Goal: Transaction & Acquisition: Purchase product/service

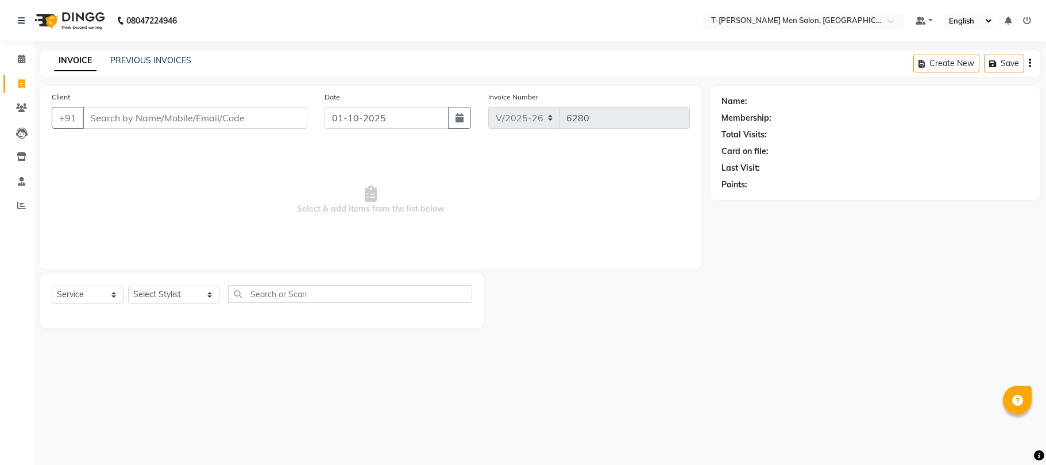
select select "4816"
select select "service"
click at [128, 59] on link "PREVIOUS INVOICES" at bounding box center [150, 60] width 81 height 10
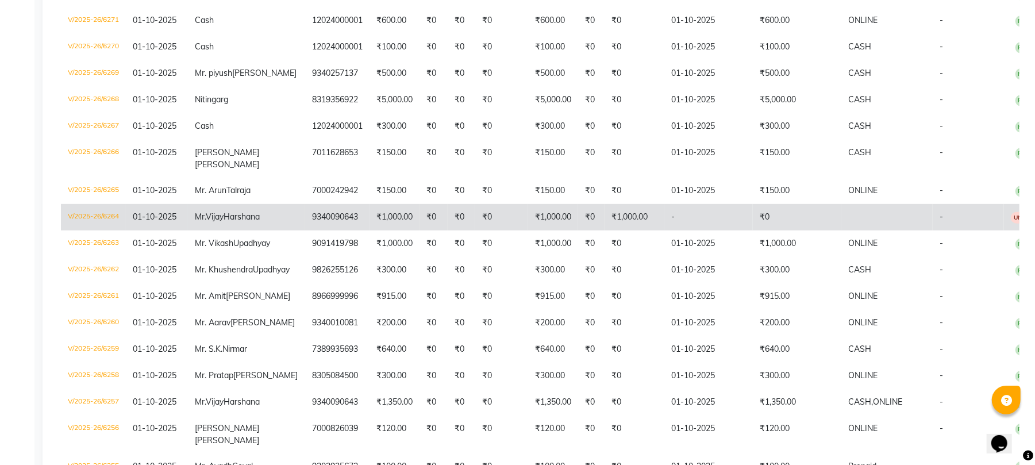
scroll to position [460, 0]
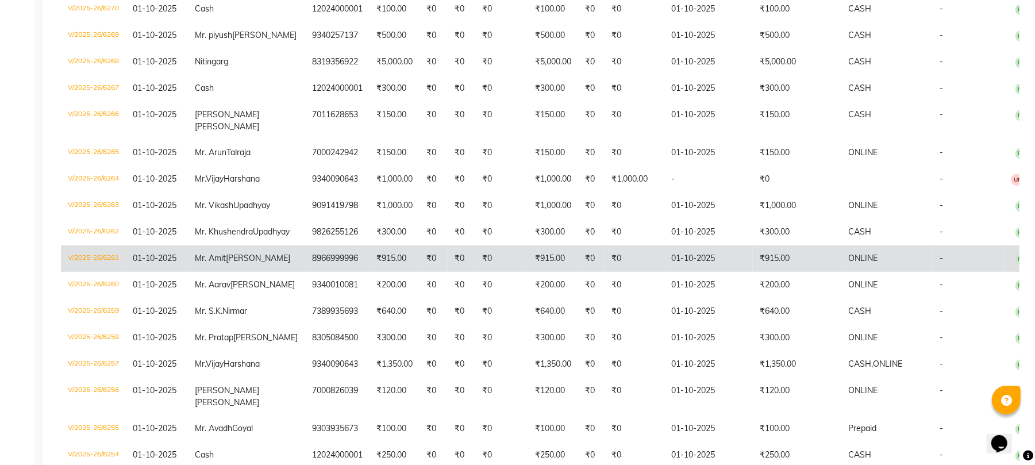
click at [325, 272] on td "8966999996" at bounding box center [337, 258] width 64 height 26
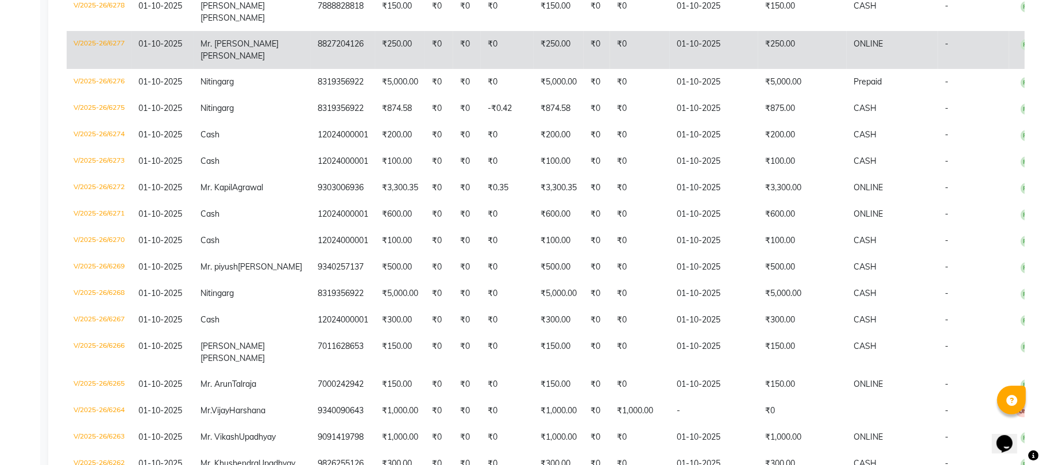
scroll to position [0, 0]
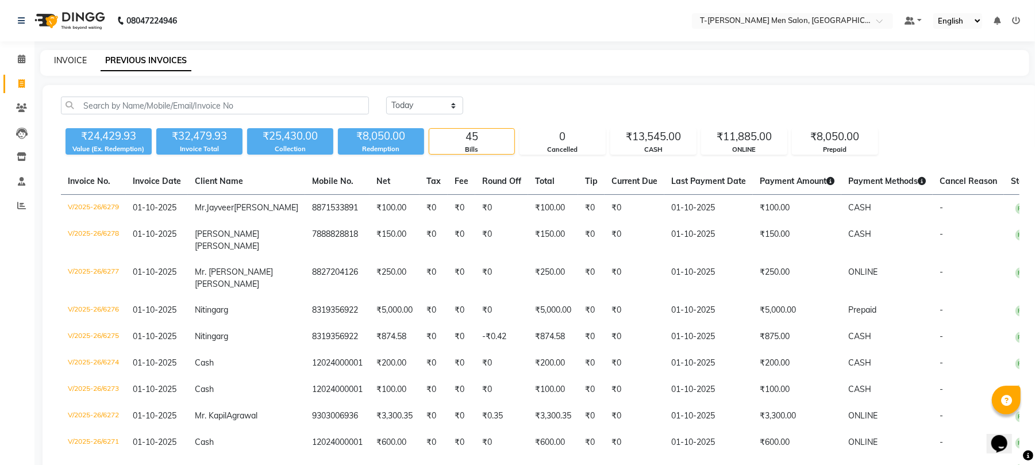
click at [72, 56] on link "INVOICE" at bounding box center [70, 60] width 33 height 10
select select "service"
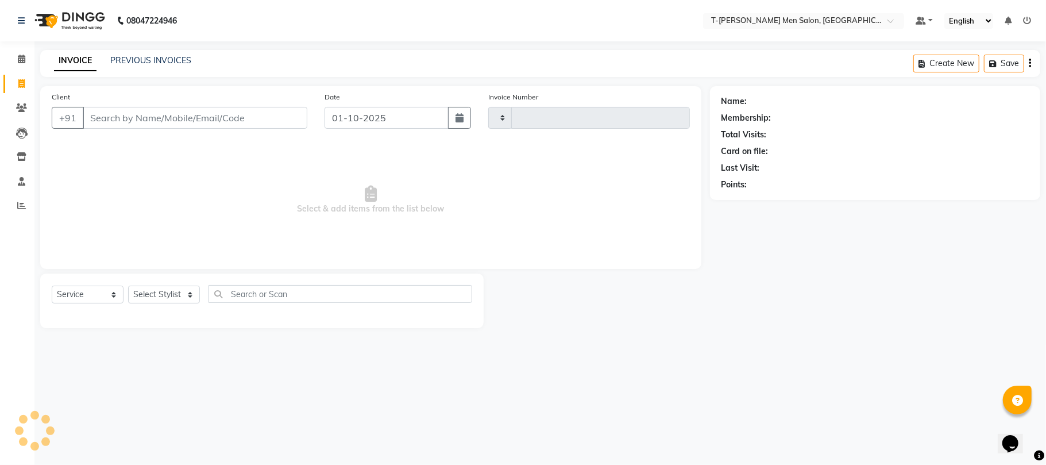
type input "6280"
select select "4816"
click at [139, 295] on select "Select Stylist Ashok Kumar Gorkh nath (goru) Haneef khan Jaswinder singh (Veeru…" at bounding box center [173, 295] width 91 height 18
click at [18, 195] on li "Reports" at bounding box center [17, 206] width 34 height 25
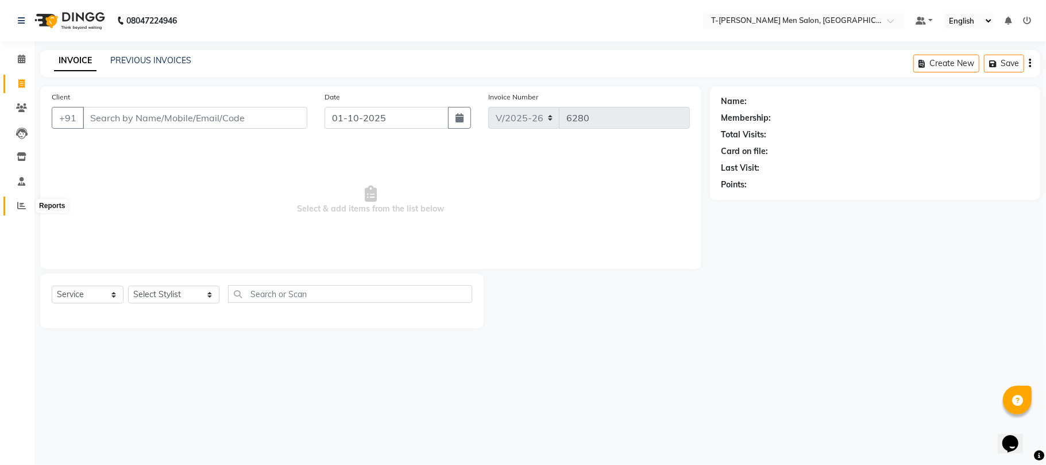
click at [24, 208] on icon at bounding box center [21, 205] width 9 height 9
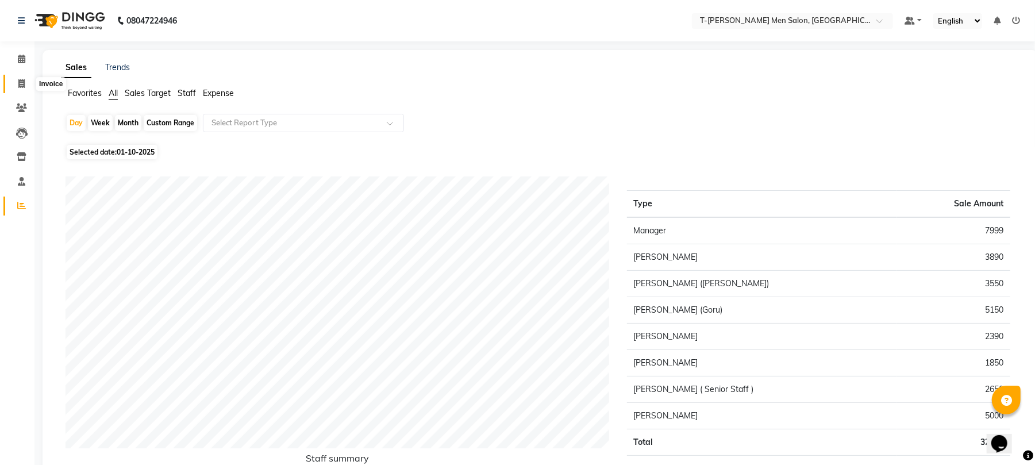
click at [17, 78] on span at bounding box center [21, 84] width 20 height 13
select select "service"
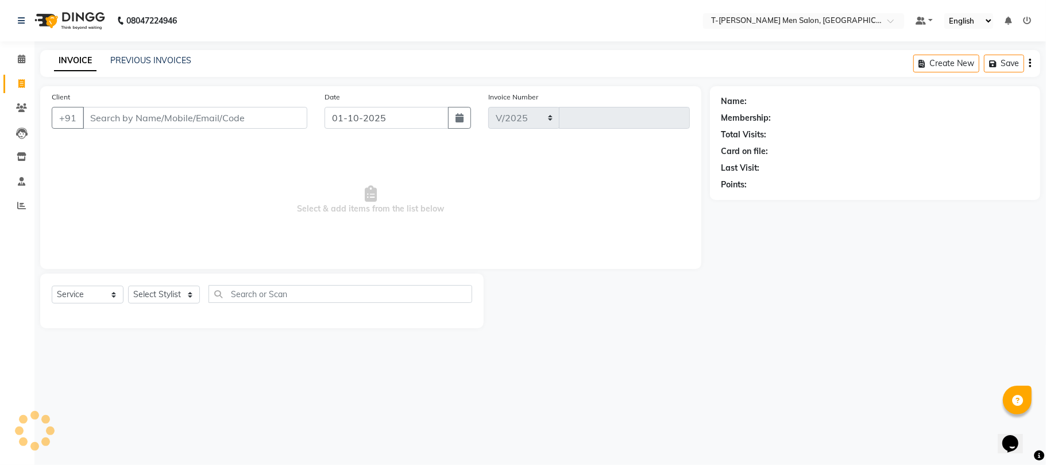
select select "4816"
type input "6280"
click at [29, 205] on span at bounding box center [21, 205] width 20 height 13
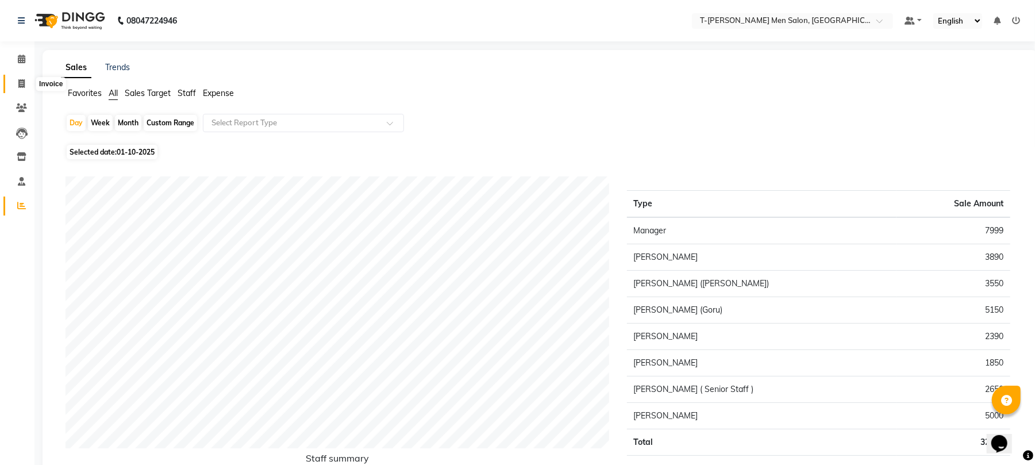
click at [14, 79] on span at bounding box center [21, 84] width 20 height 13
select select "service"
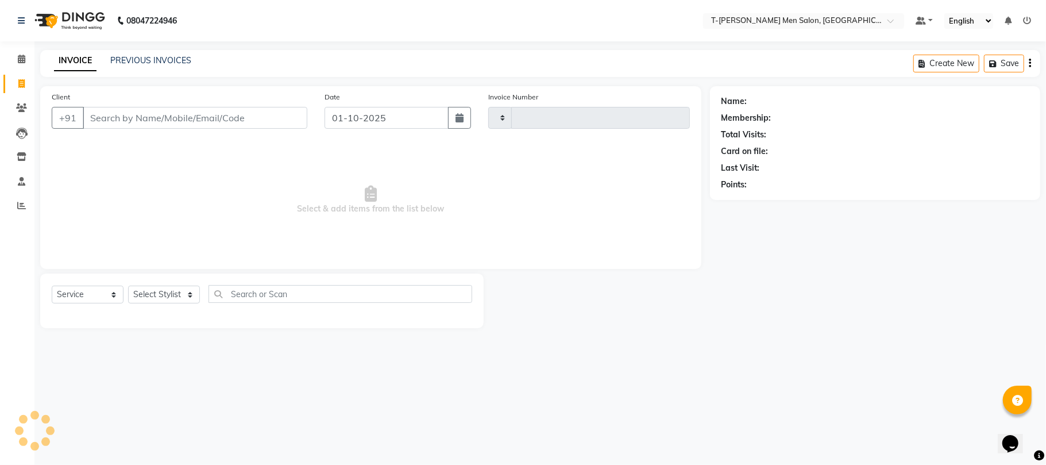
type input "6280"
select select "4816"
click at [22, 53] on span at bounding box center [21, 59] width 20 height 13
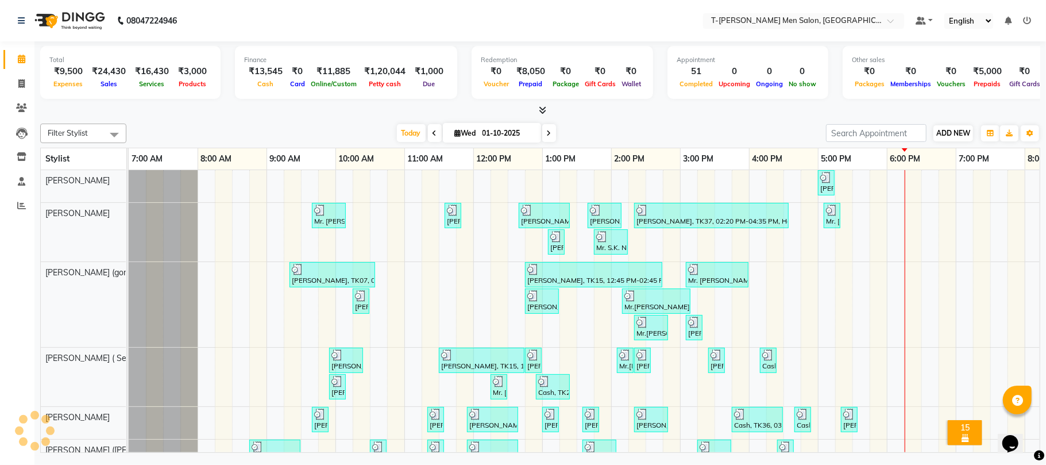
click at [952, 132] on span "ADD NEW" at bounding box center [953, 133] width 34 height 9
click at [947, 132] on span "ADD NEW" at bounding box center [953, 133] width 34 height 9
click at [952, 137] on span "ADD NEW" at bounding box center [953, 133] width 34 height 9
click at [922, 185] on link "Add Expense" at bounding box center [927, 185] width 91 height 15
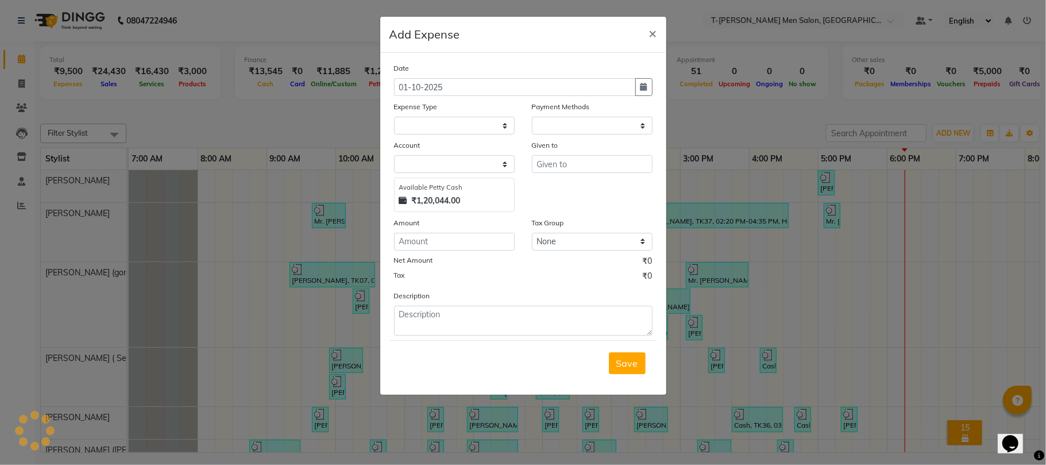
select select "1"
select select "3663"
click at [433, 132] on select "Select Advance Salary Bank charges Bank Loan Intrest Recovery Car maintenance C…" at bounding box center [454, 126] width 121 height 18
select select "6670"
click at [394, 117] on select "Select Advance Salary Bank charges Bank Loan Intrest Recovery Car maintenance C…" at bounding box center [454, 126] width 121 height 18
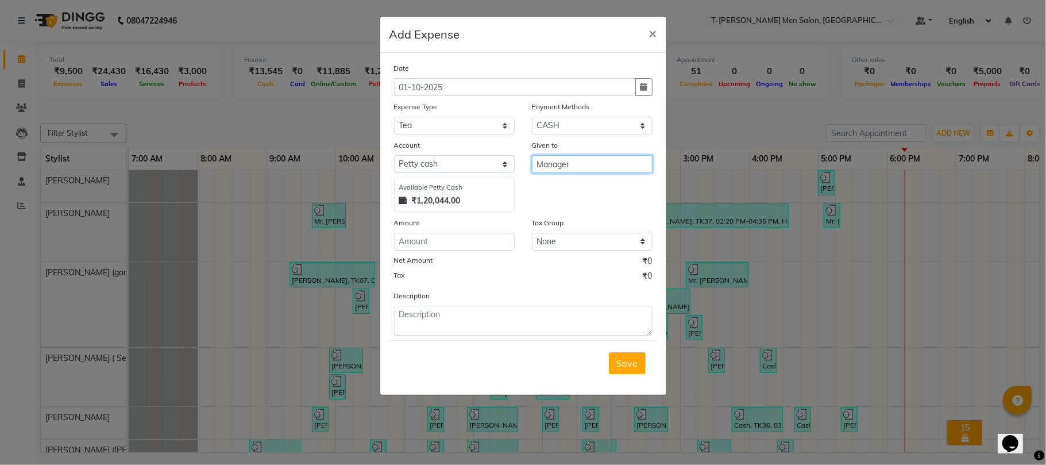
type input "Manager"
type input "170"
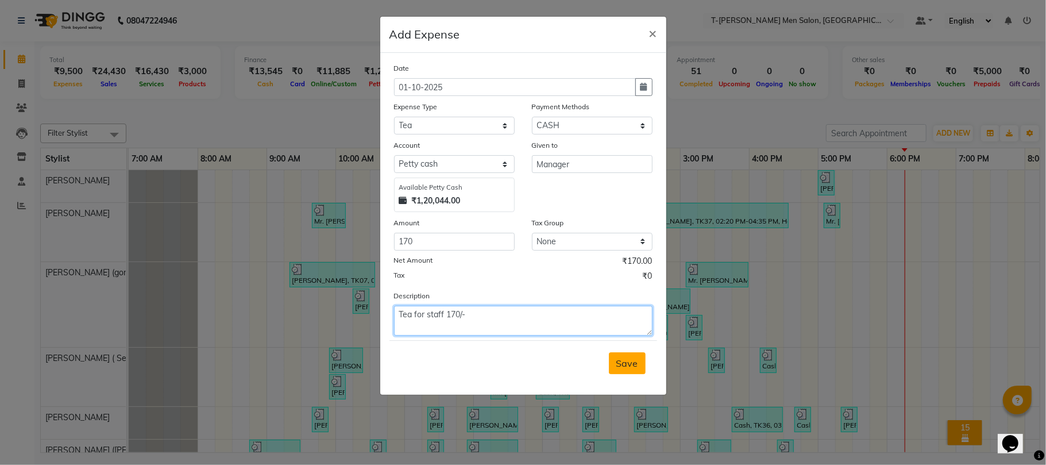
type textarea "Tea for staff 170/-"
drag, startPoint x: 623, startPoint y: 361, endPoint x: 614, endPoint y: 348, distance: 16.6
click at [624, 361] on span "Save" at bounding box center [627, 362] width 22 height 11
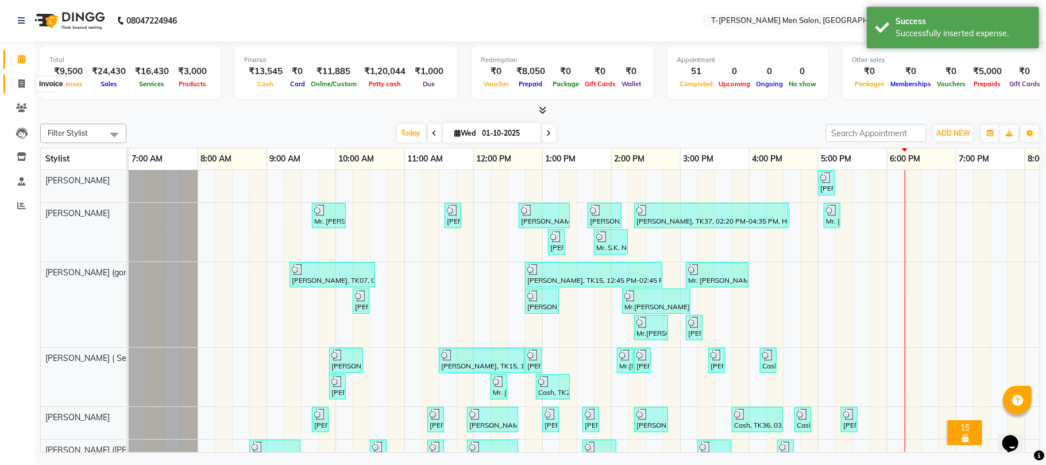
click at [18, 86] on icon at bounding box center [21, 83] width 6 height 9
select select "service"
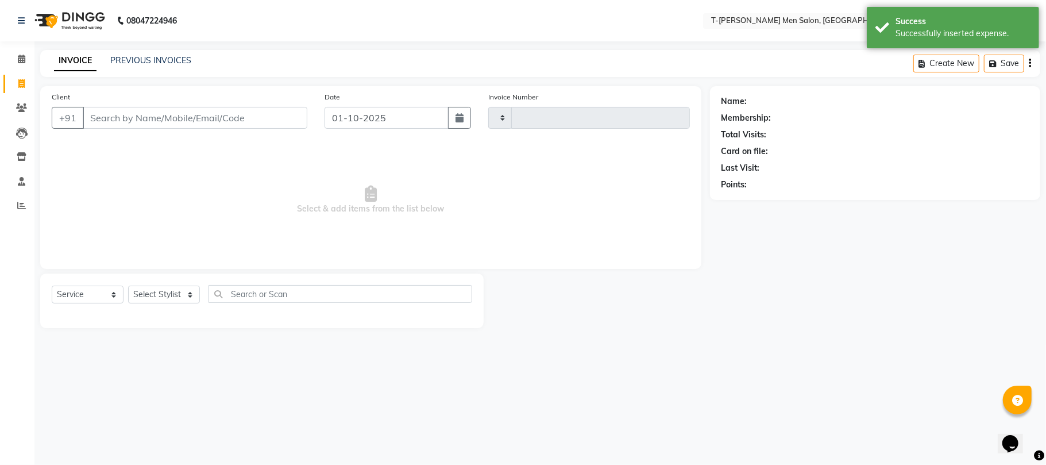
type input "6280"
select select "4816"
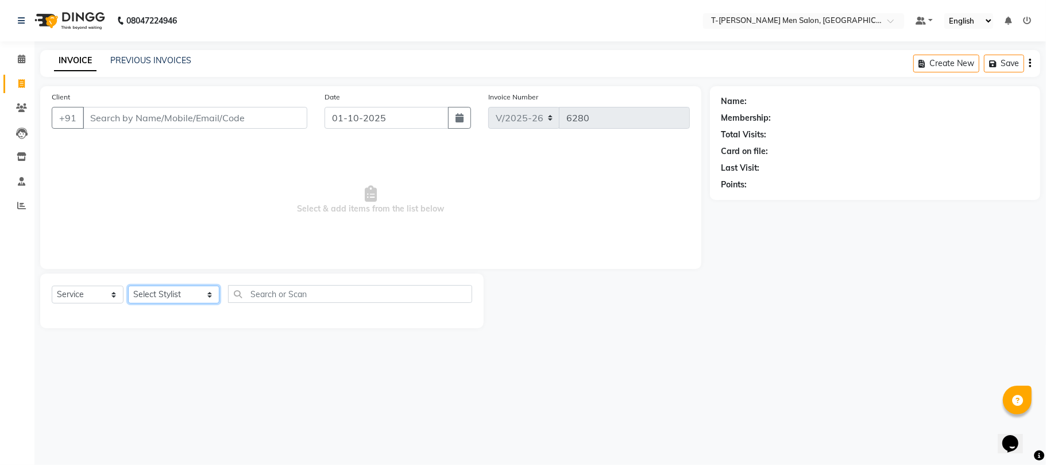
click at [161, 286] on select "Select Stylist [PERSON_NAME] [PERSON_NAME] (goru) [PERSON_NAME] [PERSON_NAME] (…" at bounding box center [173, 295] width 91 height 18
select select "29432"
click at [128, 286] on select "Select Stylist [PERSON_NAME] [PERSON_NAME] (goru) [PERSON_NAME] [PERSON_NAME] (…" at bounding box center [173, 295] width 91 height 18
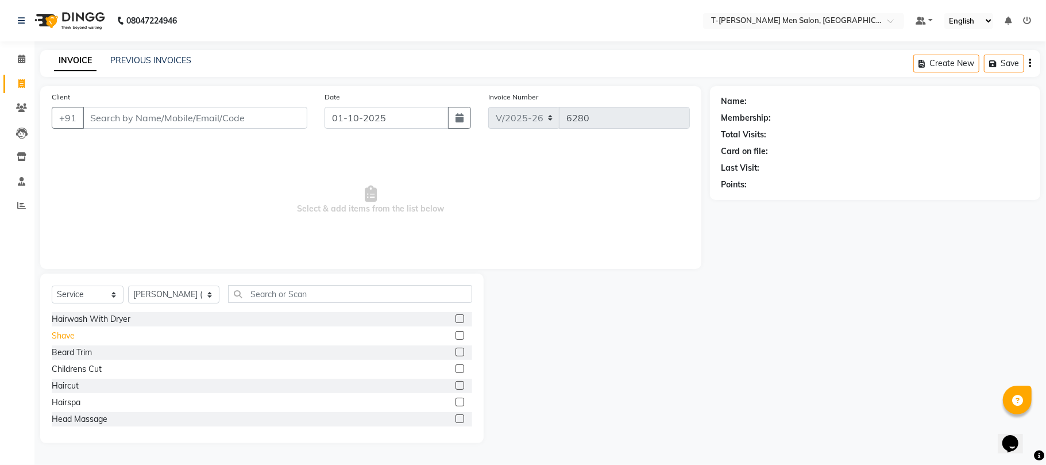
click at [61, 340] on div "Shave" at bounding box center [63, 336] width 23 height 12
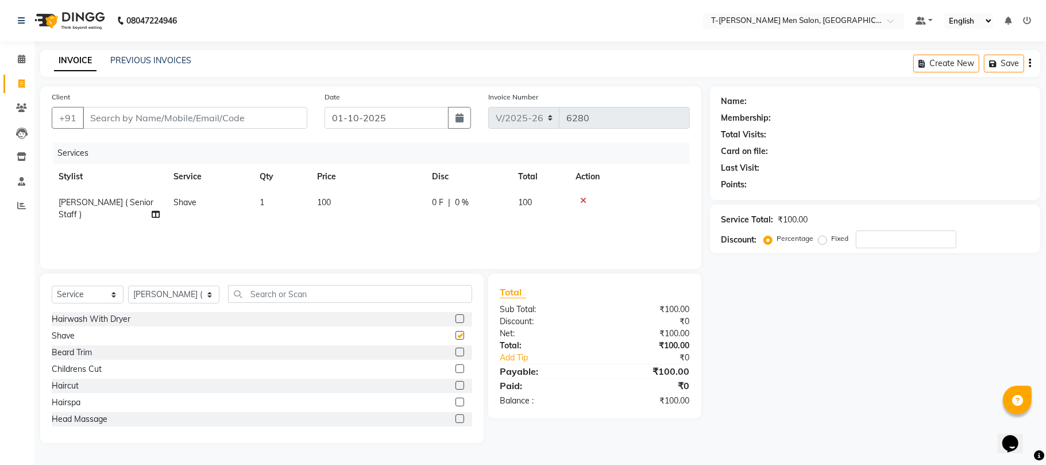
checkbox input "false"
click at [320, 296] on input "d" at bounding box center [350, 294] width 244 height 18
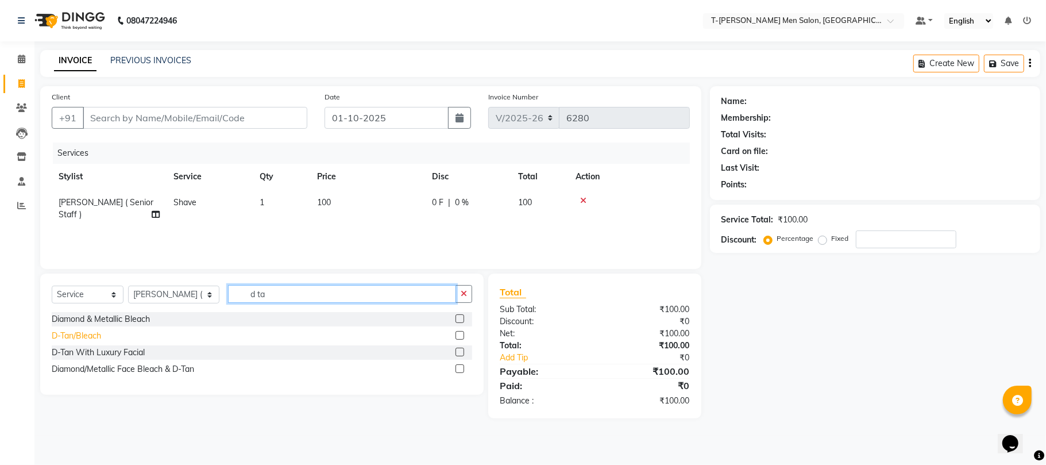
type input "d ta"
click at [76, 334] on div "D-Tan/Bleach" at bounding box center [76, 336] width 49 height 12
checkbox input "false"
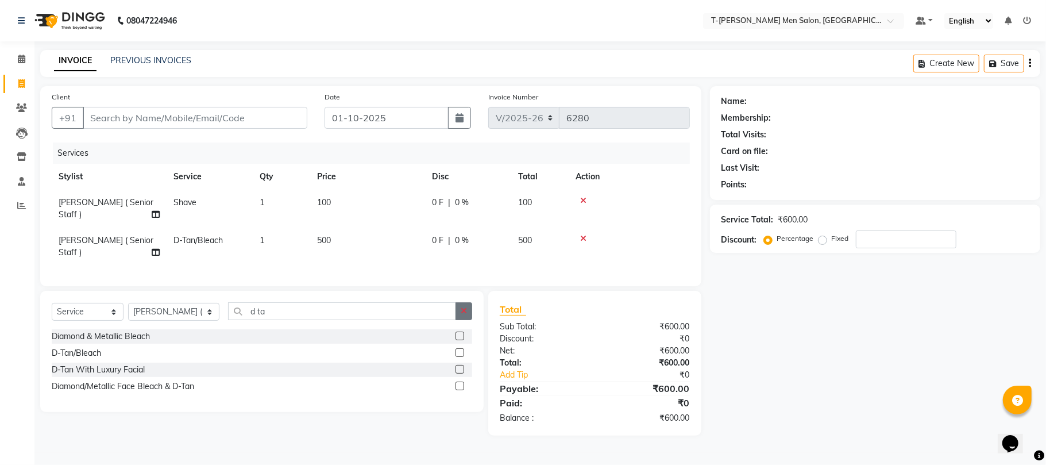
drag, startPoint x: 458, startPoint y: 300, endPoint x: 249, endPoint y: 299, distance: 209.1
click at [453, 302] on div "d ta" at bounding box center [351, 311] width 244 height 18
click at [186, 303] on select "Select Stylist [PERSON_NAME] [PERSON_NAME] (goru) [PERSON_NAME] [PERSON_NAME] (…" at bounding box center [173, 312] width 91 height 18
select select "29178"
click at [128, 303] on select "Select Stylist [PERSON_NAME] [PERSON_NAME] (goru) [PERSON_NAME] [PERSON_NAME] (…" at bounding box center [173, 312] width 91 height 18
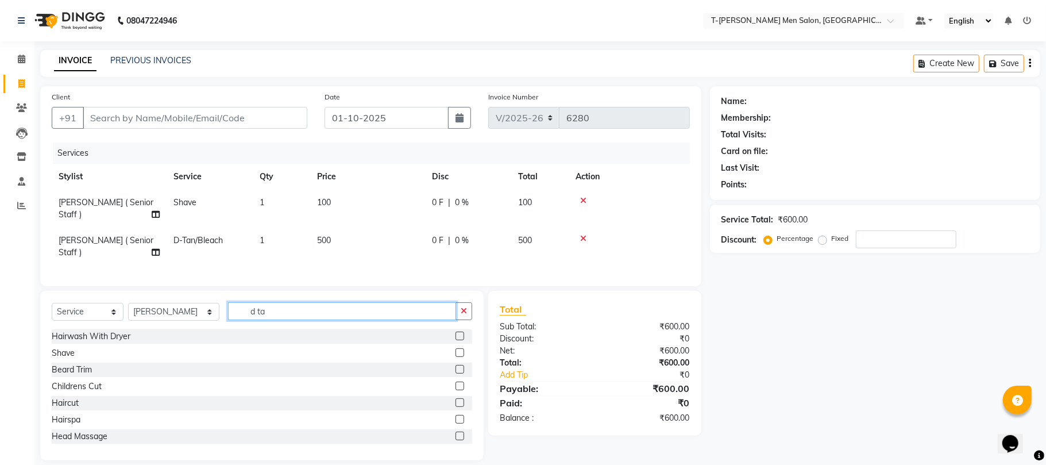
click at [326, 302] on input "d ta" at bounding box center [342, 311] width 228 height 18
type input "d"
type input "pedi"
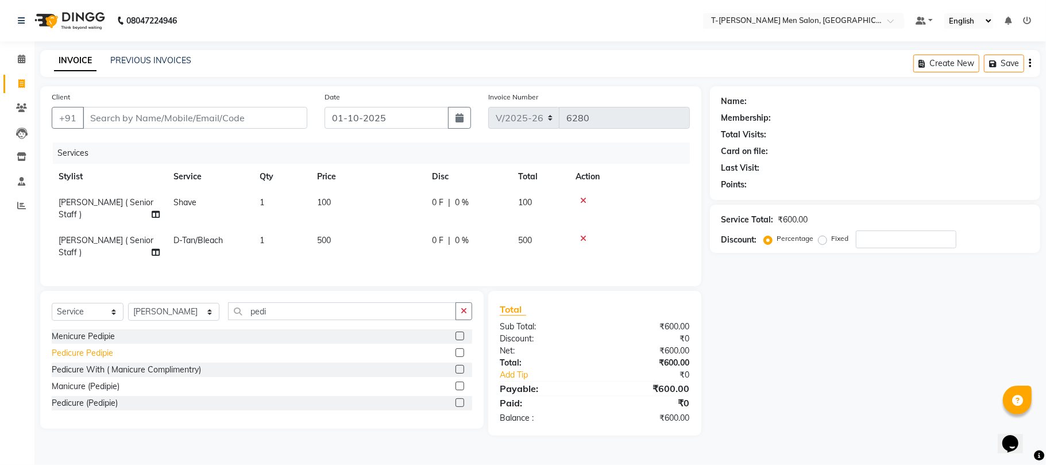
click at [90, 347] on div "Pedicure Pedipie" at bounding box center [82, 353] width 61 height 12
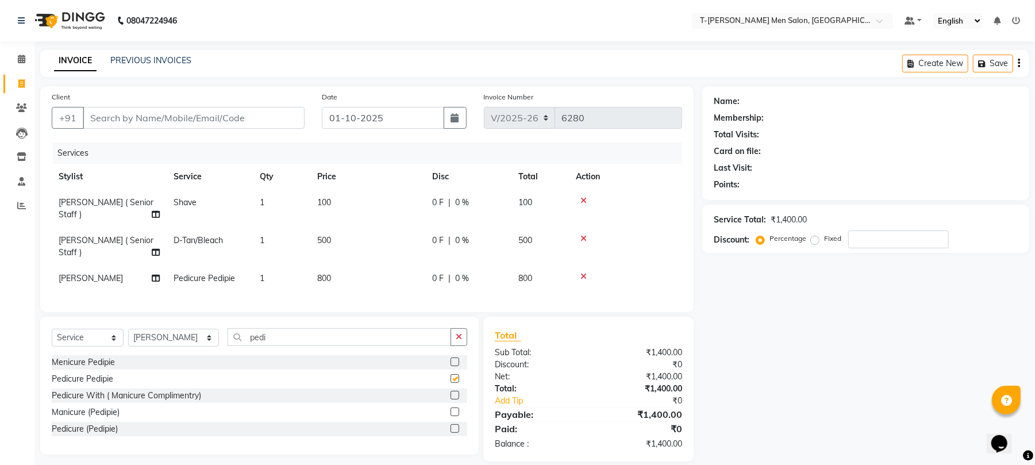
checkbox input "false"
click at [454, 328] on button "button" at bounding box center [458, 337] width 17 height 18
click at [155, 114] on input "Client" at bounding box center [194, 118] width 222 height 22
click at [188, 122] on input "Client" at bounding box center [194, 118] width 222 height 22
type input "j"
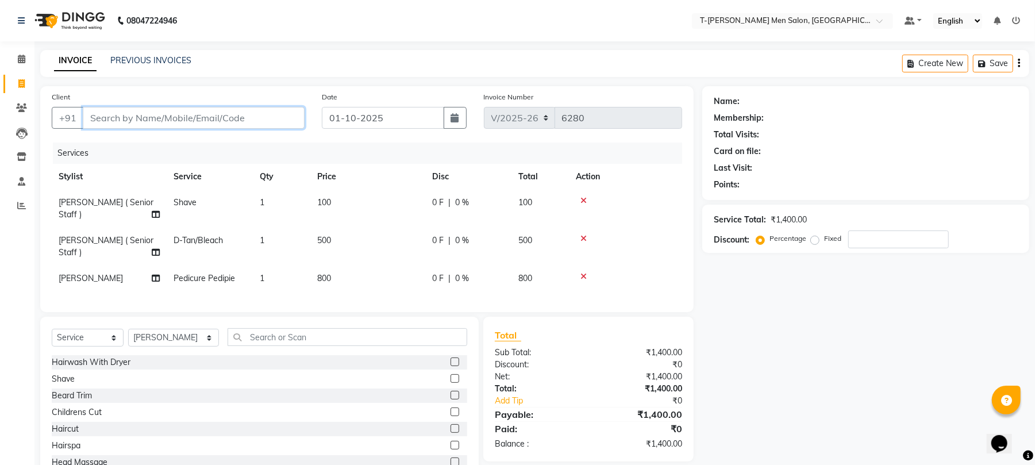
type input "0"
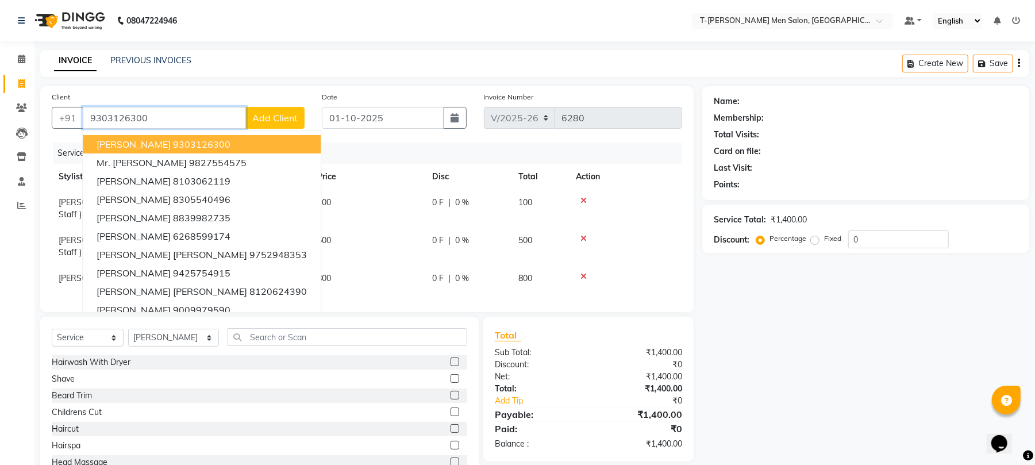
type input "9303126300"
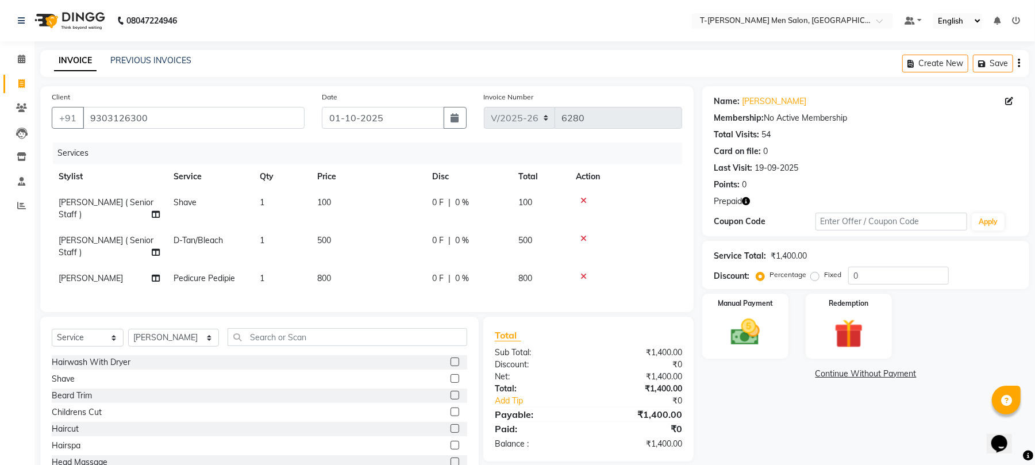
click at [745, 203] on icon "button" at bounding box center [746, 201] width 8 height 8
click at [832, 330] on img at bounding box center [848, 333] width 49 height 37
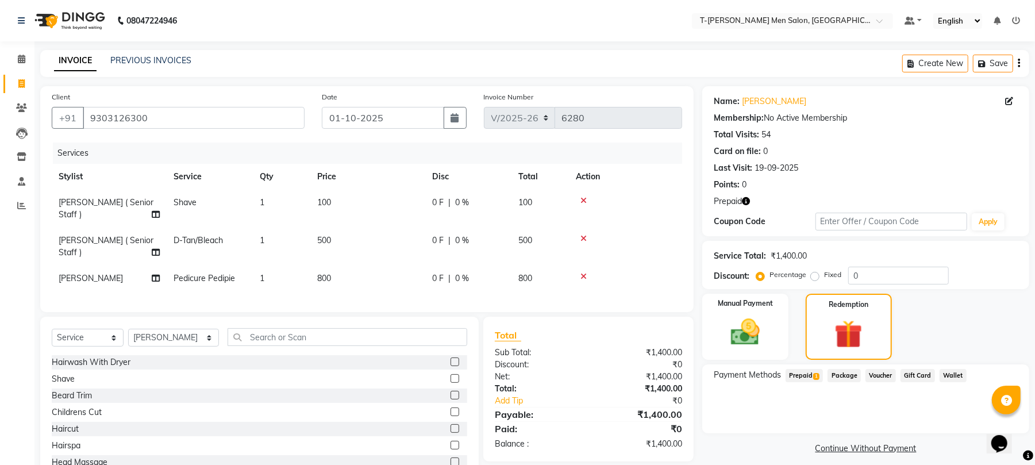
click at [812, 377] on span "Prepaid 1" at bounding box center [803, 375] width 37 height 13
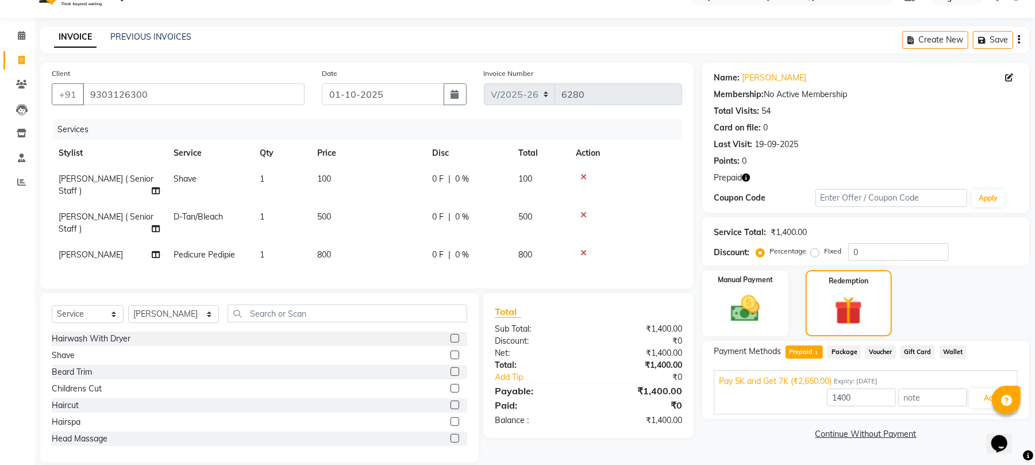
scroll to position [26, 0]
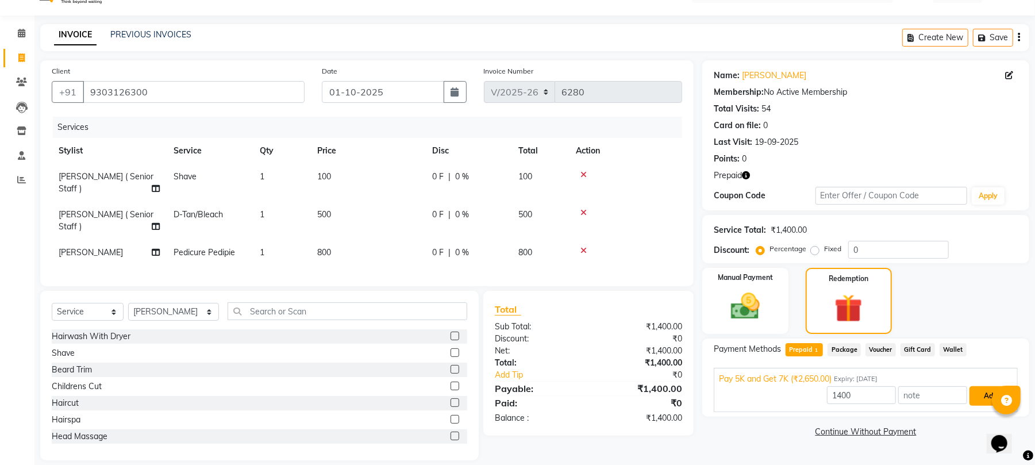
click at [979, 403] on button "Add" at bounding box center [990, 396] width 42 height 20
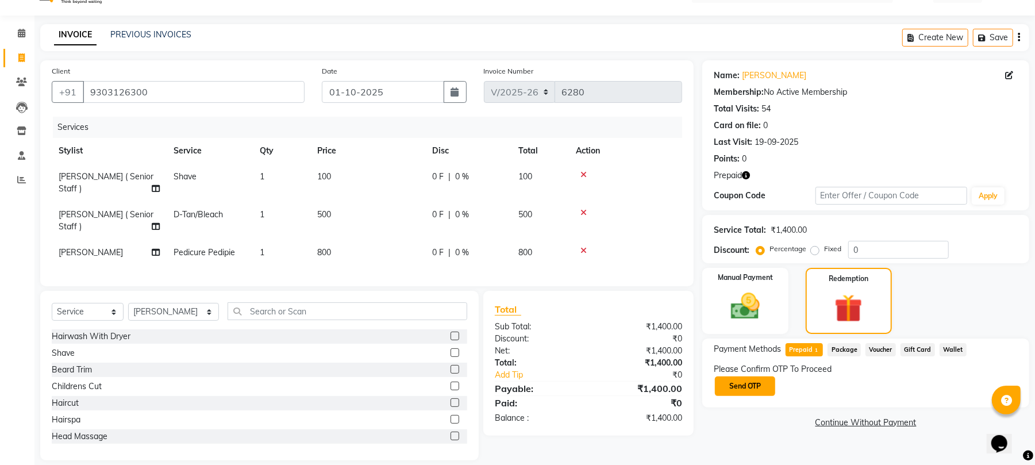
click at [739, 382] on button "Send OTP" at bounding box center [745, 386] width 60 height 20
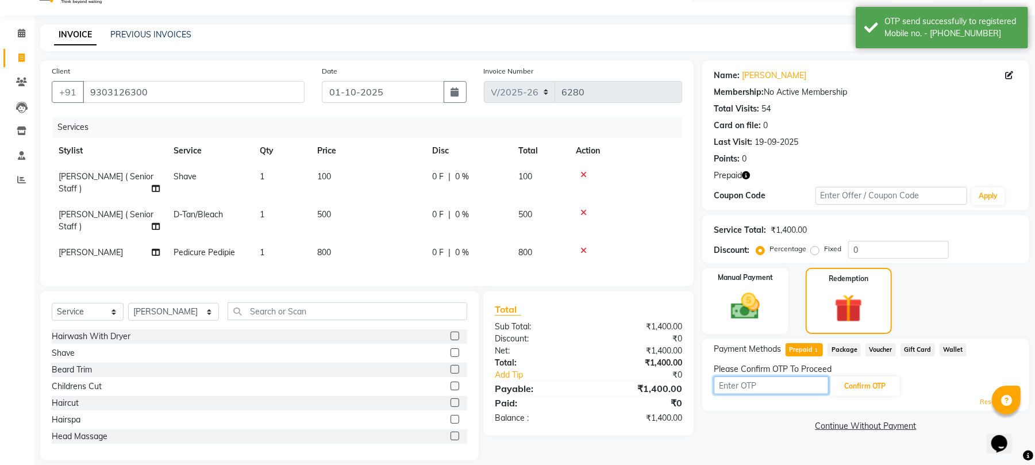
click at [739, 382] on input "text" at bounding box center [771, 385] width 115 height 18
type input "3836"
click at [869, 377] on button "Confirm OTP" at bounding box center [865, 386] width 70 height 20
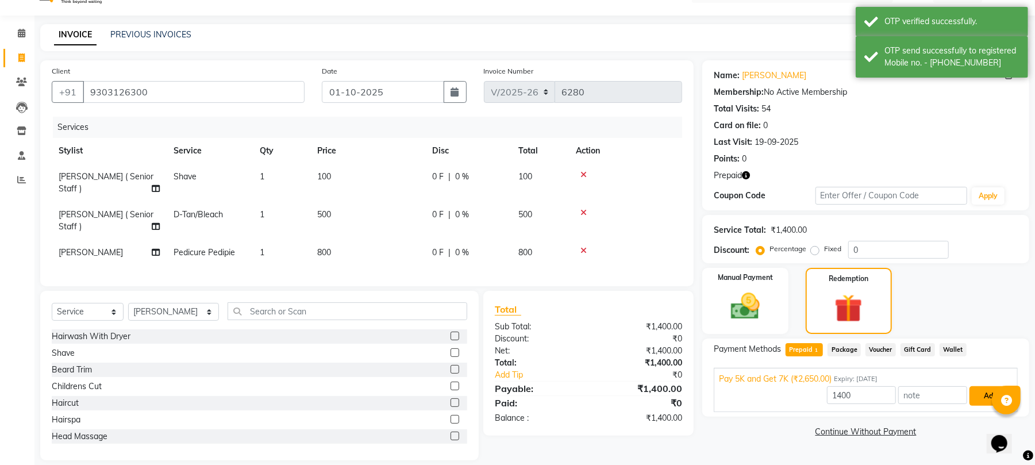
click at [979, 400] on button "Add" at bounding box center [990, 396] width 42 height 20
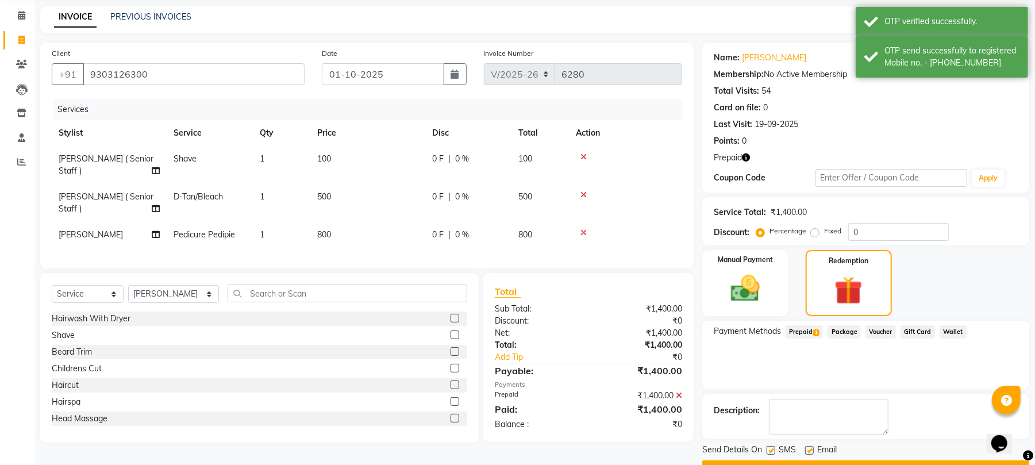
scroll to position [74, 0]
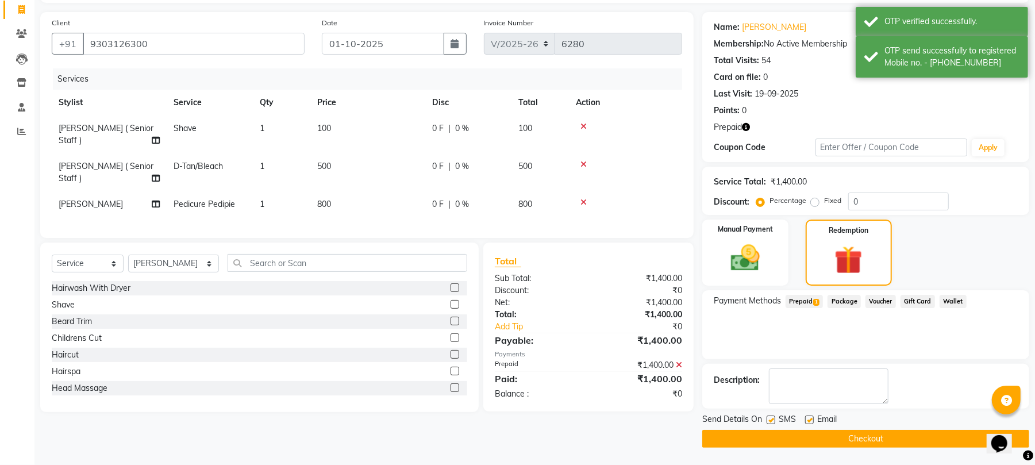
click at [812, 421] on label at bounding box center [809, 419] width 9 height 9
click at [812, 421] on input "checkbox" at bounding box center [808, 420] width 7 height 7
checkbox input "false"
click at [807, 435] on button "Checkout" at bounding box center [865, 439] width 327 height 18
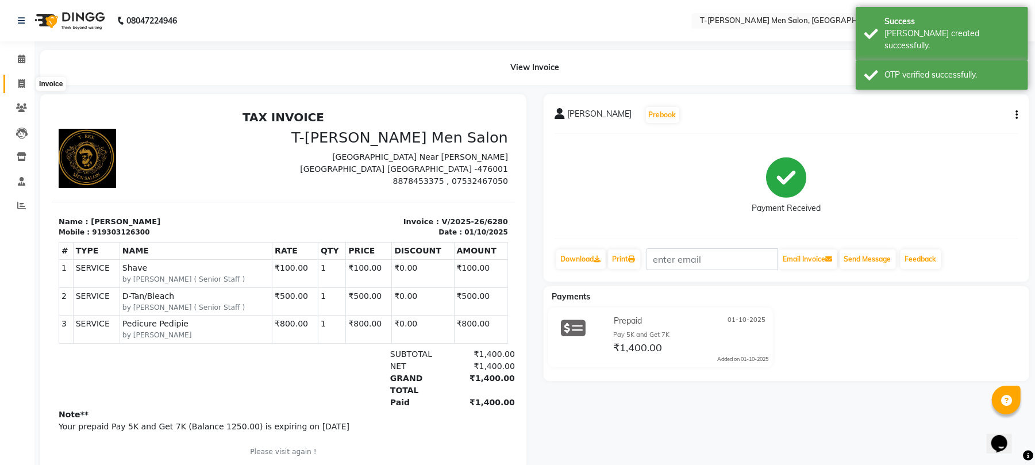
click at [19, 81] on icon at bounding box center [21, 83] width 6 height 9
select select "service"
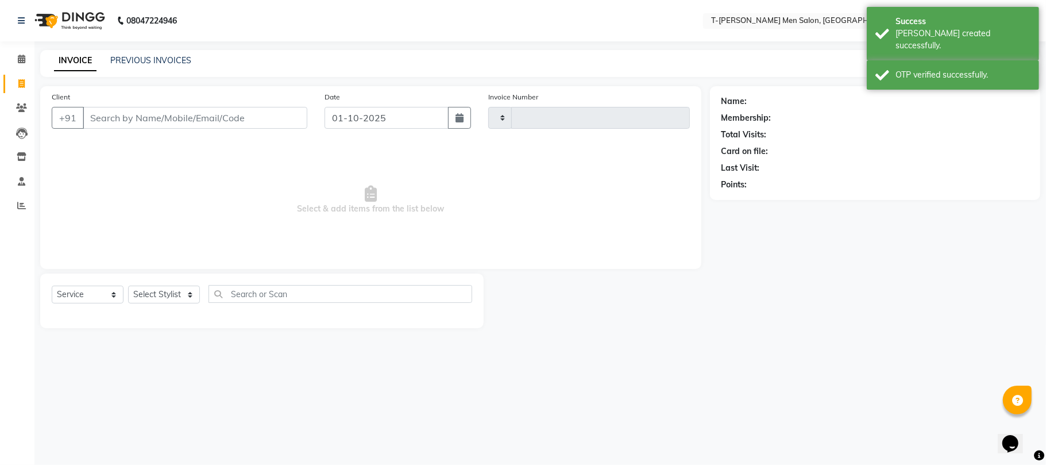
type input "6281"
select select "4816"
click at [13, 206] on span at bounding box center [21, 205] width 20 height 13
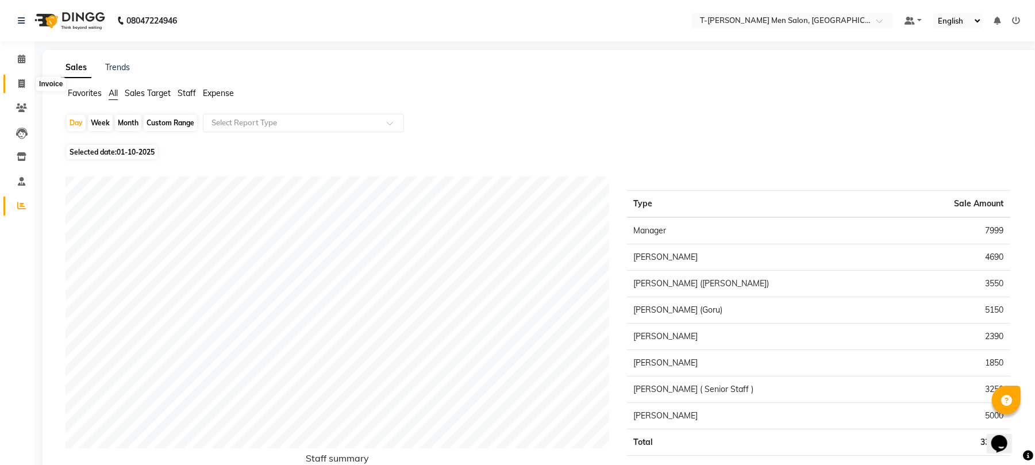
click at [16, 84] on span at bounding box center [21, 84] width 20 height 13
select select "service"
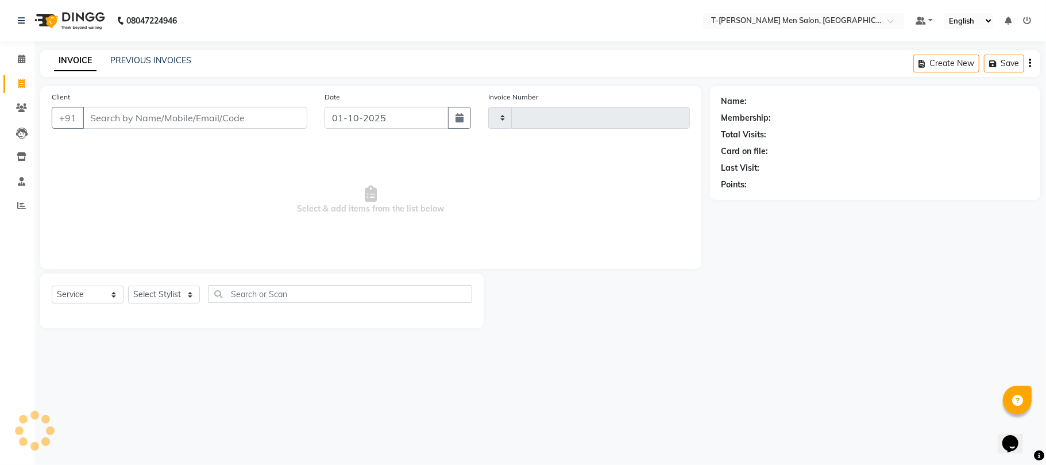
type input "6281"
select select "4816"
click at [29, 205] on span at bounding box center [21, 205] width 20 height 13
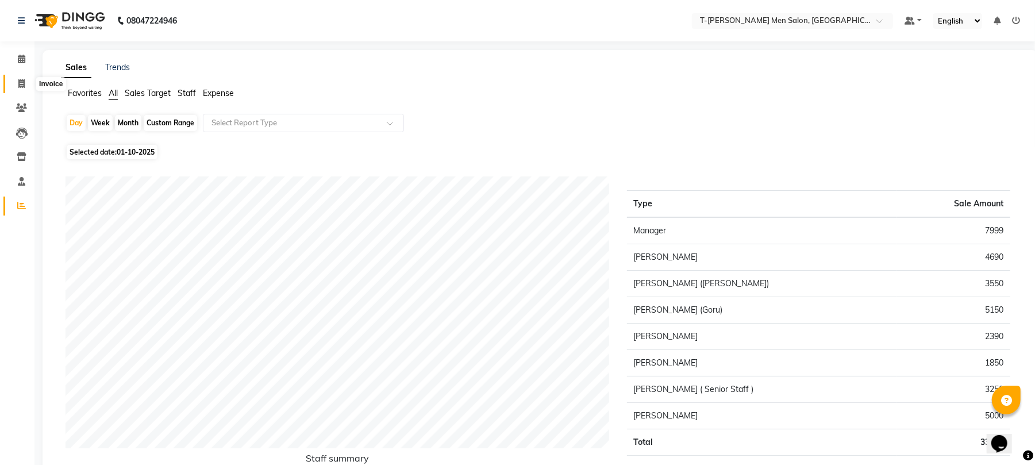
click at [24, 83] on icon at bounding box center [21, 83] width 6 height 9
select select "service"
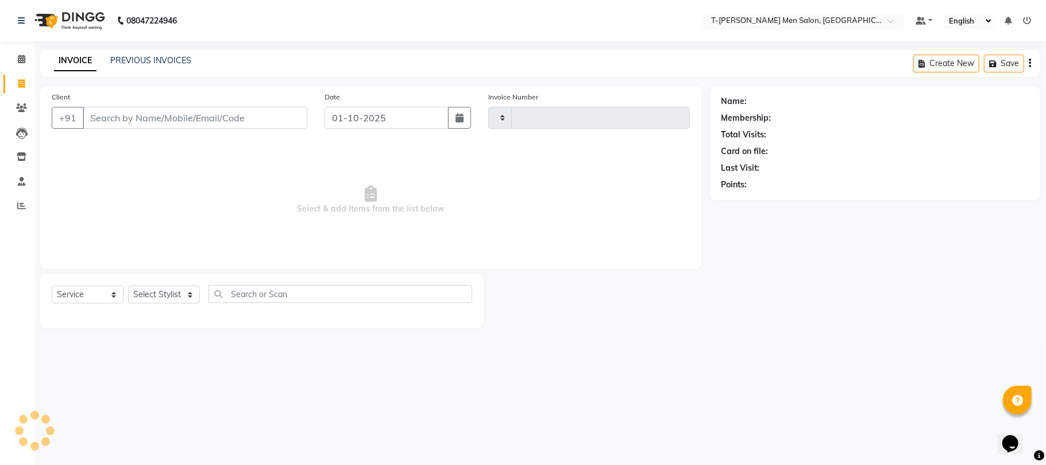
type input "6281"
select select "4816"
click at [24, 69] on li "Calendar" at bounding box center [17, 59] width 34 height 25
click at [24, 59] on icon at bounding box center [21, 59] width 7 height 9
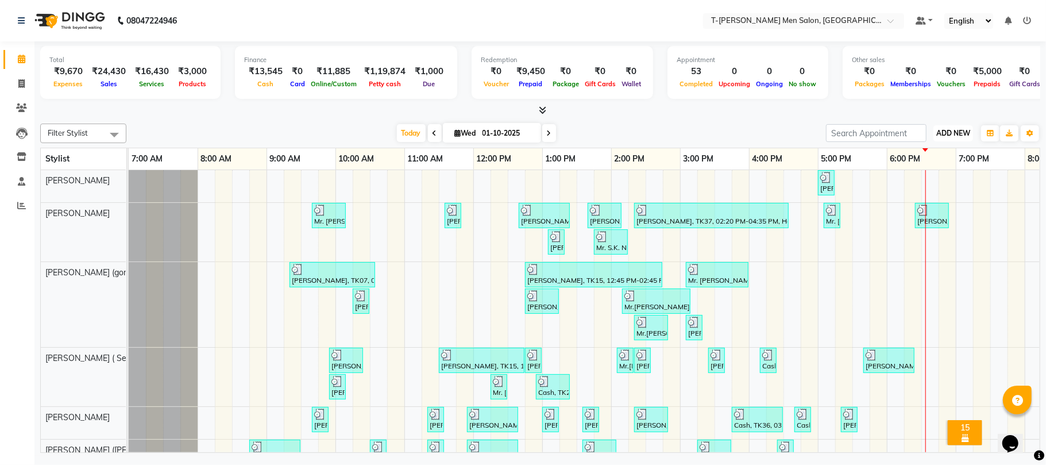
click at [943, 138] on button "ADD NEW Toggle Dropdown" at bounding box center [954, 133] width 40 height 16
click at [920, 183] on link "Add Expense" at bounding box center [927, 185] width 91 height 15
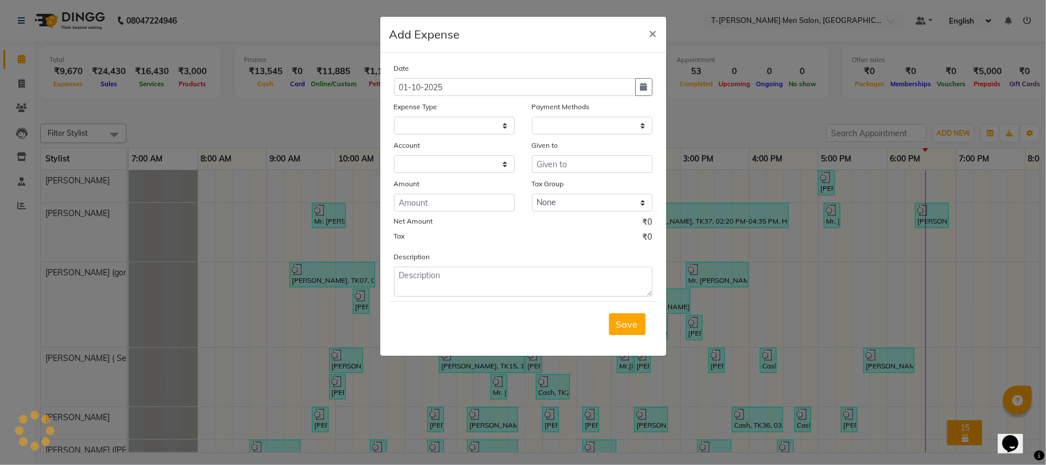
select select
select select "1"
select select "3663"
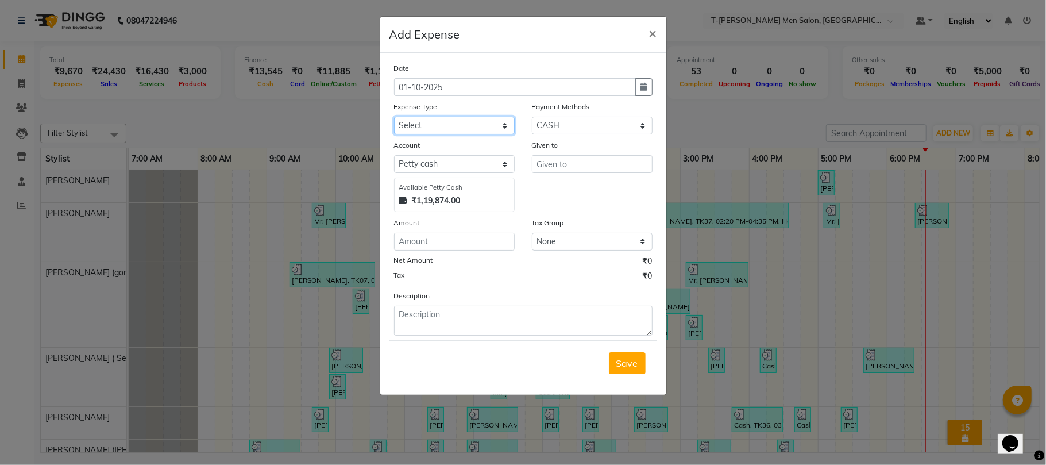
click at [449, 132] on select "Select Advance Salary Bank charges Bank Loan Intrest Recovery Car maintenance C…" at bounding box center [454, 126] width 121 height 18
select select "21983"
click at [394, 117] on select "Select Advance Salary Bank charges Bank Loan Intrest Recovery Car maintenance C…" at bounding box center [454, 126] width 121 height 18
type input "Manager"
type input "1050"
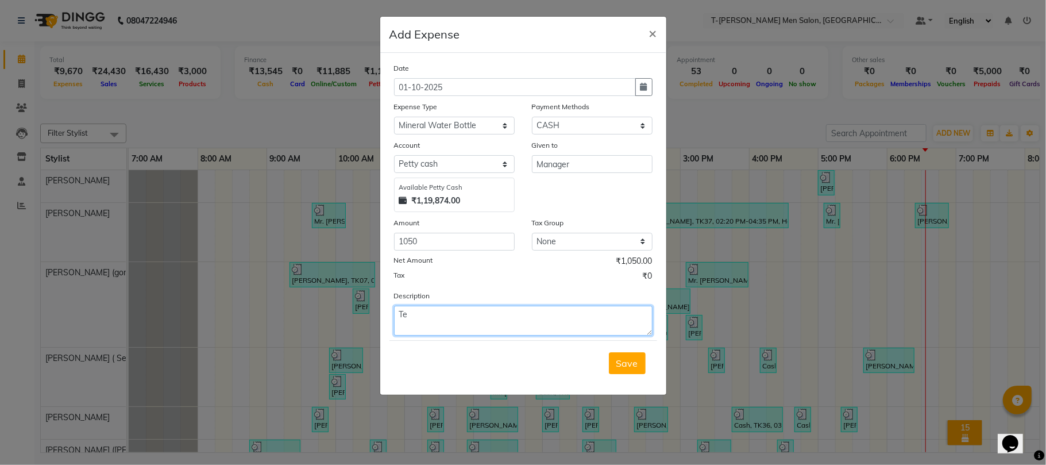
type textarea "T"
type textarea "Water Bottle for Client 1050/-"
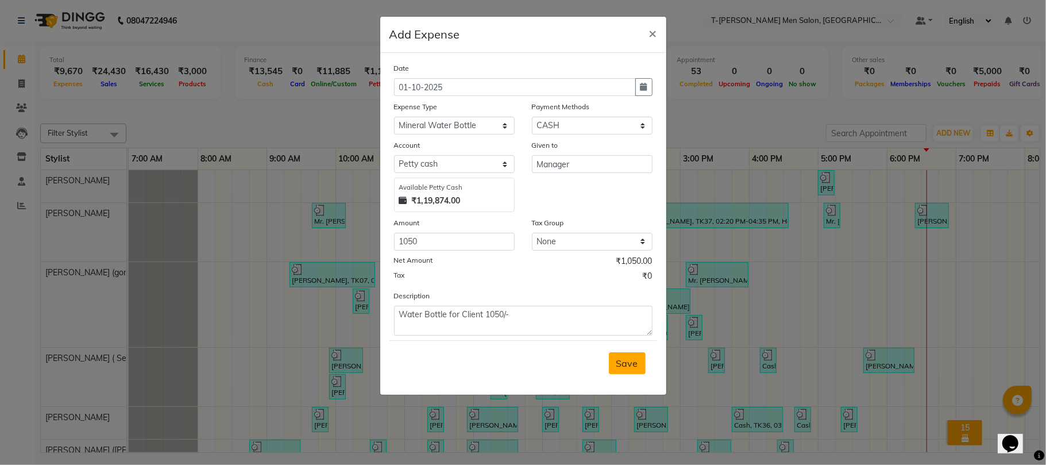
click at [624, 358] on span "Save" at bounding box center [627, 362] width 22 height 11
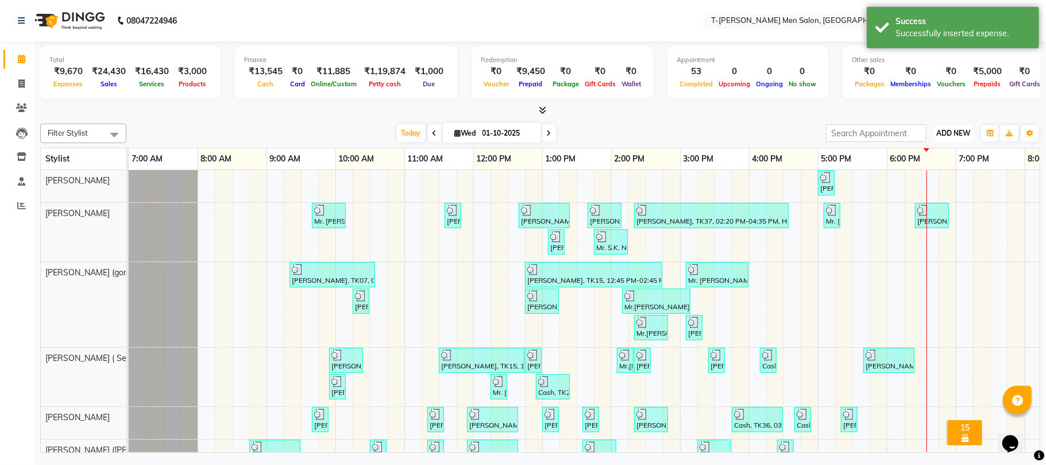
click at [956, 136] on span "ADD NEW" at bounding box center [953, 133] width 34 height 9
click at [913, 182] on link "Add Expense" at bounding box center [927, 185] width 91 height 15
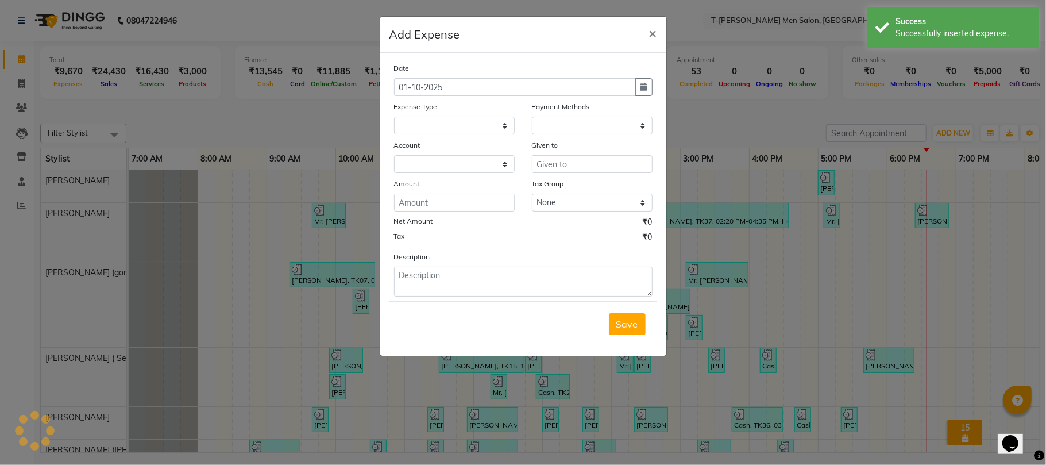
select select
select select "1"
select select "3663"
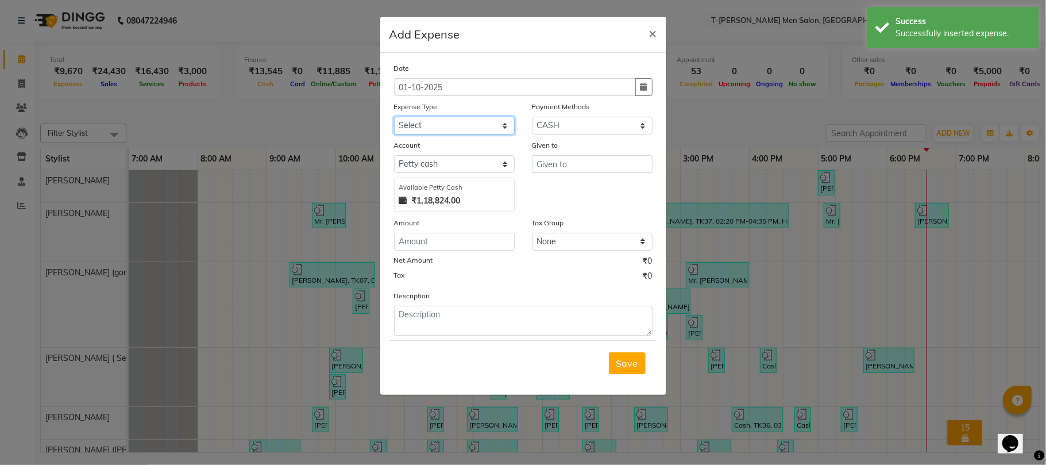
click at [439, 121] on select "Select Advance Salary Bank charges Bank Loan Intrest Recovery Car maintenance C…" at bounding box center [454, 126] width 121 height 18
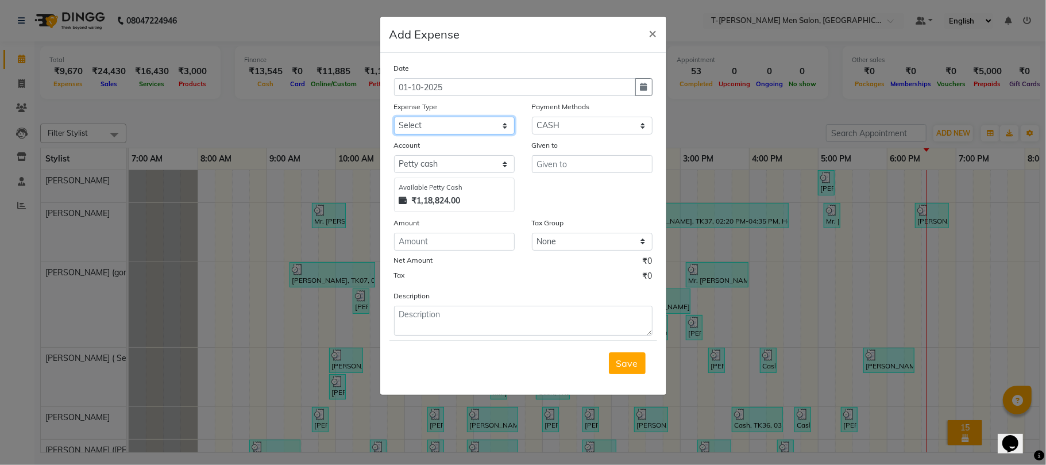
select select "7952"
click at [394, 117] on select "Select Advance Salary Bank charges Bank Loan Intrest Recovery Car maintenance C…" at bounding box center [454, 126] width 121 height 18
type input "a"
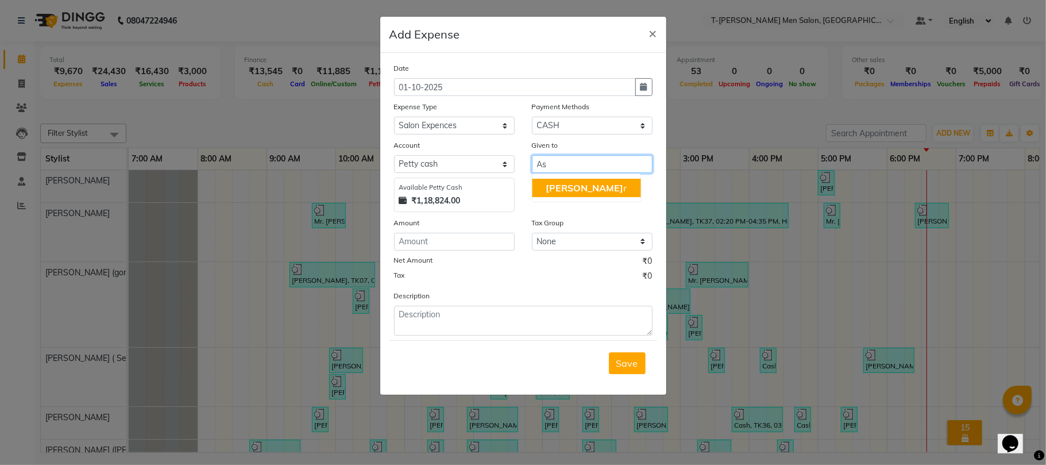
type input "A"
type input "Manager"
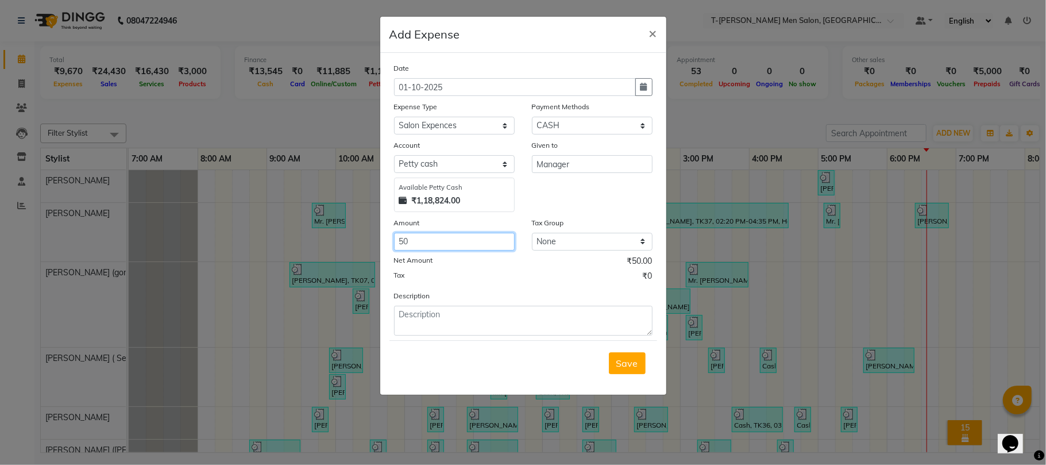
type input "50"
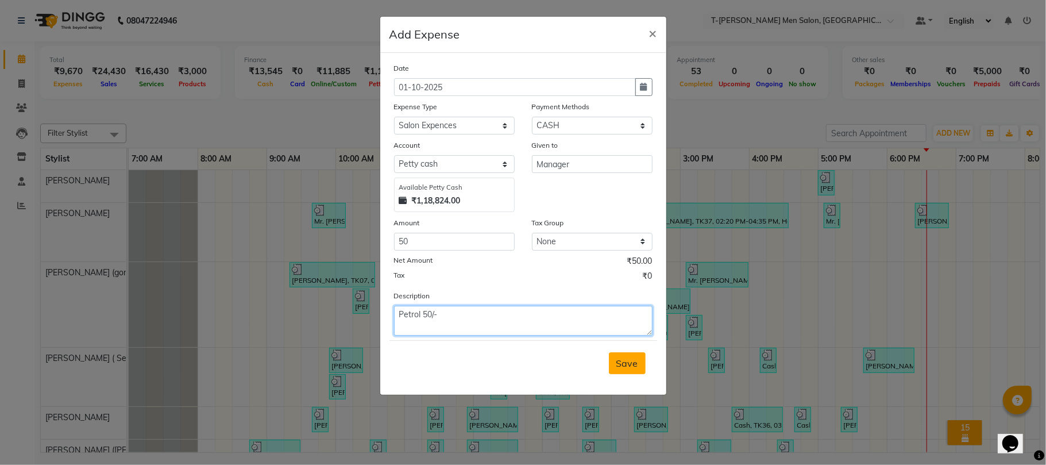
type textarea "Petrol 50/-"
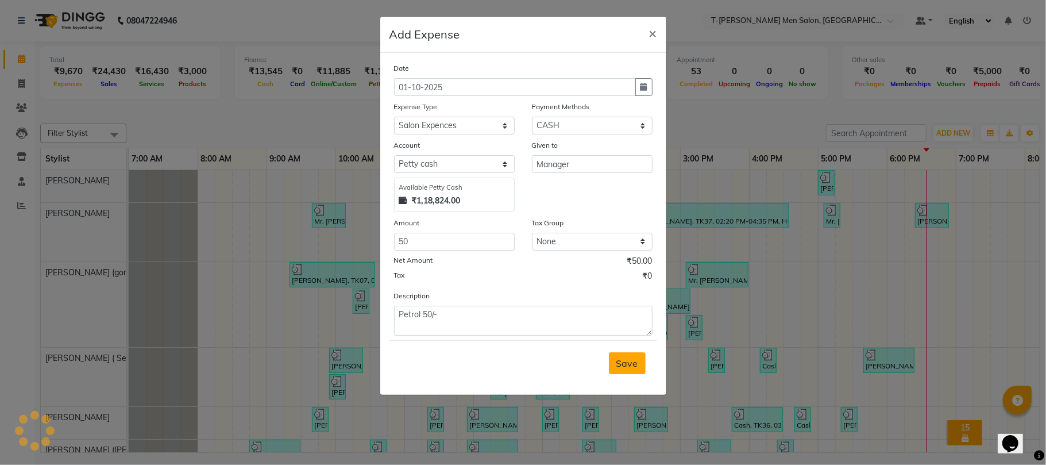
click at [630, 358] on span "Save" at bounding box center [627, 362] width 22 height 11
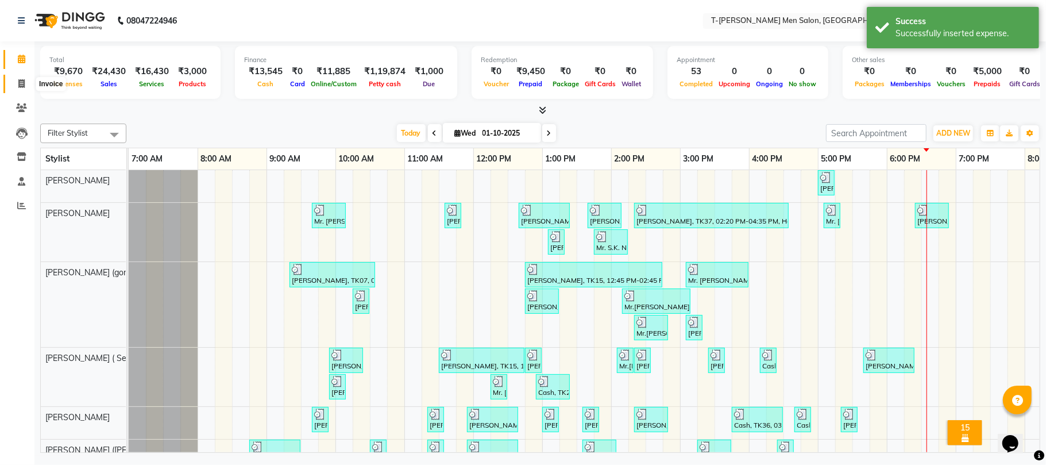
click at [20, 85] on icon at bounding box center [21, 83] width 6 height 9
select select "service"
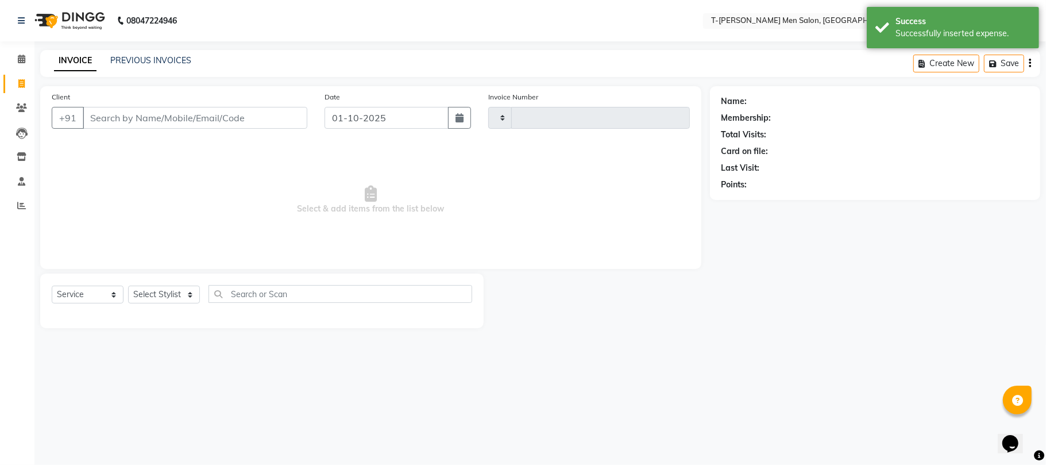
type input "6281"
select select "4816"
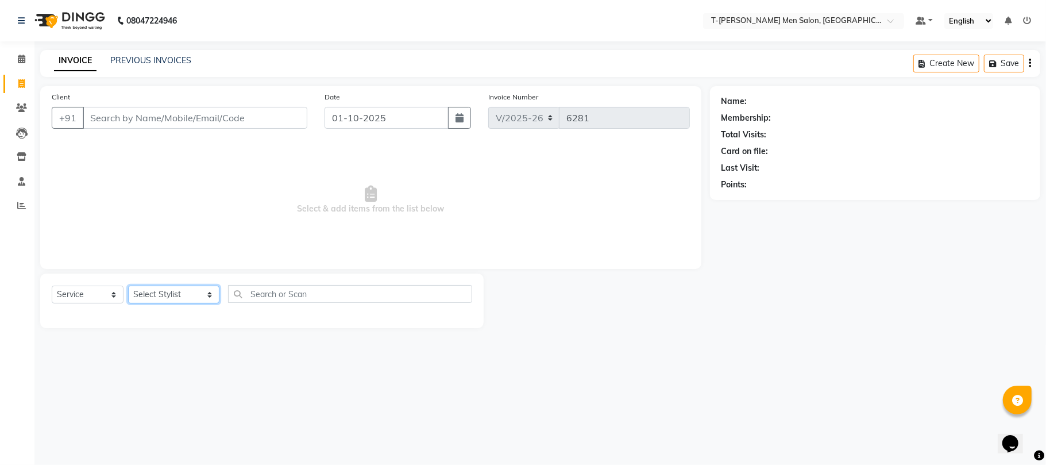
click at [142, 296] on select "Select Stylist [PERSON_NAME] [PERSON_NAME] (goru) [PERSON_NAME] [PERSON_NAME] (…" at bounding box center [173, 295] width 91 height 18
select select "85177"
click at [128, 286] on select "Select Stylist [PERSON_NAME] [PERSON_NAME] (goru) [PERSON_NAME] [PERSON_NAME] (…" at bounding box center [173, 295] width 91 height 18
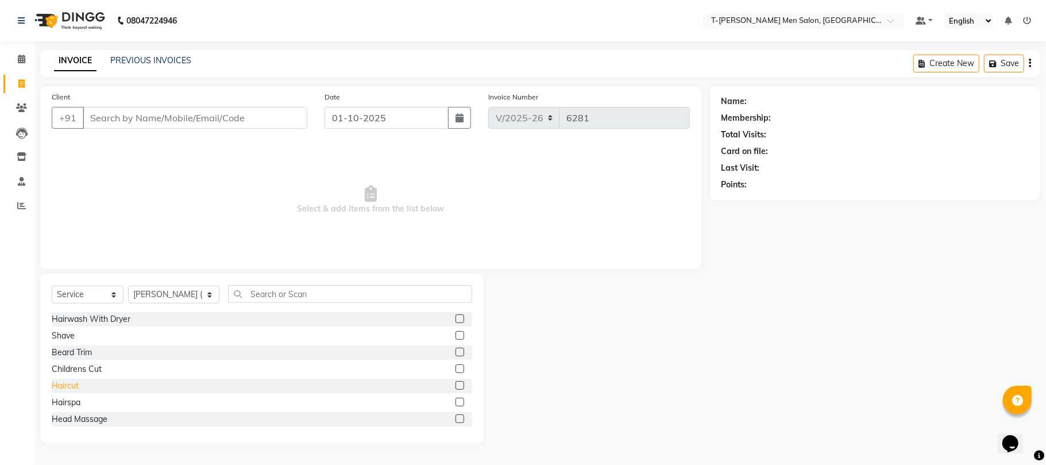
click at [74, 391] on div "Haircut" at bounding box center [65, 386] width 27 height 12
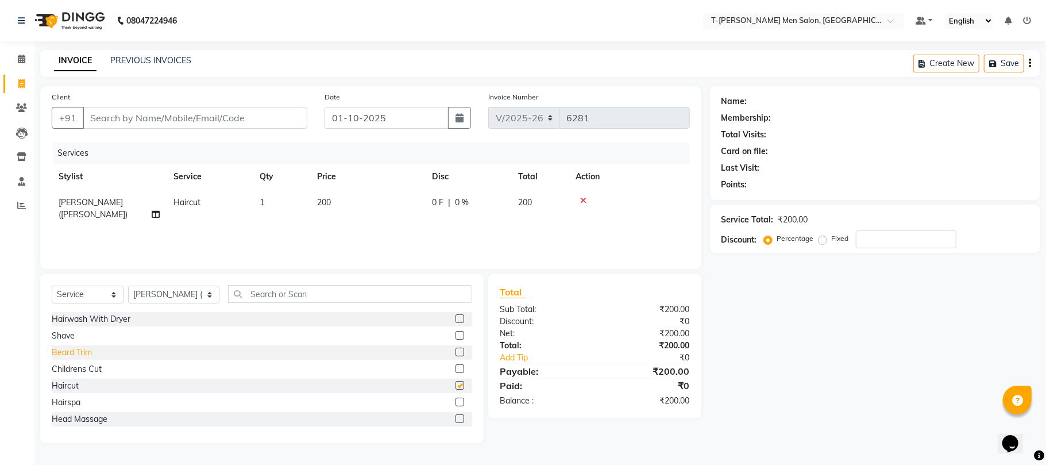
checkbox input "false"
click at [65, 352] on div "Beard Trim" at bounding box center [72, 352] width 40 height 12
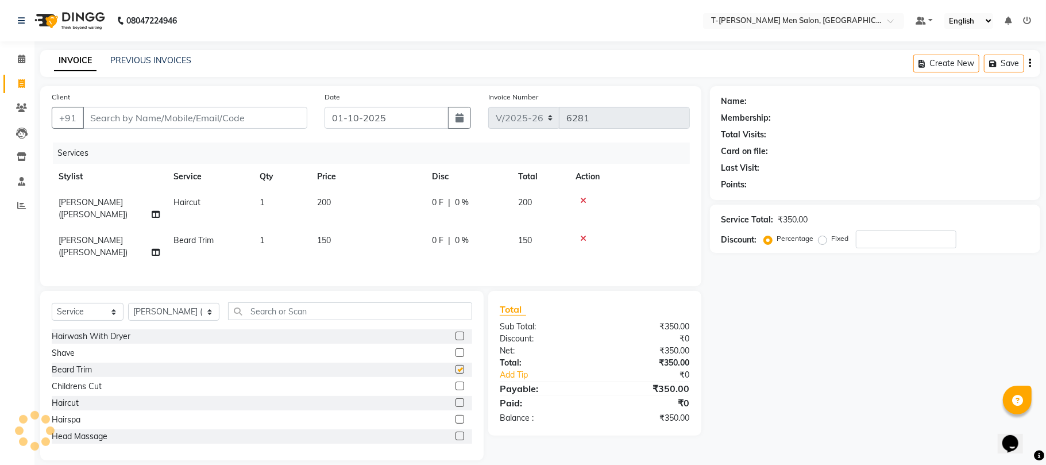
checkbox input "false"
click at [144, 122] on input "Client" at bounding box center [195, 118] width 225 height 22
click at [168, 115] on input "Client" at bounding box center [195, 118] width 225 height 22
click at [166, 119] on input "Client" at bounding box center [195, 118] width 225 height 22
type input "a"
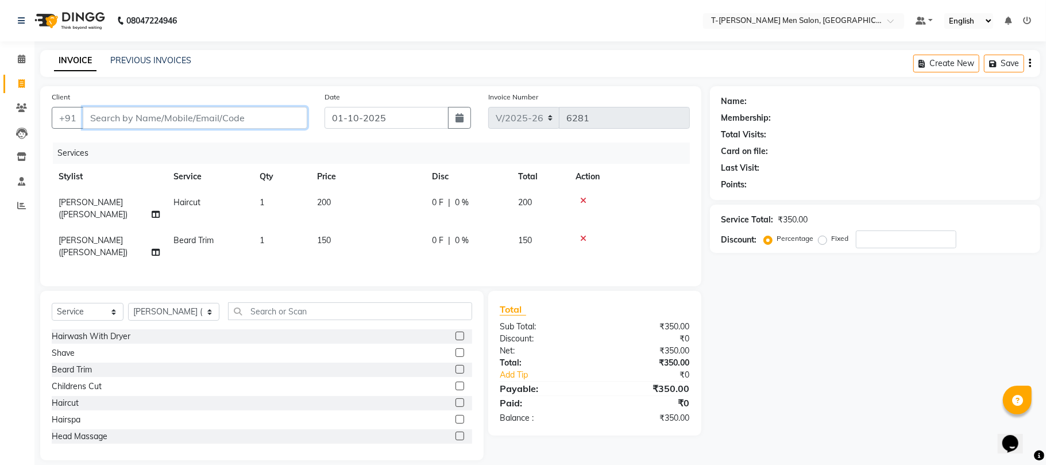
type input "0"
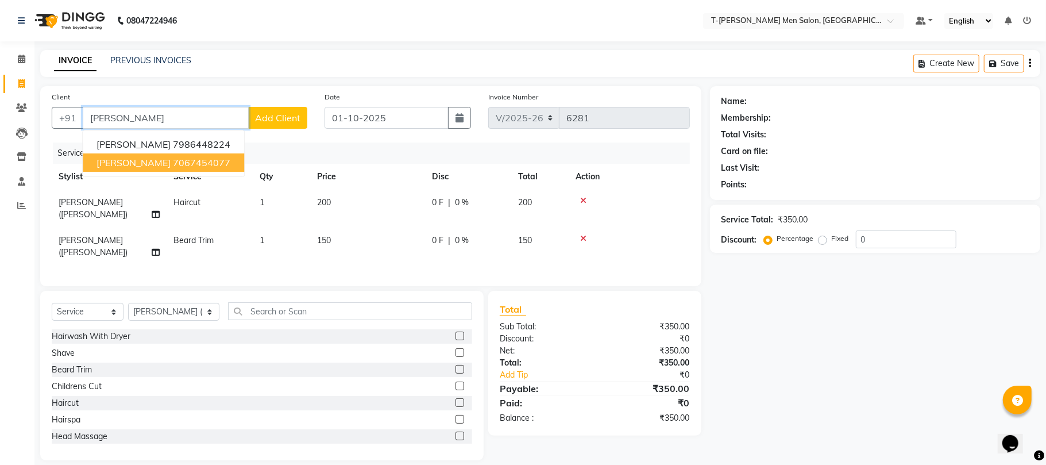
click at [170, 161] on span "Mr. Adarsh Sharma" at bounding box center [134, 162] width 74 height 11
type input "7067454077"
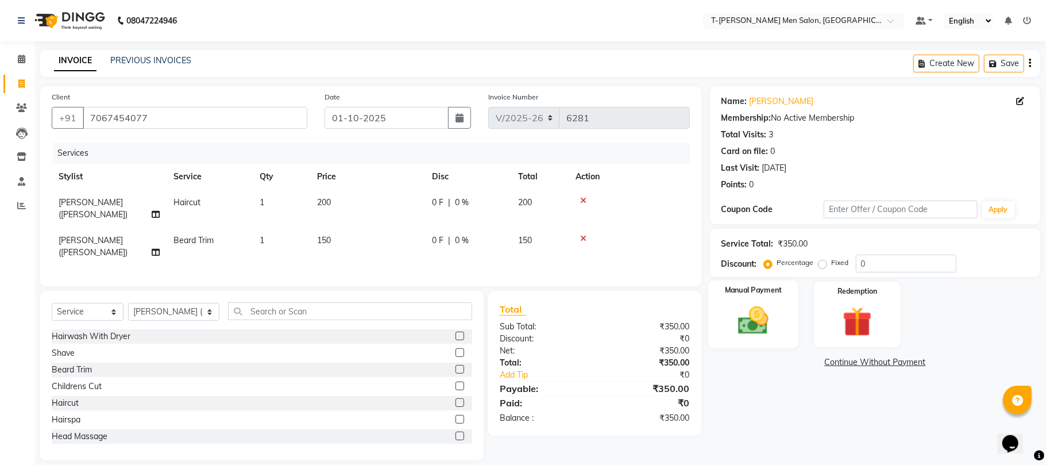
click at [763, 325] on img at bounding box center [753, 321] width 50 height 36
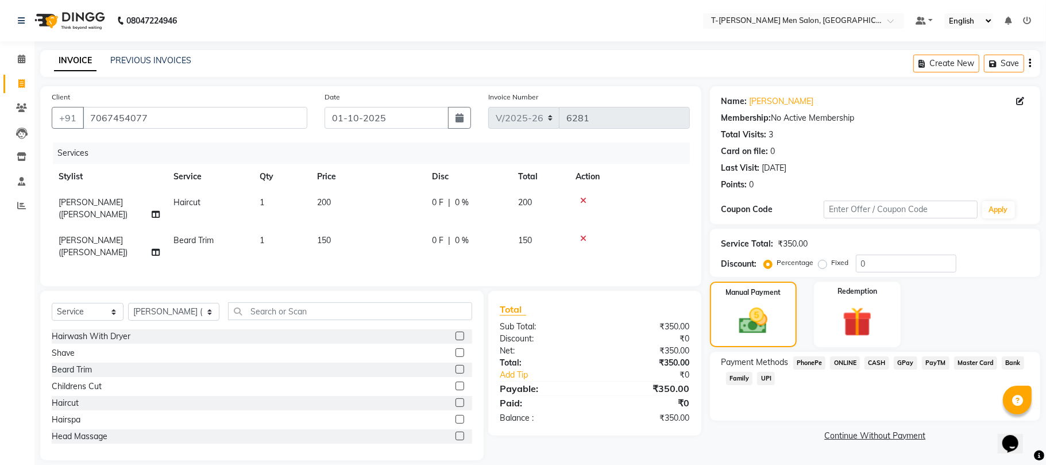
click at [853, 357] on span "ONLINE" at bounding box center [845, 362] width 30 height 13
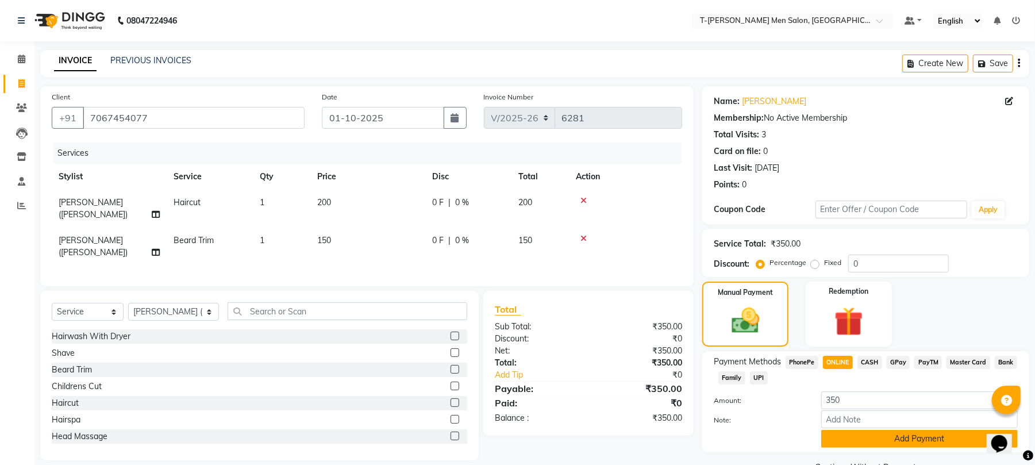
click at [846, 435] on button "Add Payment" at bounding box center [919, 439] width 196 height 18
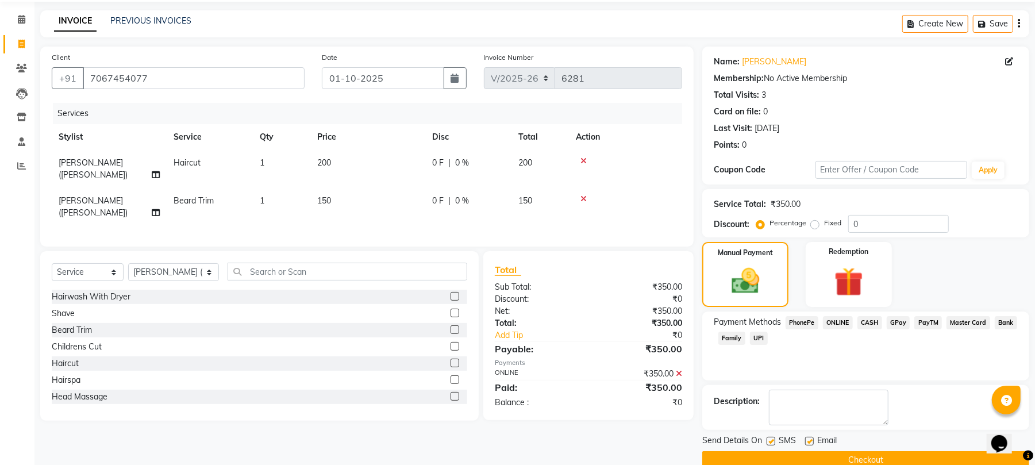
scroll to position [62, 0]
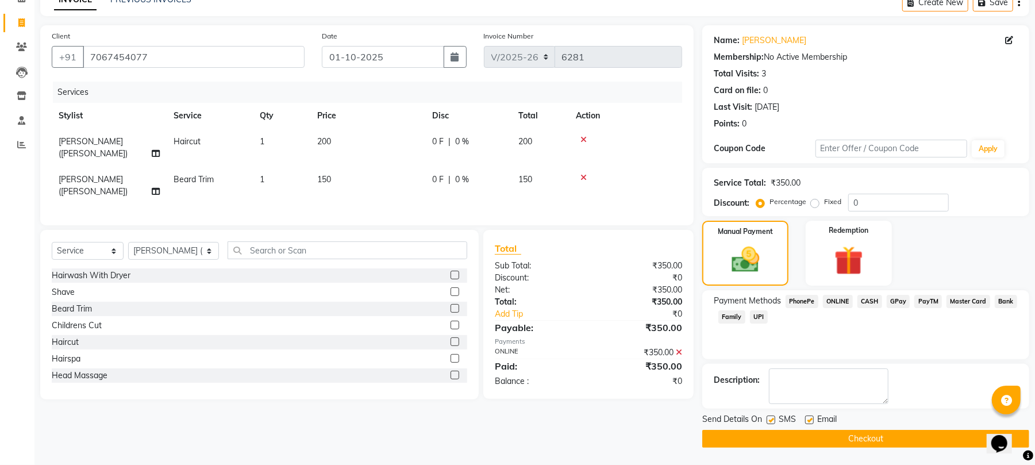
click at [812, 419] on label at bounding box center [809, 419] width 9 height 9
click at [812, 419] on input "checkbox" at bounding box center [808, 420] width 7 height 7
checkbox input "false"
click at [801, 435] on button "Checkout" at bounding box center [865, 439] width 327 height 18
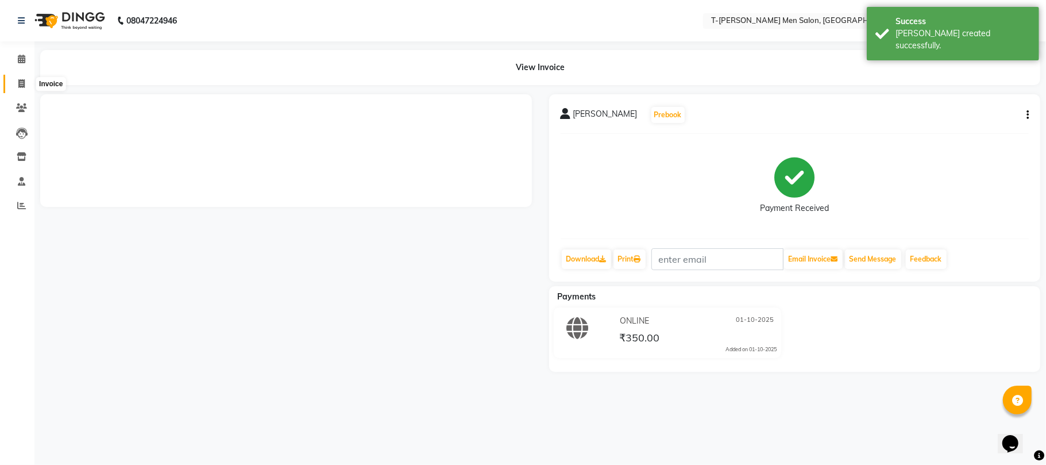
click at [20, 82] on icon at bounding box center [21, 83] width 6 height 9
select select "service"
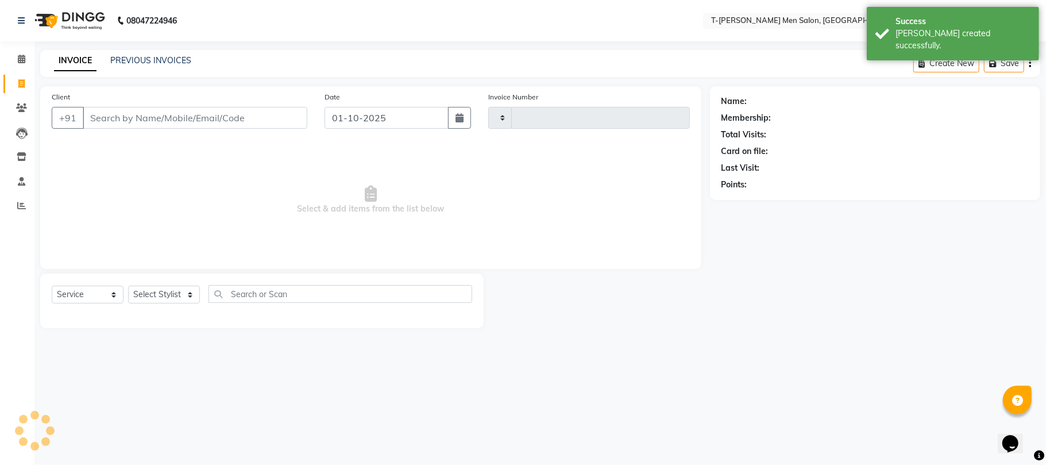
type input "6283"
select select "4816"
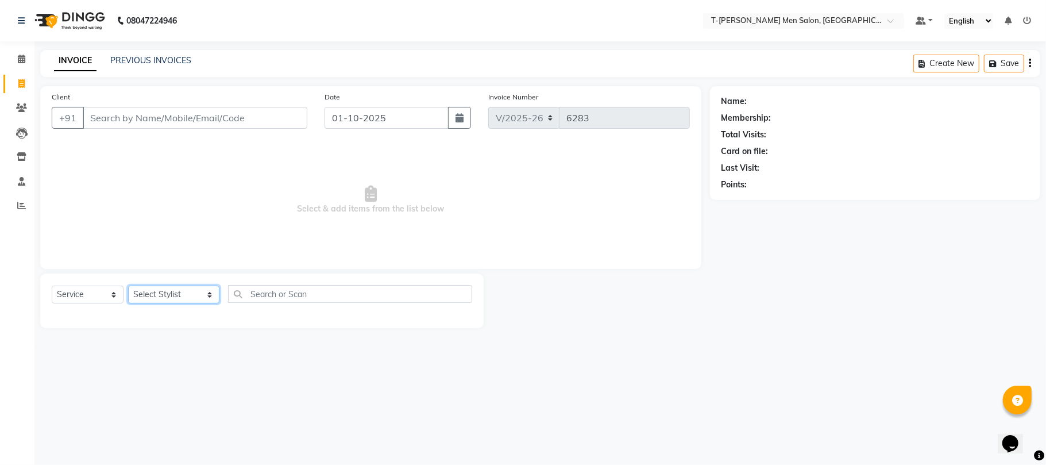
click at [168, 302] on select "Select Stylist [PERSON_NAME] [PERSON_NAME] (goru) [PERSON_NAME] [PERSON_NAME] (…" at bounding box center [173, 295] width 91 height 18
select select "29181"
click at [128, 286] on select "Select Stylist [PERSON_NAME] [PERSON_NAME] (goru) [PERSON_NAME] [PERSON_NAME] (…" at bounding box center [173, 295] width 91 height 18
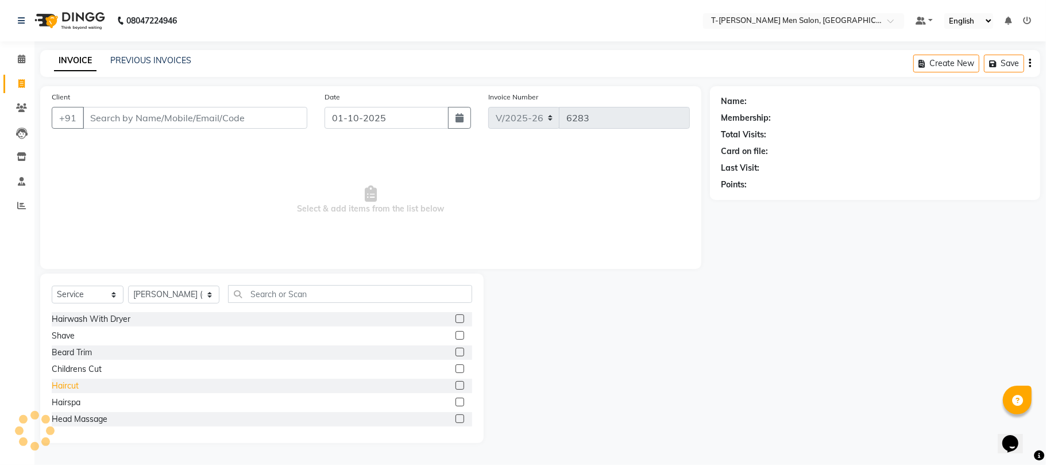
click at [65, 389] on div "Haircut" at bounding box center [65, 386] width 27 height 12
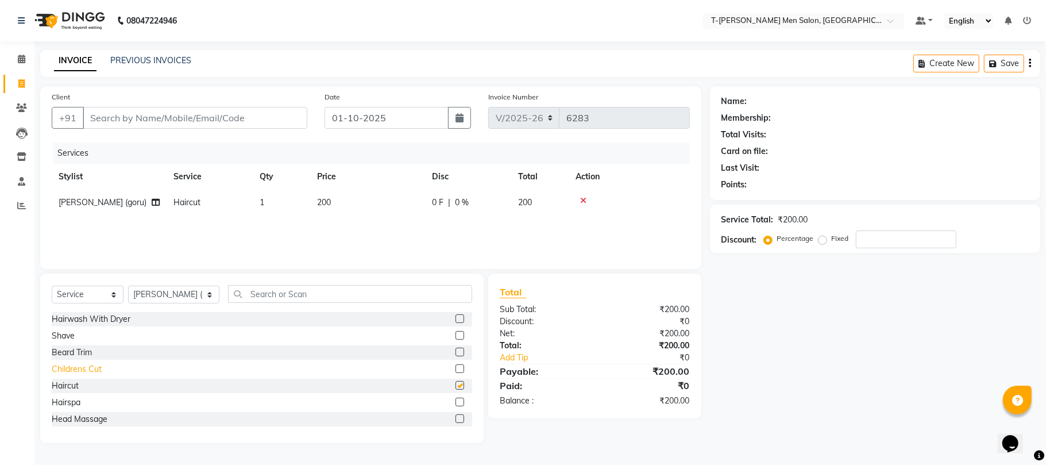
checkbox input "false"
click at [267, 290] on input "text" at bounding box center [350, 294] width 244 height 18
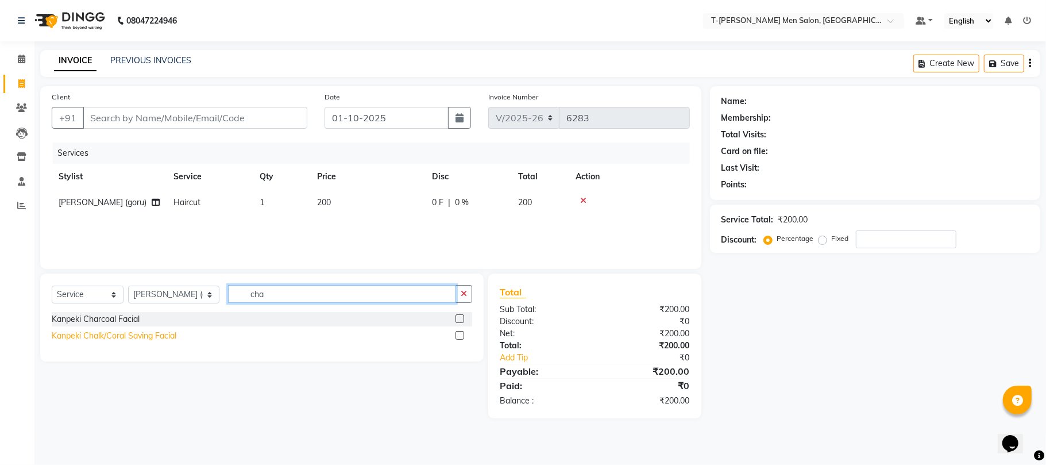
type input "cha"
click at [159, 332] on div "Kanpeki Chalk/Coral Saving Facial" at bounding box center [114, 336] width 125 height 12
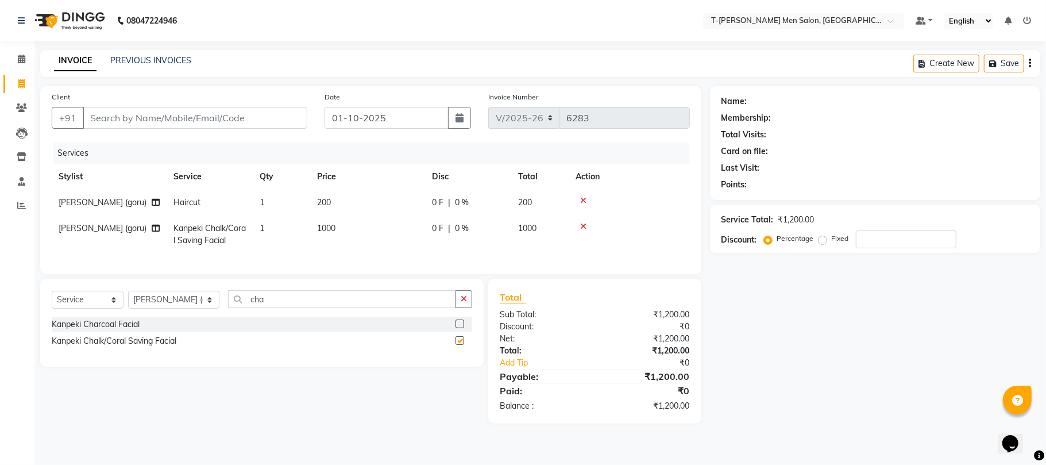
checkbox input "false"
drag, startPoint x: 468, startPoint y: 309, endPoint x: 421, endPoint y: 309, distance: 46.5
click at [468, 308] on button "button" at bounding box center [464, 299] width 17 height 18
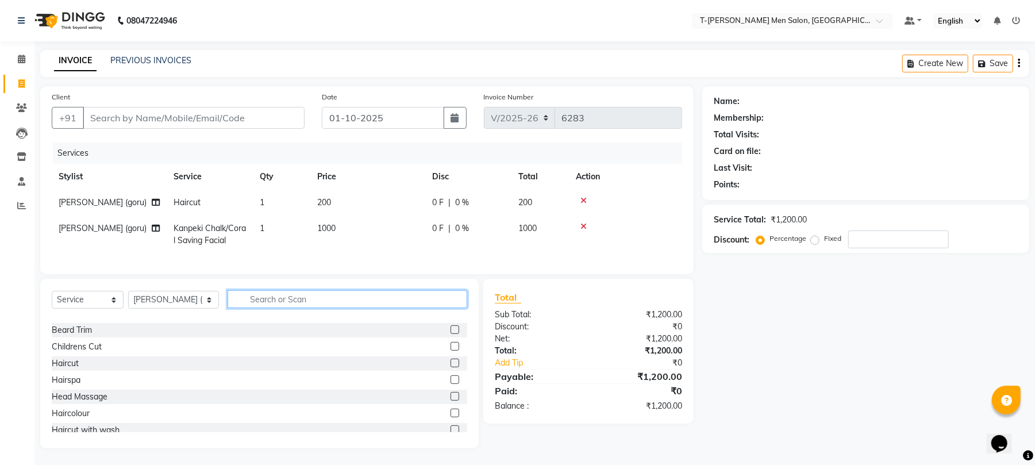
scroll to position [76, 0]
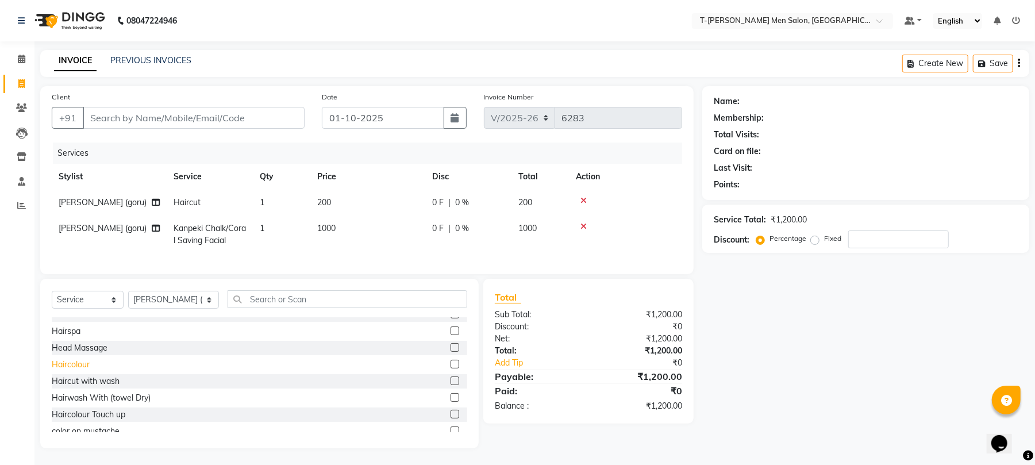
click at [81, 371] on div "Haircolour" at bounding box center [71, 364] width 38 height 12
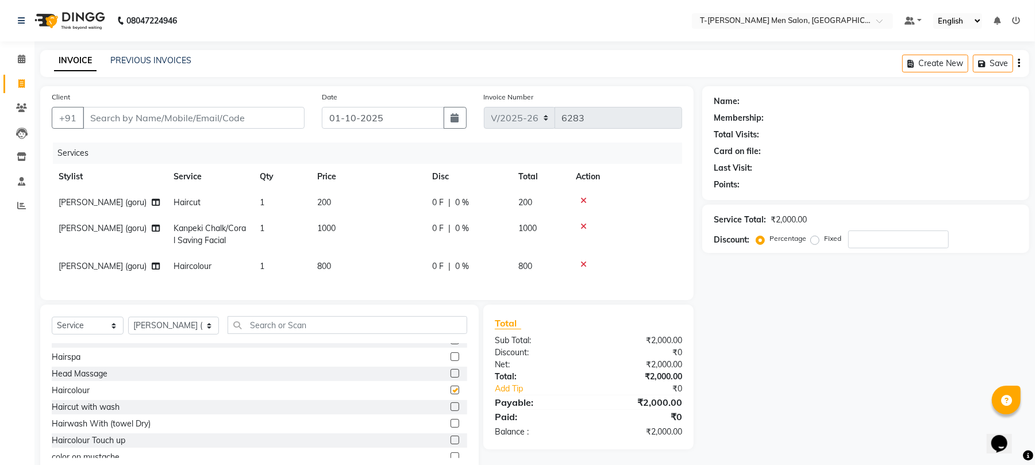
checkbox input "false"
click at [193, 116] on input "Client" at bounding box center [194, 118] width 222 height 22
type input "c"
type input "0"
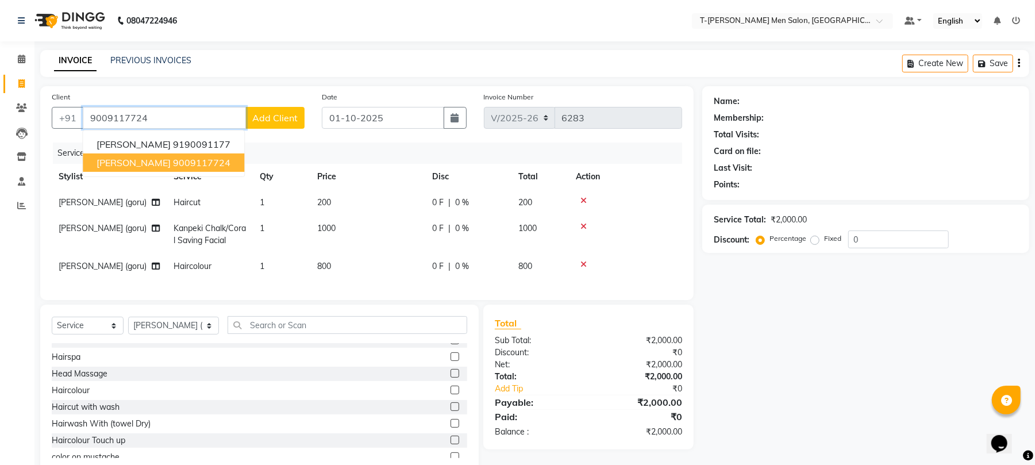
type input "9009117724"
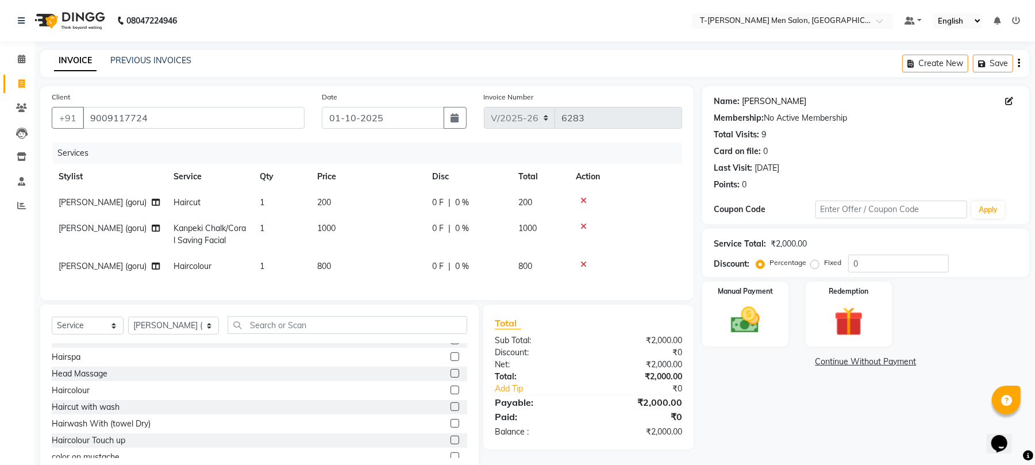
click at [773, 102] on link "Chotu Sharma" at bounding box center [774, 101] width 64 height 12
click at [877, 265] on input "0" at bounding box center [898, 264] width 101 height 18
type input "10"
click at [747, 313] on img at bounding box center [744, 320] width 49 height 35
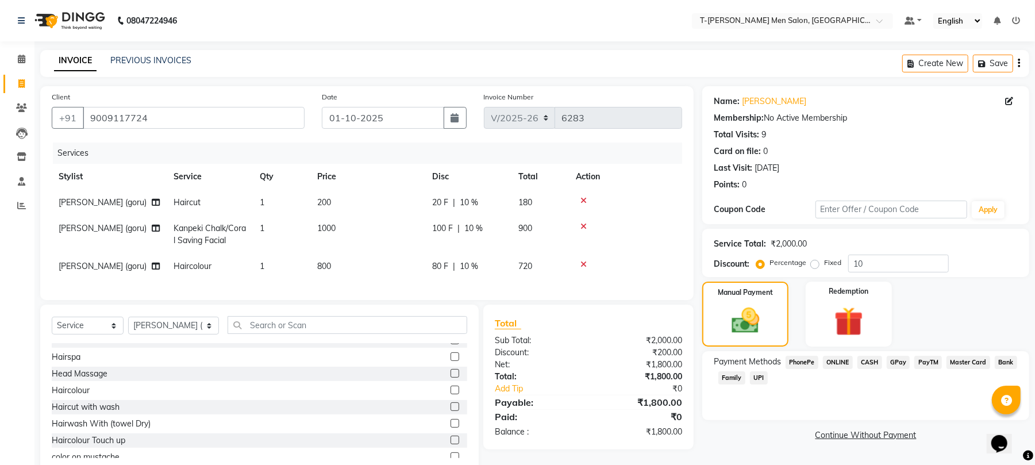
click at [864, 364] on span "CASH" at bounding box center [869, 362] width 25 height 13
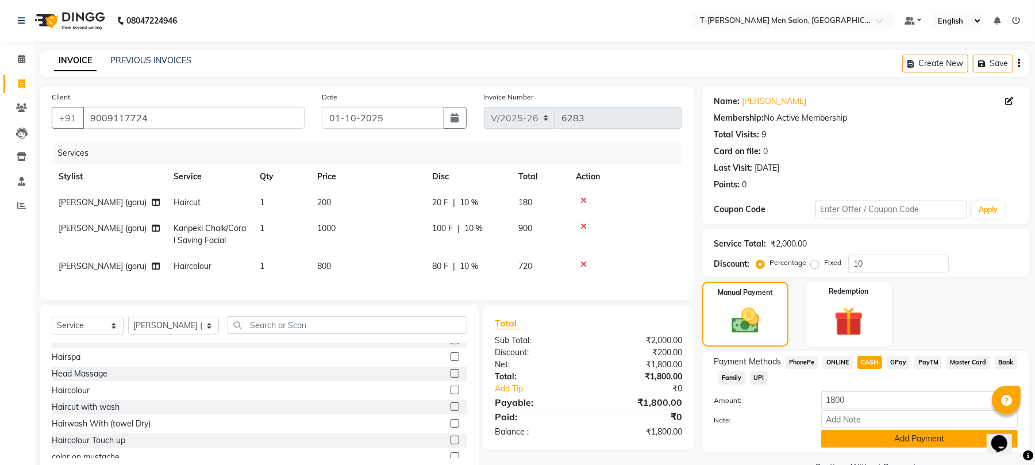
click at [839, 439] on button "Add Payment" at bounding box center [919, 439] width 196 height 18
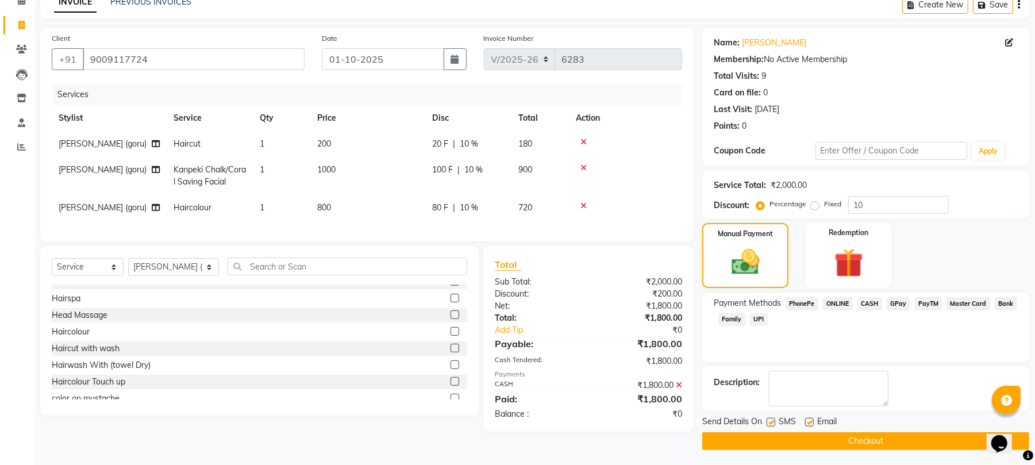
scroll to position [62, 0]
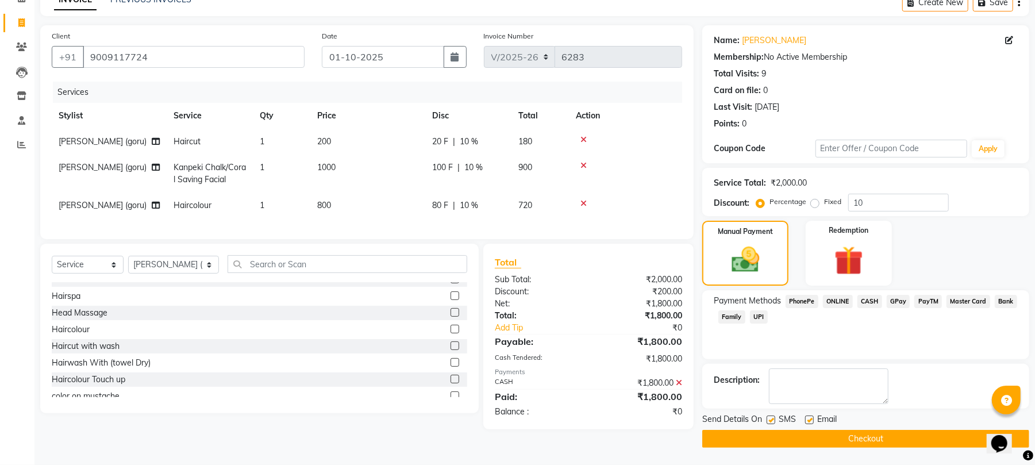
click at [805, 422] on label at bounding box center [809, 419] width 9 height 9
click at [805, 422] on input "checkbox" at bounding box center [808, 420] width 7 height 7
checkbox input "false"
click at [799, 438] on button "Checkout" at bounding box center [865, 439] width 327 height 18
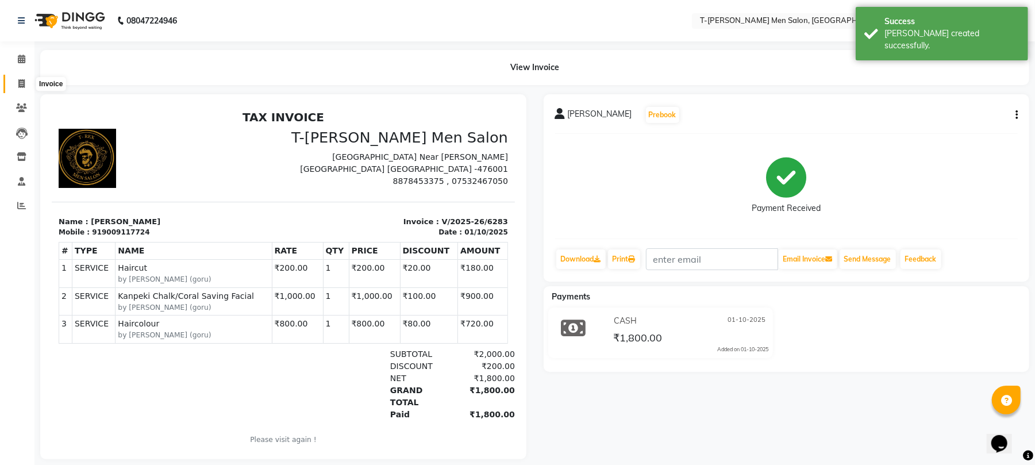
click at [18, 83] on icon at bounding box center [21, 83] width 6 height 9
select select "service"
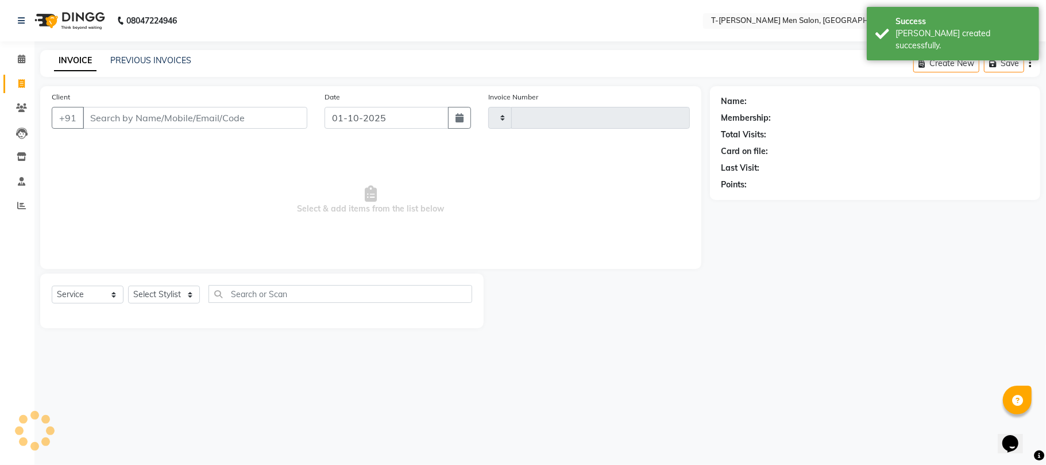
type input "6284"
select select "4816"
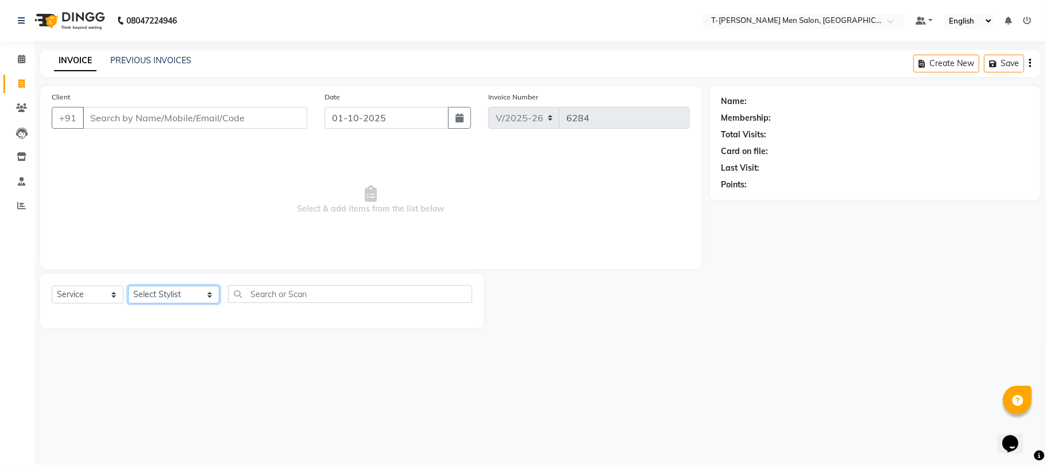
click at [155, 290] on select "Select Stylist [PERSON_NAME] [PERSON_NAME] (goru) [PERSON_NAME] [PERSON_NAME] (…" at bounding box center [173, 295] width 91 height 18
select select "80929"
click at [128, 286] on select "Select Stylist [PERSON_NAME] [PERSON_NAME] (goru) [PERSON_NAME] [PERSON_NAME] (…" at bounding box center [173, 295] width 91 height 18
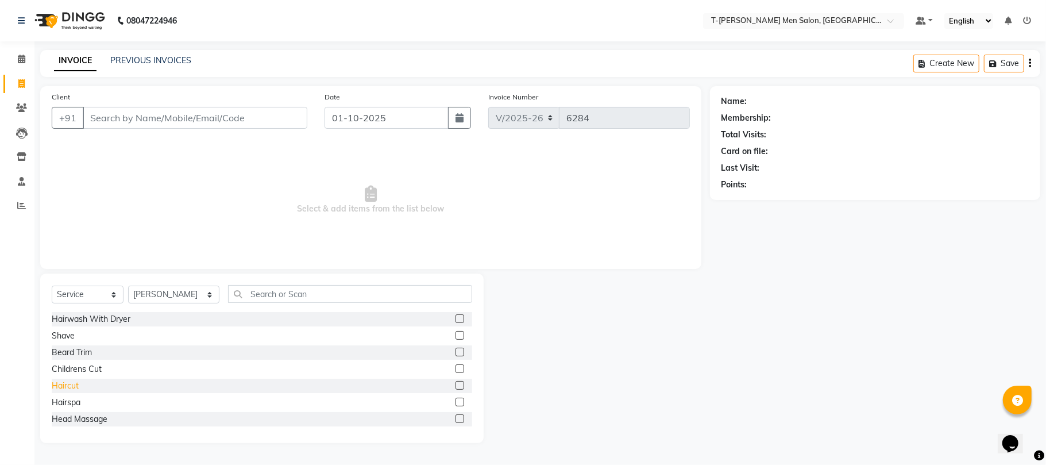
click at [61, 385] on div "Haircut" at bounding box center [65, 386] width 27 height 12
checkbox input "false"
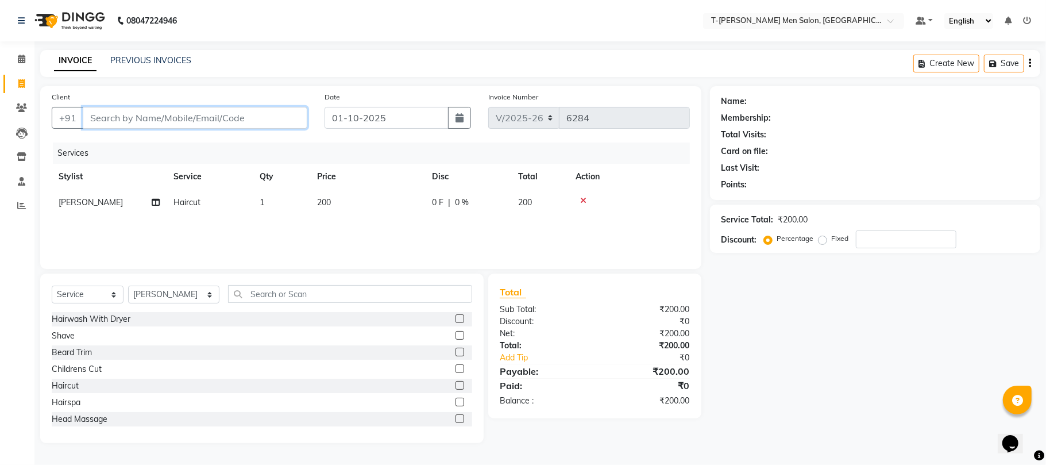
click at [178, 122] on input "Client" at bounding box center [195, 118] width 225 height 22
drag, startPoint x: 147, startPoint y: 283, endPoint x: 150, endPoint y: 292, distance: 9.1
click at [148, 283] on div "Select Service Product Membership Package Voucher Prepaid Gift Card Select Styl…" at bounding box center [262, 357] width 444 height 169
click at [150, 292] on select "Select Stylist [PERSON_NAME] [PERSON_NAME] (goru) [PERSON_NAME] [PERSON_NAME] (…" at bounding box center [173, 295] width 91 height 18
select select "29178"
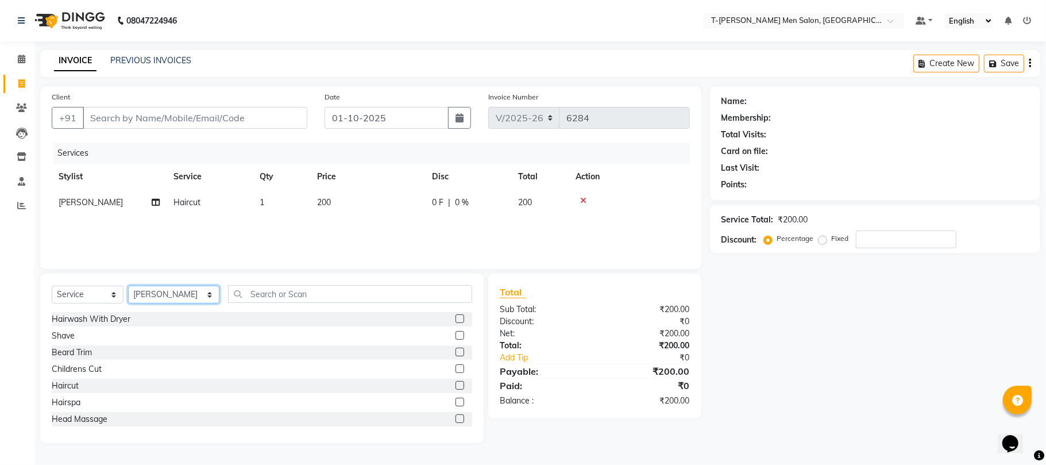
click at [128, 286] on select "Select Stylist [PERSON_NAME] [PERSON_NAME] (goru) [PERSON_NAME] [PERSON_NAME] (…" at bounding box center [173, 295] width 91 height 18
click at [69, 349] on div "Beard Trim" at bounding box center [72, 352] width 40 height 12
checkbox input "false"
click at [187, 114] on input "Client" at bounding box center [195, 118] width 225 height 22
type input "8"
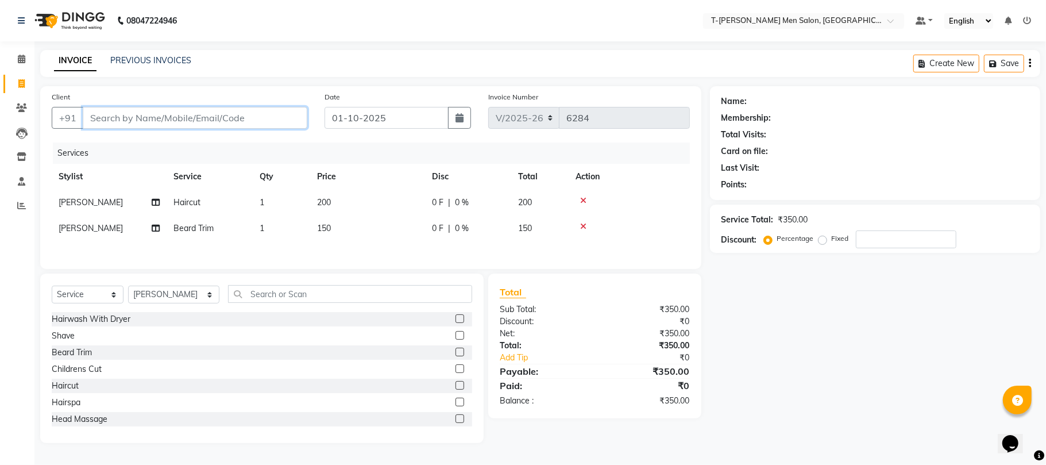
type input "0"
type input "8815798109"
click at [288, 121] on span "Add Client" at bounding box center [277, 117] width 45 height 11
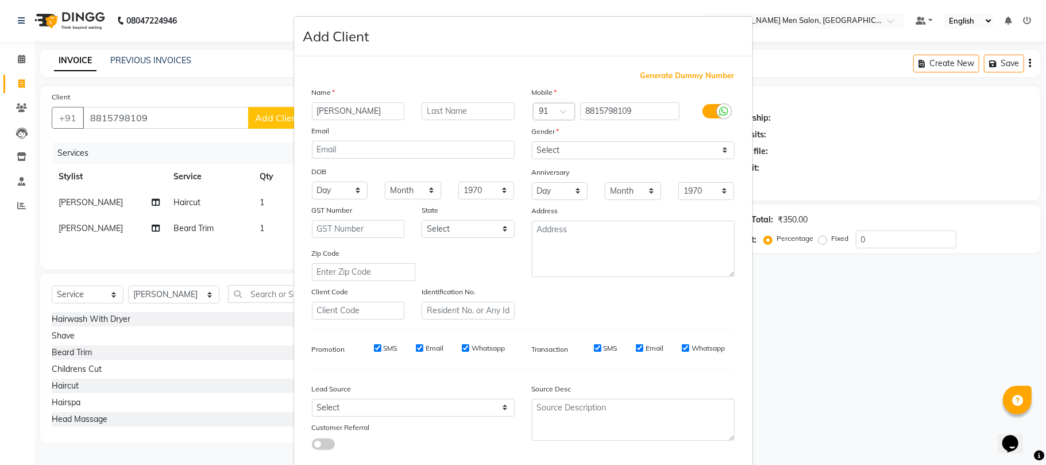
type input "[PERSON_NAME]"
click at [560, 153] on select "Select Male Female Other Prefer Not To Say" at bounding box center [633, 150] width 203 height 18
select select "male"
click at [532, 141] on select "Select Male Female Other Prefer Not To Say" at bounding box center [633, 150] width 203 height 18
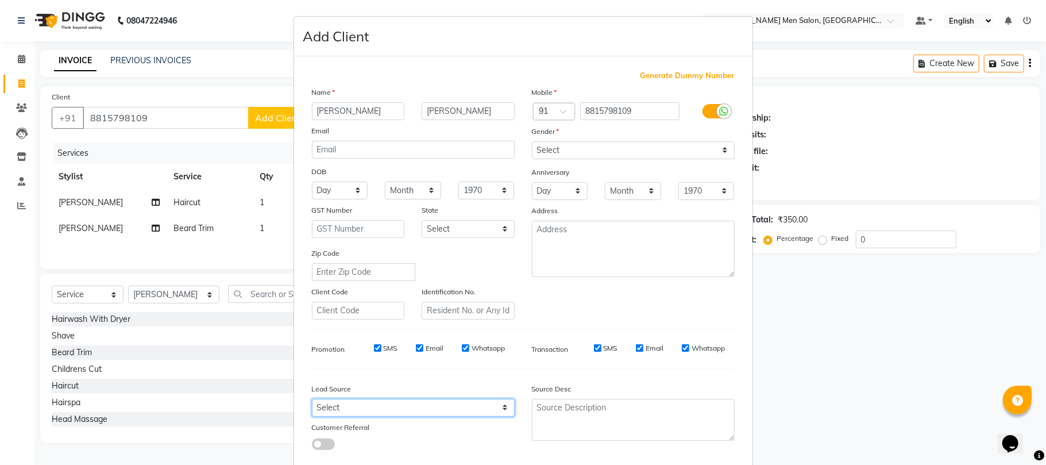
drag, startPoint x: 385, startPoint y: 407, endPoint x: 387, endPoint y: 398, distance: 9.5
click at [385, 404] on select "Select Walk-in Referral Internet Friend Word of Mouth Advertisement Facebook Ju…" at bounding box center [413, 408] width 203 height 18
select select "32268"
click at [312, 399] on select "Select Walk-in Referral Internet Friend Word of Mouth Advertisement Facebook Ju…" at bounding box center [413, 408] width 203 height 18
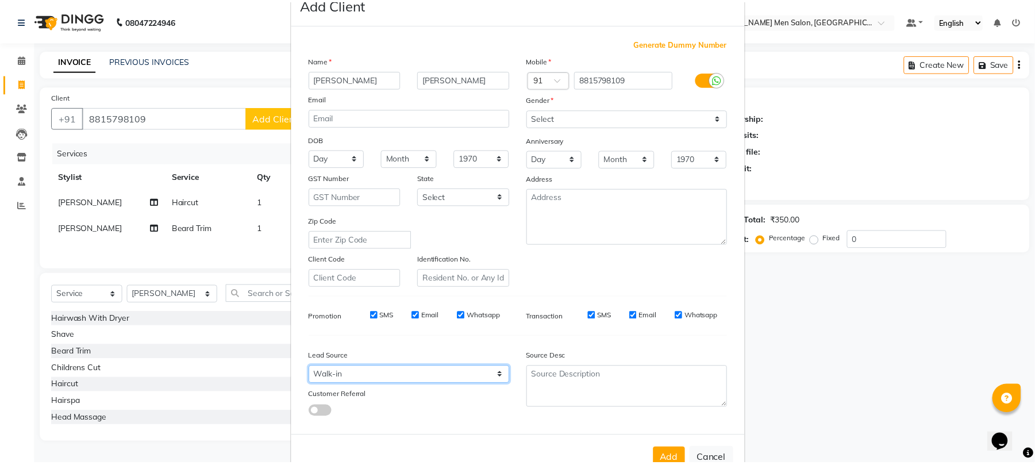
scroll to position [63, 0]
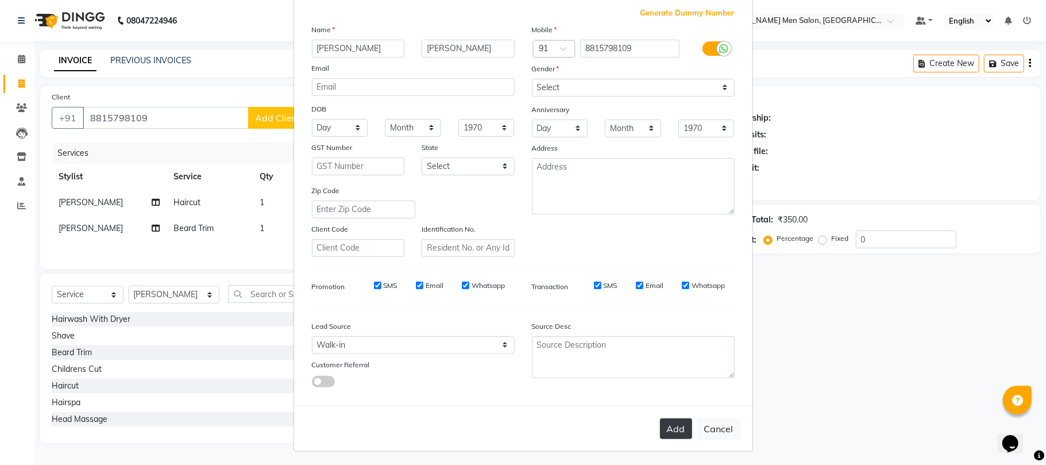
click at [660, 421] on button "Add" at bounding box center [676, 428] width 32 height 21
select select
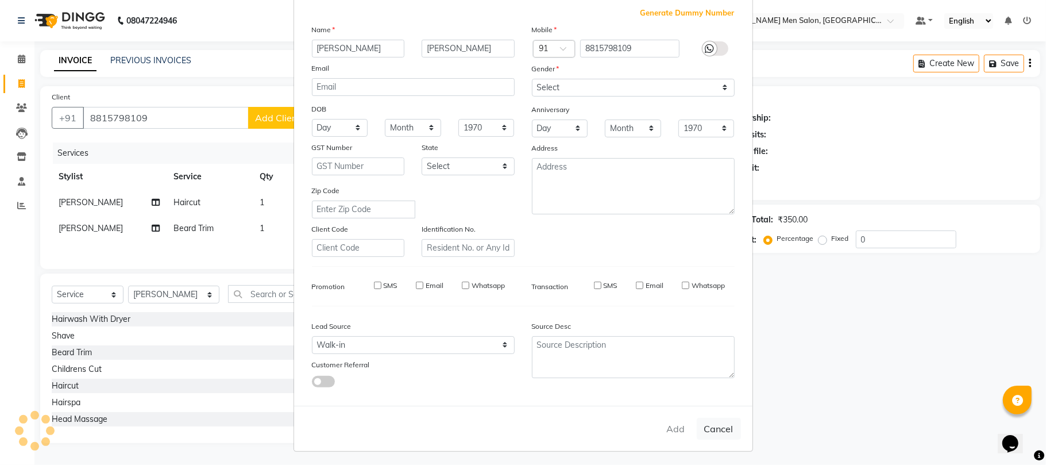
select select
checkbox input "false"
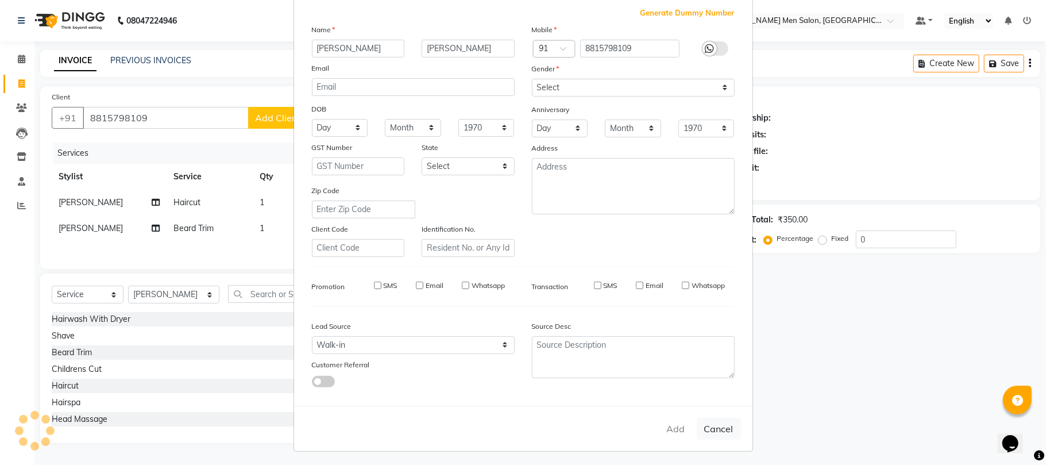
checkbox input "false"
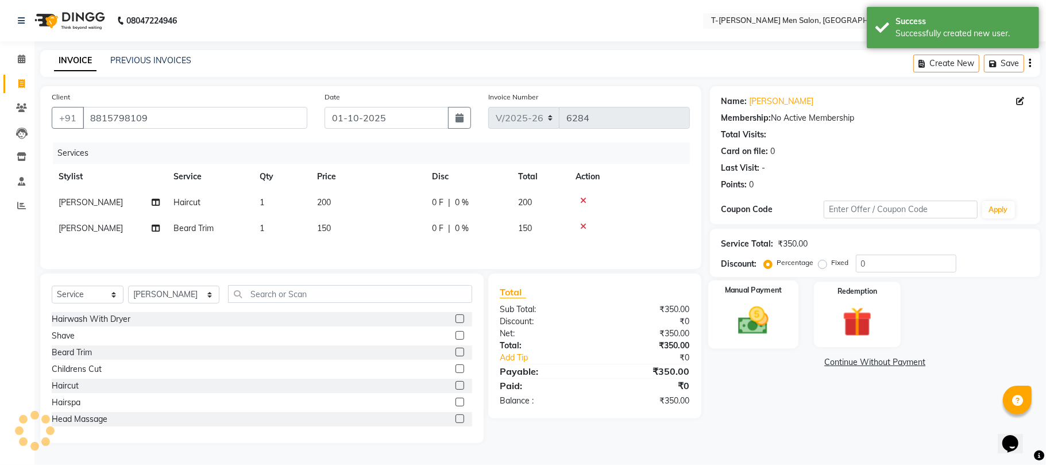
click at [748, 315] on img at bounding box center [753, 321] width 50 height 36
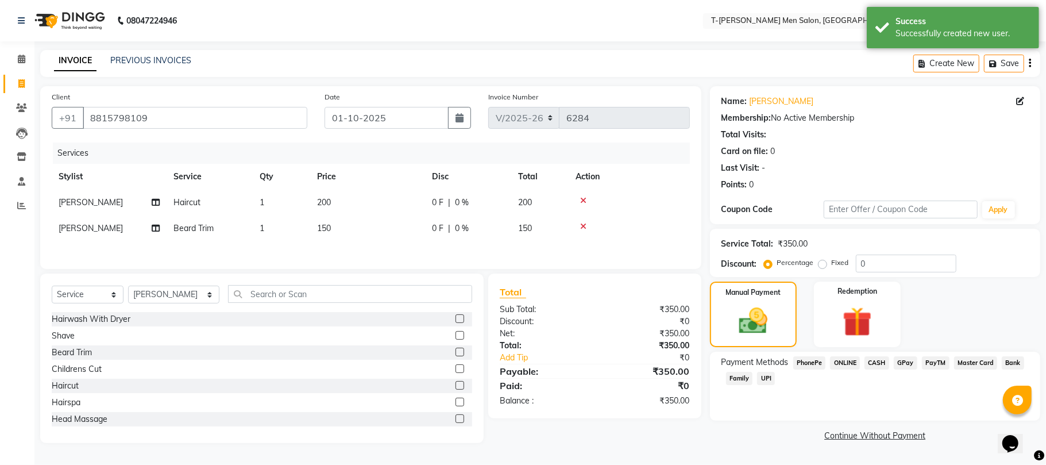
click at [878, 358] on span "CASH" at bounding box center [877, 362] width 25 height 13
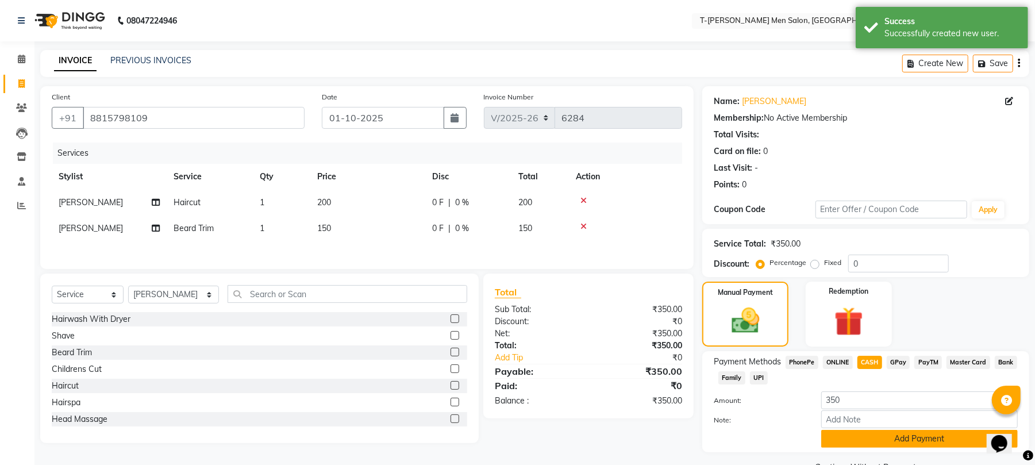
click at [870, 437] on button "Add Payment" at bounding box center [919, 439] width 196 height 18
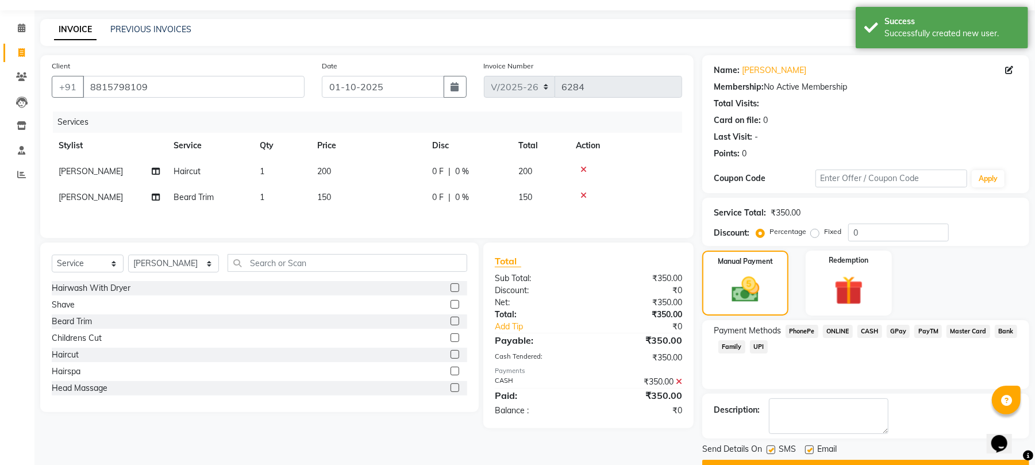
scroll to position [62, 0]
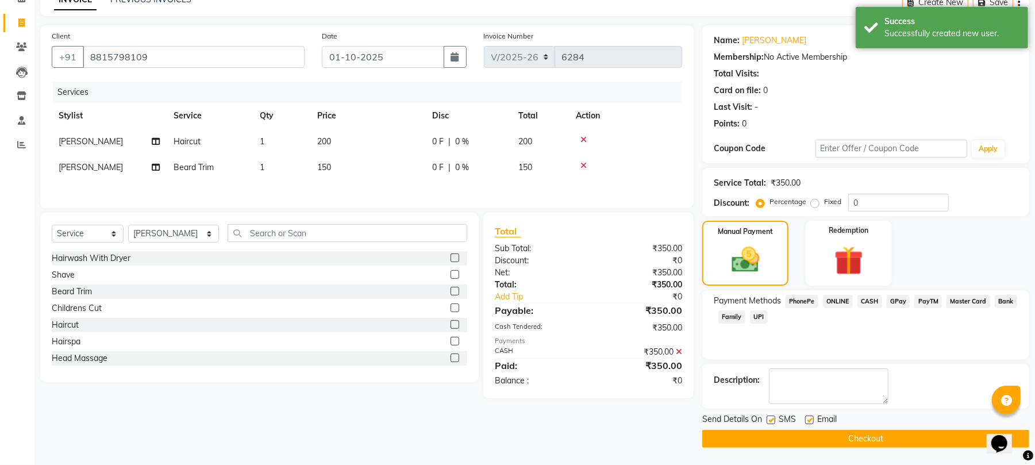
click at [805, 422] on label at bounding box center [809, 419] width 9 height 9
click at [805, 422] on input "checkbox" at bounding box center [808, 420] width 7 height 7
checkbox input "false"
drag, startPoint x: 796, startPoint y: 435, endPoint x: 697, endPoint y: 409, distance: 101.7
click at [794, 435] on button "Checkout" at bounding box center [865, 439] width 327 height 18
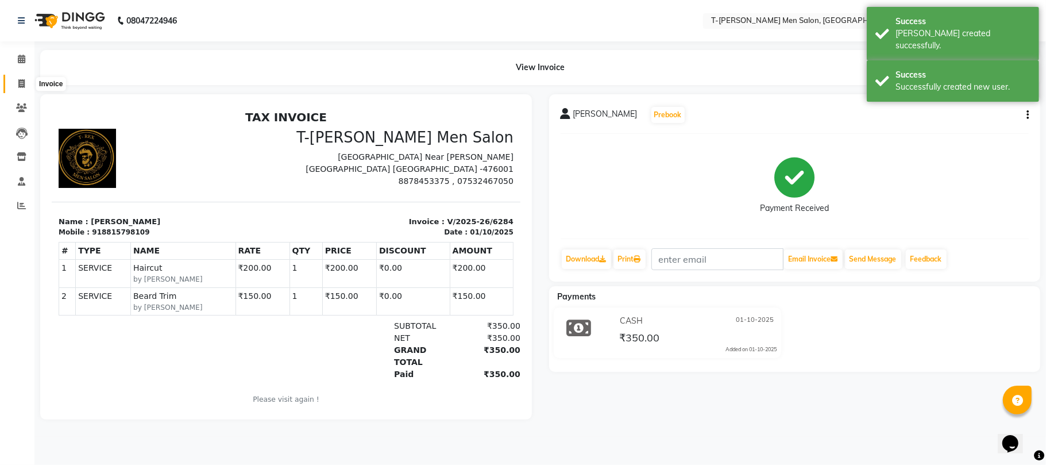
click at [17, 78] on span at bounding box center [21, 84] width 20 height 13
select select "4816"
select select "service"
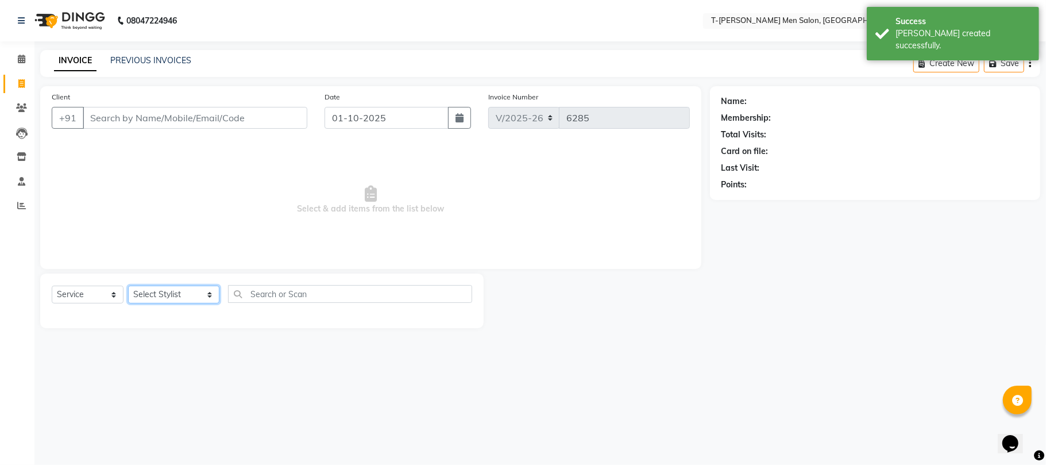
click at [152, 292] on select "Select Stylist [PERSON_NAME] [PERSON_NAME] (goru) [PERSON_NAME] [PERSON_NAME] (…" at bounding box center [173, 295] width 91 height 18
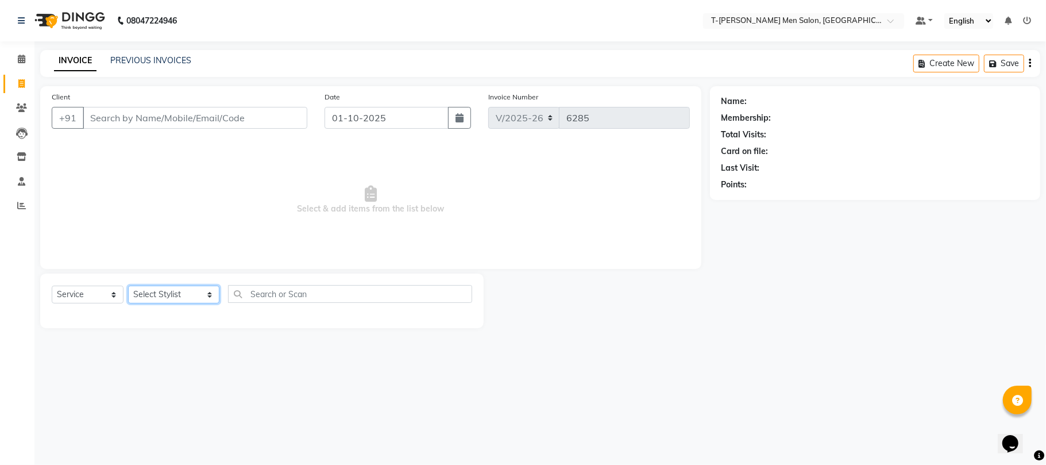
select select "29432"
click at [128, 286] on select "Select Stylist [PERSON_NAME] [PERSON_NAME] (goru) [PERSON_NAME] [PERSON_NAME] (…" at bounding box center [173, 295] width 91 height 18
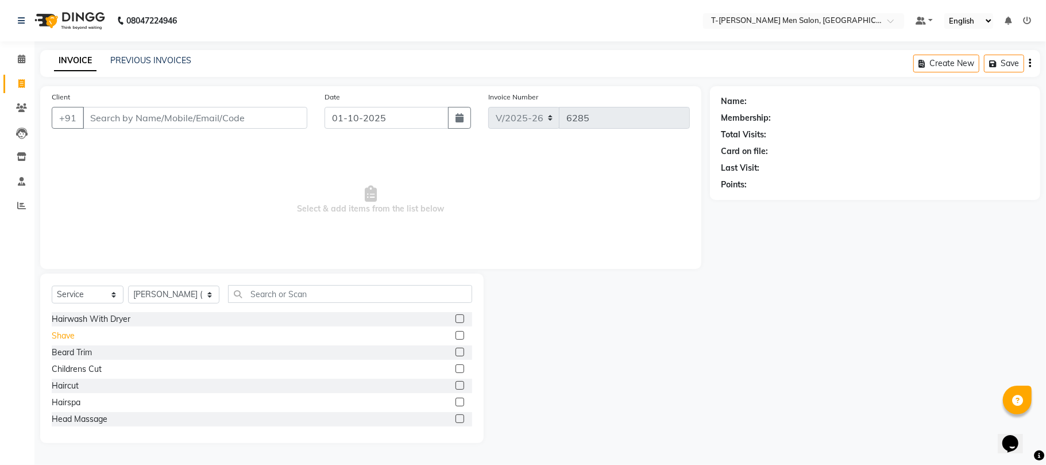
click at [68, 334] on div "Shave" at bounding box center [63, 336] width 23 height 12
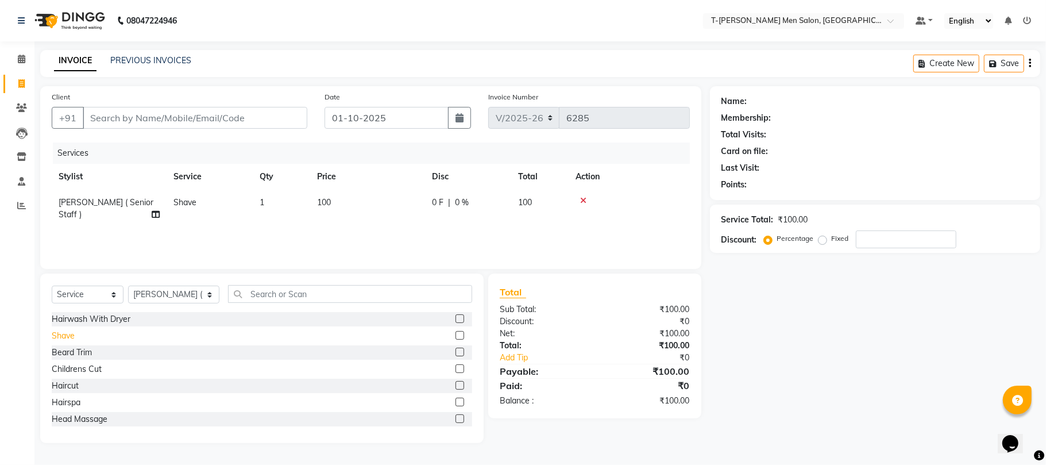
click at [68, 334] on div "Shave" at bounding box center [63, 336] width 23 height 12
checkbox input "false"
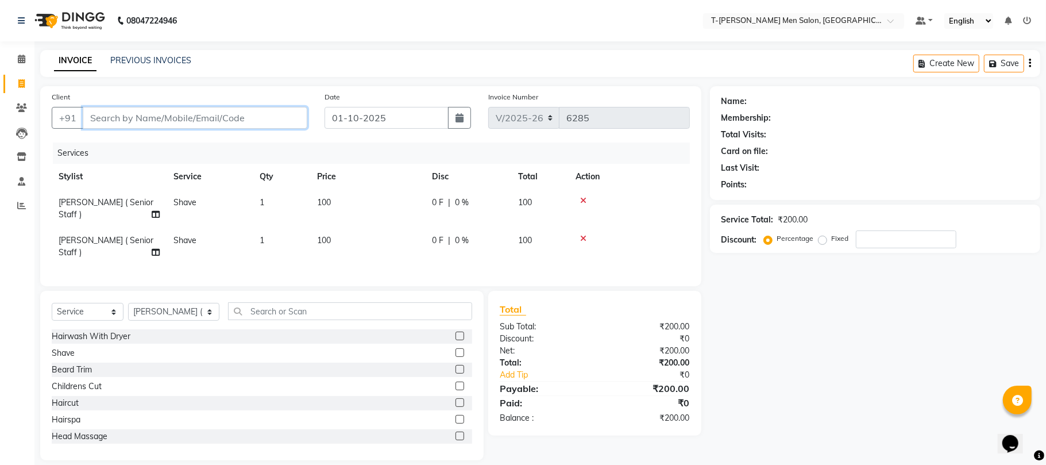
click at [145, 122] on input "Client" at bounding box center [195, 118] width 225 height 22
type input "s"
type input "0"
type input "9425126493"
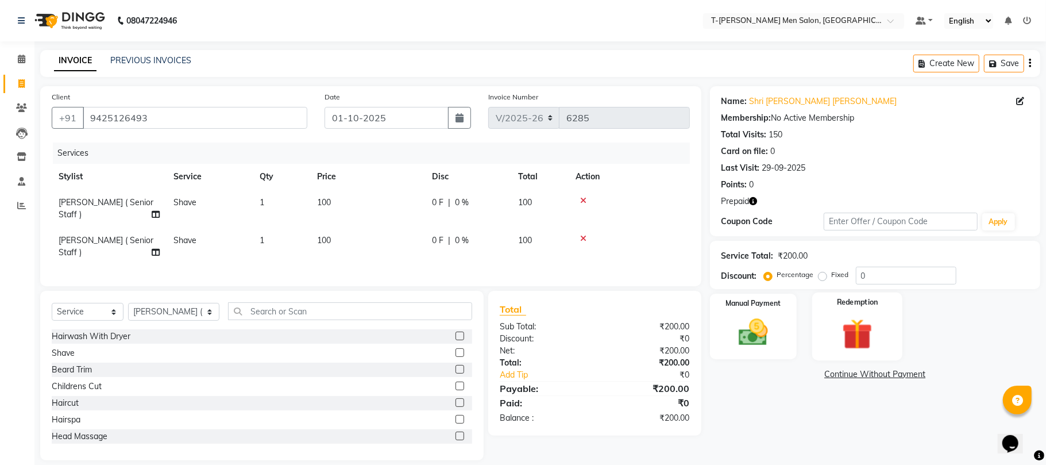
drag, startPoint x: 842, startPoint y: 320, endPoint x: 851, endPoint y: 322, distance: 9.4
click at [843, 320] on img at bounding box center [857, 334] width 50 height 38
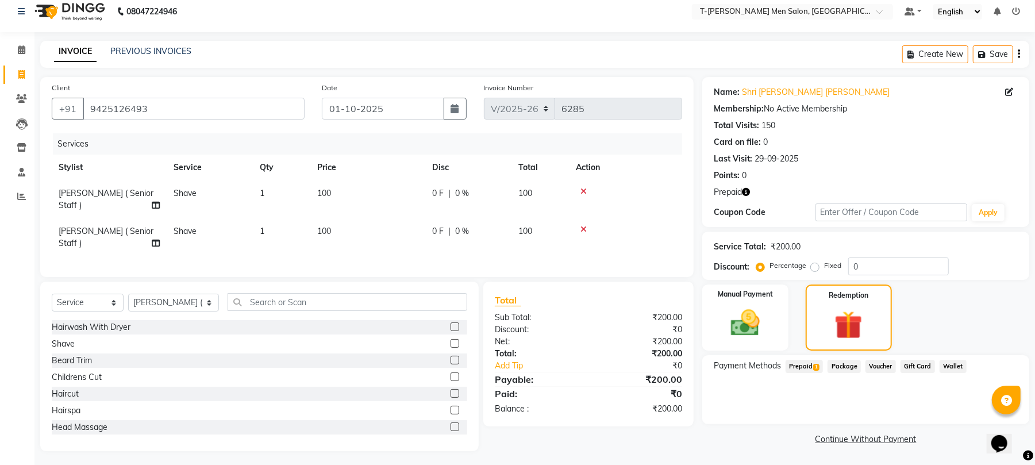
click at [811, 361] on span "Prepaid 1" at bounding box center [803, 366] width 37 height 13
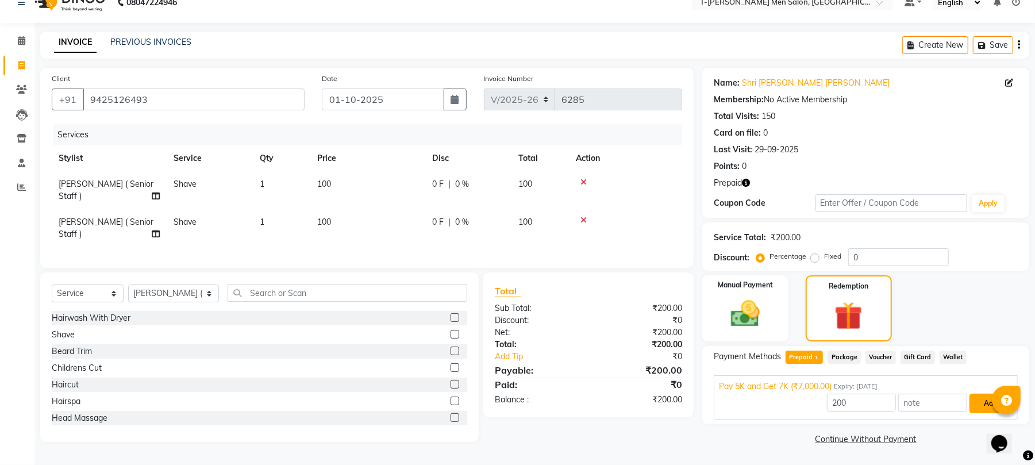
click at [980, 405] on button "Add" at bounding box center [990, 404] width 42 height 20
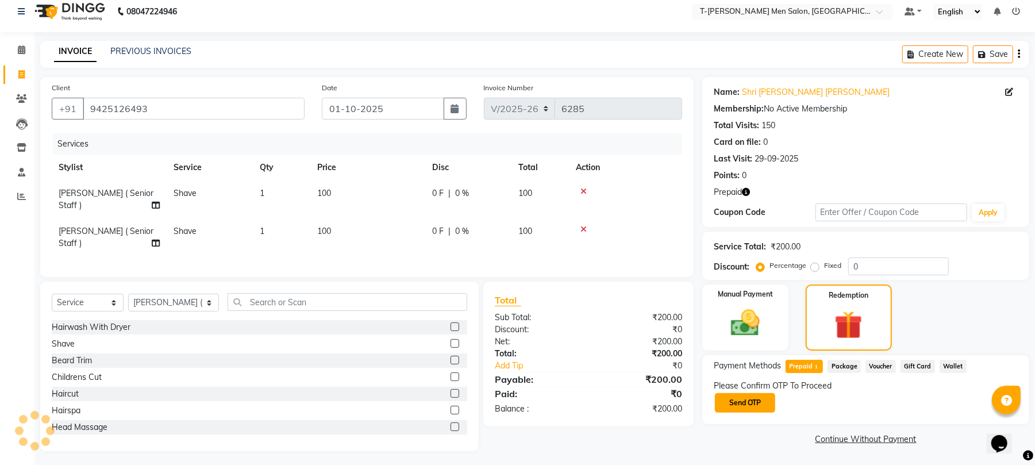
click at [761, 407] on button "Send OTP" at bounding box center [745, 403] width 60 height 20
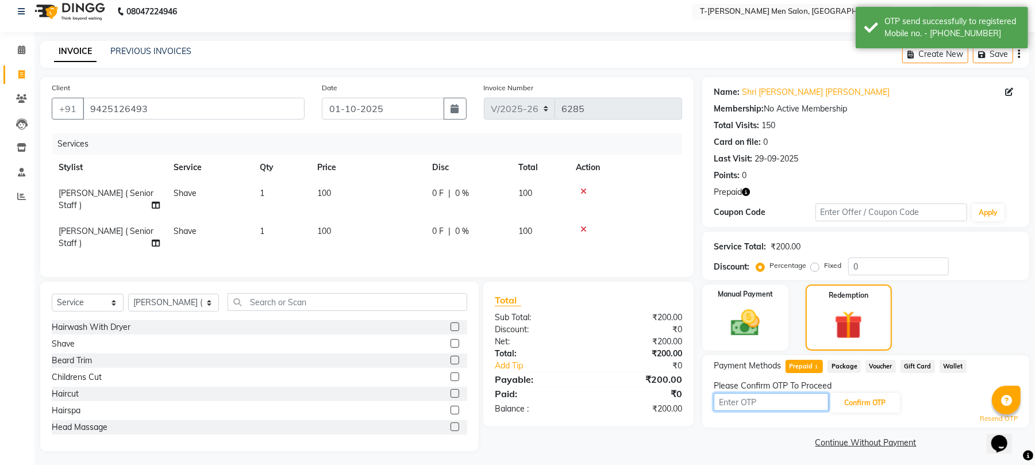
click at [762, 400] on input "text" at bounding box center [771, 402] width 115 height 18
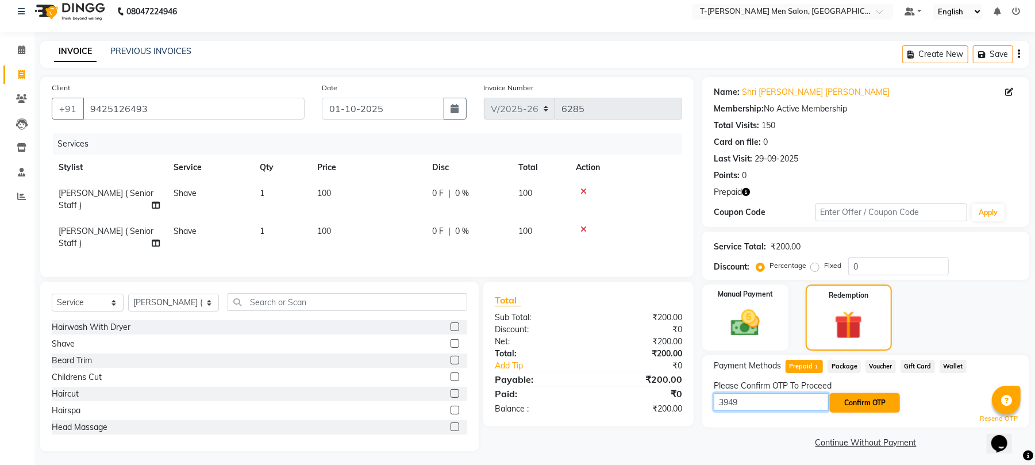
type input "3949"
click at [847, 400] on button "Confirm OTP" at bounding box center [865, 403] width 70 height 20
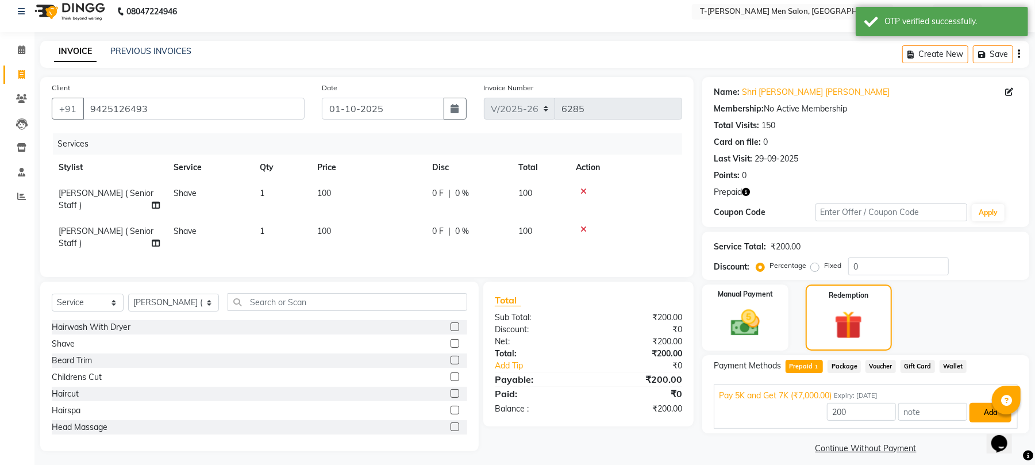
click at [972, 406] on button "Add" at bounding box center [990, 413] width 42 height 20
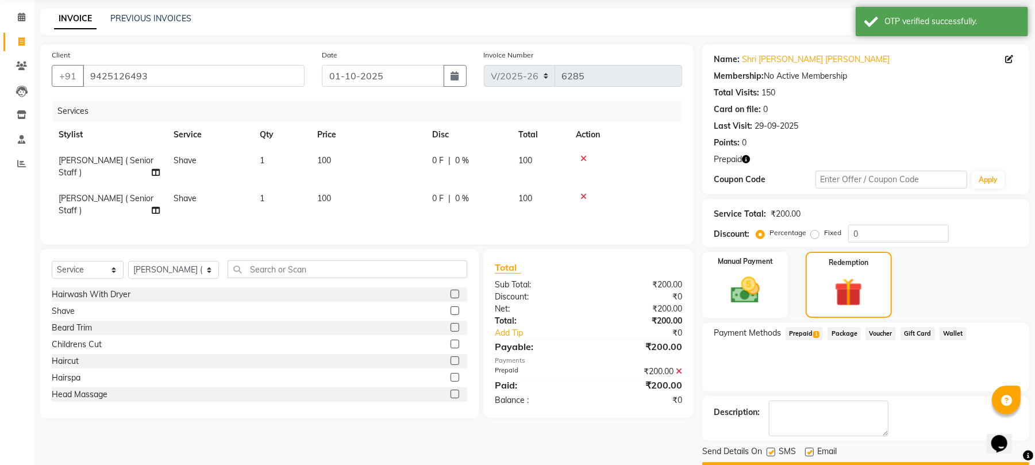
scroll to position [74, 0]
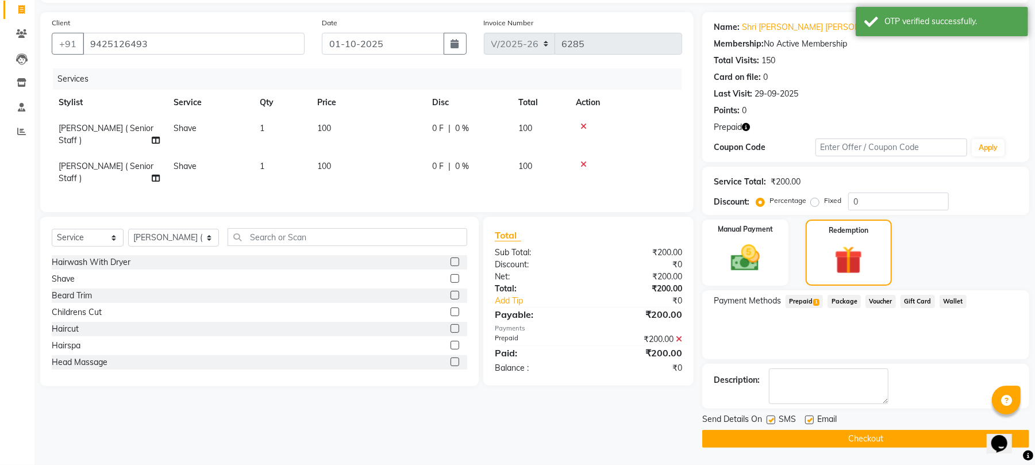
click at [811, 421] on label at bounding box center [809, 419] width 9 height 9
click at [811, 421] on input "checkbox" at bounding box center [808, 420] width 7 height 7
checkbox input "false"
click at [805, 433] on button "Checkout" at bounding box center [865, 439] width 327 height 18
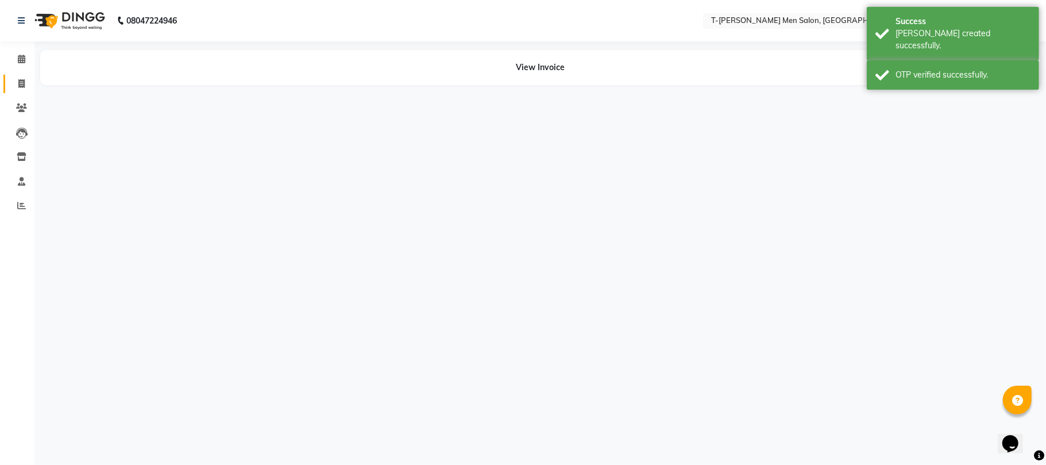
click at [18, 79] on icon at bounding box center [21, 83] width 6 height 9
select select "service"
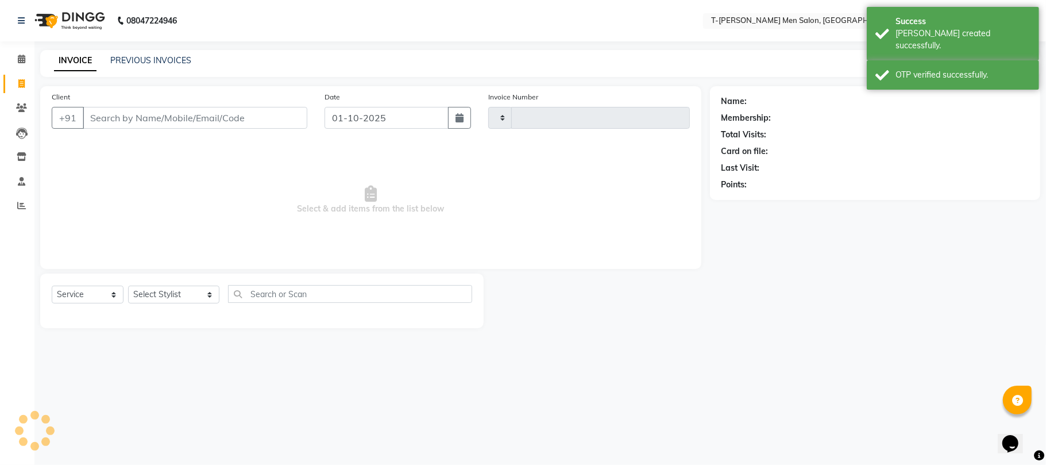
type input "6286"
select select "4816"
click at [141, 63] on link "PREVIOUS INVOICES" at bounding box center [150, 60] width 81 height 10
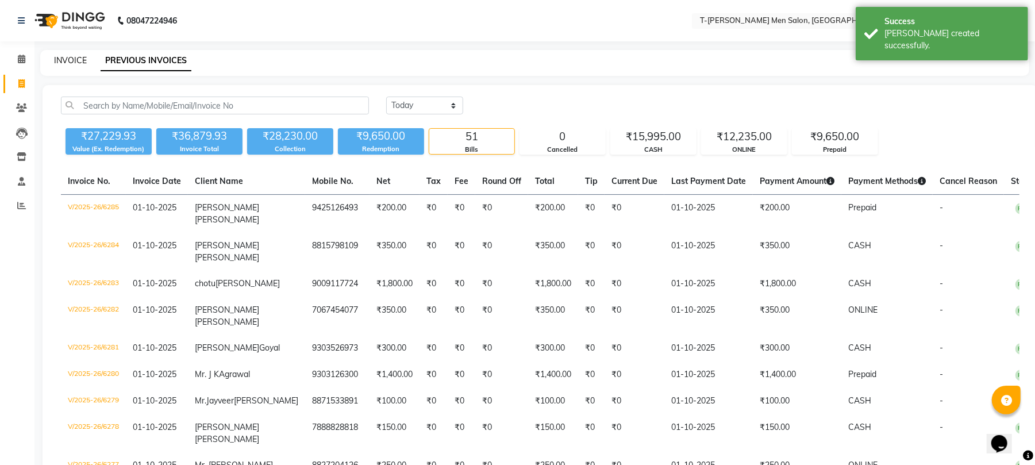
click at [74, 56] on link "INVOICE" at bounding box center [70, 60] width 33 height 10
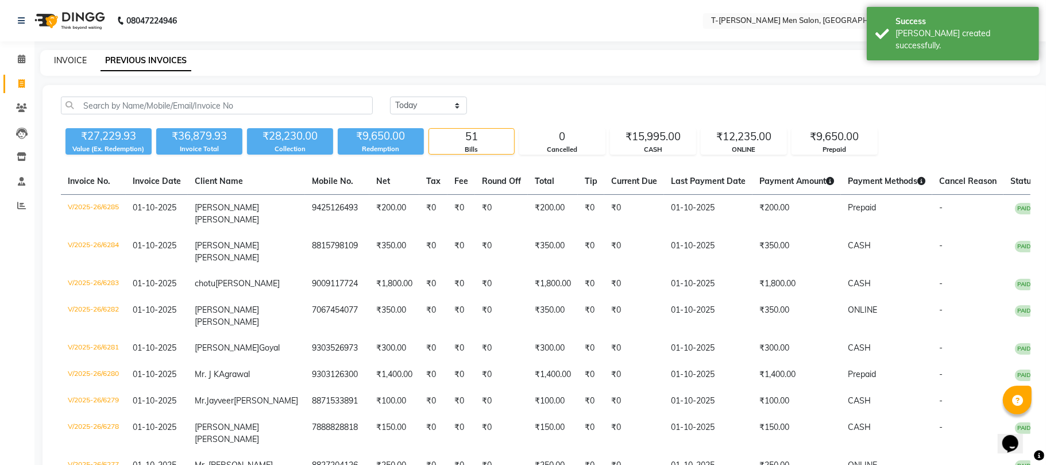
select select "4816"
select select "service"
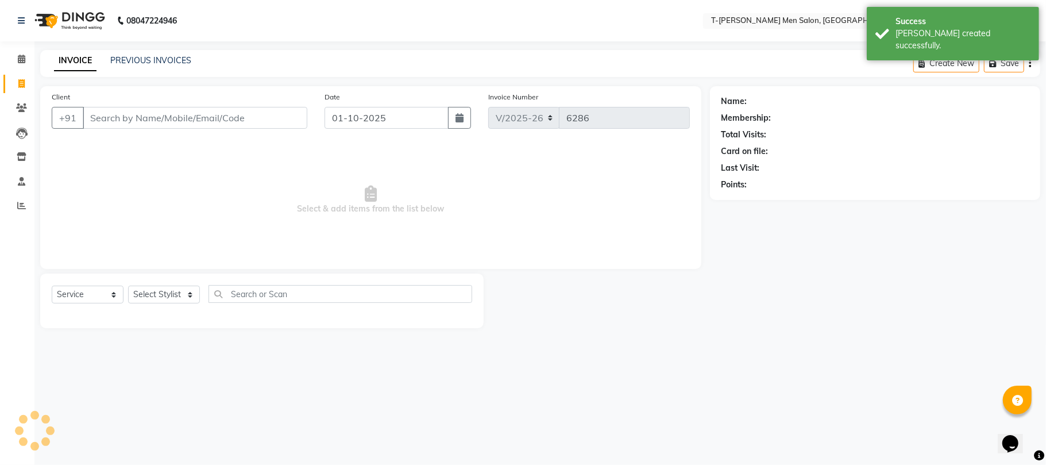
click at [111, 118] on input "Client" at bounding box center [195, 118] width 225 height 22
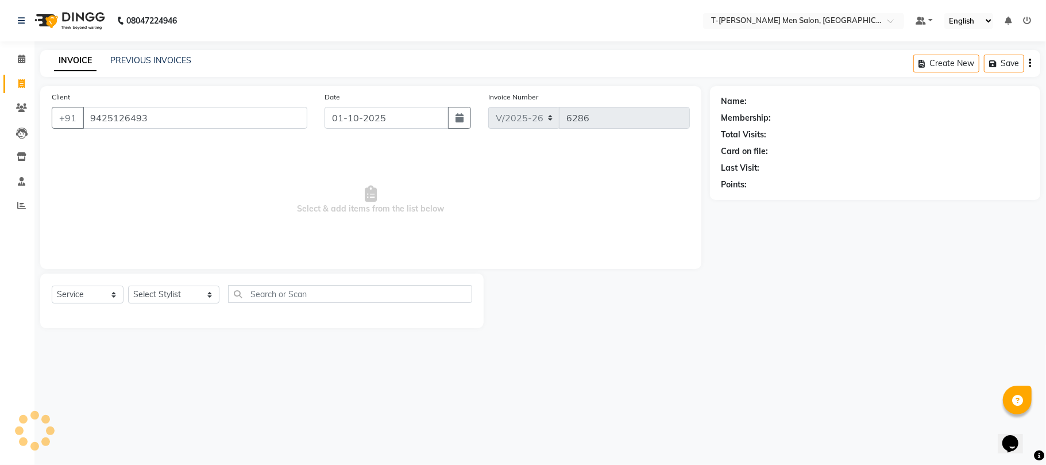
type input "9425126493"
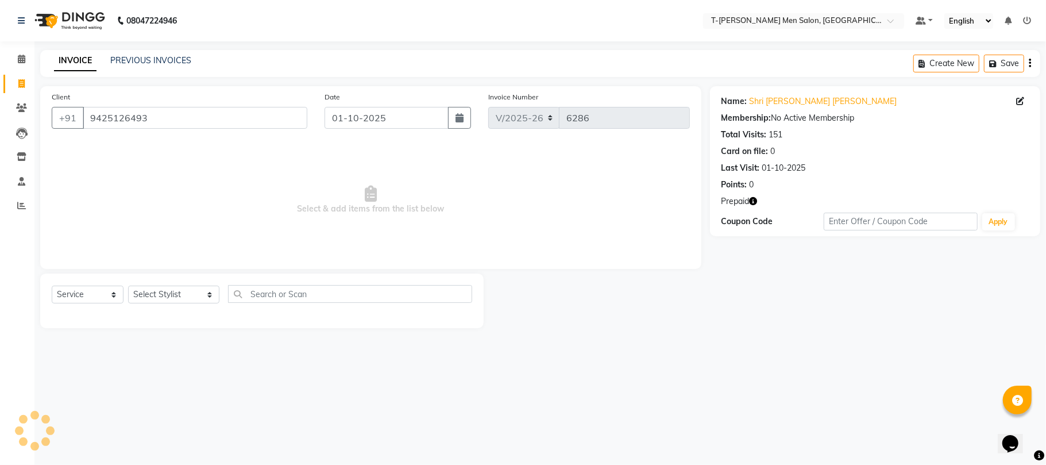
click at [754, 207] on button "button" at bounding box center [754, 201] width 8 height 12
click at [140, 59] on link "PREVIOUS INVOICES" at bounding box center [150, 60] width 81 height 10
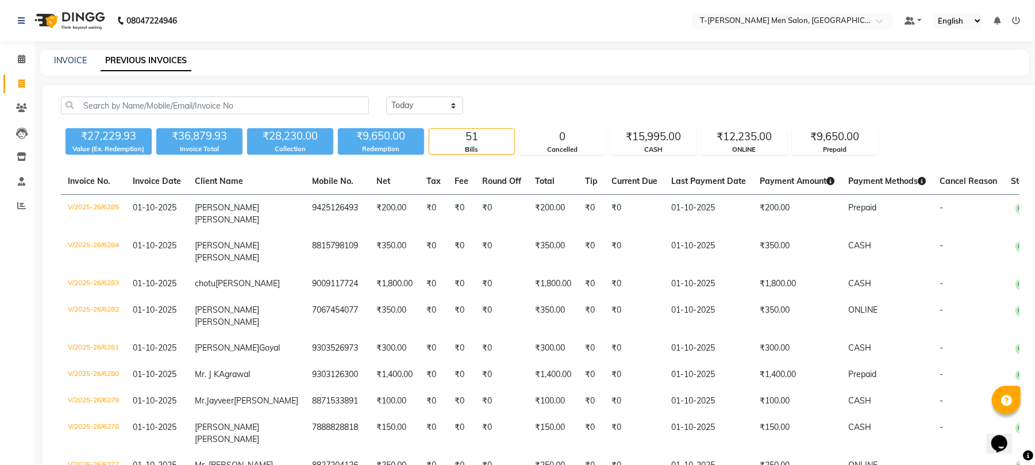
click at [74, 50] on div "INVOICE PREVIOUS INVOICES" at bounding box center [534, 63] width 989 height 26
click at [71, 56] on link "INVOICE" at bounding box center [70, 60] width 33 height 10
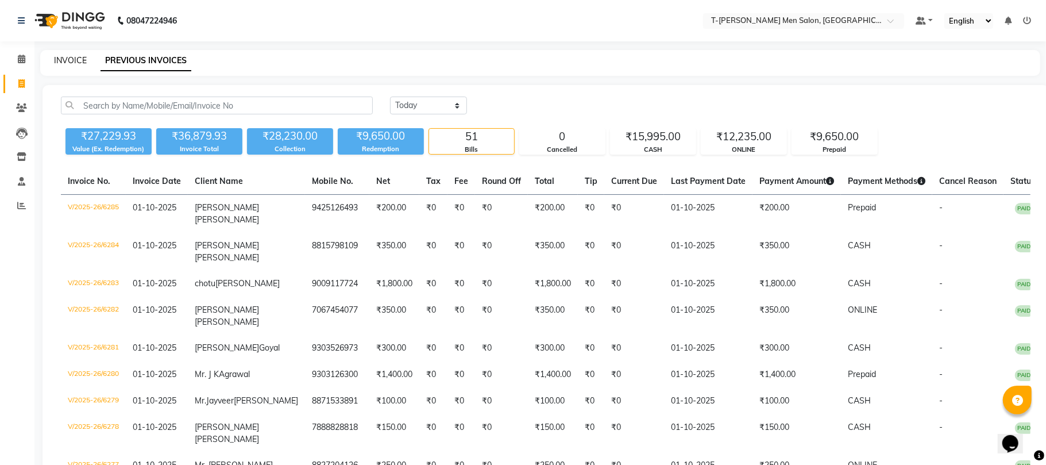
select select "service"
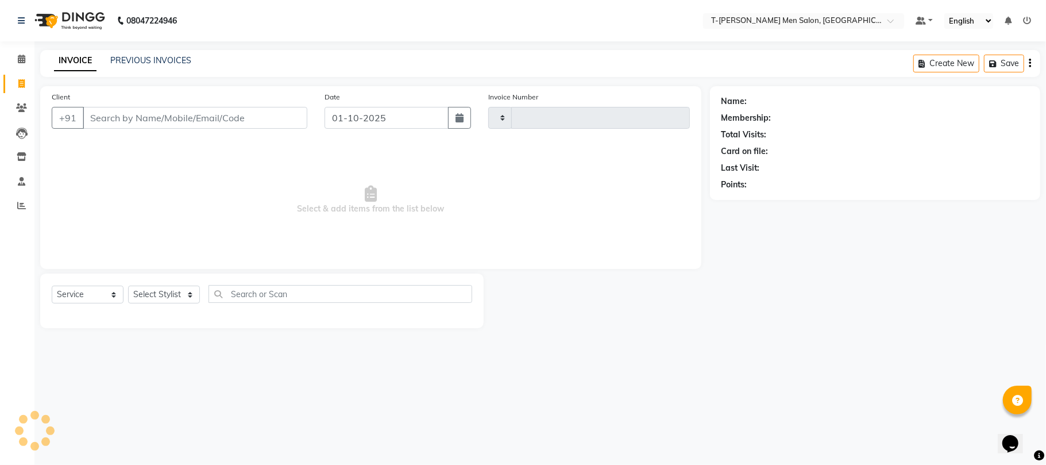
type input "6286"
select select "4816"
type input "7354991927"
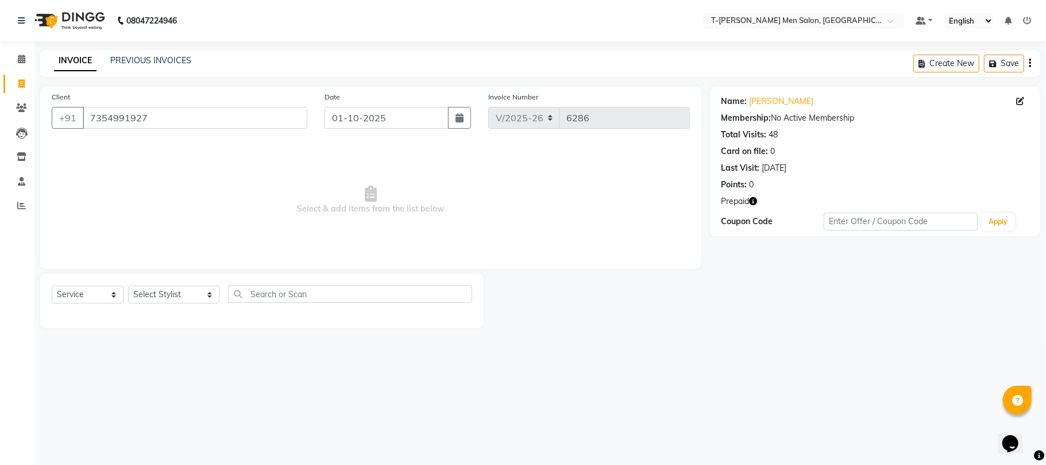
click at [757, 198] on icon "button" at bounding box center [754, 201] width 8 height 8
click at [171, 60] on link "PREVIOUS INVOICES" at bounding box center [150, 60] width 81 height 10
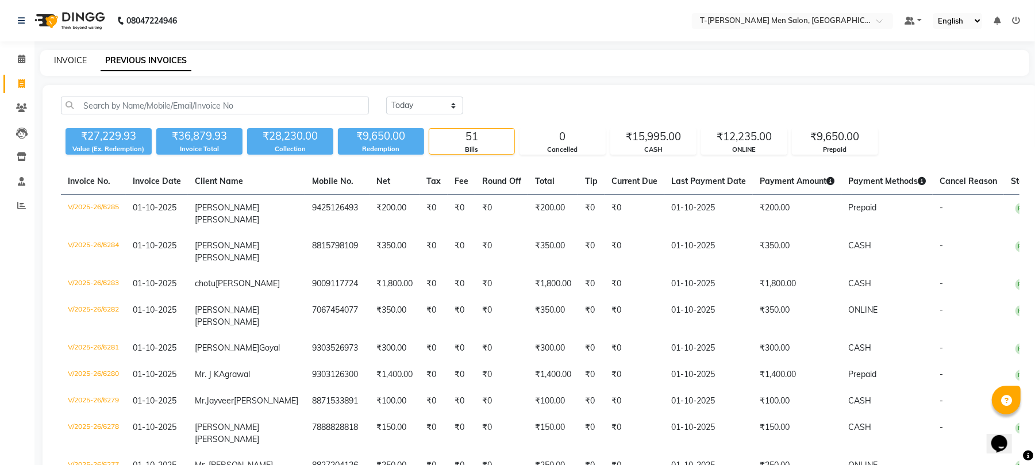
click at [75, 59] on link "INVOICE" at bounding box center [70, 60] width 33 height 10
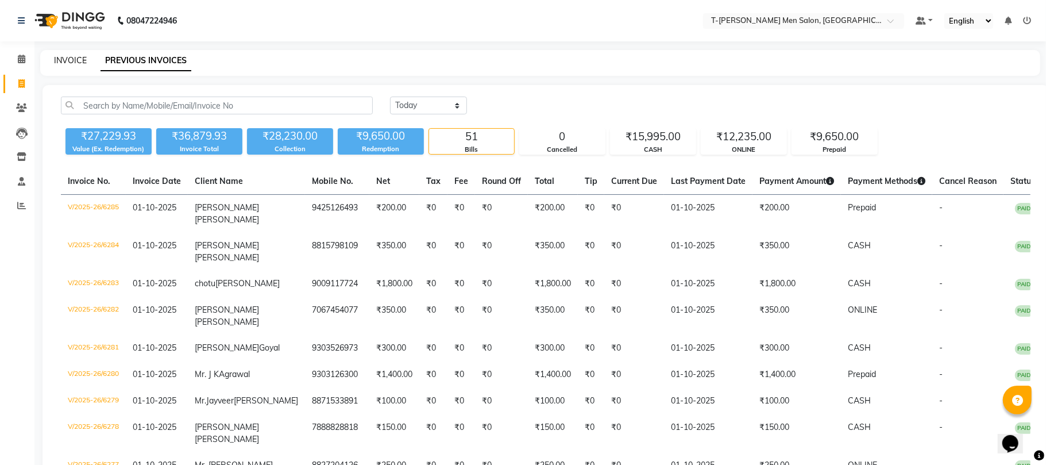
select select "service"
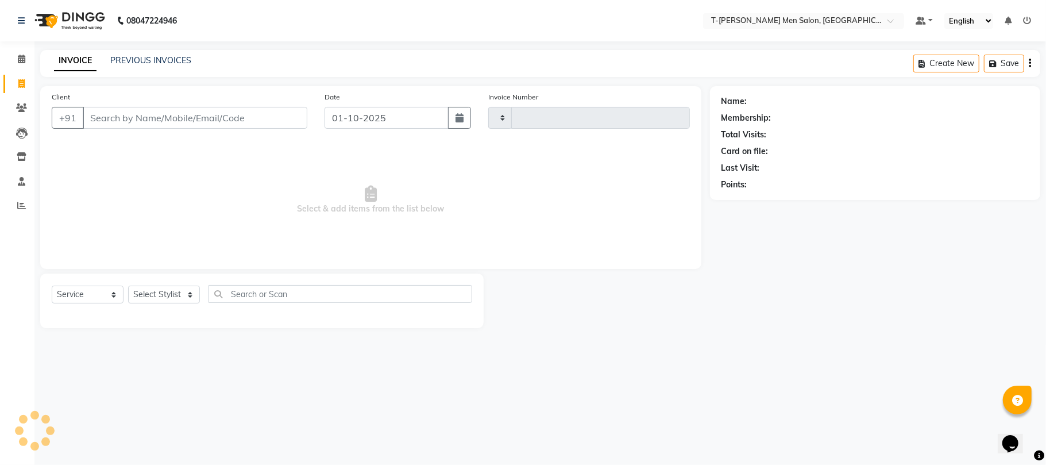
type input "6286"
select select "4816"
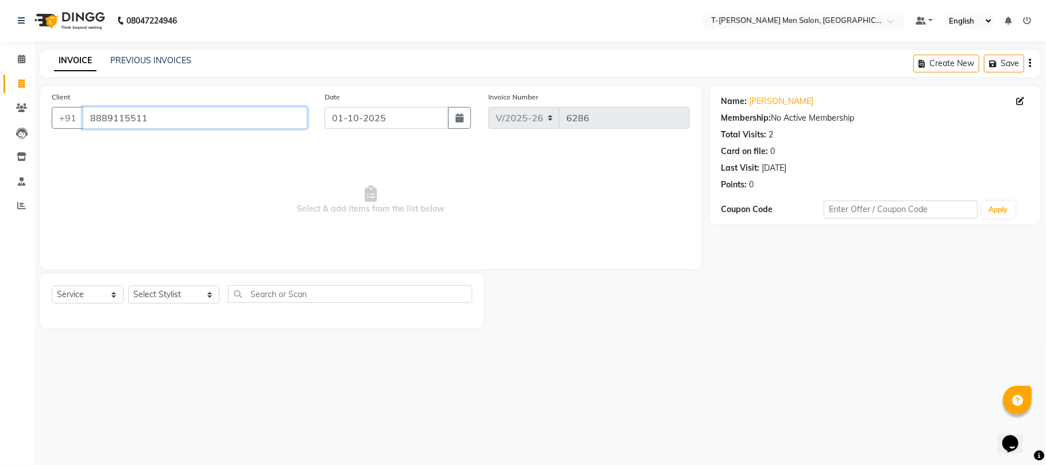
drag, startPoint x: 155, startPoint y: 109, endPoint x: 40, endPoint y: 182, distance: 136.1
click at [37, 176] on div "Client +91 8889115511 Date 01-10-2025 Invoice Number V/2025 V/2025-26 6286 Sele…" at bounding box center [371, 207] width 678 height 242
drag, startPoint x: 156, startPoint y: 111, endPoint x: 70, endPoint y: 137, distance: 90.0
click at [70, 137] on div "Client +91 8889117711" at bounding box center [179, 114] width 273 height 47
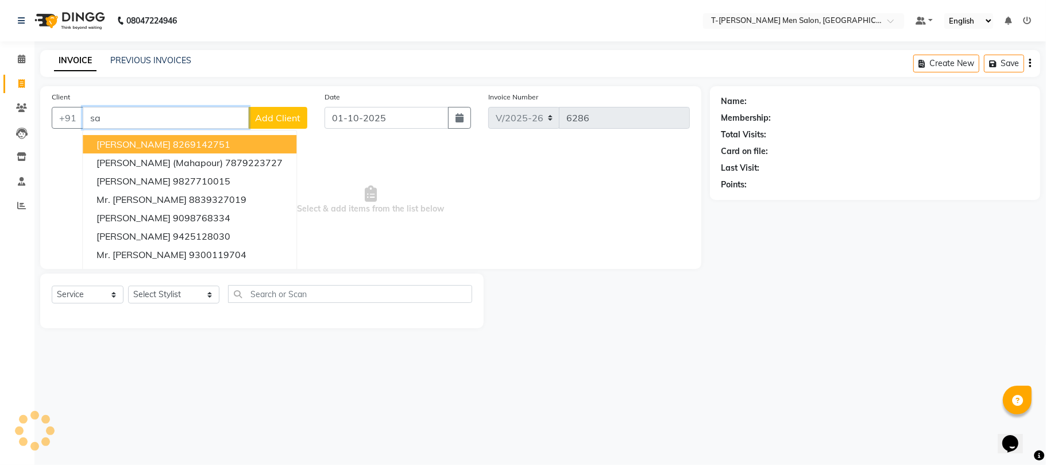
type input "s"
type input "g"
type input "s"
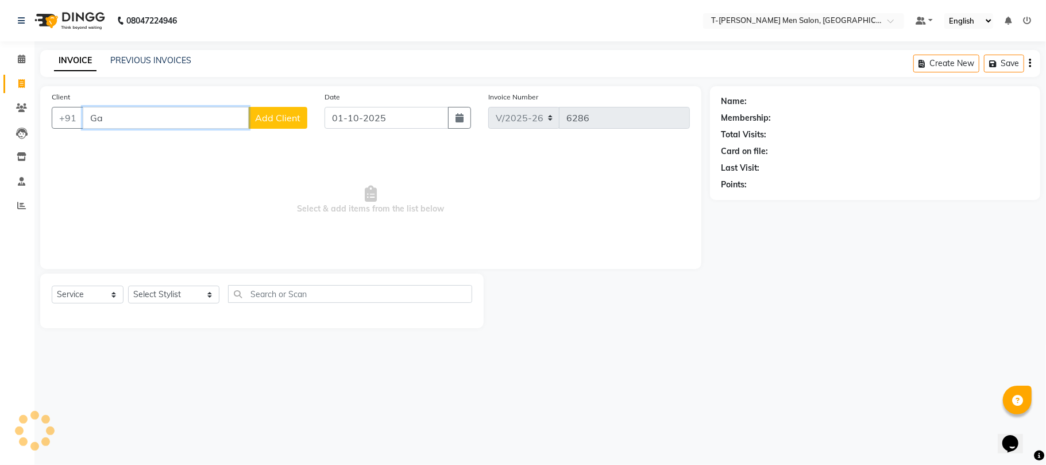
type input "G"
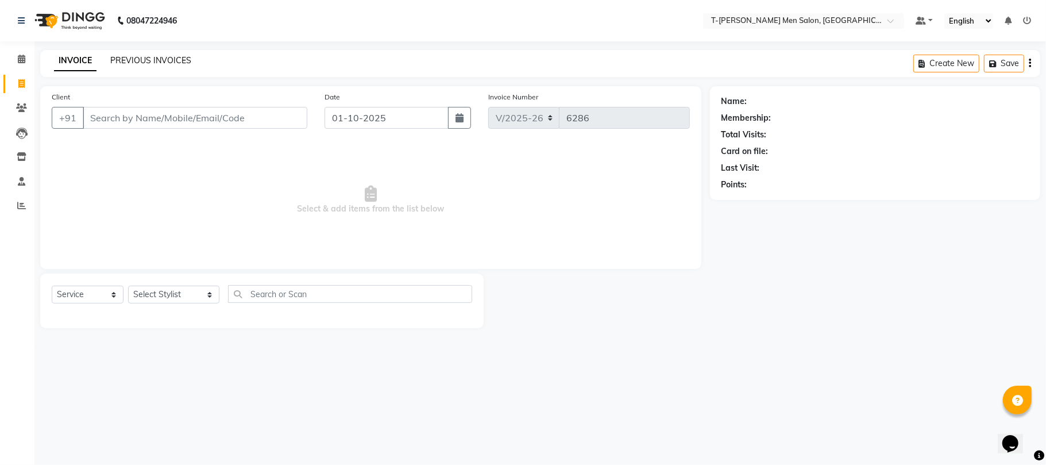
click at [138, 60] on link "PREVIOUS INVOICES" at bounding box center [150, 60] width 81 height 10
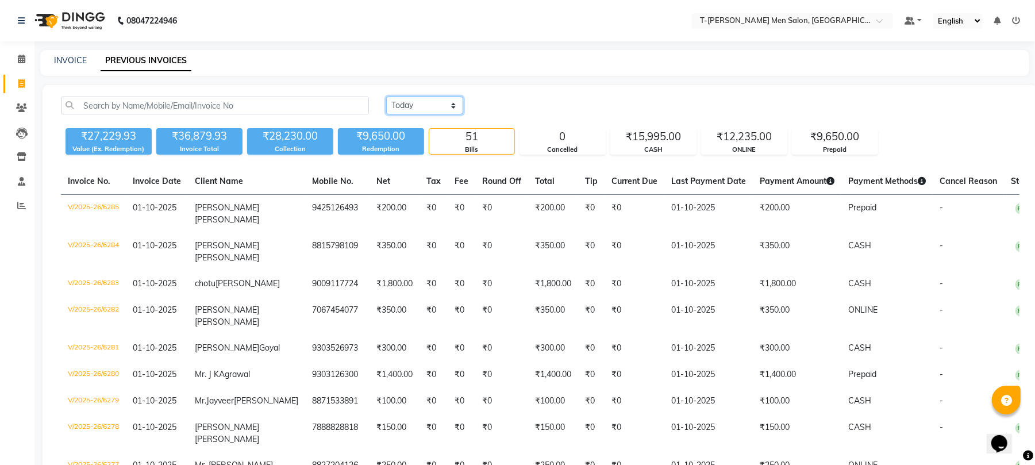
click at [418, 106] on select "Today Yesterday Custom Range" at bounding box center [424, 106] width 77 height 18
select select "range"
click at [386, 97] on select "Today Yesterday Custom Range" at bounding box center [424, 106] width 77 height 18
click at [513, 107] on input "01-10-2025" at bounding box center [518, 106] width 80 height 16
select select "10"
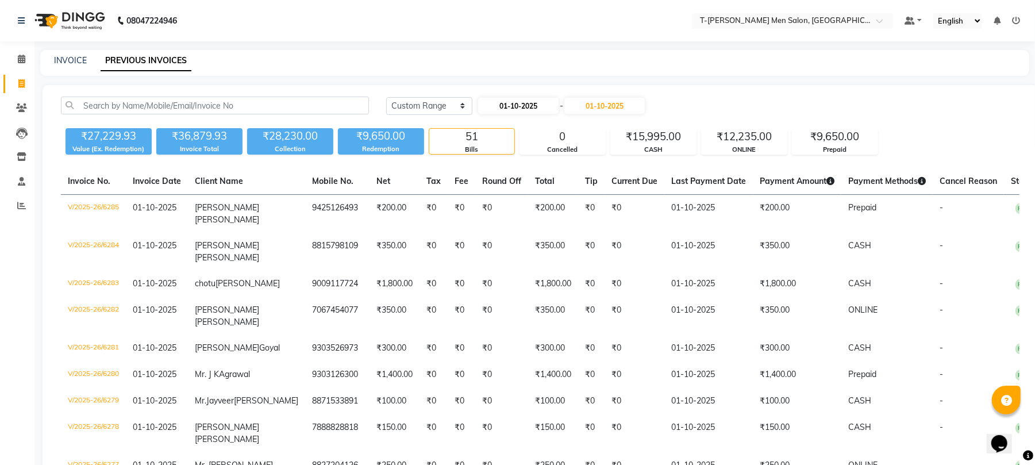
select select "2025"
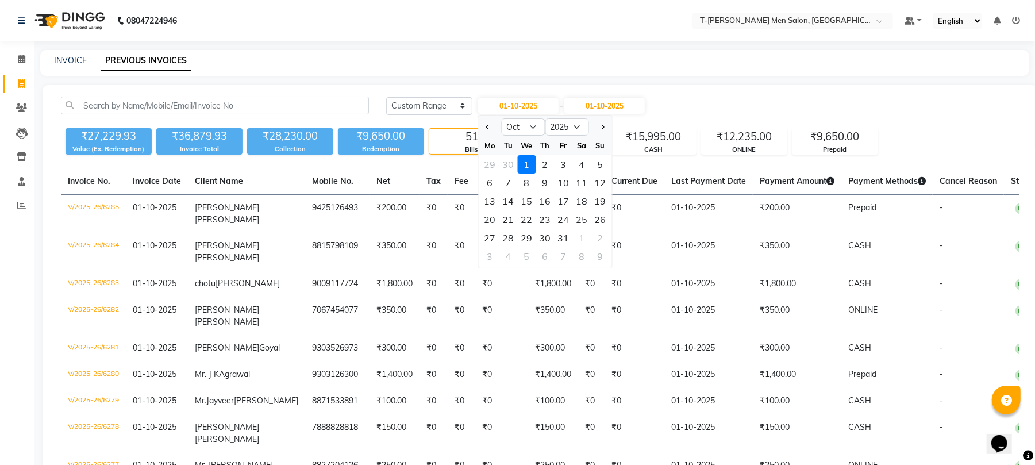
click at [499, 128] on div at bounding box center [490, 127] width 23 height 18
click at [491, 129] on button "Previous month" at bounding box center [488, 127] width 10 height 18
select select "9"
click at [600, 201] on div "21" at bounding box center [600, 201] width 18 height 18
type input "21-09-2025"
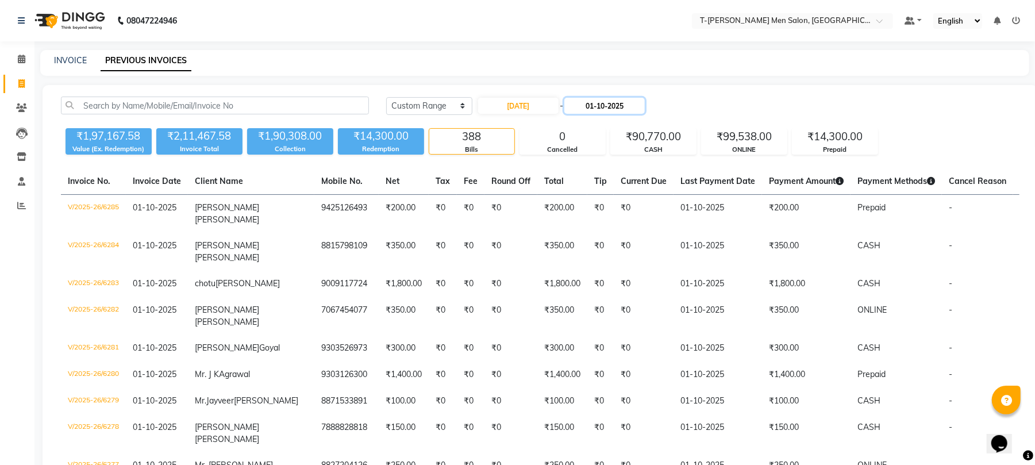
click at [593, 103] on input "01-10-2025" at bounding box center [604, 106] width 80 height 16
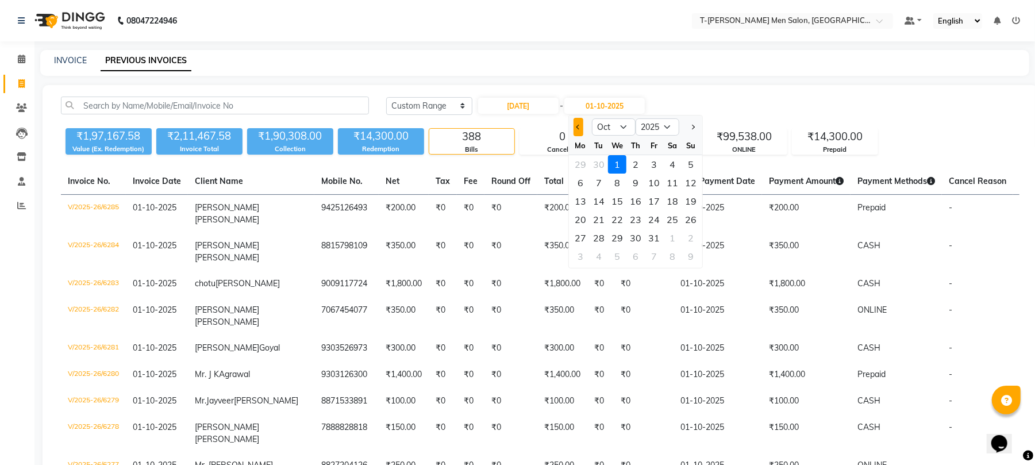
click at [578, 129] on span "Previous month" at bounding box center [578, 127] width 5 height 5
select select "9"
click at [685, 201] on div "21" at bounding box center [690, 201] width 18 height 18
type input "21-09-2025"
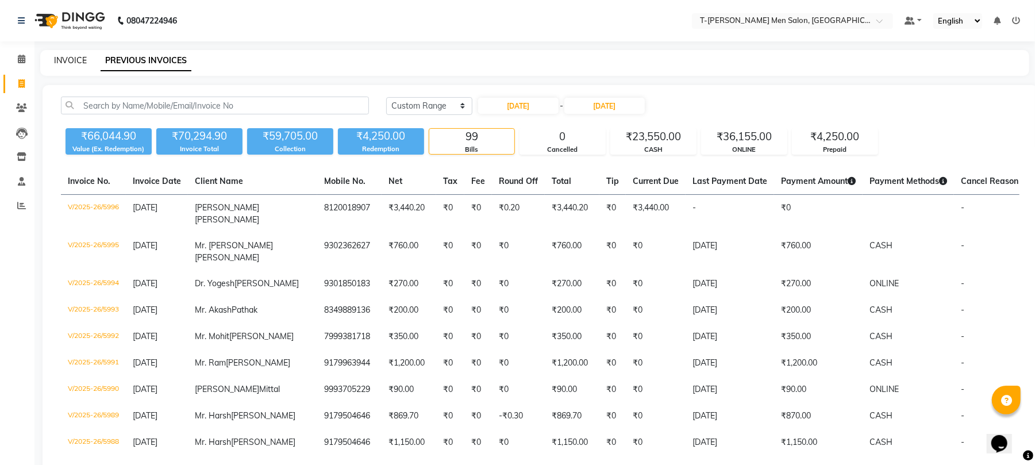
click at [68, 57] on link "INVOICE" at bounding box center [70, 60] width 33 height 10
select select "service"
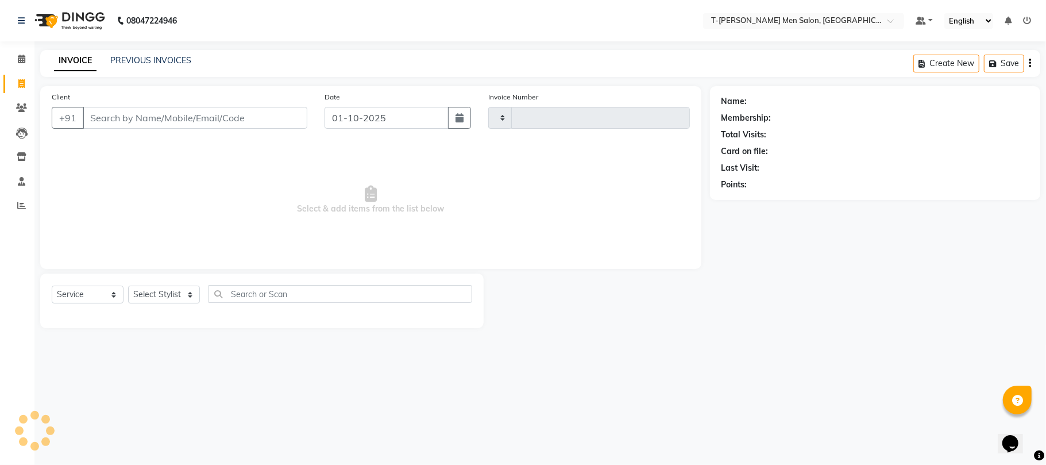
type input "6286"
select select "4816"
drag, startPoint x: 157, startPoint y: 301, endPoint x: 161, endPoint y: 287, distance: 14.4
click at [157, 301] on select "Select Stylist [PERSON_NAME] [PERSON_NAME] (goru) [PERSON_NAME] [PERSON_NAME] (…" at bounding box center [173, 295] width 91 height 18
select select "29178"
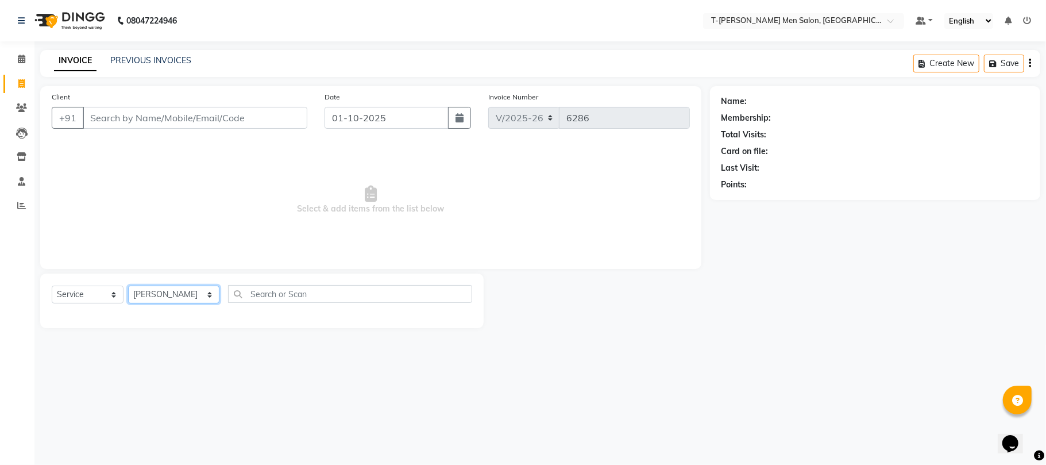
click at [128, 286] on select "Select Stylist [PERSON_NAME] [PERSON_NAME] (goru) [PERSON_NAME] [PERSON_NAME] (…" at bounding box center [173, 295] width 91 height 18
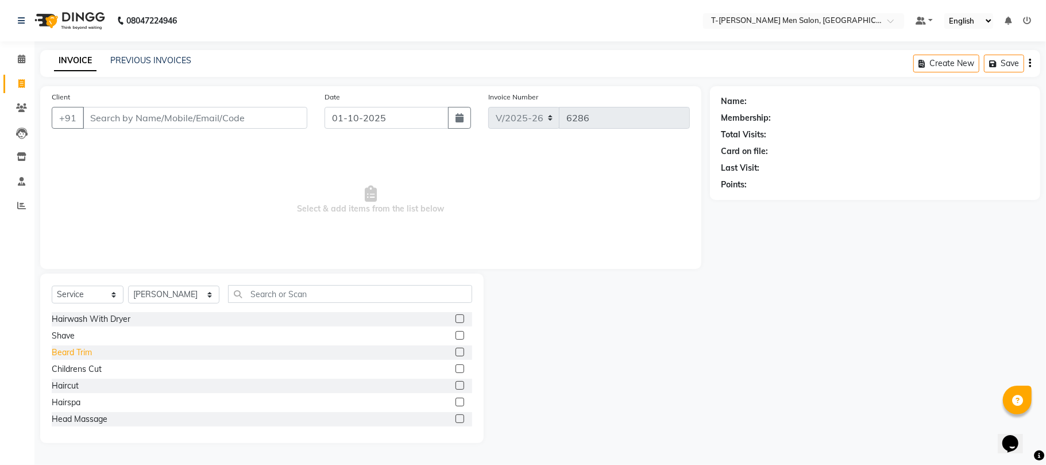
click at [90, 350] on div "Beard Trim" at bounding box center [72, 352] width 40 height 12
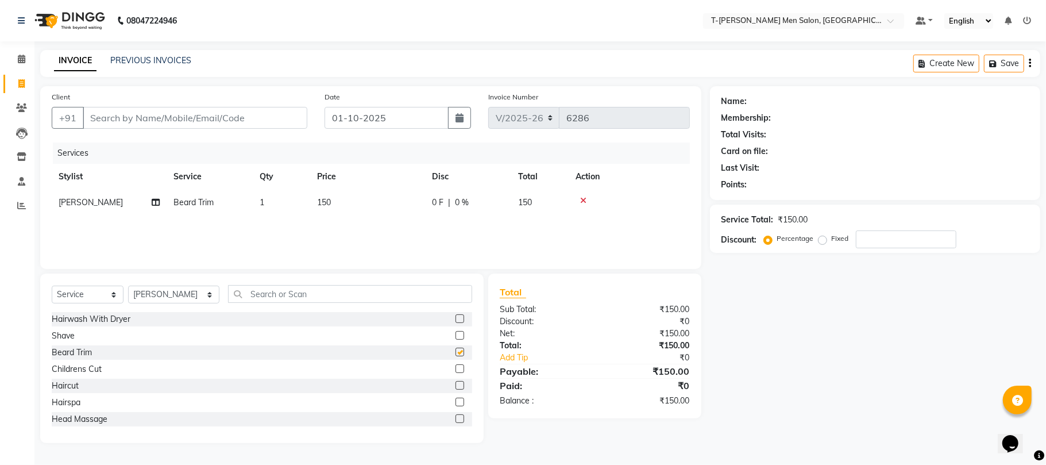
checkbox input "false"
click at [170, 122] on input "Client" at bounding box center [195, 118] width 225 height 22
click at [160, 110] on input "Client" at bounding box center [195, 118] width 225 height 22
type input "a"
type input "0"
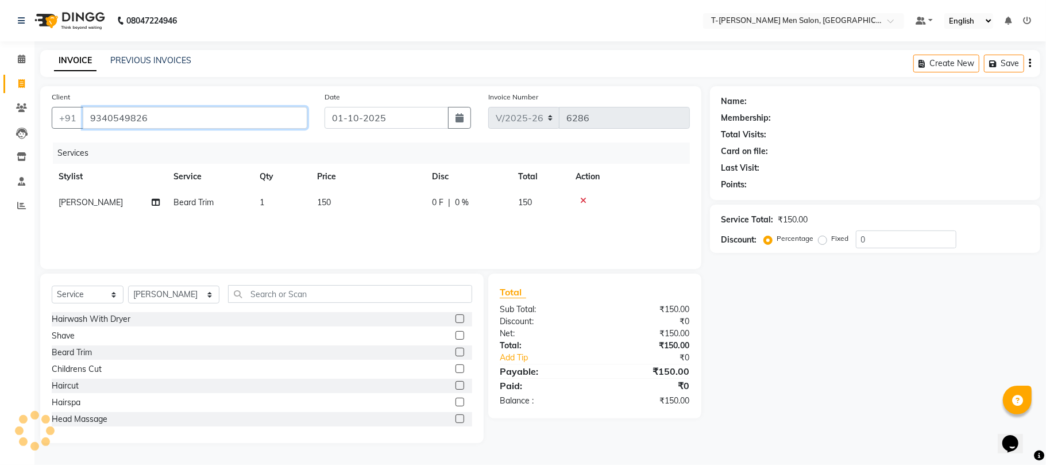
type input "9340549826"
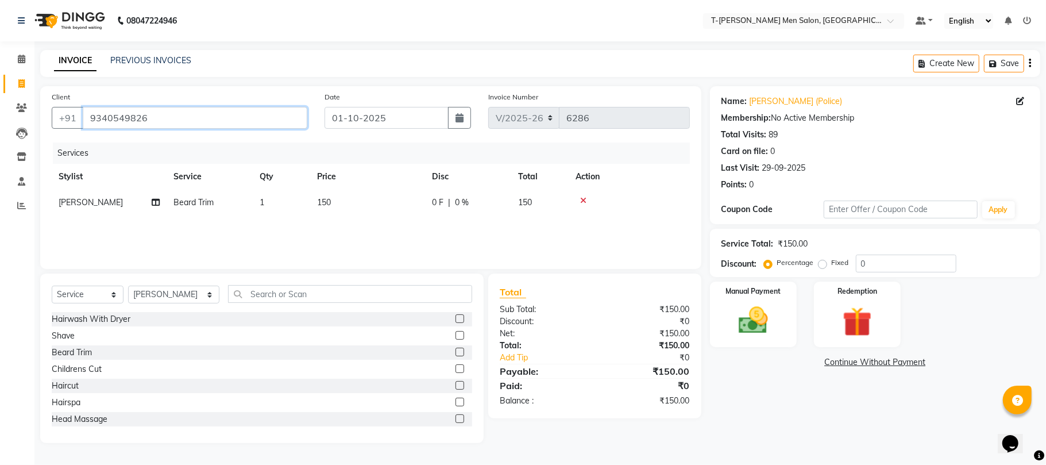
drag, startPoint x: 169, startPoint y: 122, endPoint x: 61, endPoint y: 145, distance: 110.5
click at [61, 145] on div "Client +91 9340549826 Date 01-10-2025 Invoice Number V/2025 V/2025-26 6286 Serv…" at bounding box center [370, 177] width 661 height 183
click at [175, 123] on input "Client" at bounding box center [195, 118] width 225 height 22
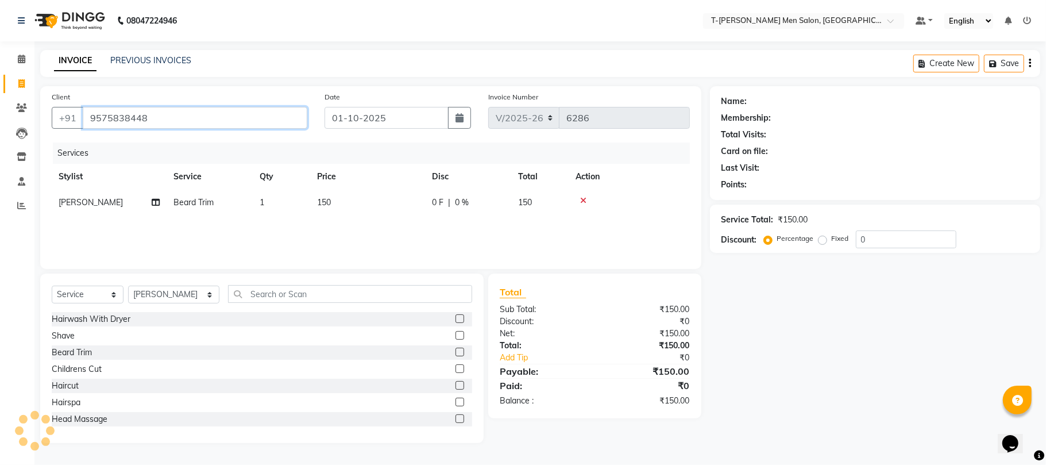
type input "9575838448"
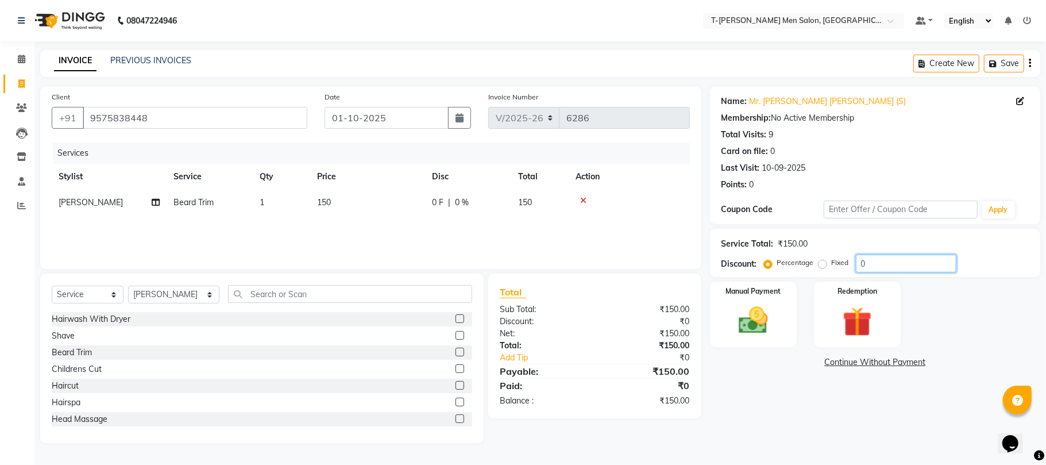
click at [885, 265] on input "0" at bounding box center [906, 264] width 101 height 18
type input "20"
click at [765, 325] on img at bounding box center [753, 321] width 50 height 36
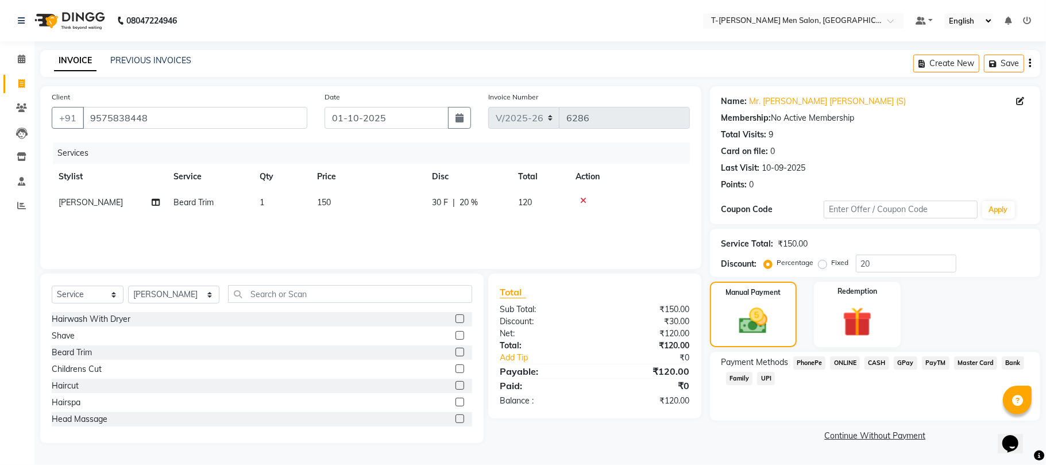
click at [839, 357] on span "ONLINE" at bounding box center [845, 362] width 30 height 13
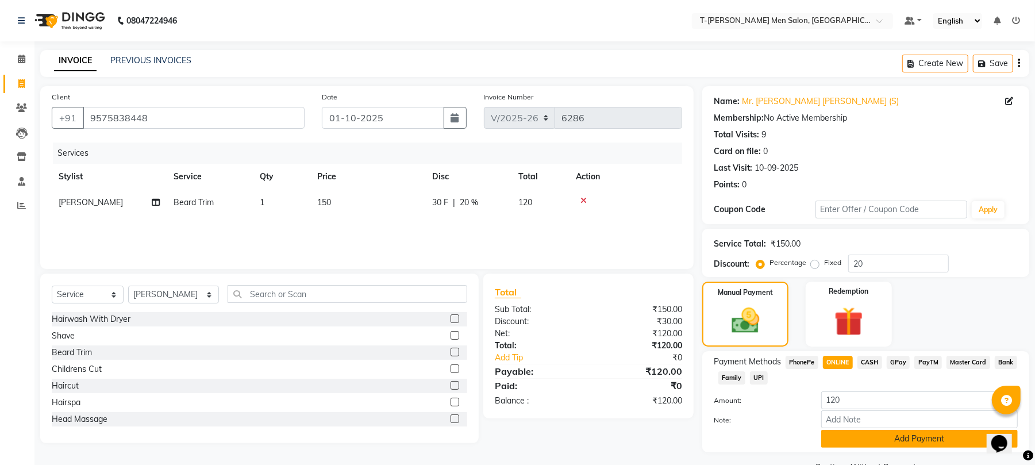
click at [846, 441] on button "Add Payment" at bounding box center [919, 439] width 196 height 18
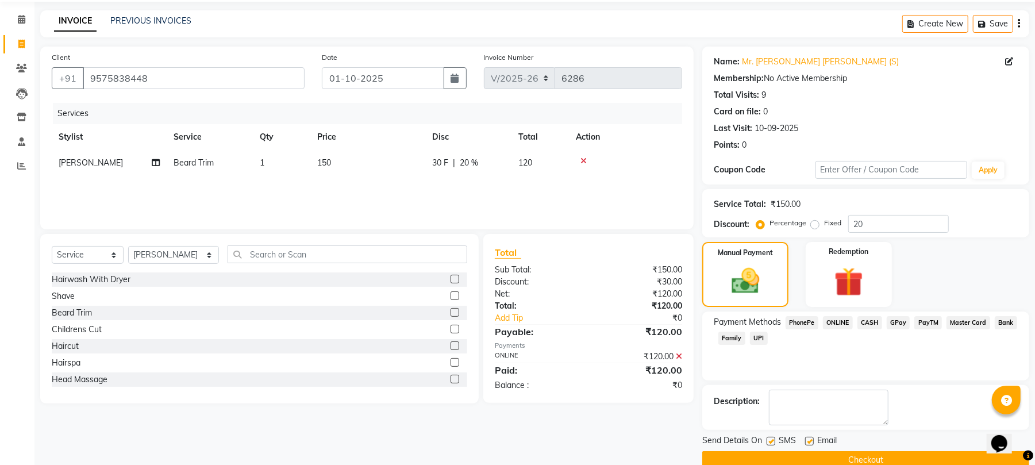
scroll to position [62, 0]
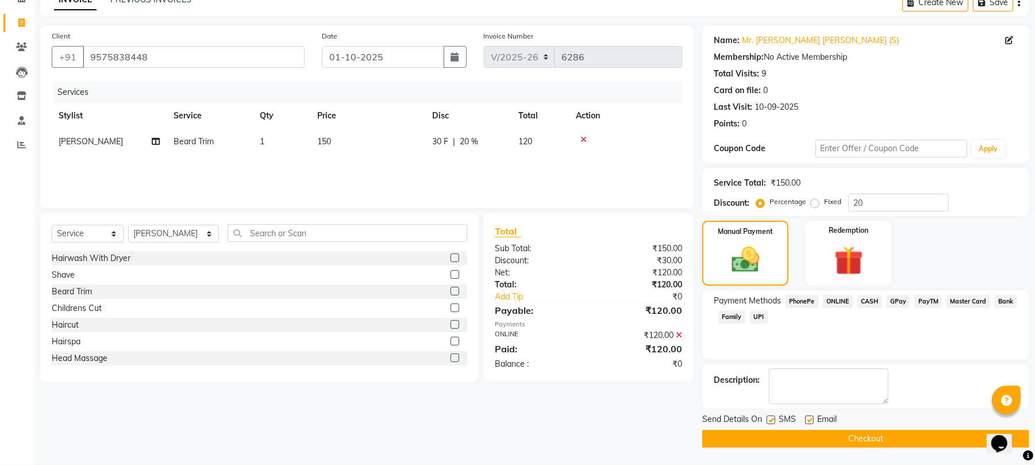
click at [812, 419] on label at bounding box center [809, 419] width 9 height 9
click at [812, 419] on input "checkbox" at bounding box center [808, 420] width 7 height 7
checkbox input "false"
click at [807, 442] on button "Checkout" at bounding box center [865, 439] width 327 height 18
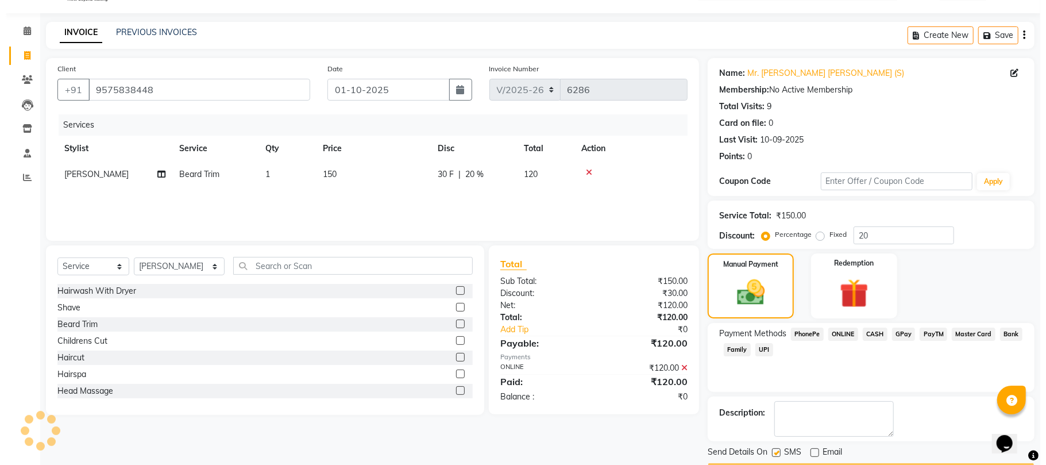
scroll to position [0, 0]
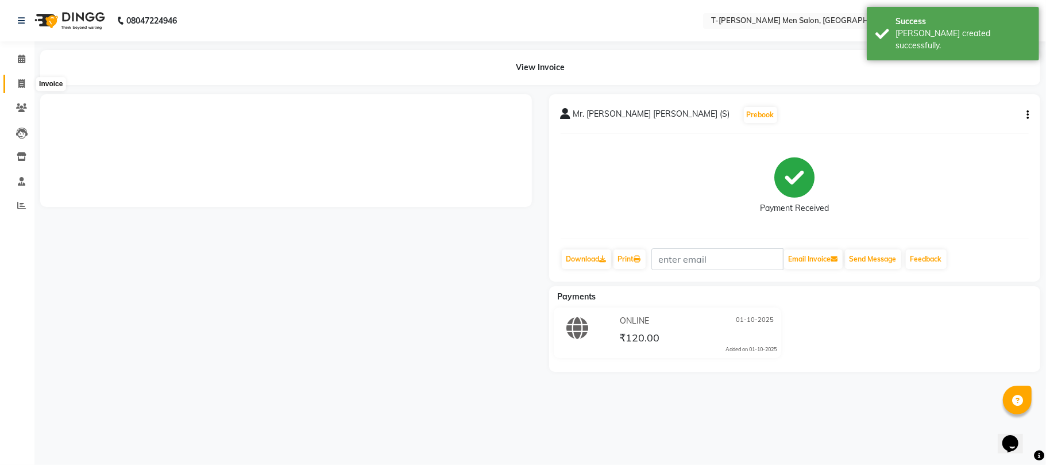
click at [23, 82] on icon at bounding box center [21, 83] width 6 height 9
select select "service"
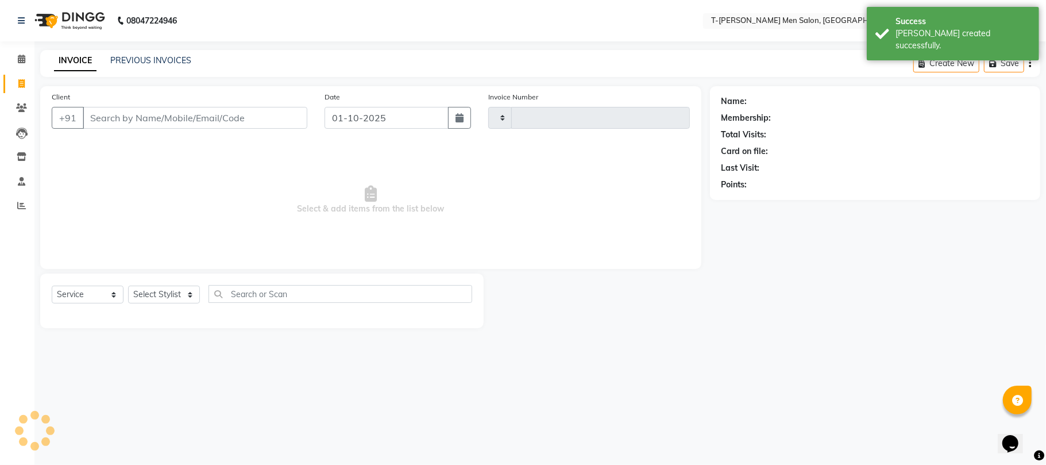
type input "6289"
select select "4816"
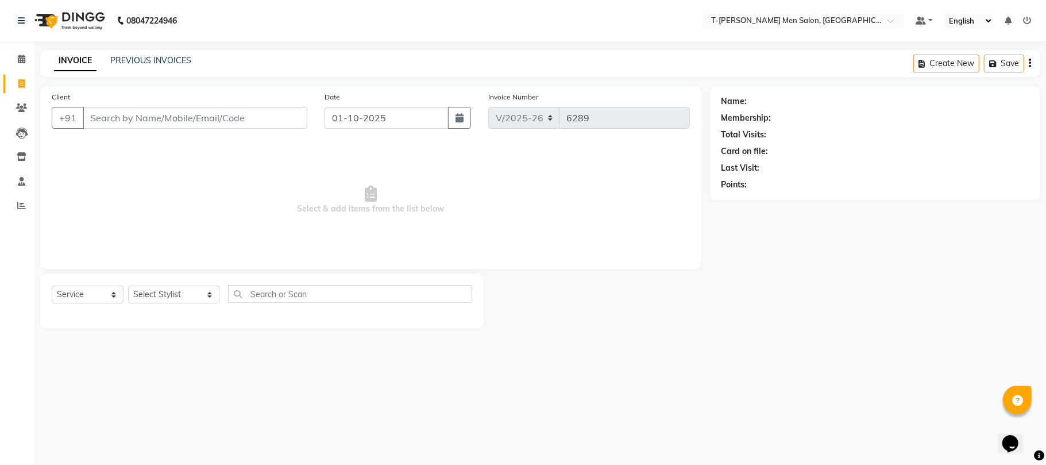
click at [149, 277] on div "Select Service Product Membership Package Voucher Prepaid Gift Card Select Styl…" at bounding box center [262, 300] width 444 height 55
click at [157, 300] on select "Select Stylist [PERSON_NAME] [PERSON_NAME] (goru) [PERSON_NAME] [PERSON_NAME] (…" at bounding box center [173, 295] width 91 height 18
select select "85177"
click at [128, 286] on select "Select Stylist [PERSON_NAME] [PERSON_NAME] (goru) [PERSON_NAME] [PERSON_NAME] (…" at bounding box center [173, 295] width 91 height 18
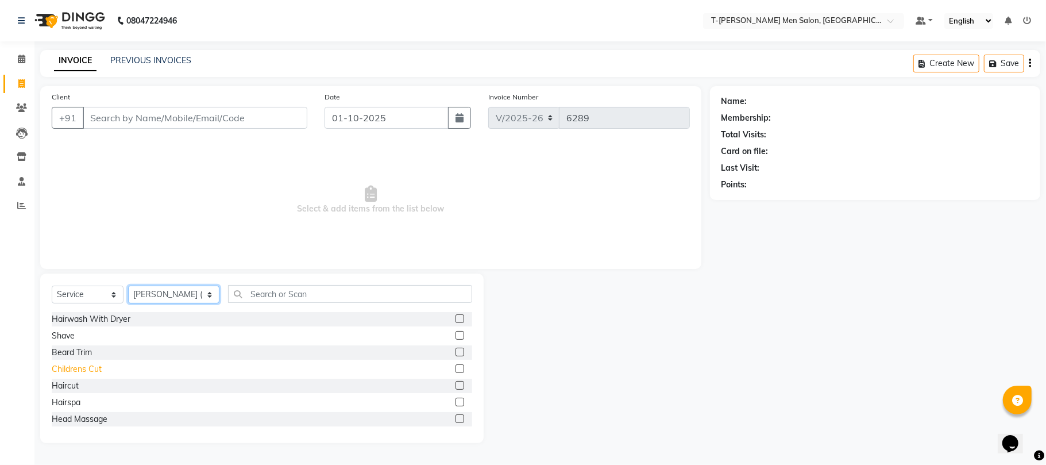
scroll to position [76, 0]
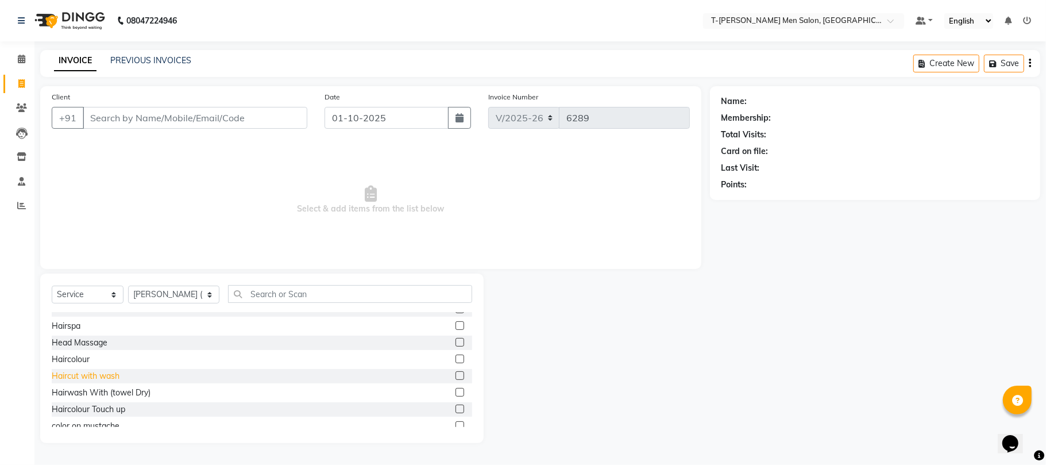
click at [81, 372] on div "Haircut with wash" at bounding box center [86, 376] width 68 height 12
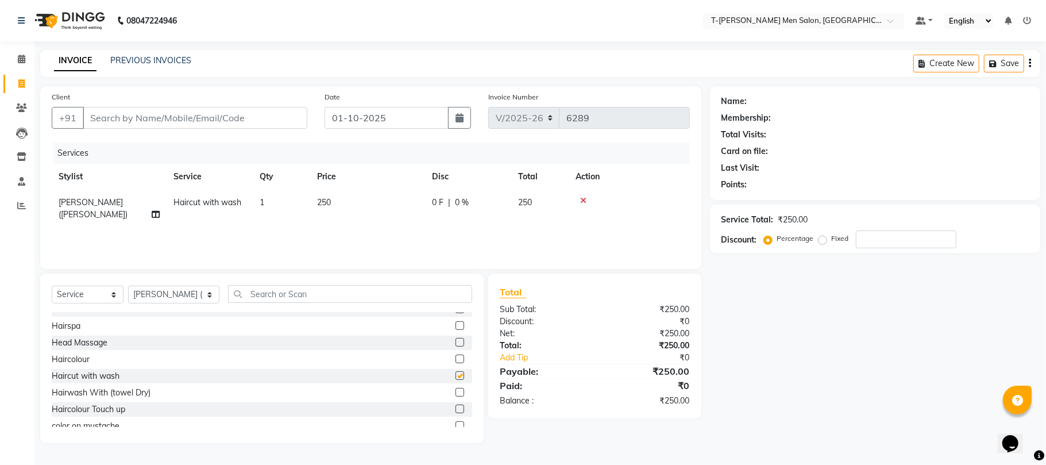
checkbox input "false"
click at [166, 111] on input "Client" at bounding box center [195, 118] width 225 height 22
type input "p"
type input "0"
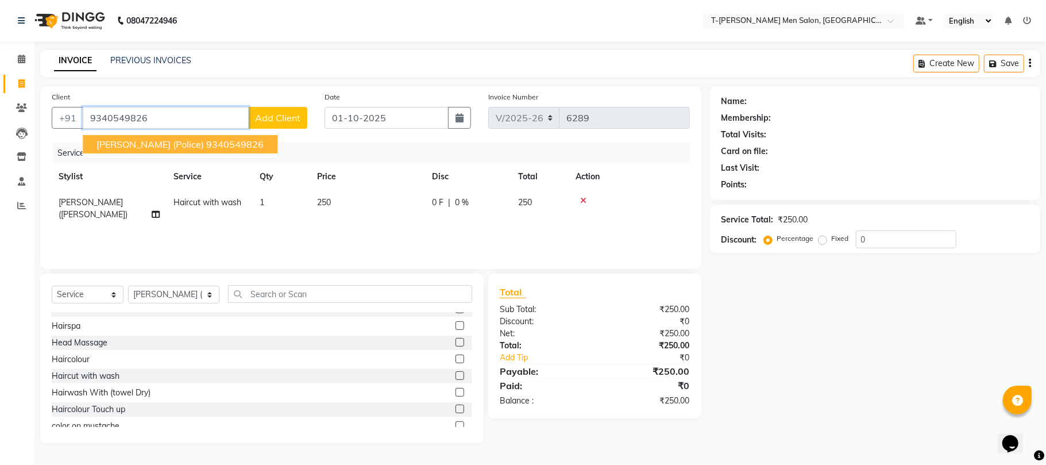
type input "9340549826"
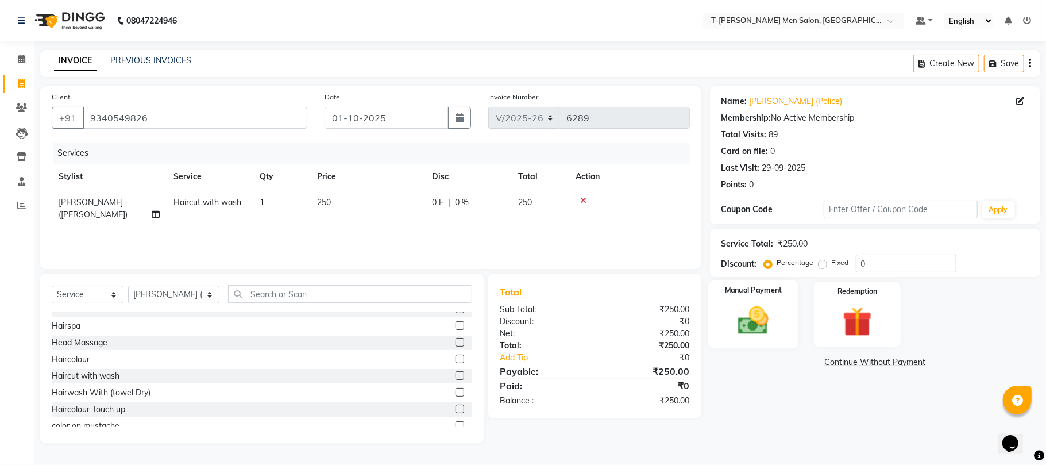
click at [774, 309] on img at bounding box center [753, 321] width 50 height 36
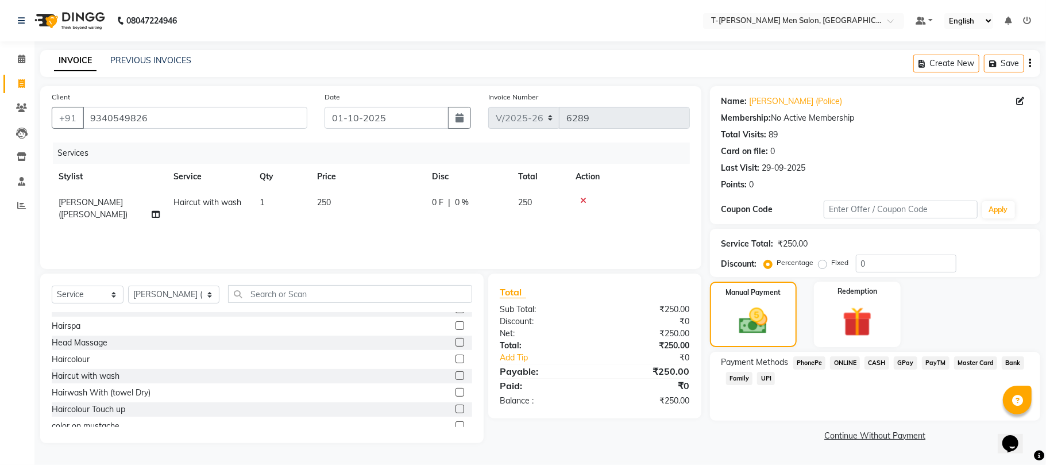
click at [580, 196] on icon at bounding box center [583, 200] width 6 height 8
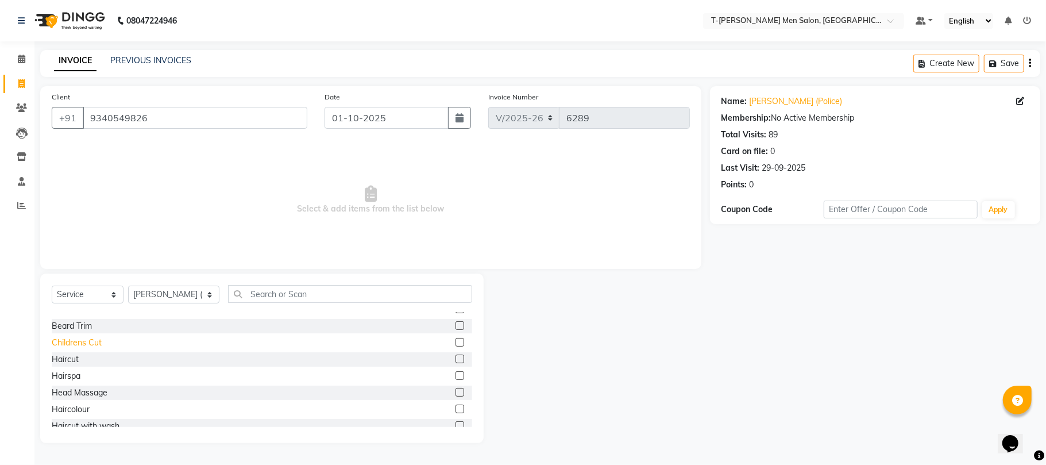
scroll to position [0, 0]
click at [77, 388] on div "Haircut" at bounding box center [65, 386] width 27 height 12
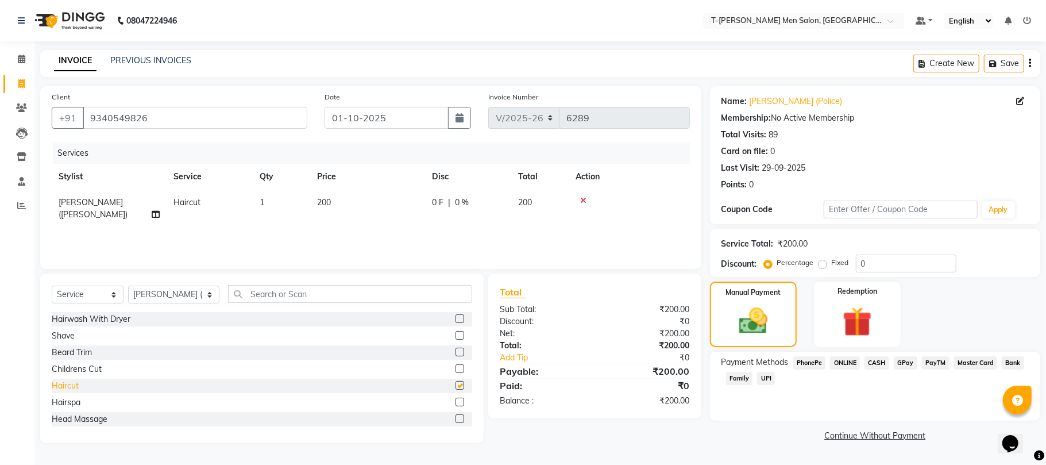
checkbox input "false"
click at [580, 201] on icon at bounding box center [583, 200] width 6 height 8
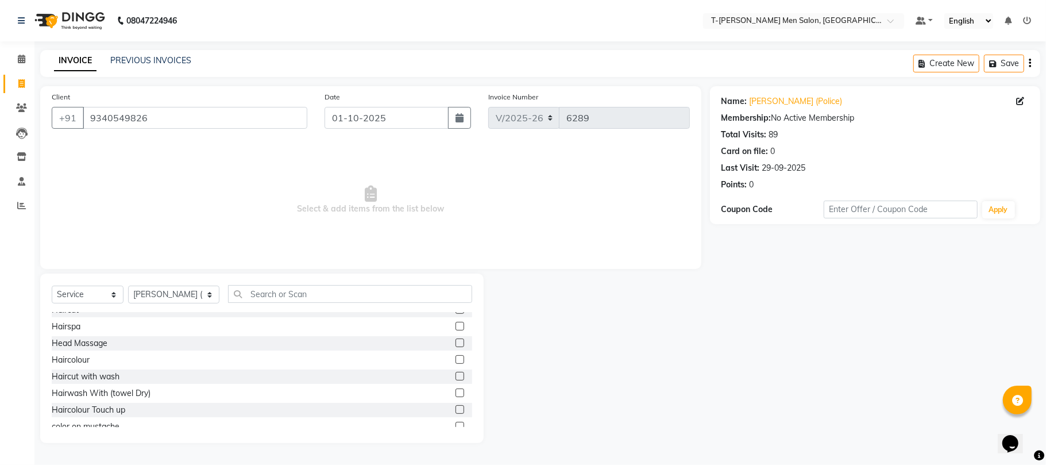
scroll to position [76, 0]
click at [101, 377] on div "Haircut with wash" at bounding box center [86, 376] width 68 height 12
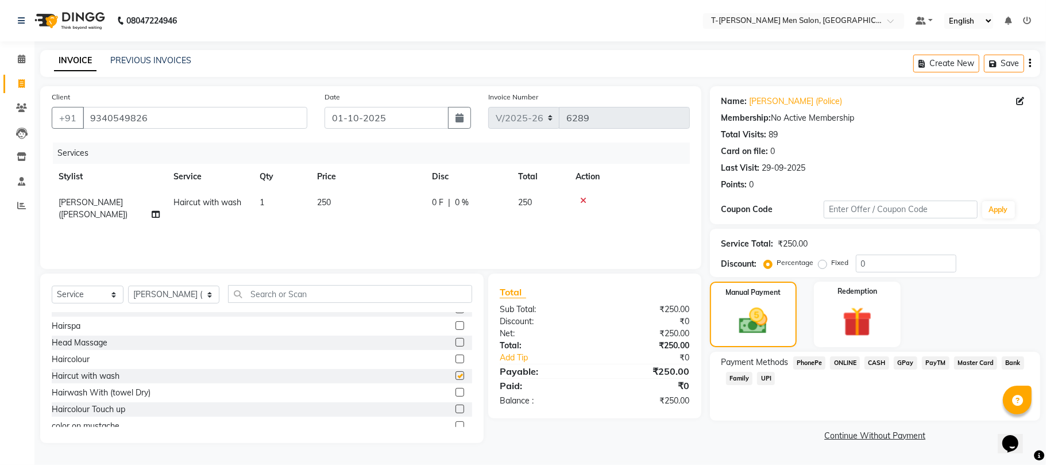
checkbox input "false"
click at [581, 201] on icon at bounding box center [583, 200] width 6 height 8
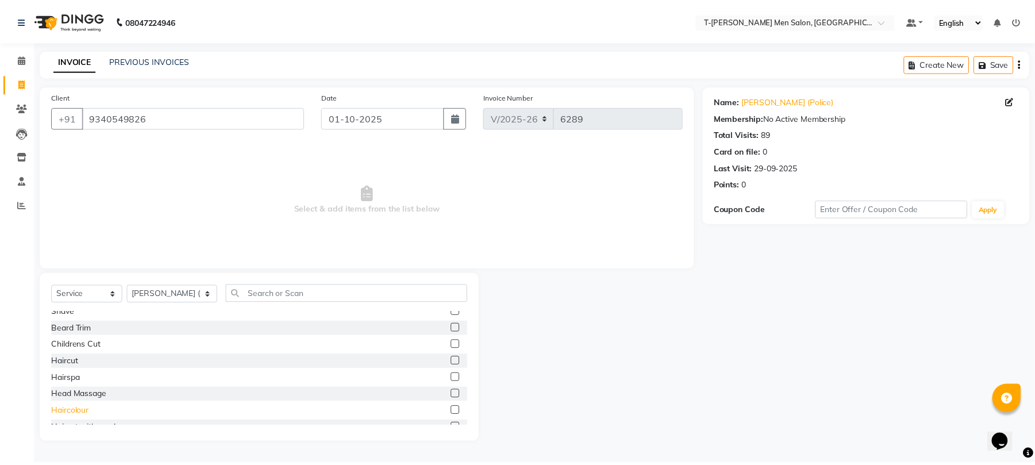
scroll to position [0, 0]
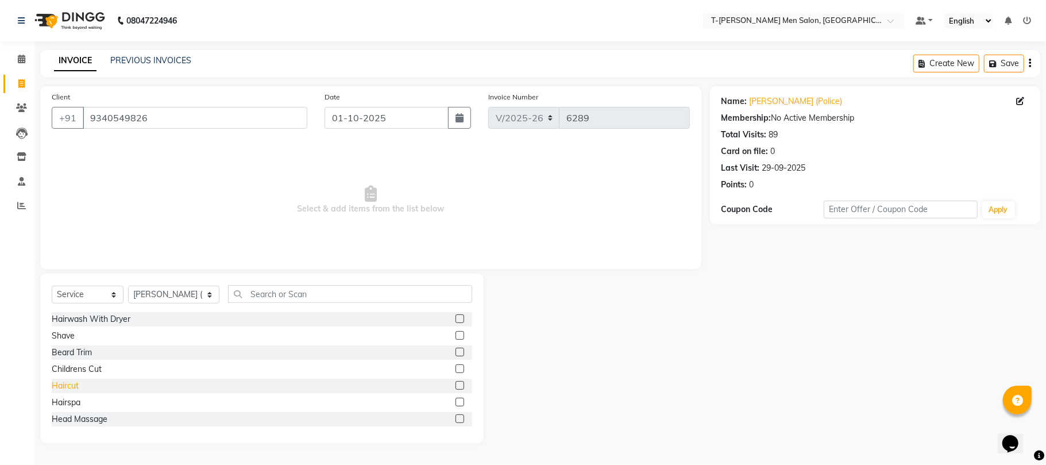
click at [70, 387] on div "Haircut" at bounding box center [65, 386] width 27 height 12
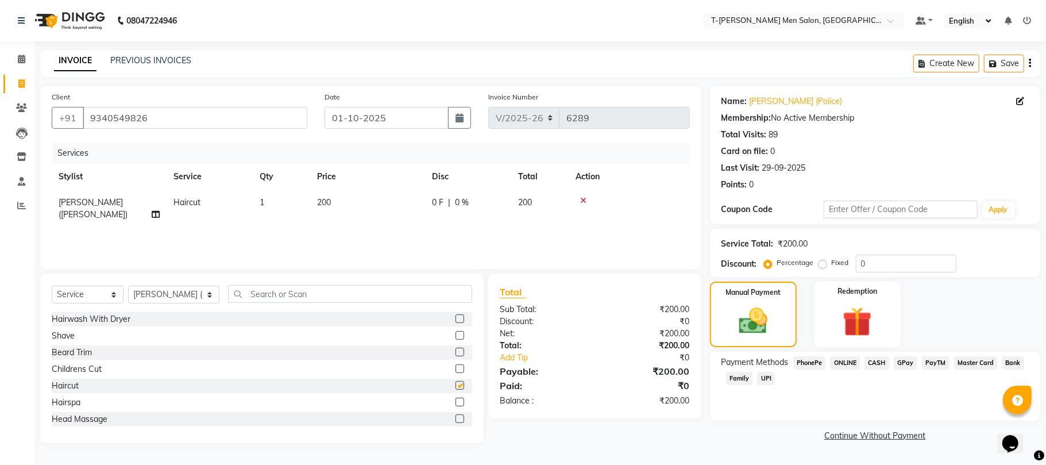
checkbox input "false"
click at [843, 363] on span "ONLINE" at bounding box center [845, 362] width 30 height 13
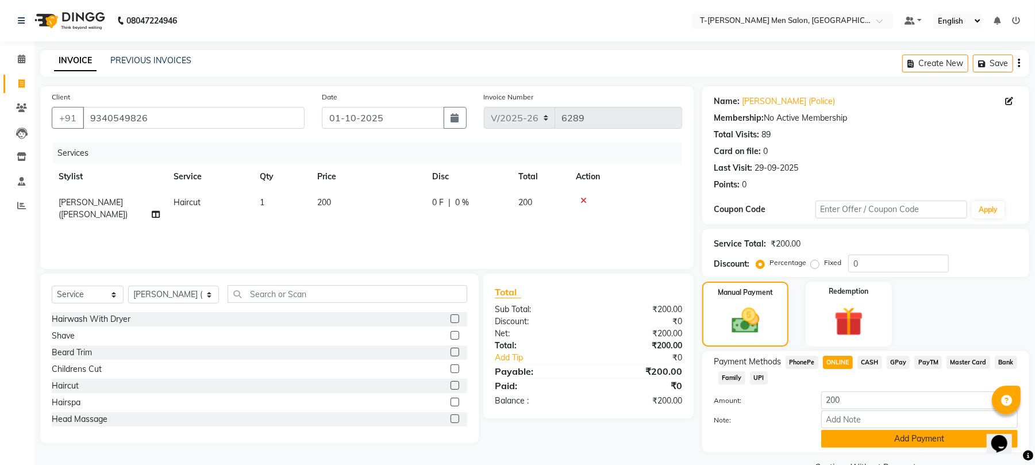
click at [851, 434] on button "Add Payment" at bounding box center [919, 439] width 196 height 18
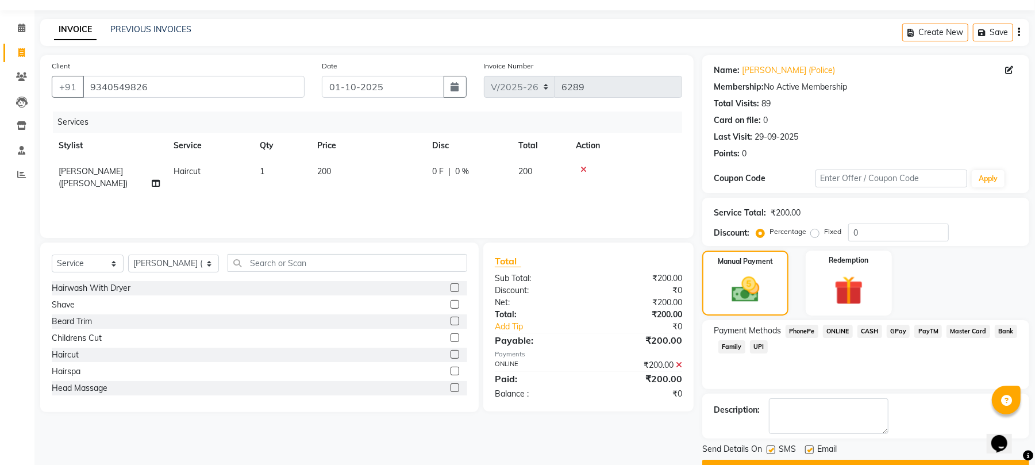
scroll to position [62, 0]
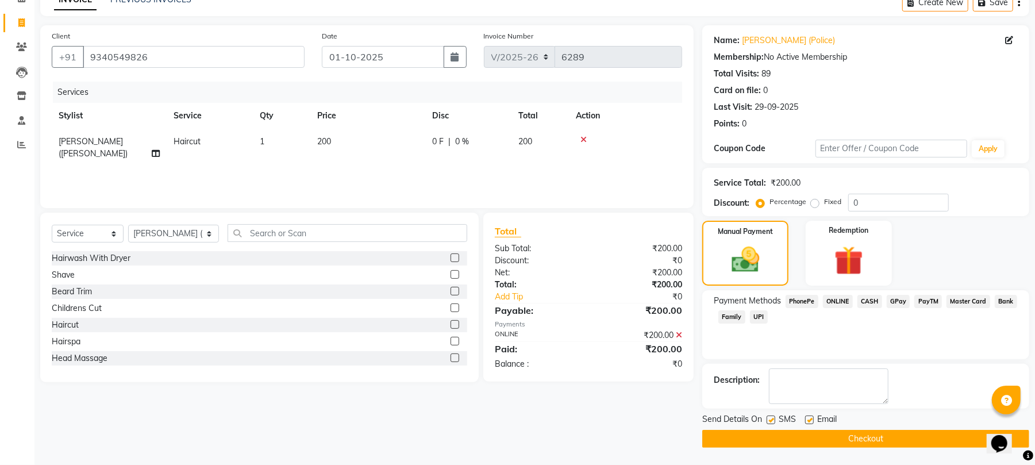
click at [808, 417] on label at bounding box center [809, 419] width 9 height 9
click at [808, 417] on input "checkbox" at bounding box center [808, 420] width 7 height 7
checkbox input "false"
click at [769, 439] on button "Checkout" at bounding box center [865, 439] width 327 height 18
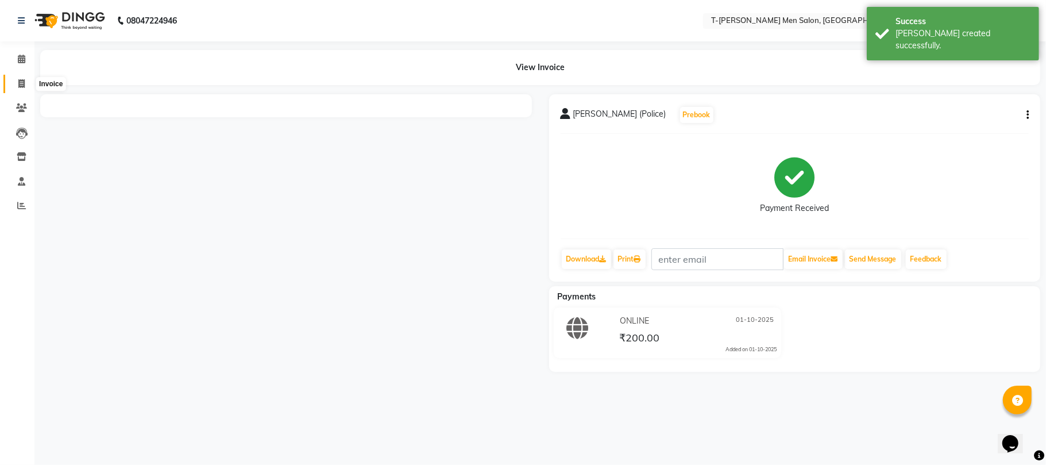
click at [17, 78] on span at bounding box center [21, 84] width 20 height 13
select select "service"
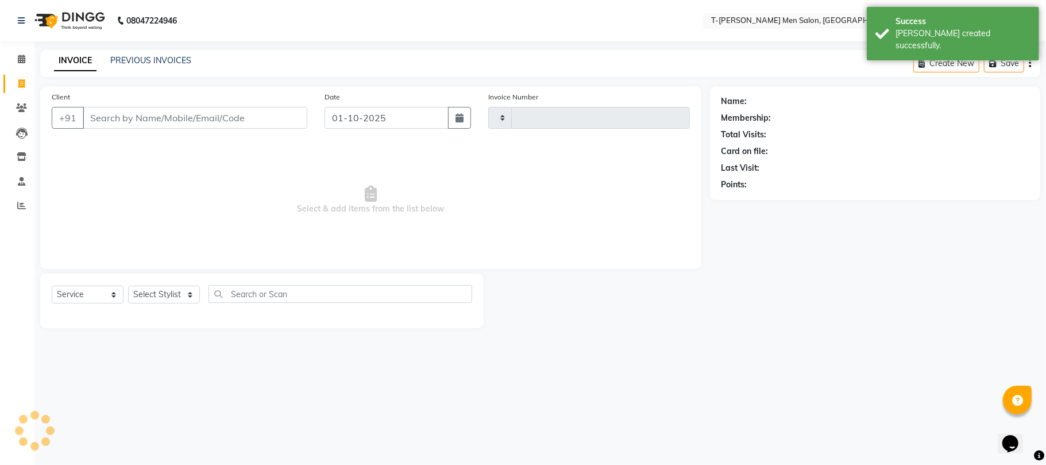
type input "6290"
select select "4816"
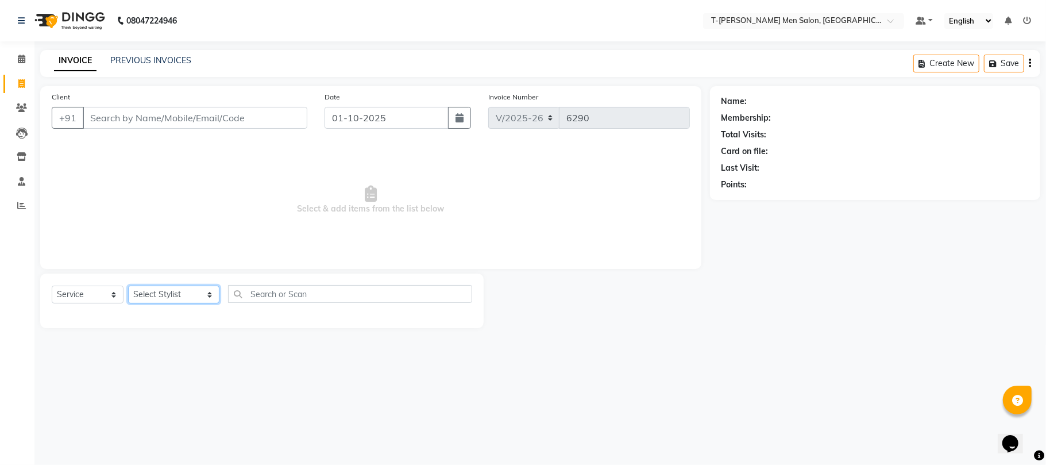
drag, startPoint x: 162, startPoint y: 297, endPoint x: 161, endPoint y: 288, distance: 9.3
click at [161, 296] on select "Select Stylist [PERSON_NAME] [PERSON_NAME] (goru) [PERSON_NAME] [PERSON_NAME] (…" at bounding box center [173, 295] width 91 height 18
select select "29181"
click at [128, 286] on select "Select Stylist [PERSON_NAME] [PERSON_NAME] (goru) [PERSON_NAME] [PERSON_NAME] (…" at bounding box center [173, 295] width 91 height 18
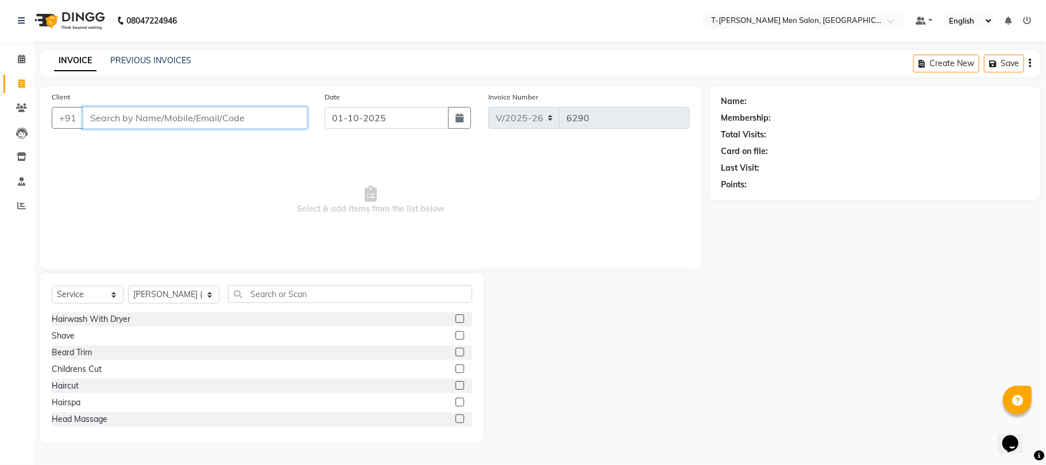
click at [179, 123] on input "Client" at bounding box center [195, 118] width 225 height 22
type input "7000778363"
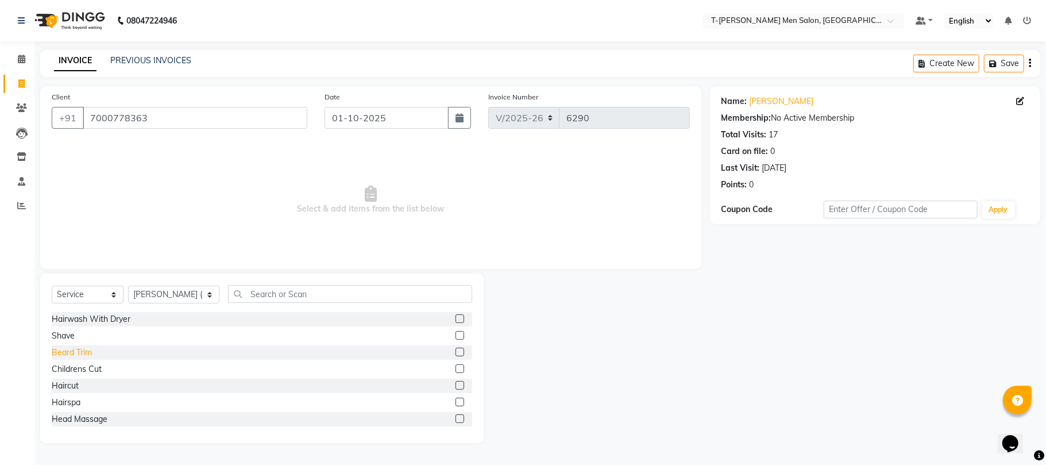
click at [67, 353] on div "Beard Trim" at bounding box center [72, 352] width 40 height 12
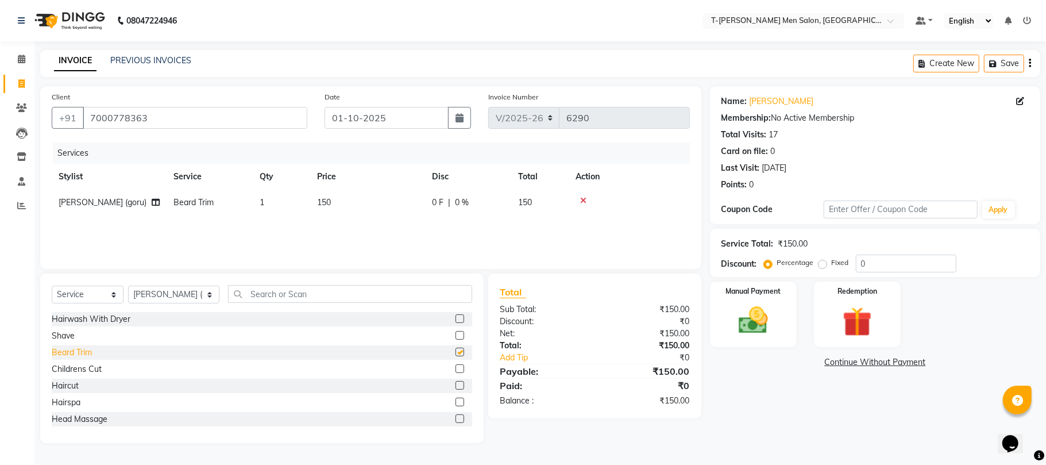
checkbox input "false"
click at [725, 321] on div "Manual Payment" at bounding box center [753, 314] width 90 height 68
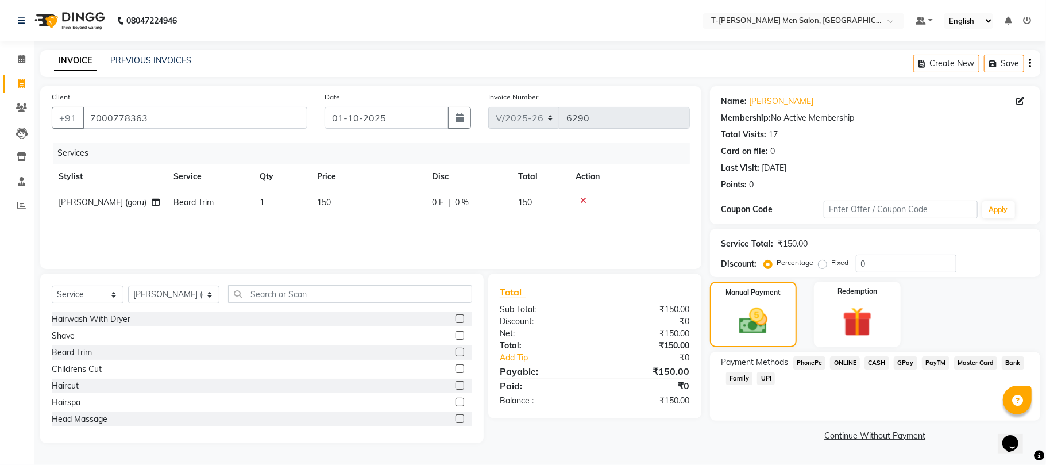
click at [878, 361] on span "CASH" at bounding box center [877, 362] width 25 height 13
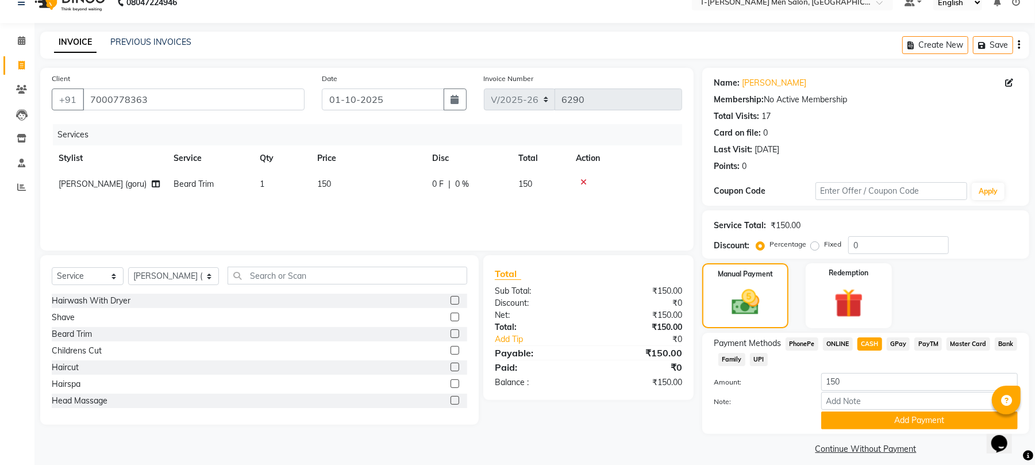
scroll to position [29, 0]
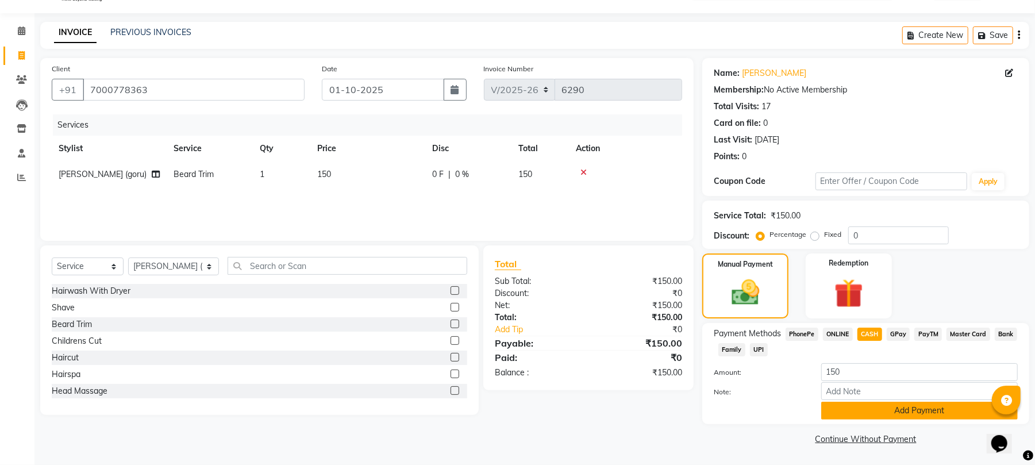
click at [881, 408] on button "Add Payment" at bounding box center [919, 411] width 196 height 18
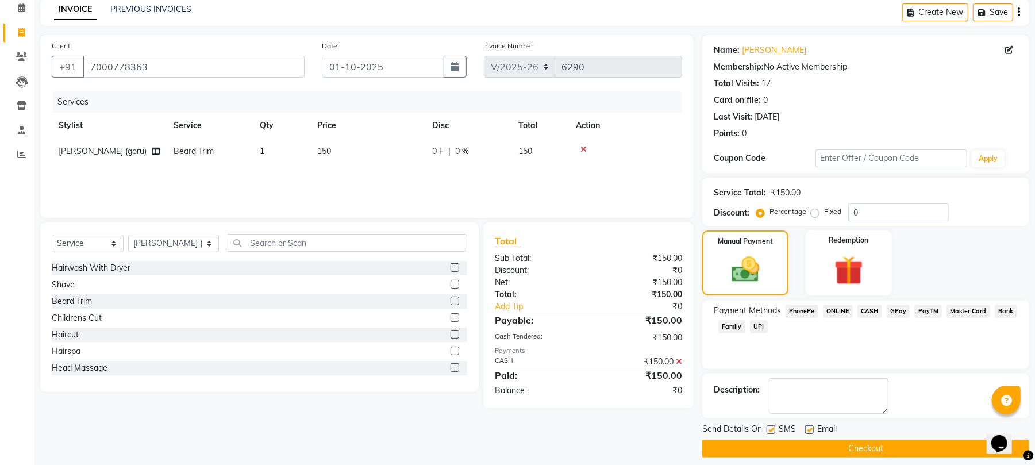
scroll to position [62, 0]
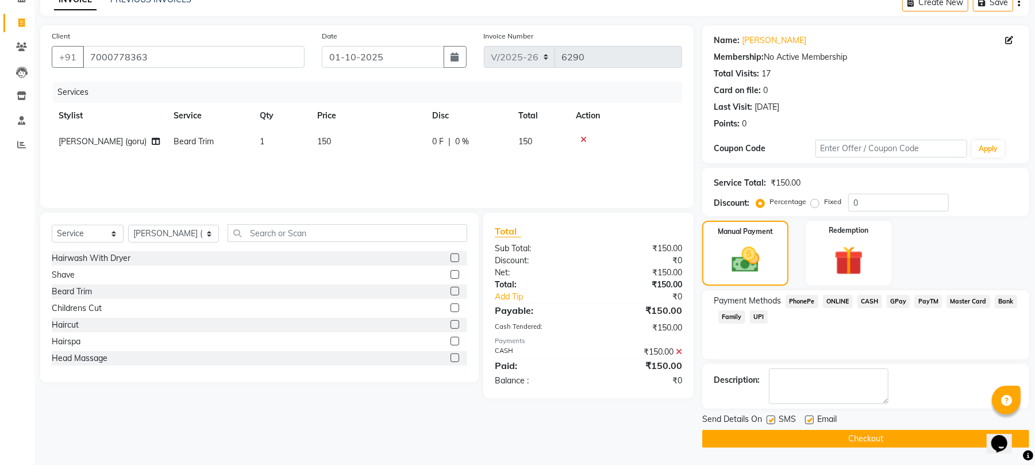
click at [808, 423] on label at bounding box center [809, 419] width 9 height 9
click at [808, 423] on input "checkbox" at bounding box center [808, 420] width 7 height 7
checkbox input "false"
click at [813, 437] on button "Checkout" at bounding box center [865, 439] width 327 height 18
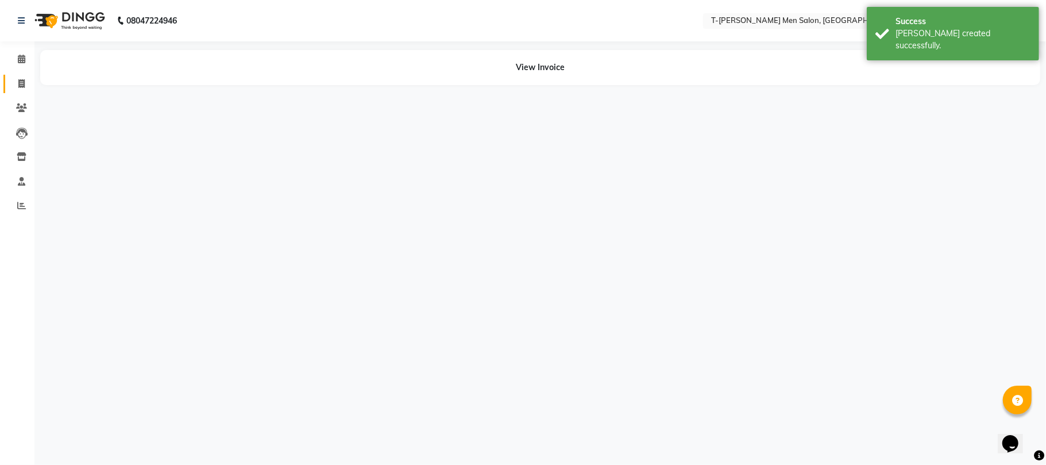
click at [21, 86] on icon at bounding box center [21, 83] width 6 height 9
select select "service"
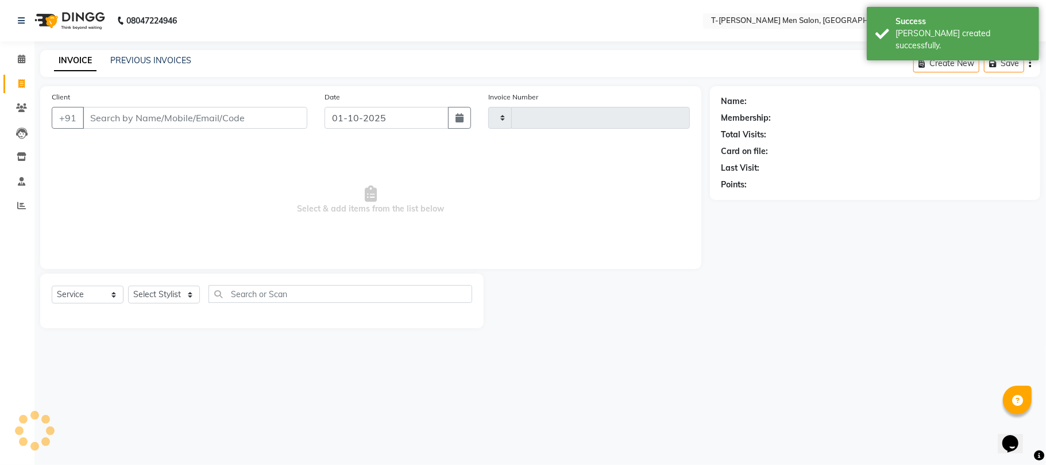
type input "6291"
select select "4816"
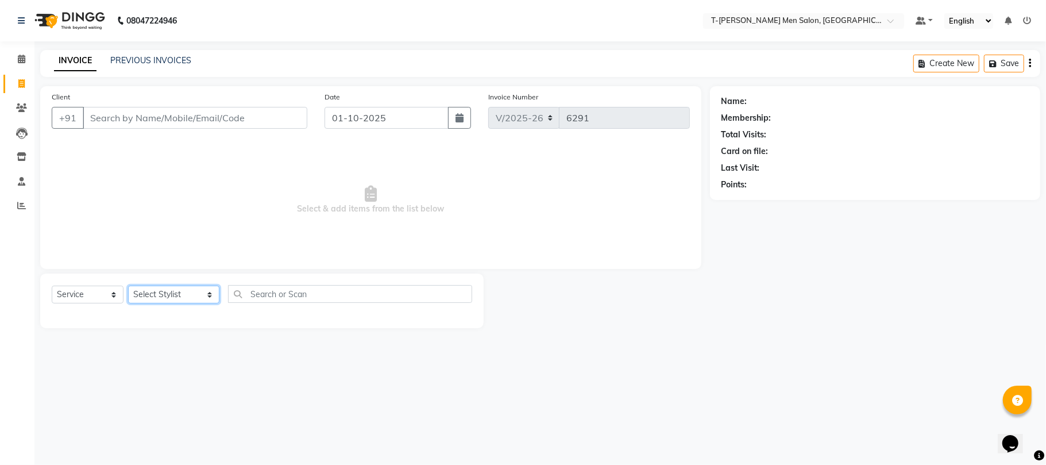
click at [148, 297] on select "Select Stylist [PERSON_NAME] [PERSON_NAME] (goru) [PERSON_NAME] [PERSON_NAME] (…" at bounding box center [173, 295] width 91 height 18
select select "29432"
click at [128, 286] on select "Select Stylist [PERSON_NAME] [PERSON_NAME] (goru) [PERSON_NAME] [PERSON_NAME] (…" at bounding box center [173, 295] width 91 height 18
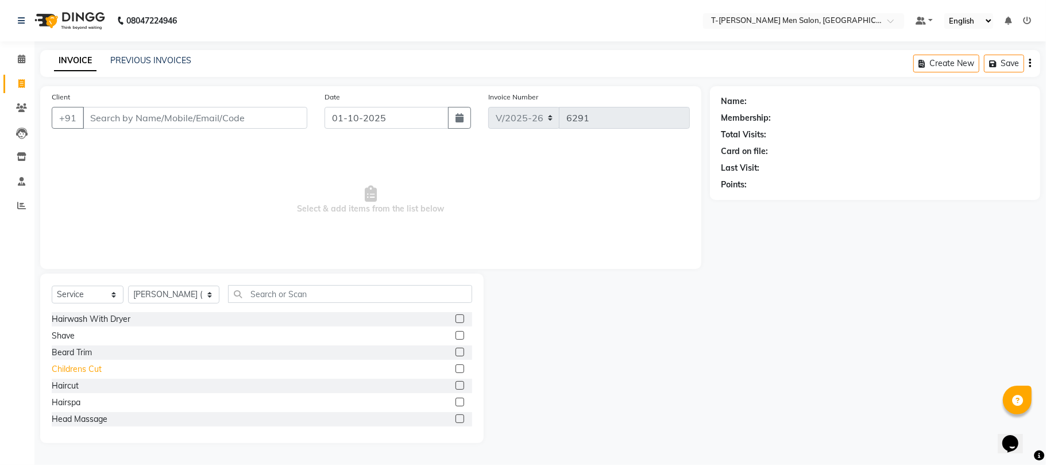
click at [64, 373] on div "Childrens Cut" at bounding box center [77, 369] width 50 height 12
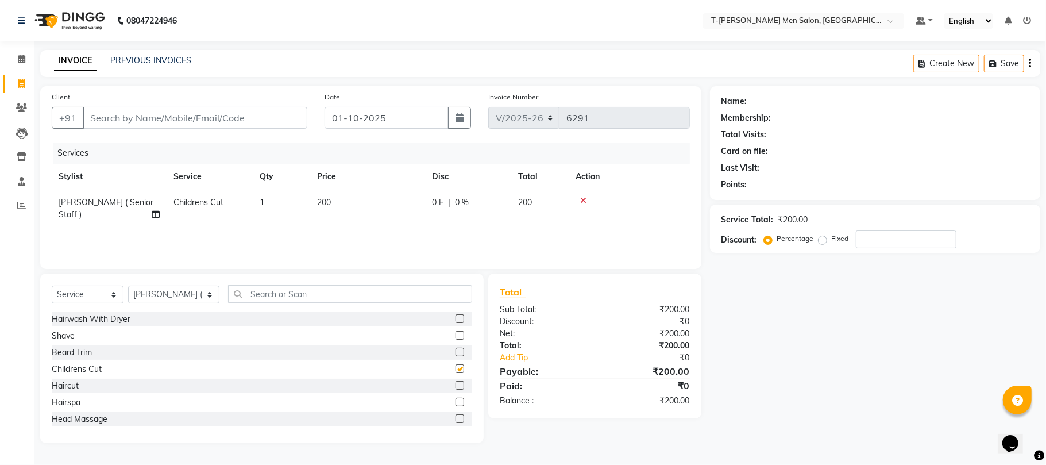
checkbox input "false"
click at [171, 290] on select "Select Stylist [PERSON_NAME] [PERSON_NAME] (goru) [PERSON_NAME] [PERSON_NAME] (…" at bounding box center [173, 295] width 91 height 18
click at [171, 288] on select "Select Stylist [PERSON_NAME] [PERSON_NAME] (goru) [PERSON_NAME] [PERSON_NAME] (…" at bounding box center [173, 295] width 91 height 18
click at [69, 391] on div "Haircut" at bounding box center [65, 386] width 27 height 12
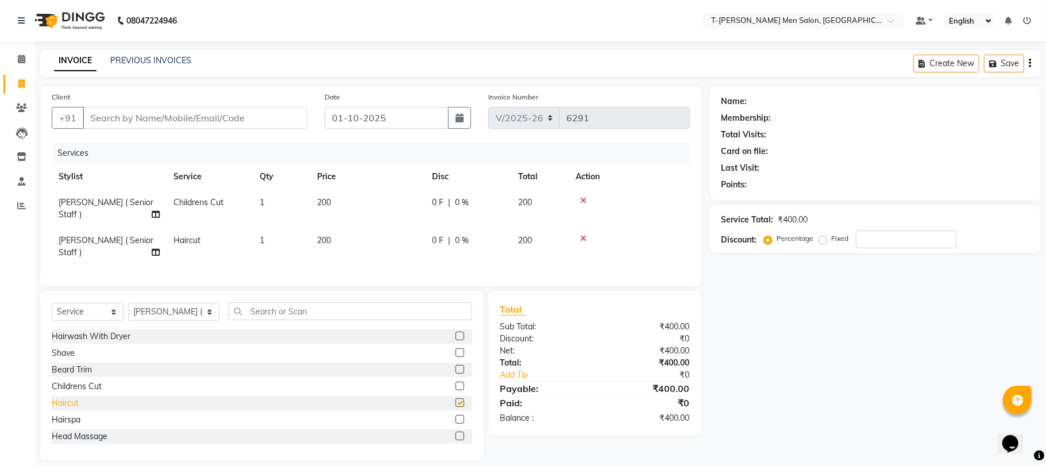
checkbox input "false"
click at [74, 364] on div "Beard Trim" at bounding box center [72, 370] width 40 height 12
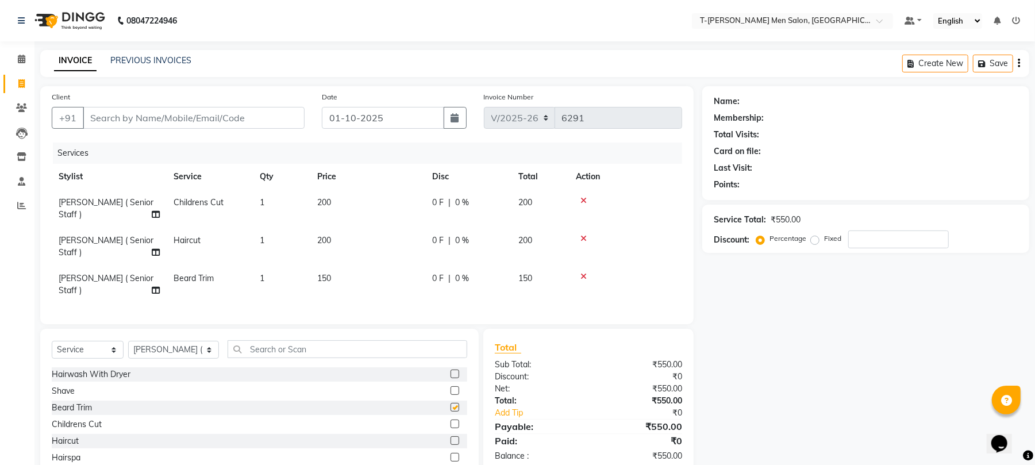
checkbox input "false"
click at [580, 272] on icon at bounding box center [583, 276] width 6 height 8
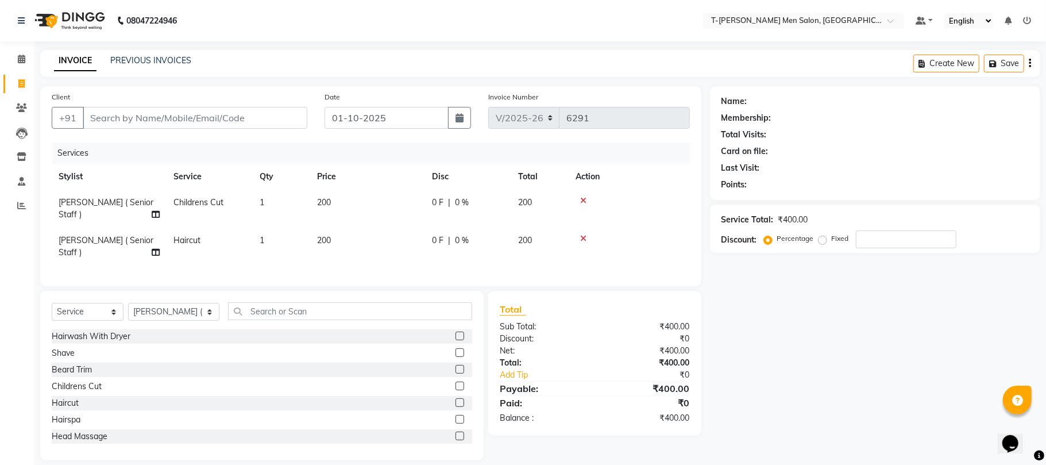
click at [56, 347] on div "Shave" at bounding box center [63, 353] width 23 height 12
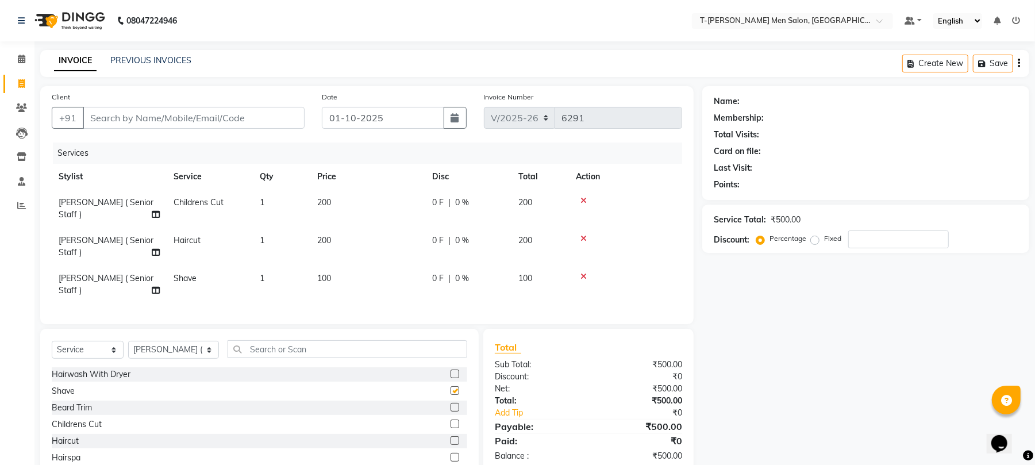
checkbox input "false"
click at [283, 340] on input "text" at bounding box center [348, 349] width 240 height 18
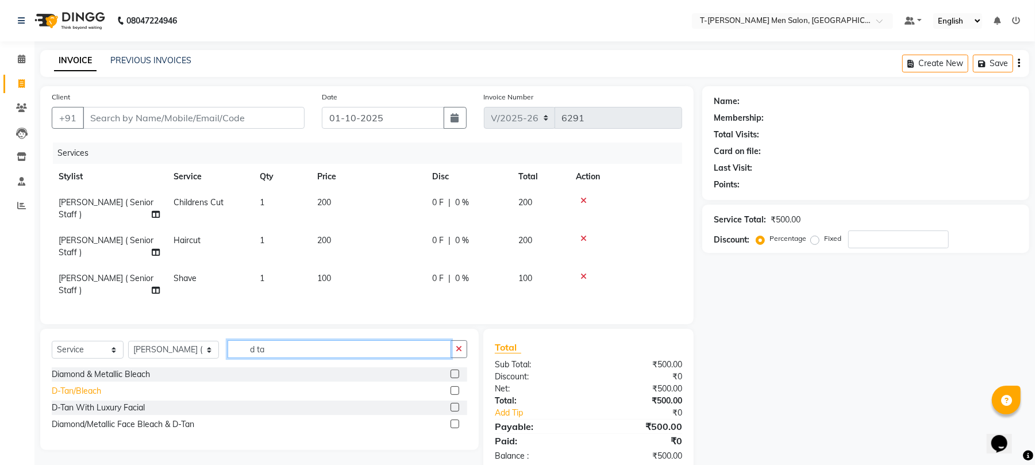
type input "d ta"
click at [90, 385] on div "D-Tan/Bleach" at bounding box center [76, 391] width 49 height 12
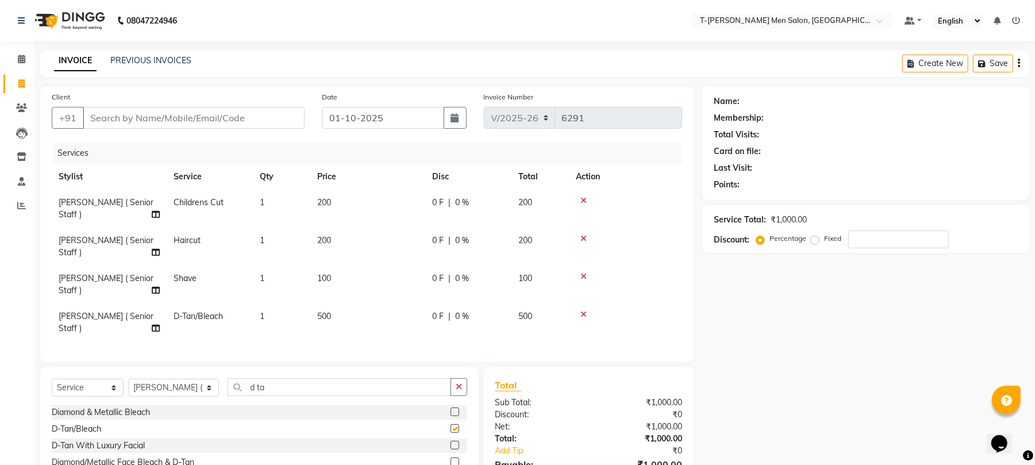
checkbox input "false"
click at [458, 383] on icon "button" at bounding box center [459, 387] width 6 height 8
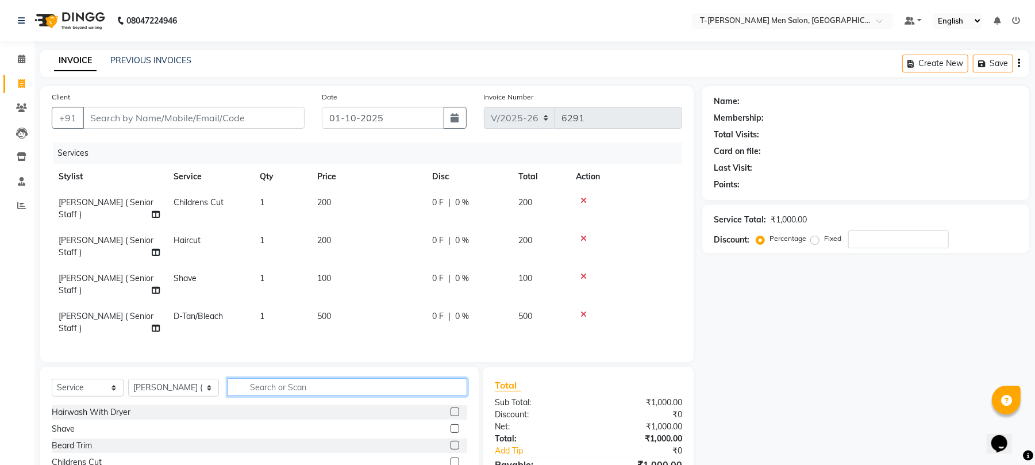
click at [402, 378] on input "text" at bounding box center [348, 387] width 240 height 18
type input "inoa"
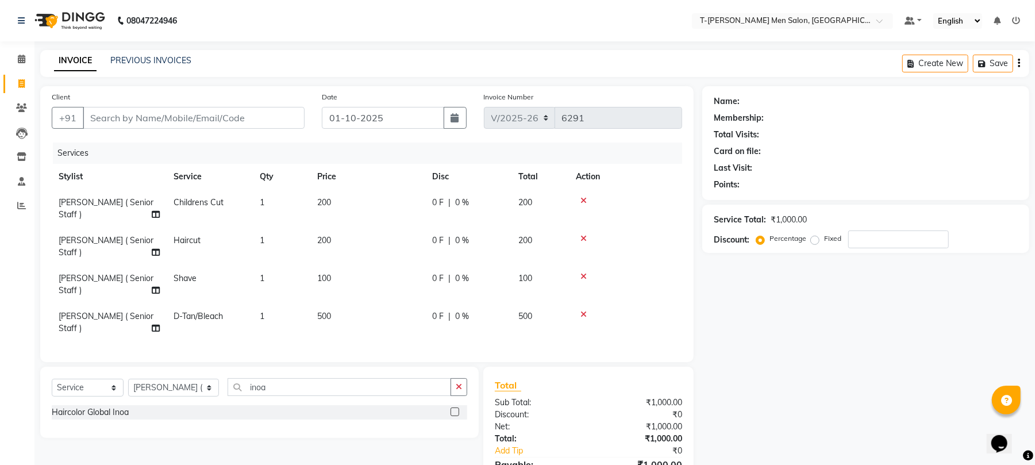
click at [88, 378] on div "Select Service Product Membership Package Voucher Prepaid Gift Card Select Styl…" at bounding box center [259, 391] width 415 height 27
click at [90, 406] on div "Haircolor Global Inoa" at bounding box center [90, 412] width 77 height 12
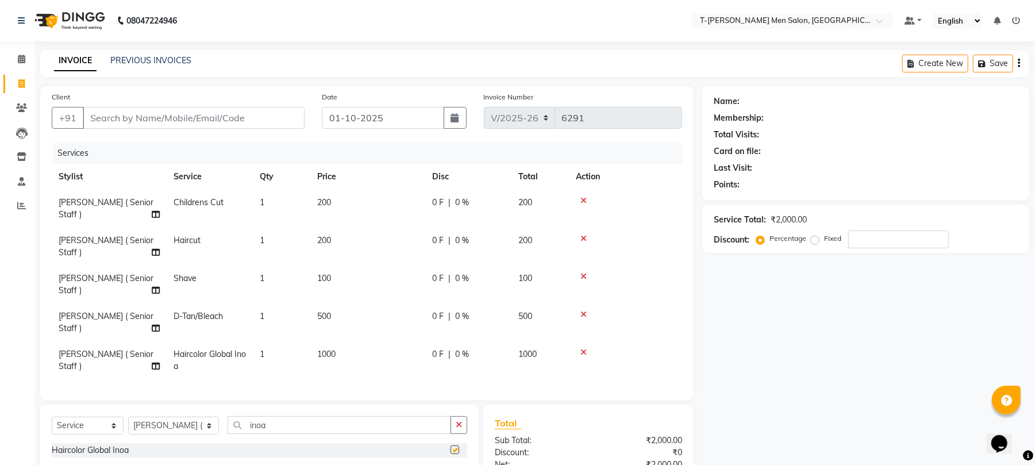
checkbox input "false"
click at [455, 416] on button "button" at bounding box center [458, 425] width 17 height 18
click at [184, 125] on input "Client" at bounding box center [194, 118] width 222 height 22
type input "b"
type input "0"
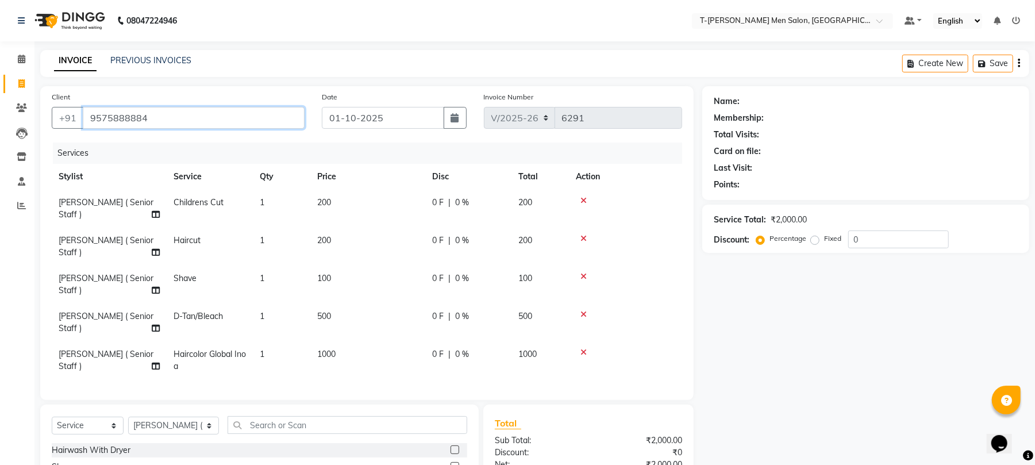
type input "9575888884"
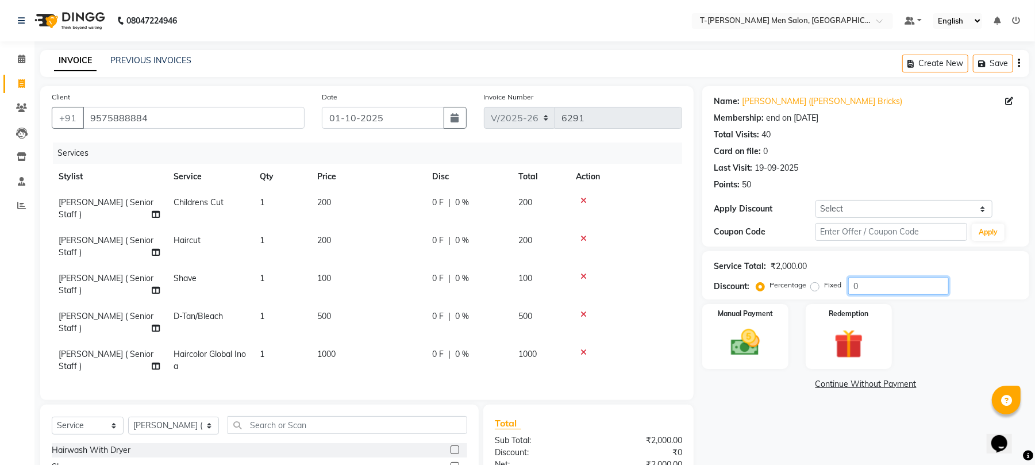
click at [899, 288] on input "0" at bounding box center [898, 286] width 101 height 18
type input "2"
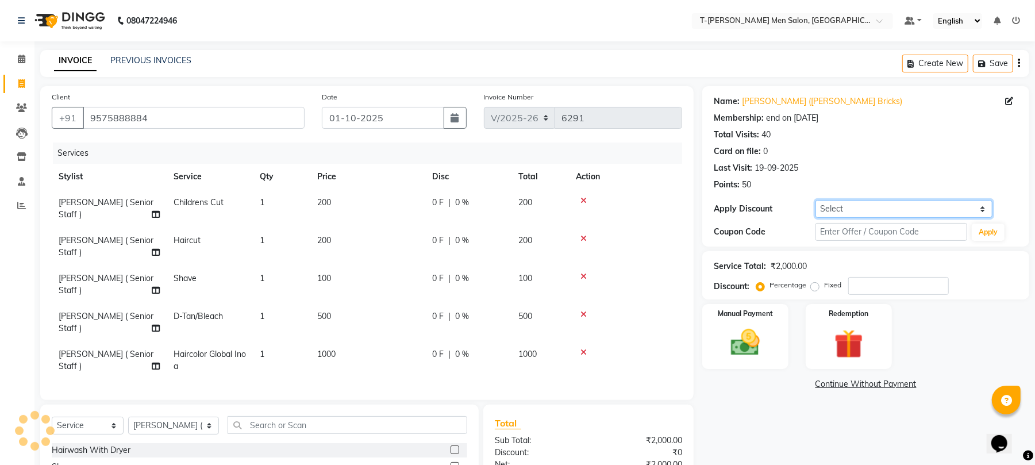
drag, startPoint x: 847, startPoint y: 206, endPoint x: 839, endPoint y: 217, distance: 13.2
click at [847, 206] on select "Select Membership → T - Rex Membership (wtih W end 10% & W day 20)%" at bounding box center [903, 209] width 177 height 18
select select "1: Object"
click at [815, 200] on select "Select Membership → T - Rex Membership (wtih W end 10% & W day 20)%" at bounding box center [903, 209] width 177 height 18
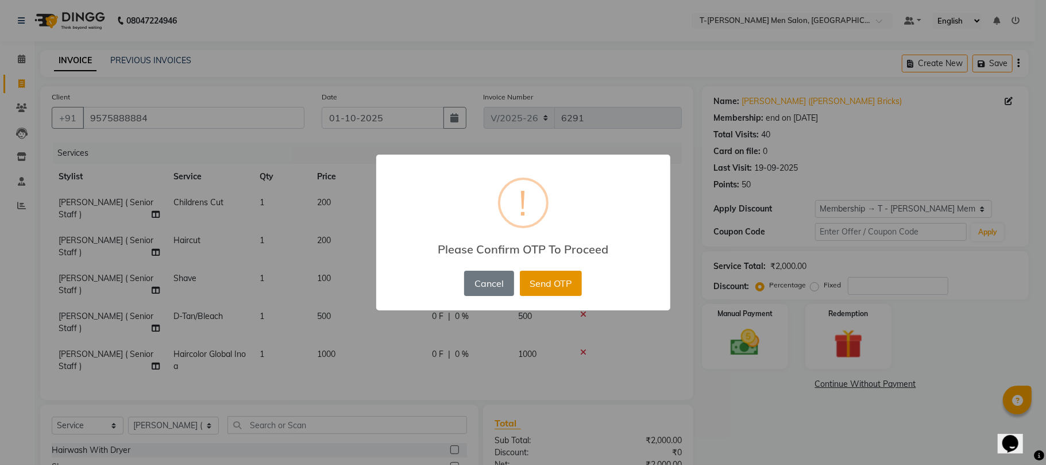
click at [538, 283] on button "Send OTP" at bounding box center [551, 283] width 62 height 25
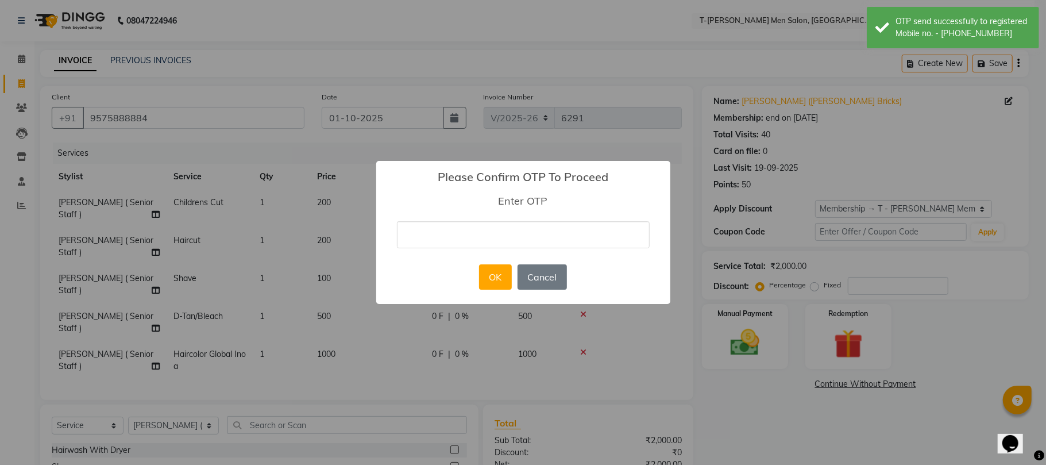
click at [526, 235] on input "text" at bounding box center [523, 234] width 253 height 27
click at [583, 239] on input "text" at bounding box center [523, 234] width 253 height 27
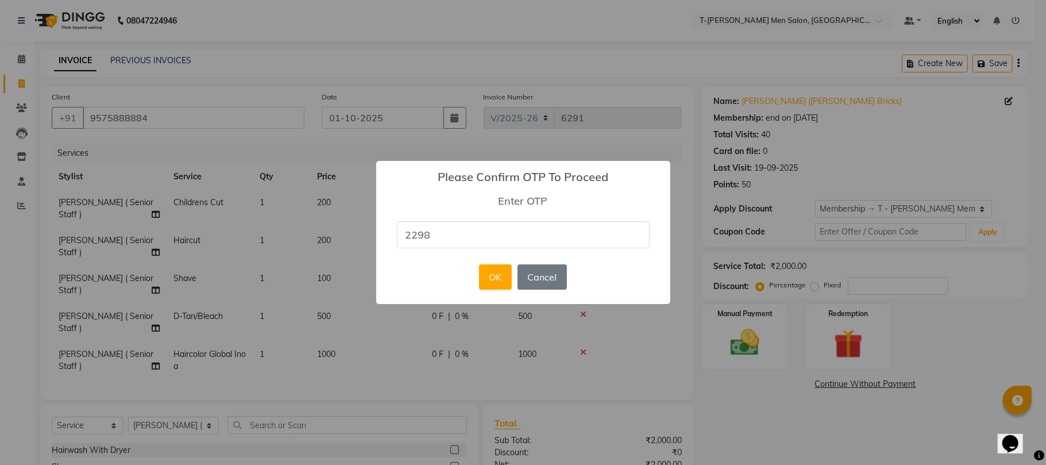
type input "2298"
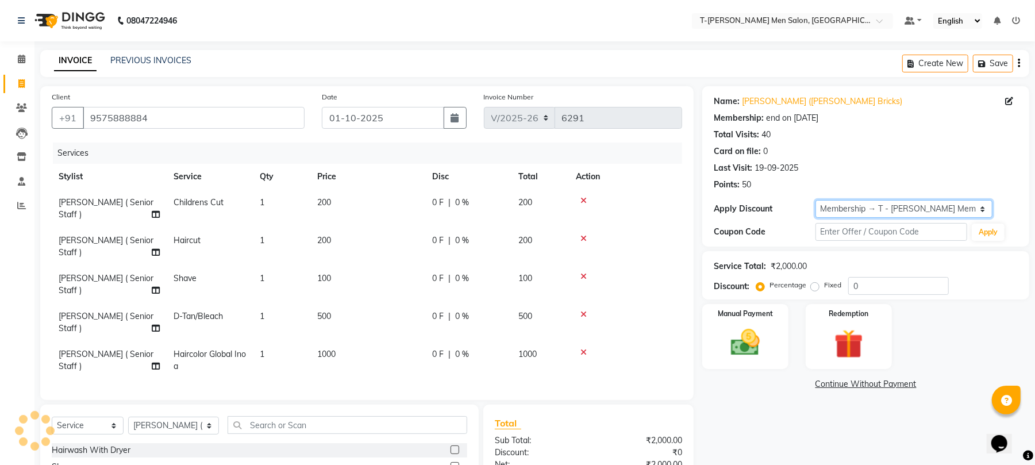
type input "20"
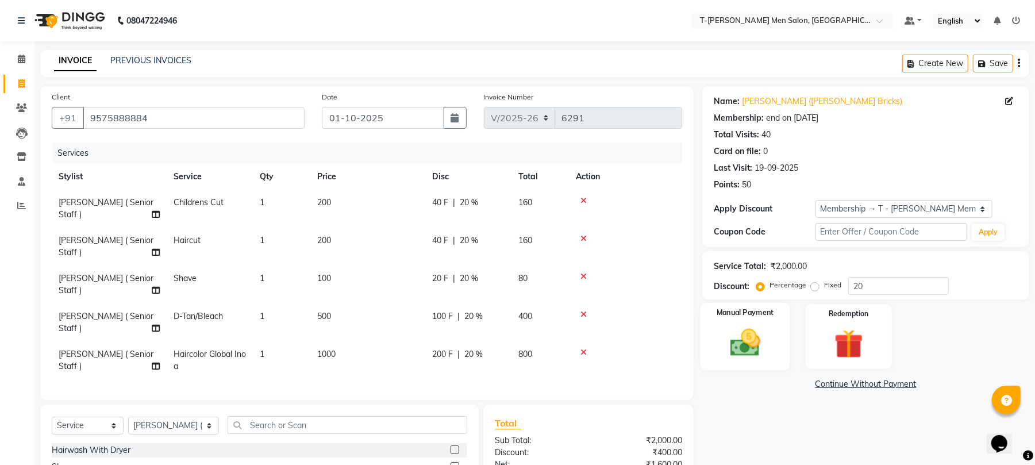
click at [751, 345] on img at bounding box center [744, 342] width 49 height 35
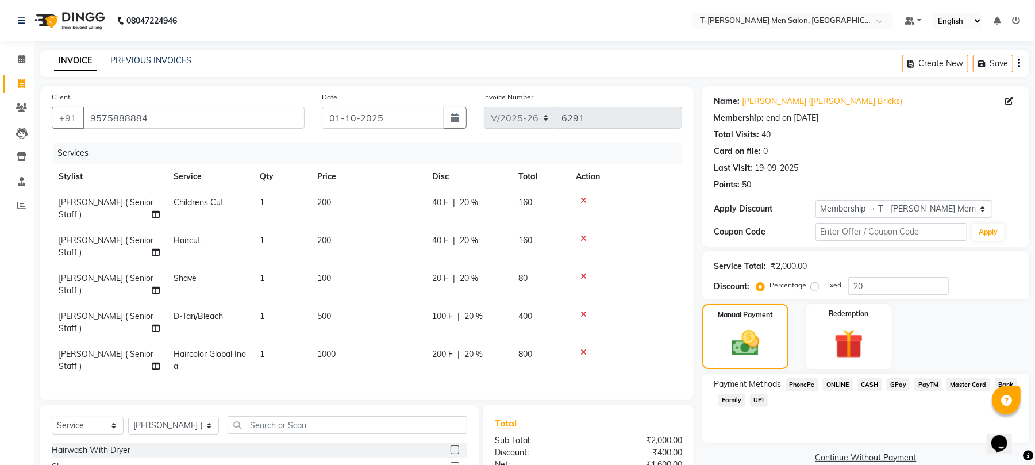
click at [867, 380] on span "CASH" at bounding box center [869, 384] width 25 height 13
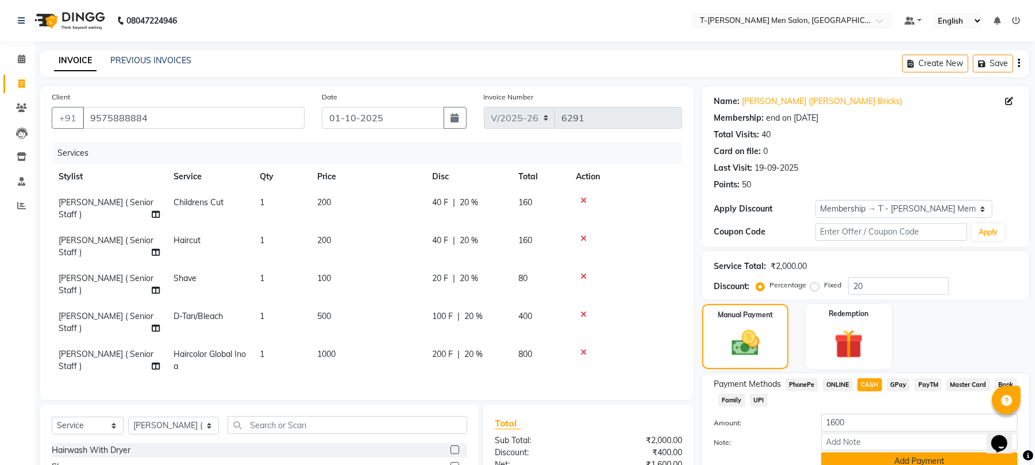
click at [847, 457] on button "Add Payment" at bounding box center [919, 461] width 196 height 18
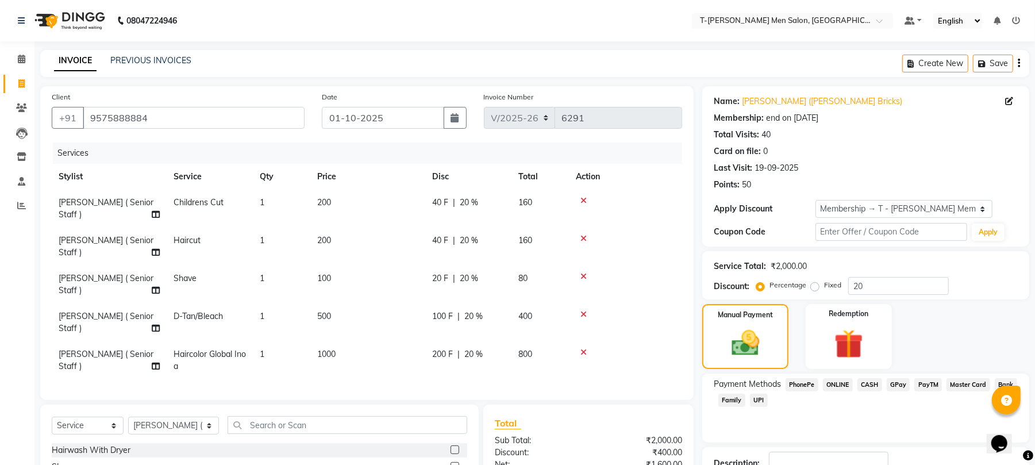
scroll to position [162, 0]
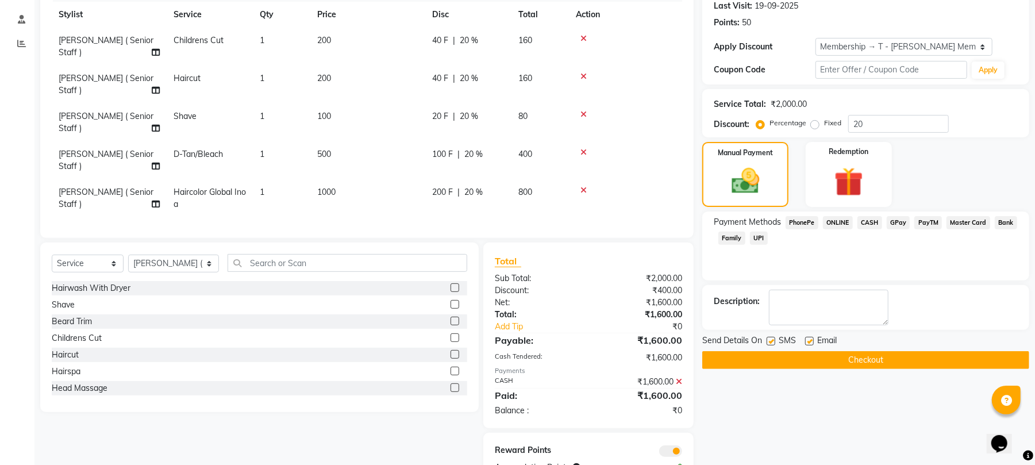
click at [807, 343] on label at bounding box center [809, 341] width 9 height 9
click at [807, 343] on input "checkbox" at bounding box center [808, 341] width 7 height 7
checkbox input "false"
drag, startPoint x: 786, startPoint y: 365, endPoint x: 777, endPoint y: 363, distance: 8.9
click at [781, 363] on button "Checkout" at bounding box center [865, 360] width 327 height 18
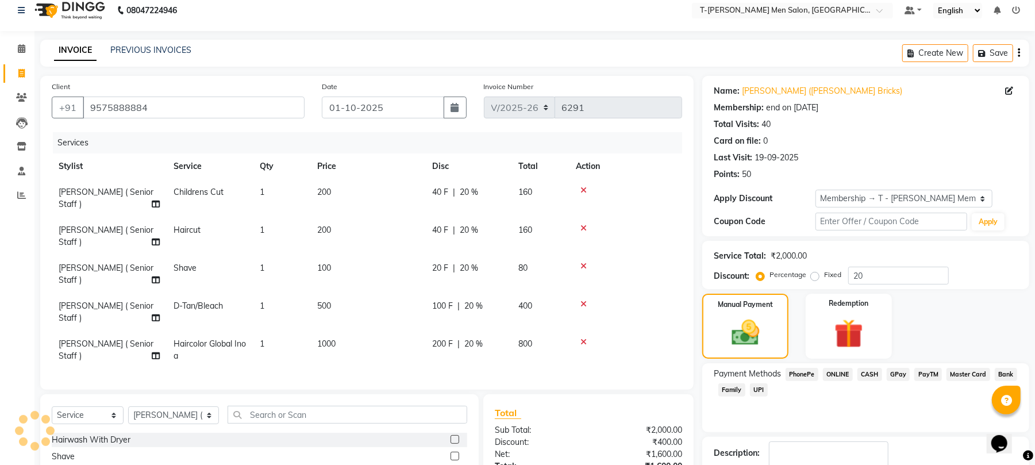
scroll to position [9, 0]
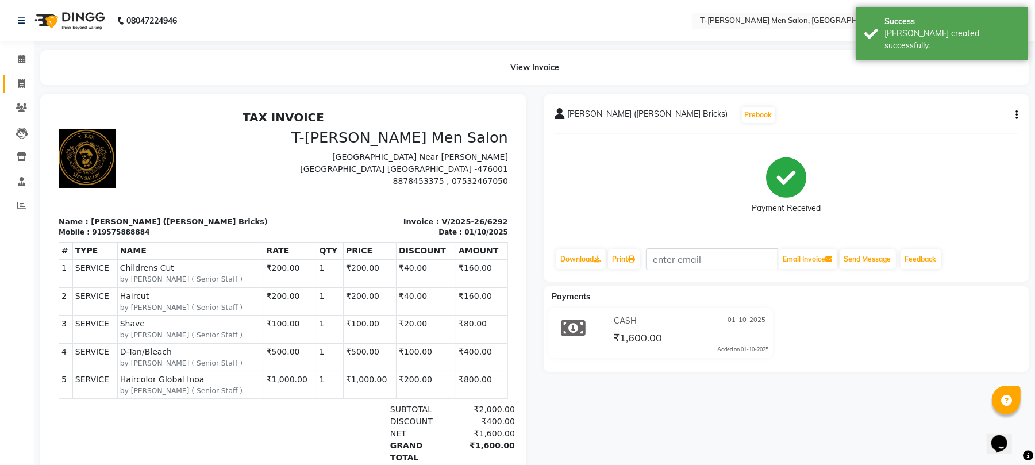
click at [14, 79] on span at bounding box center [21, 84] width 20 height 13
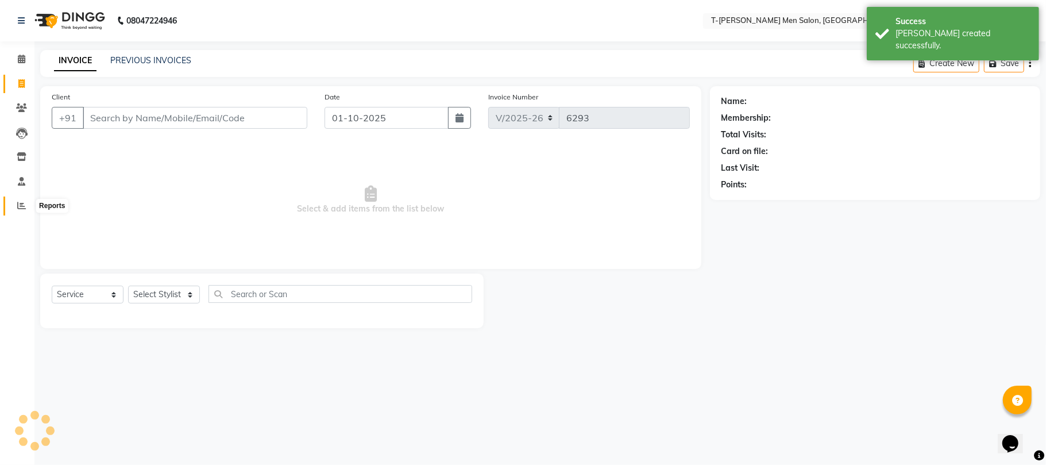
click at [22, 212] on span at bounding box center [21, 205] width 20 height 13
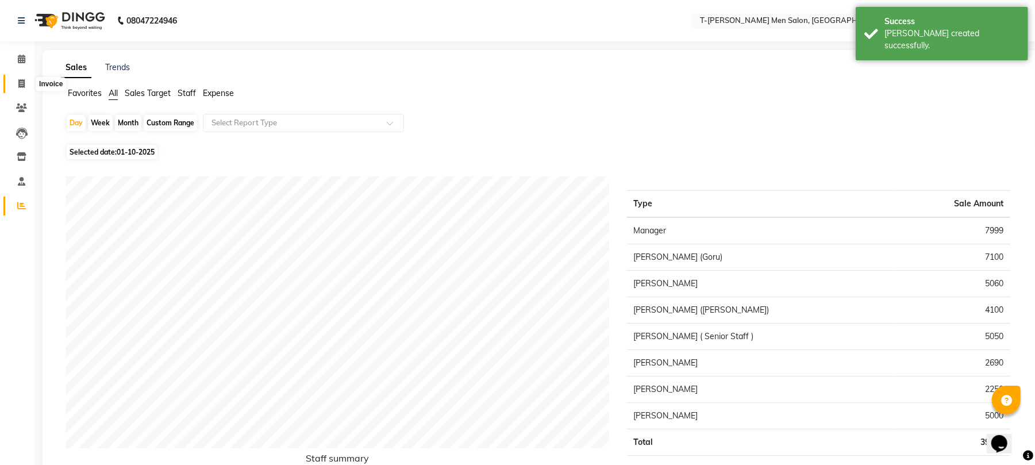
drag, startPoint x: 17, startPoint y: 83, endPoint x: 21, endPoint y: 72, distance: 11.4
click at [17, 82] on span at bounding box center [21, 84] width 20 height 13
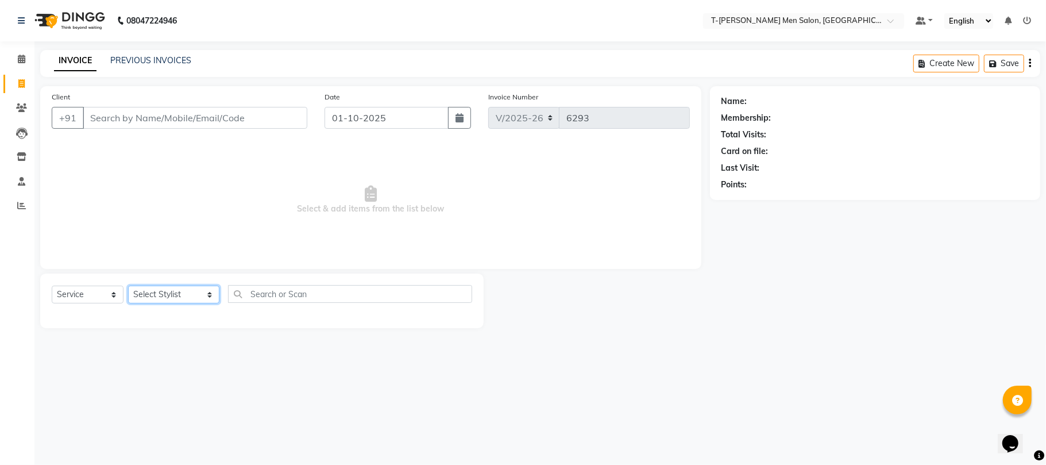
click at [179, 300] on select "Select Stylist [PERSON_NAME] [PERSON_NAME] (goru) [PERSON_NAME] [PERSON_NAME] (…" at bounding box center [173, 295] width 91 height 18
click at [128, 286] on select "Select Stylist [PERSON_NAME] [PERSON_NAME] (goru) [PERSON_NAME] [PERSON_NAME] (…" at bounding box center [173, 295] width 91 height 18
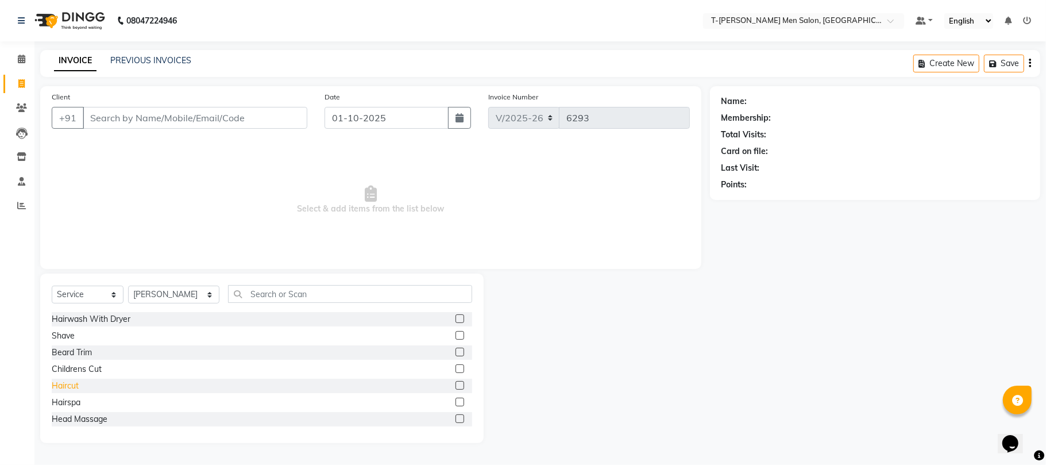
click at [75, 384] on div "Haircut" at bounding box center [65, 386] width 27 height 12
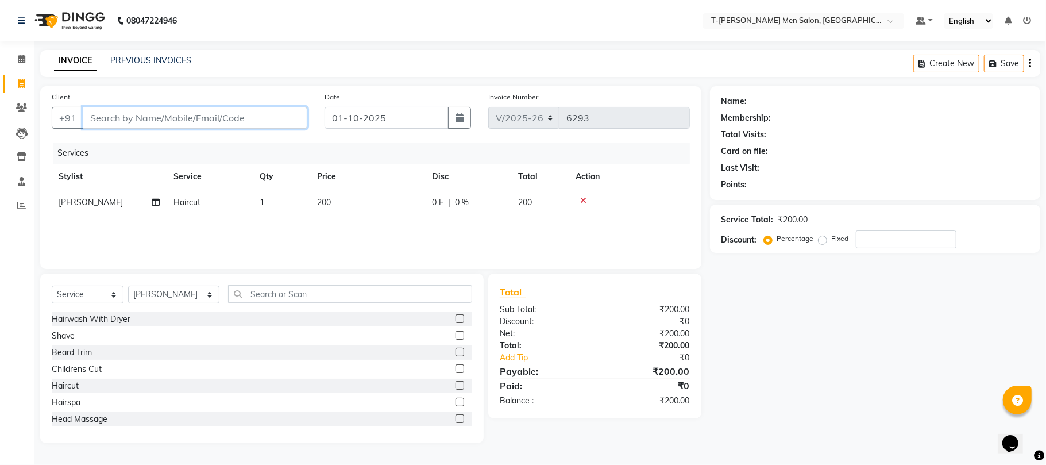
click at [196, 109] on input "Client" at bounding box center [195, 118] width 225 height 22
click at [134, 110] on input "Client" at bounding box center [195, 118] width 225 height 22
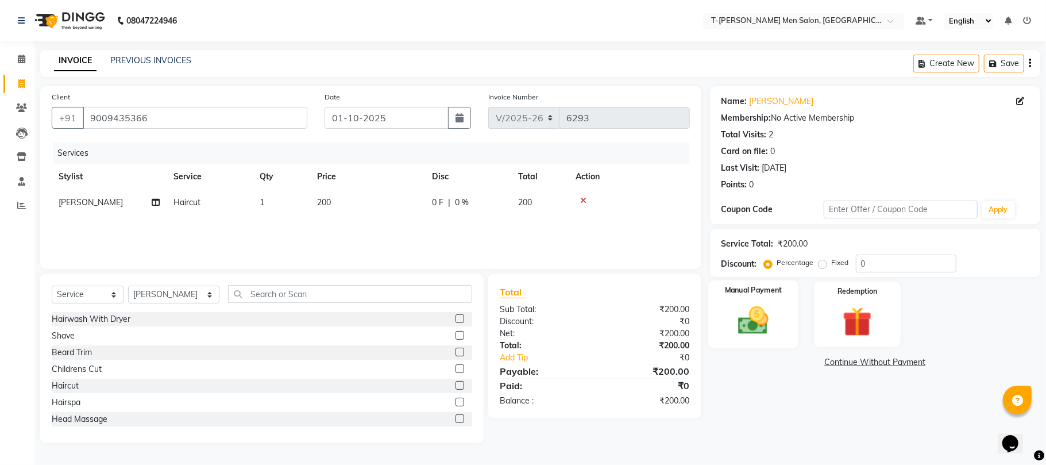
click at [772, 316] on img at bounding box center [753, 321] width 50 height 36
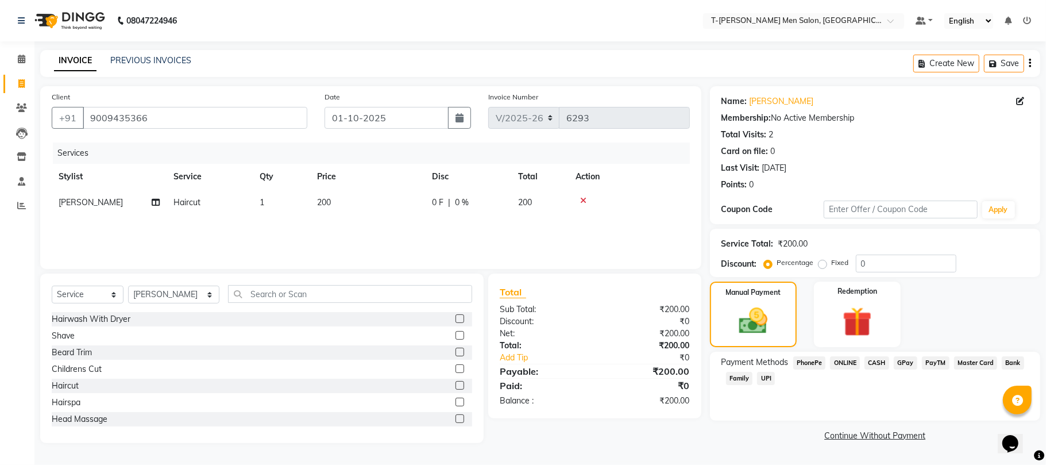
click at [842, 358] on span "ONLINE" at bounding box center [845, 362] width 30 height 13
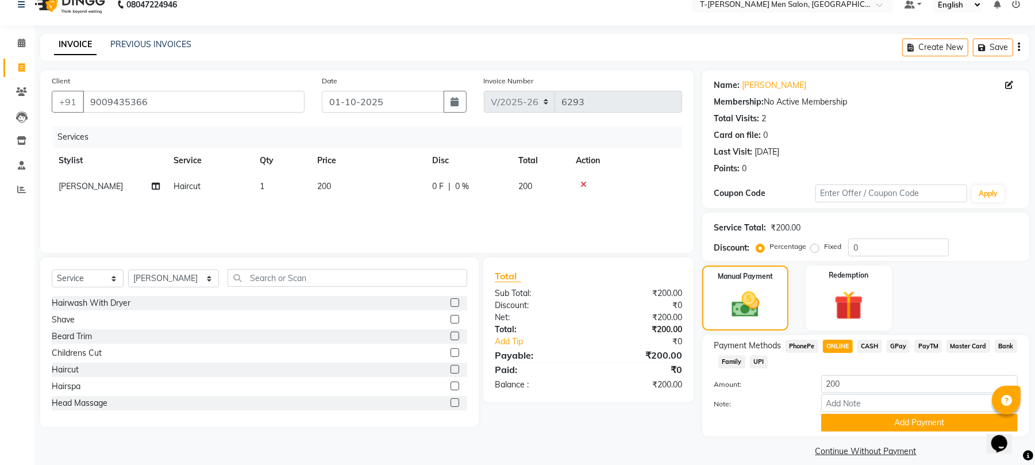
scroll to position [29, 0]
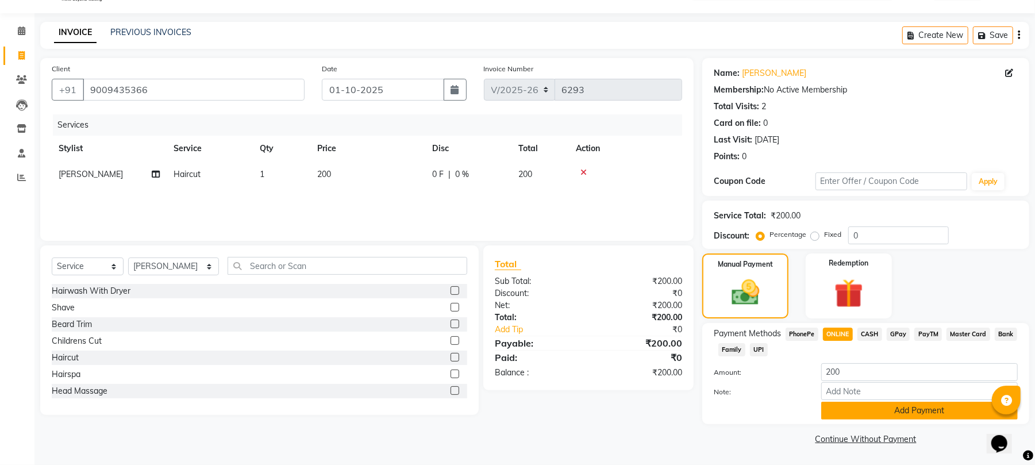
click at [893, 410] on button "Add Payment" at bounding box center [919, 411] width 196 height 18
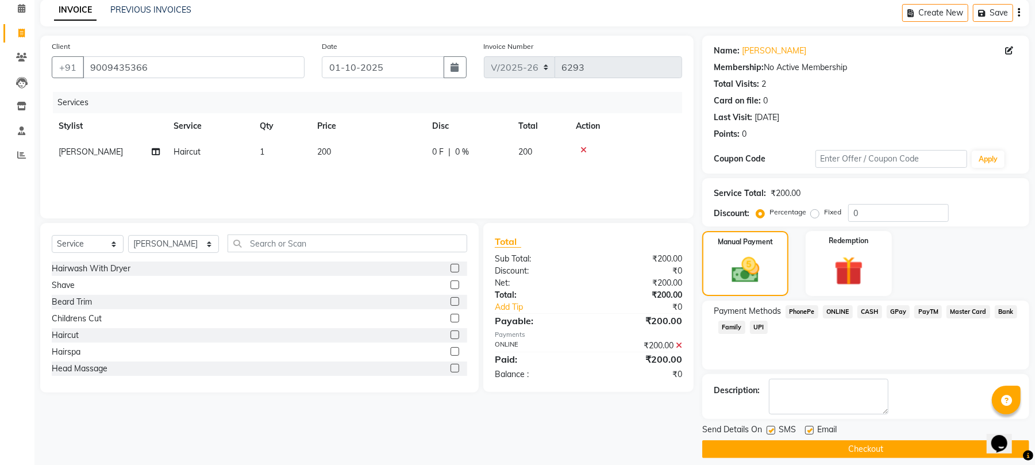
scroll to position [62, 0]
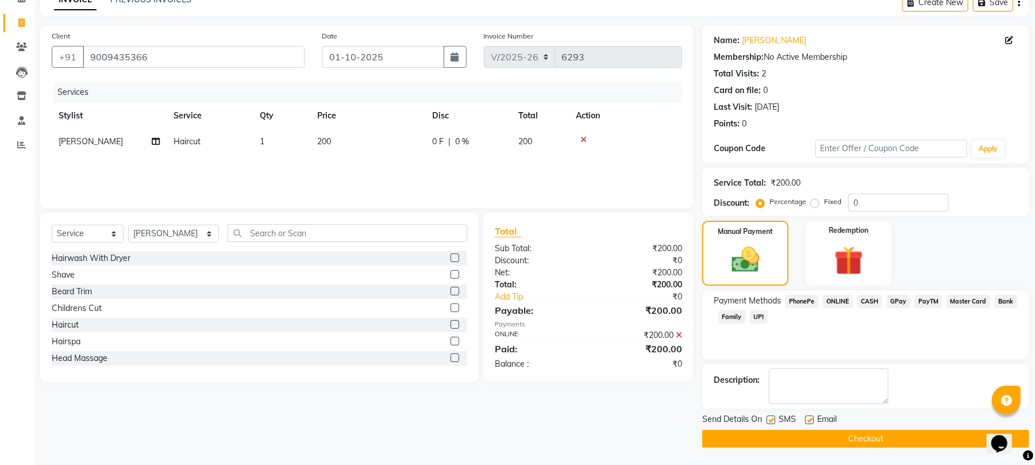
click at [808, 423] on label at bounding box center [809, 419] width 9 height 9
click at [808, 423] on input "checkbox" at bounding box center [808, 420] width 7 height 7
click at [792, 437] on button "Checkout" at bounding box center [865, 439] width 327 height 18
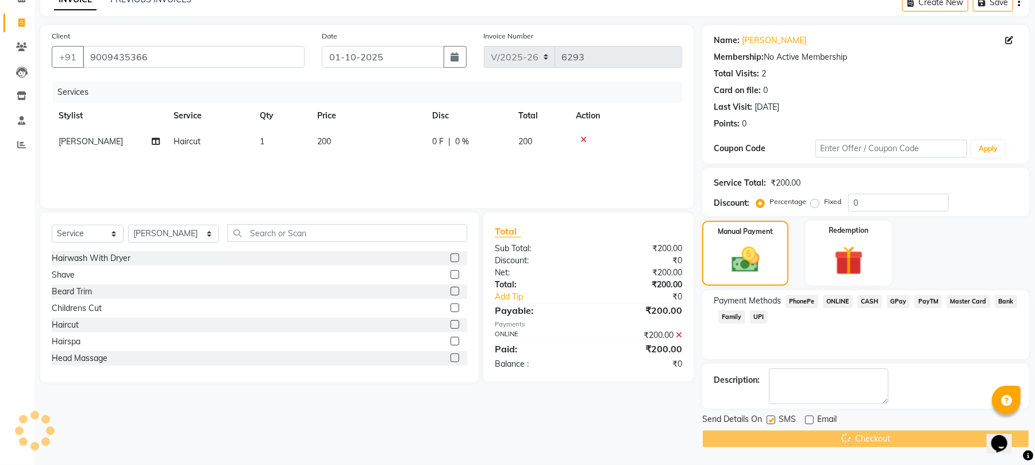
scroll to position [29, 0]
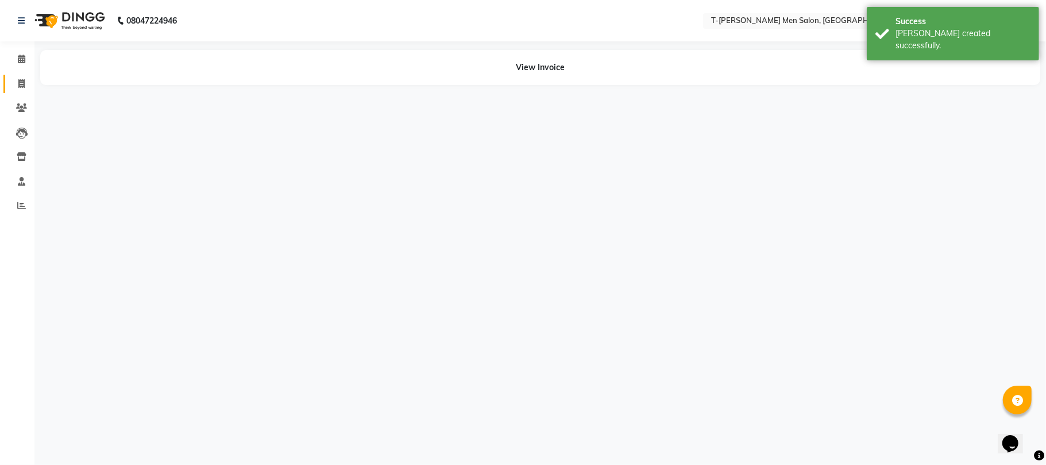
click at [21, 82] on icon at bounding box center [21, 83] width 6 height 9
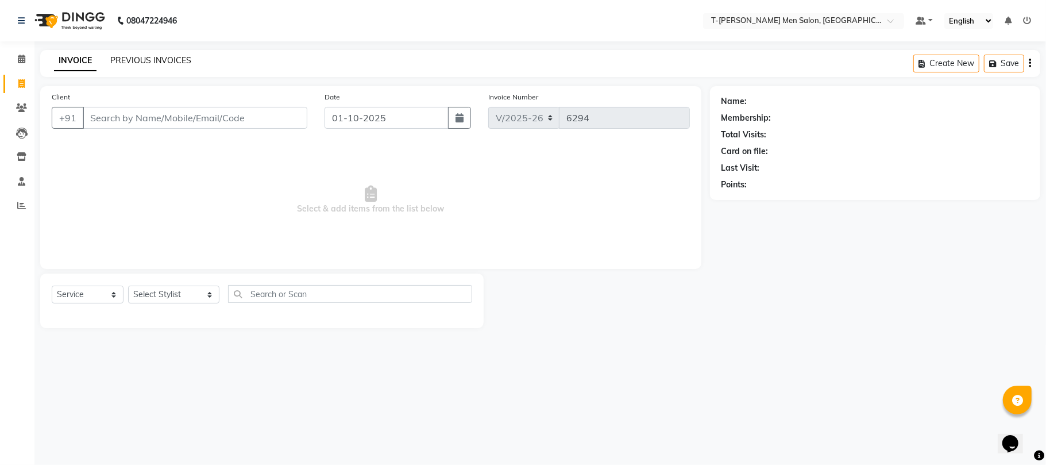
click at [146, 65] on link "PREVIOUS INVOICES" at bounding box center [150, 60] width 81 height 10
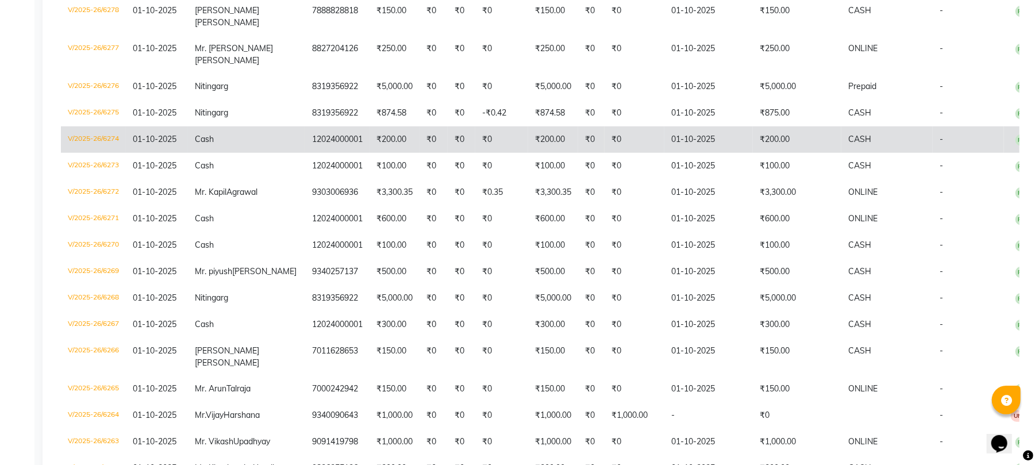
scroll to position [689, 0]
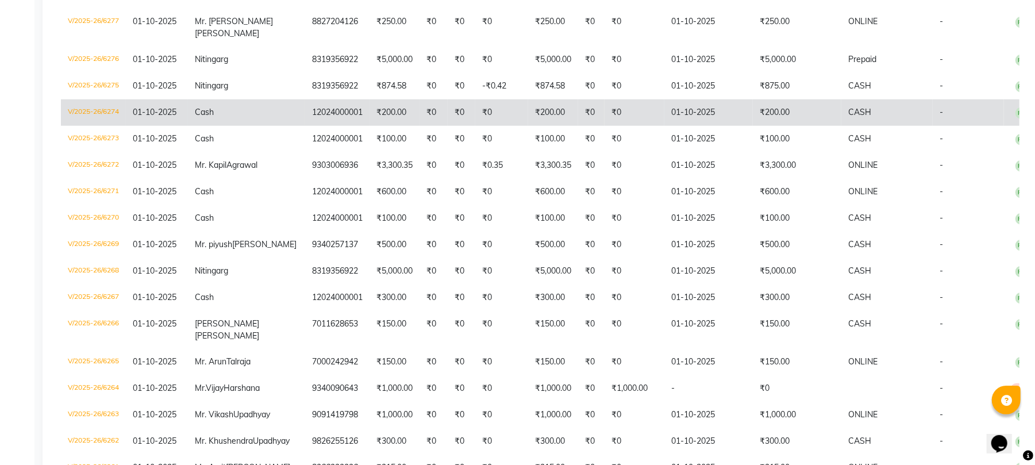
click at [329, 179] on td "9303006936" at bounding box center [337, 165] width 64 height 26
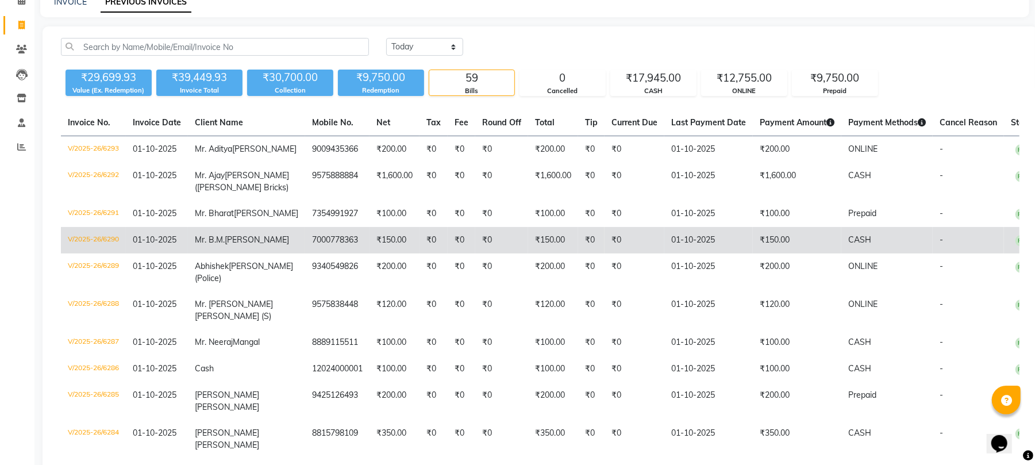
scroll to position [0, 0]
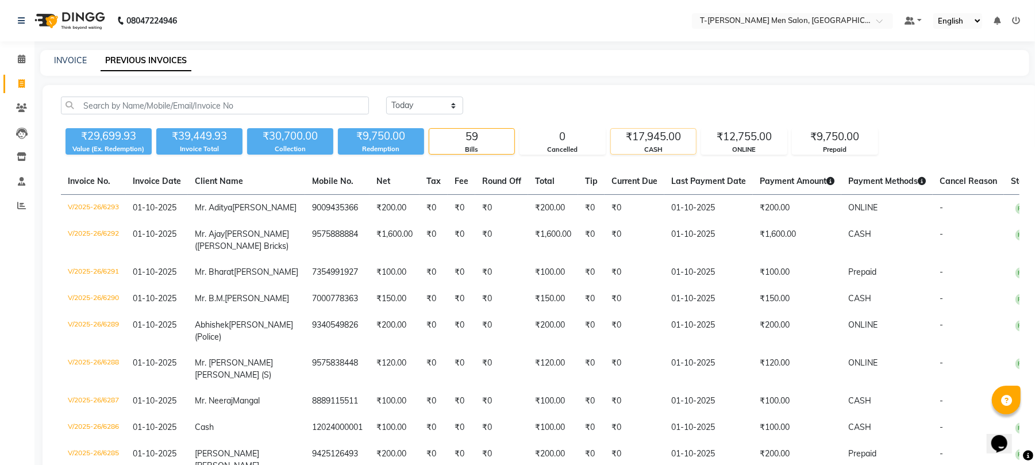
click at [665, 146] on div "CASH" at bounding box center [653, 150] width 85 height 10
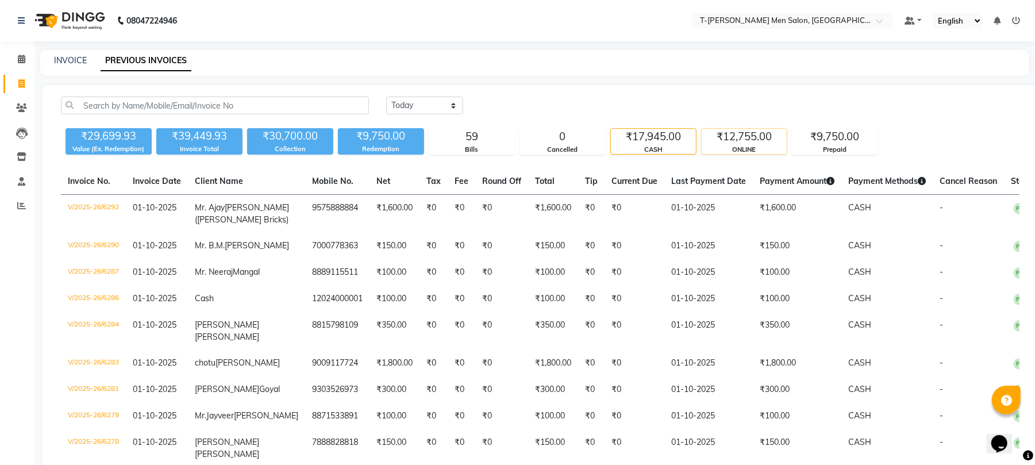
click at [741, 138] on div "₹12,755.00" at bounding box center [743, 137] width 85 height 16
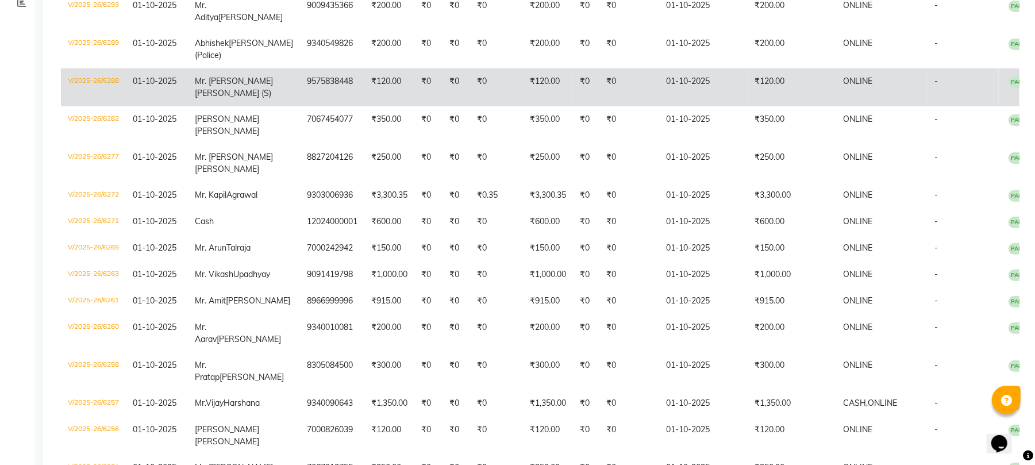
scroll to position [230, 0]
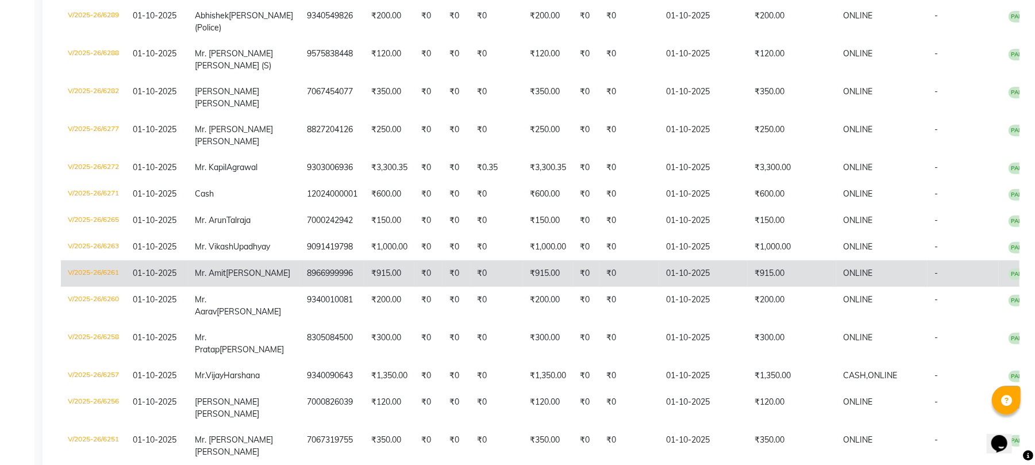
click at [782, 287] on td "₹915.00" at bounding box center [791, 273] width 88 height 26
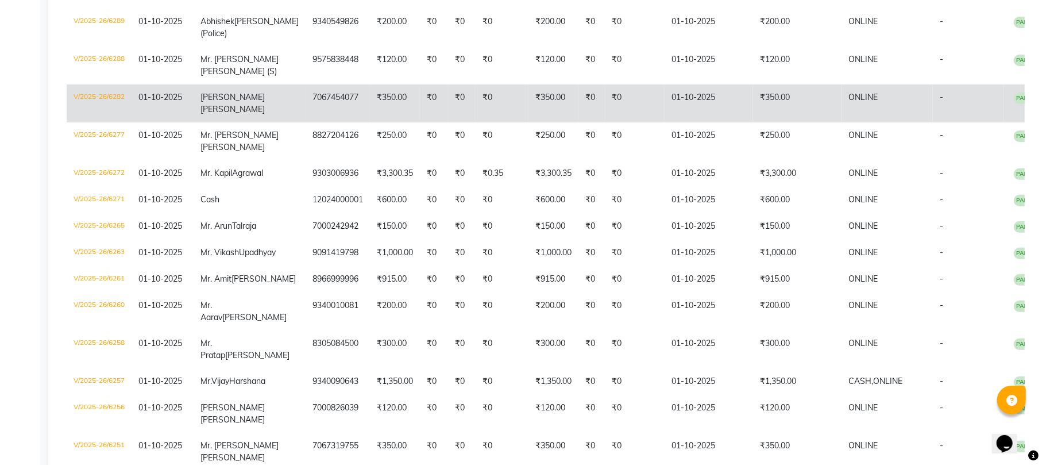
scroll to position [0, 0]
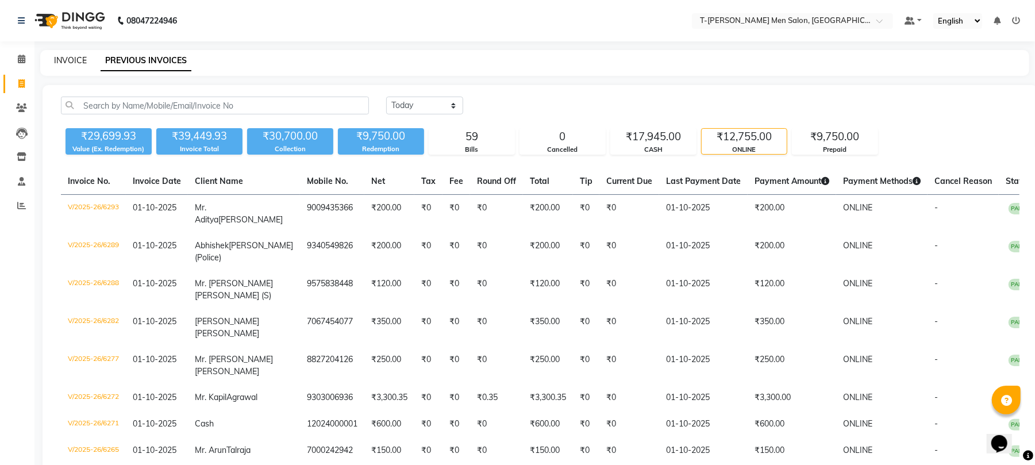
click at [70, 56] on link "INVOICE" at bounding box center [70, 60] width 33 height 10
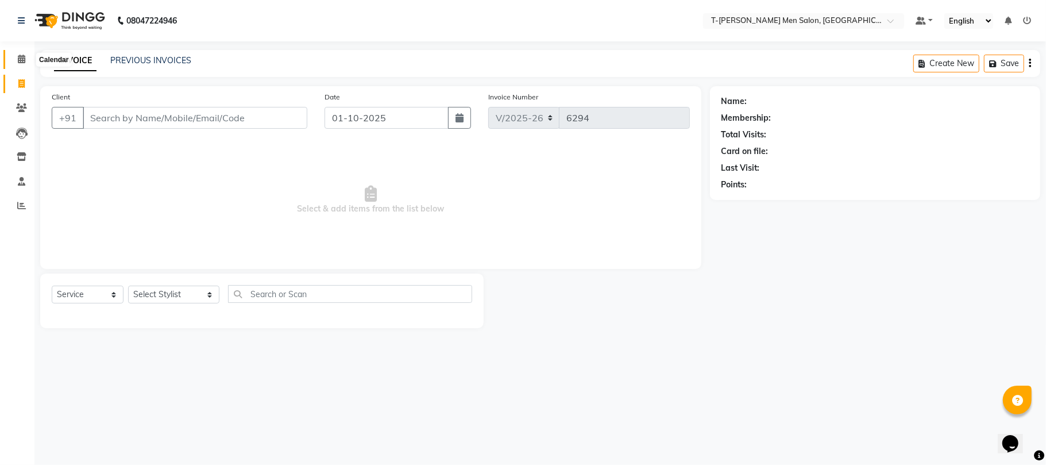
click at [19, 64] on span at bounding box center [21, 59] width 20 height 13
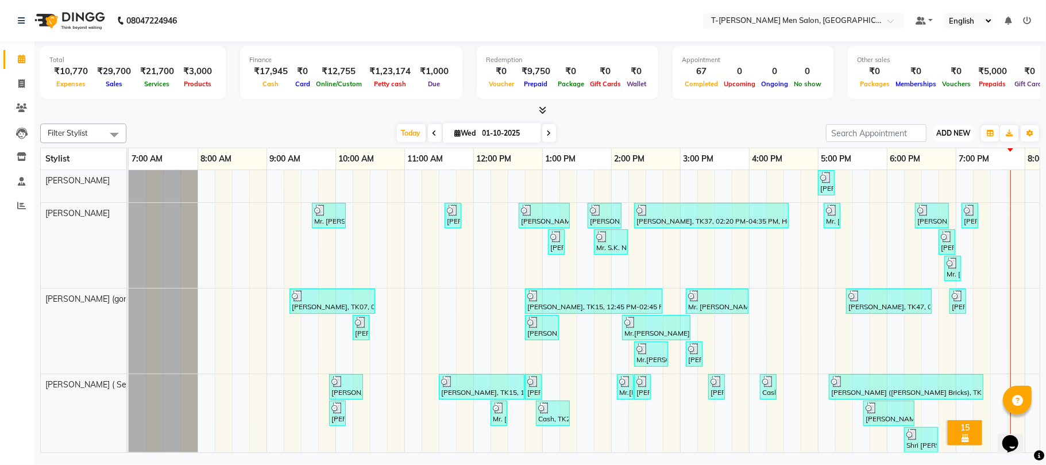
click at [943, 137] on span "ADD NEW" at bounding box center [953, 133] width 34 height 9
click at [912, 187] on link "Add Expense" at bounding box center [927, 185] width 91 height 15
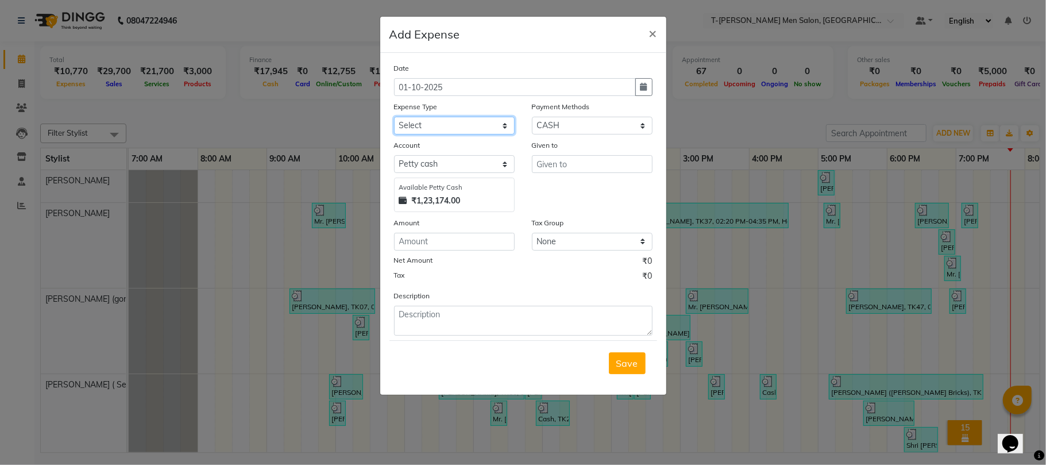
click at [457, 132] on select "Select Advance Salary Bank charges Bank Loan Intrest Recovery Car maintenance C…" at bounding box center [454, 126] width 121 height 18
click at [394, 117] on select "Select Advance Salary Bank charges Bank Loan Intrest Recovery Car maintenance C…" at bounding box center [454, 126] width 121 height 18
drag, startPoint x: 619, startPoint y: 357, endPoint x: 611, endPoint y: 354, distance: 8.0
click at [619, 357] on span "Save" at bounding box center [627, 362] width 22 height 11
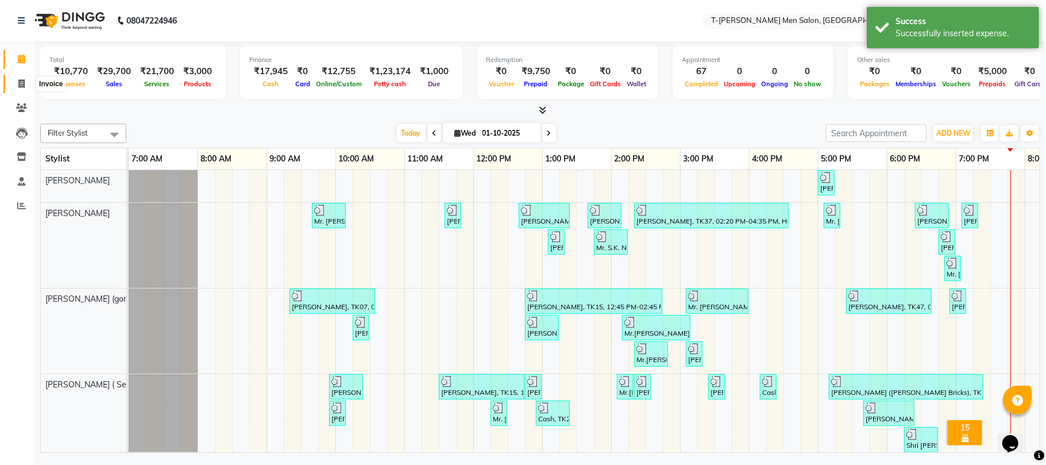
click at [24, 79] on icon at bounding box center [21, 83] width 6 height 9
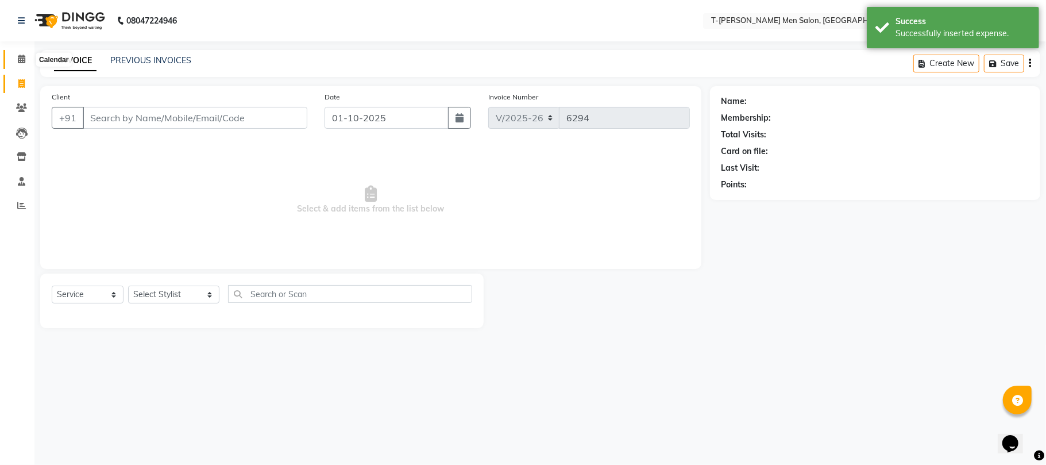
click at [22, 63] on icon at bounding box center [21, 59] width 7 height 9
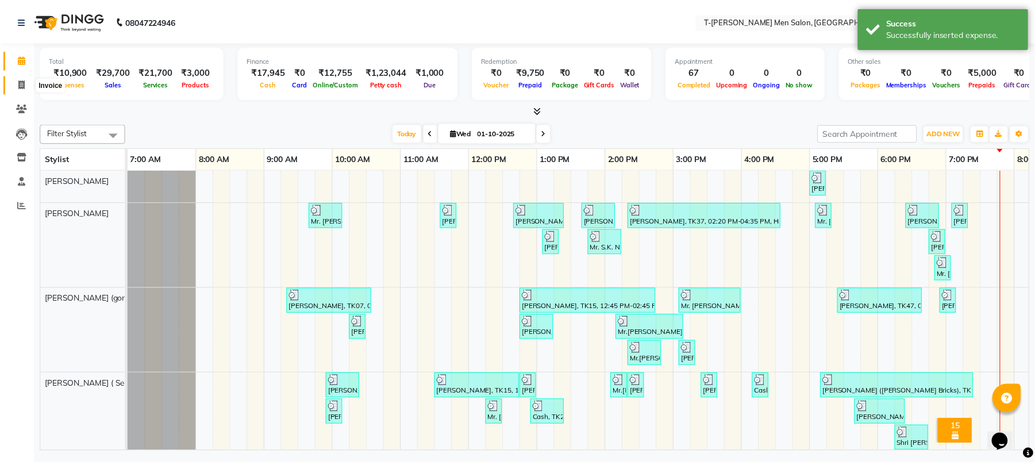
scroll to position [0, 192]
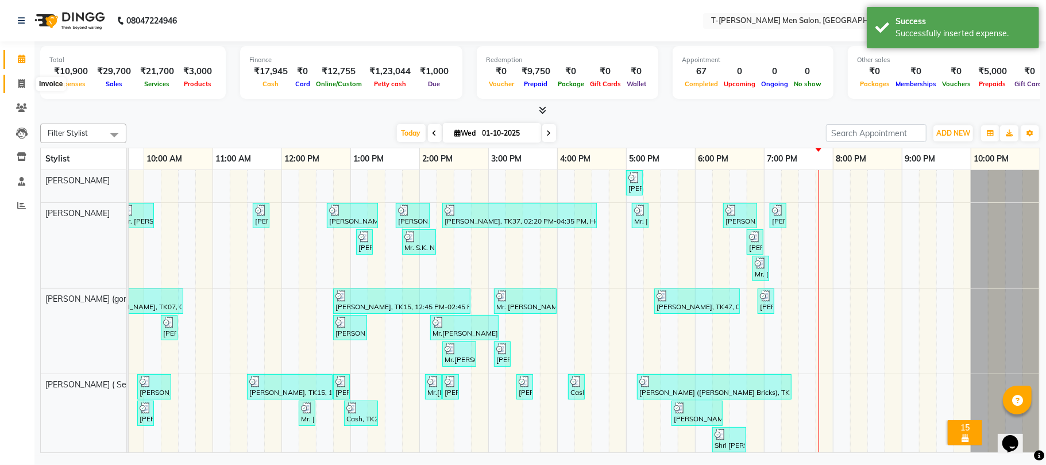
click at [21, 85] on icon at bounding box center [21, 83] width 6 height 9
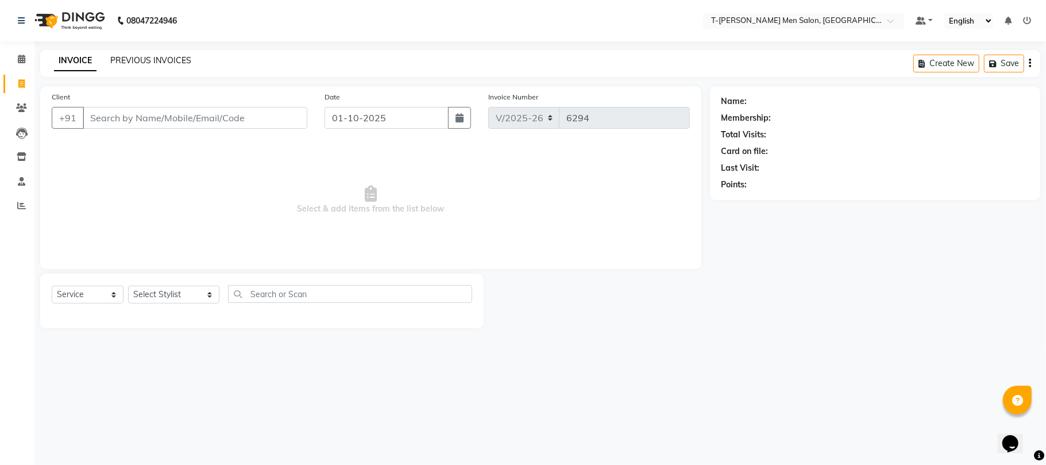
click at [125, 59] on link "PREVIOUS INVOICES" at bounding box center [150, 60] width 81 height 10
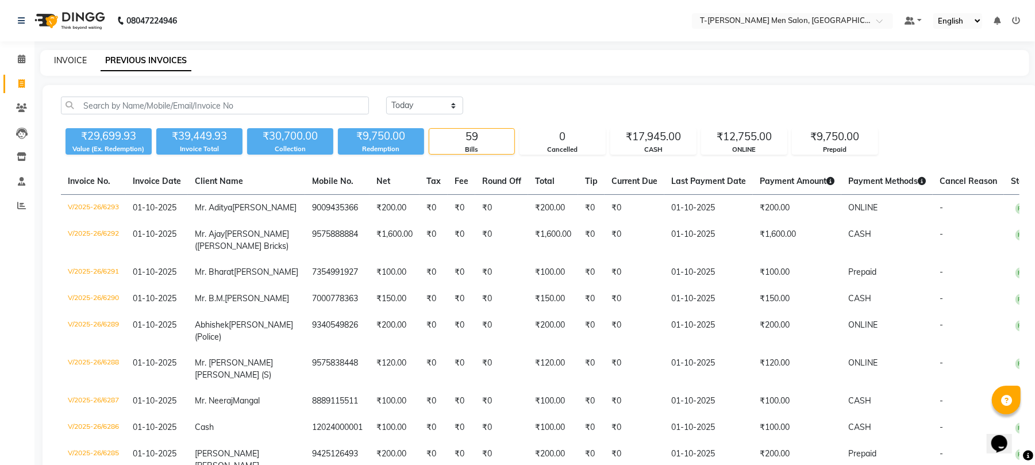
click at [76, 56] on link "INVOICE" at bounding box center [70, 60] width 33 height 10
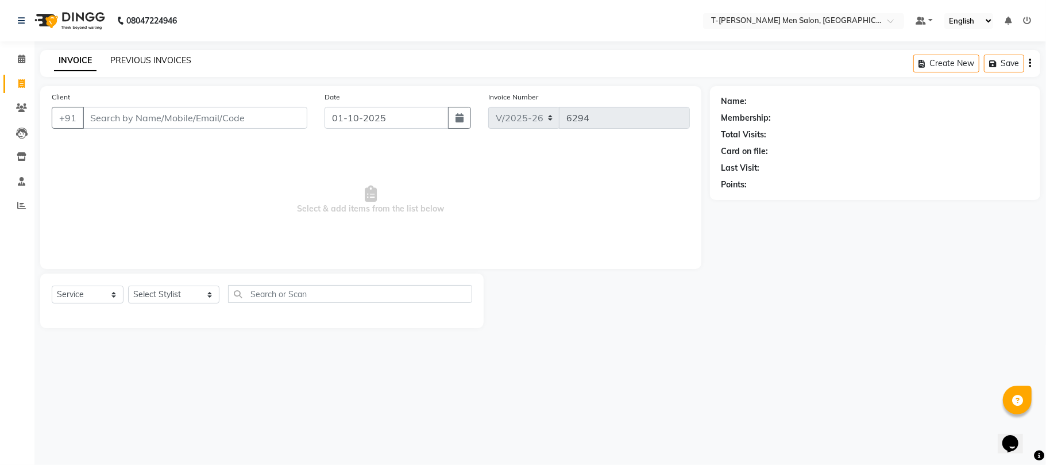
click at [144, 61] on link "PREVIOUS INVOICES" at bounding box center [150, 60] width 81 height 10
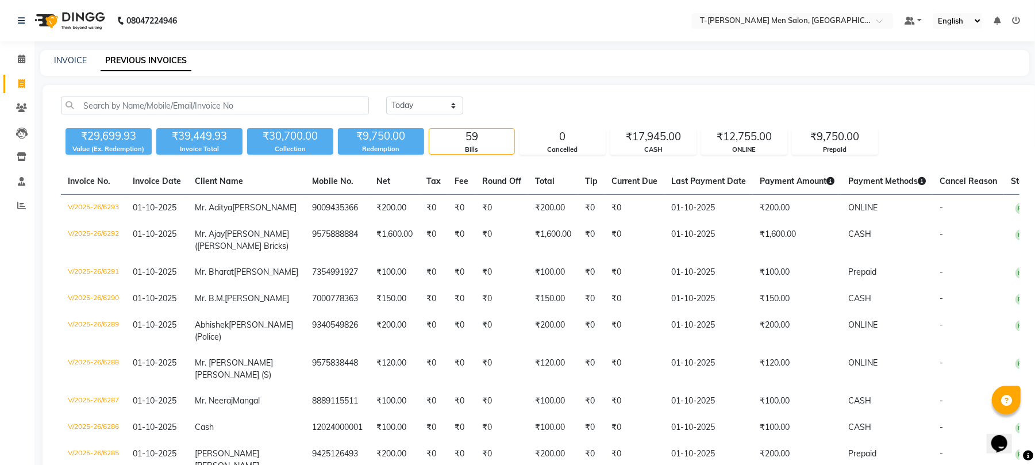
click at [23, 83] on icon at bounding box center [21, 83] width 6 height 9
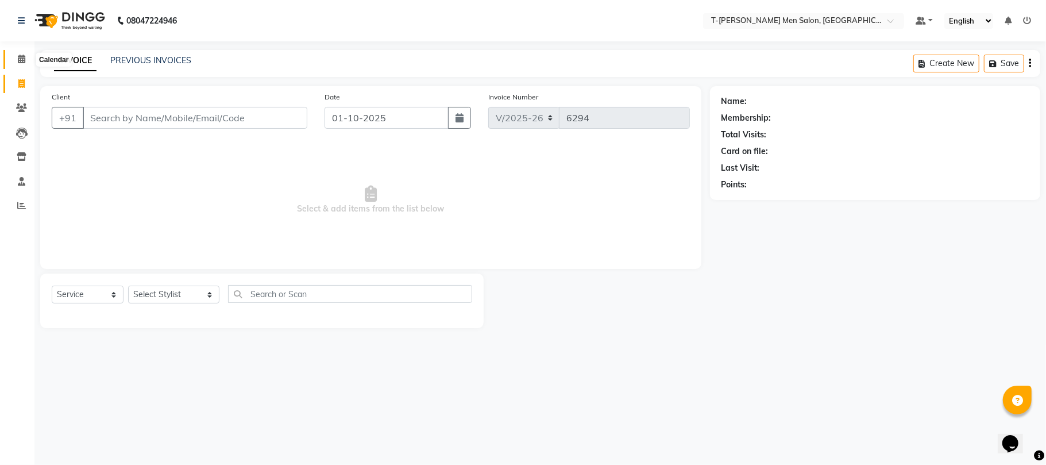
click at [23, 57] on icon at bounding box center [21, 59] width 7 height 9
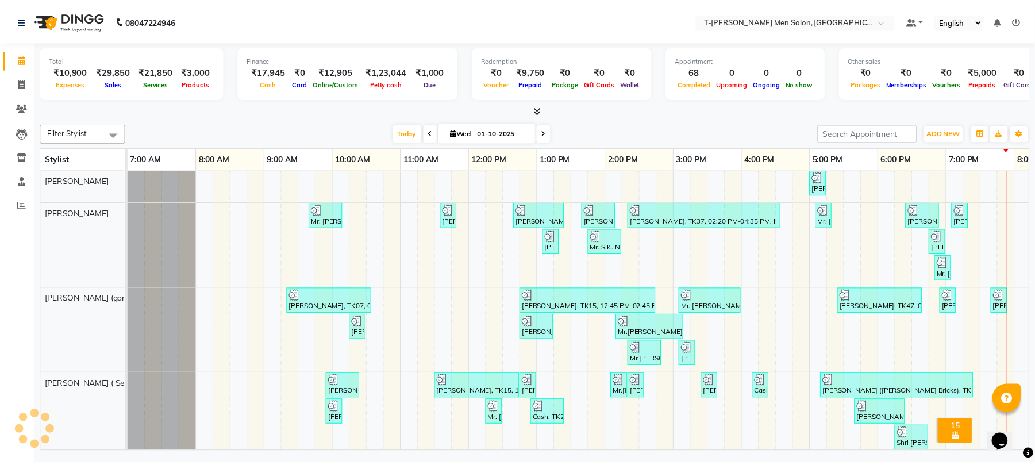
scroll to position [0, 192]
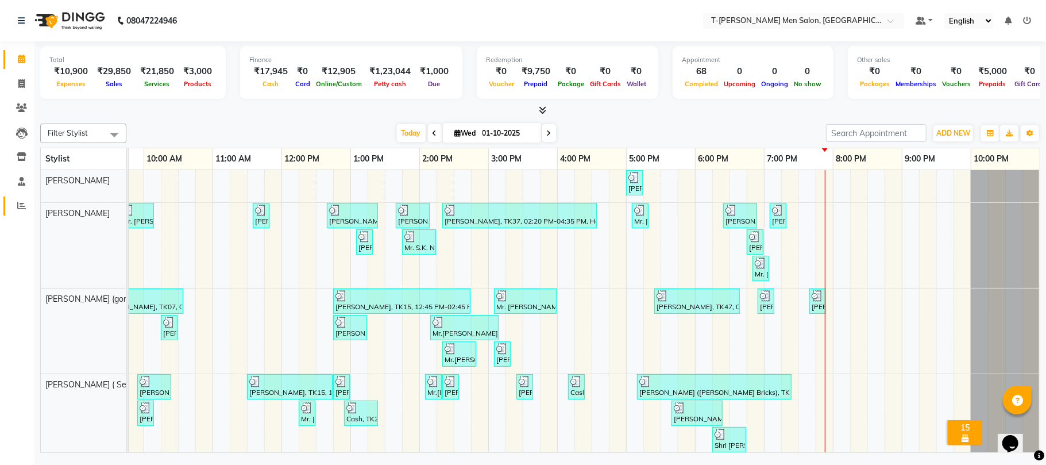
click at [10, 206] on link "Reports" at bounding box center [17, 205] width 28 height 19
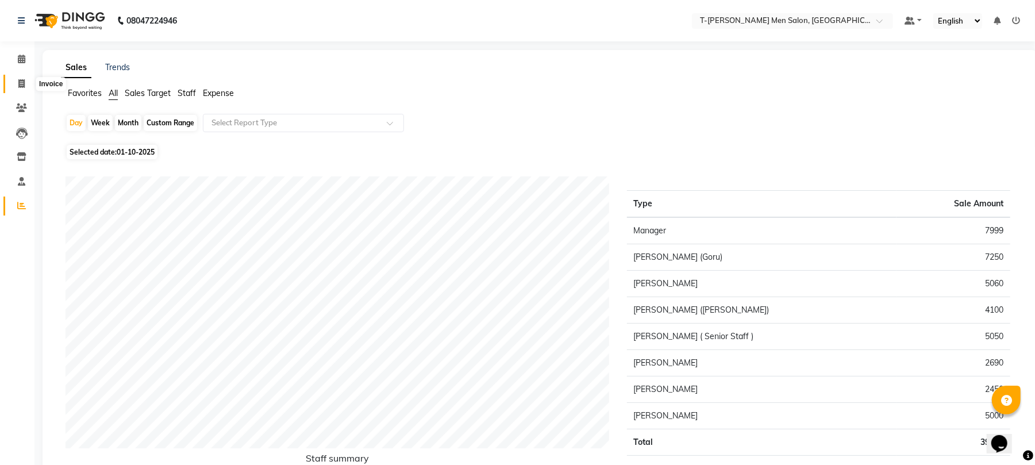
click at [21, 79] on icon at bounding box center [21, 83] width 6 height 9
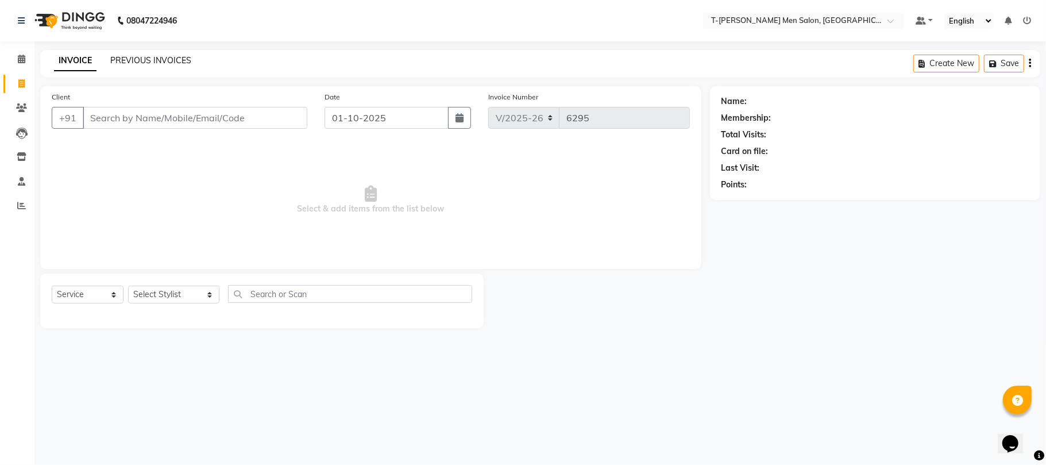
click at [175, 61] on link "PREVIOUS INVOICES" at bounding box center [150, 60] width 81 height 10
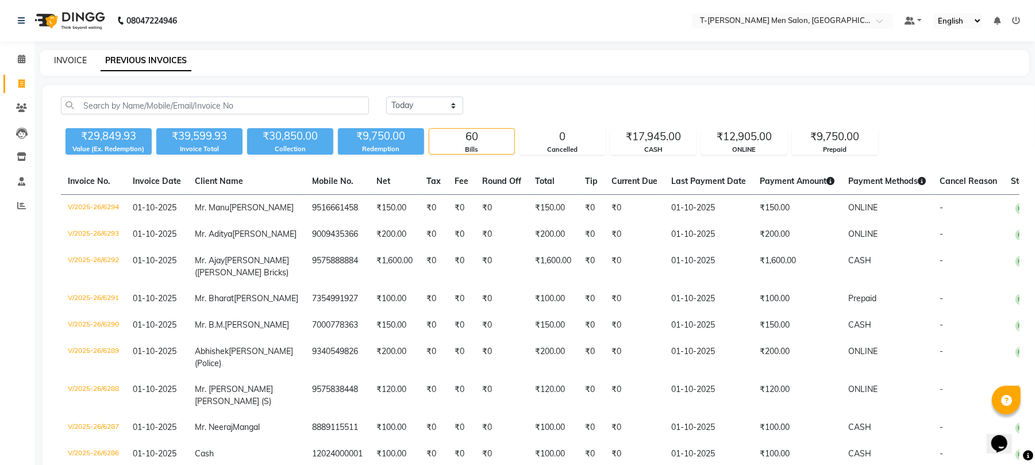
click at [80, 62] on link "INVOICE" at bounding box center [70, 60] width 33 height 10
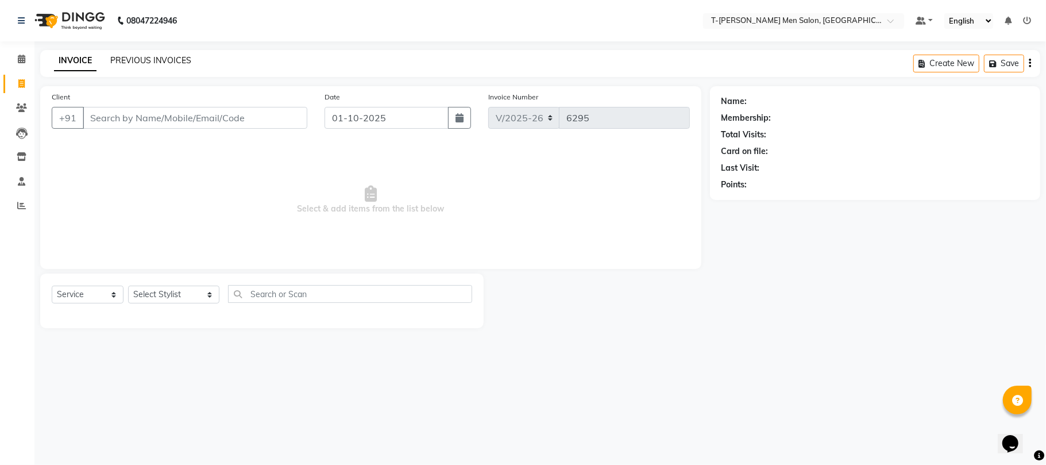
click at [132, 63] on link "PREVIOUS INVOICES" at bounding box center [150, 60] width 81 height 10
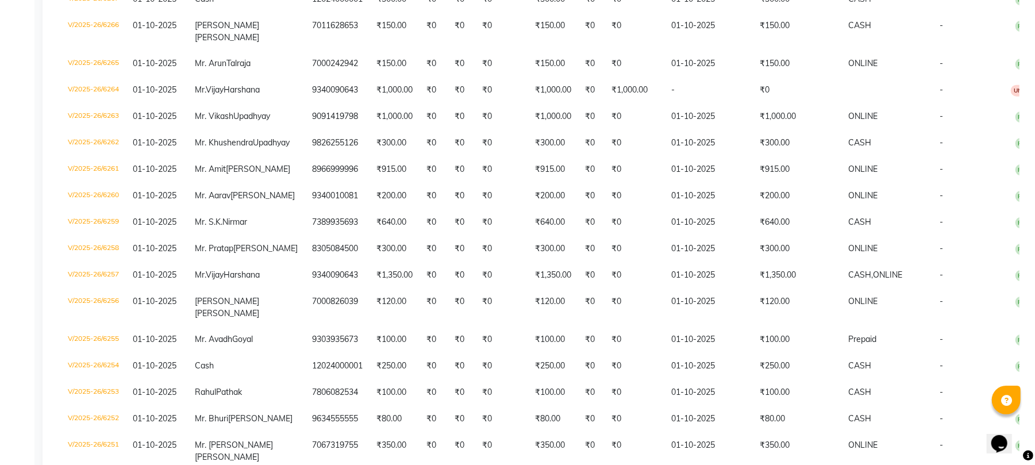
scroll to position [1015, 0]
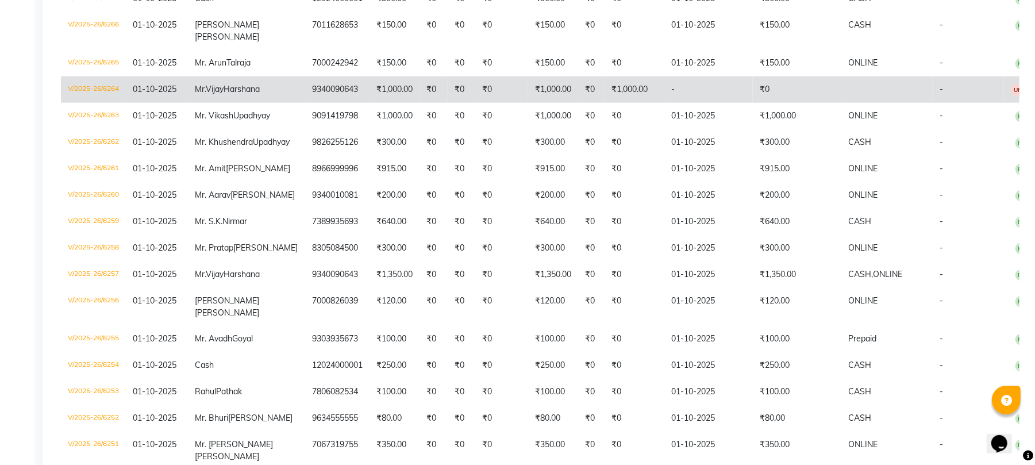
click at [305, 103] on td "9340090643" at bounding box center [337, 89] width 64 height 26
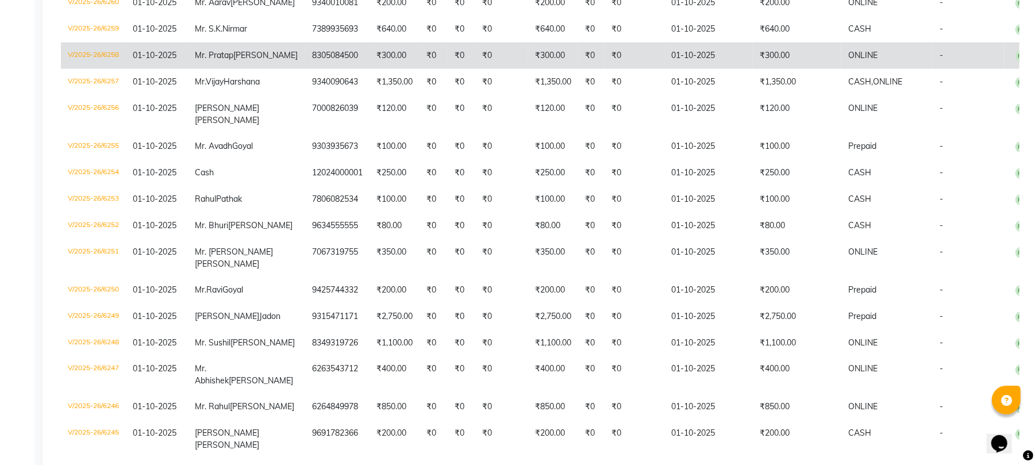
scroll to position [1244, 0]
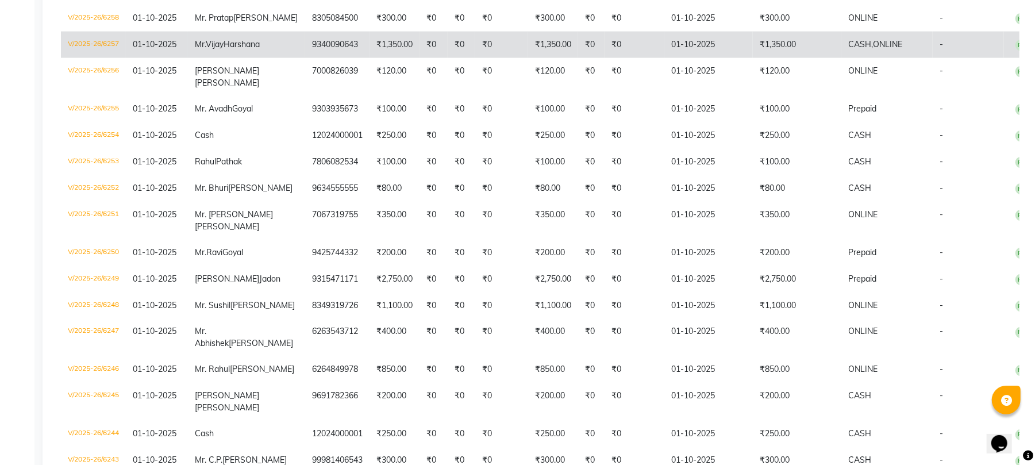
click at [337, 58] on td "9340090643" at bounding box center [337, 45] width 64 height 26
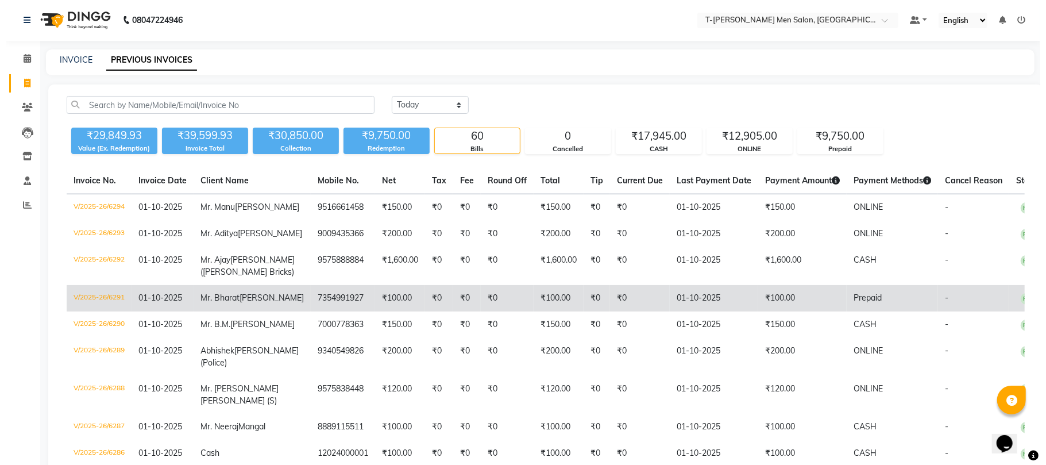
scroll to position [0, 0]
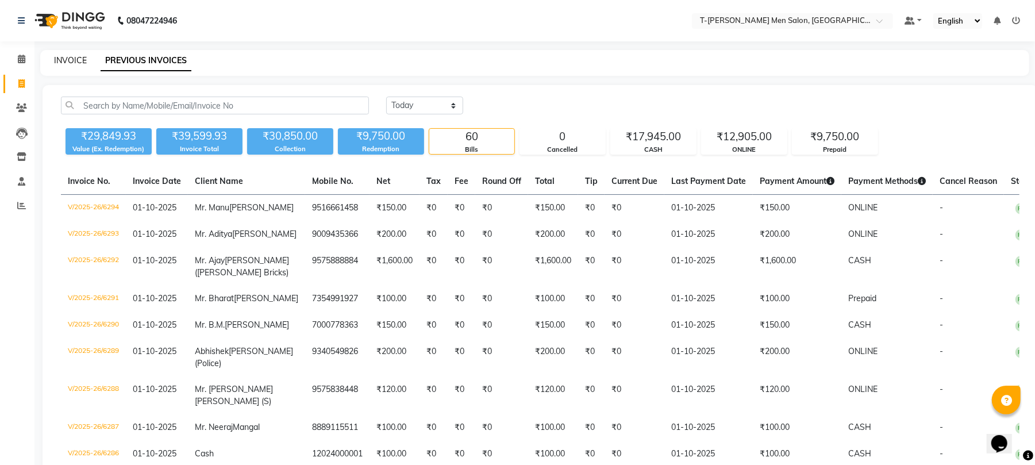
click at [74, 60] on link "INVOICE" at bounding box center [70, 60] width 33 height 10
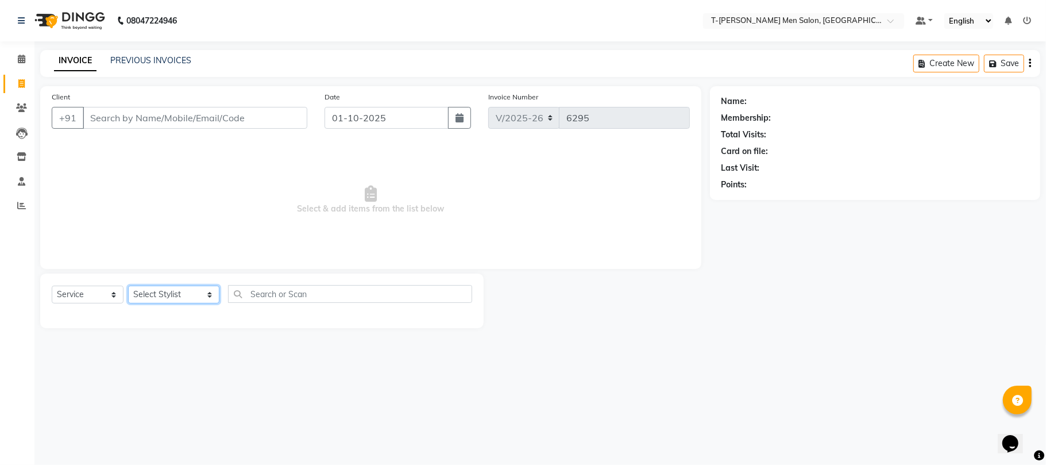
click at [154, 290] on select "Select Stylist [PERSON_NAME] [PERSON_NAME] (goru) [PERSON_NAME] [PERSON_NAME] (…" at bounding box center [173, 295] width 91 height 18
click at [128, 286] on select "Select Stylist [PERSON_NAME] [PERSON_NAME] (goru) [PERSON_NAME] [PERSON_NAME] (…" at bounding box center [173, 295] width 91 height 18
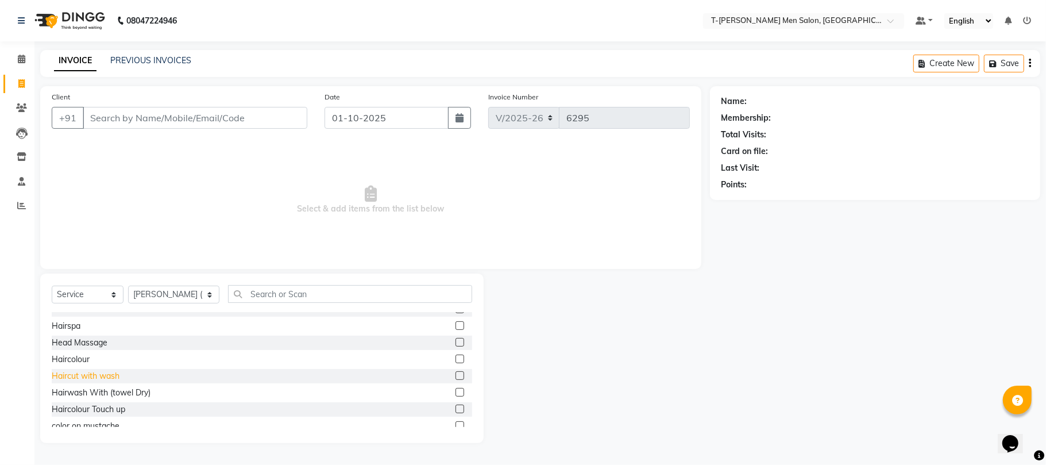
click at [97, 379] on div "Haircut with wash" at bounding box center [86, 376] width 68 height 12
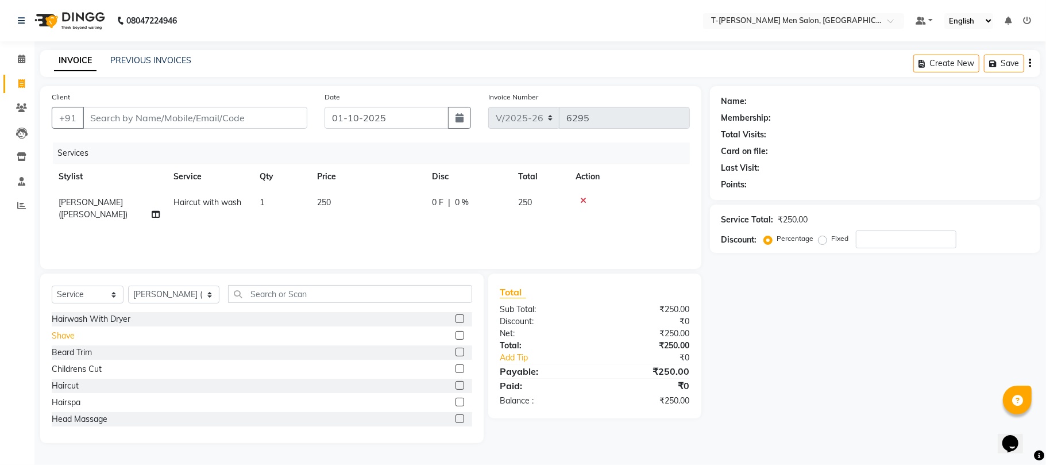
click at [68, 339] on div "Shave" at bounding box center [63, 336] width 23 height 12
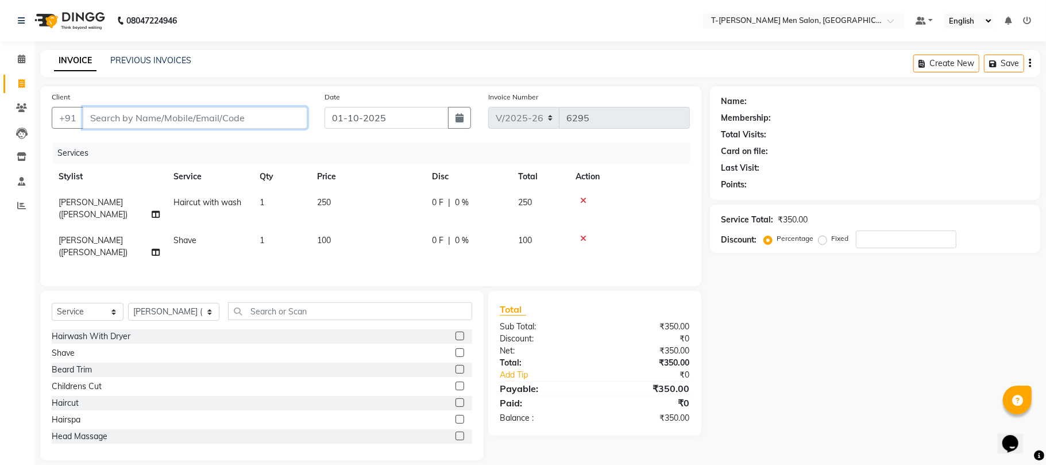
click at [161, 122] on input "Client" at bounding box center [195, 118] width 225 height 22
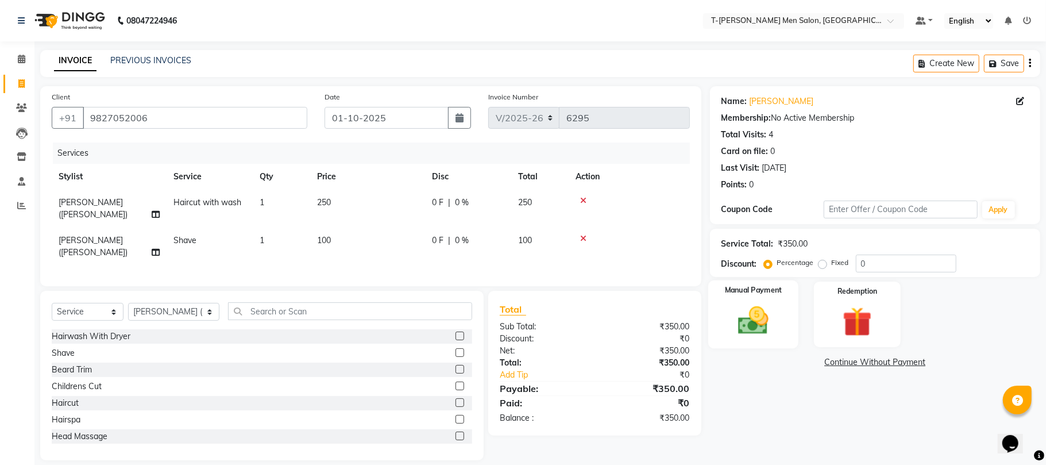
click at [764, 327] on img at bounding box center [753, 321] width 50 height 36
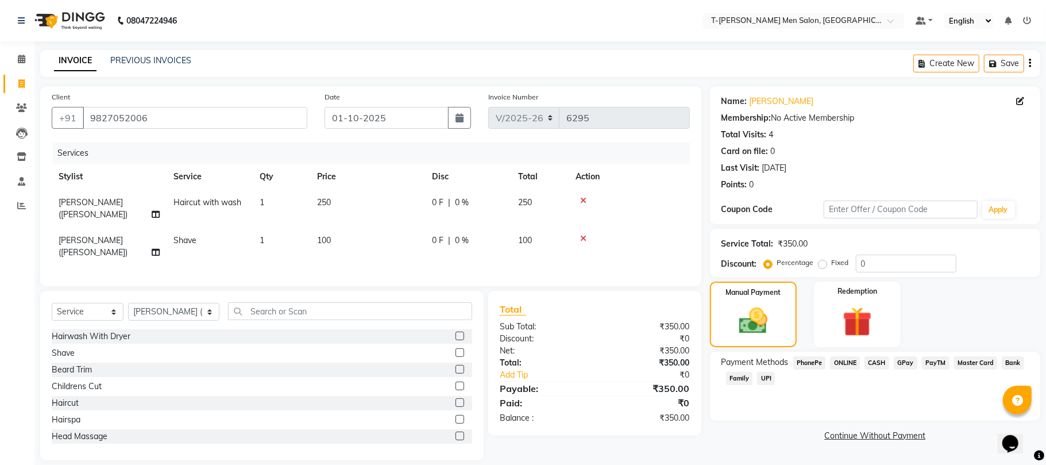
click at [850, 364] on span "ONLINE" at bounding box center [845, 362] width 30 height 13
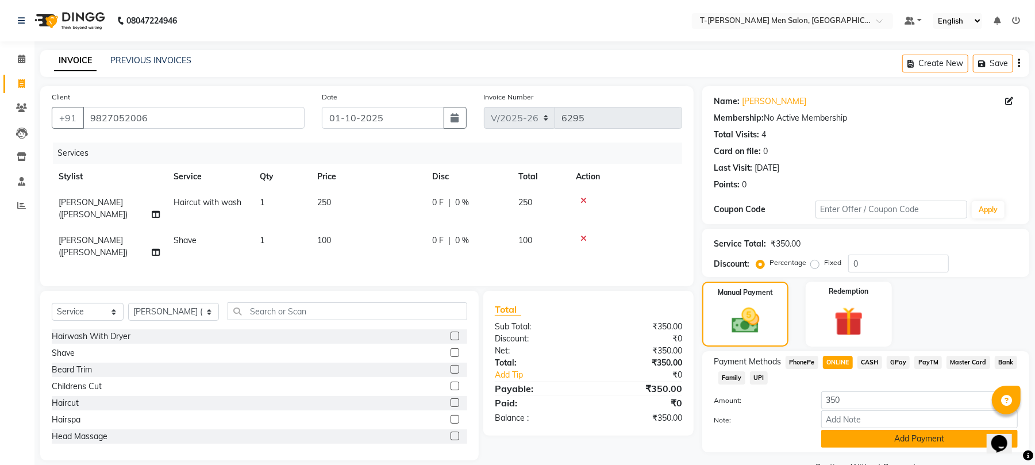
click at [830, 433] on button "Add Payment" at bounding box center [919, 439] width 196 height 18
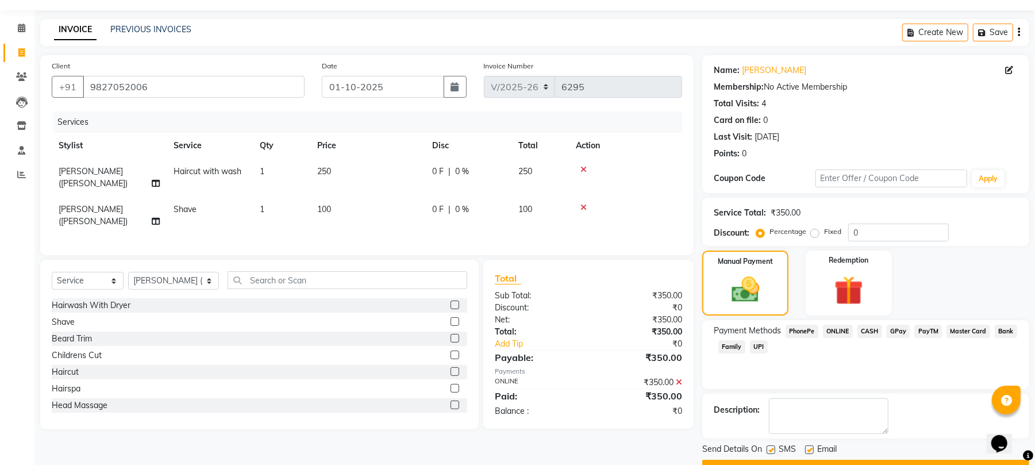
scroll to position [62, 0]
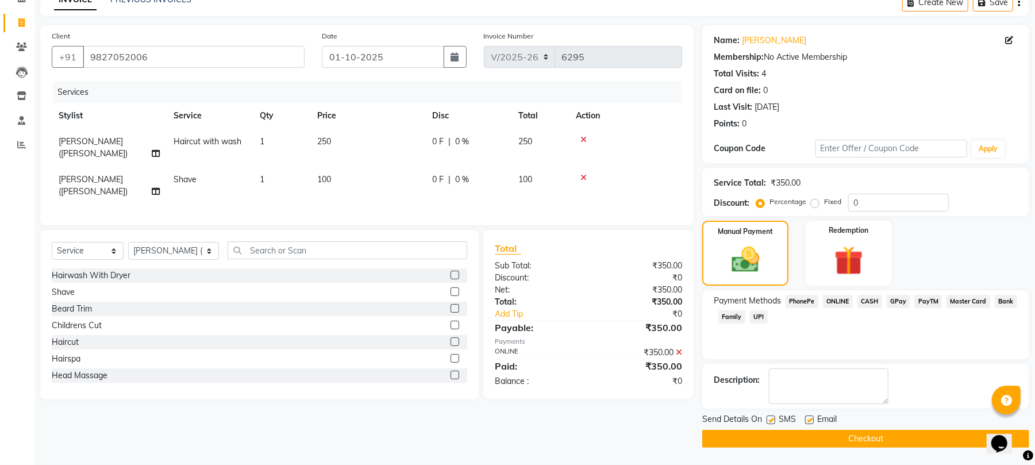
click at [809, 419] on label at bounding box center [809, 419] width 9 height 9
click at [809, 419] on input "checkbox" at bounding box center [808, 420] width 7 height 7
click at [803, 433] on button "Checkout" at bounding box center [865, 439] width 327 height 18
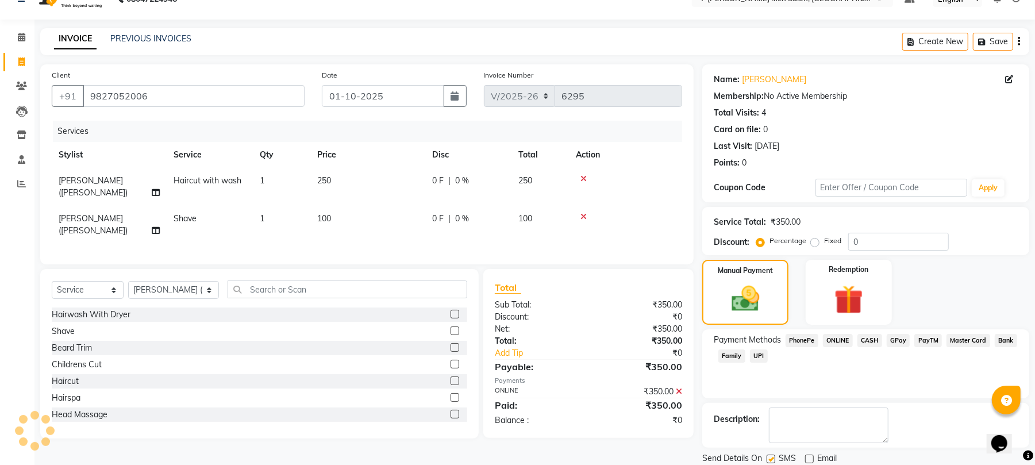
scroll to position [0, 0]
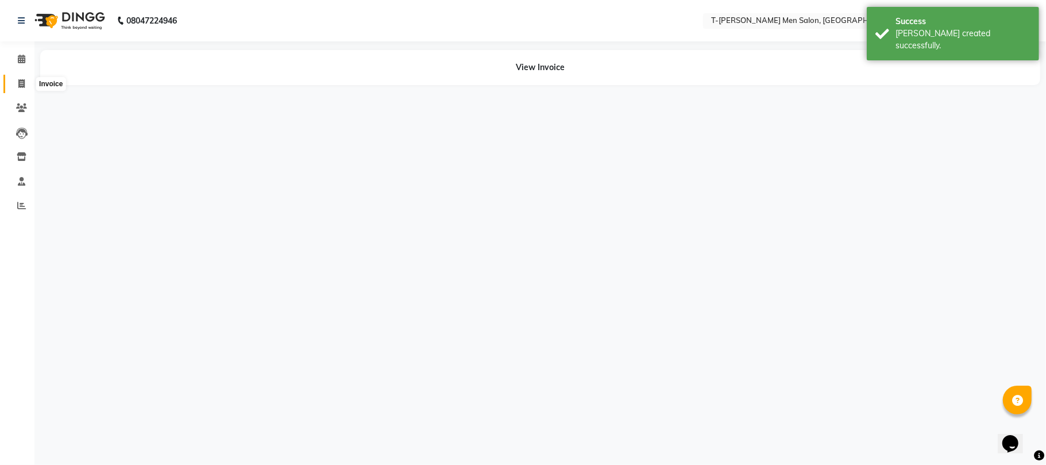
click at [24, 83] on span at bounding box center [21, 84] width 20 height 13
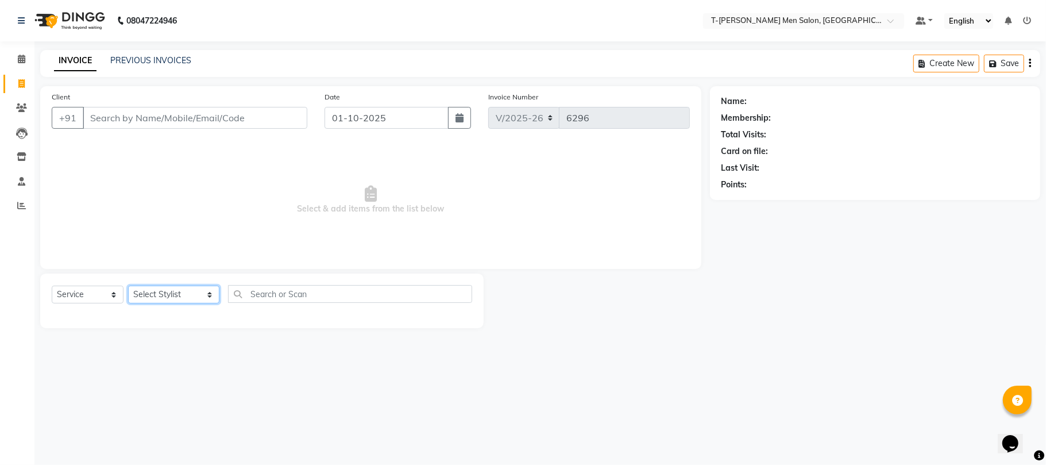
click at [162, 291] on select "Select Stylist [PERSON_NAME] [PERSON_NAME] (goru) [PERSON_NAME] [PERSON_NAME] (…" at bounding box center [173, 295] width 91 height 18
click at [128, 286] on select "Select Stylist [PERSON_NAME] [PERSON_NAME] (goru) [PERSON_NAME] [PERSON_NAME] (…" at bounding box center [173, 295] width 91 height 18
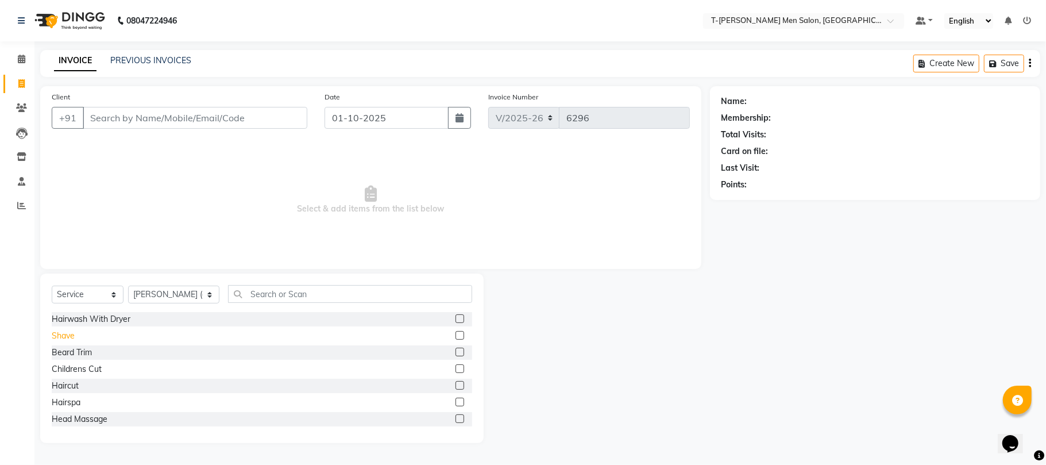
click at [70, 336] on div "Shave" at bounding box center [63, 336] width 23 height 12
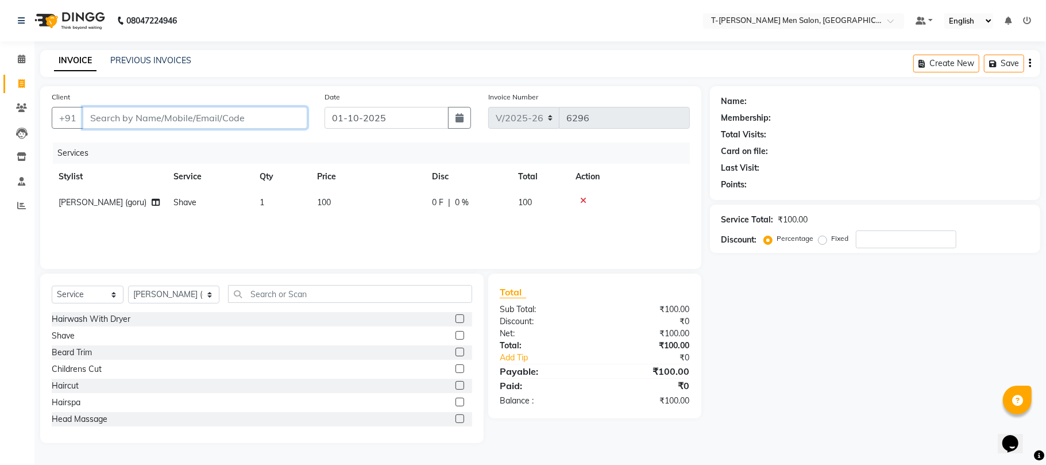
click at [133, 123] on input "Client" at bounding box center [195, 118] width 225 height 22
click at [142, 121] on input "Client" at bounding box center [195, 118] width 225 height 22
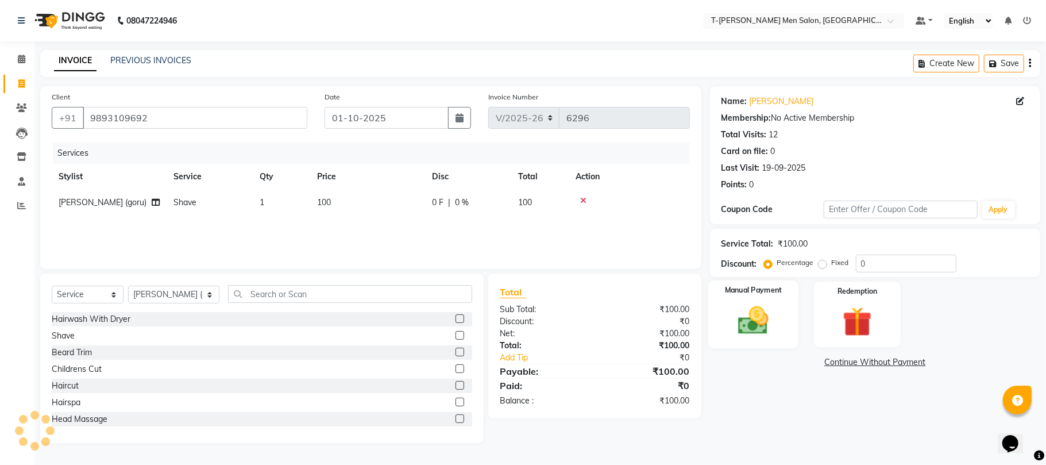
click at [757, 334] on img at bounding box center [753, 321] width 50 height 36
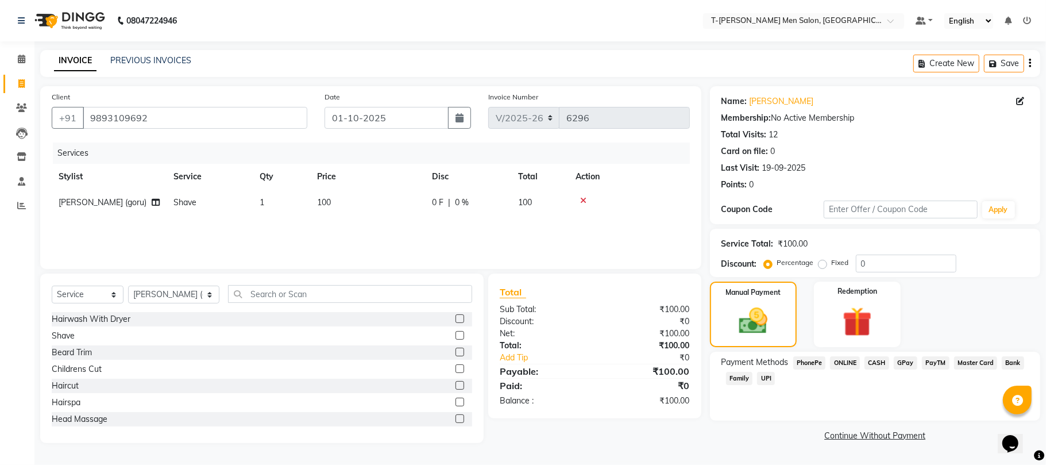
click at [873, 368] on span "CASH" at bounding box center [877, 362] width 25 height 13
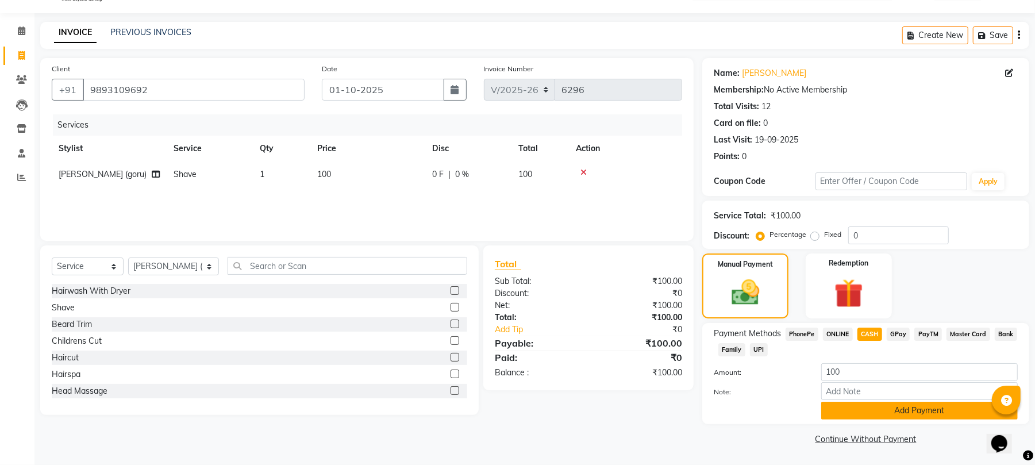
click at [835, 411] on button "Add Payment" at bounding box center [919, 411] width 196 height 18
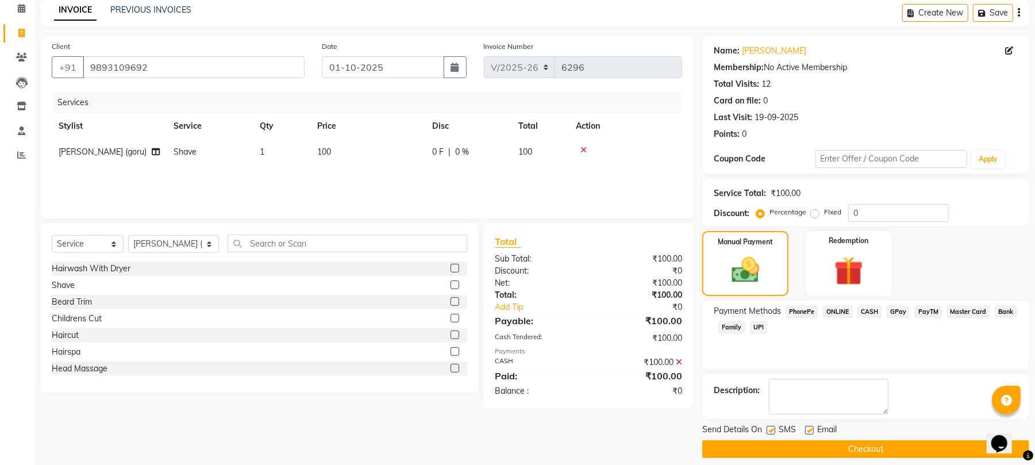
scroll to position [62, 0]
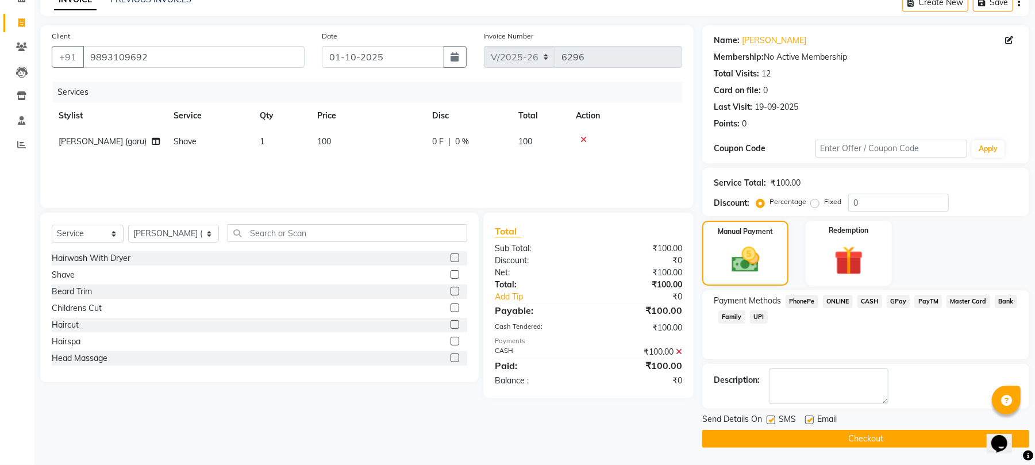
click at [812, 421] on label at bounding box center [809, 419] width 9 height 9
click at [812, 421] on input "checkbox" at bounding box center [808, 420] width 7 height 7
click at [784, 439] on button "Checkout" at bounding box center [865, 439] width 327 height 18
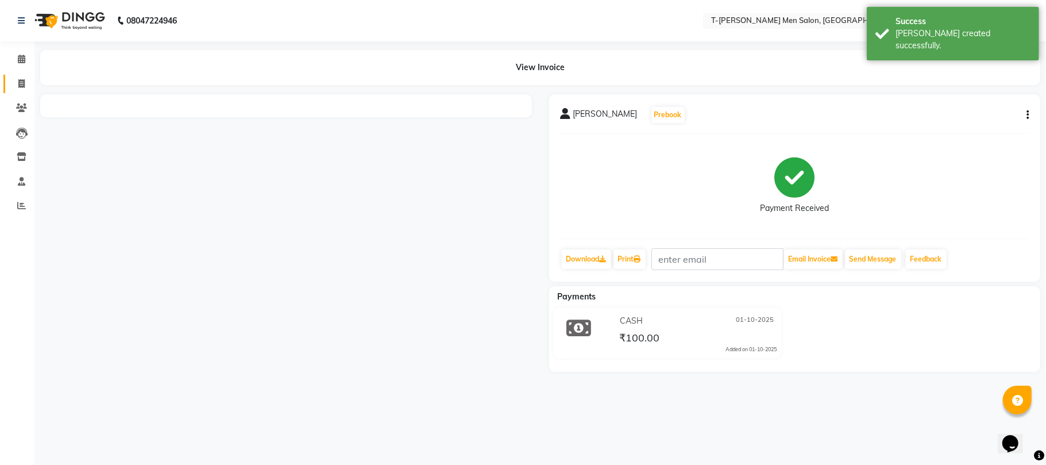
click at [19, 81] on icon at bounding box center [21, 83] width 6 height 9
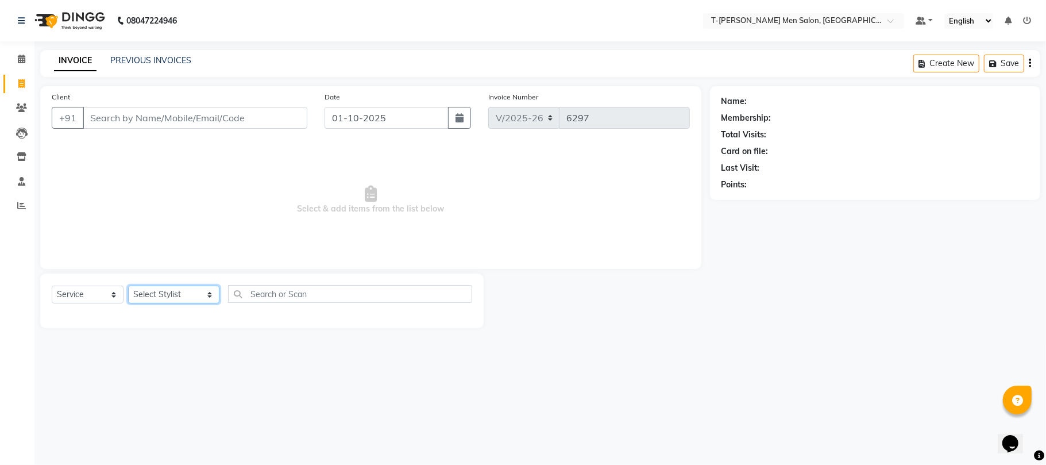
click at [150, 302] on select "Select Stylist [PERSON_NAME] [PERSON_NAME] (goru) [PERSON_NAME] [PERSON_NAME] (…" at bounding box center [173, 295] width 91 height 18
click at [128, 286] on select "Select Stylist [PERSON_NAME] [PERSON_NAME] (goru) [PERSON_NAME] [PERSON_NAME] (…" at bounding box center [173, 295] width 91 height 18
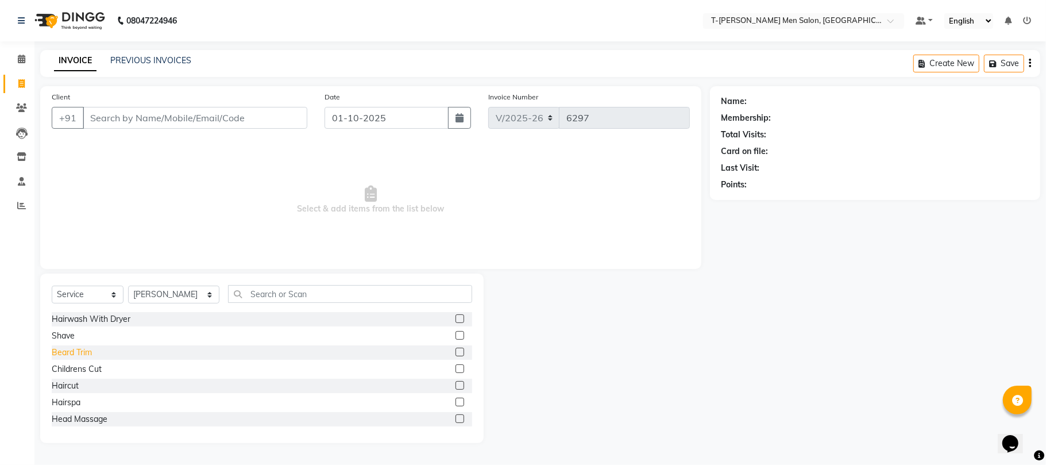
drag, startPoint x: 70, startPoint y: 349, endPoint x: 74, endPoint y: 357, distance: 8.2
click at [71, 352] on div "Beard Trim" at bounding box center [72, 352] width 40 height 12
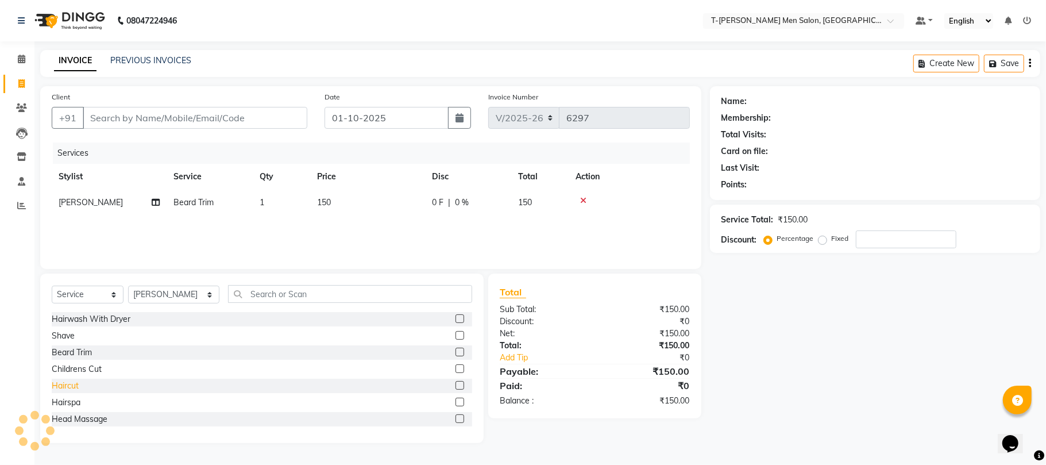
click at [67, 387] on div "Haircut" at bounding box center [65, 386] width 27 height 12
click at [237, 119] on input "Client" at bounding box center [195, 118] width 225 height 22
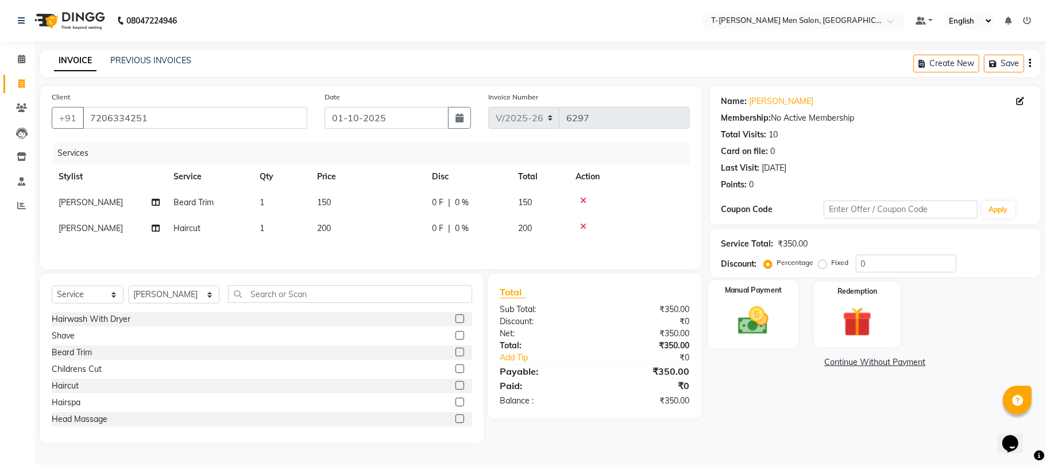
click at [764, 309] on img at bounding box center [753, 321] width 50 height 36
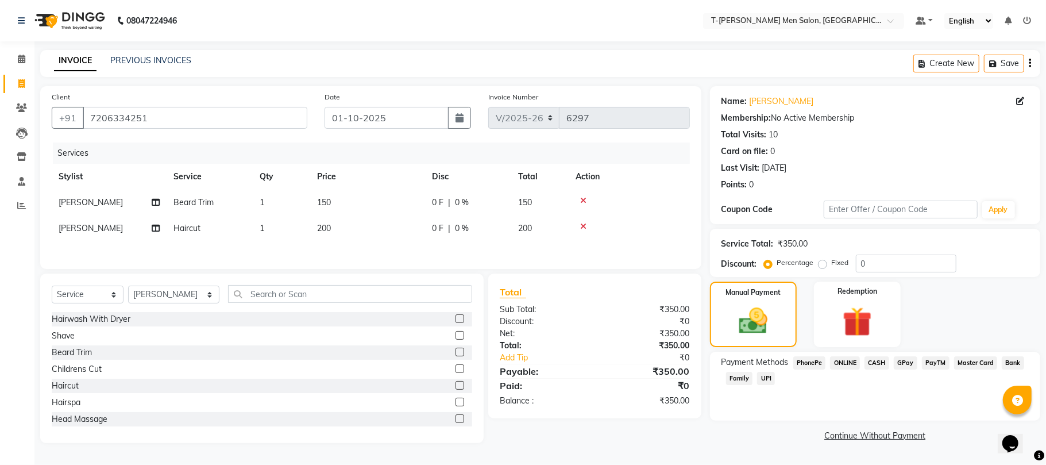
click at [868, 364] on span "CASH" at bounding box center [877, 362] width 25 height 13
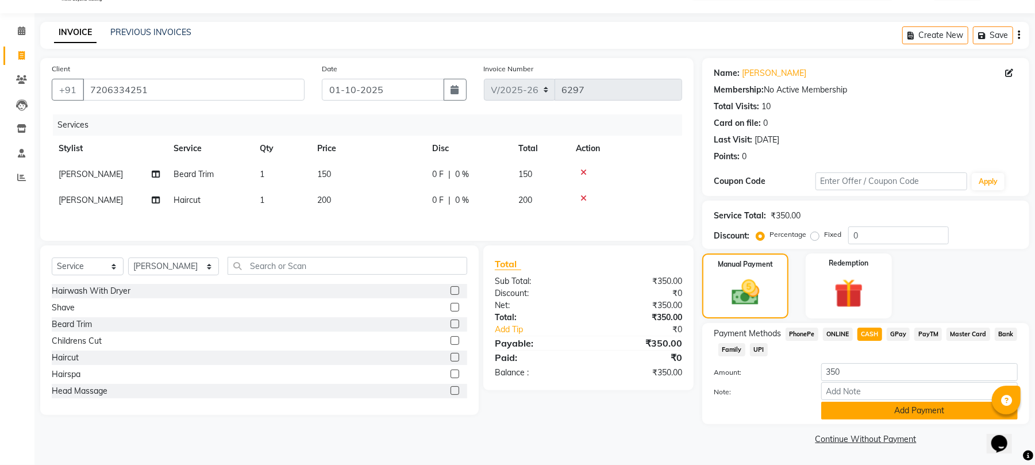
click at [864, 402] on button "Add Payment" at bounding box center [919, 411] width 196 height 18
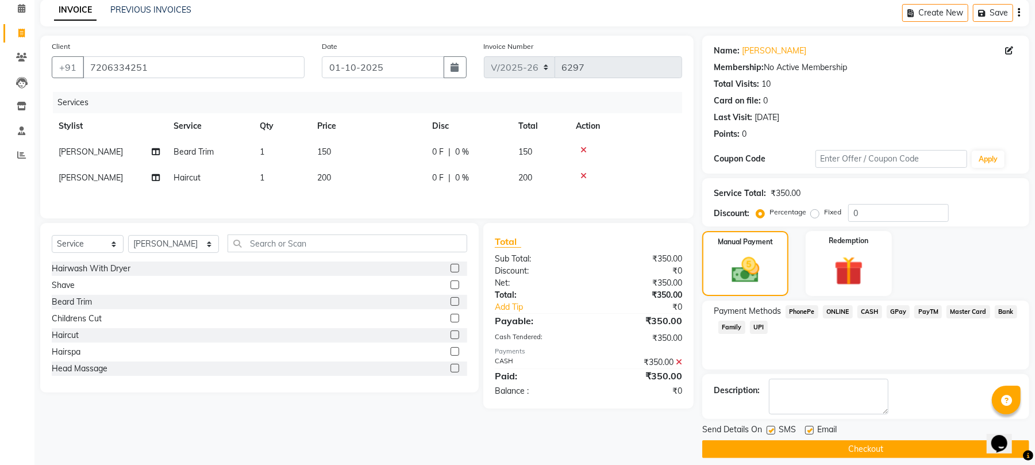
scroll to position [62, 0]
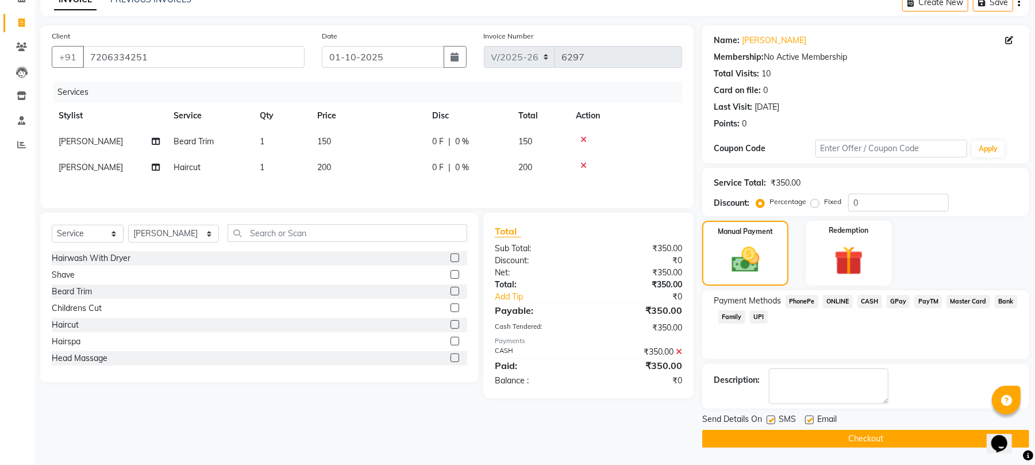
click at [807, 419] on label at bounding box center [809, 419] width 9 height 9
click at [807, 419] on input "checkbox" at bounding box center [808, 420] width 7 height 7
click at [820, 444] on button "Checkout" at bounding box center [865, 439] width 327 height 18
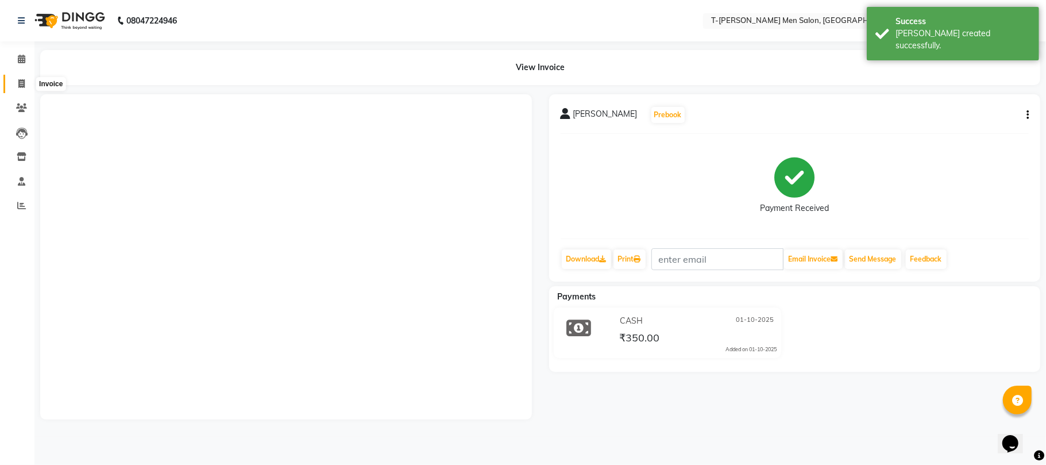
click at [18, 87] on icon at bounding box center [21, 83] width 6 height 9
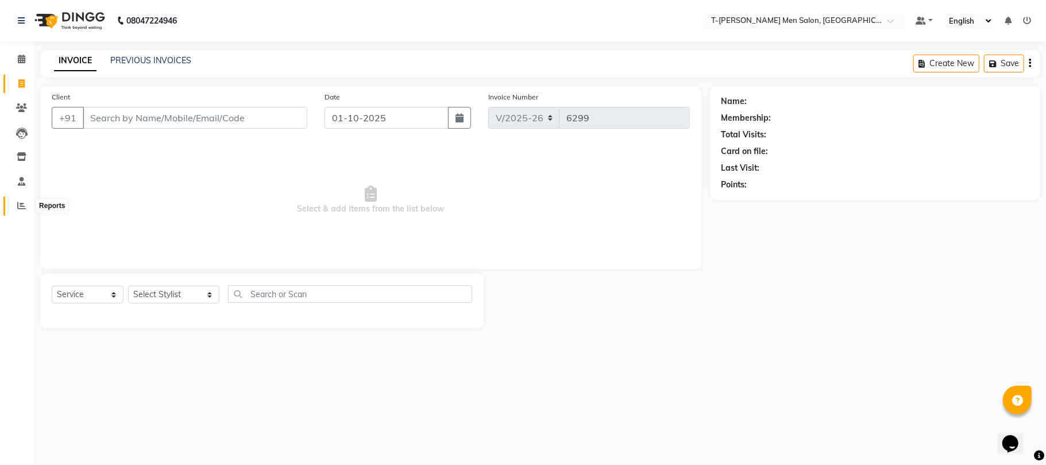
click at [14, 207] on span at bounding box center [21, 205] width 20 height 13
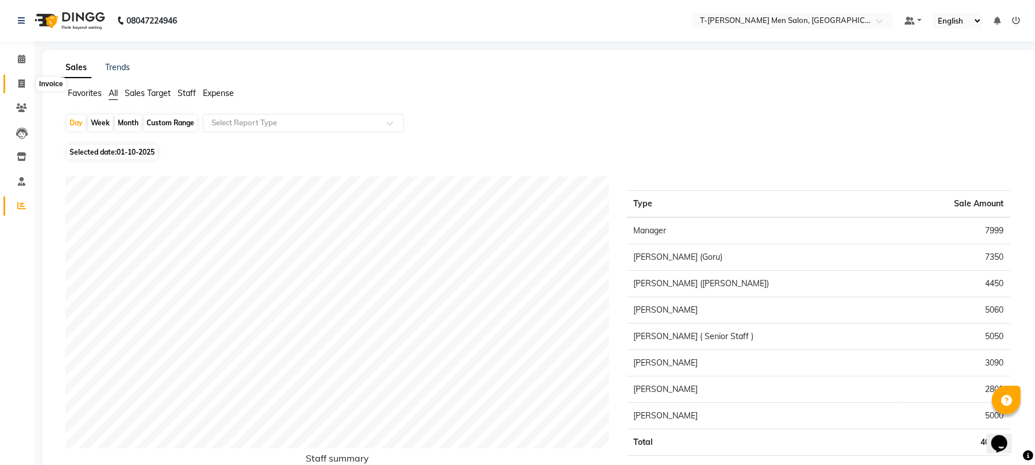
click at [14, 85] on span at bounding box center [21, 84] width 20 height 13
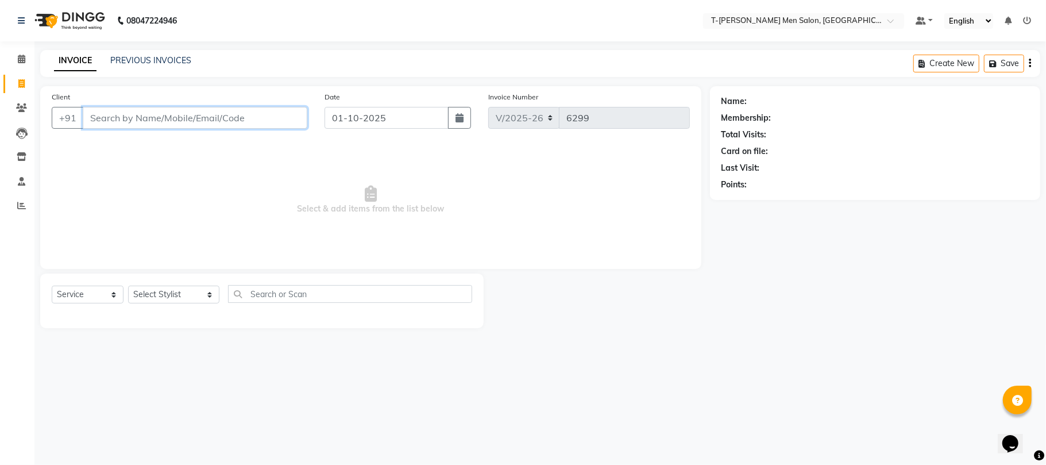
click at [295, 118] on input "Client" at bounding box center [195, 118] width 225 height 22
paste input "9425421012"
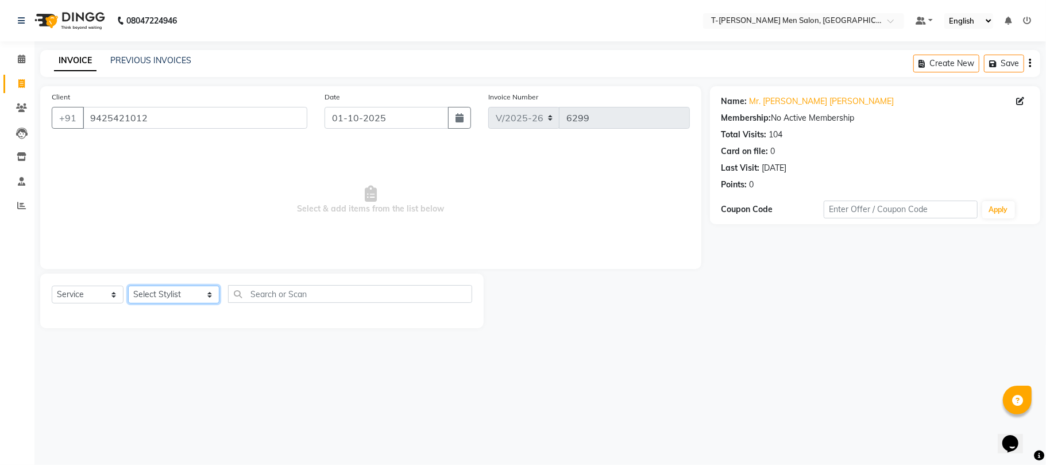
click at [175, 290] on select "Select Stylist [PERSON_NAME] [PERSON_NAME] (goru) [PERSON_NAME] [PERSON_NAME] (…" at bounding box center [173, 295] width 91 height 18
click at [128, 286] on select "Select Stylist [PERSON_NAME] [PERSON_NAME] (goru) [PERSON_NAME] [PERSON_NAME] (…" at bounding box center [173, 295] width 91 height 18
click at [106, 293] on select "Select Service Product Membership Package Voucher Prepaid Gift Card" at bounding box center [88, 295] width 72 height 18
click at [52, 286] on select "Select Service Product Membership Package Voucher Prepaid Gift Card" at bounding box center [88, 295] width 72 height 18
click at [94, 322] on div "T - Rex Membership (wtih W end 10% & W day 20)%" at bounding box center [175, 319] width 246 height 12
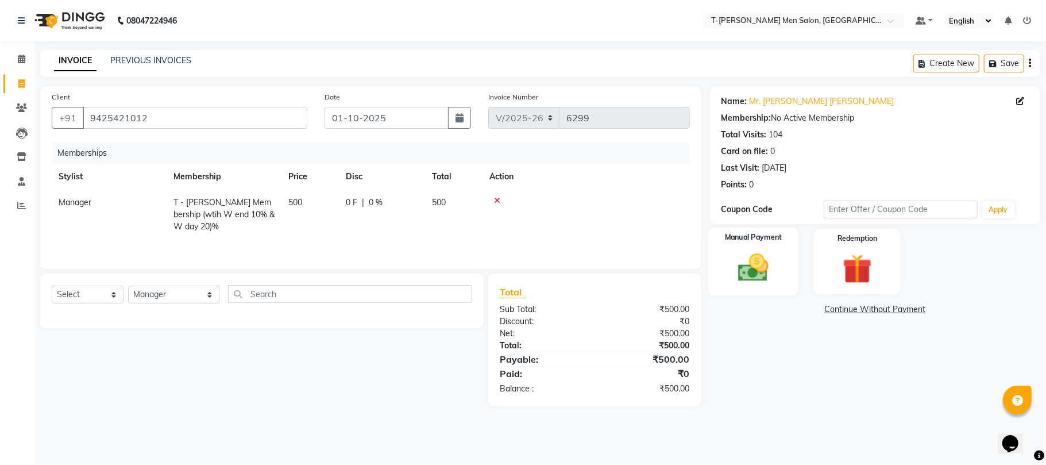
click at [791, 254] on div "Manual Payment" at bounding box center [753, 262] width 90 height 68
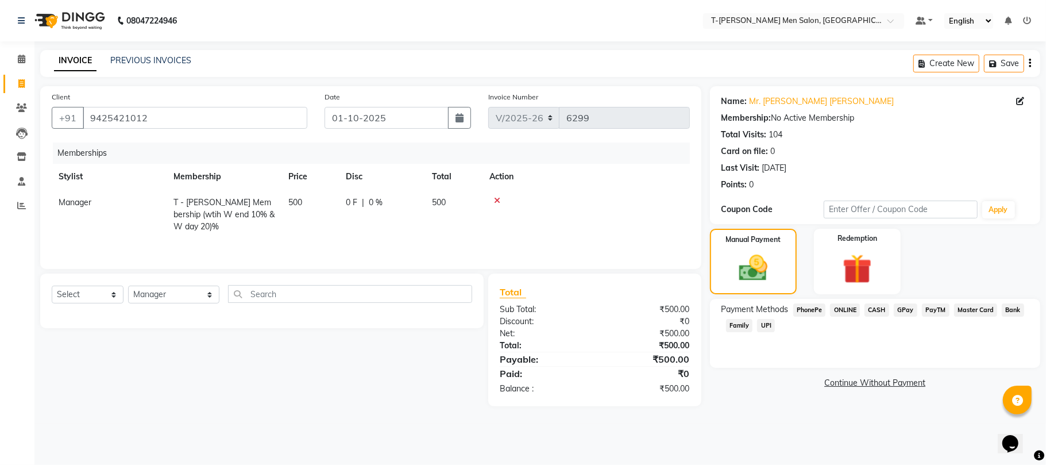
click at [842, 306] on span "ONLINE" at bounding box center [845, 309] width 30 height 13
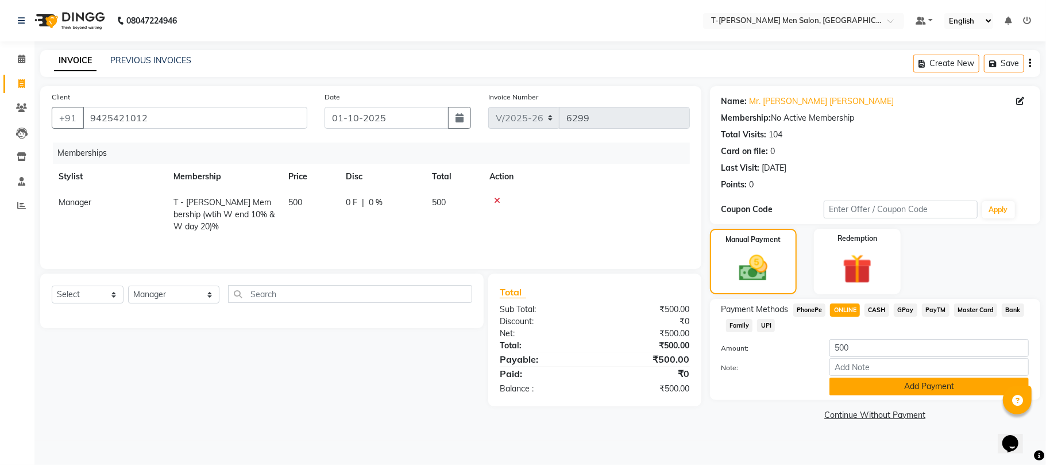
click at [896, 383] on button "Add Payment" at bounding box center [929, 386] width 199 height 18
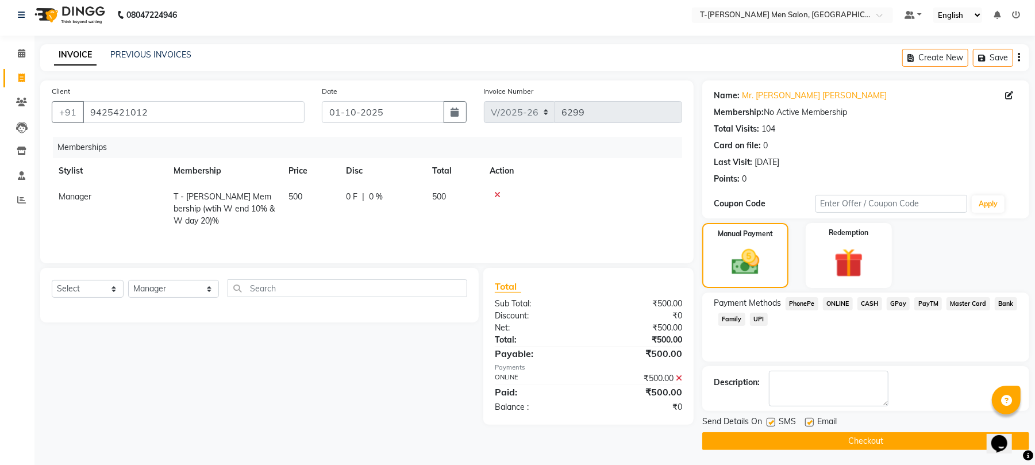
scroll to position [9, 0]
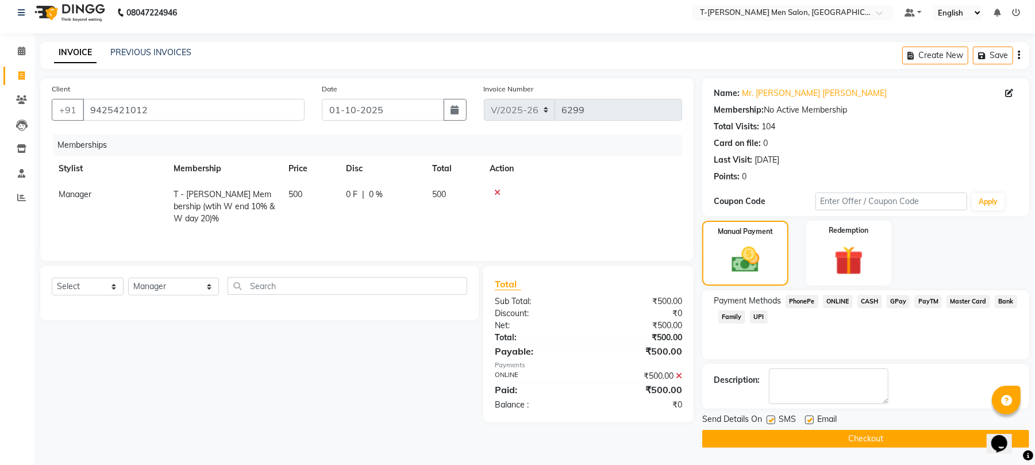
click at [805, 418] on label at bounding box center [809, 419] width 9 height 9
click at [805, 418] on input "checkbox" at bounding box center [808, 420] width 7 height 7
click at [812, 437] on button "Checkout" at bounding box center [865, 439] width 327 height 18
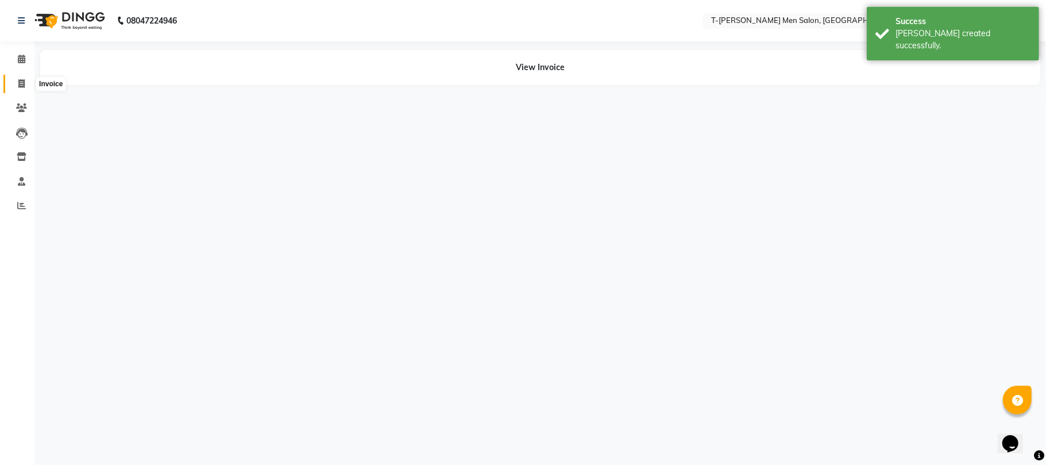
click at [24, 86] on icon at bounding box center [21, 83] width 6 height 9
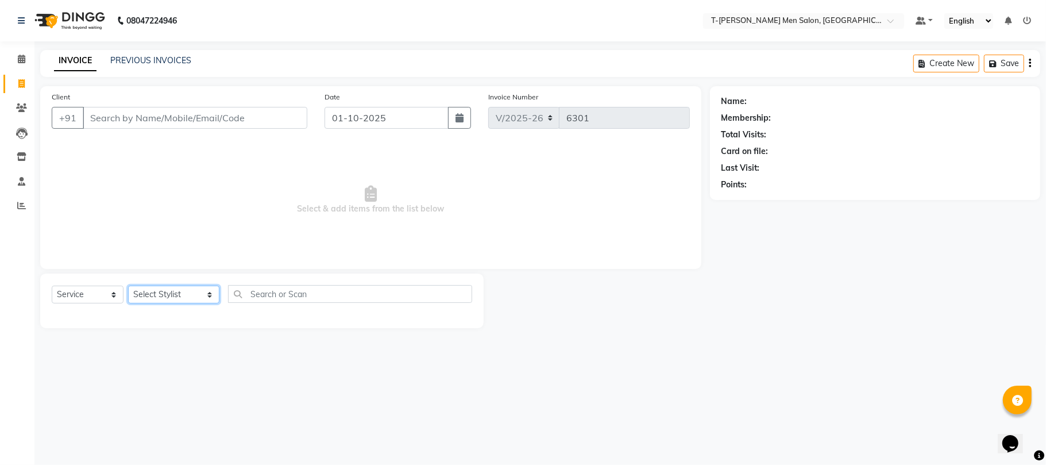
click at [171, 298] on select "Select Stylist [PERSON_NAME] [PERSON_NAME] (goru) [PERSON_NAME] [PERSON_NAME] (…" at bounding box center [173, 295] width 91 height 18
click at [128, 286] on select "Select Stylist [PERSON_NAME] [PERSON_NAME] (goru) [PERSON_NAME] [PERSON_NAME] (…" at bounding box center [173, 295] width 91 height 18
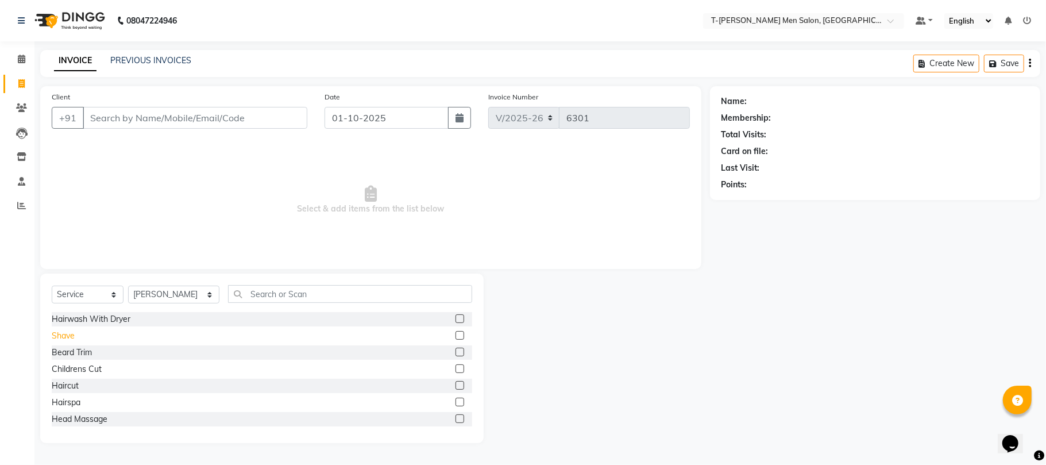
click at [65, 332] on div "Shave" at bounding box center [63, 336] width 23 height 12
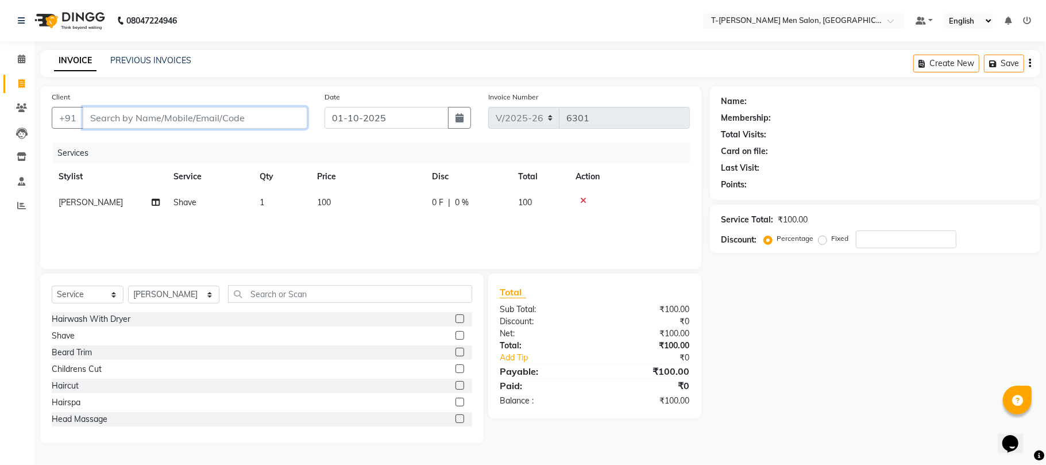
click at [240, 125] on input "Client" at bounding box center [195, 118] width 225 height 22
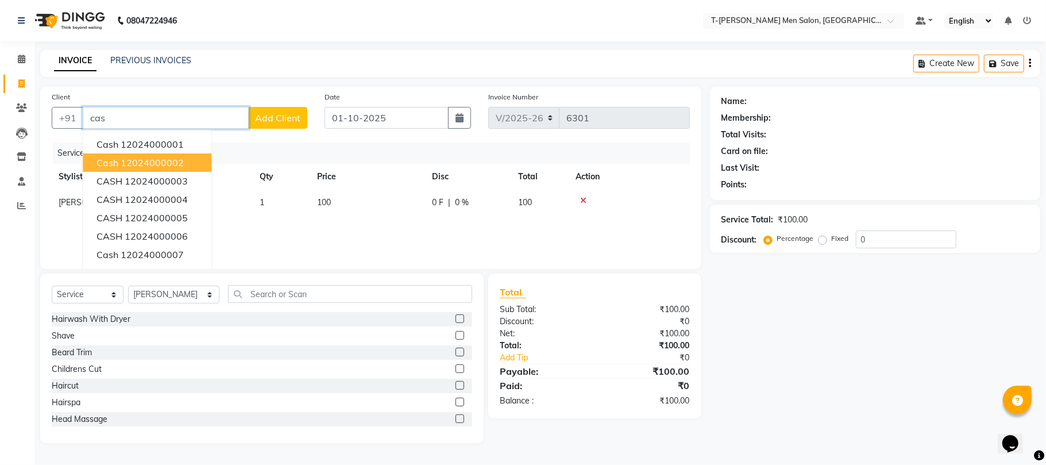
click at [152, 170] on button "cash 12024000002" at bounding box center [147, 162] width 129 height 18
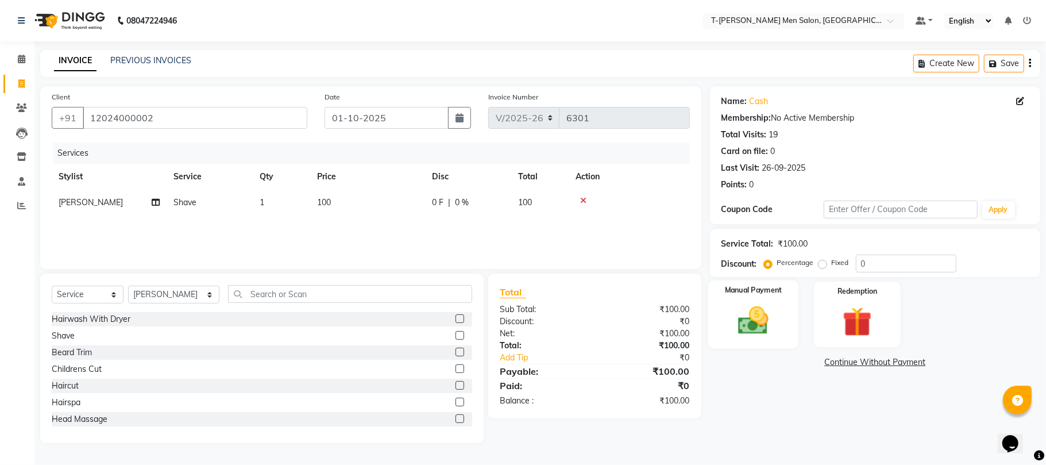
click at [766, 327] on img at bounding box center [753, 321] width 50 height 36
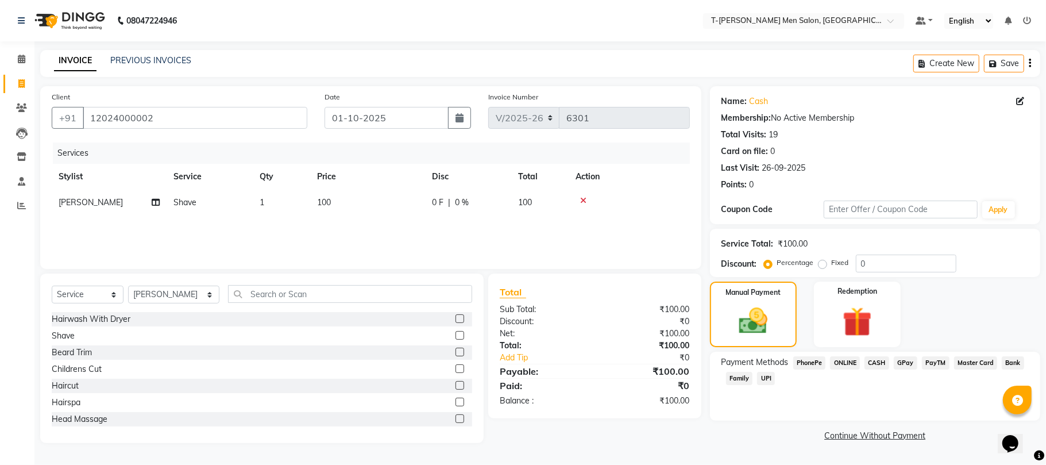
click at [871, 364] on span "CASH" at bounding box center [877, 362] width 25 height 13
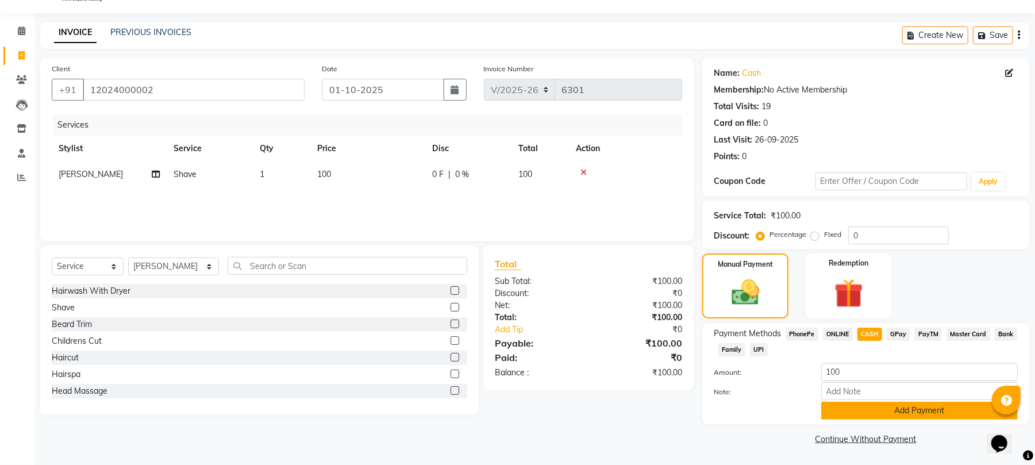
click at [867, 416] on button "Add Payment" at bounding box center [919, 411] width 196 height 18
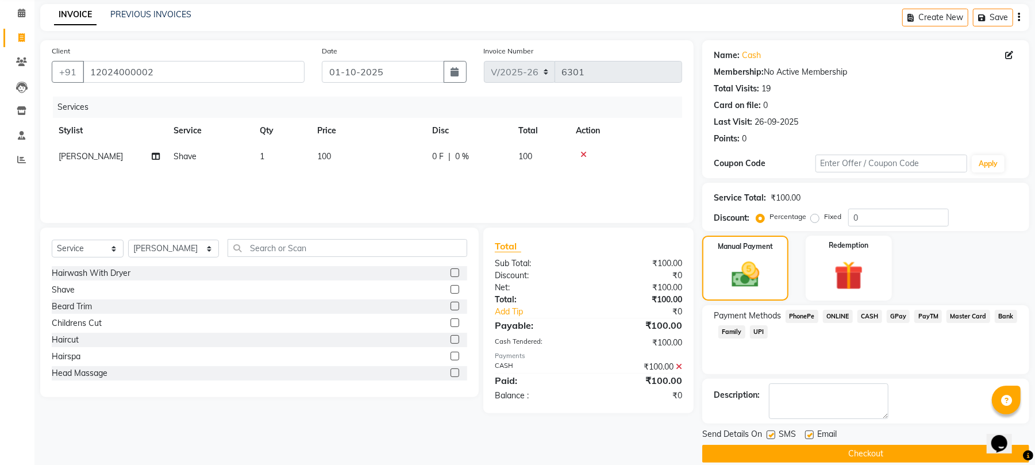
scroll to position [62, 0]
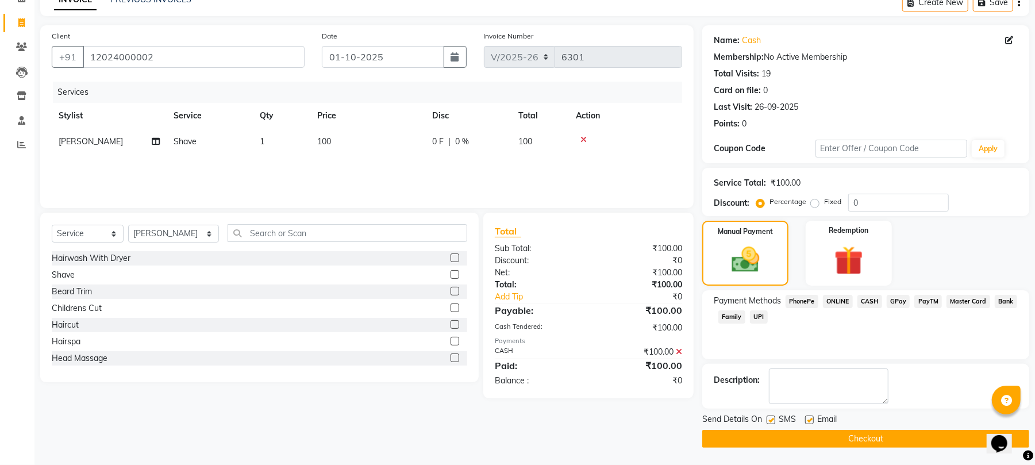
click at [808, 421] on label at bounding box center [809, 419] width 9 height 9
click at [808, 421] on input "checkbox" at bounding box center [808, 420] width 7 height 7
click at [814, 440] on button "Checkout" at bounding box center [865, 439] width 327 height 18
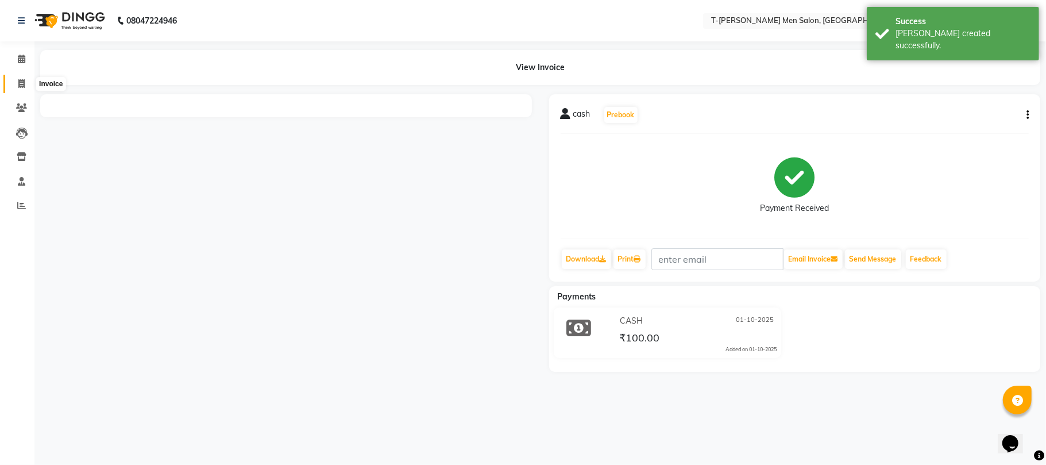
click at [16, 79] on span at bounding box center [21, 84] width 20 height 13
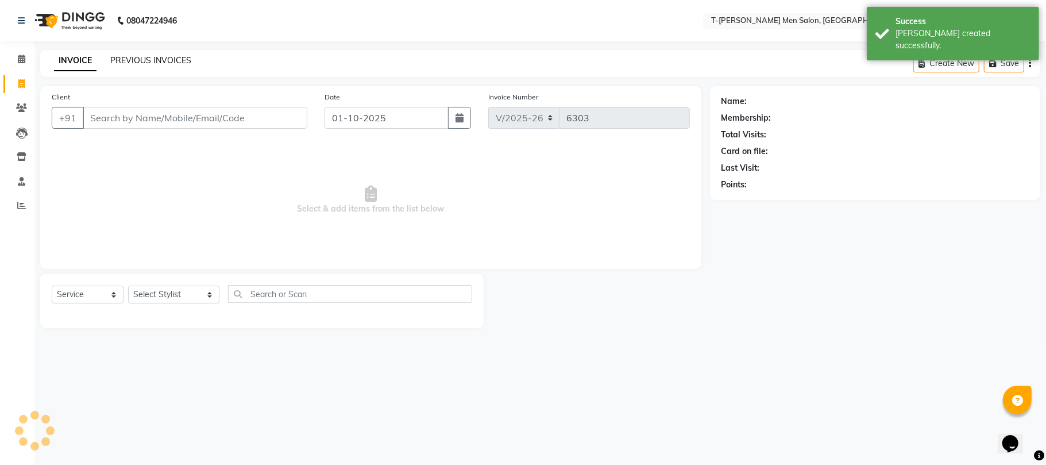
click at [127, 64] on link "PREVIOUS INVOICES" at bounding box center [150, 60] width 81 height 10
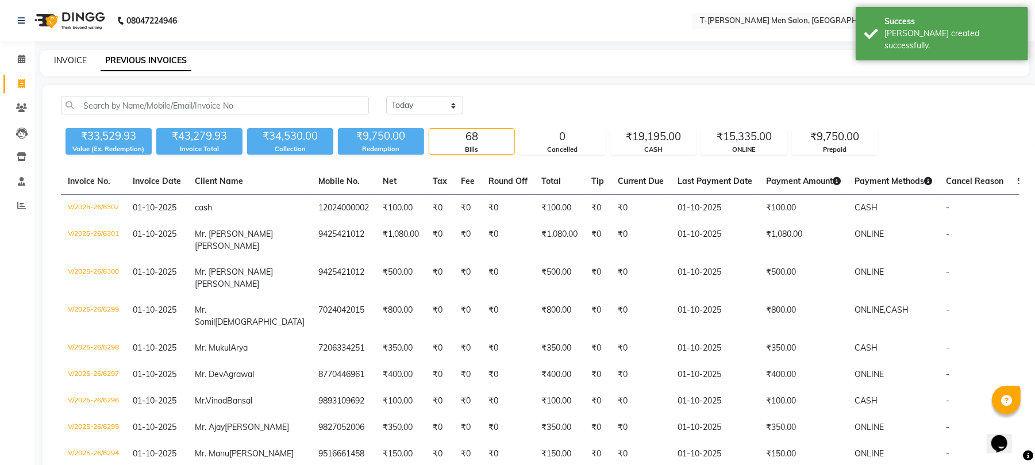
click at [67, 61] on link "INVOICE" at bounding box center [70, 60] width 33 height 10
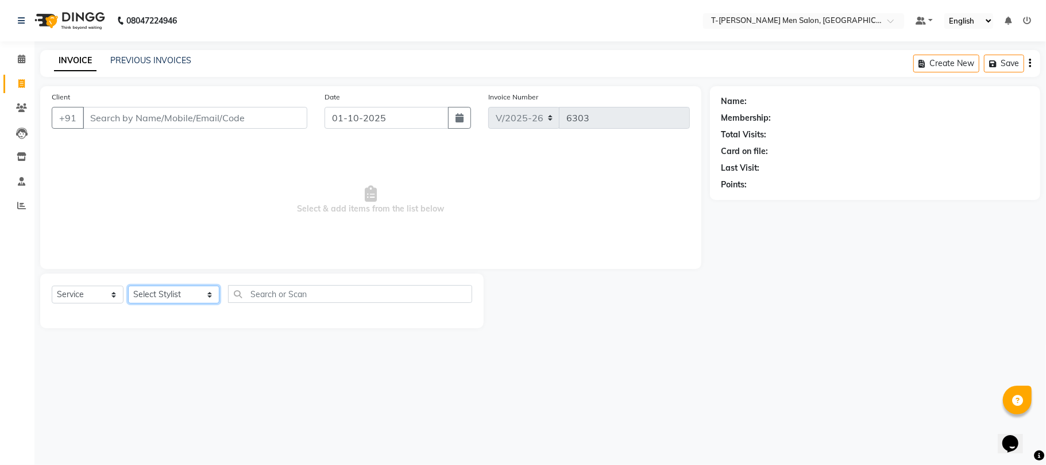
click at [191, 292] on select "Select Stylist [PERSON_NAME] [PERSON_NAME] (goru) [PERSON_NAME] [PERSON_NAME] (…" at bounding box center [173, 295] width 91 height 18
click at [128, 286] on select "Select Stylist [PERSON_NAME] [PERSON_NAME] (goru) [PERSON_NAME] [PERSON_NAME] (…" at bounding box center [173, 295] width 91 height 18
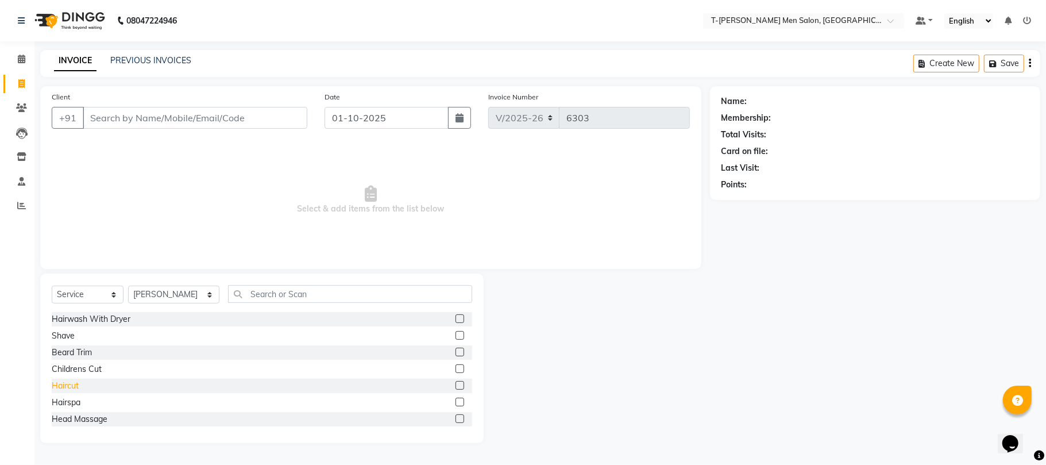
click at [76, 387] on div "Haircut" at bounding box center [65, 386] width 27 height 12
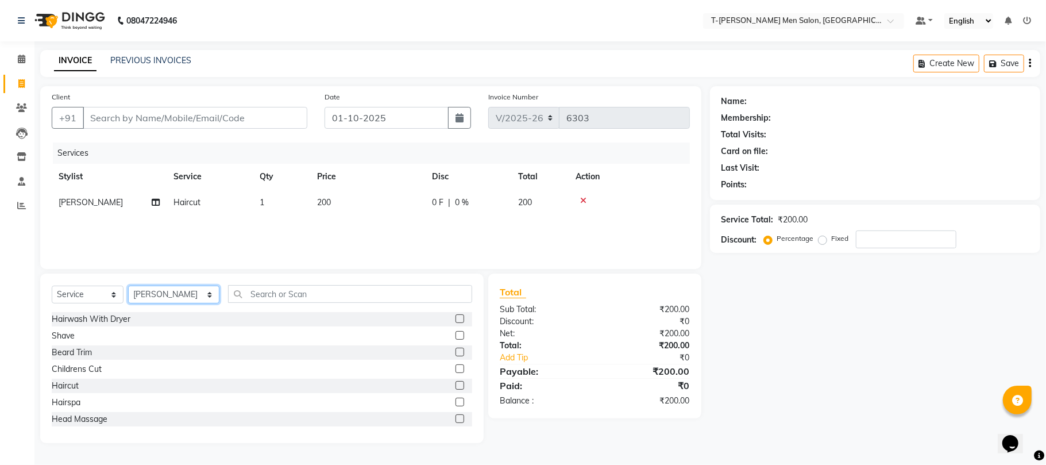
click at [155, 290] on select "Select Stylist [PERSON_NAME] [PERSON_NAME] (goru) [PERSON_NAME] [PERSON_NAME] (…" at bounding box center [173, 295] width 91 height 18
click at [128, 286] on select "Select Stylist [PERSON_NAME] [PERSON_NAME] (goru) [PERSON_NAME] [PERSON_NAME] (…" at bounding box center [173, 295] width 91 height 18
click at [65, 333] on div "Shave" at bounding box center [63, 336] width 23 height 12
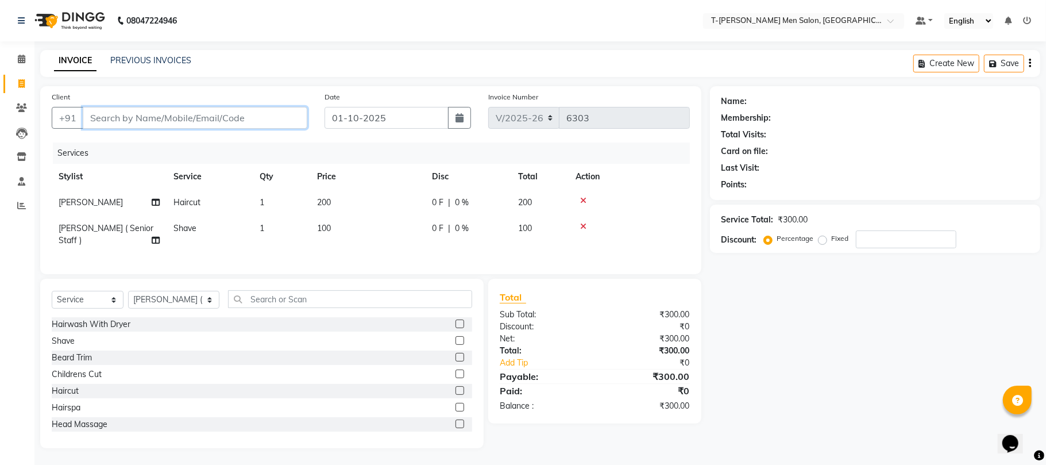
click at [199, 118] on input "Client" at bounding box center [195, 118] width 225 height 22
click at [228, 123] on input "Client" at bounding box center [195, 118] width 225 height 22
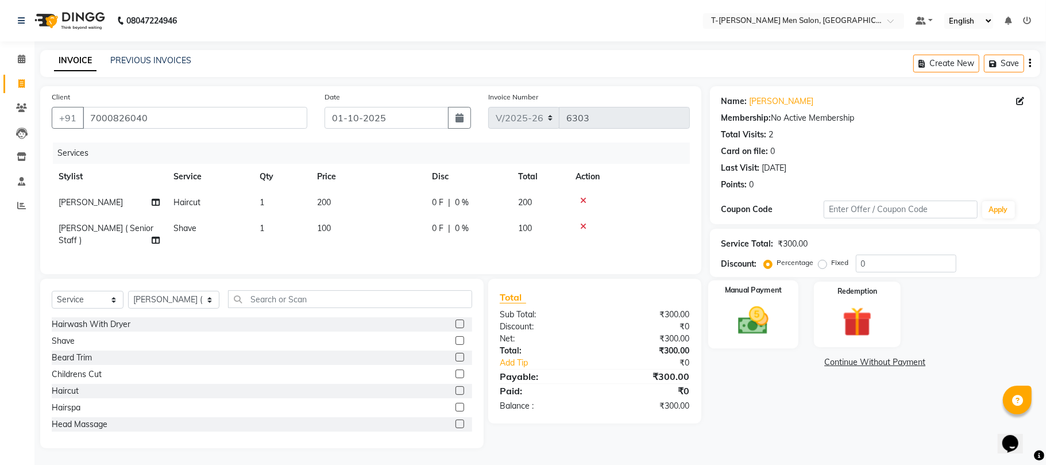
click at [786, 318] on div "Manual Payment" at bounding box center [753, 314] width 90 height 68
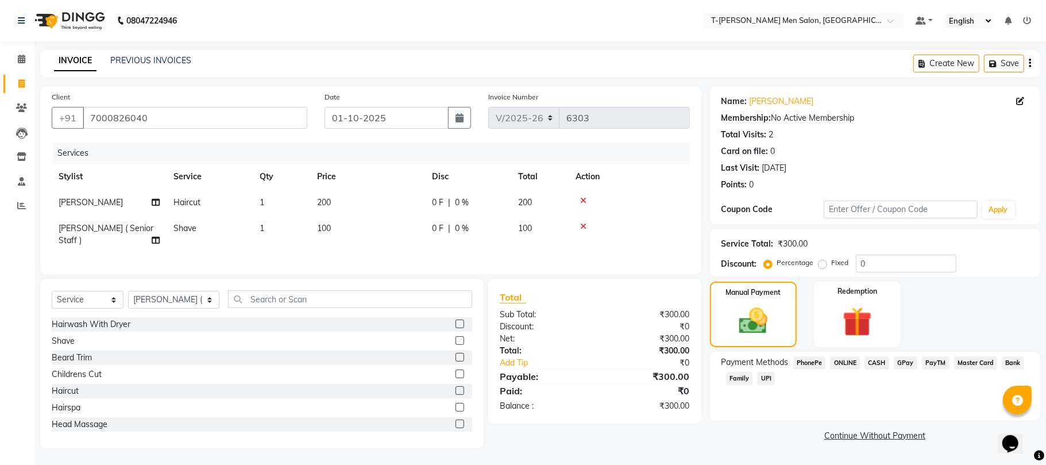
click at [850, 361] on span "ONLINE" at bounding box center [845, 362] width 30 height 13
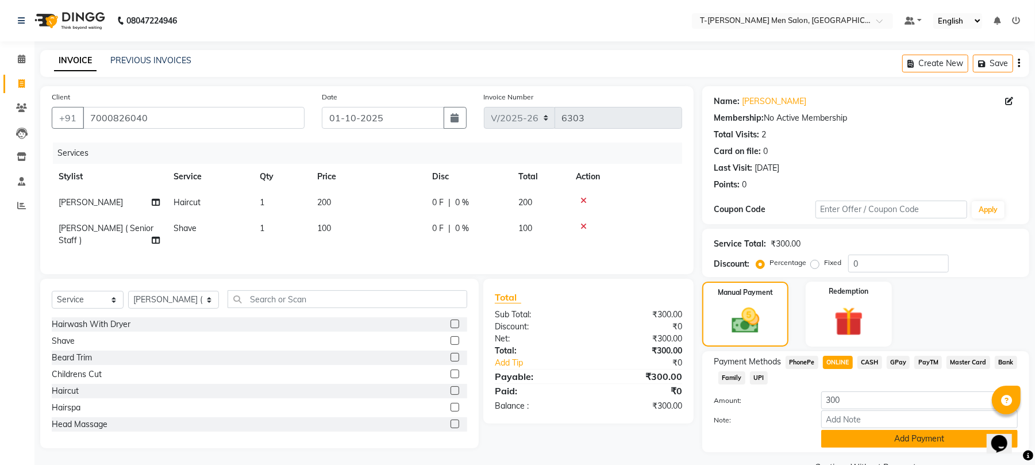
click at [871, 433] on button "Add Payment" at bounding box center [919, 439] width 196 height 18
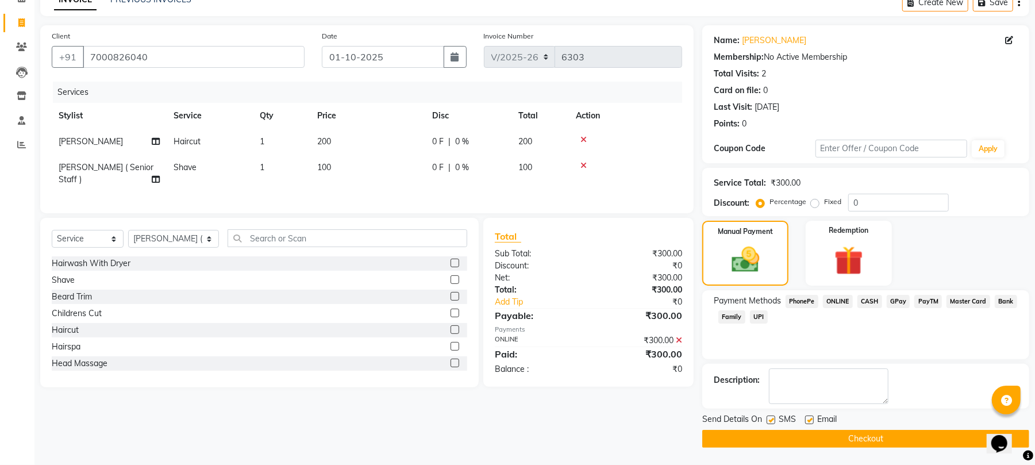
scroll to position [62, 0]
click at [811, 418] on label at bounding box center [809, 419] width 9 height 9
click at [811, 418] on input "checkbox" at bounding box center [808, 420] width 7 height 7
click at [828, 439] on button "Checkout" at bounding box center [865, 439] width 327 height 18
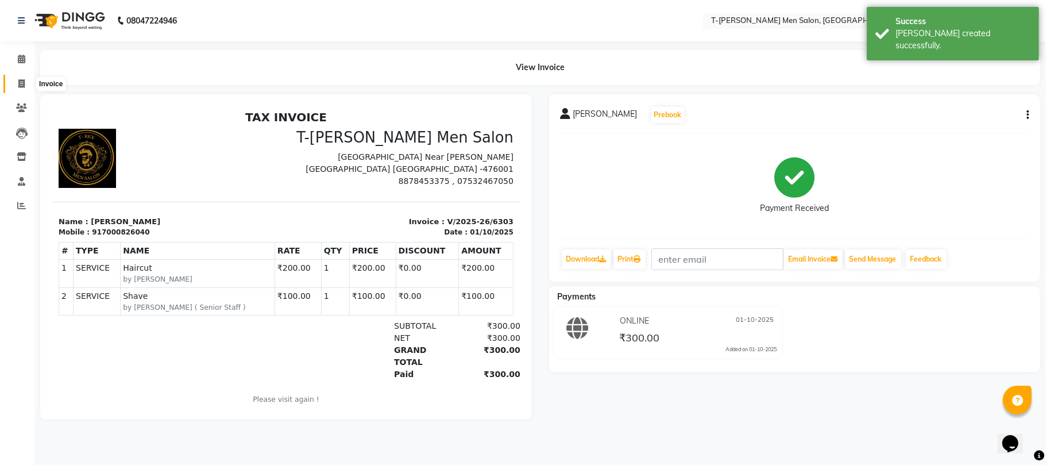
click at [21, 85] on icon at bounding box center [21, 83] width 6 height 9
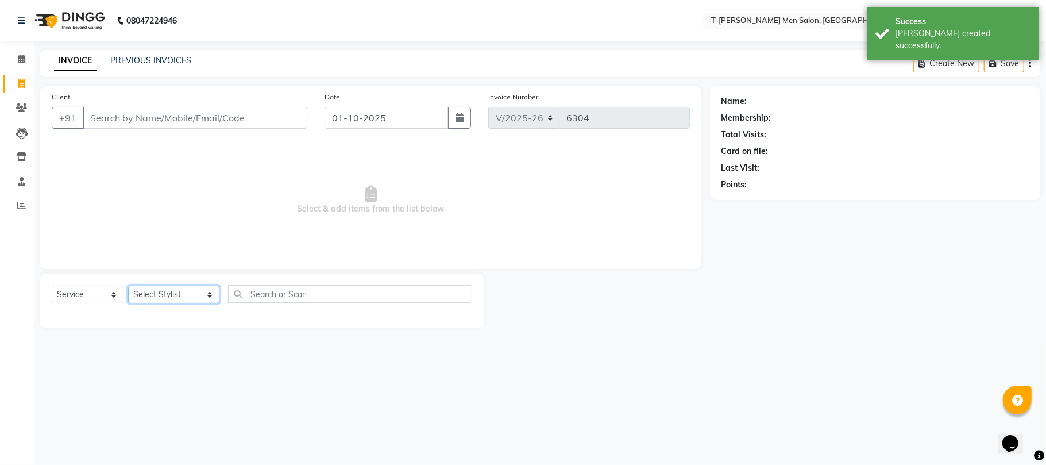
click at [193, 292] on select "Select Stylist [PERSON_NAME] [PERSON_NAME] (goru) [PERSON_NAME] [PERSON_NAME] (…" at bounding box center [173, 295] width 91 height 18
click at [128, 286] on select "Select Stylist [PERSON_NAME] [PERSON_NAME] (goru) [PERSON_NAME] [PERSON_NAME] (…" at bounding box center [173, 295] width 91 height 18
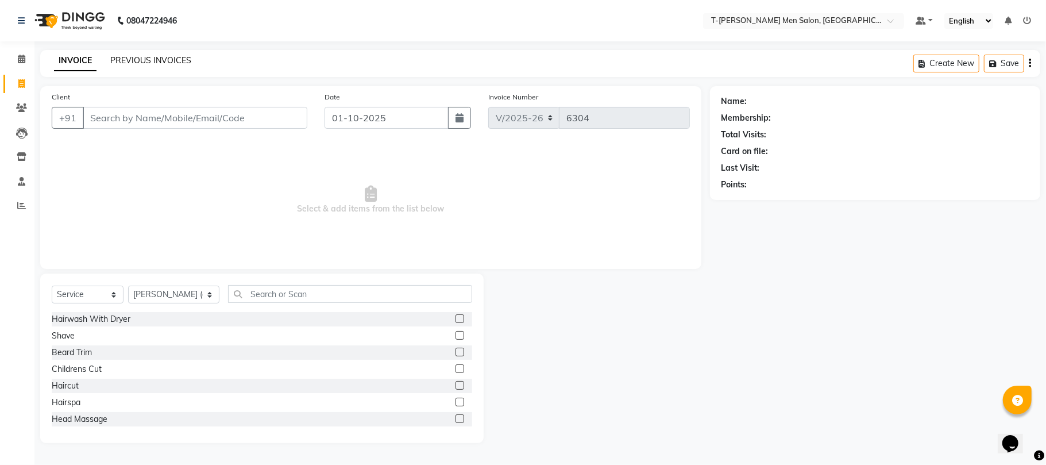
click at [146, 64] on link "PREVIOUS INVOICES" at bounding box center [150, 60] width 81 height 10
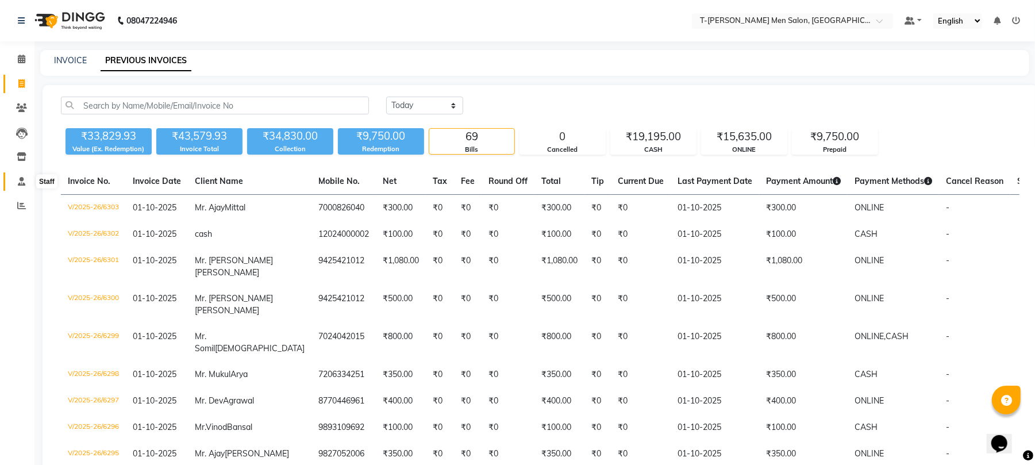
click at [23, 182] on icon at bounding box center [21, 181] width 7 height 9
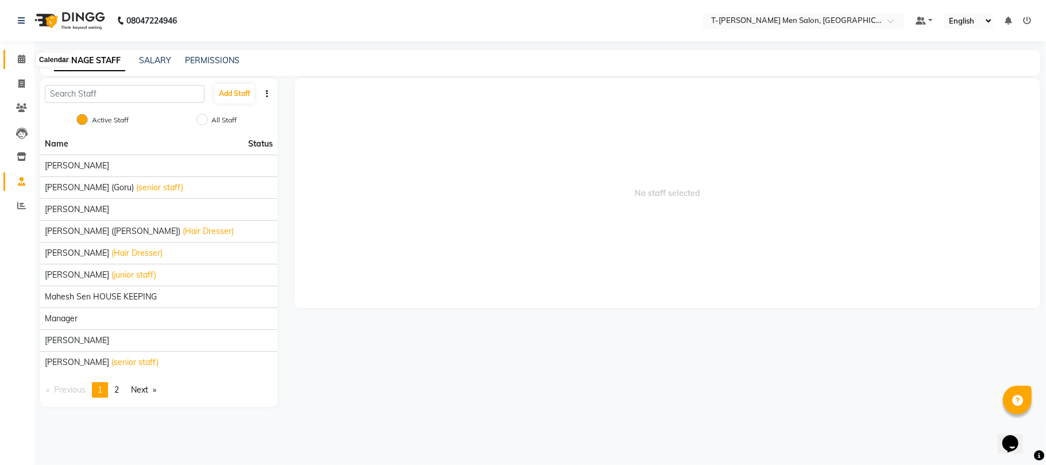
click at [19, 56] on icon at bounding box center [21, 59] width 7 height 9
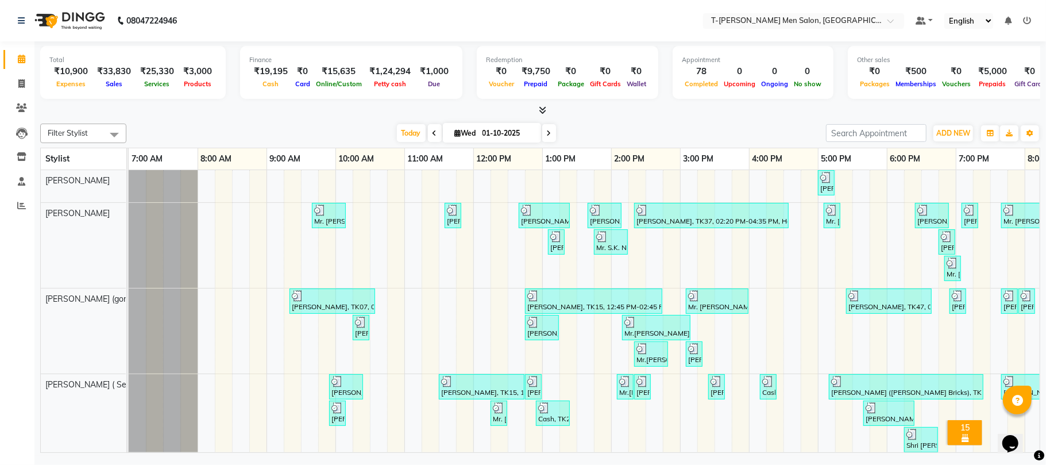
click at [194, 72] on div "₹3,000" at bounding box center [198, 71] width 38 height 13
click at [193, 81] on span "Products" at bounding box center [197, 84] width 33 height 8
click at [192, 86] on span "Products" at bounding box center [197, 84] width 33 height 8
click at [21, 86] on icon at bounding box center [21, 83] width 6 height 9
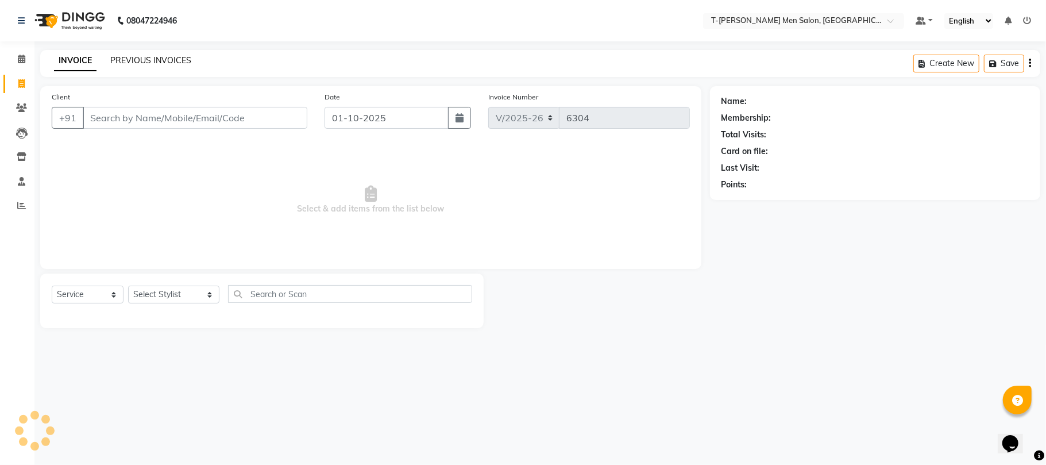
click at [129, 60] on link "PREVIOUS INVOICES" at bounding box center [150, 60] width 81 height 10
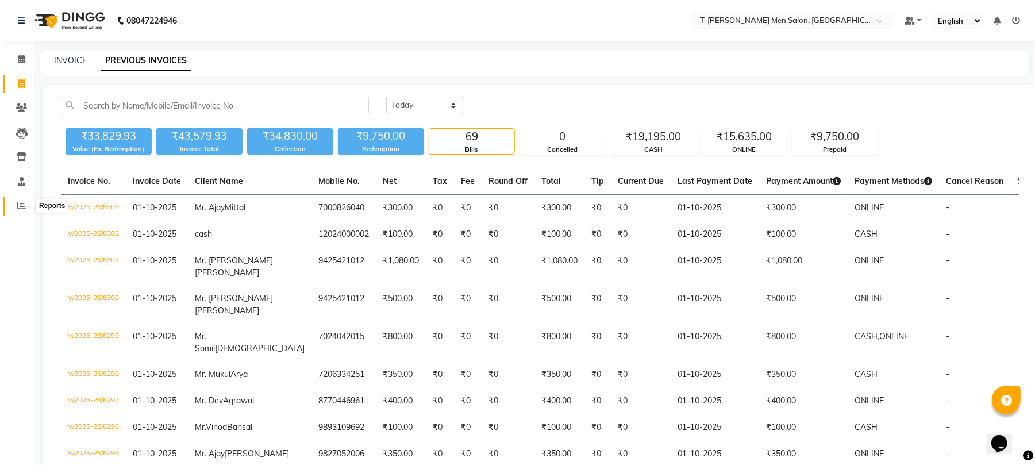
click at [17, 205] on icon at bounding box center [21, 205] width 9 height 9
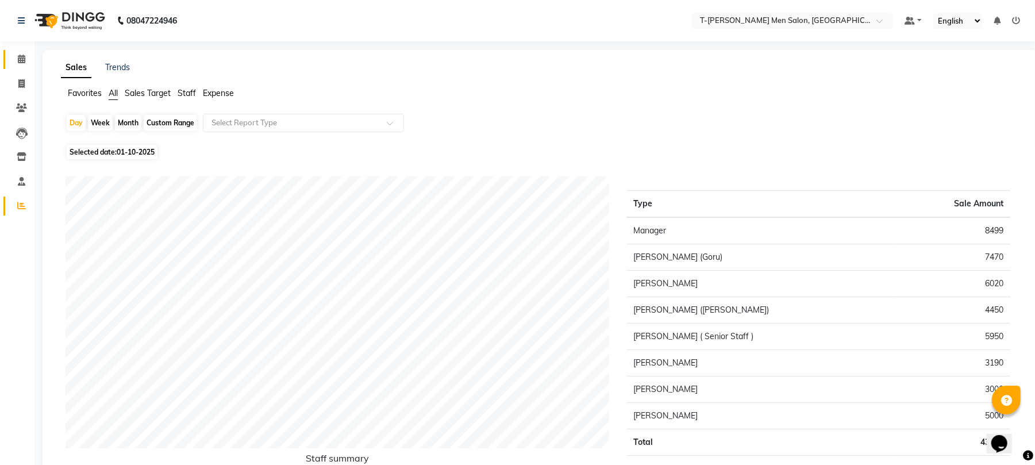
click at [19, 63] on icon at bounding box center [21, 59] width 7 height 9
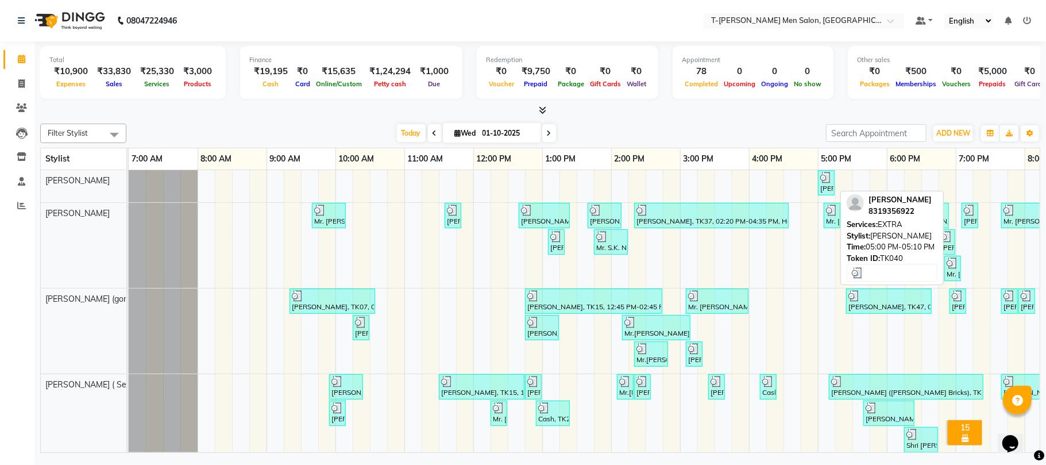
click at [820, 183] on img at bounding box center [825, 177] width 11 height 11
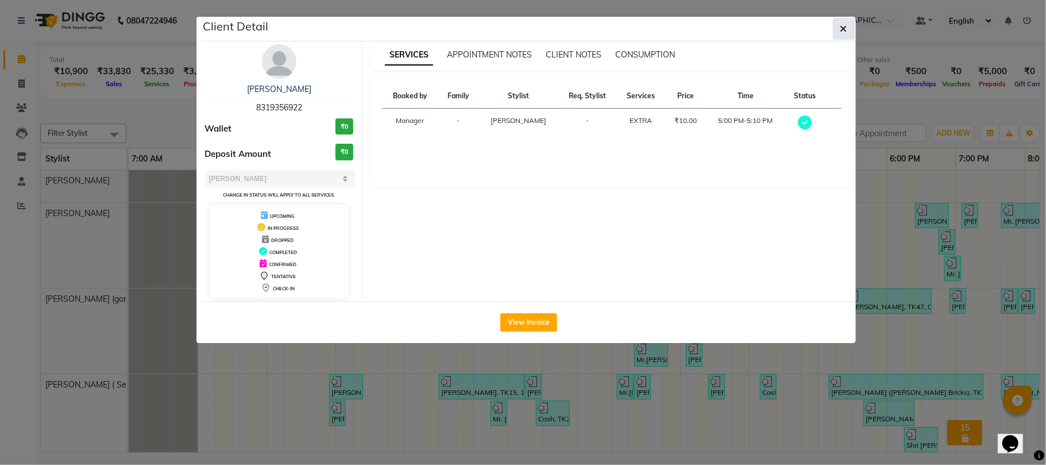
click at [844, 28] on icon "button" at bounding box center [844, 28] width 7 height 9
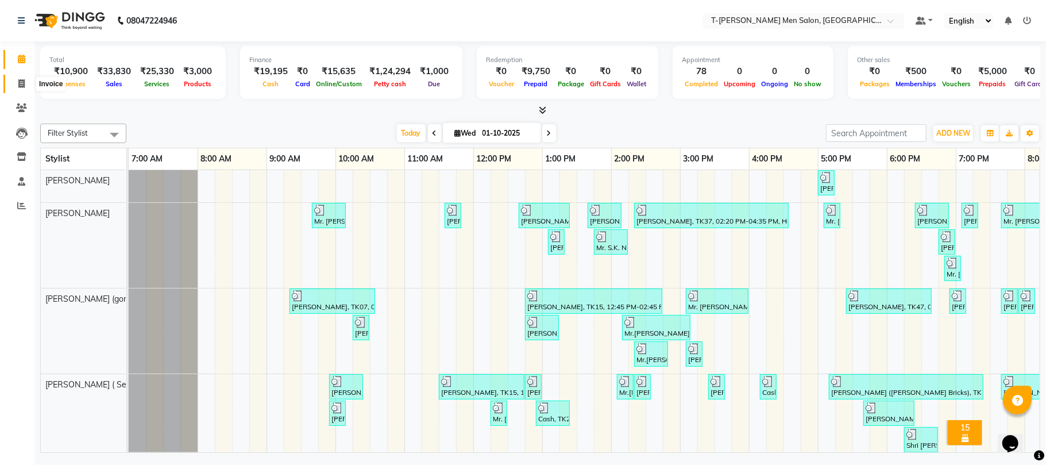
click at [23, 82] on icon at bounding box center [21, 83] width 6 height 9
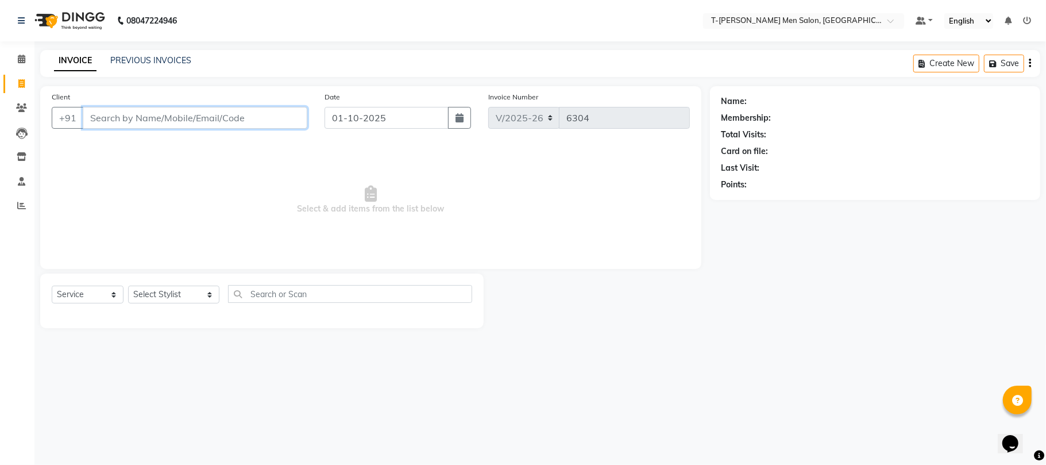
click at [193, 118] on input "Client" at bounding box center [195, 118] width 225 height 22
click at [179, 300] on select "Select Stylist [PERSON_NAME] [PERSON_NAME] (goru) [PERSON_NAME] [PERSON_NAME] (…" at bounding box center [173, 295] width 91 height 18
click at [128, 286] on select "Select Stylist [PERSON_NAME] [PERSON_NAME] (goru) [PERSON_NAME] [PERSON_NAME] (…" at bounding box center [173, 295] width 91 height 18
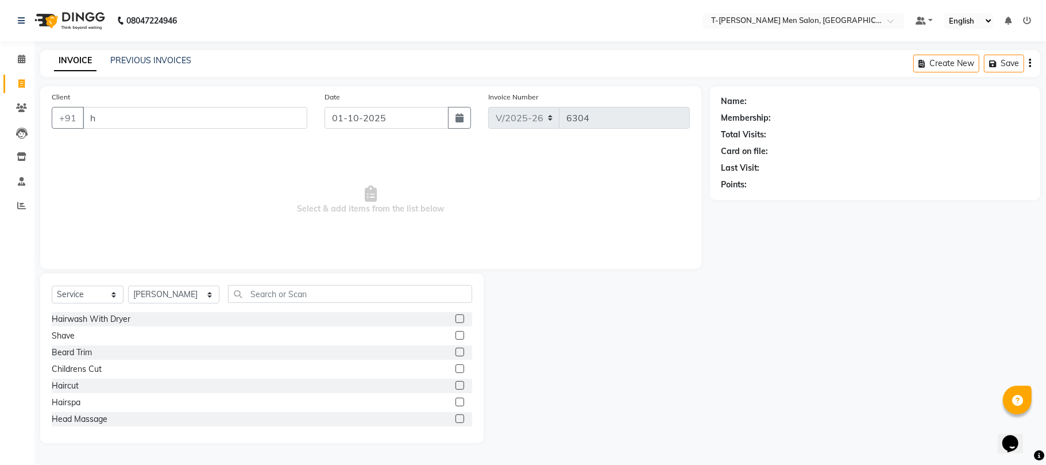
click at [74, 392] on div "Haircut" at bounding box center [262, 386] width 421 height 14
click at [74, 383] on div "Haircut" at bounding box center [65, 386] width 27 height 12
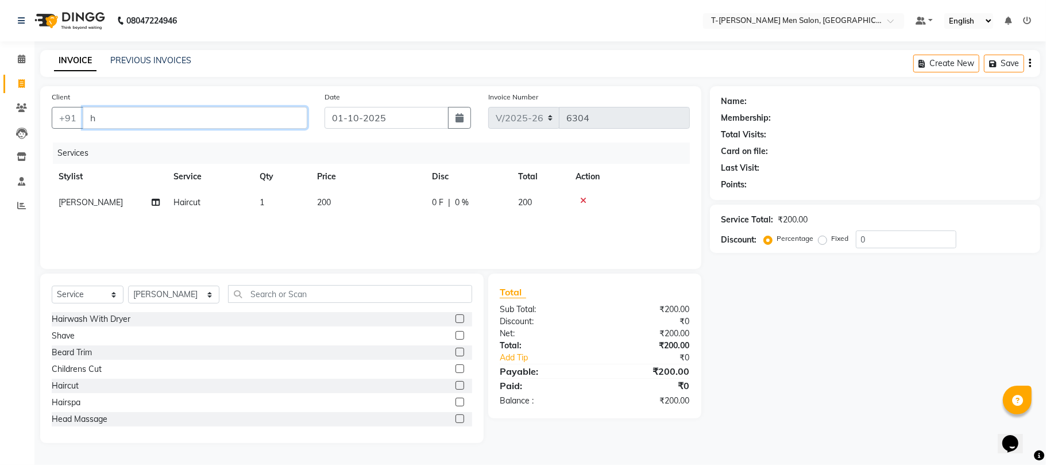
click at [108, 122] on input "h" at bounding box center [195, 118] width 225 height 22
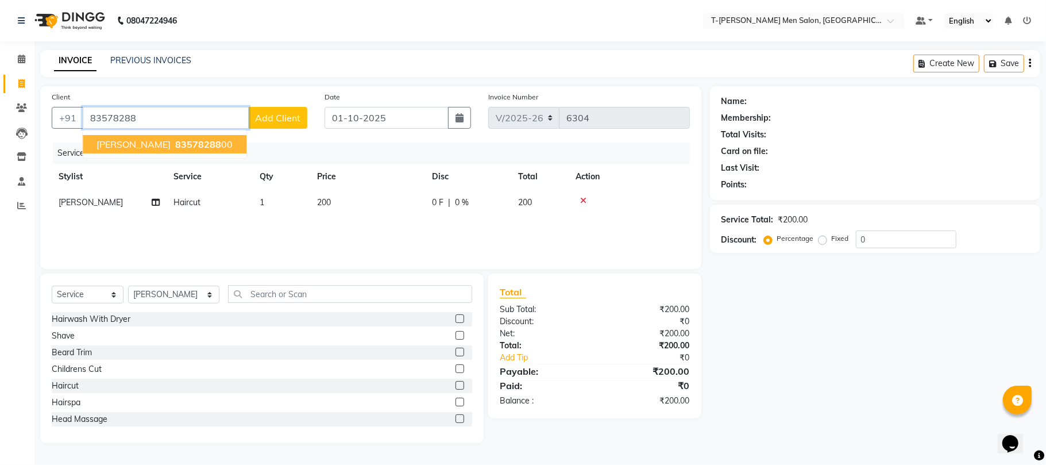
click at [175, 145] on span "83578288" at bounding box center [198, 143] width 46 height 11
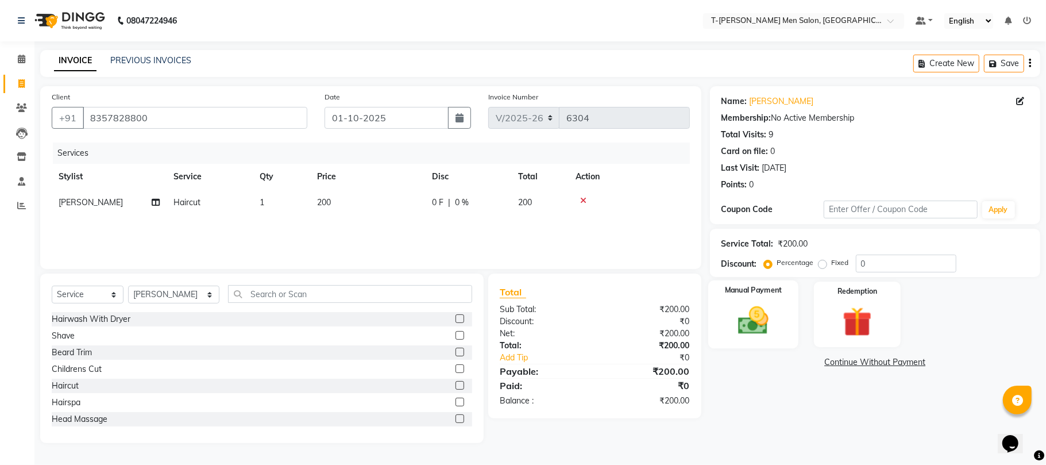
click at [743, 320] on img at bounding box center [753, 321] width 50 height 36
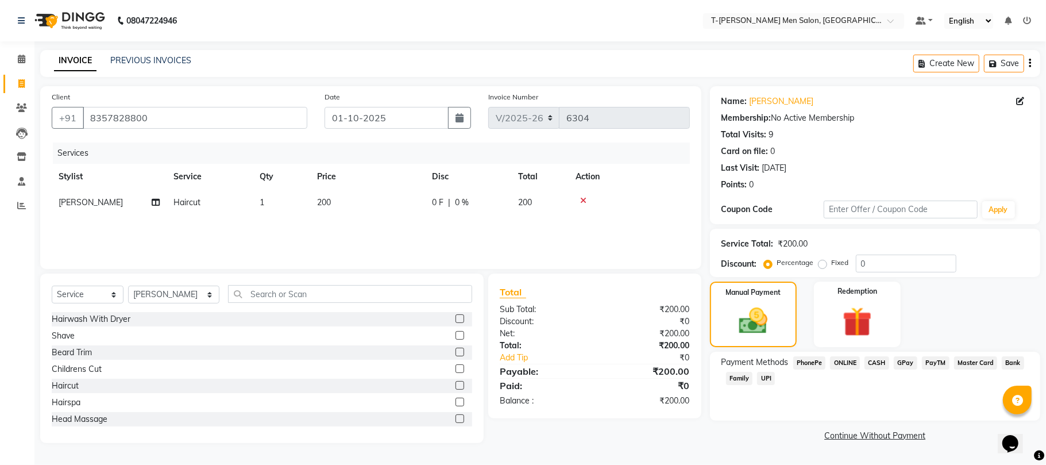
click at [880, 368] on span "CASH" at bounding box center [877, 362] width 25 height 13
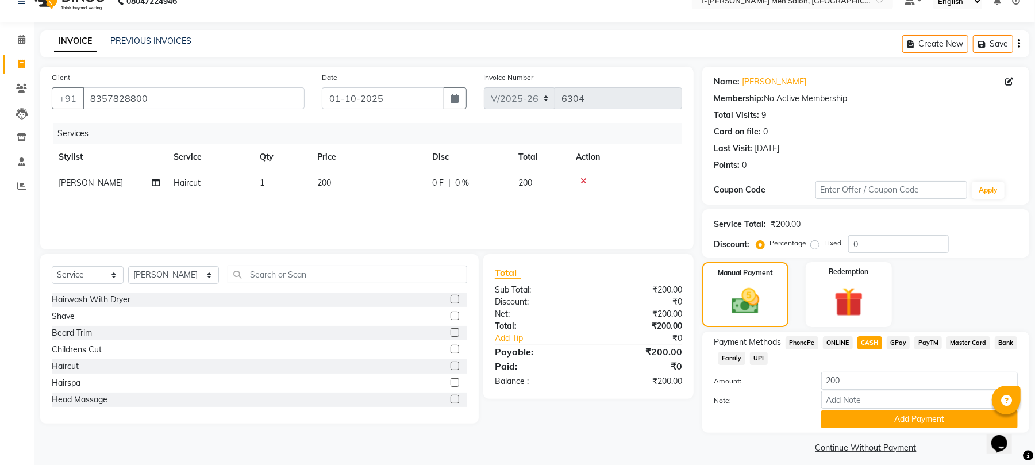
scroll to position [29, 0]
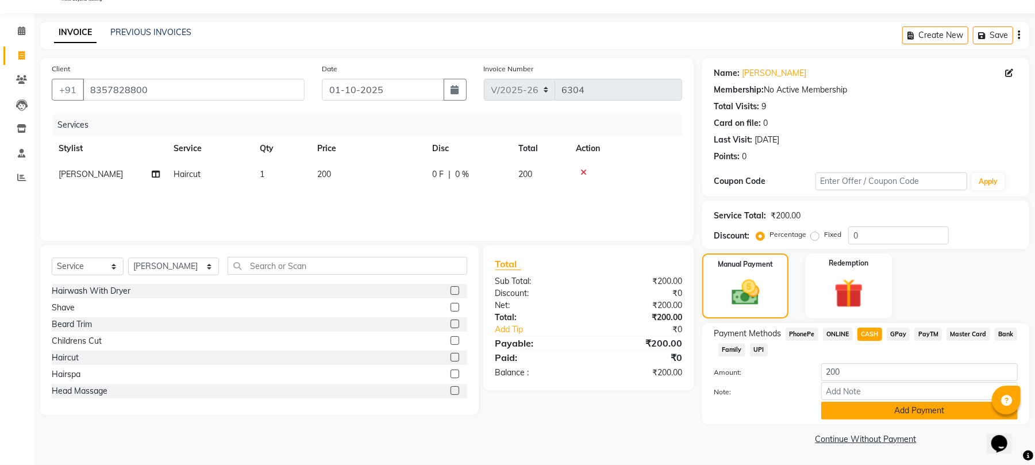
click at [897, 412] on button "Add Payment" at bounding box center [919, 411] width 196 height 18
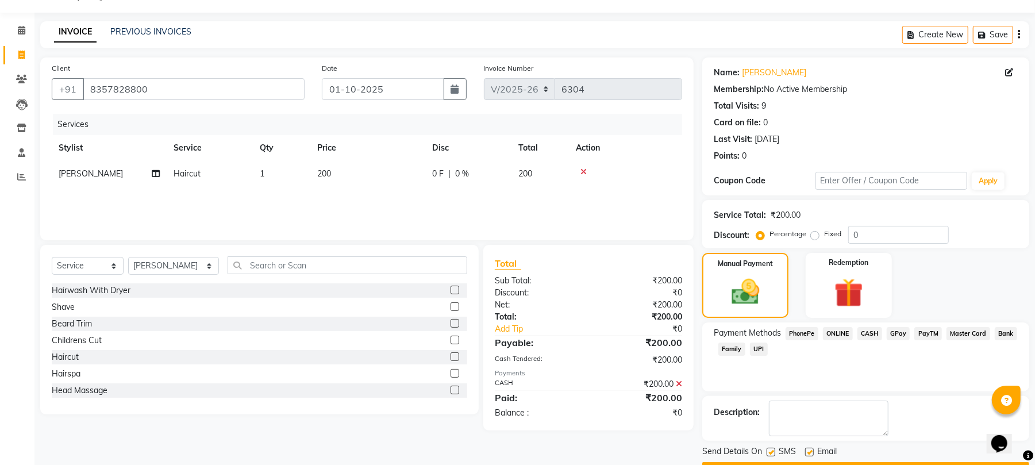
scroll to position [62, 0]
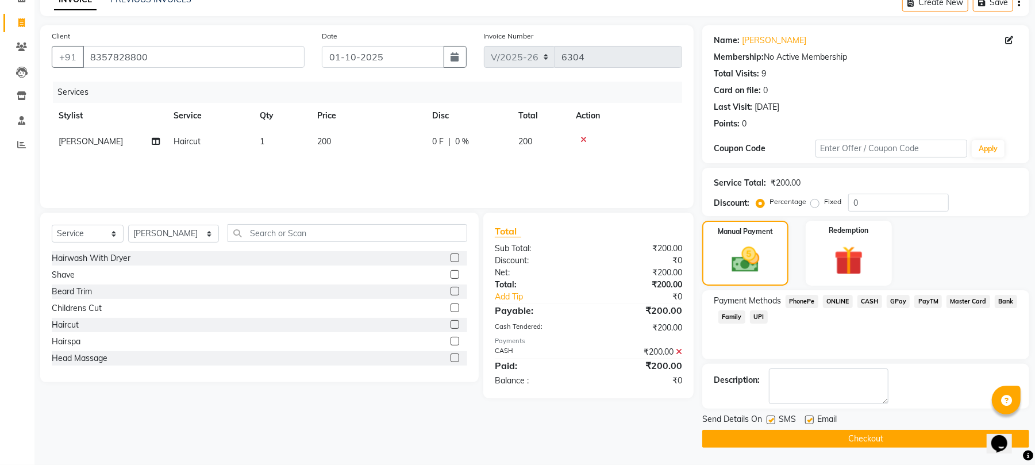
click at [862, 440] on button "Checkout" at bounding box center [865, 439] width 327 height 18
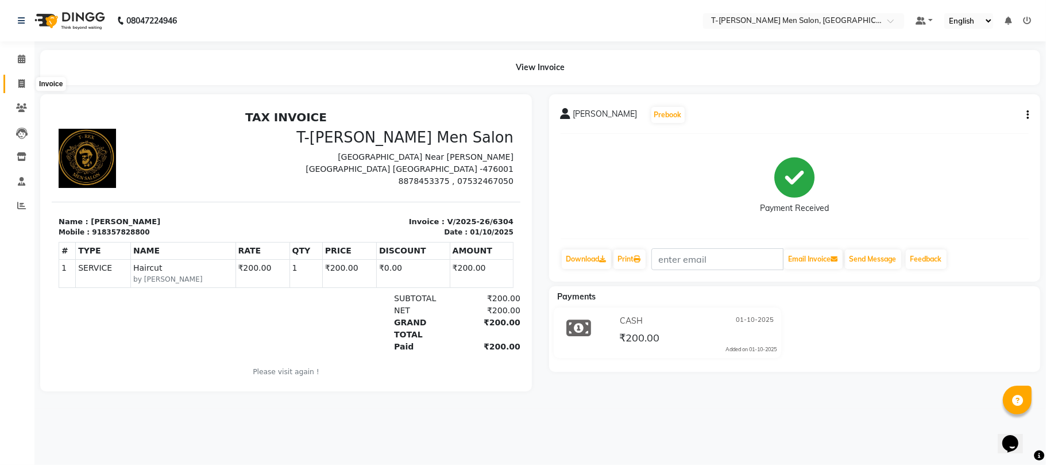
click at [18, 82] on icon at bounding box center [21, 83] width 6 height 9
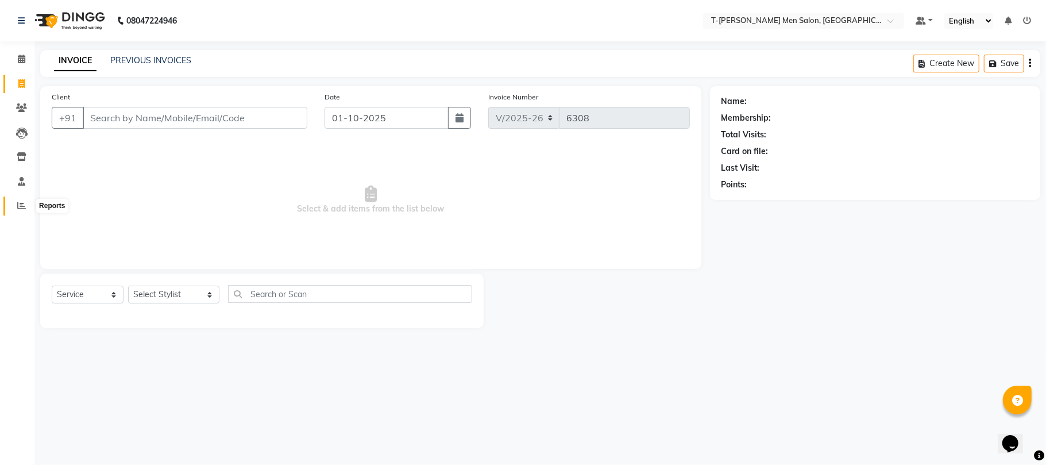
click at [17, 208] on icon at bounding box center [21, 205] width 9 height 9
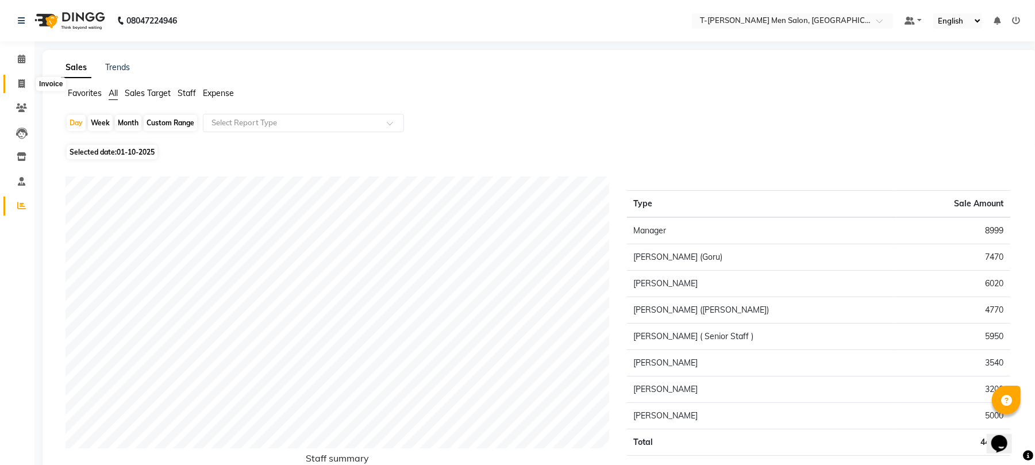
click at [24, 84] on icon at bounding box center [21, 83] width 6 height 9
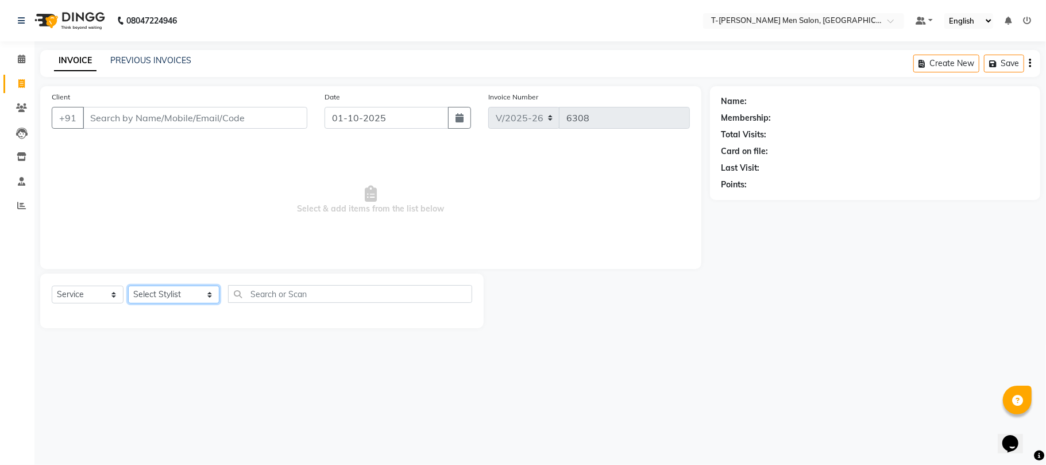
click at [188, 292] on select "Select Stylist [PERSON_NAME] [PERSON_NAME] (goru) [PERSON_NAME] [PERSON_NAME] (…" at bounding box center [173, 295] width 91 height 18
click at [128, 286] on select "Select Stylist [PERSON_NAME] [PERSON_NAME] (goru) [PERSON_NAME] [PERSON_NAME] (…" at bounding box center [173, 295] width 91 height 18
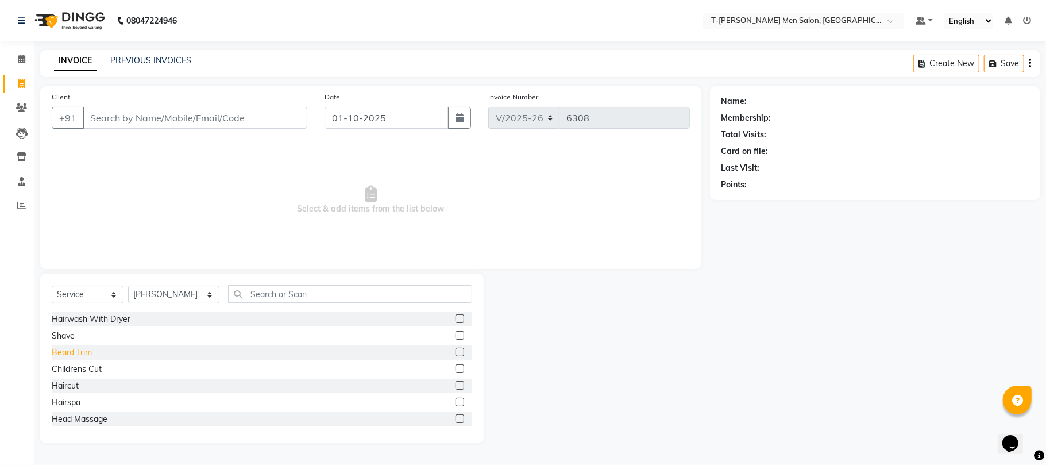
click at [61, 352] on div "Beard Trim" at bounding box center [72, 352] width 40 height 12
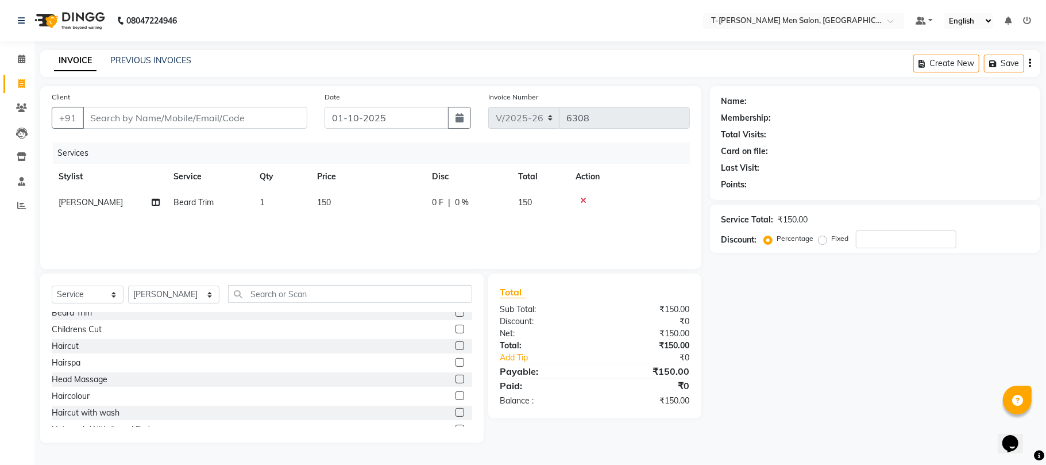
scroll to position [76, 0]
click at [102, 379] on div "Haircut with wash" at bounding box center [86, 376] width 68 height 12
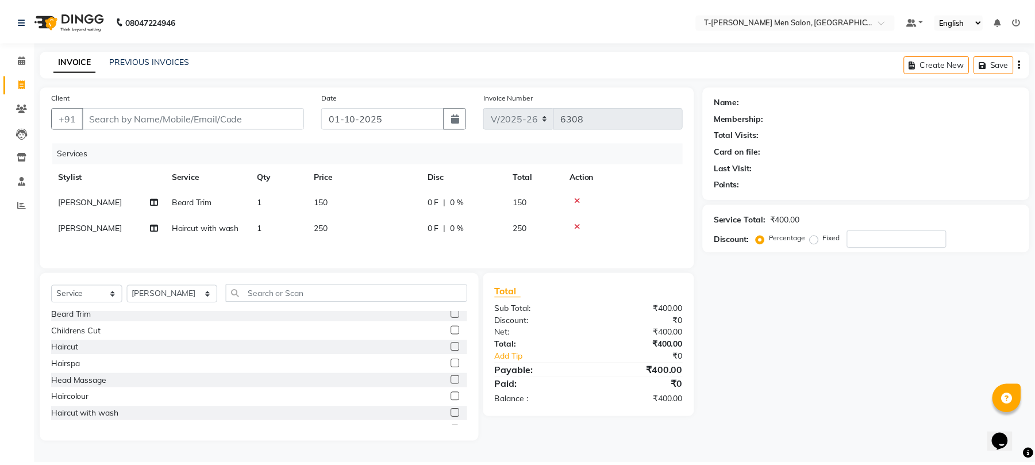
scroll to position [0, 0]
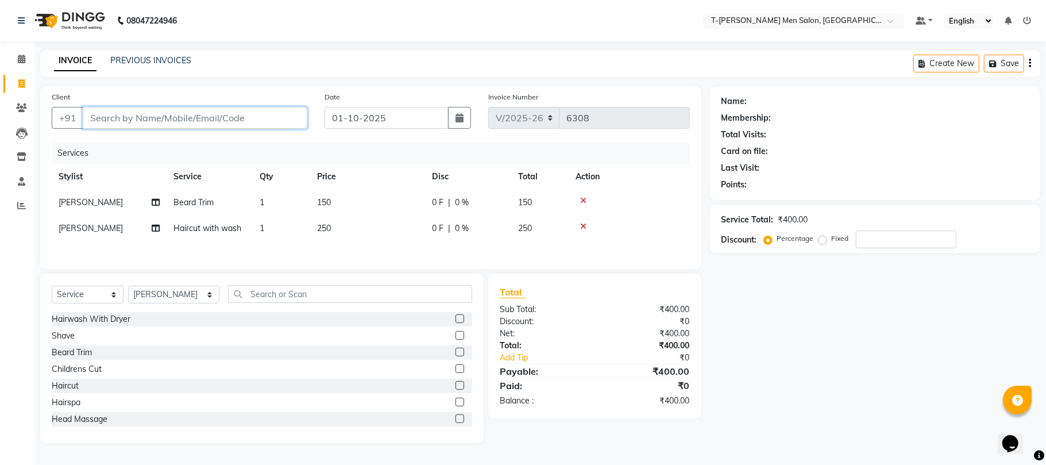
click at [238, 111] on input "Client" at bounding box center [195, 118] width 225 height 22
click at [260, 118] on input "Client" at bounding box center [195, 118] width 225 height 22
click at [191, 299] on select "Select Stylist [PERSON_NAME] [PERSON_NAME] (goru) [PERSON_NAME] [PERSON_NAME] (…" at bounding box center [173, 295] width 91 height 18
click at [128, 290] on select "Select Stylist [PERSON_NAME] [PERSON_NAME] (goru) [PERSON_NAME] [PERSON_NAME] (…" at bounding box center [173, 295] width 91 height 18
click at [67, 357] on div "Beard Trim" at bounding box center [72, 352] width 40 height 12
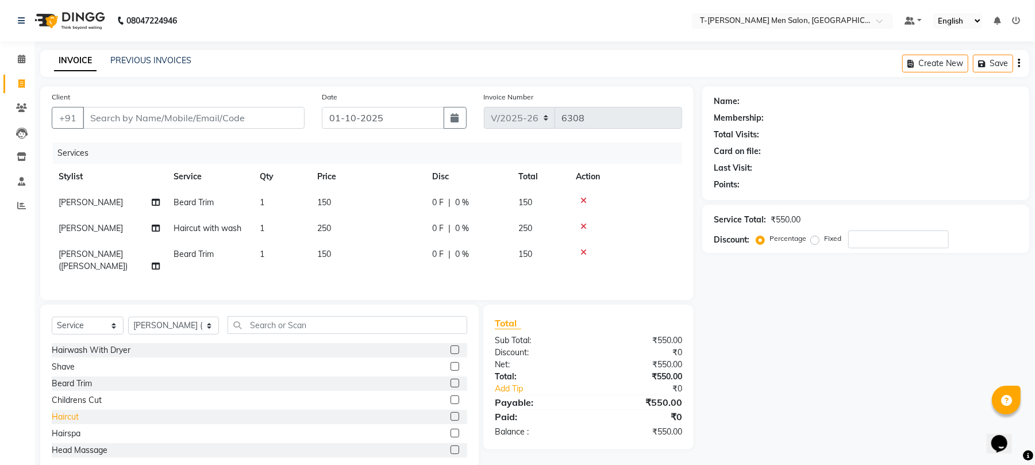
click at [68, 417] on div "Haircut" at bounding box center [65, 417] width 27 height 12
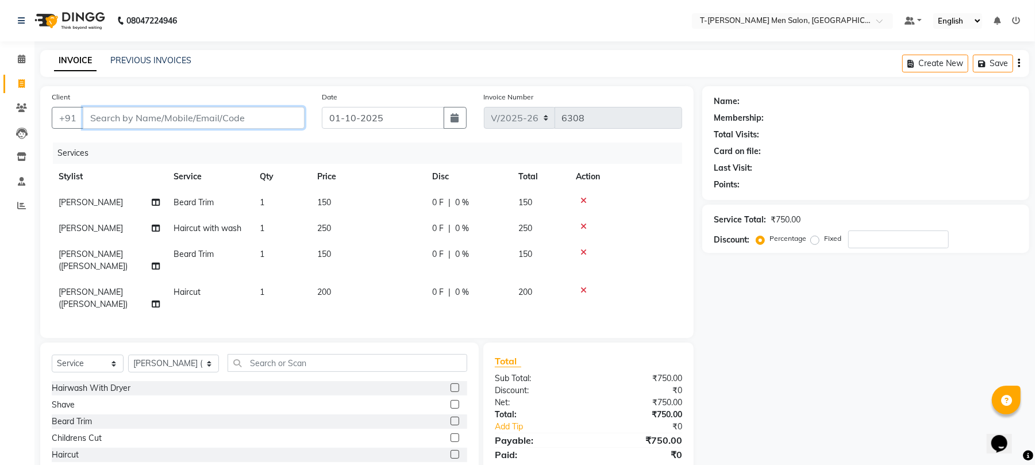
click at [205, 119] on input "Client" at bounding box center [194, 118] width 222 height 22
click at [242, 125] on input "Client" at bounding box center [194, 118] width 222 height 22
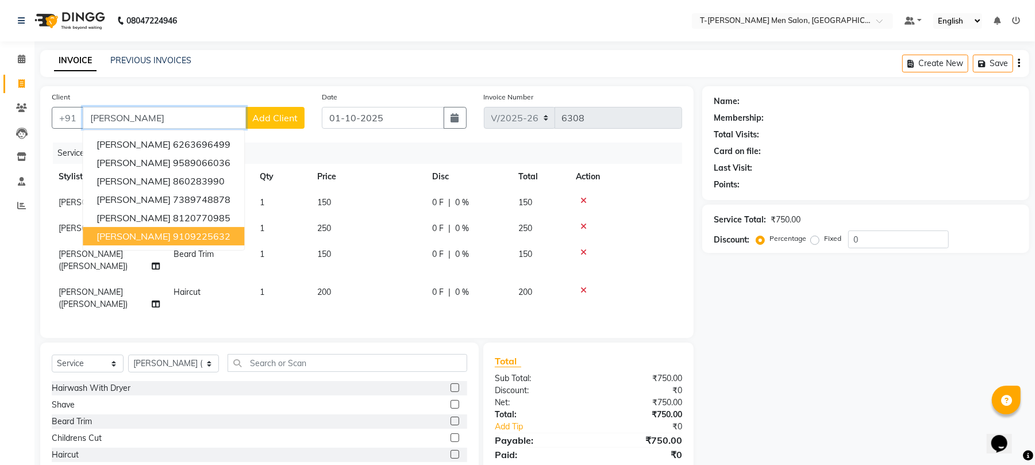
click at [237, 238] on button "Mr. Rishav Kaurav 9109225632" at bounding box center [163, 236] width 161 height 18
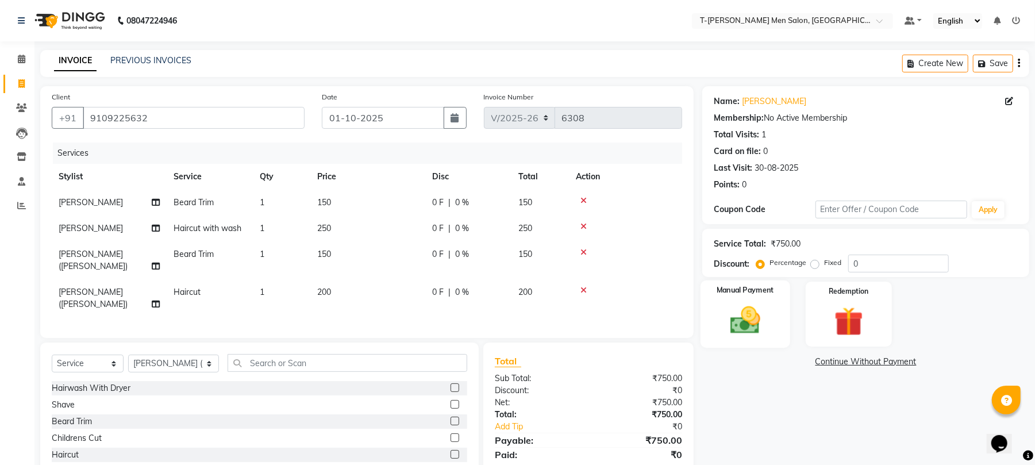
click at [753, 330] on img at bounding box center [744, 320] width 49 height 35
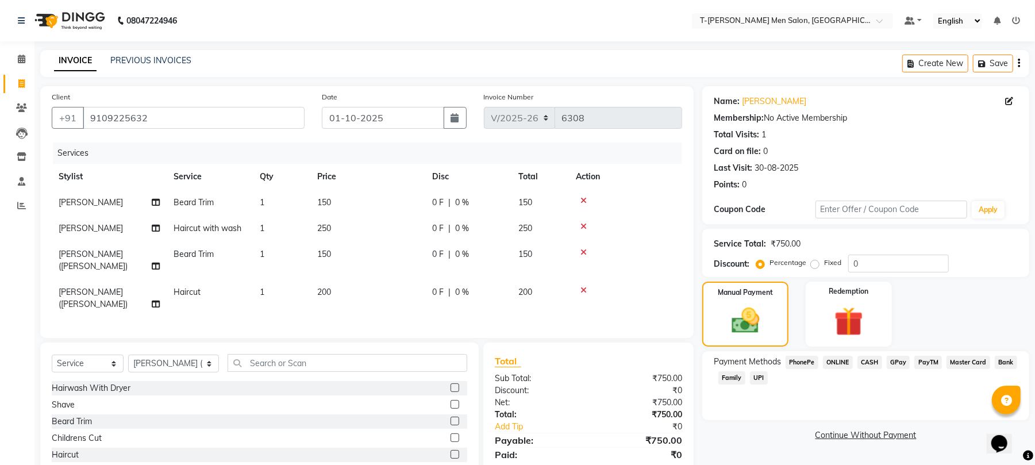
click at [849, 365] on span "ONLINE" at bounding box center [838, 362] width 30 height 13
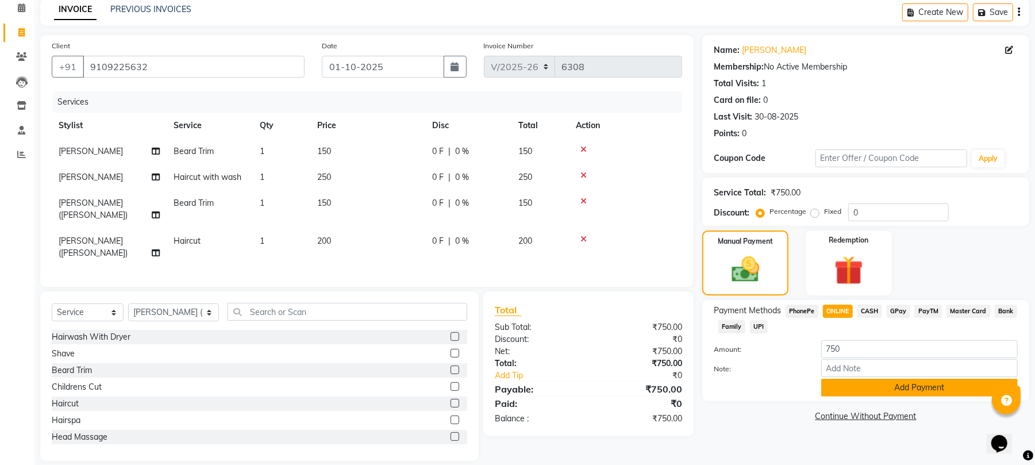
click at [849, 381] on button "Add Payment" at bounding box center [919, 388] width 196 height 18
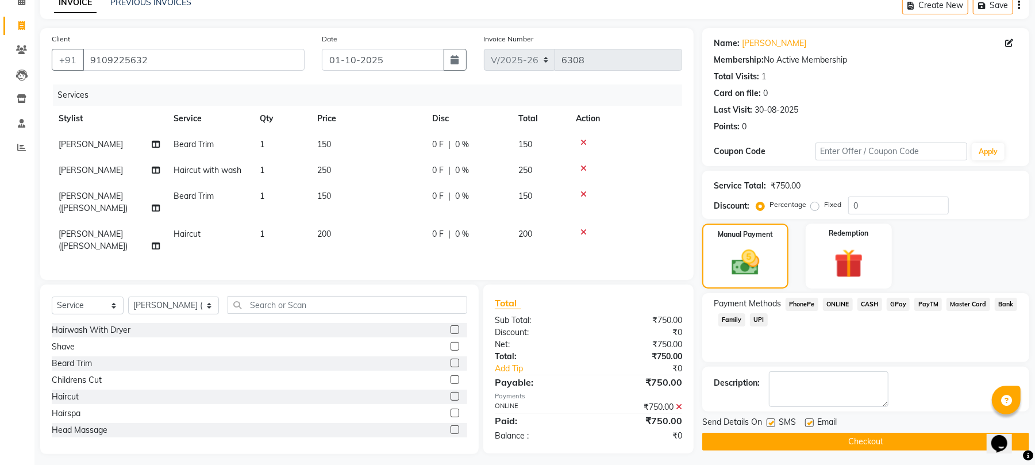
scroll to position [62, 0]
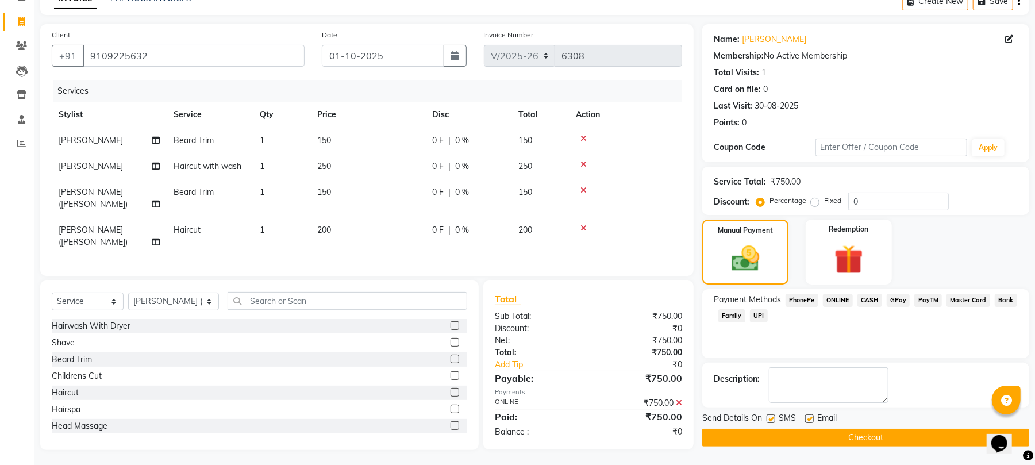
click at [812, 418] on label at bounding box center [809, 418] width 9 height 9
click at [812, 418] on input "checkbox" at bounding box center [808, 418] width 7 height 7
click at [754, 441] on button "Checkout" at bounding box center [865, 438] width 327 height 18
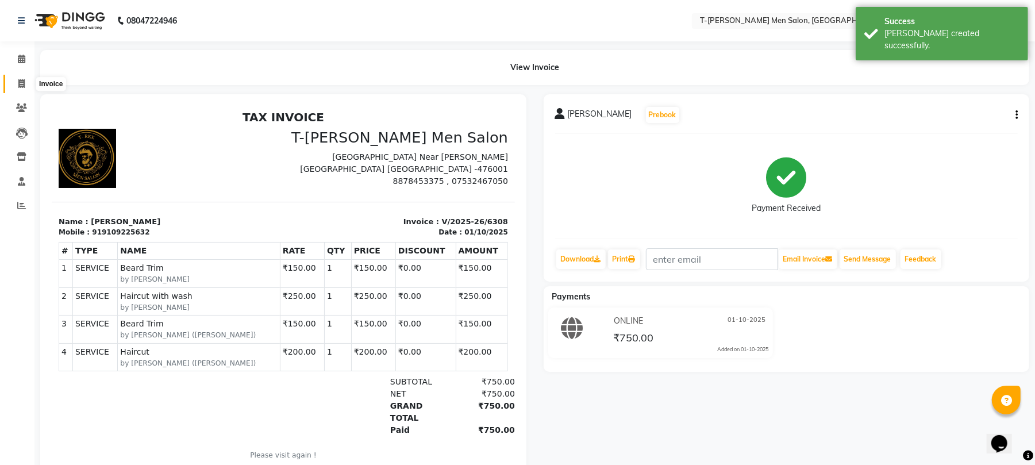
click at [19, 80] on icon at bounding box center [21, 83] width 6 height 9
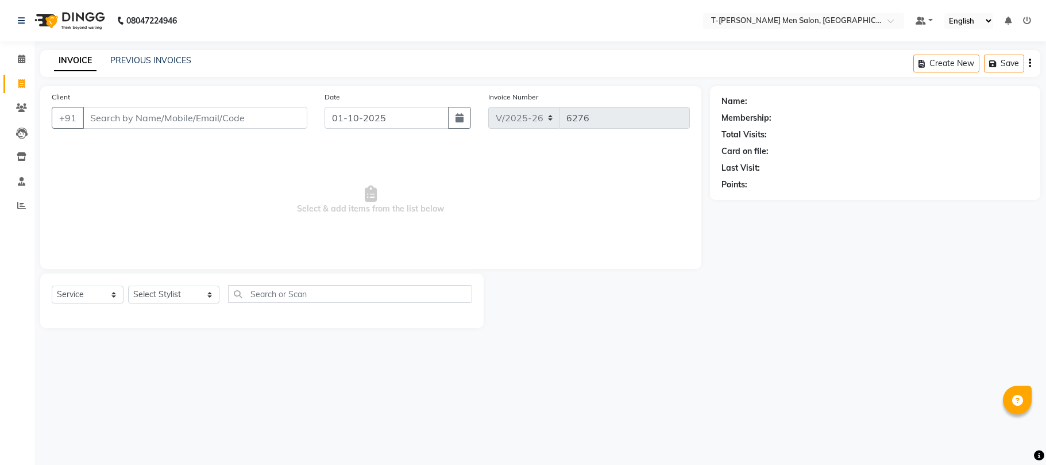
select select "4816"
select select "service"
click at [160, 288] on select "Select Stylist Ashok Kumar Gorkh nath (goru) Haneef khan Jaswinder singh (Veeru…" at bounding box center [173, 295] width 91 height 18
select select "90968"
click at [128, 286] on select "Select Stylist Ashok Kumar Gorkh nath (goru) Haneef khan Jaswinder singh (Veeru…" at bounding box center [173, 295] width 91 height 18
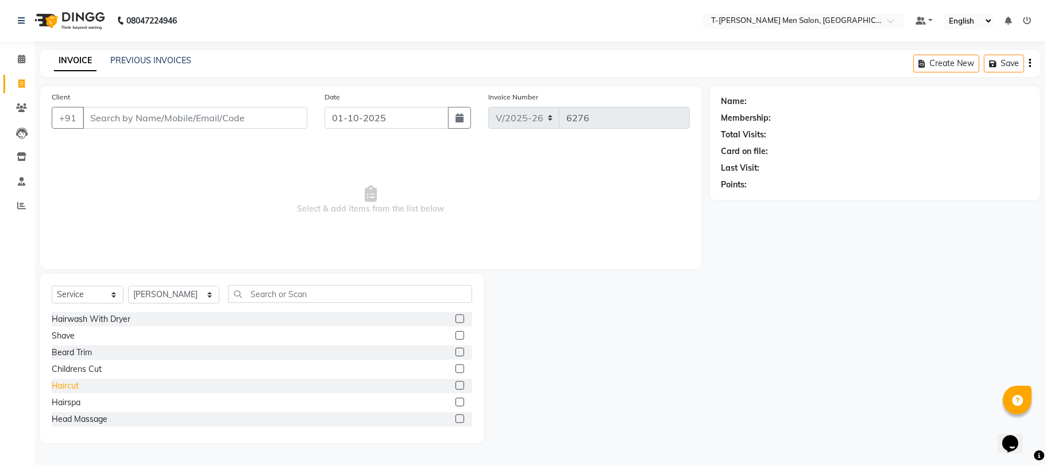
click at [60, 384] on div "Haircut" at bounding box center [65, 386] width 27 height 12
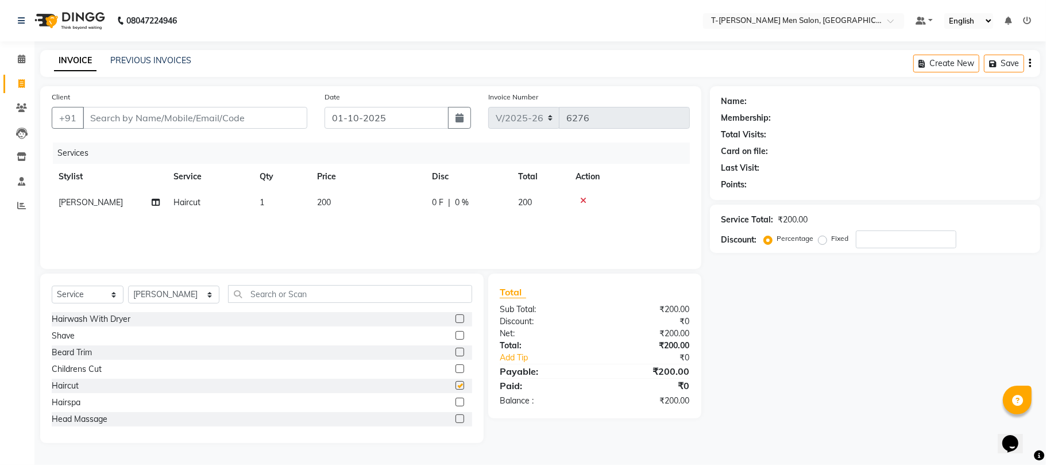
checkbox input "false"
click at [65, 340] on div "Shave" at bounding box center [63, 336] width 23 height 12
checkbox input "false"
click at [218, 115] on input "Client" at bounding box center [195, 118] width 225 height 22
type input "k"
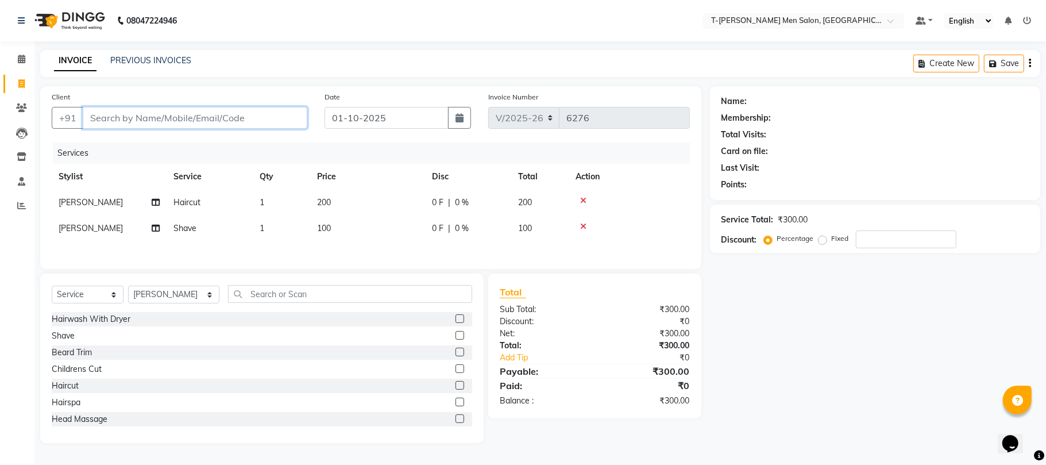
type input "0"
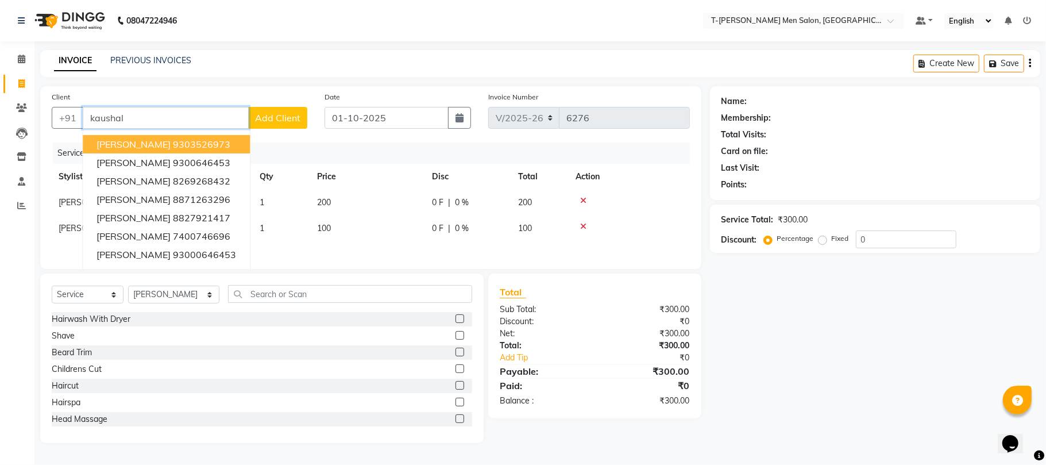
click at [200, 141] on ngb-highlight "9303526973" at bounding box center [201, 143] width 57 height 11
type input "9303526973"
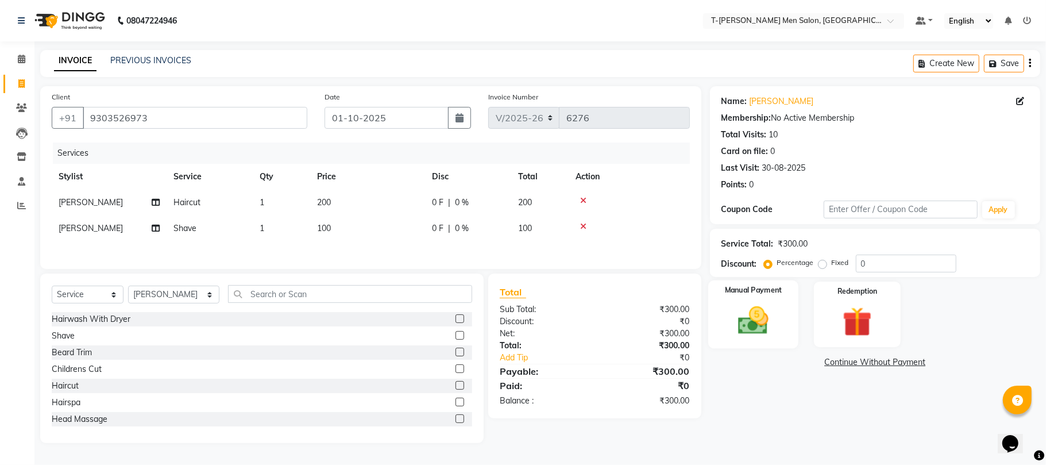
click at [756, 313] on img at bounding box center [753, 321] width 50 height 36
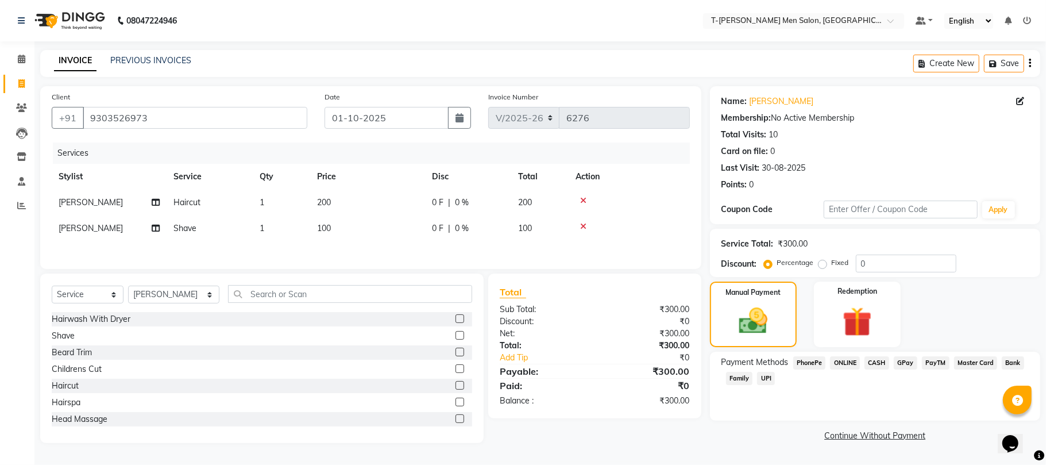
click at [868, 354] on div "Payment Methods PhonePe ONLINE CASH GPay PayTM Master Card Bank Family UPI" at bounding box center [875, 386] width 330 height 69
click at [874, 364] on span "CASH" at bounding box center [877, 362] width 25 height 13
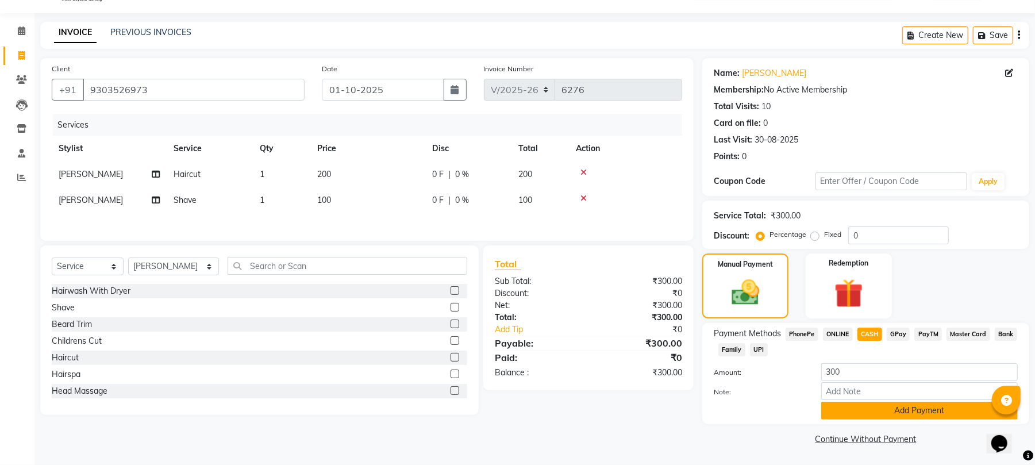
click at [863, 404] on button "Add Payment" at bounding box center [919, 411] width 196 height 18
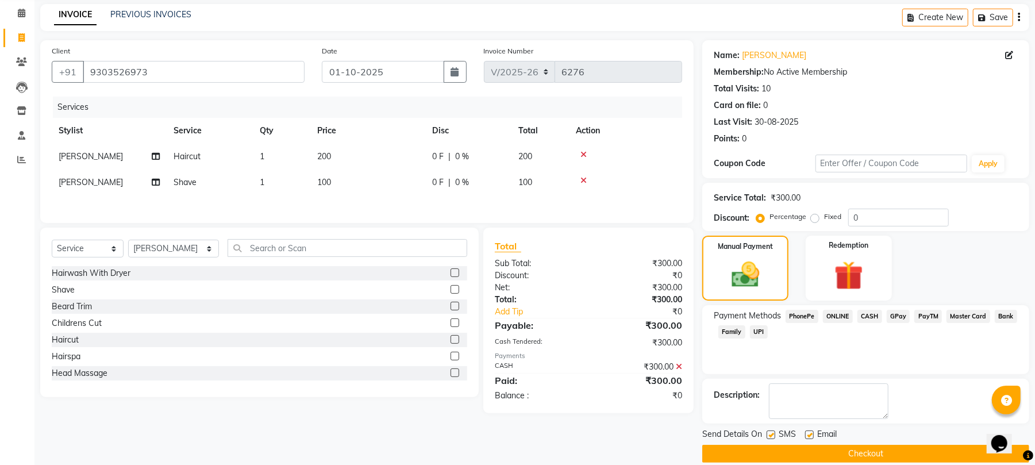
scroll to position [62, 0]
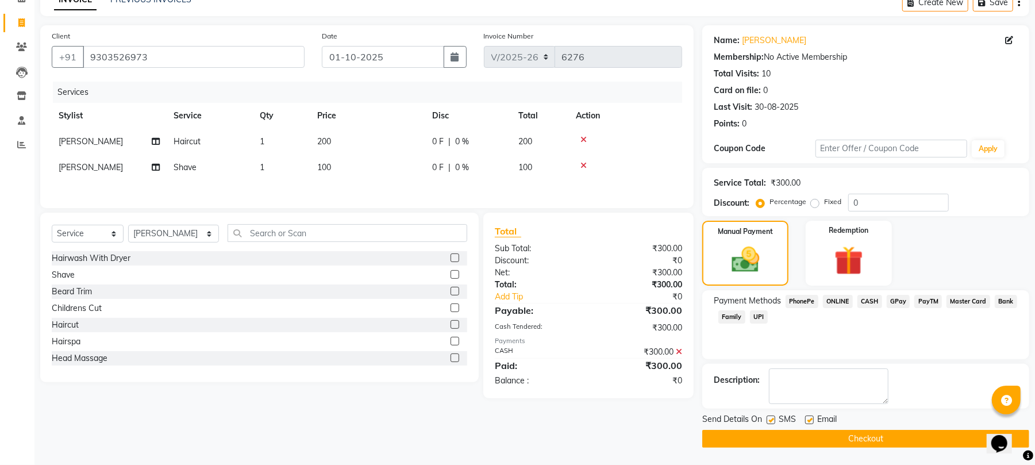
click at [807, 421] on label at bounding box center [809, 419] width 9 height 9
click at [807, 421] on input "checkbox" at bounding box center [808, 420] width 7 height 7
checkbox input "false"
click at [773, 419] on label at bounding box center [770, 419] width 9 height 9
click at [773, 419] on input "checkbox" at bounding box center [769, 420] width 7 height 7
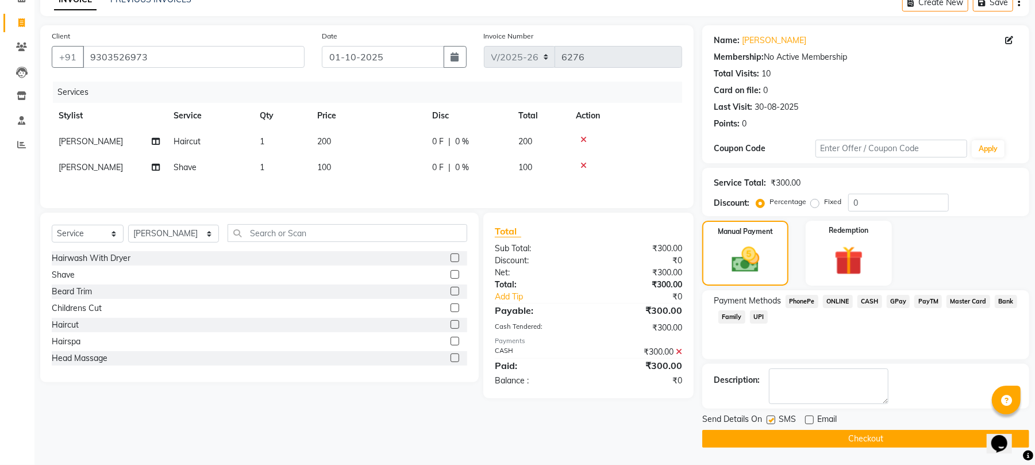
checkbox input "false"
click at [757, 439] on button "Checkout" at bounding box center [865, 439] width 327 height 18
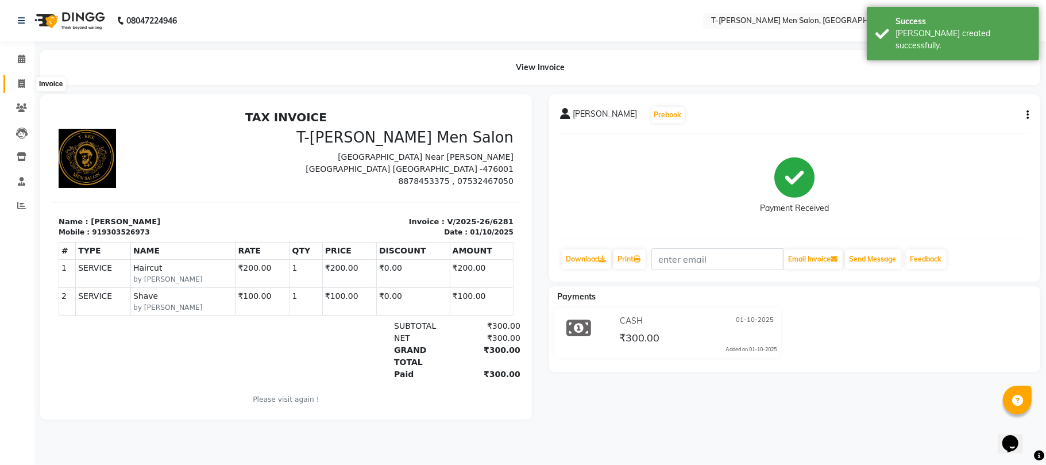
click at [19, 79] on icon at bounding box center [21, 83] width 6 height 9
select select "4816"
select select "service"
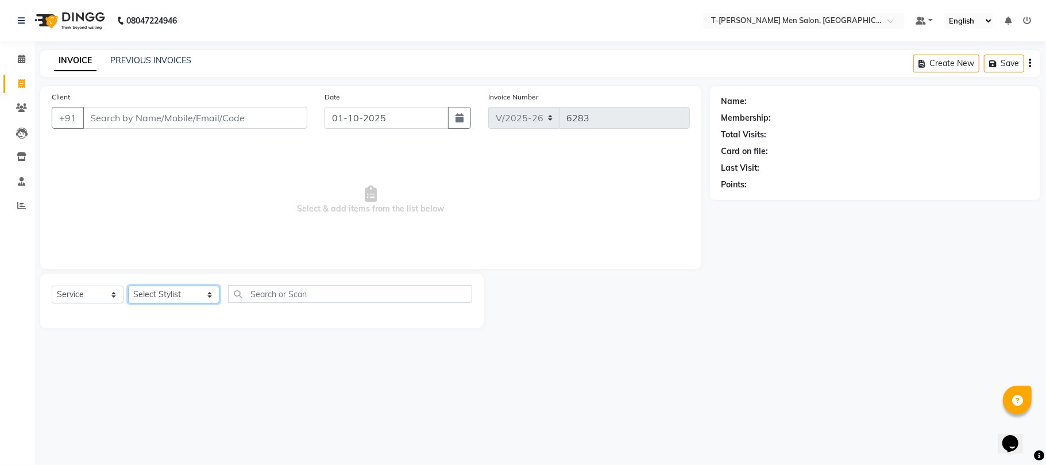
drag, startPoint x: 160, startPoint y: 302, endPoint x: 161, endPoint y: 288, distance: 13.8
click at [159, 297] on select "Select Stylist [PERSON_NAME] [PERSON_NAME] (goru) [PERSON_NAME] [PERSON_NAME] (…" at bounding box center [173, 295] width 91 height 18
select select "80929"
click at [128, 286] on select "Select Stylist [PERSON_NAME] [PERSON_NAME] (goru) [PERSON_NAME] [PERSON_NAME] (…" at bounding box center [173, 295] width 91 height 18
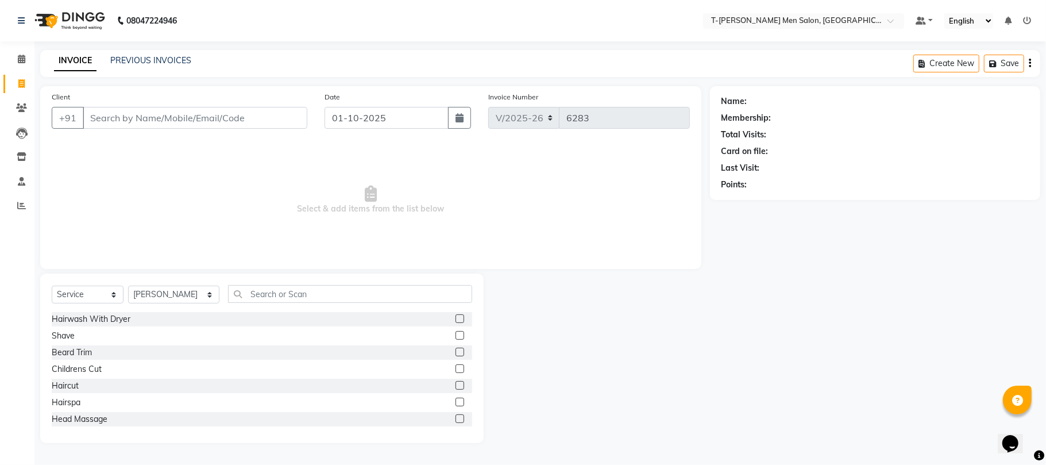
click at [69, 332] on div "Shave" at bounding box center [63, 336] width 23 height 12
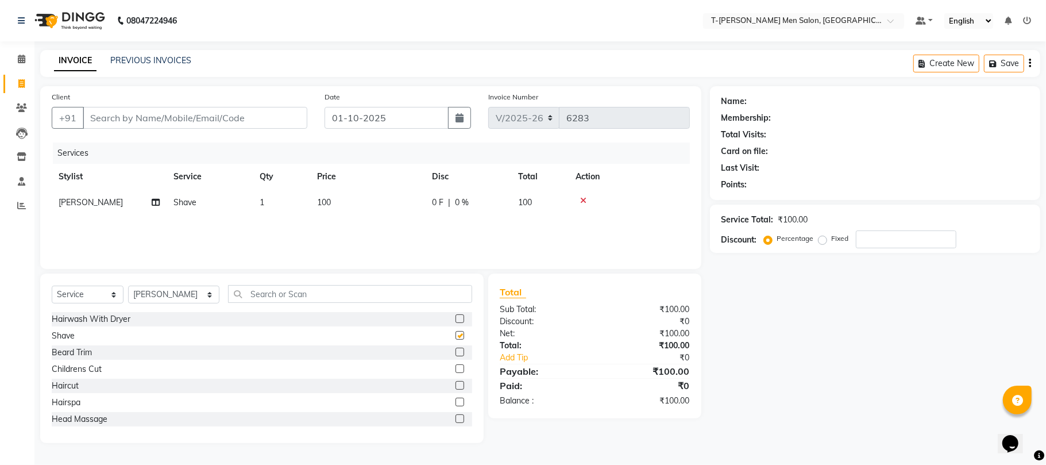
checkbox input "false"
click at [136, 125] on input "Client" at bounding box center [195, 118] width 225 height 22
type input "c"
type input "0"
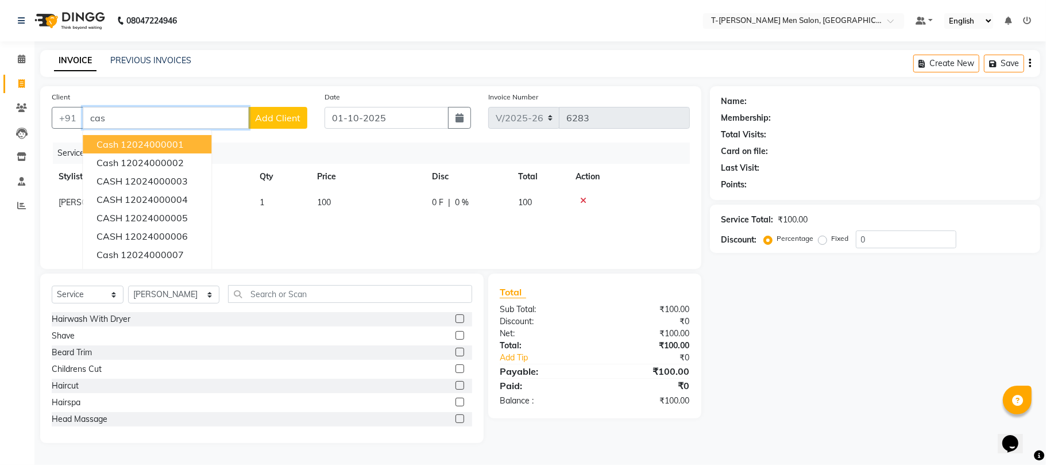
click at [124, 144] on ngb-highlight "12024000001" at bounding box center [152, 143] width 63 height 11
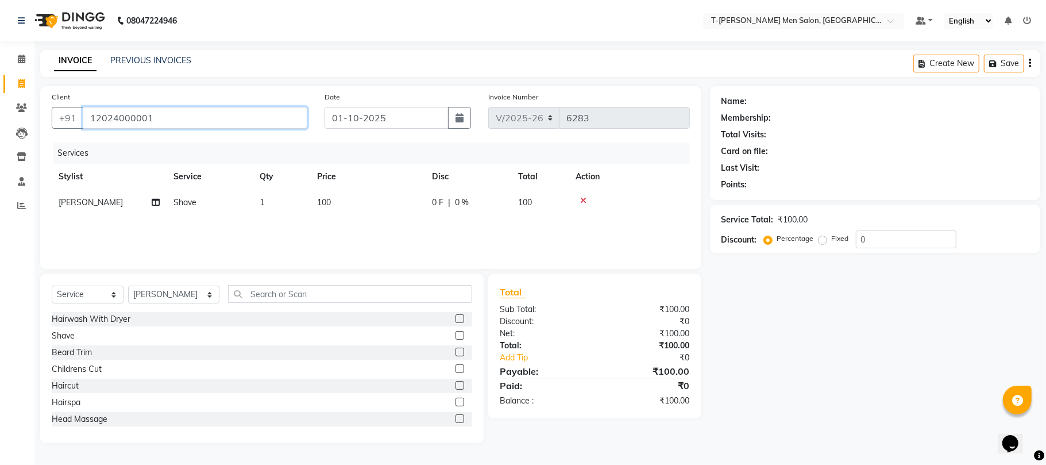
type input "12024000001"
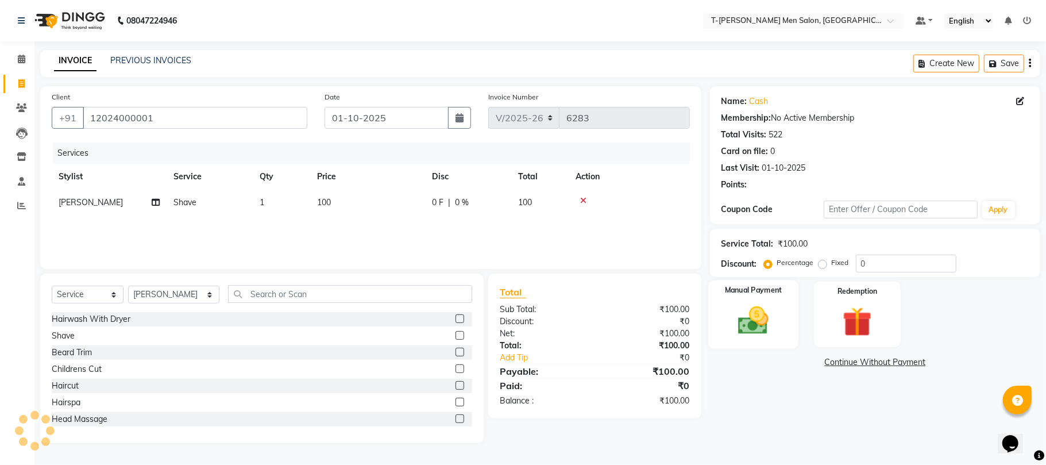
click at [766, 318] on img at bounding box center [753, 321] width 50 height 36
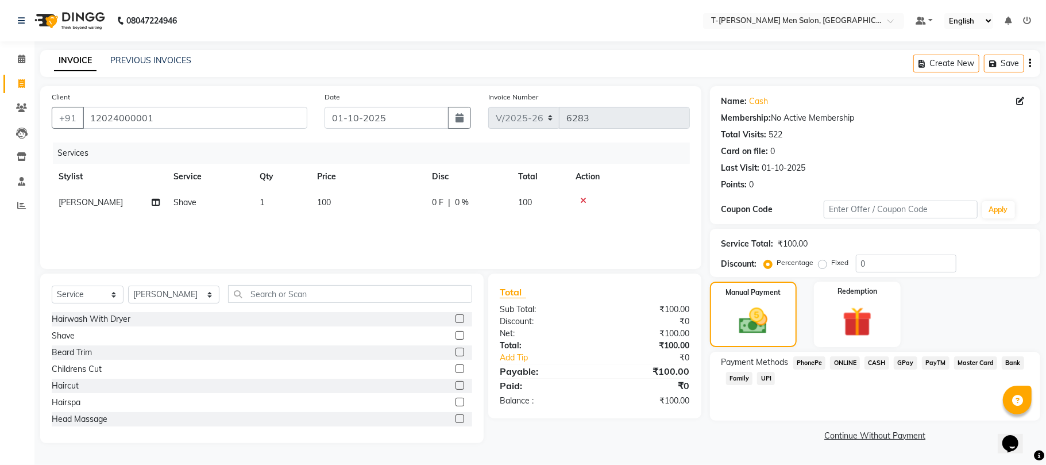
drag, startPoint x: 876, startPoint y: 361, endPoint x: 883, endPoint y: 385, distance: 24.7
click at [876, 361] on span "CASH" at bounding box center [877, 362] width 25 height 13
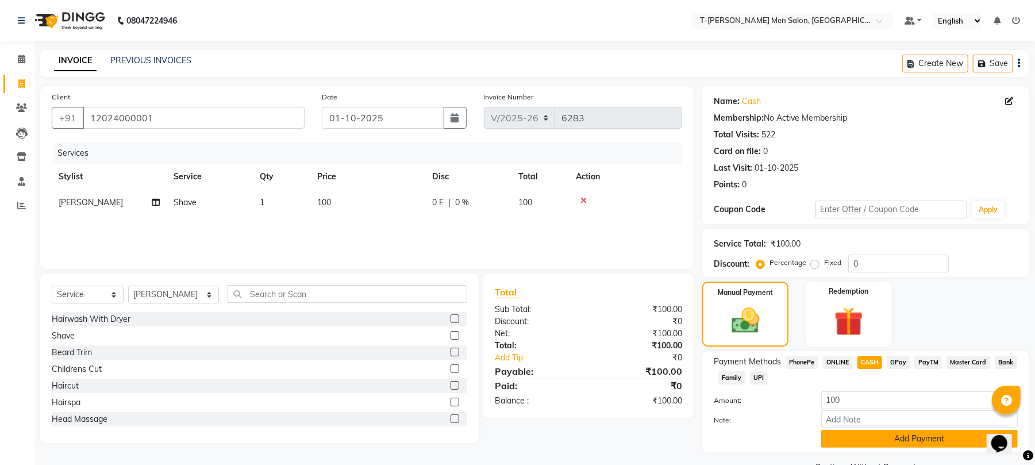
click at [869, 442] on button "Add Payment" at bounding box center [919, 439] width 196 height 18
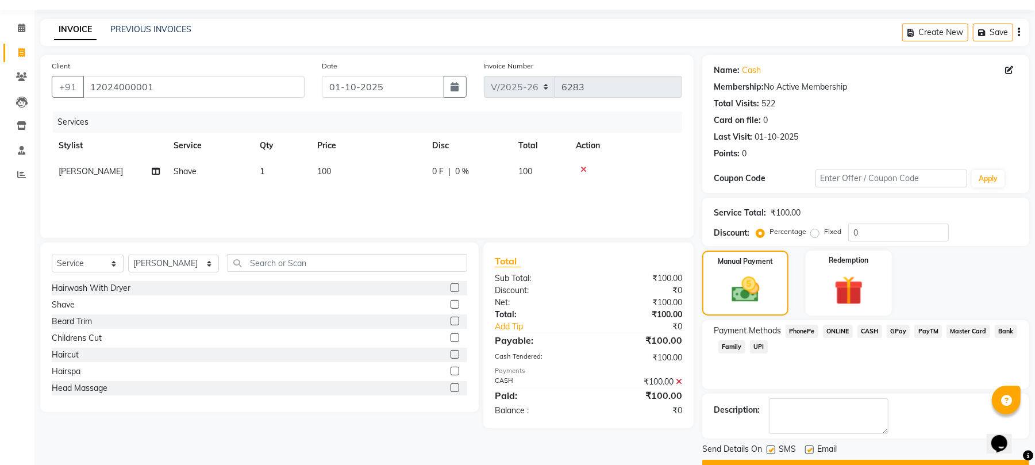
scroll to position [62, 0]
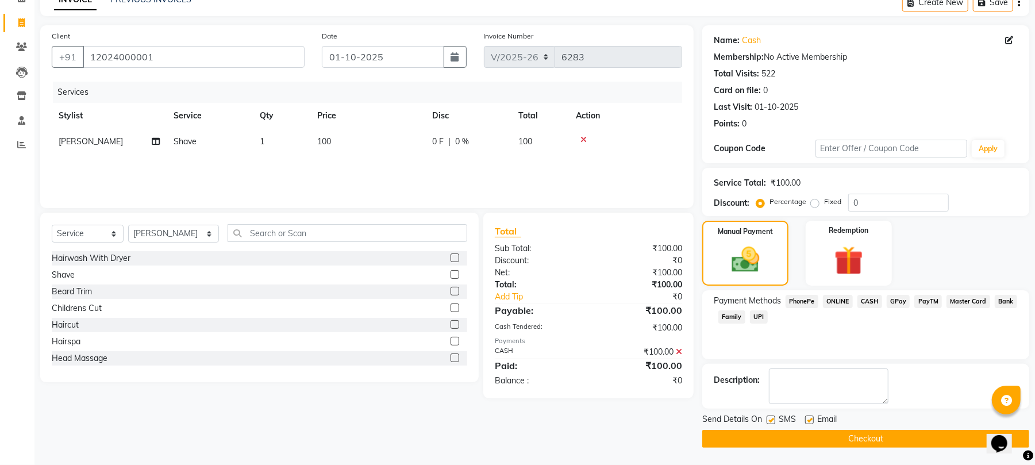
click at [807, 422] on label at bounding box center [809, 419] width 9 height 9
click at [807, 422] on input "checkbox" at bounding box center [808, 420] width 7 height 7
checkbox input "false"
click at [773, 417] on label at bounding box center [770, 419] width 9 height 9
click at [773, 417] on input "checkbox" at bounding box center [769, 420] width 7 height 7
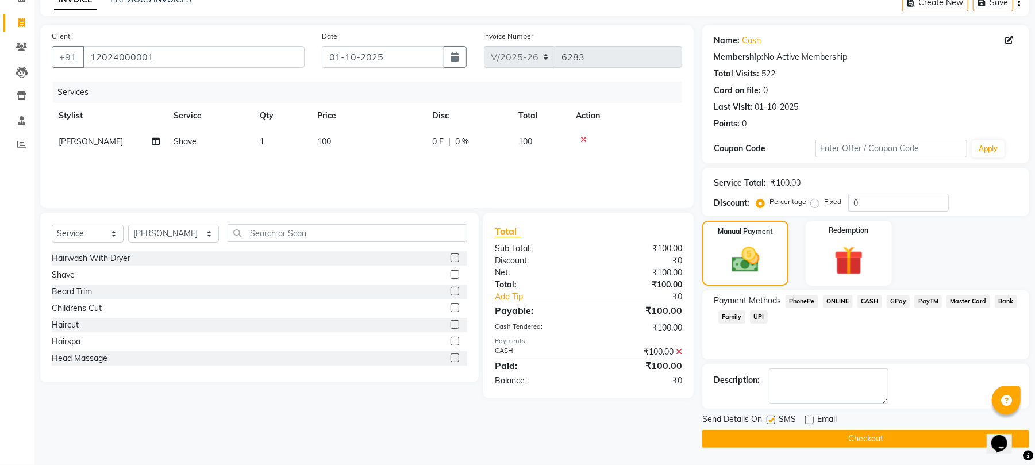
checkbox input "false"
click at [778, 435] on button "Checkout" at bounding box center [865, 439] width 327 height 18
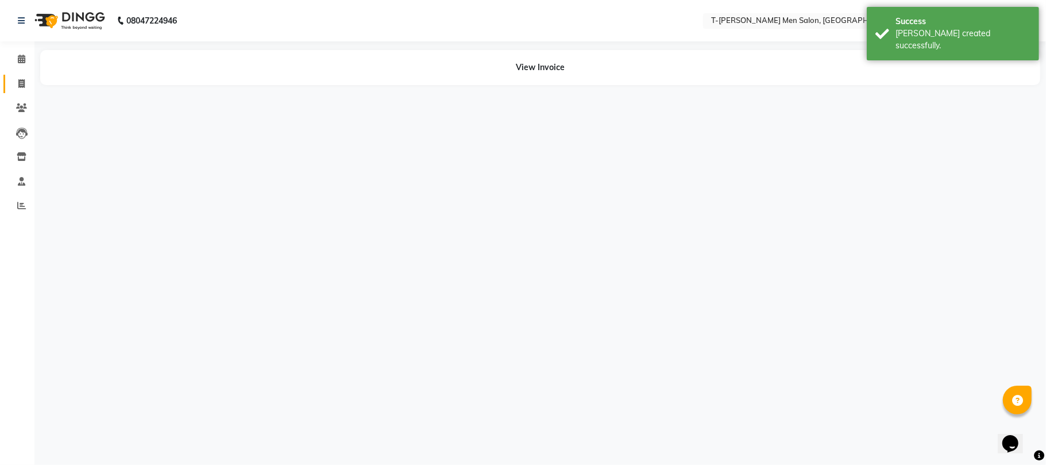
drag, startPoint x: 16, startPoint y: 81, endPoint x: 110, endPoint y: 1, distance: 123.9
click at [17, 81] on span at bounding box center [21, 84] width 20 height 13
select select "service"
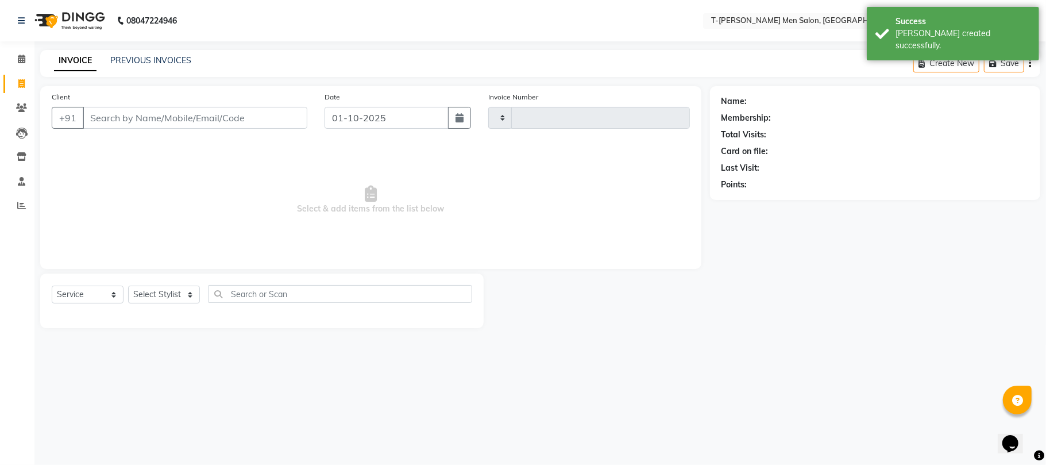
type input "6287"
select select "4816"
click at [155, 293] on select "Select Stylist [PERSON_NAME] [PERSON_NAME] (goru) [PERSON_NAME] [PERSON_NAME] (…" at bounding box center [173, 295] width 91 height 18
select select "90968"
click at [128, 286] on select "Select Stylist [PERSON_NAME] [PERSON_NAME] (goru) [PERSON_NAME] [PERSON_NAME] (…" at bounding box center [173, 295] width 91 height 18
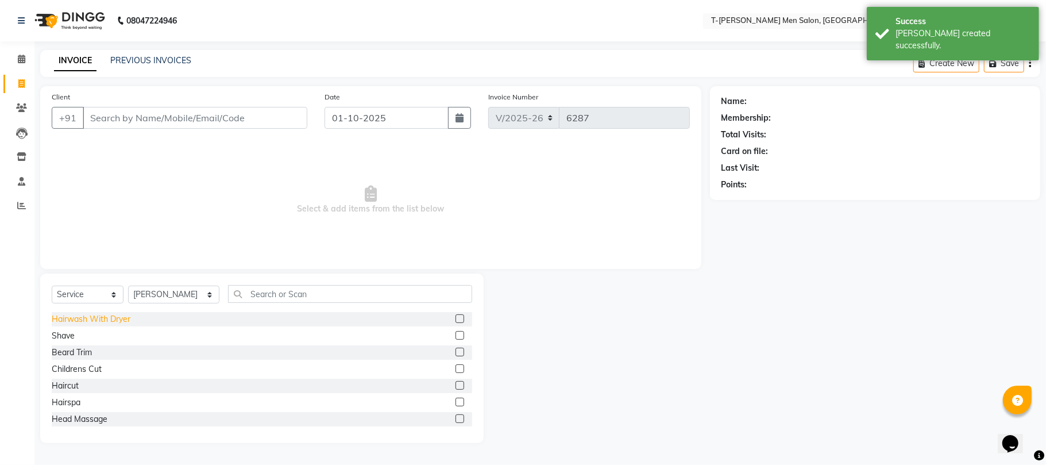
drag, startPoint x: 65, startPoint y: 329, endPoint x: 70, endPoint y: 314, distance: 16.2
click at [64, 330] on div "Shave" at bounding box center [63, 336] width 23 height 12
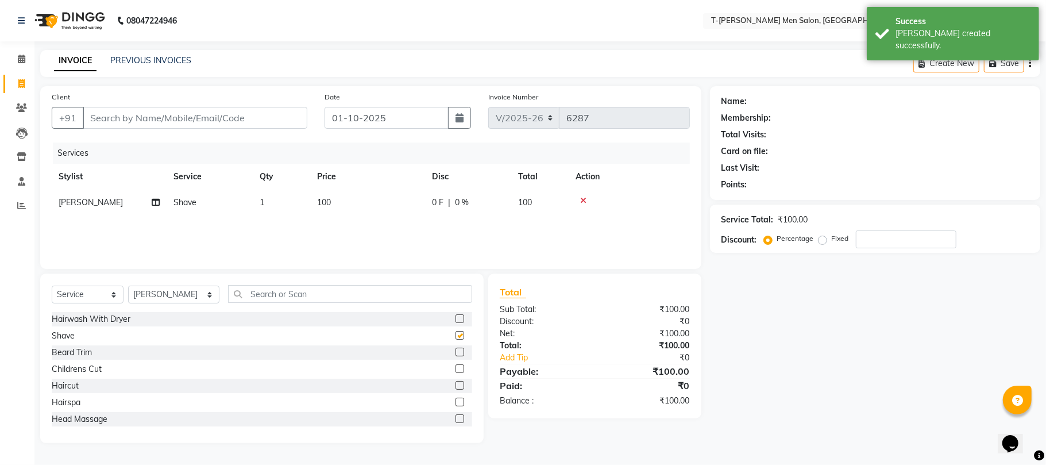
checkbox input "false"
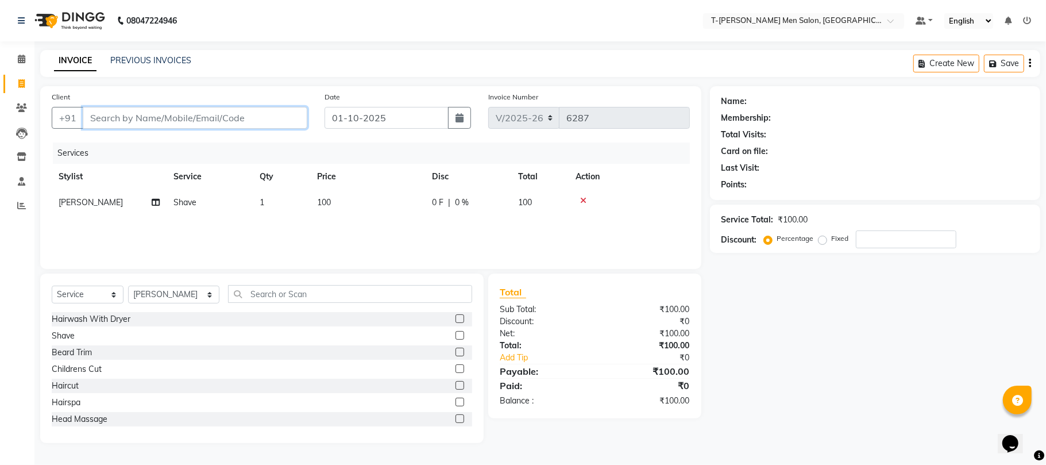
click at [152, 127] on input "Client" at bounding box center [195, 118] width 225 height 22
type input "n"
type input "0"
type input "8889115511"
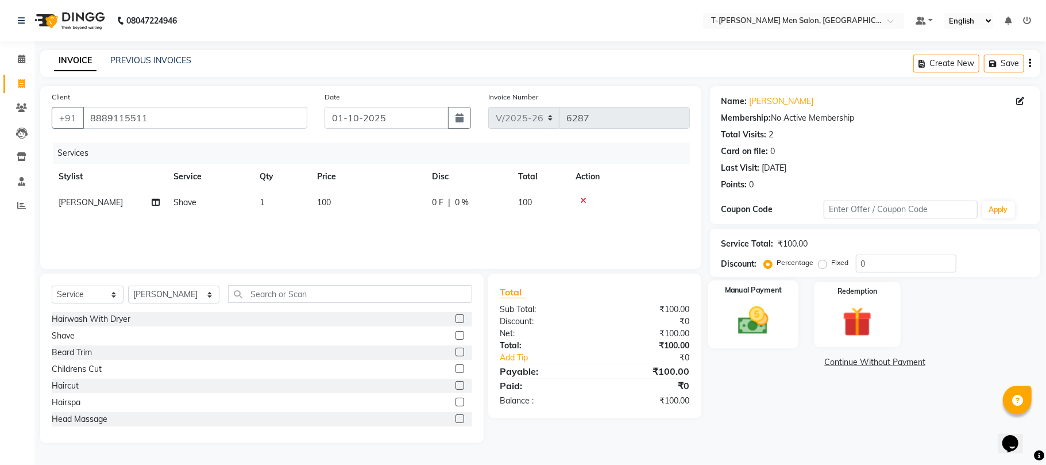
click at [749, 325] on img at bounding box center [753, 321] width 50 height 36
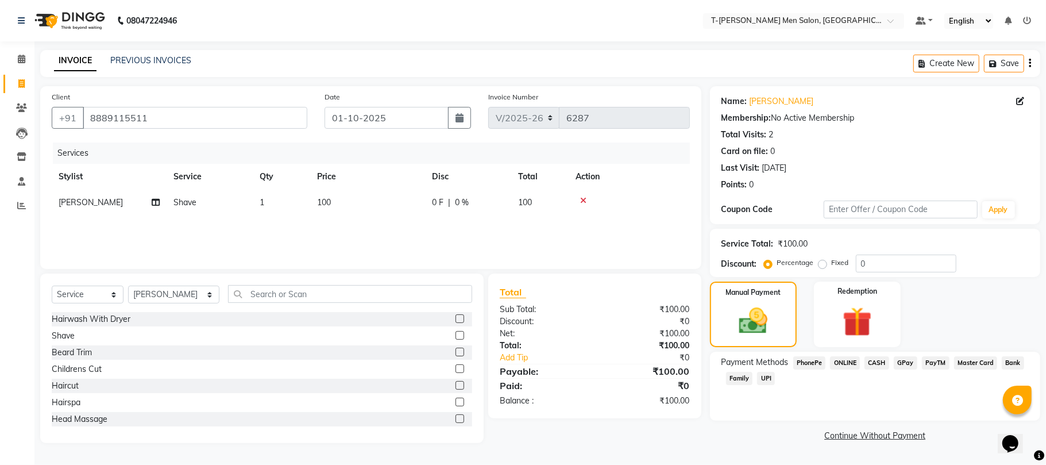
click at [874, 363] on span "CASH" at bounding box center [877, 362] width 25 height 13
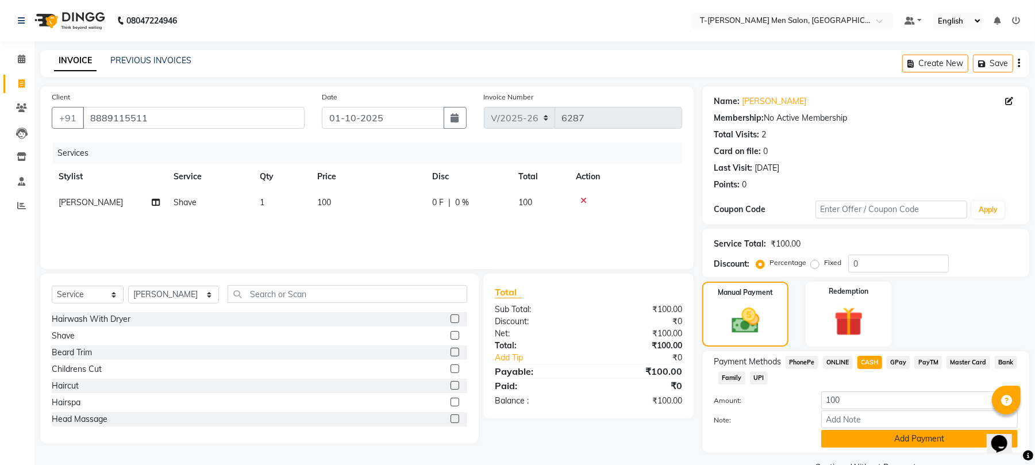
click at [862, 437] on button "Add Payment" at bounding box center [919, 439] width 196 height 18
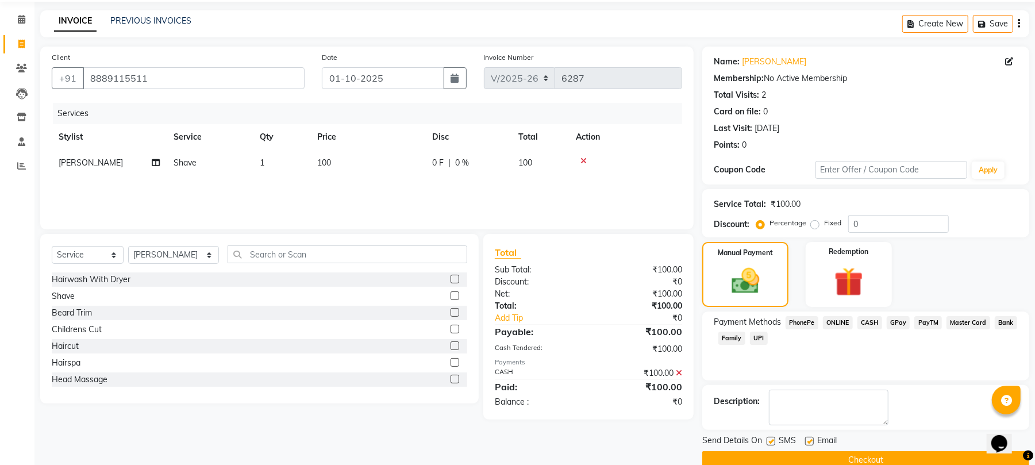
scroll to position [62, 0]
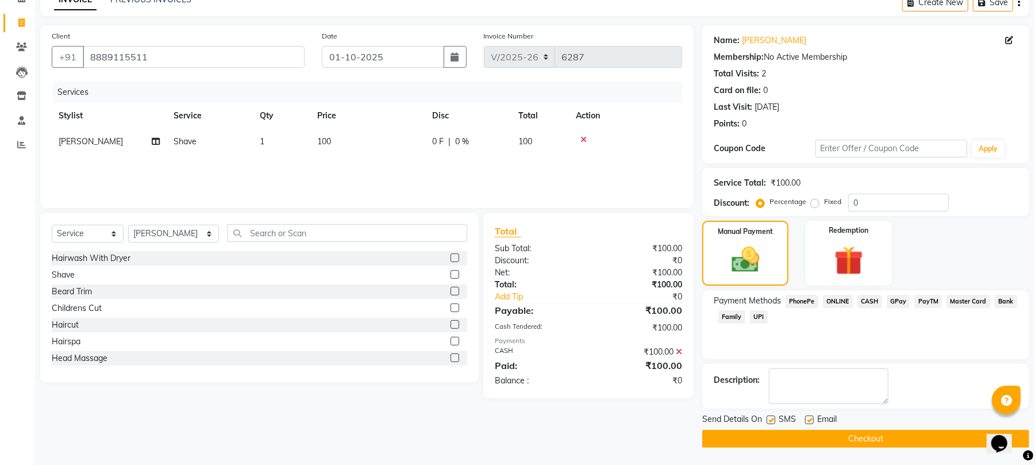
click at [810, 418] on label at bounding box center [809, 419] width 9 height 9
click at [810, 418] on input "checkbox" at bounding box center [808, 420] width 7 height 7
checkbox input "false"
click at [813, 430] on button "Checkout" at bounding box center [865, 439] width 327 height 18
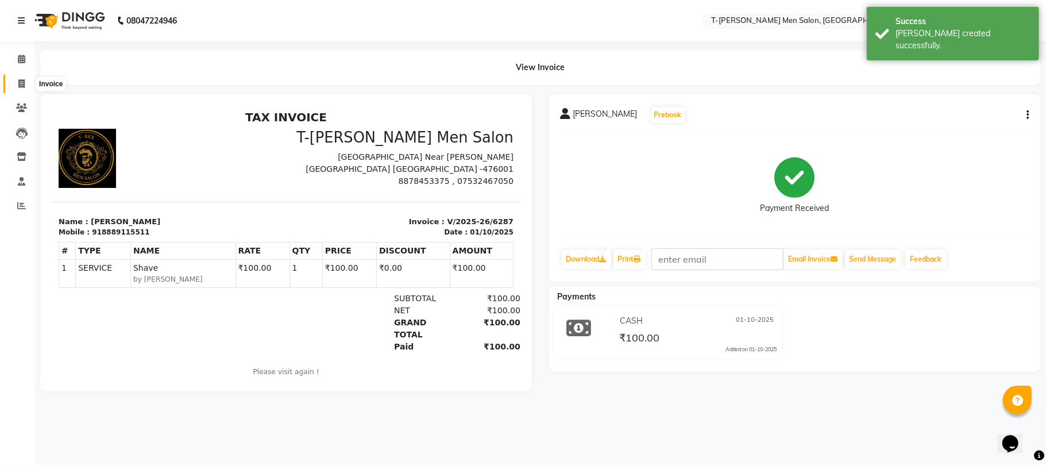
click at [12, 79] on span at bounding box center [21, 84] width 20 height 13
select select "4816"
select select "service"
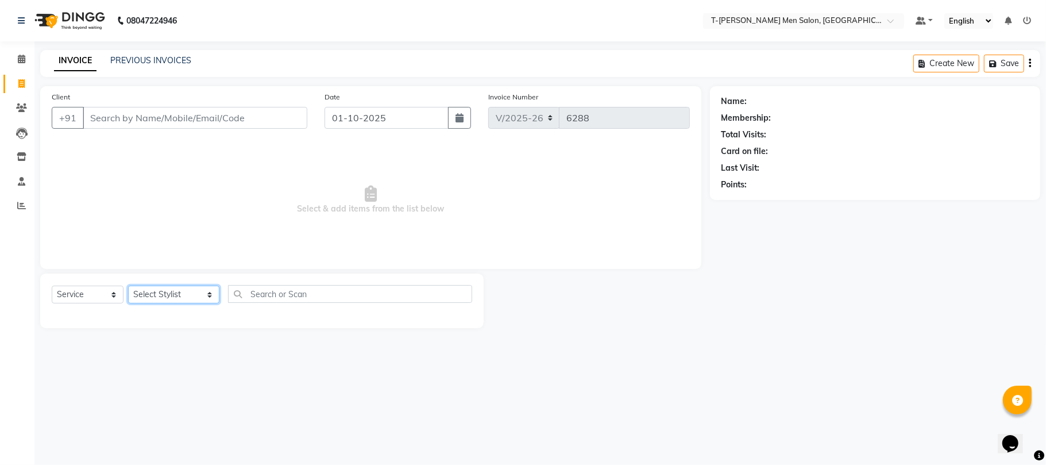
click at [157, 299] on select "Select Stylist [PERSON_NAME] [PERSON_NAME] (goru) [PERSON_NAME] [PERSON_NAME] (…" at bounding box center [173, 295] width 91 height 18
select select "29178"
click at [128, 286] on select "Select Stylist [PERSON_NAME] [PERSON_NAME] (goru) [PERSON_NAME] [PERSON_NAME] (…" at bounding box center [173, 295] width 91 height 18
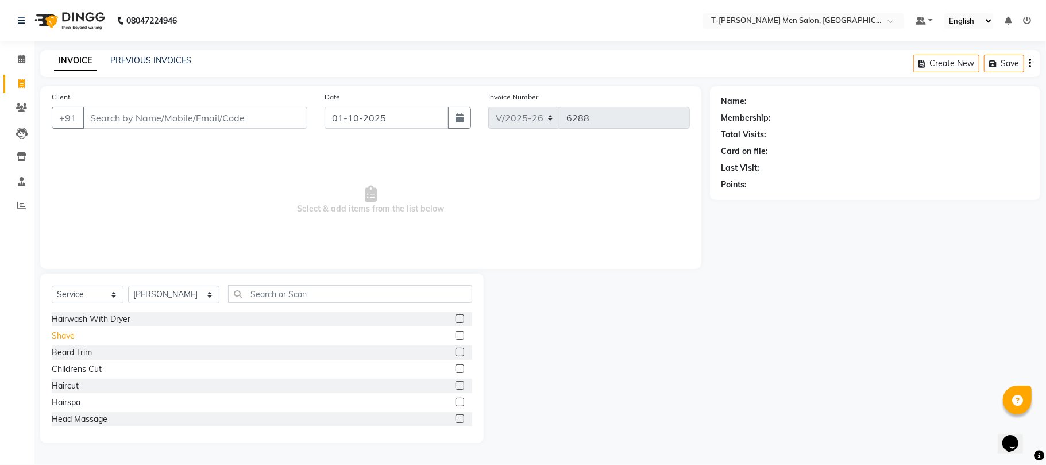
click at [63, 336] on div "Shave" at bounding box center [63, 336] width 23 height 12
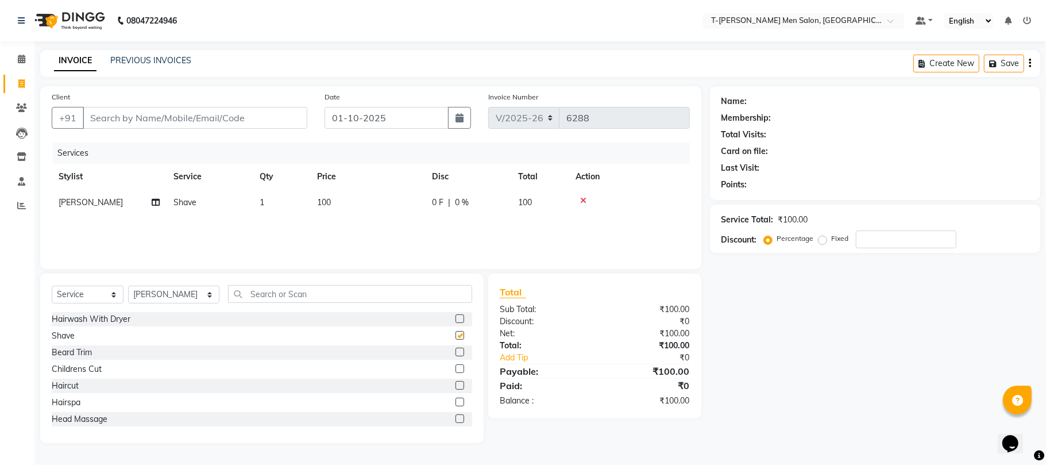
checkbox input "false"
drag, startPoint x: 169, startPoint y: 119, endPoint x: 168, endPoint y: 102, distance: 17.8
click at [169, 118] on input "Client" at bounding box center [195, 118] width 225 height 22
type input "b"
type input "0"
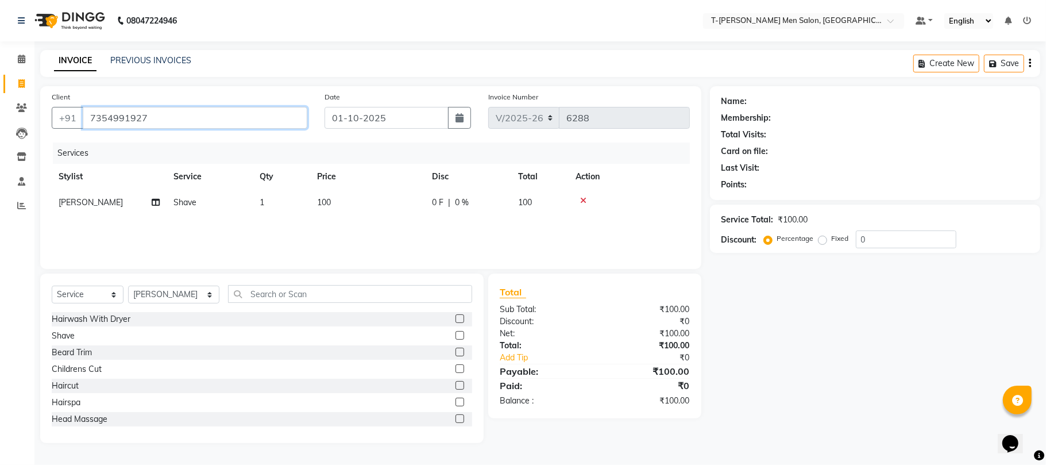
type input "7354991927"
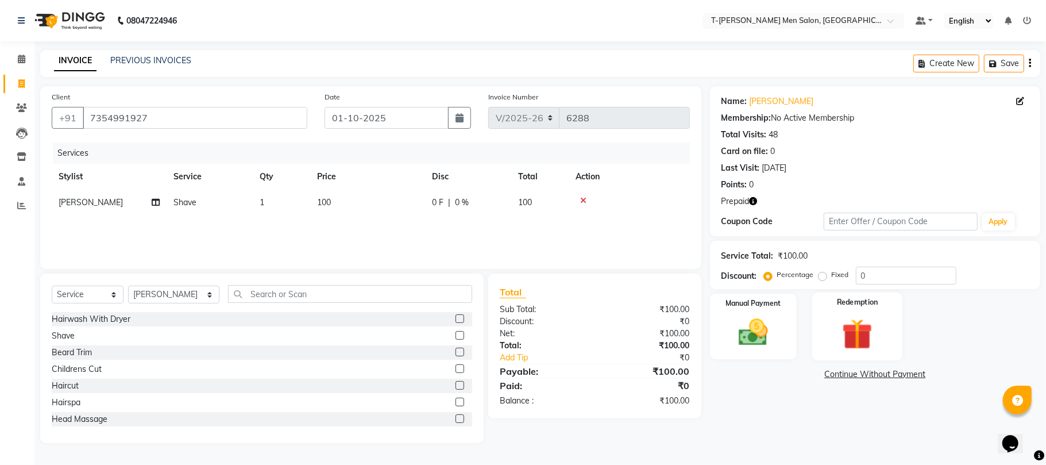
click at [858, 326] on img at bounding box center [857, 334] width 50 height 38
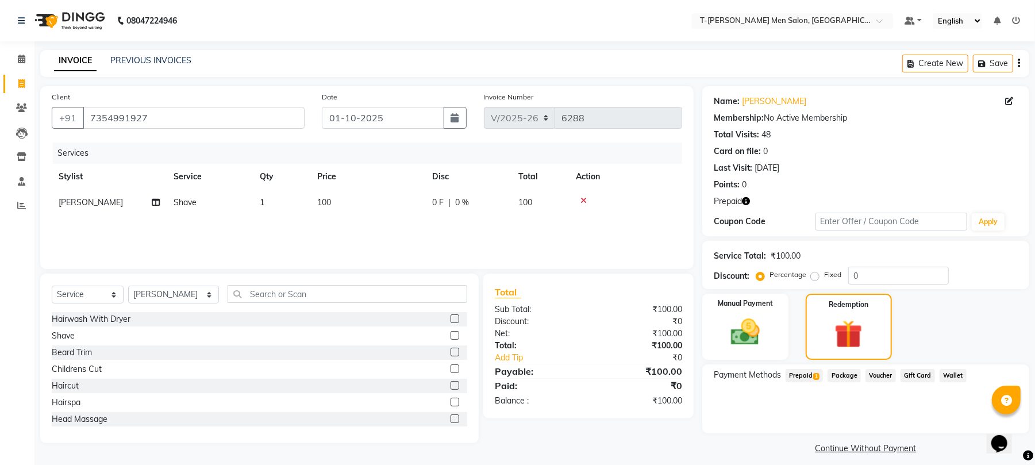
click at [817, 371] on span "Prepaid 1" at bounding box center [803, 375] width 37 height 13
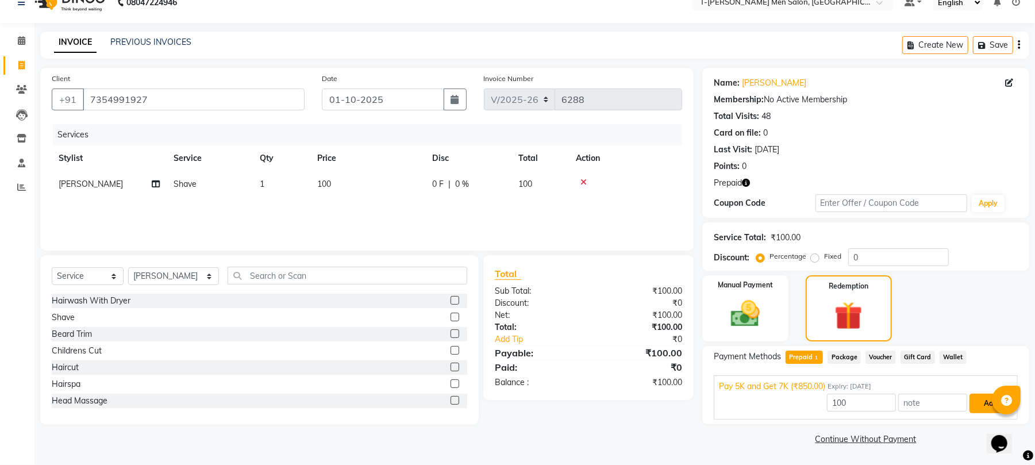
click at [977, 400] on button "Add" at bounding box center [990, 404] width 42 height 20
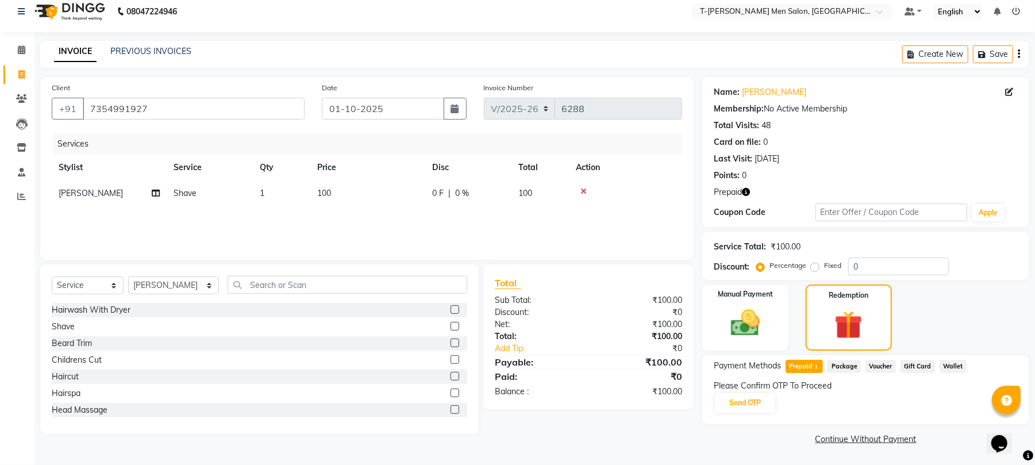
scroll to position [9, 0]
click at [727, 403] on button "Send OTP" at bounding box center [745, 403] width 60 height 20
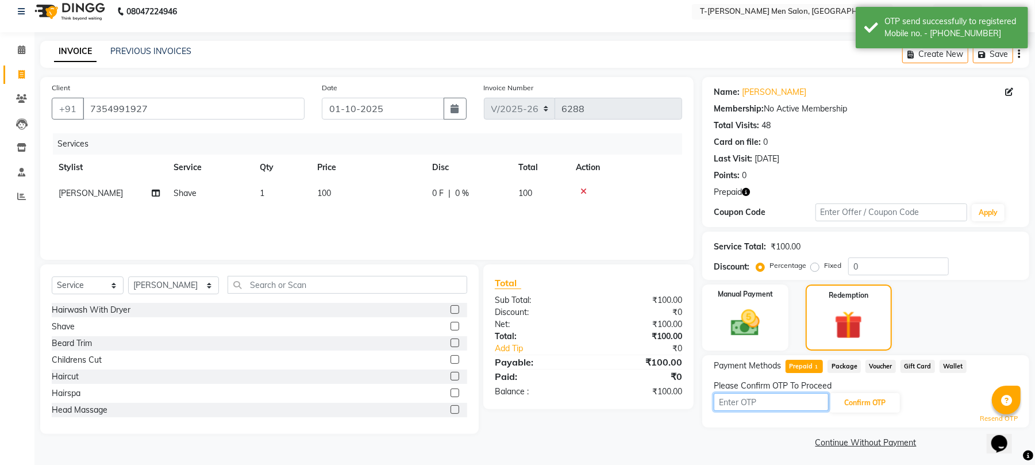
click at [745, 400] on input "text" at bounding box center [771, 402] width 115 height 18
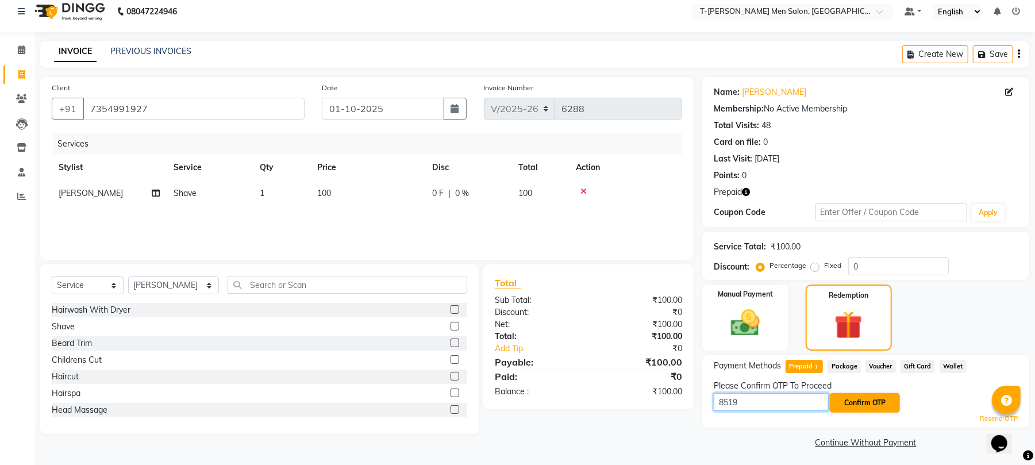
type input "8519"
click at [861, 402] on button "Confirm OTP" at bounding box center [865, 403] width 70 height 20
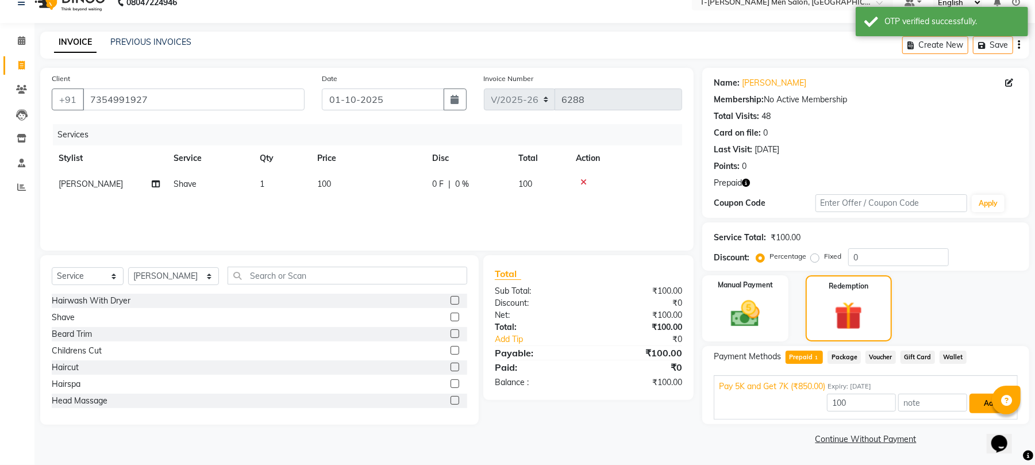
click at [981, 399] on button "Add" at bounding box center [990, 404] width 42 height 20
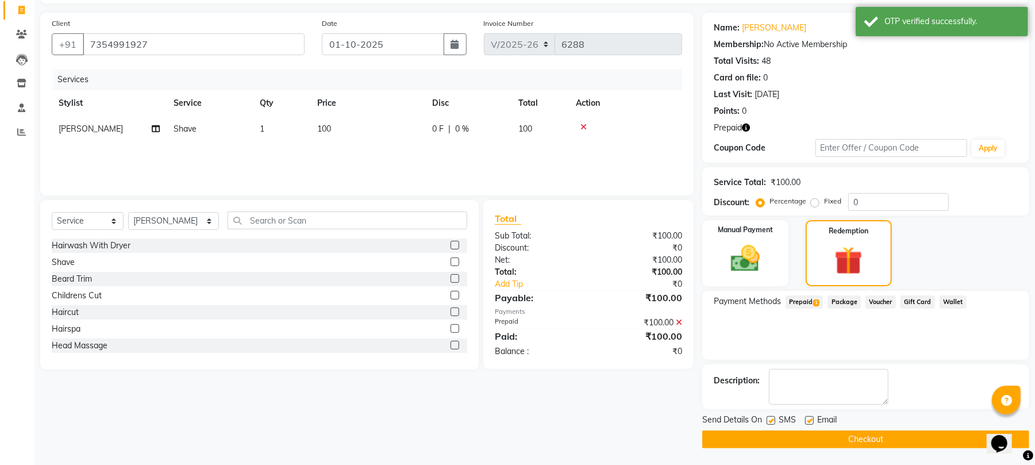
scroll to position [74, 0]
click at [809, 422] on label at bounding box center [809, 419] width 9 height 9
click at [809, 422] on input "checkbox" at bounding box center [808, 420] width 7 height 7
checkbox input "false"
click at [804, 433] on button "Checkout" at bounding box center [865, 439] width 327 height 18
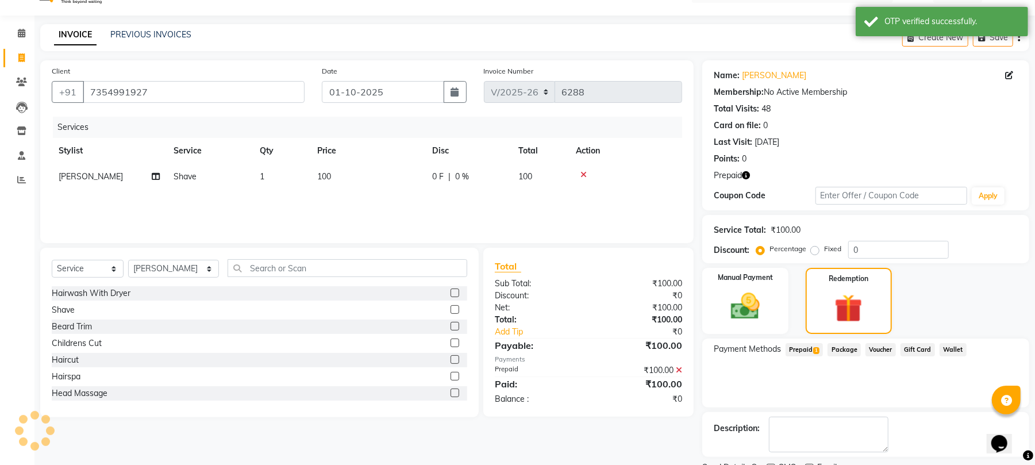
scroll to position [0, 0]
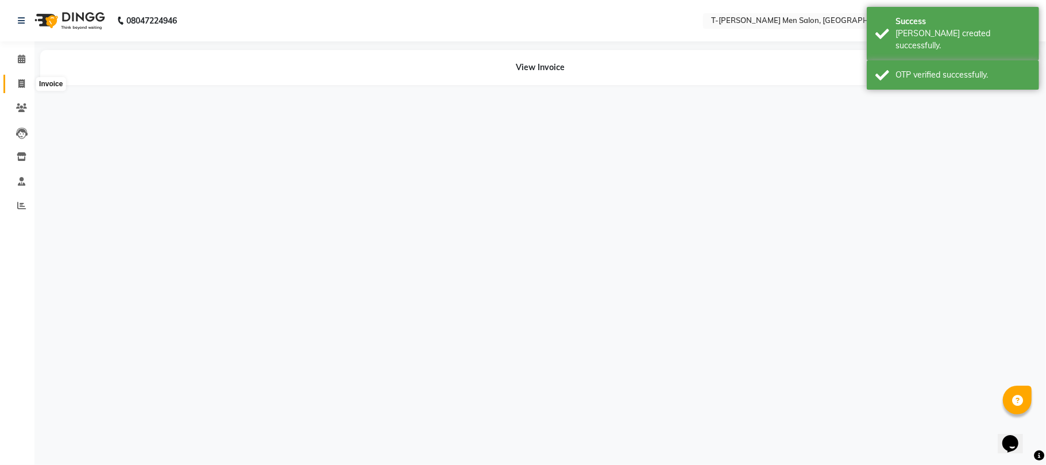
click at [19, 88] on icon at bounding box center [21, 83] width 6 height 9
select select "service"
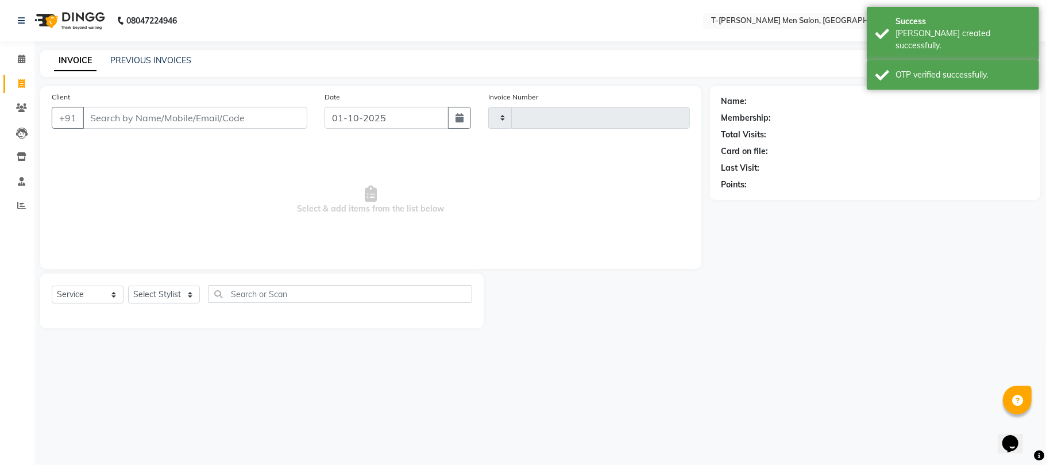
type input "6292"
select select "4816"
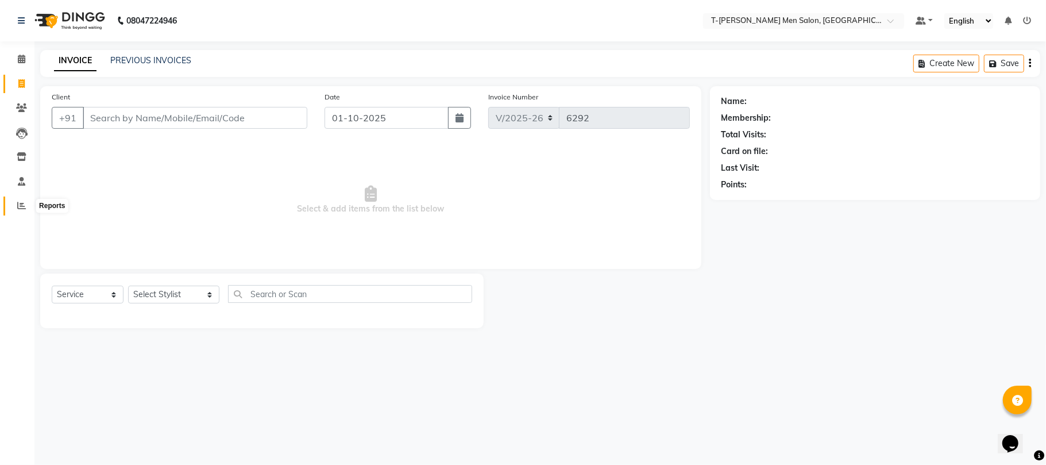
click at [26, 210] on span at bounding box center [21, 205] width 20 height 13
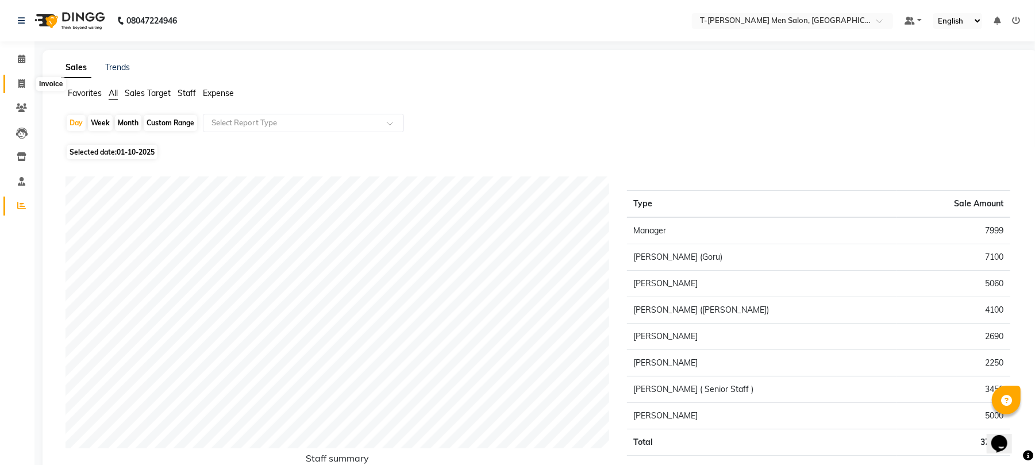
click at [25, 82] on span at bounding box center [21, 84] width 20 height 13
select select "service"
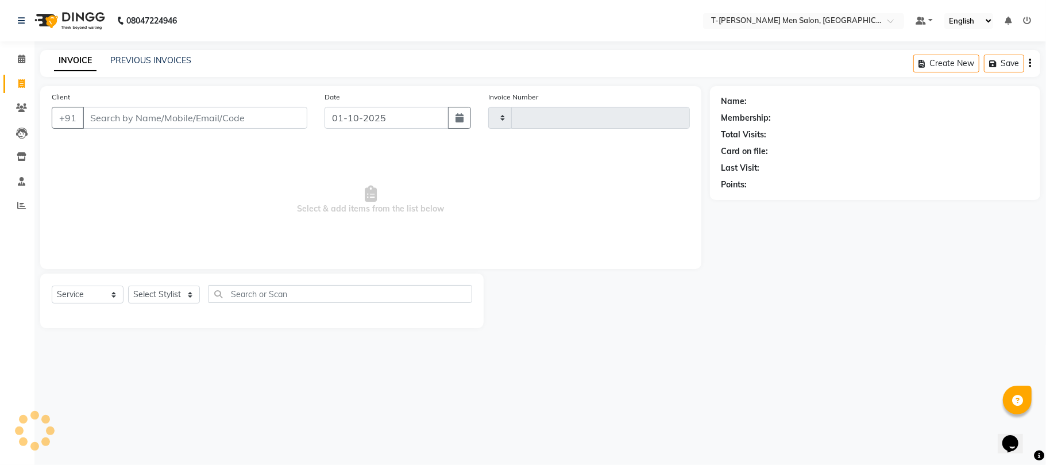
type input "6292"
select select "4816"
click at [149, 286] on select "Select Stylist [PERSON_NAME] [PERSON_NAME] (goru) [PERSON_NAME] [PERSON_NAME] (…" at bounding box center [173, 295] width 91 height 18
select select "29181"
click at [128, 286] on select "Select Stylist [PERSON_NAME] [PERSON_NAME] (goru) [PERSON_NAME] [PERSON_NAME] (…" at bounding box center [173, 295] width 91 height 18
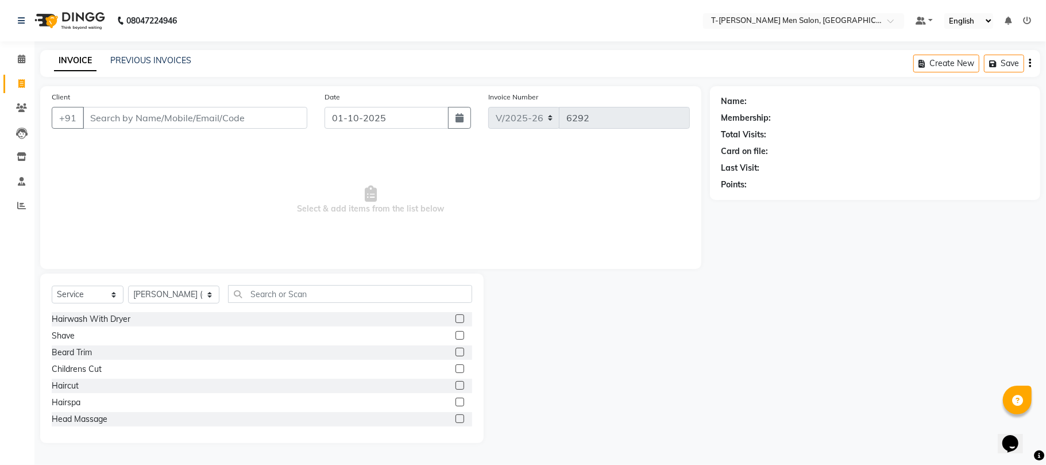
click at [79, 344] on div "Hairwash With Dryer Shave Beard Trim Childrens Cut Haircut Hairspa Head Massage…" at bounding box center [262, 369] width 421 height 115
click at [83, 353] on div "Beard Trim" at bounding box center [72, 352] width 40 height 12
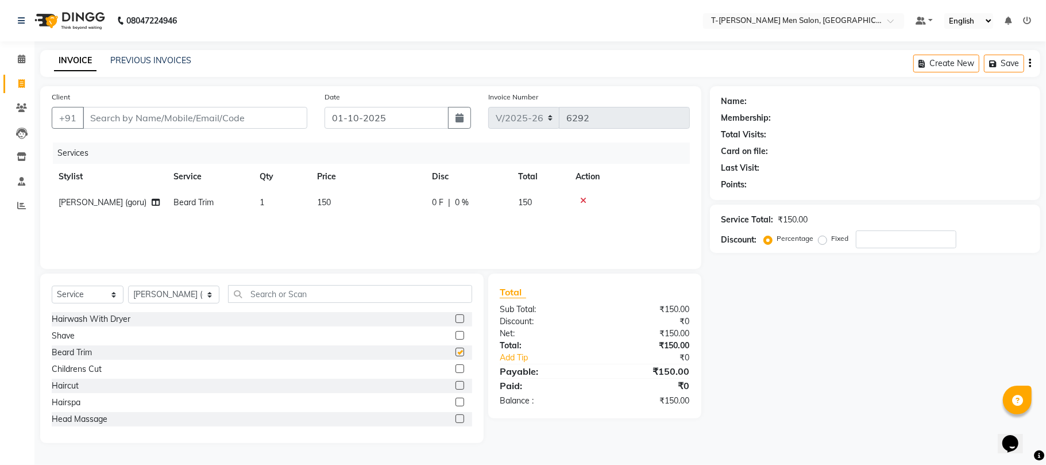
checkbox input "false"
click at [171, 118] on input "Client" at bounding box center [195, 118] width 225 height 22
click at [191, 120] on input "Client" at bounding box center [195, 118] width 225 height 22
type input "m"
type input "0"
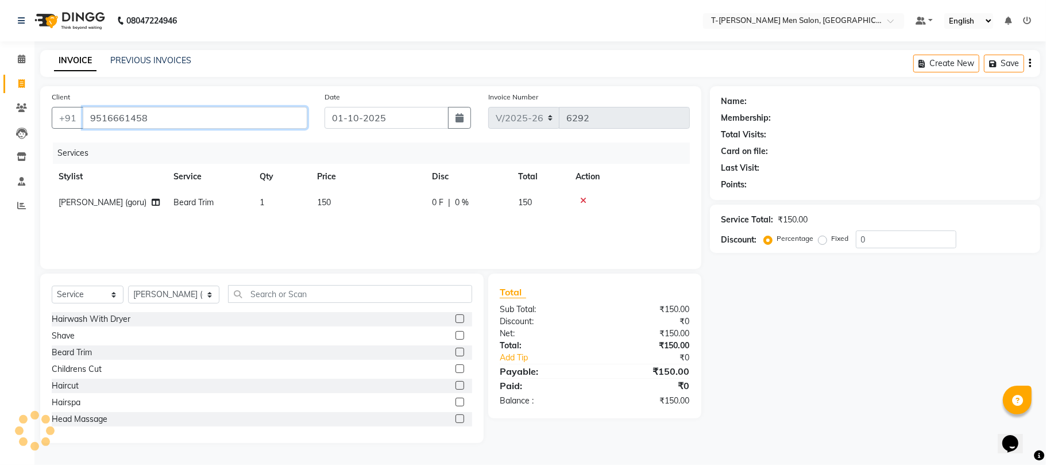
type input "9516661458"
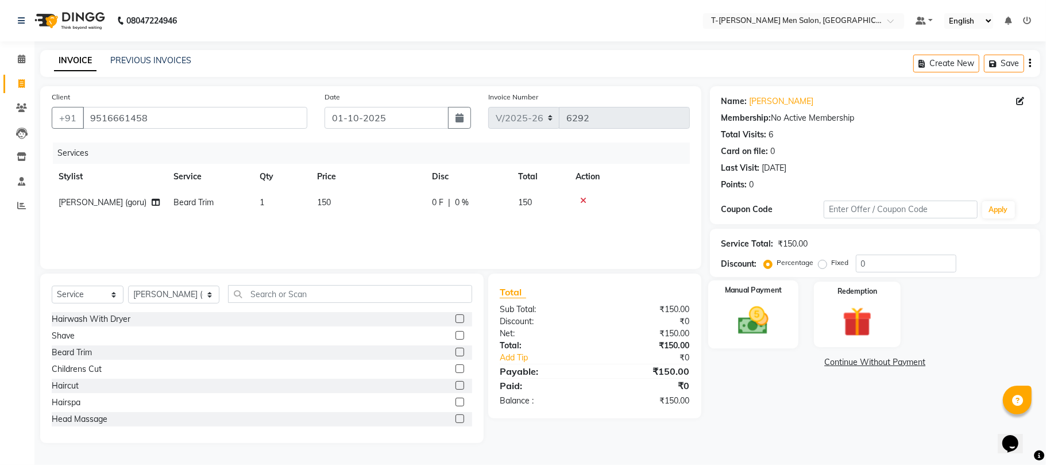
click at [745, 315] on img at bounding box center [753, 321] width 50 height 36
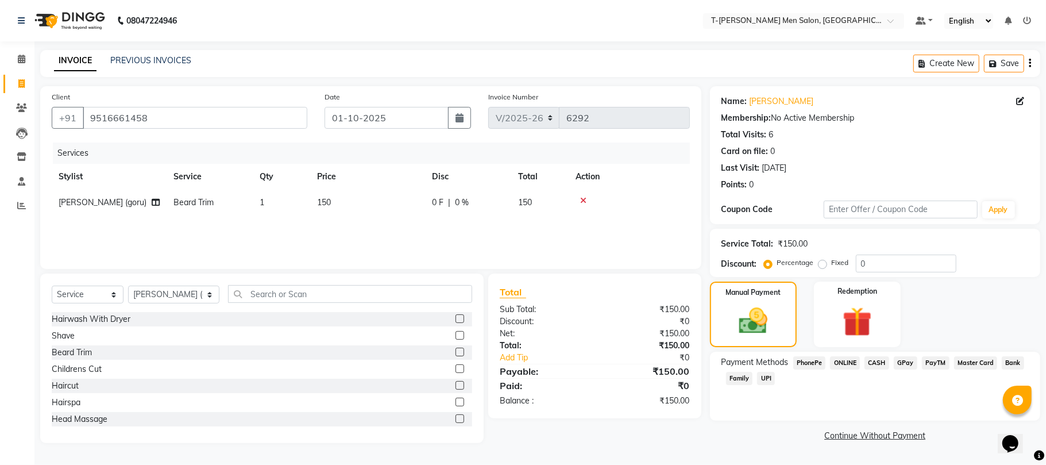
click at [841, 364] on span "ONLINE" at bounding box center [845, 362] width 30 height 13
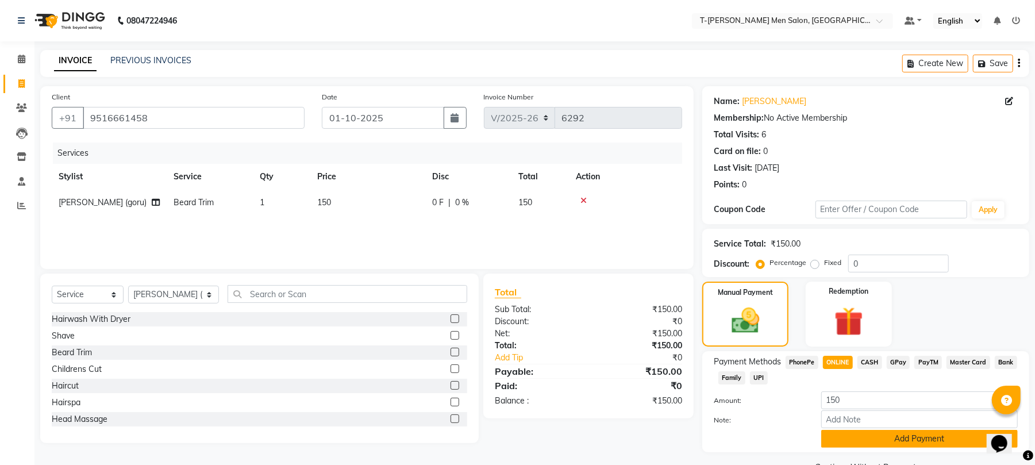
click at [837, 433] on button "Add Payment" at bounding box center [919, 439] width 196 height 18
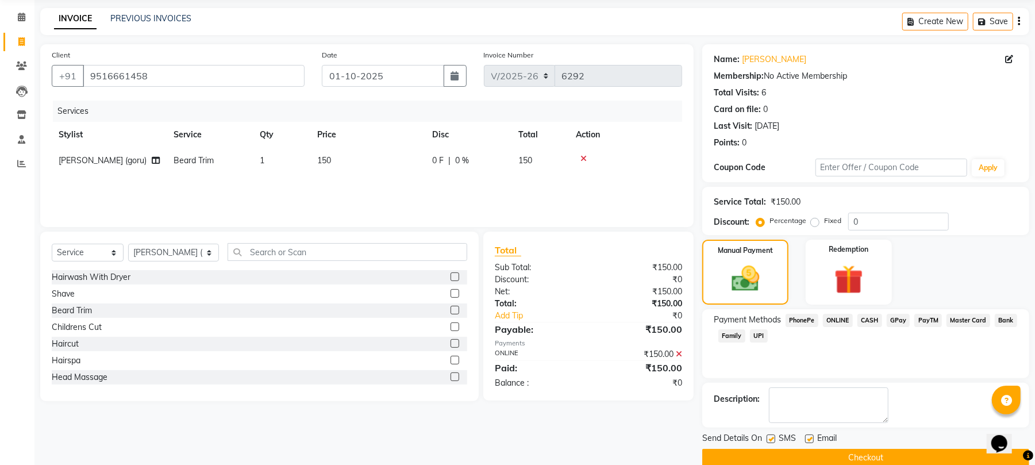
scroll to position [62, 0]
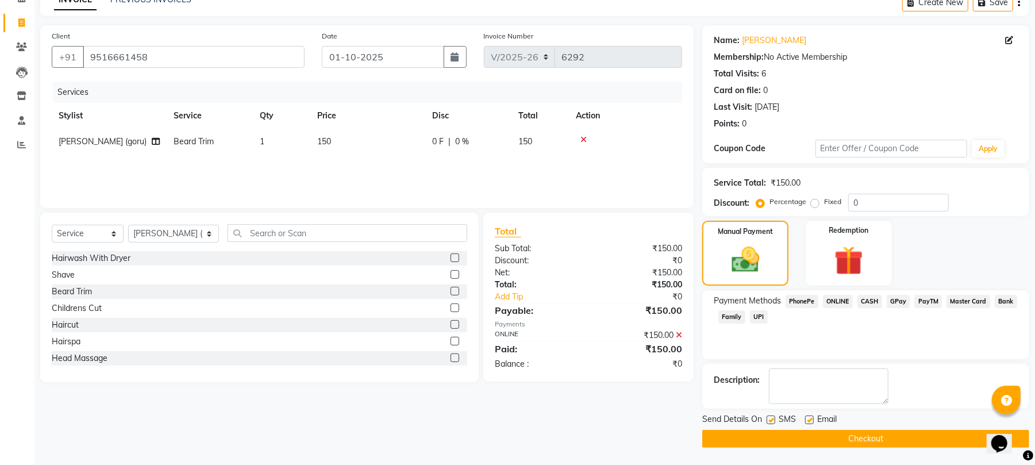
click at [809, 425] on div at bounding box center [808, 421] width 7 height 12
click at [810, 416] on label at bounding box center [809, 419] width 9 height 9
click at [810, 417] on input "checkbox" at bounding box center [808, 420] width 7 height 7
checkbox input "false"
click at [812, 428] on div "Send Details On SMS Email Checkout" at bounding box center [865, 430] width 327 height 34
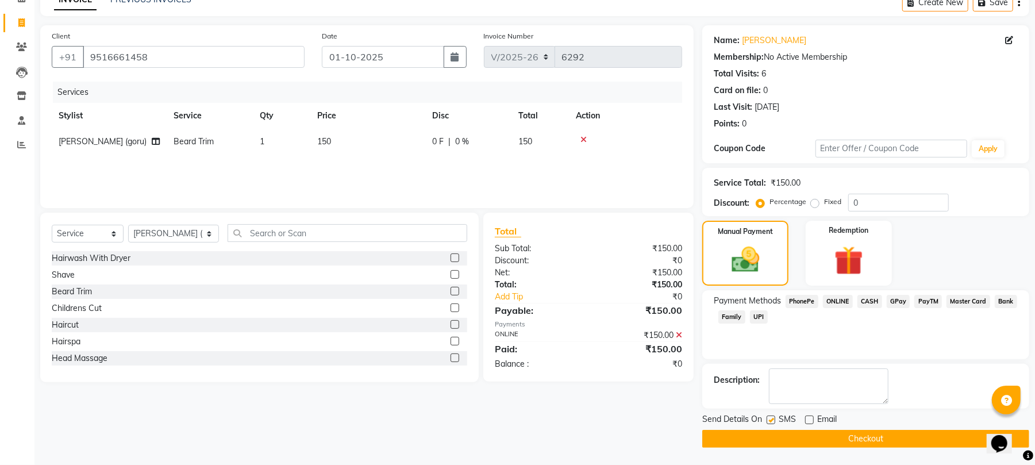
click at [796, 442] on button "Checkout" at bounding box center [865, 439] width 327 height 18
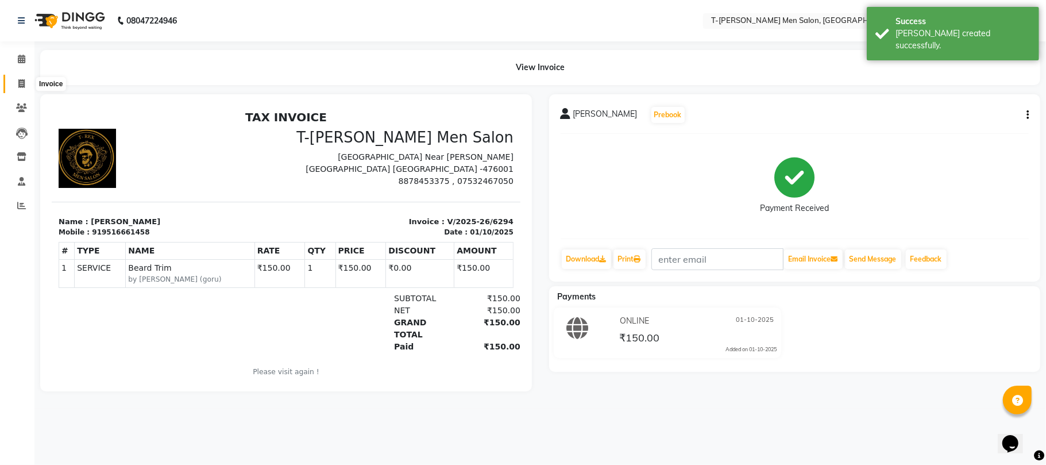
click at [20, 86] on icon at bounding box center [21, 83] width 6 height 9
select select "service"
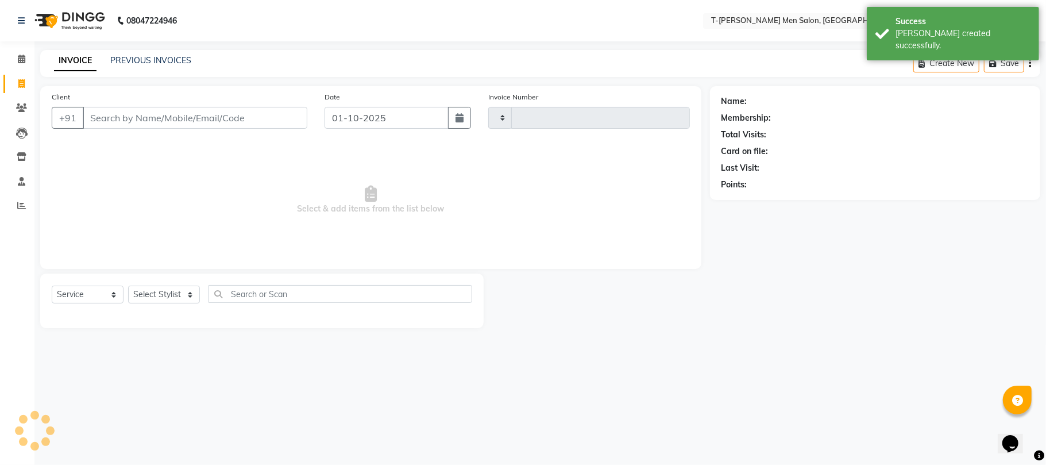
type input "6295"
select select "4816"
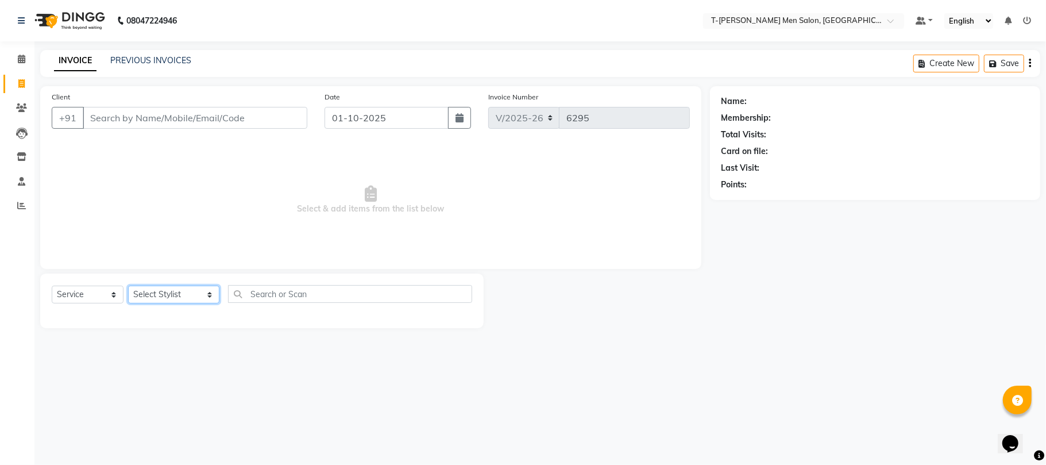
click at [157, 299] on select "Select Stylist [PERSON_NAME] [PERSON_NAME] (goru) [PERSON_NAME] [PERSON_NAME] (…" at bounding box center [173, 295] width 91 height 18
select select "80929"
click at [128, 286] on select "Select Stylist [PERSON_NAME] [PERSON_NAME] (goru) [PERSON_NAME] [PERSON_NAME] (…" at bounding box center [173, 295] width 91 height 18
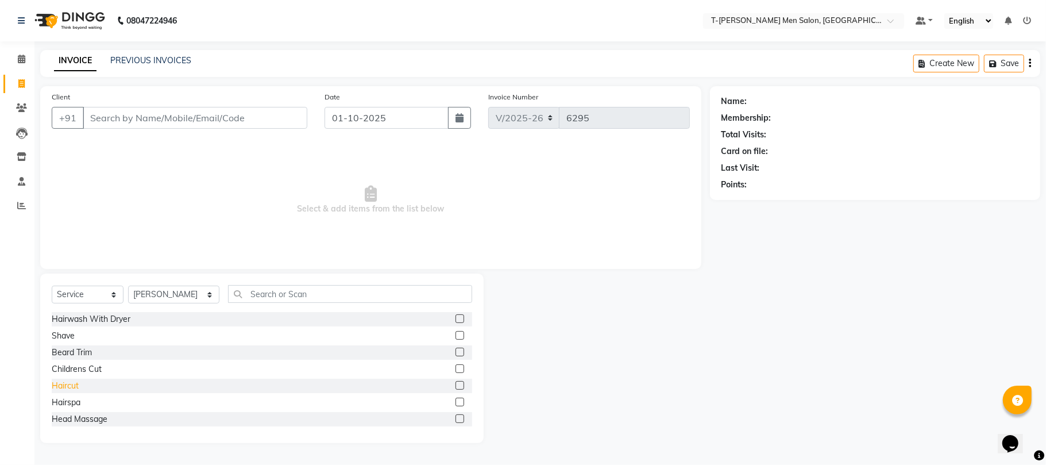
click at [72, 383] on div "Haircut" at bounding box center [65, 386] width 27 height 12
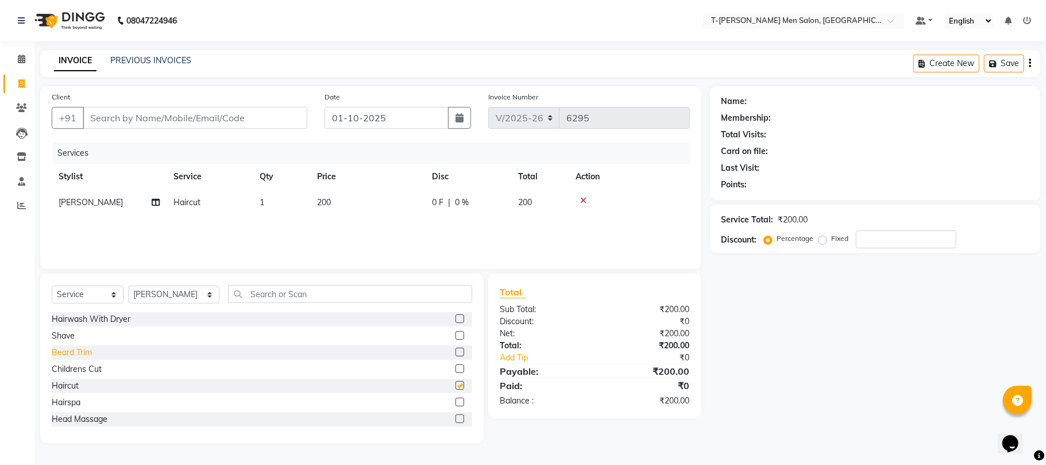
checkbox input "false"
click at [74, 350] on div "Beard Trim" at bounding box center [72, 352] width 40 height 12
checkbox input "false"
click at [170, 115] on input "Client" at bounding box center [195, 118] width 225 height 22
type input "d"
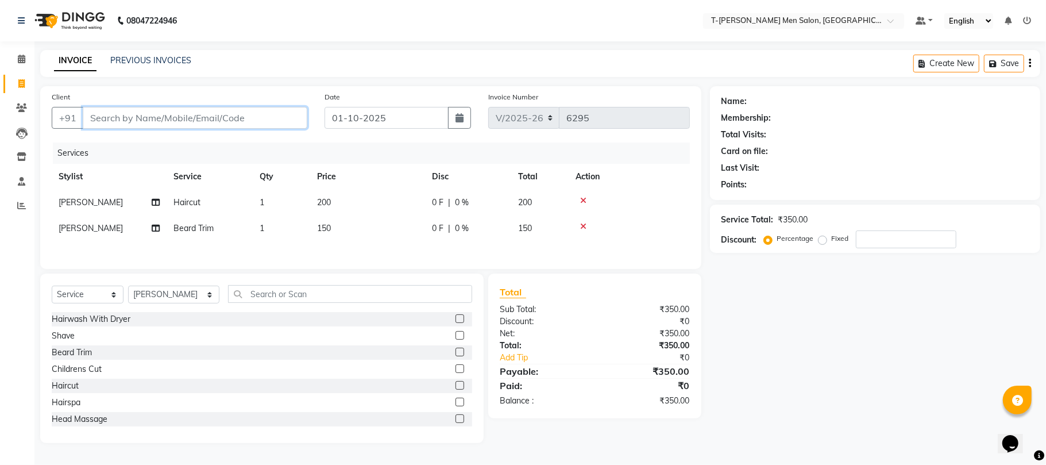
type input "0"
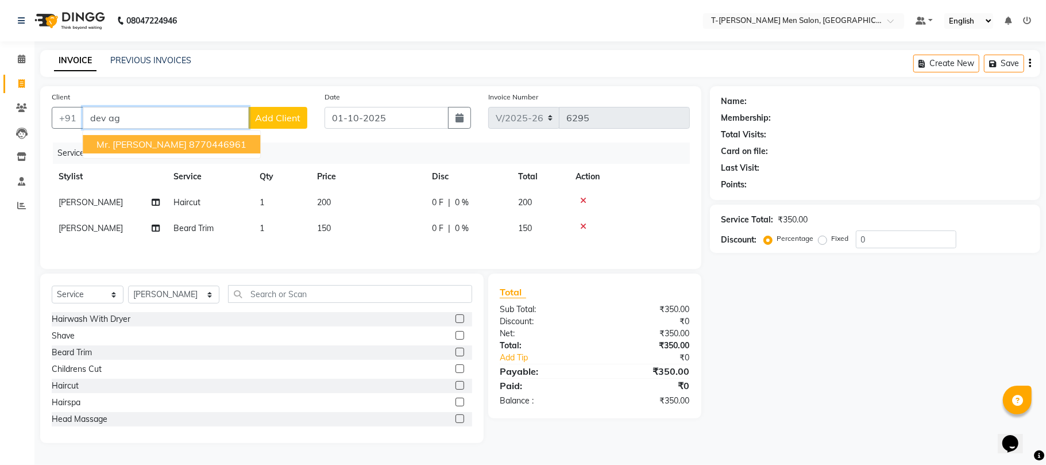
click at [194, 142] on ngb-highlight "8770446961" at bounding box center [217, 143] width 57 height 11
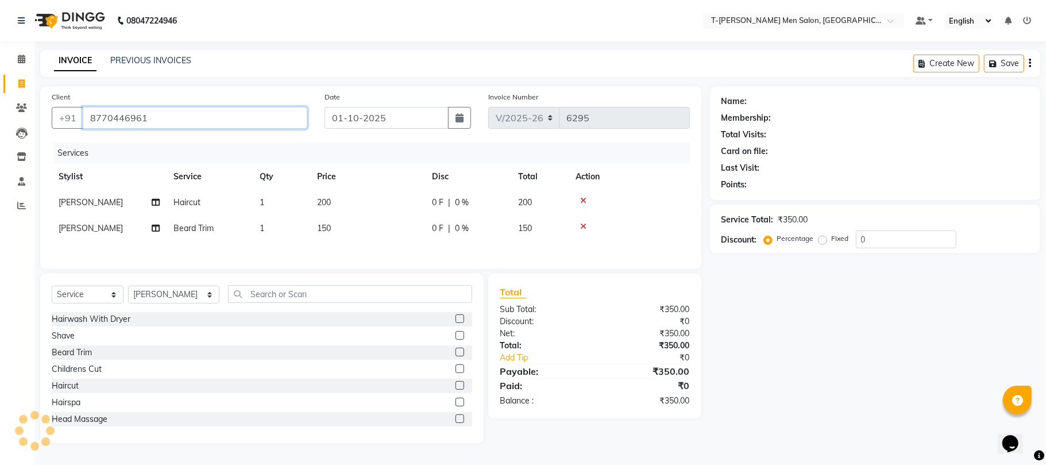
type input "8770446961"
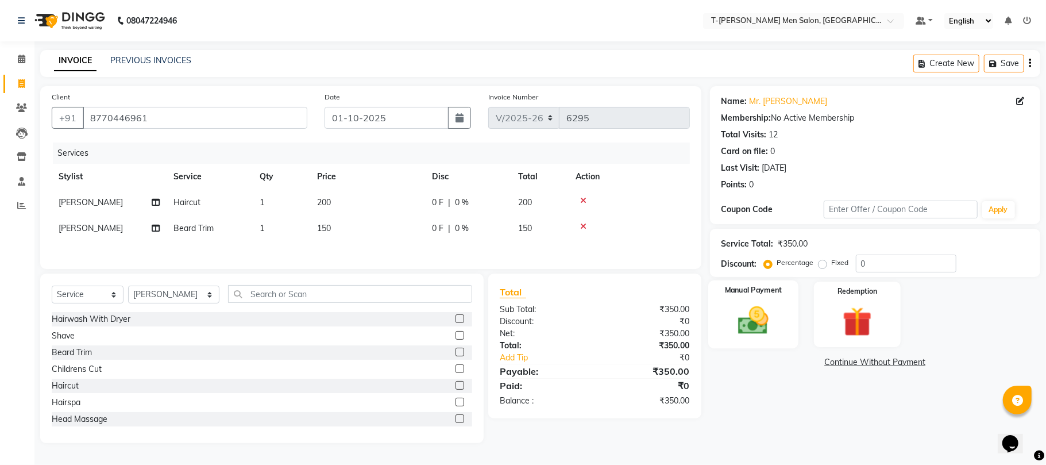
click at [759, 325] on img at bounding box center [753, 321] width 50 height 36
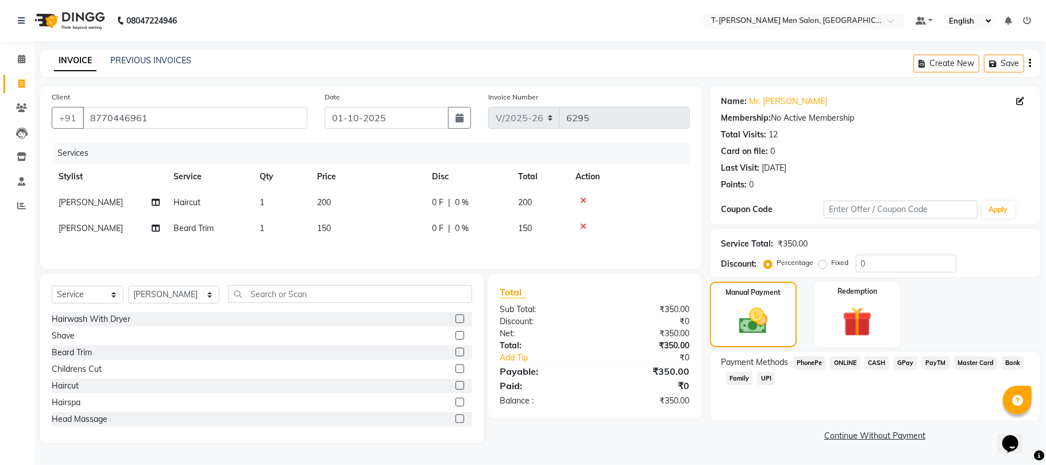
click at [870, 365] on span "CASH" at bounding box center [877, 362] width 25 height 13
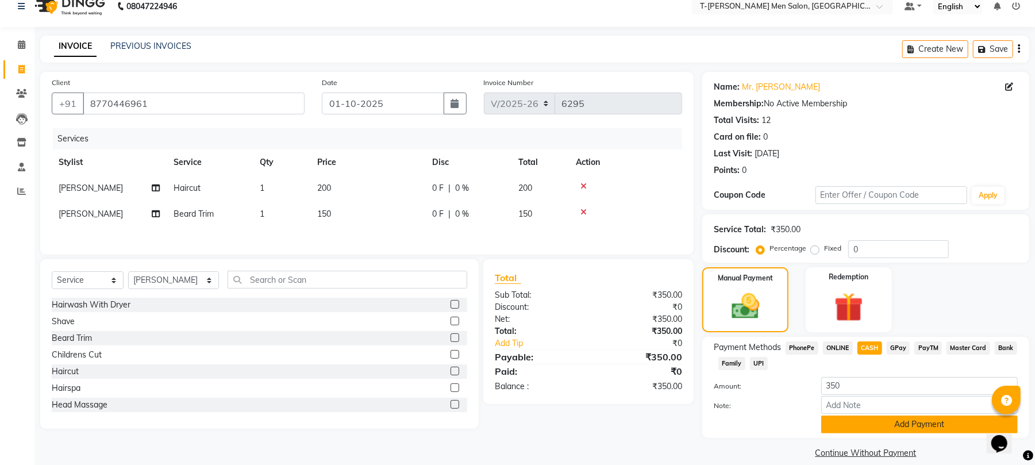
scroll to position [29, 0]
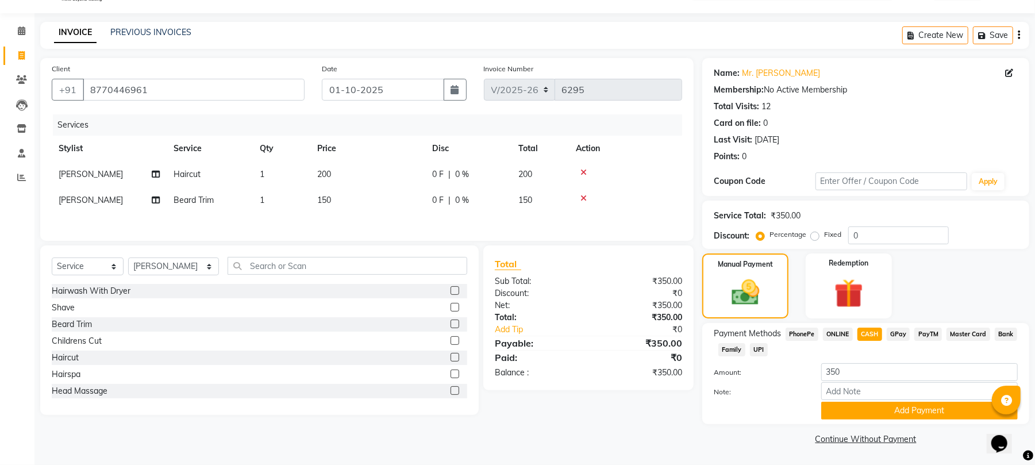
click at [326, 174] on span "200" at bounding box center [324, 174] width 14 height 10
select select "80929"
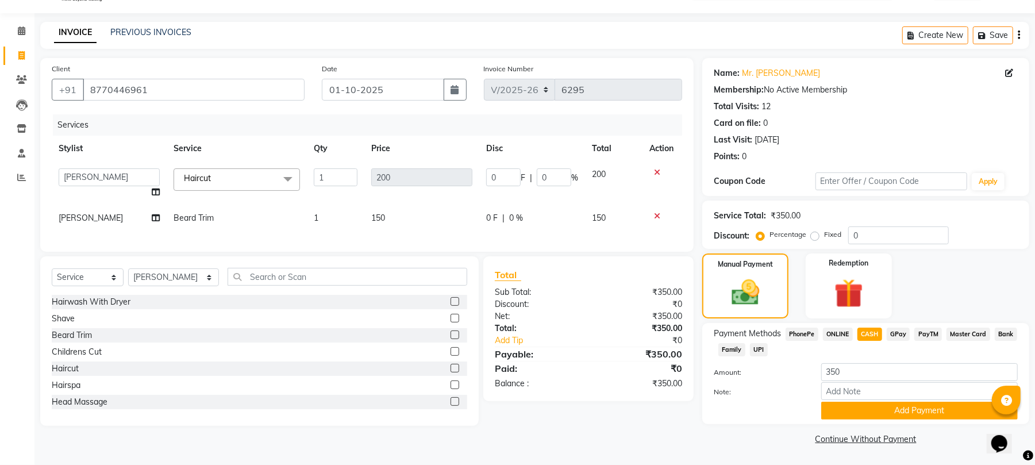
click at [254, 176] on span "Haircut x" at bounding box center [237, 179] width 126 height 22
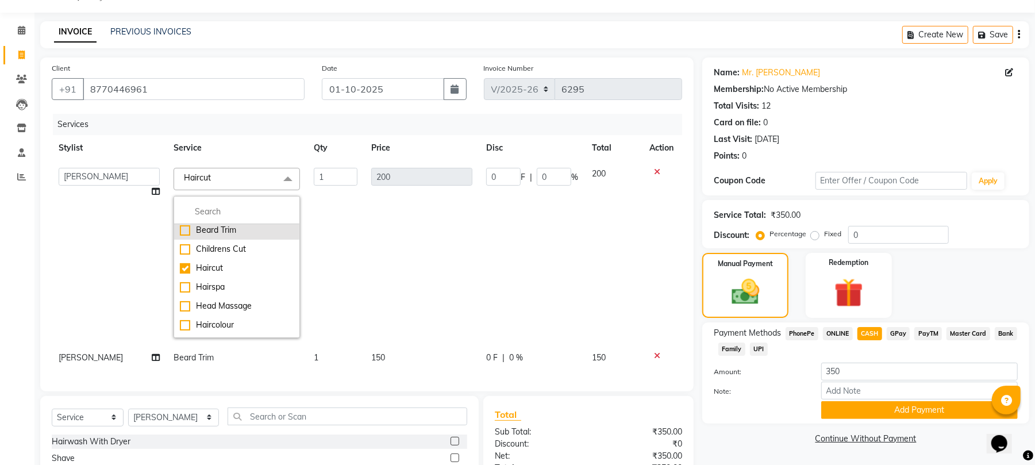
scroll to position [76, 0]
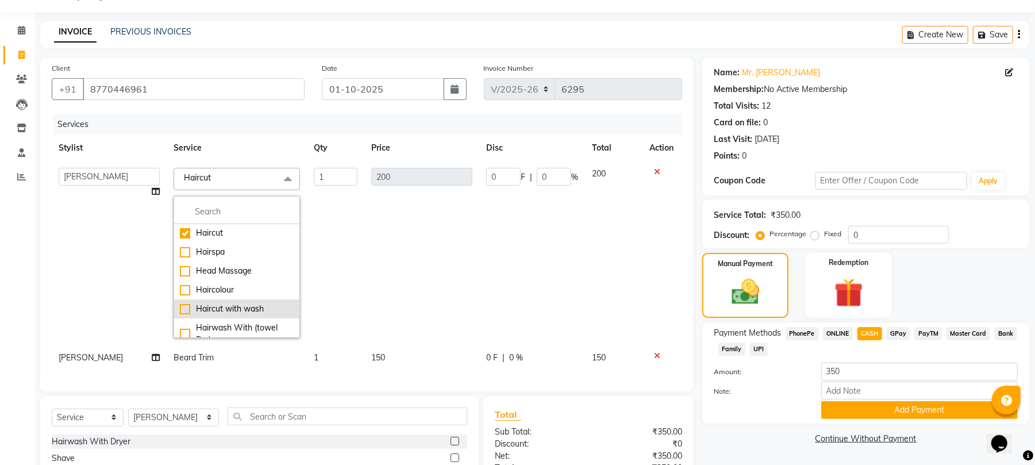
click at [246, 309] on div "Haircut with wash" at bounding box center [237, 309] width 114 height 12
checkbox input "false"
checkbox input "true"
type input "250"
click at [872, 331] on span "CASH" at bounding box center [869, 333] width 25 height 13
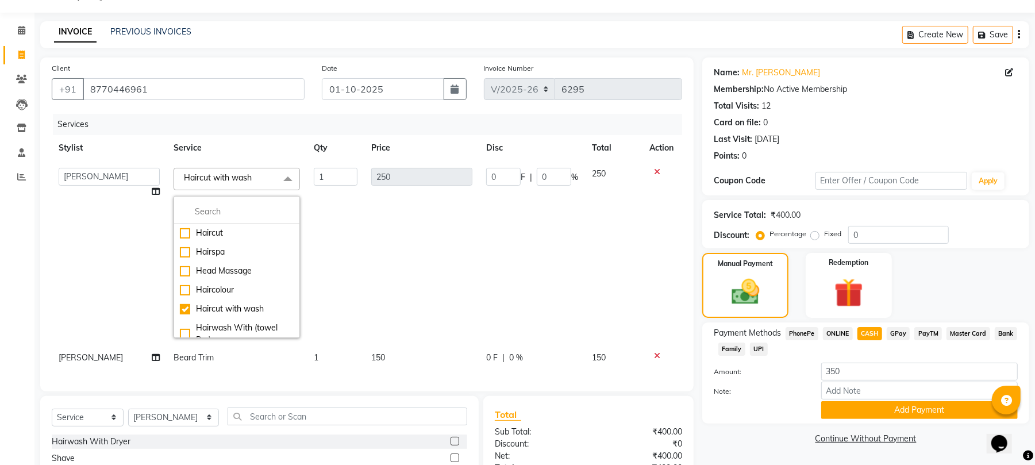
type input "400"
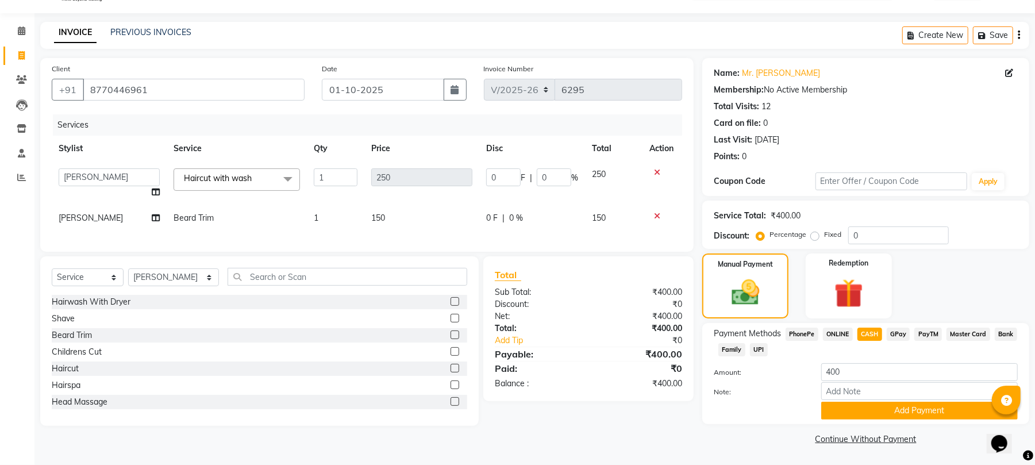
click at [838, 330] on span "ONLINE" at bounding box center [838, 333] width 30 height 13
click at [879, 409] on button "Add Payment" at bounding box center [919, 411] width 196 height 18
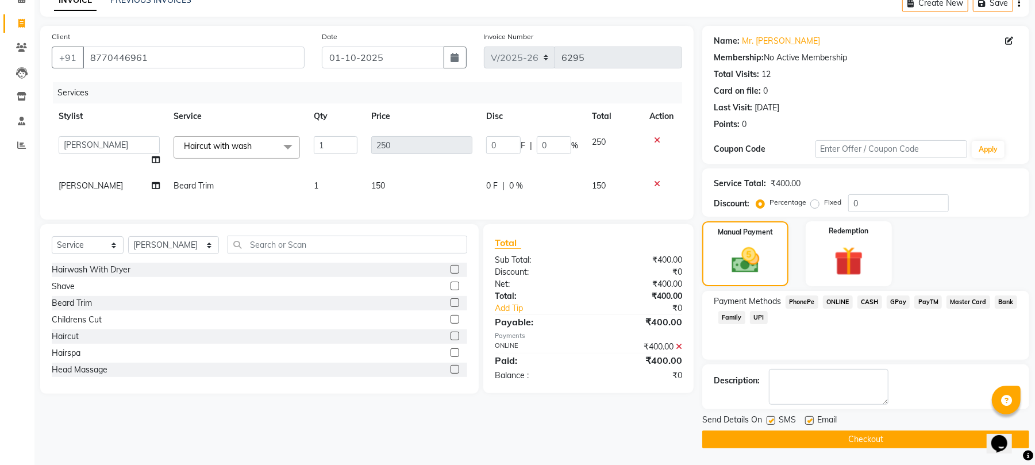
scroll to position [62, 0]
click at [810, 417] on label at bounding box center [809, 419] width 9 height 9
click at [810, 417] on input "checkbox" at bounding box center [808, 420] width 7 height 7
checkbox input "false"
click at [817, 435] on button "Checkout" at bounding box center [865, 439] width 327 height 18
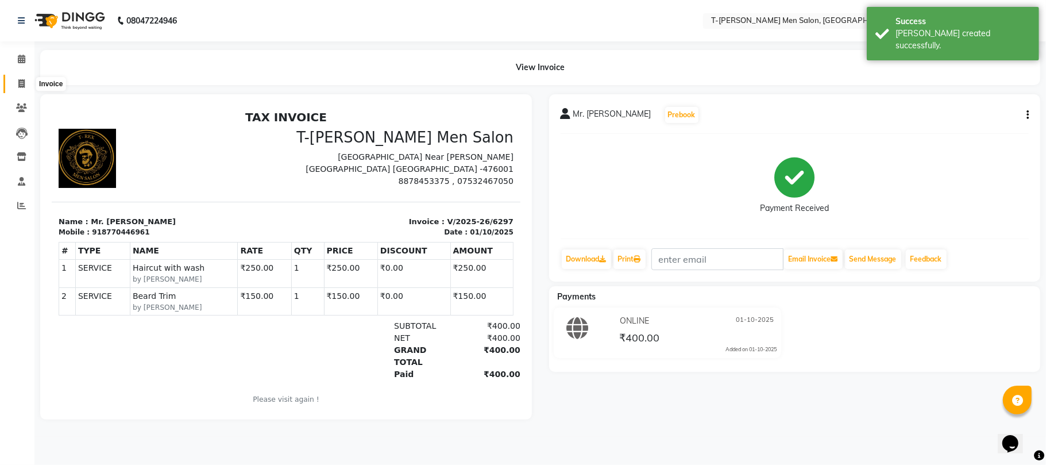
click at [19, 83] on icon at bounding box center [21, 83] width 6 height 9
select select "service"
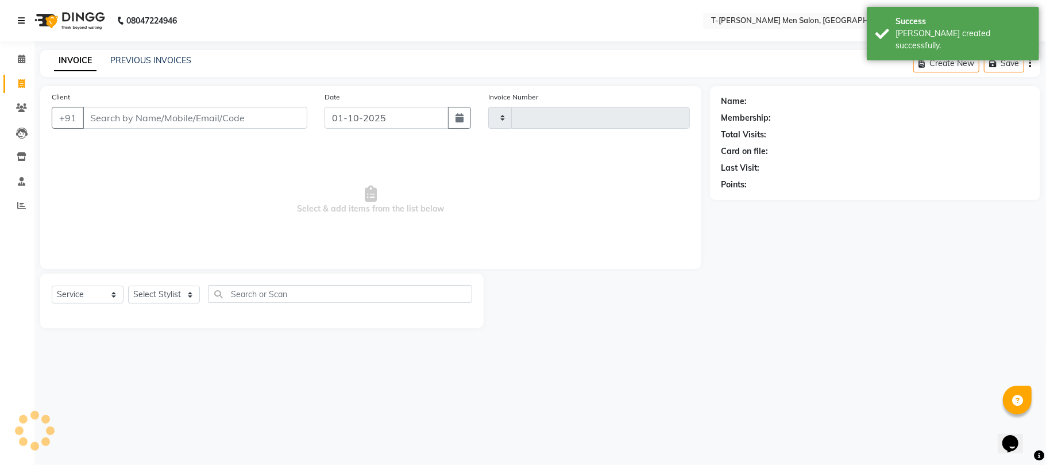
type input "6298"
select select "4816"
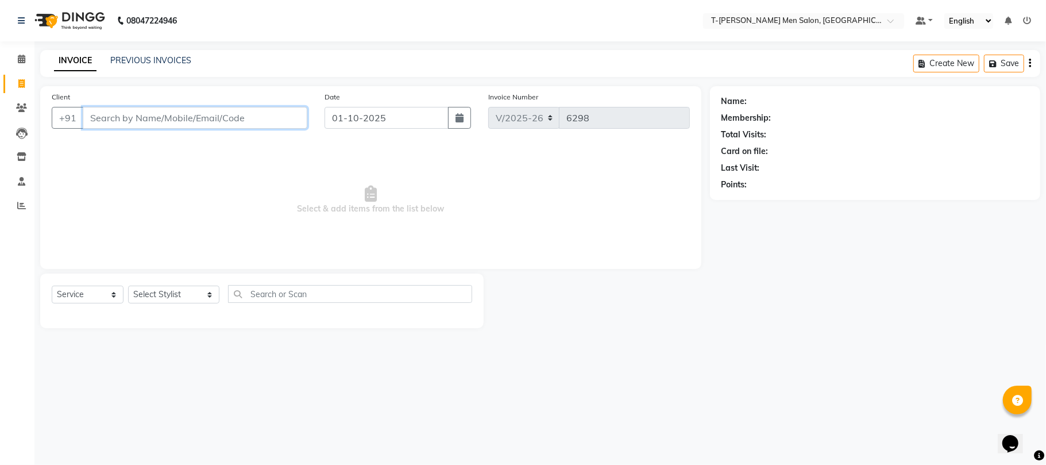
click at [223, 117] on input "Client" at bounding box center [195, 118] width 225 height 22
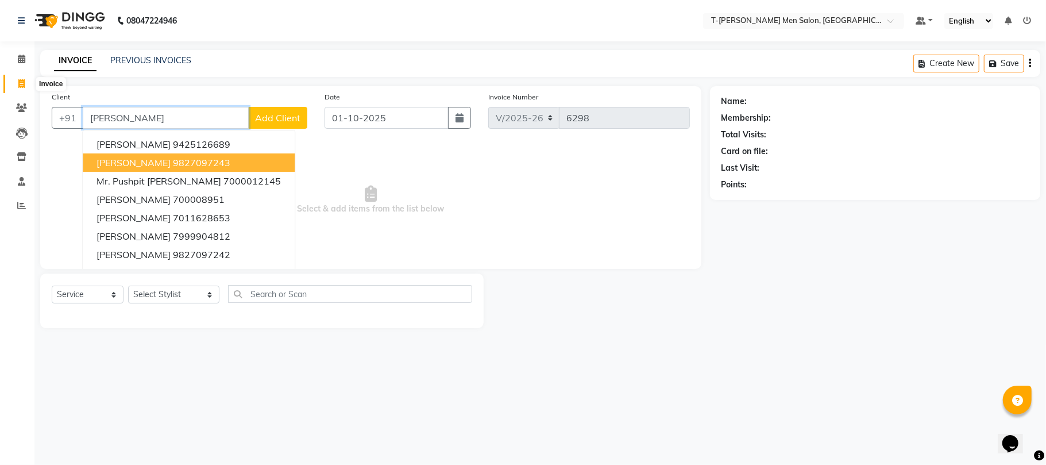
type input "maheshwari"
click at [16, 86] on span at bounding box center [21, 84] width 20 height 13
select select "service"
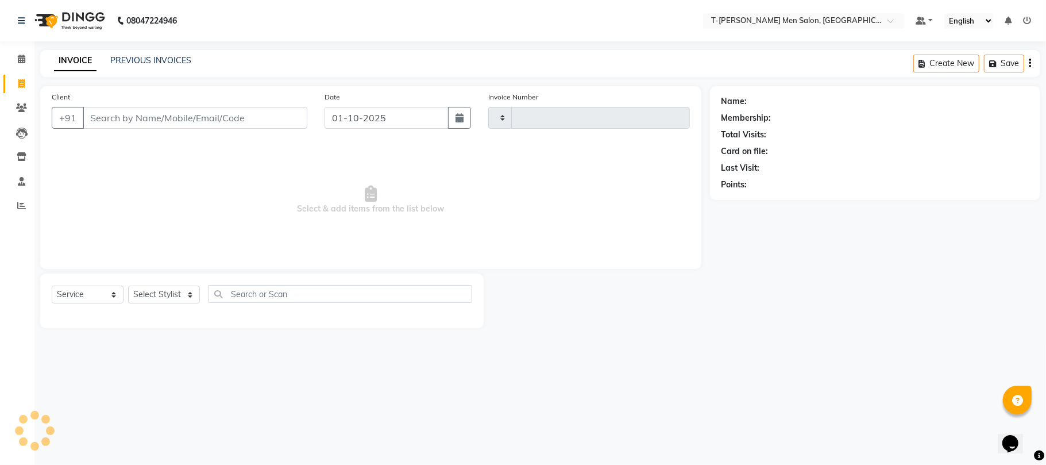
type input "6299"
select select "4816"
click at [171, 286] on div "Select Service Product Membership Package Voucher Prepaid Gift Card Select Styl…" at bounding box center [262, 300] width 444 height 55
click at [173, 288] on select "Select Stylist [PERSON_NAME] [PERSON_NAME] (goru) [PERSON_NAME] [PERSON_NAME] (…" at bounding box center [173, 295] width 91 height 18
select select "29432"
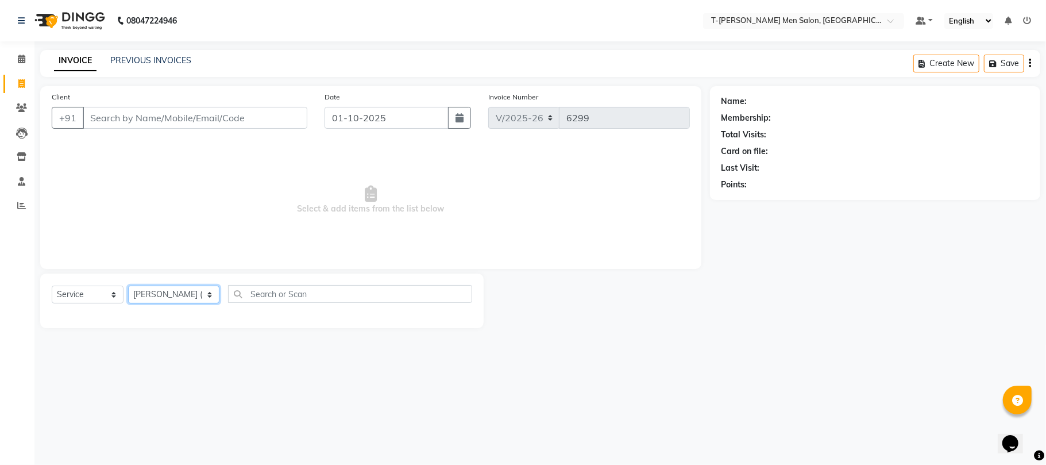
click at [128, 286] on select "Select Stylist [PERSON_NAME] [PERSON_NAME] (goru) [PERSON_NAME] [PERSON_NAME] (…" at bounding box center [173, 295] width 91 height 18
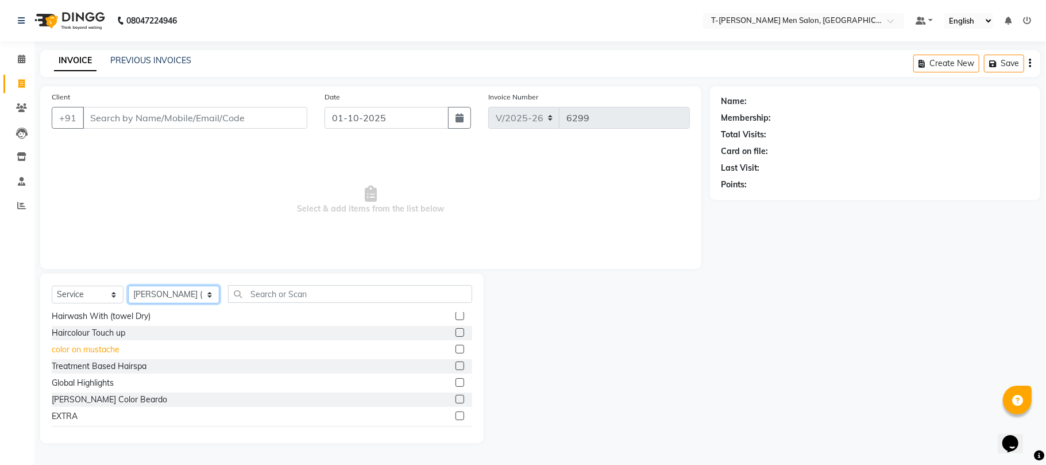
scroll to position [230, 0]
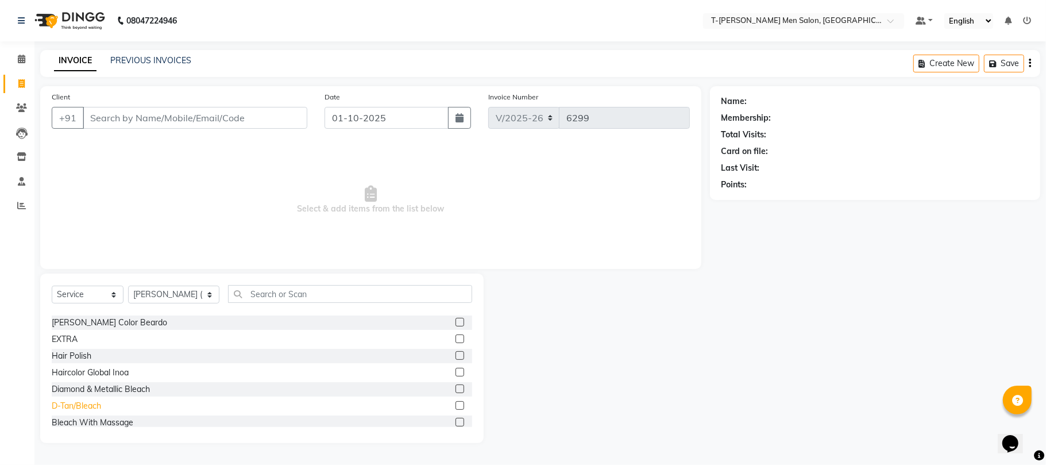
click at [83, 403] on div "D-Tan/Bleach" at bounding box center [76, 406] width 49 height 12
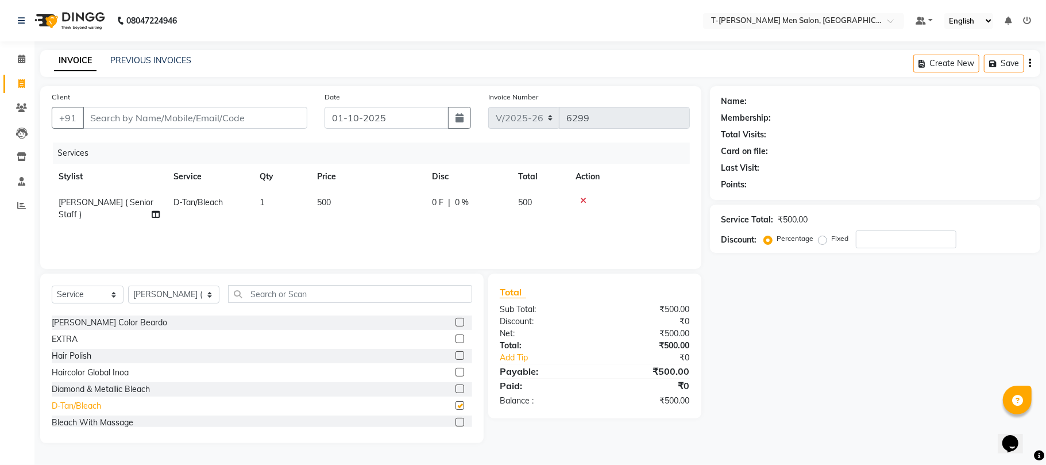
checkbox input "false"
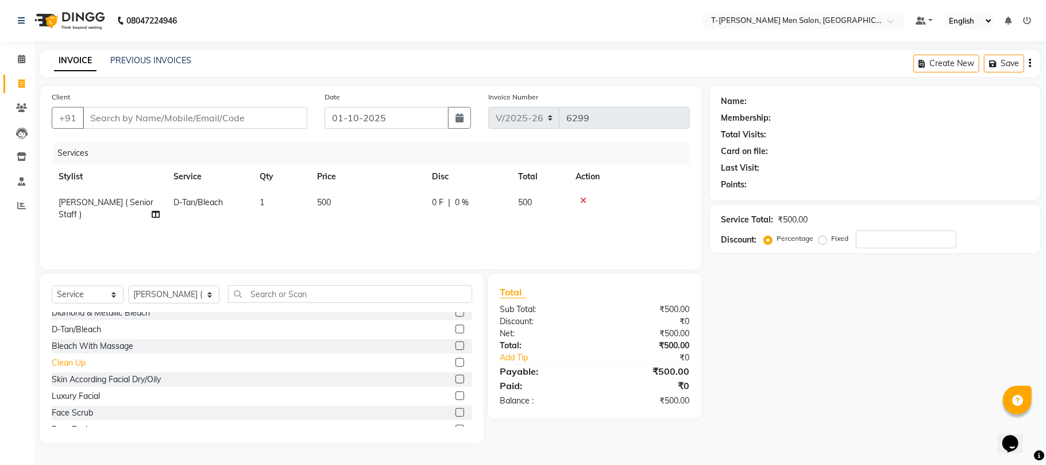
click at [79, 367] on div "Clean Up" at bounding box center [69, 363] width 34 height 12
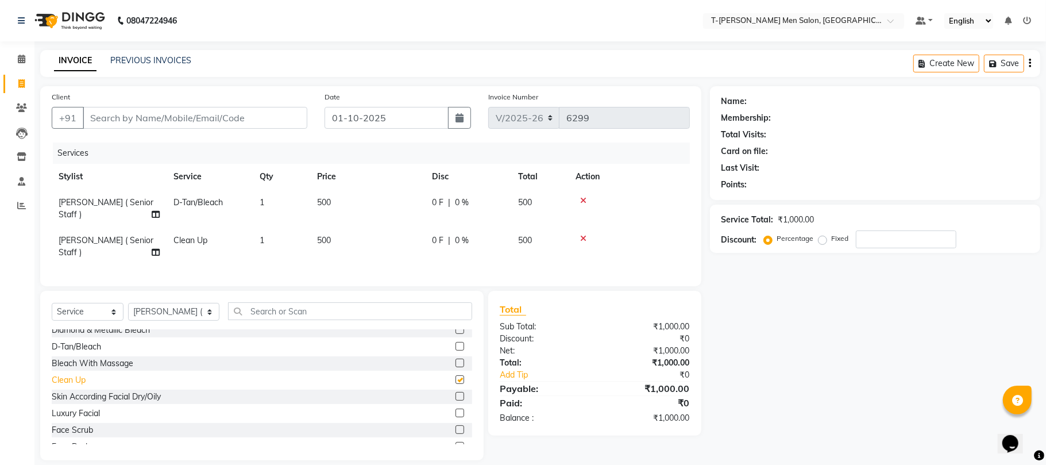
checkbox input "false"
click at [265, 110] on input "Client" at bounding box center [195, 118] width 225 height 22
click at [226, 116] on input "Client" at bounding box center [195, 118] width 225 height 22
type input "S"
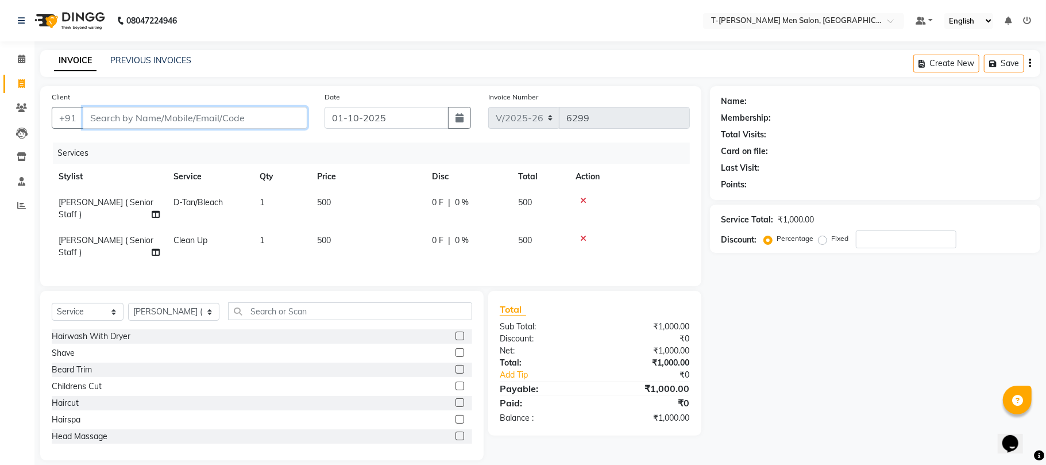
type input "0"
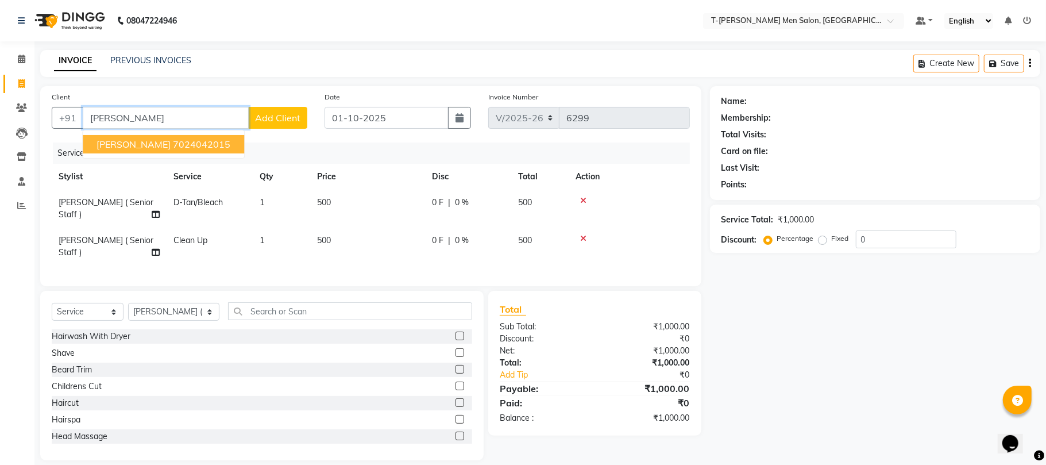
click at [207, 149] on ngb-highlight "7024042015" at bounding box center [201, 143] width 57 height 11
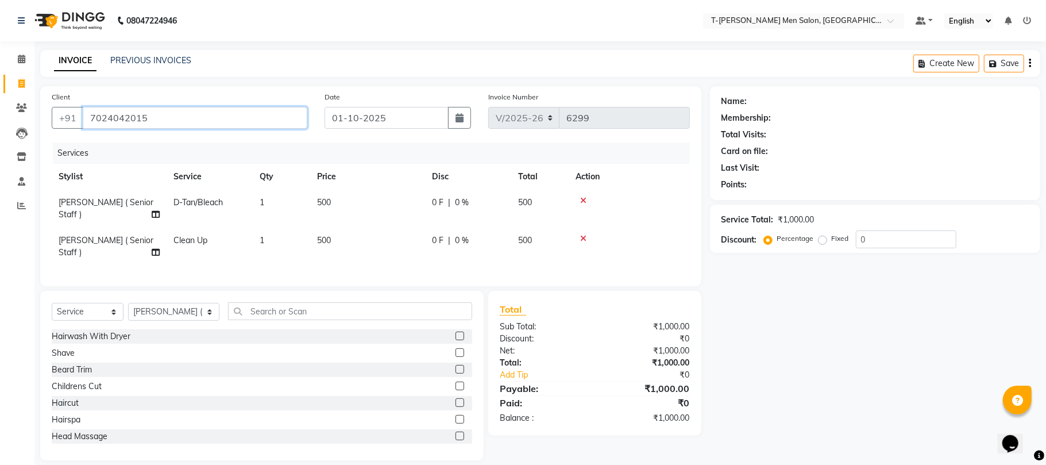
type input "7024042015"
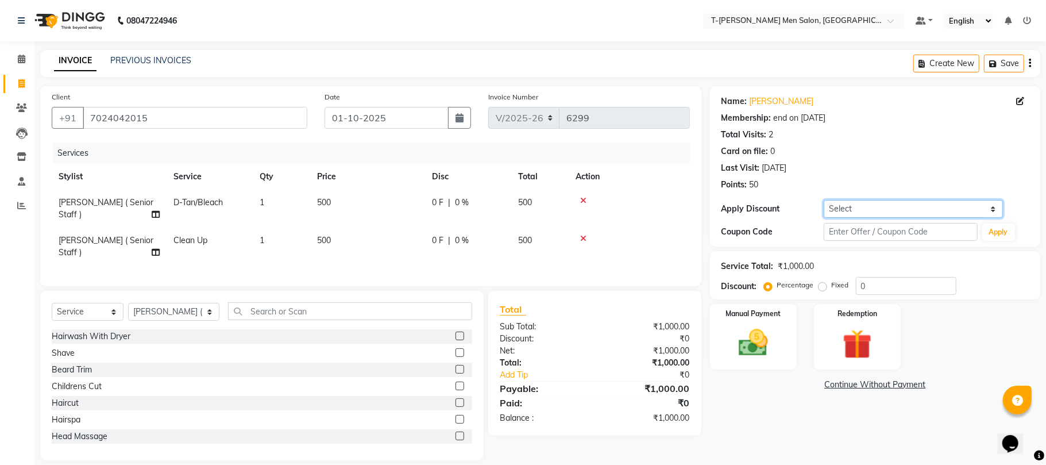
click at [902, 208] on select "Select Membership → T - Rex Membership (wtih W end 10% & W day 20)%" at bounding box center [913, 209] width 179 height 18
select select "1: Object"
click at [824, 200] on select "Select Membership → T - Rex Membership (wtih W end 10% & W day 20)%" at bounding box center [913, 209] width 179 height 18
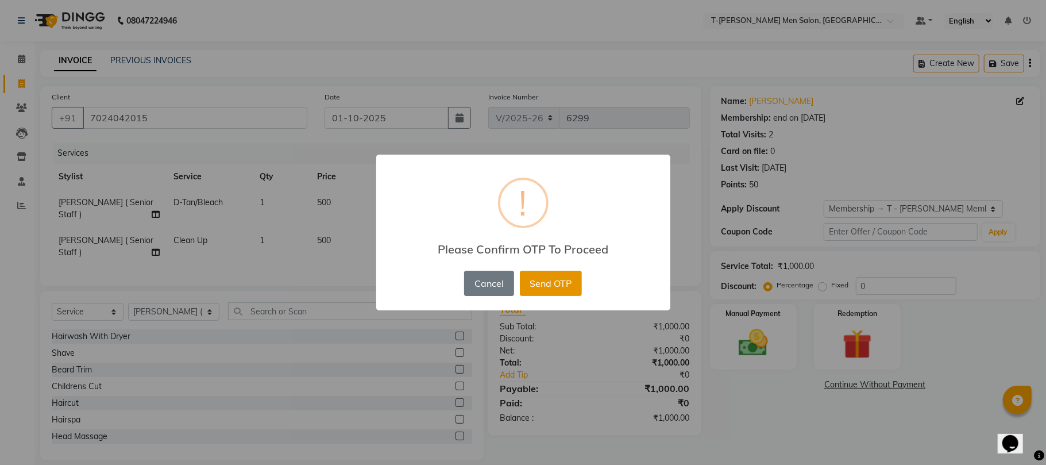
click at [562, 282] on button "Send OTP" at bounding box center [551, 283] width 62 height 25
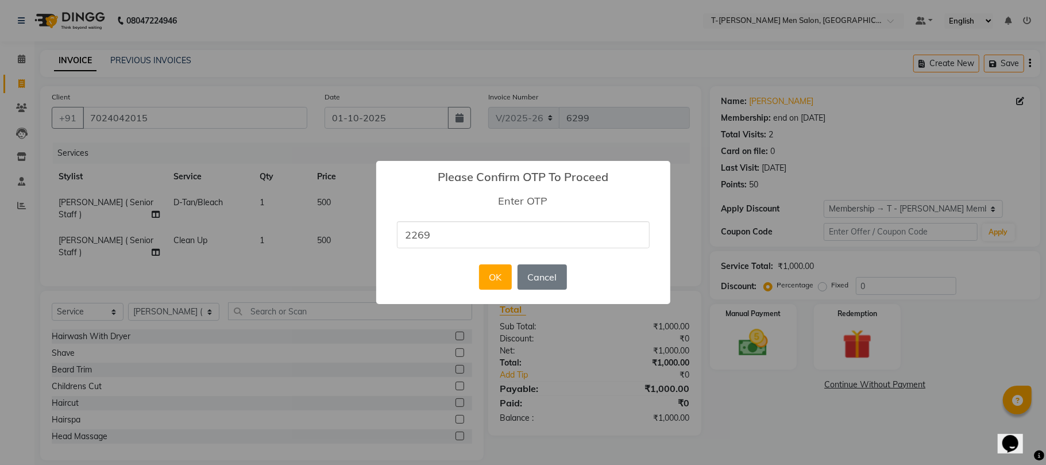
type input "2269"
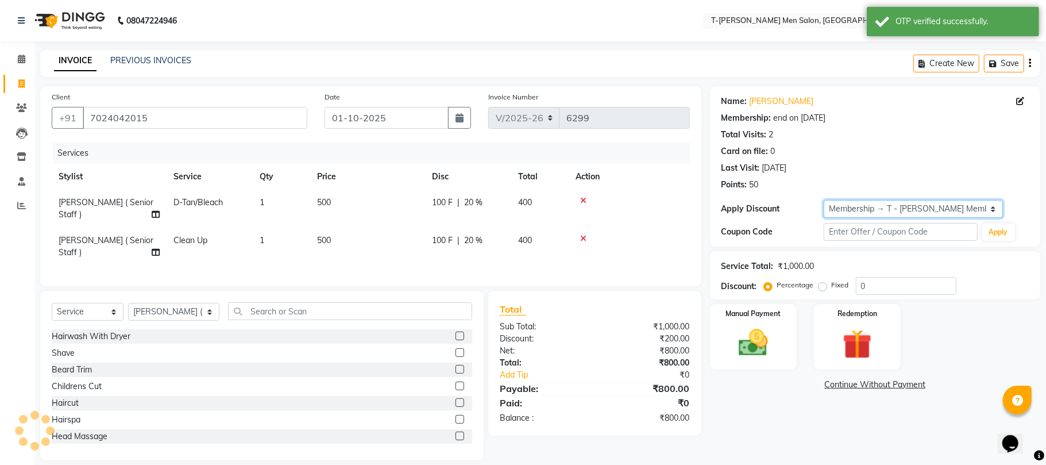
type input "20"
click at [768, 348] on img at bounding box center [753, 343] width 50 height 36
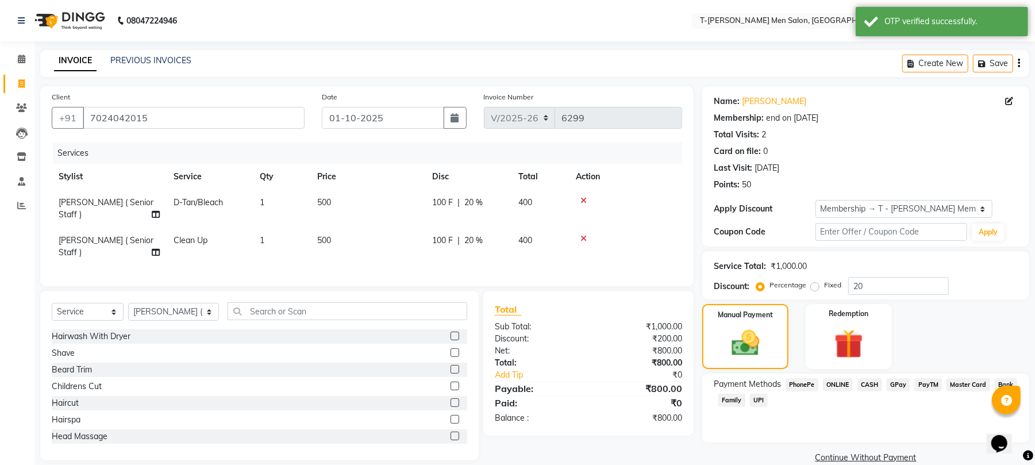
click at [839, 385] on span "ONLINE" at bounding box center [838, 384] width 30 height 13
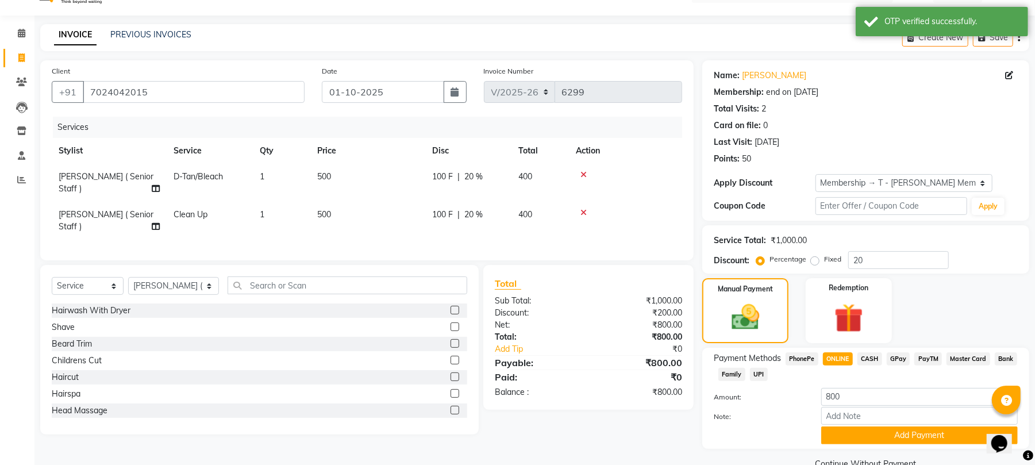
scroll to position [51, 0]
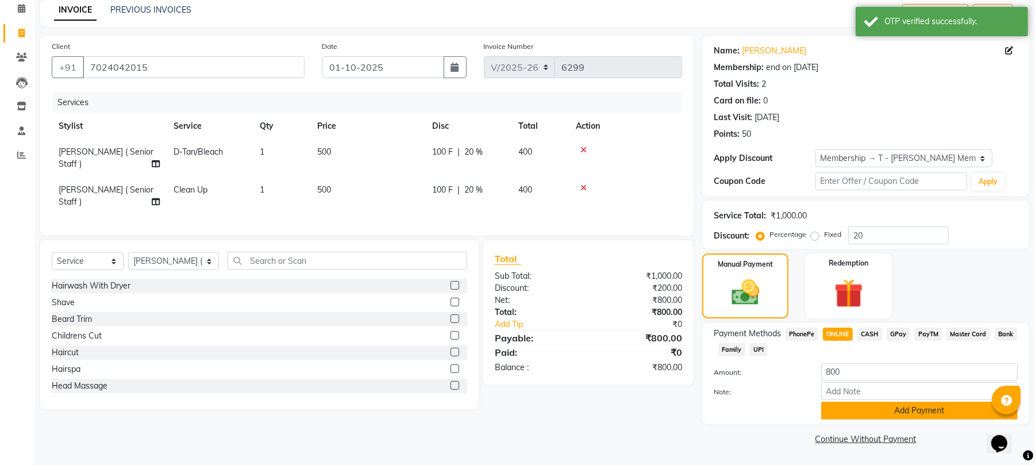
click at [851, 408] on button "Add Payment" at bounding box center [919, 411] width 196 height 18
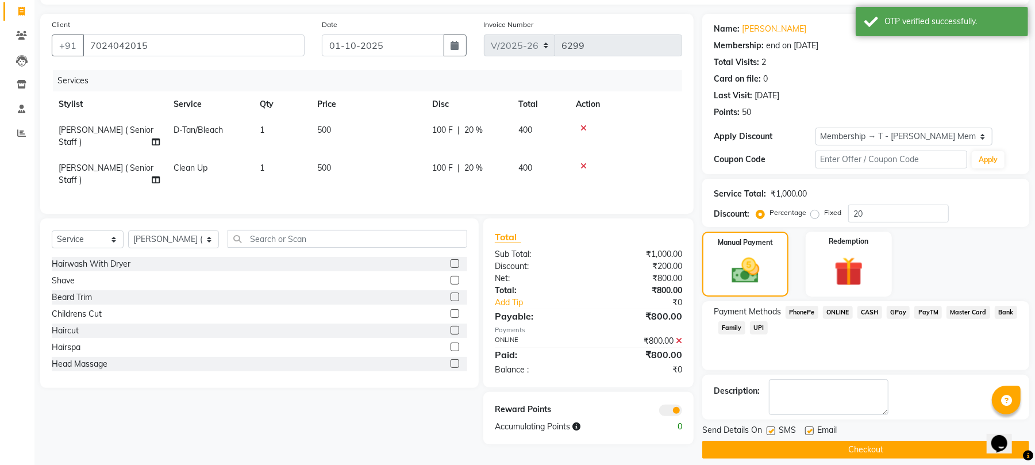
scroll to position [84, 0]
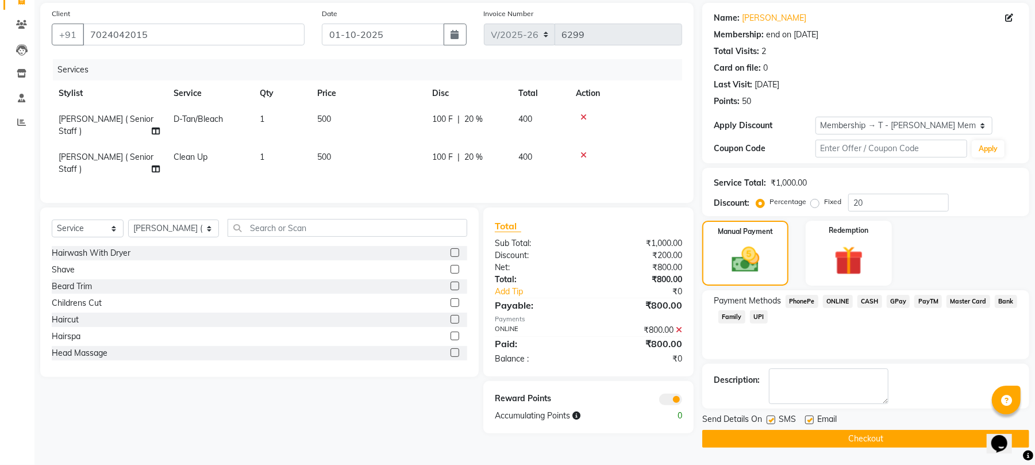
click at [678, 326] on icon at bounding box center [679, 330] width 6 height 8
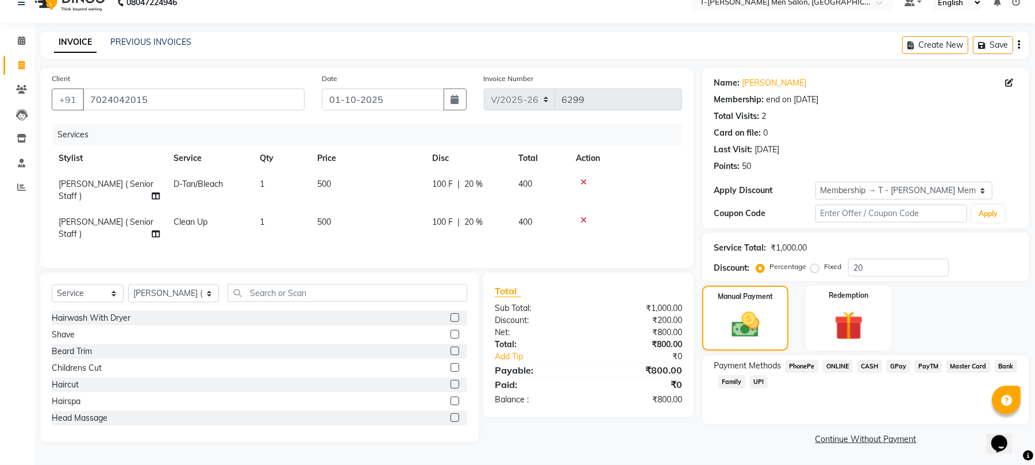
scroll to position [18, 0]
click at [870, 370] on span "CASH" at bounding box center [869, 366] width 25 height 13
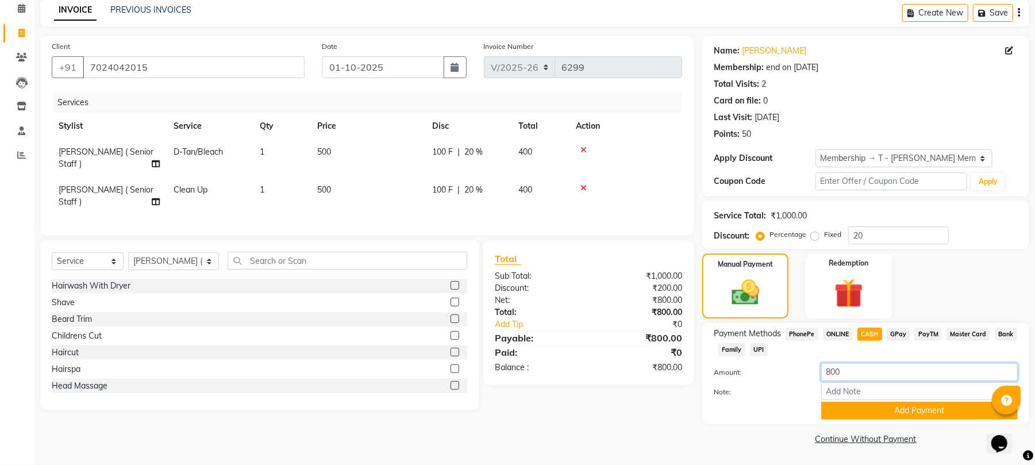
drag, startPoint x: 869, startPoint y: 380, endPoint x: 686, endPoint y: 376, distance: 183.3
click at [689, 375] on div "Client +91 7024042015 Date 01-10-2025 Invoice Number V/2025 V/2025-26 6299 Serv…" at bounding box center [535, 242] width 1006 height 412
type input "700"
click at [877, 412] on button "Add Payment" at bounding box center [919, 411] width 196 height 18
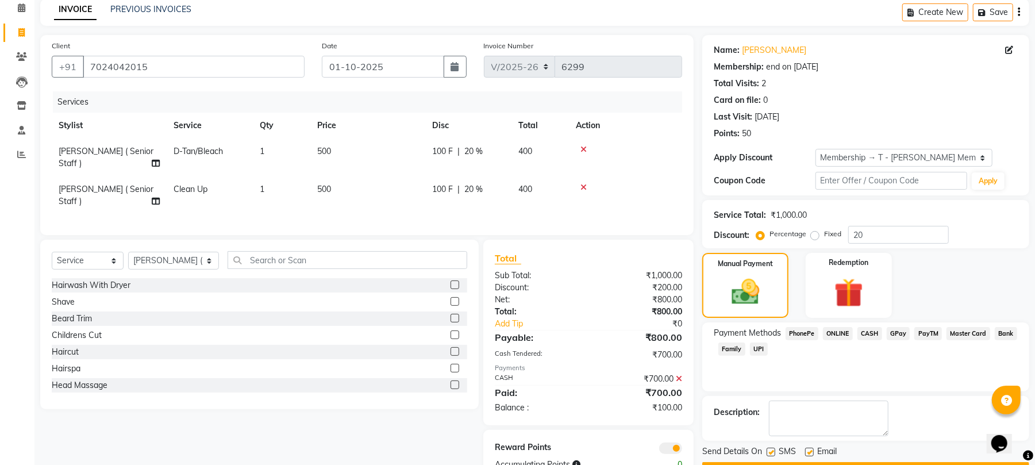
click at [842, 334] on span "ONLINE" at bounding box center [838, 333] width 30 height 13
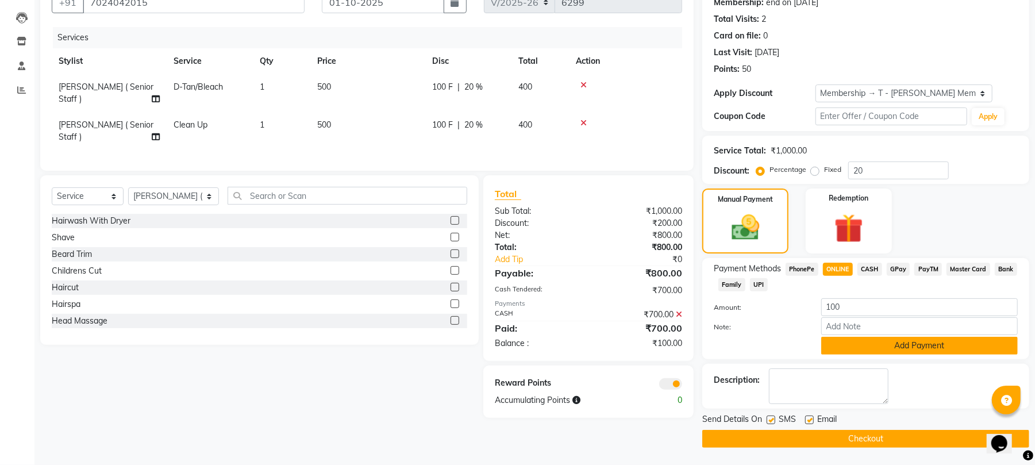
click at [860, 346] on button "Add Payment" at bounding box center [919, 346] width 196 height 18
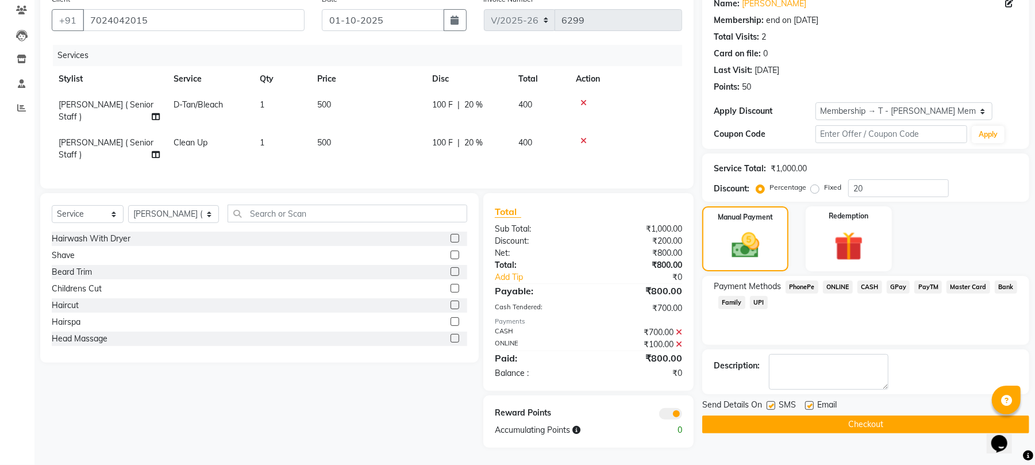
scroll to position [85, 0]
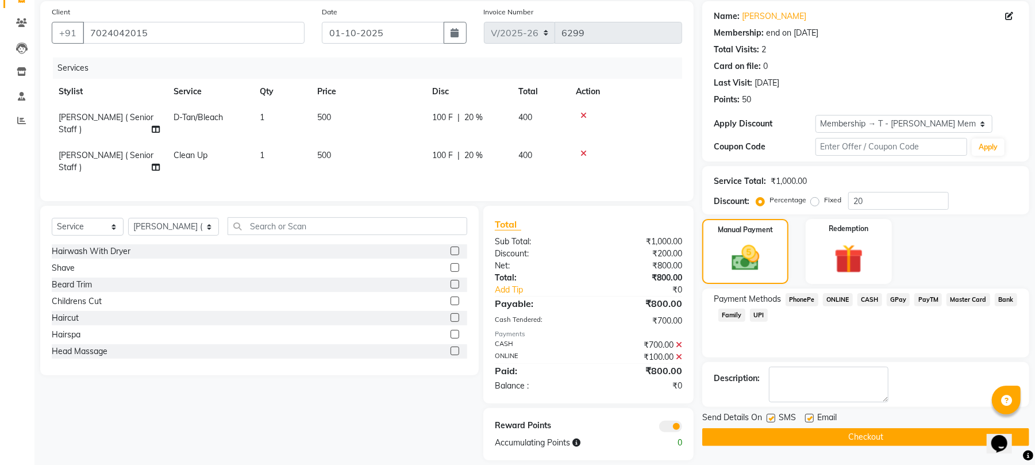
click at [809, 419] on label at bounding box center [809, 418] width 9 height 9
click at [809, 419] on input "checkbox" at bounding box center [808, 418] width 7 height 7
checkbox input "false"
click at [838, 433] on button "Checkout" at bounding box center [865, 437] width 327 height 18
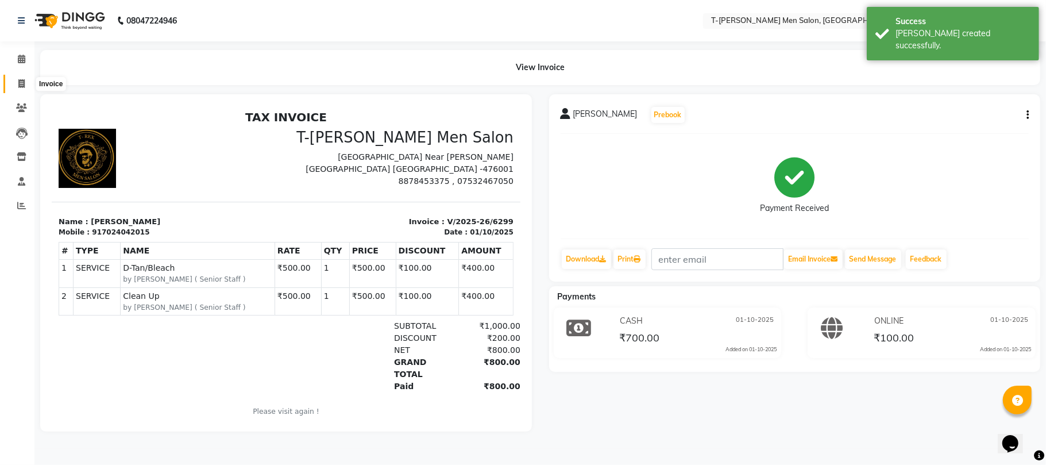
drag, startPoint x: 15, startPoint y: 90, endPoint x: 17, endPoint y: 83, distance: 6.7
click at [16, 88] on span at bounding box center [21, 84] width 20 height 13
select select "service"
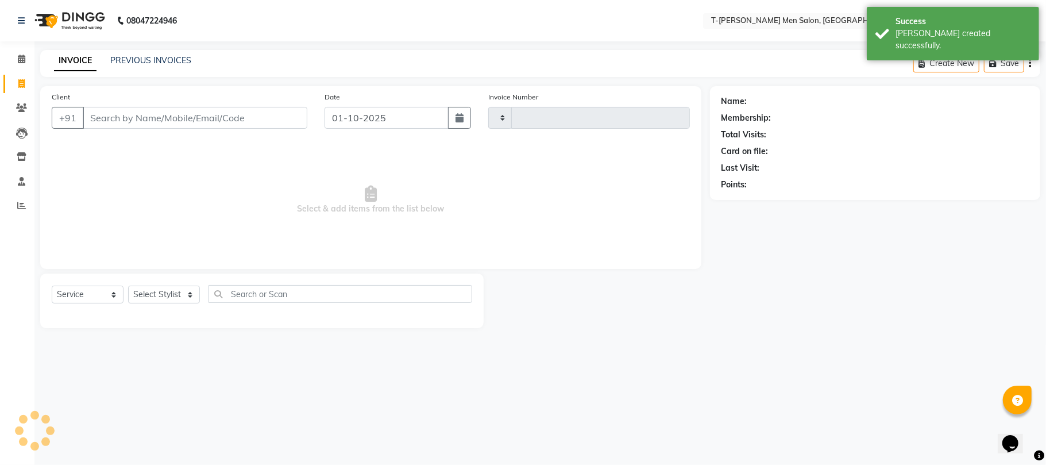
type input "6300"
select select "4816"
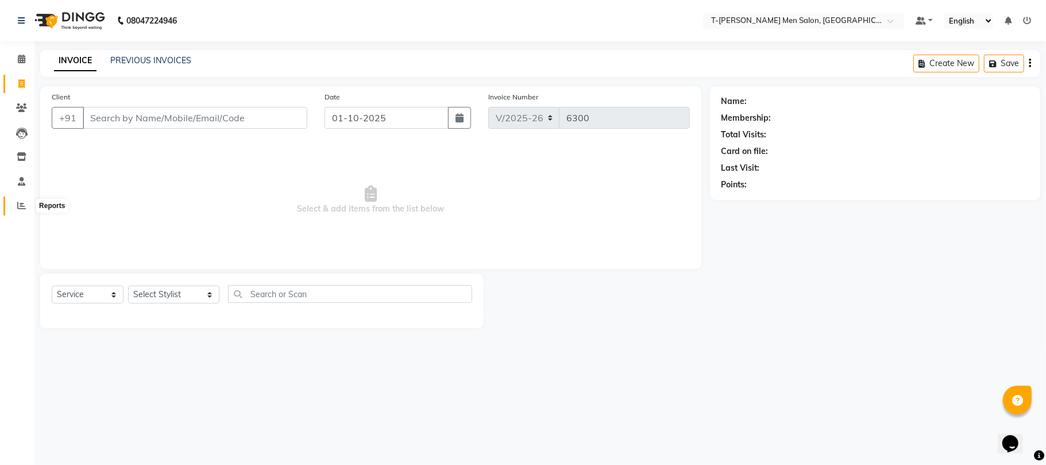
click at [18, 208] on icon at bounding box center [21, 205] width 9 height 9
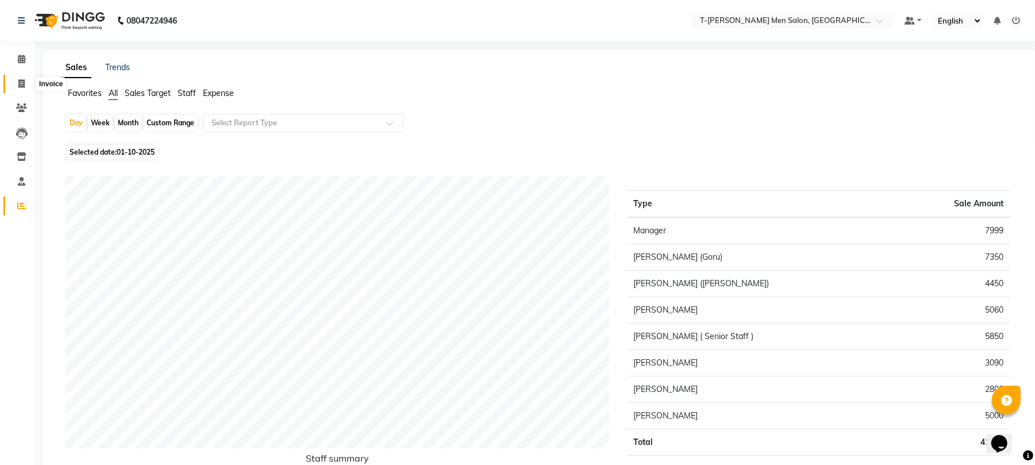
click at [18, 82] on icon at bounding box center [21, 83] width 6 height 9
select select "service"
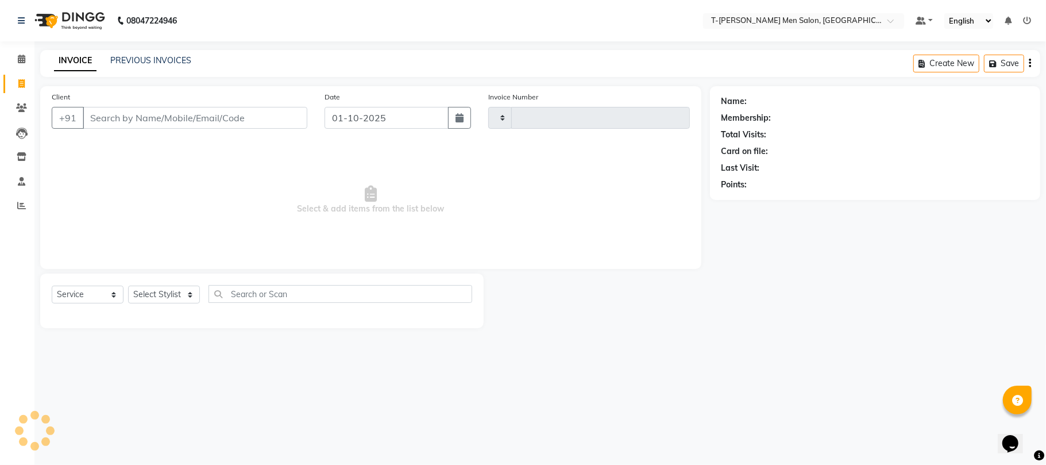
type input "6300"
select select "4816"
click at [165, 123] on input "Client" at bounding box center [195, 118] width 225 height 22
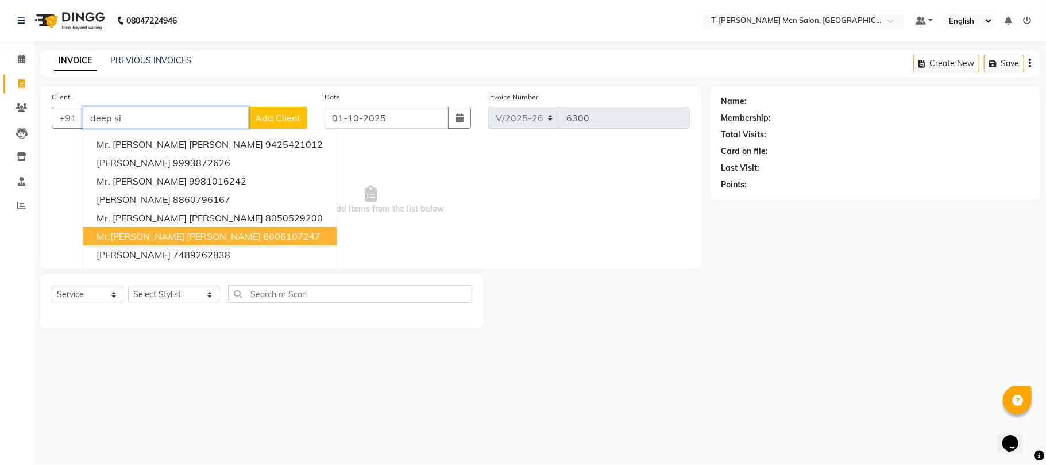
drag, startPoint x: 240, startPoint y: 233, endPoint x: 233, endPoint y: 230, distance: 8.0
click at [263, 234] on ngb-highlight "6006107247" at bounding box center [291, 235] width 57 height 11
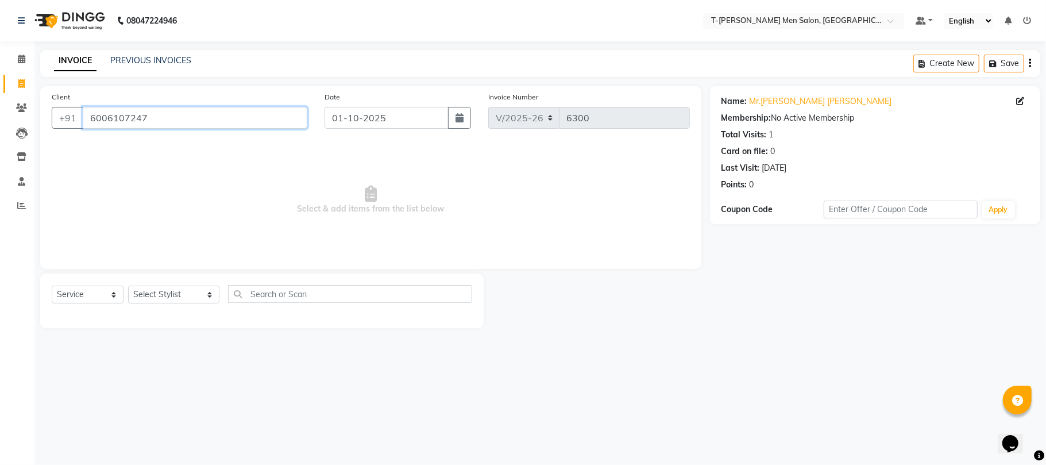
drag, startPoint x: 186, startPoint y: 123, endPoint x: 595, endPoint y: 161, distance: 410.9
click at [3, 80] on app-home "08047224946 Select Location × T-rex Men Salon, Morena Default Panel My Panel En…" at bounding box center [523, 172] width 1046 height 345
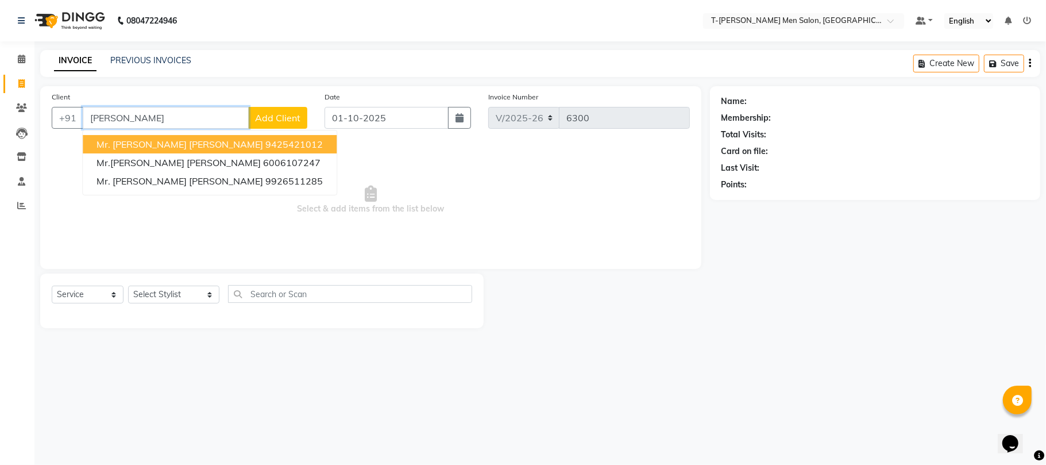
click at [265, 147] on ngb-highlight "9425421012" at bounding box center [293, 143] width 57 height 11
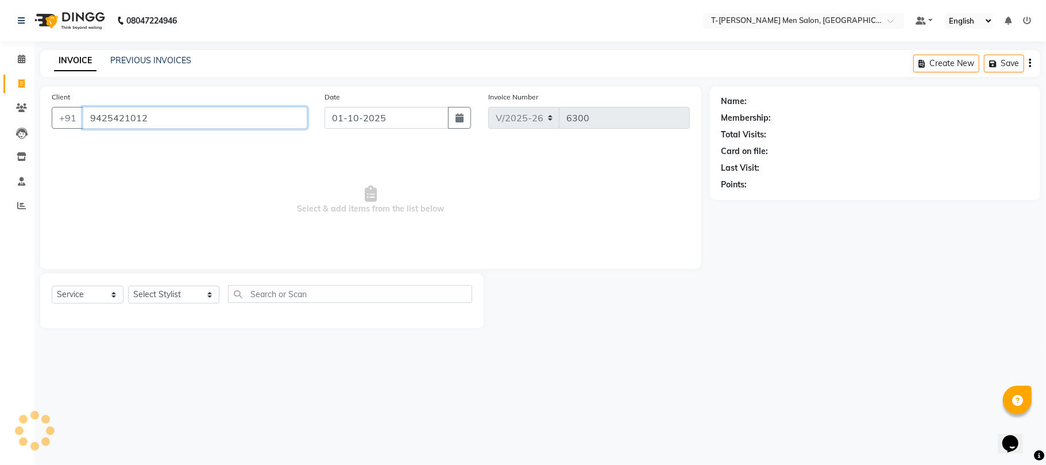
type input "9425421012"
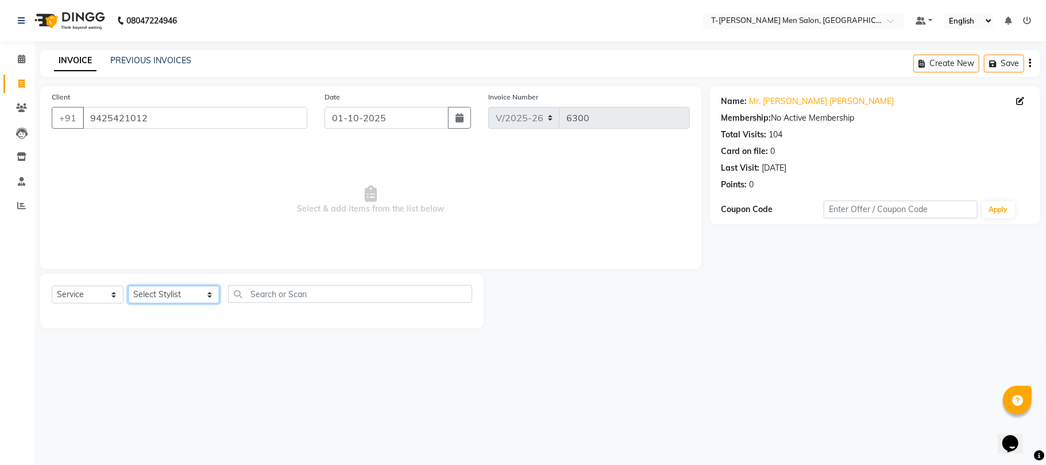
click at [185, 290] on select "Select Stylist [PERSON_NAME] [PERSON_NAME] (goru) [PERSON_NAME] [PERSON_NAME] (…" at bounding box center [173, 295] width 91 height 18
select select "29178"
click at [128, 286] on select "Select Stylist [PERSON_NAME] [PERSON_NAME] (goru) [PERSON_NAME] [PERSON_NAME] (…" at bounding box center [173, 295] width 91 height 18
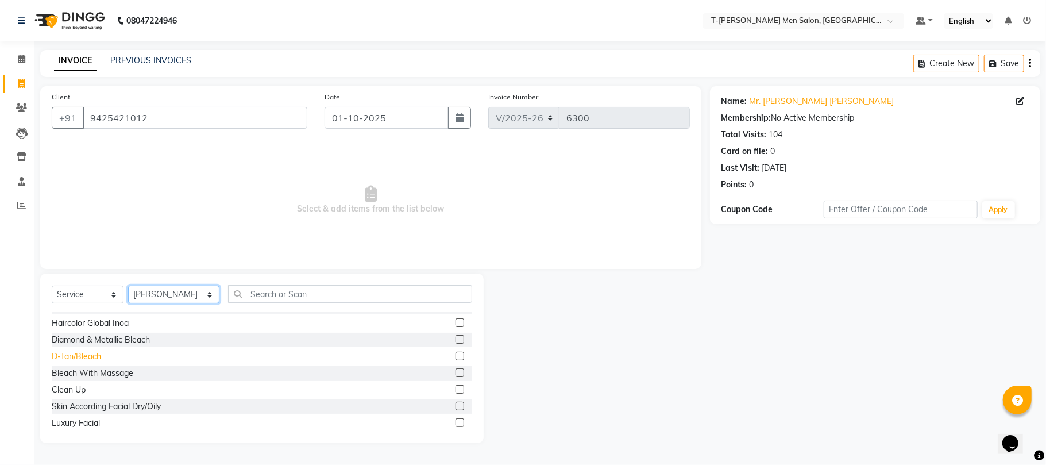
scroll to position [306, 0]
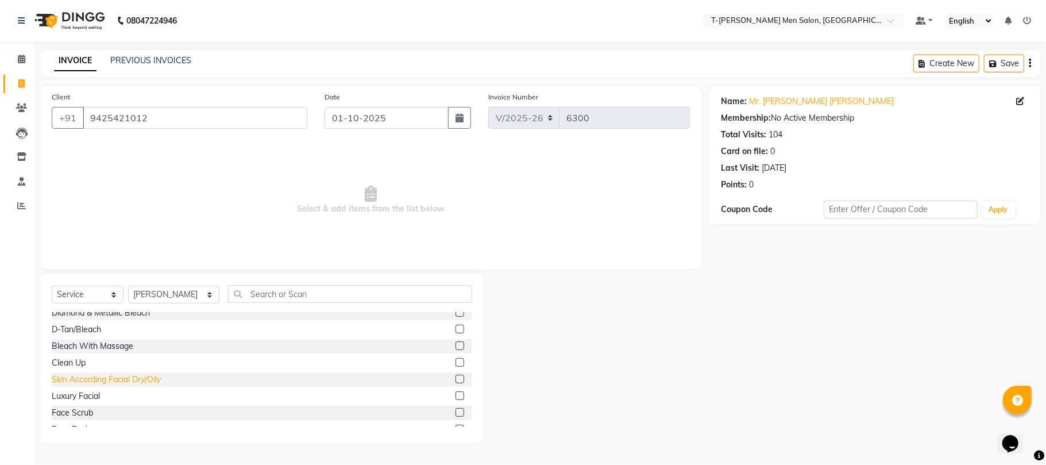
click at [92, 382] on div "Skin According Facial Dry/Oily" at bounding box center [106, 379] width 109 height 12
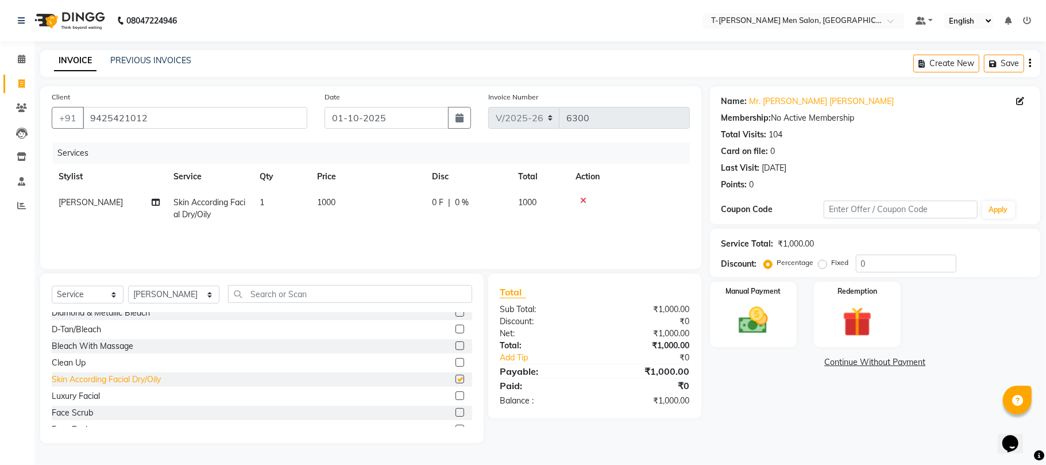
checkbox input "false"
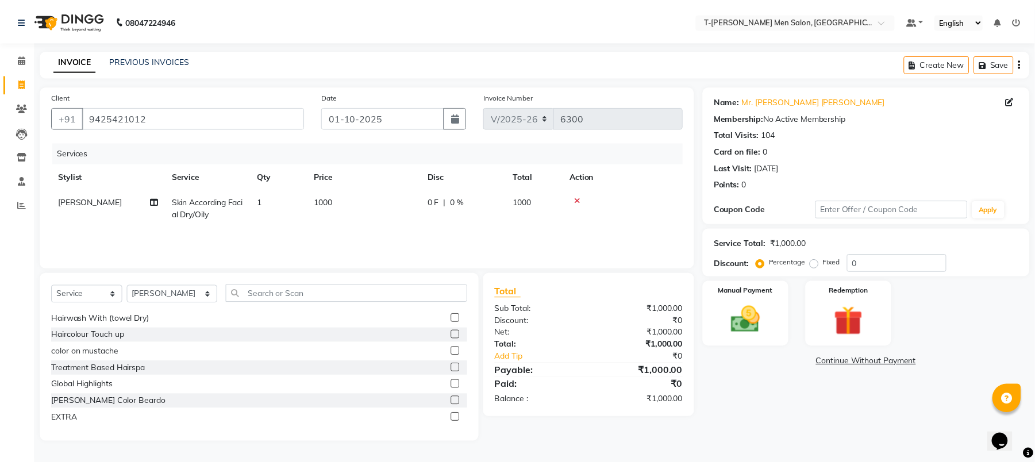
scroll to position [0, 0]
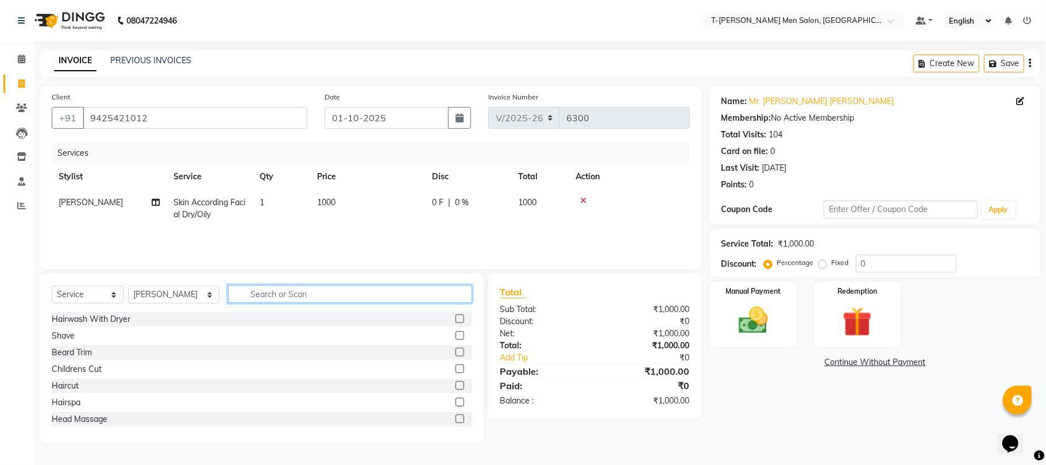
click at [404, 298] on input "text" at bounding box center [350, 294] width 244 height 18
type input "ex"
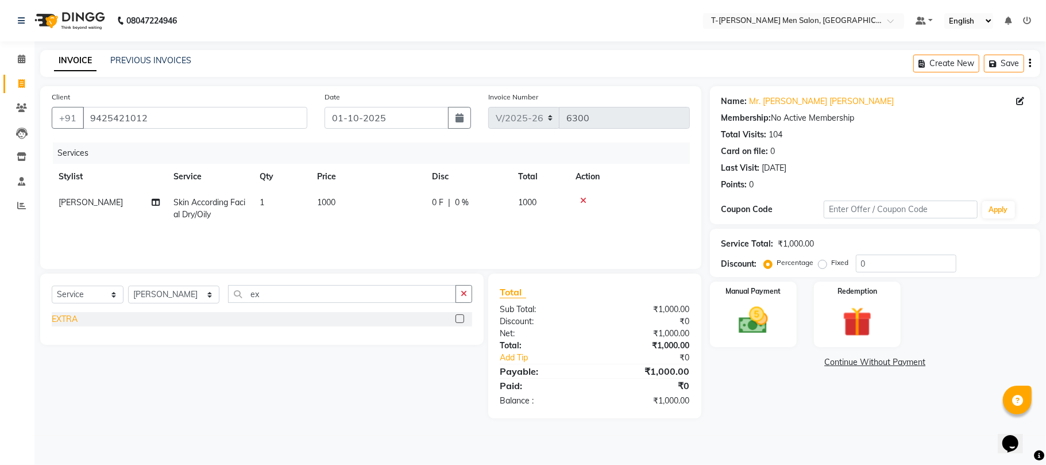
click at [68, 318] on div "EXTRA" at bounding box center [65, 319] width 26 height 12
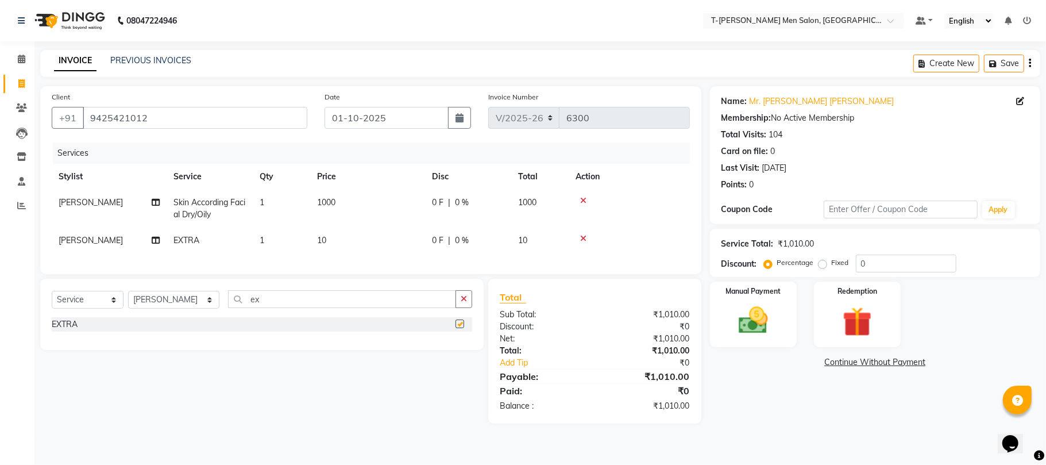
checkbox input "false"
click at [466, 303] on icon "button" at bounding box center [464, 299] width 6 height 8
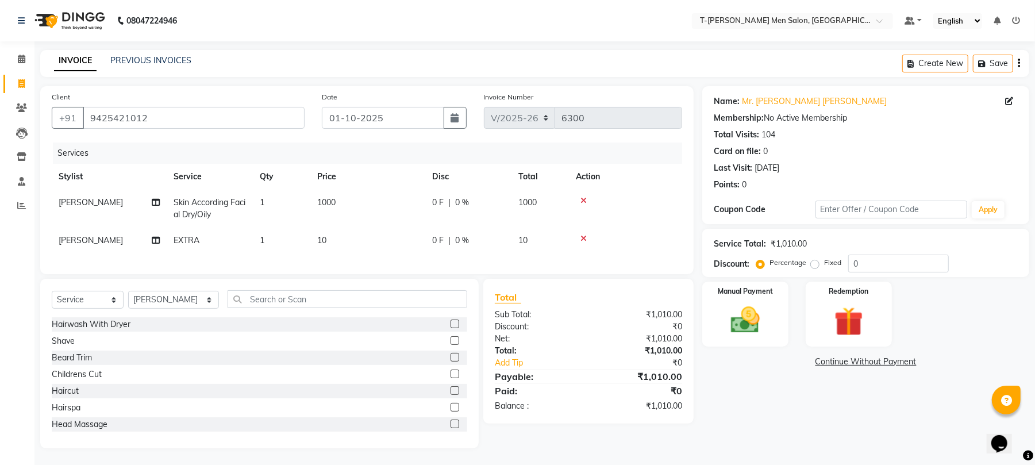
click at [310, 246] on td "10" at bounding box center [367, 241] width 115 height 26
select select "29178"
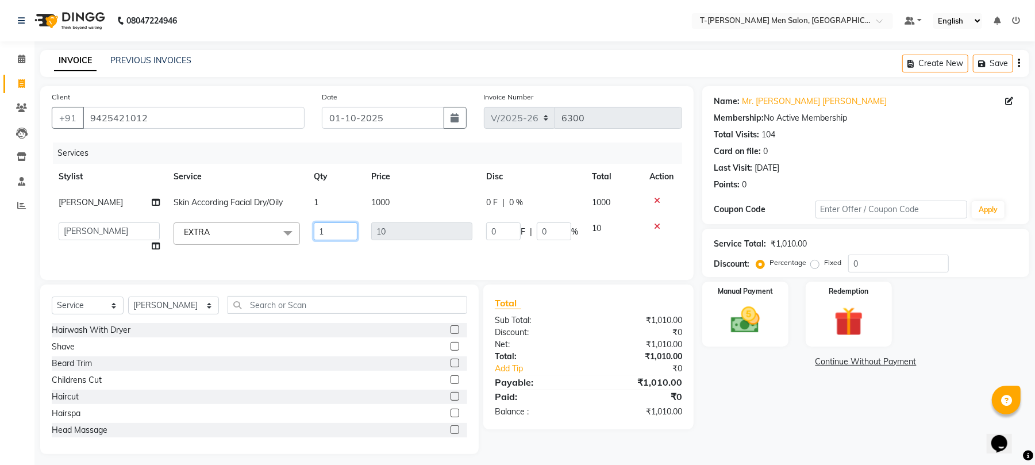
drag, startPoint x: 343, startPoint y: 229, endPoint x: 285, endPoint y: 233, distance: 58.2
click at [287, 233] on tr "Ashok Kumar Gorkh nath (goru) Haneef khan Jaswinder singh (Veeru) Jitendra Savi…" at bounding box center [367, 237] width 630 height 44
type input "200"
click at [331, 231] on input "200" at bounding box center [336, 231] width 44 height 18
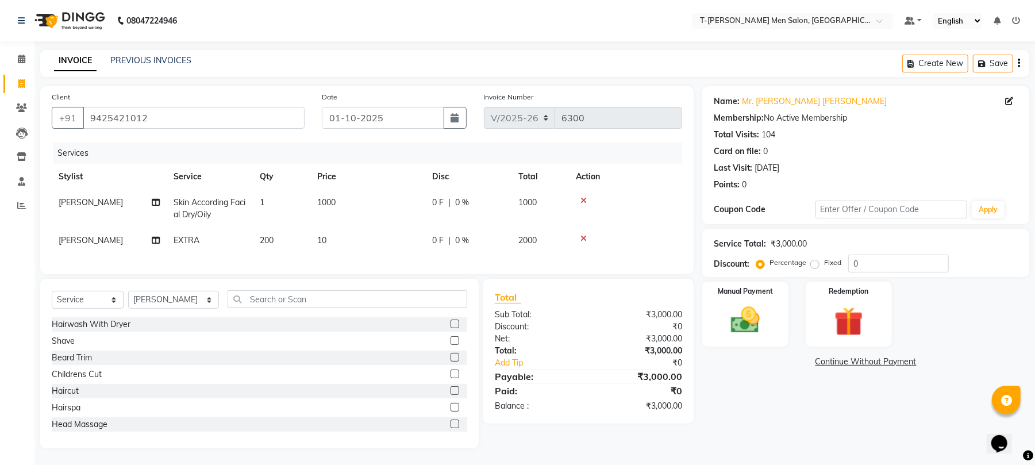
click at [338, 260] on div "Services Stylist Service Qty Price Disc Total Action Karan gour Skin According …" at bounding box center [367, 202] width 630 height 120
click at [276, 239] on td "200" at bounding box center [281, 241] width 57 height 26
select select "29178"
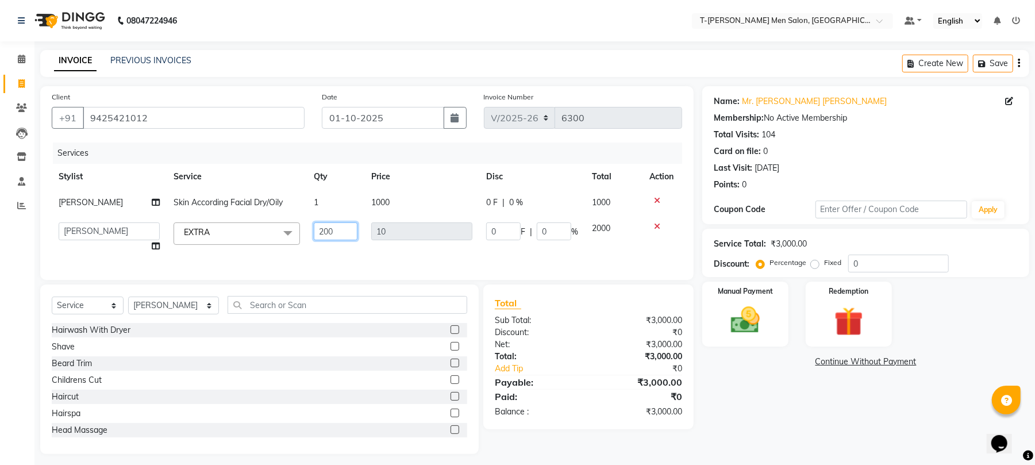
click at [343, 228] on input "200" at bounding box center [336, 231] width 44 height 18
type input "20"
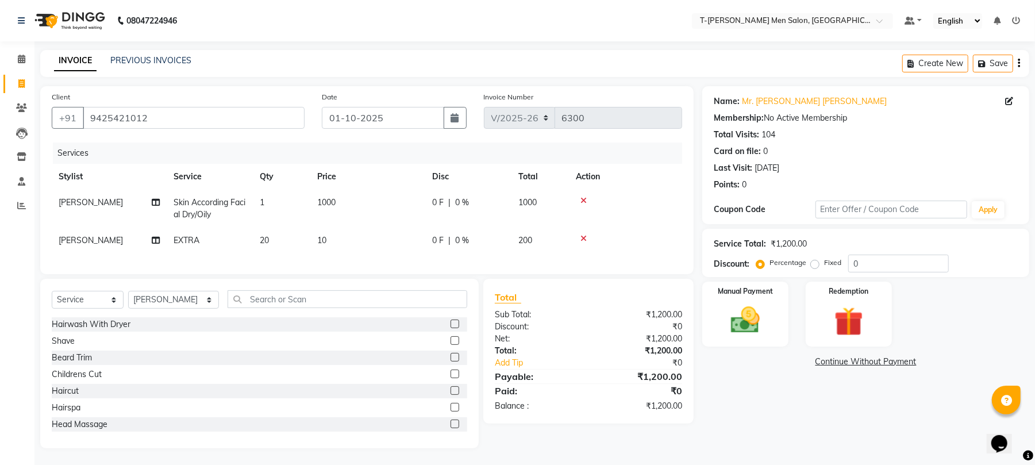
click at [366, 247] on td "10" at bounding box center [367, 241] width 115 height 26
select select "29178"
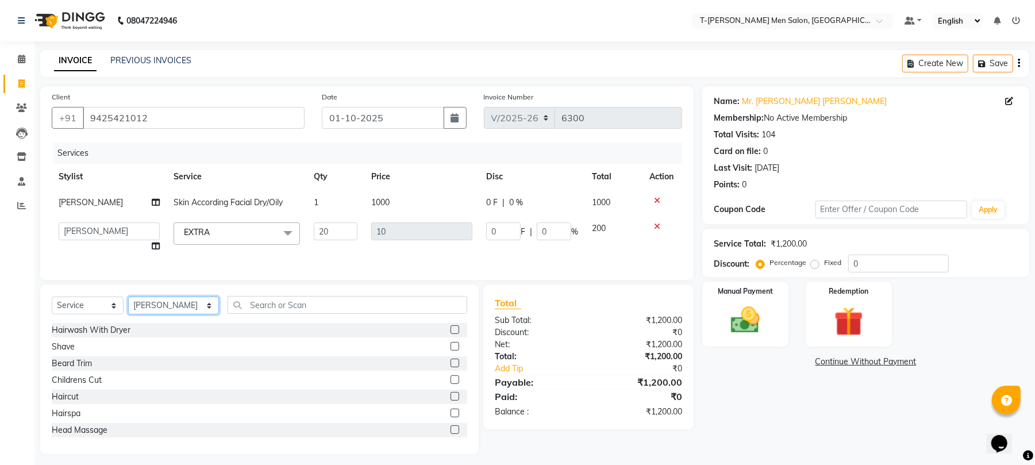
click at [186, 314] on select "Select Stylist [PERSON_NAME] [PERSON_NAME] (goru) [PERSON_NAME] [PERSON_NAME] (…" at bounding box center [173, 305] width 91 height 18
select select "29181"
click at [128, 308] on select "Select Stylist [PERSON_NAME] [PERSON_NAME] (goru) [PERSON_NAME] [PERSON_NAME] (…" at bounding box center [173, 305] width 91 height 18
click at [71, 353] on div "Shave" at bounding box center [63, 347] width 23 height 12
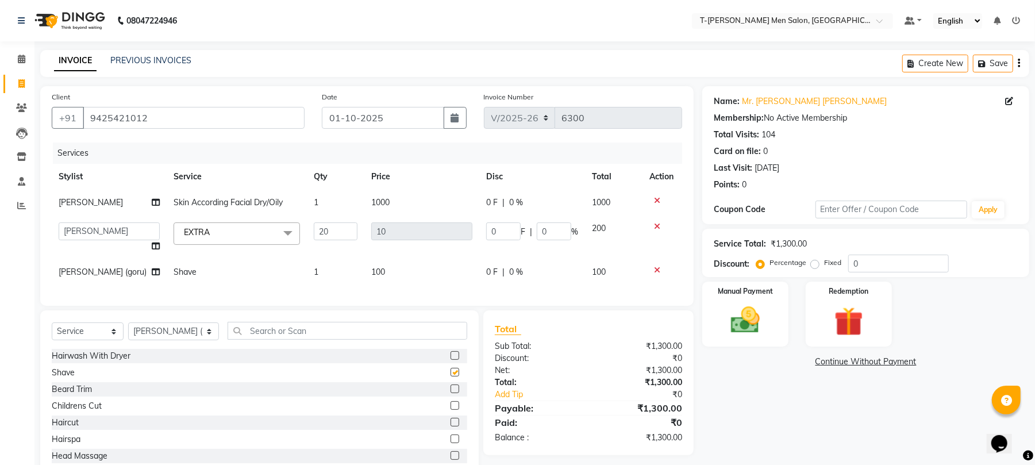
checkbox input "false"
click at [203, 283] on td "Shave" at bounding box center [237, 272] width 140 height 26
select select "29181"
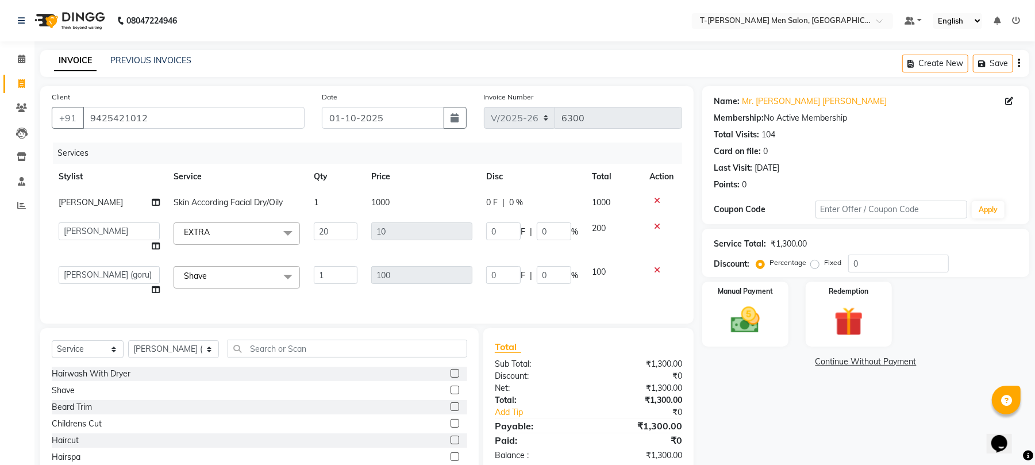
click at [203, 270] on span "Shave x" at bounding box center [198, 276] width 34 height 12
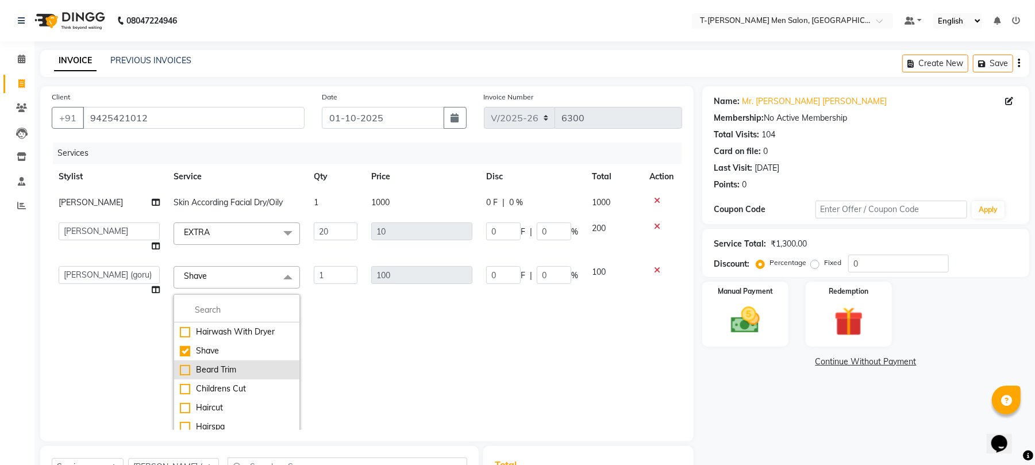
click at [229, 373] on div "Beard Trim" at bounding box center [237, 370] width 114 height 12
checkbox input "false"
checkbox input "true"
type input "150"
click at [426, 333] on td "150" at bounding box center [421, 351] width 115 height 184
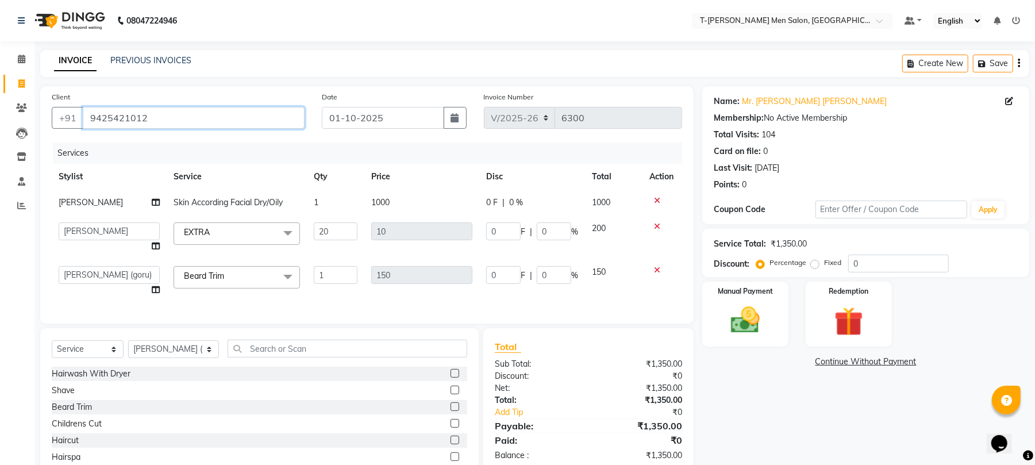
drag, startPoint x: 201, startPoint y: 118, endPoint x: 0, endPoint y: 143, distance: 202.1
click at [0, 143] on app-home "08047224946 Select Location × T-rex Men Salon, Morena Default Panel My Panel En…" at bounding box center [517, 257] width 1035 height 515
paste input "9425421012"
type input "9425421012"
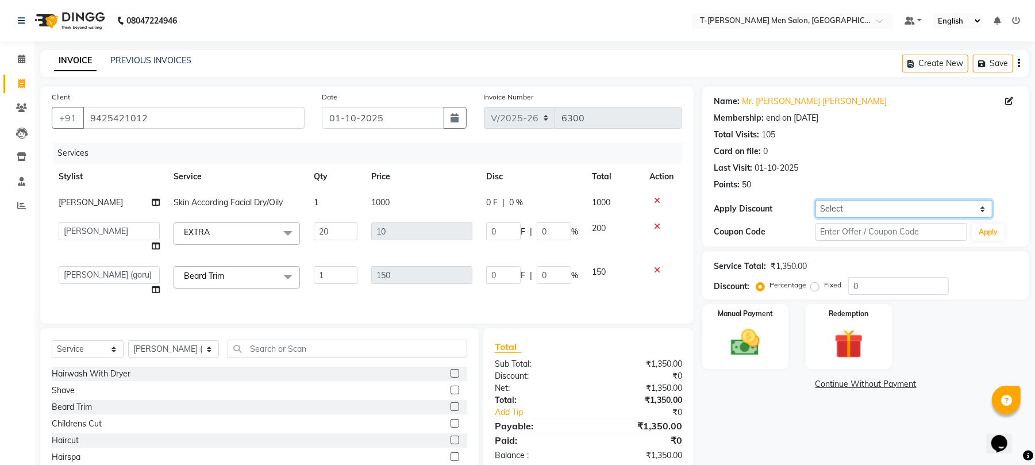
click at [851, 207] on select "Select Membership → T - Rex Membership (wtih W end 10% & W day 20)%" at bounding box center [903, 209] width 177 height 18
select select "1: Object"
click at [815, 200] on select "Select Membership → T - Rex Membership (wtih W end 10% & W day 20)%" at bounding box center [903, 209] width 177 height 18
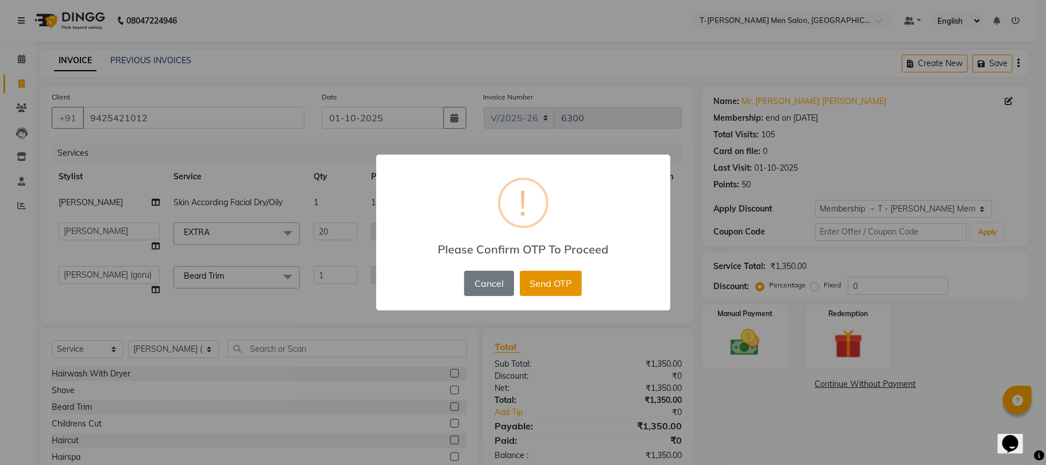
click at [575, 293] on button "Send OTP" at bounding box center [551, 283] width 62 height 25
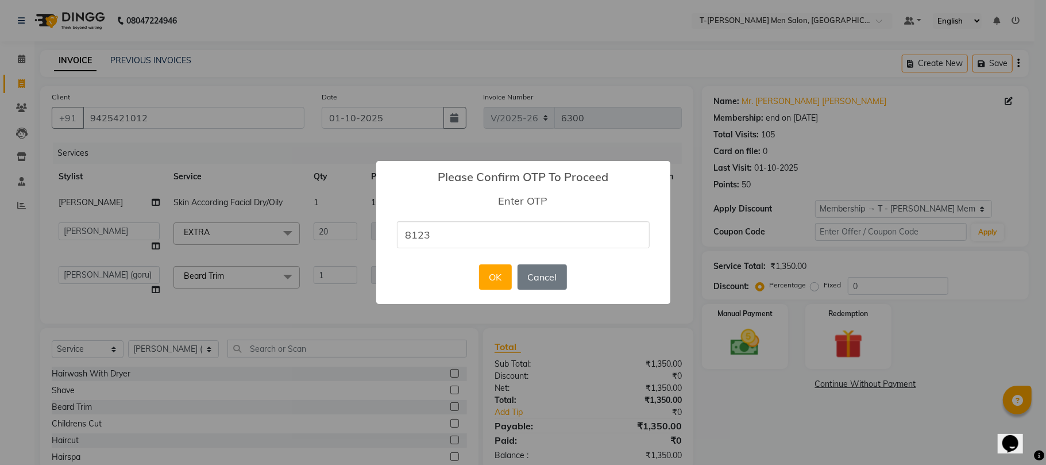
type input "8123"
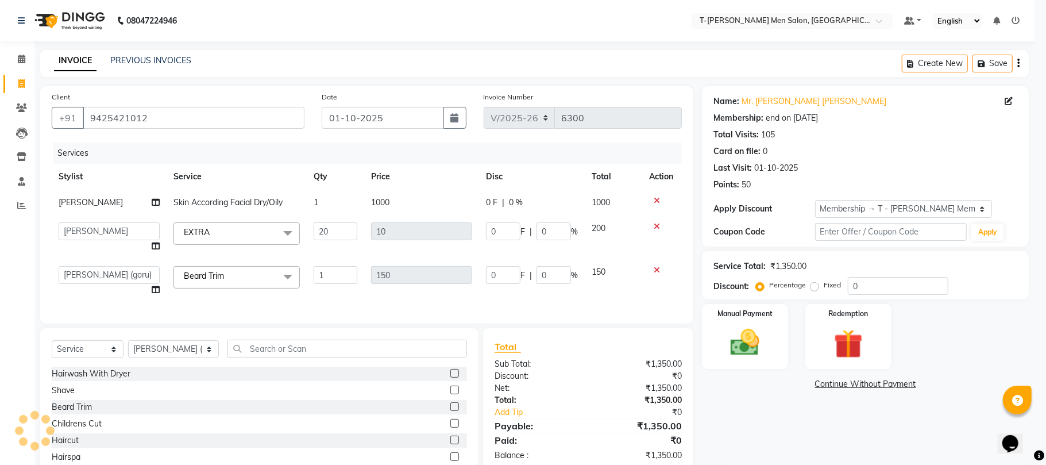
type input "40"
type input "20"
type input "30"
type input "20"
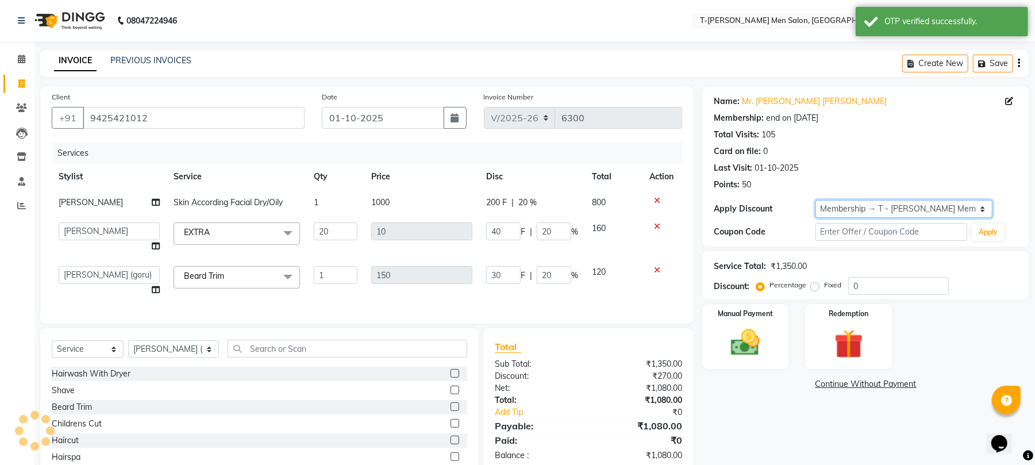
type input "20"
click at [756, 345] on img at bounding box center [744, 342] width 49 height 35
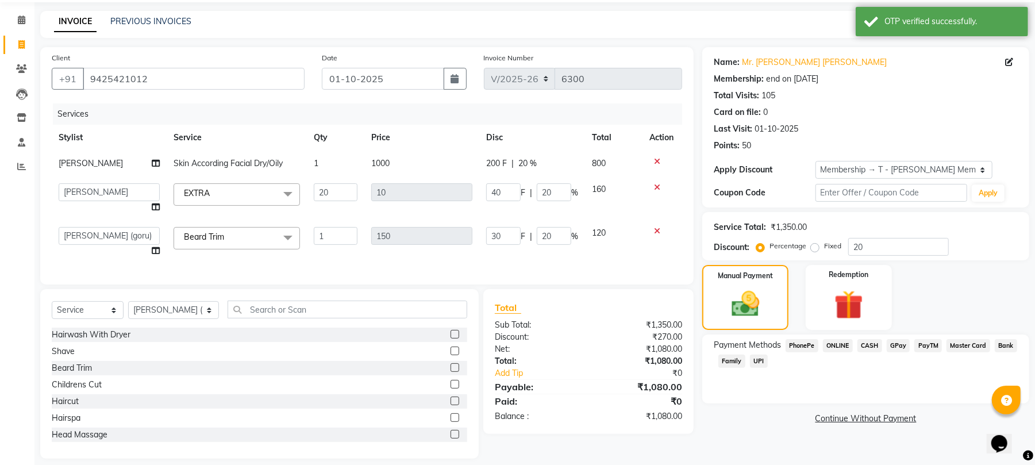
scroll to position [61, 0]
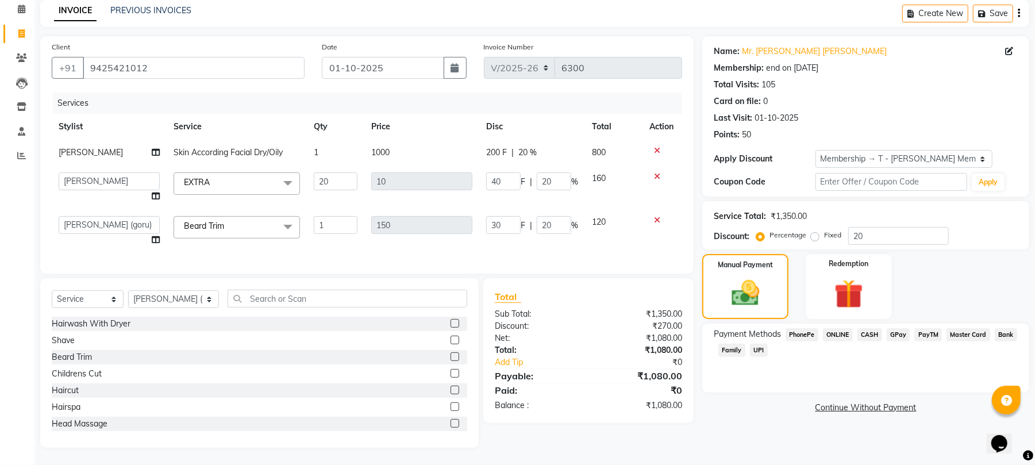
click at [838, 328] on span "ONLINE" at bounding box center [838, 334] width 30 height 13
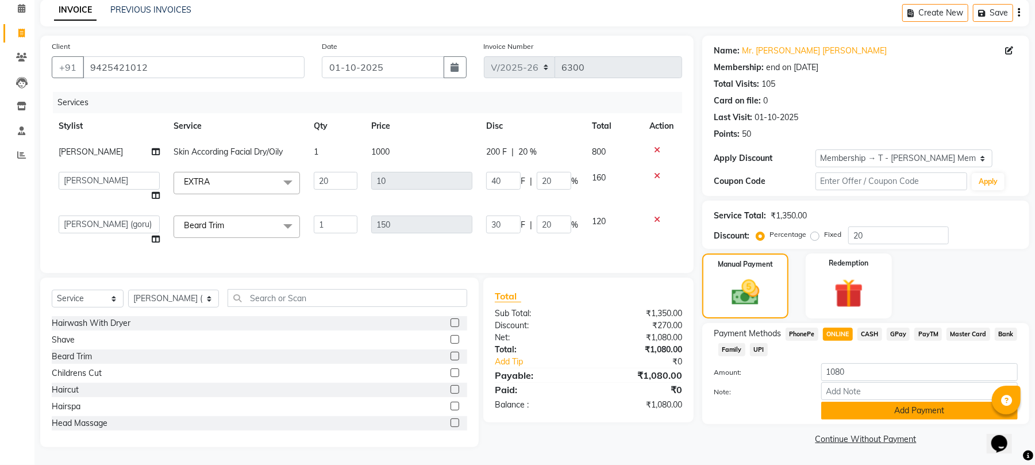
click at [862, 402] on button "Add Payment" at bounding box center [919, 411] width 196 height 18
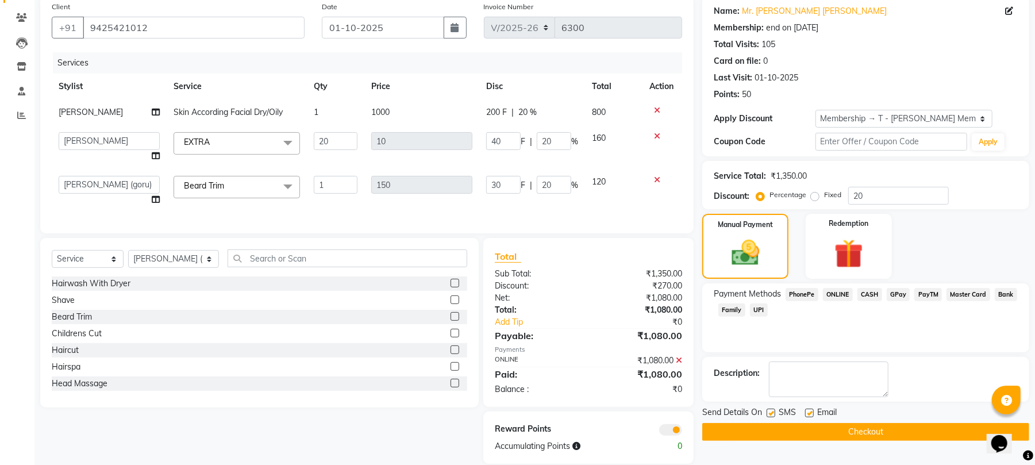
scroll to position [117, 0]
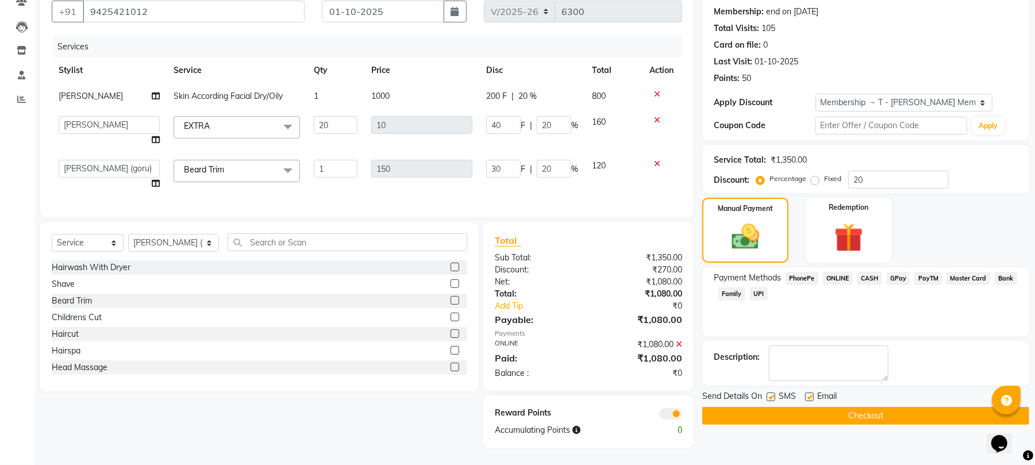
click at [813, 392] on label at bounding box center [809, 396] width 9 height 9
click at [812, 394] on input "checkbox" at bounding box center [808, 397] width 7 height 7
checkbox input "false"
click at [834, 407] on button "Checkout" at bounding box center [865, 416] width 327 height 18
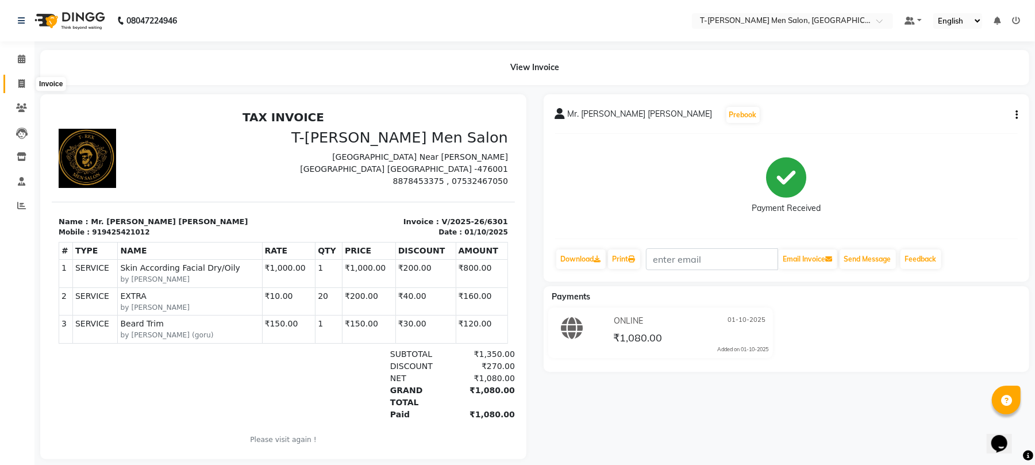
click at [14, 78] on span at bounding box center [21, 84] width 20 height 13
select select "service"
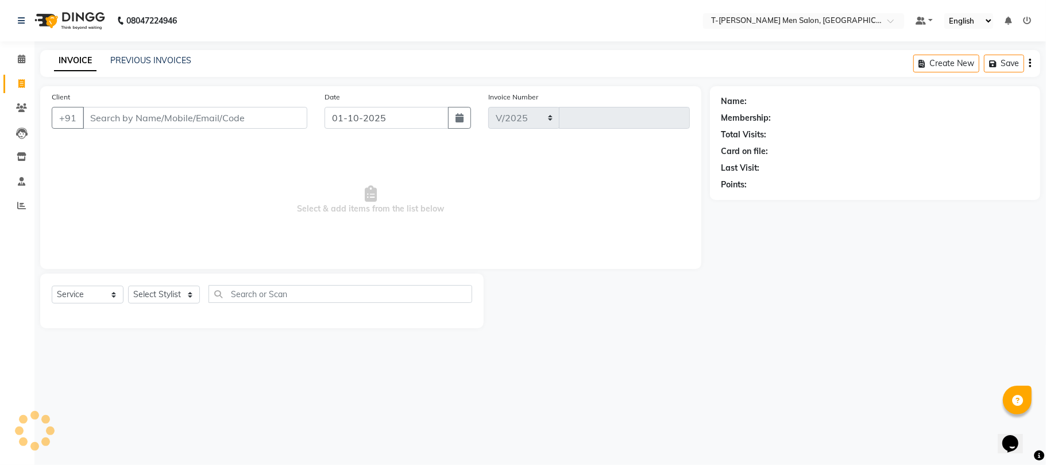
select select "4816"
type input "6302"
click at [182, 292] on select "Select Stylist [PERSON_NAME] [PERSON_NAME] (goru) [PERSON_NAME] [PERSON_NAME] (…" at bounding box center [173, 295] width 91 height 18
select select "85177"
click at [128, 286] on select "Select Stylist [PERSON_NAME] [PERSON_NAME] (goru) [PERSON_NAME] [PERSON_NAME] (…" at bounding box center [173, 295] width 91 height 18
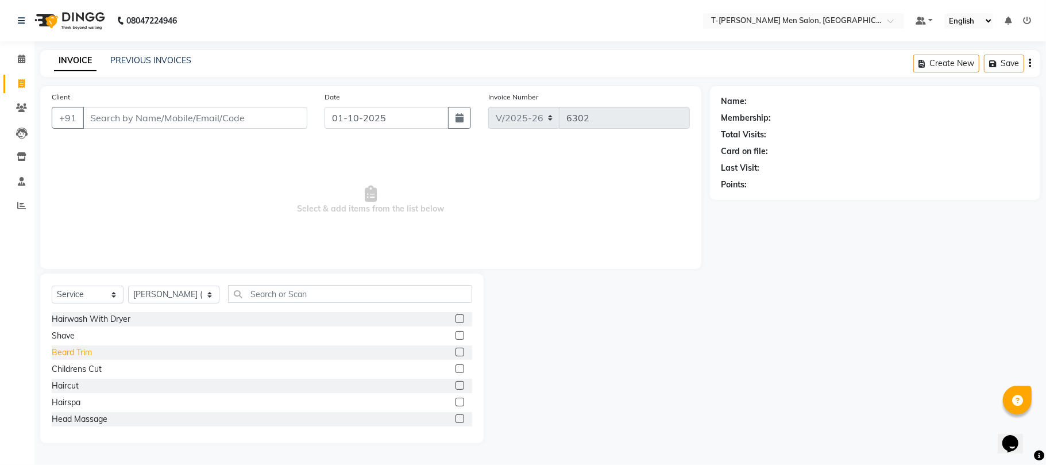
click at [71, 348] on div "Beard Trim" at bounding box center [72, 352] width 40 height 12
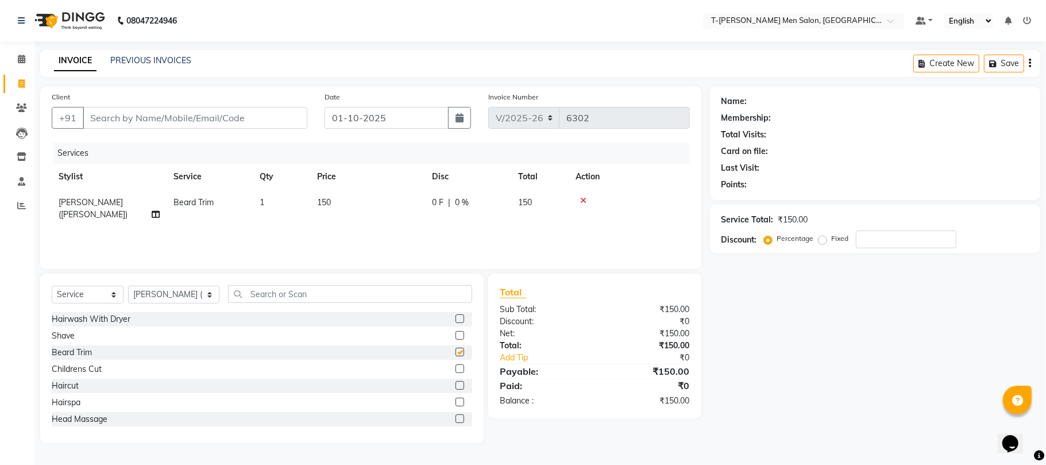
checkbox input "false"
click at [71, 384] on div "Haircut" at bounding box center [65, 386] width 27 height 12
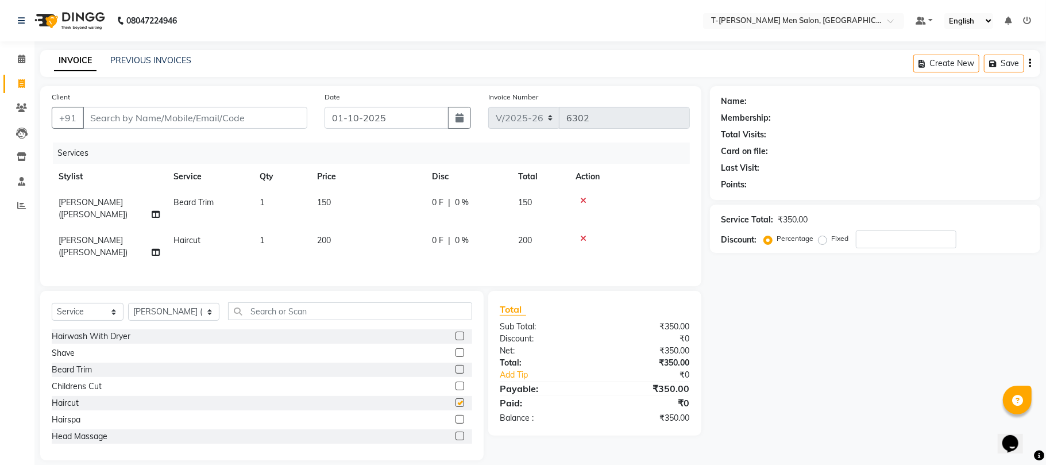
checkbox input "false"
click at [221, 125] on input "Client" at bounding box center [195, 118] width 225 height 22
click at [274, 118] on input "Client" at bounding box center [195, 118] width 225 height 22
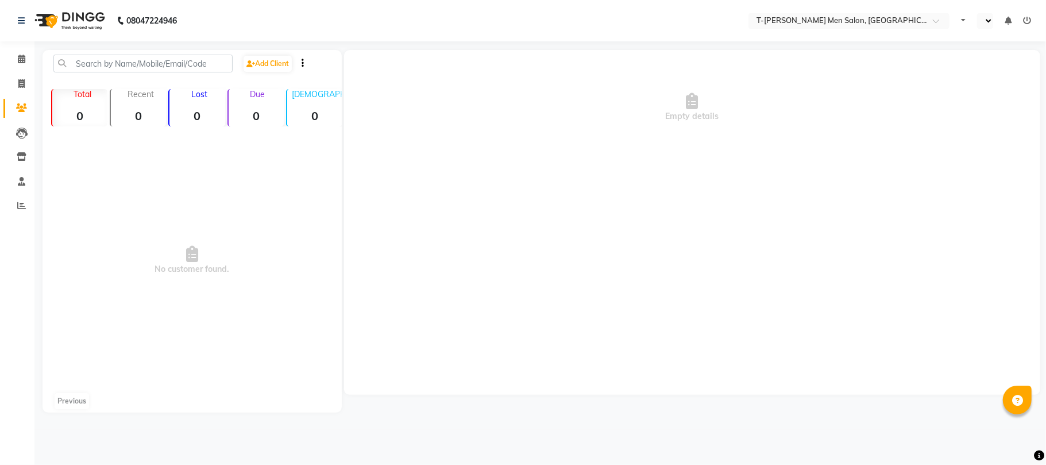
select select "en"
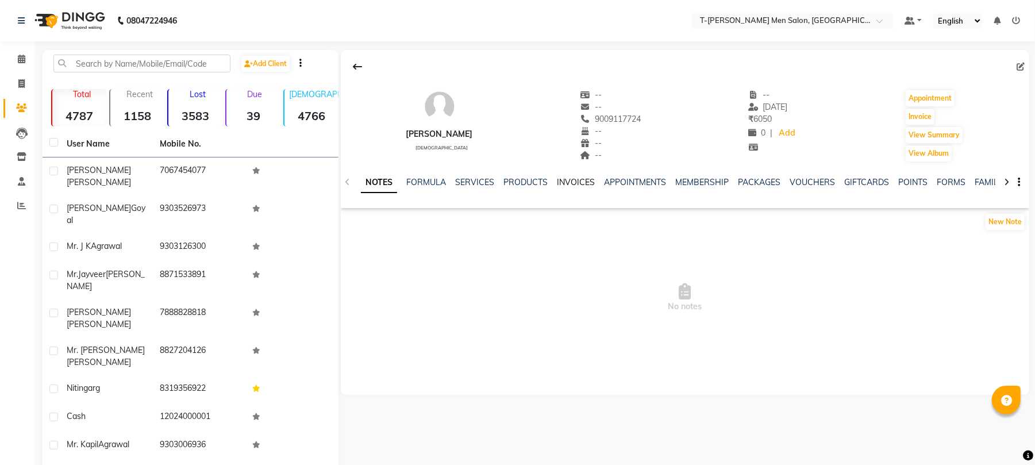
click at [580, 184] on link "INVOICES" at bounding box center [576, 182] width 38 height 10
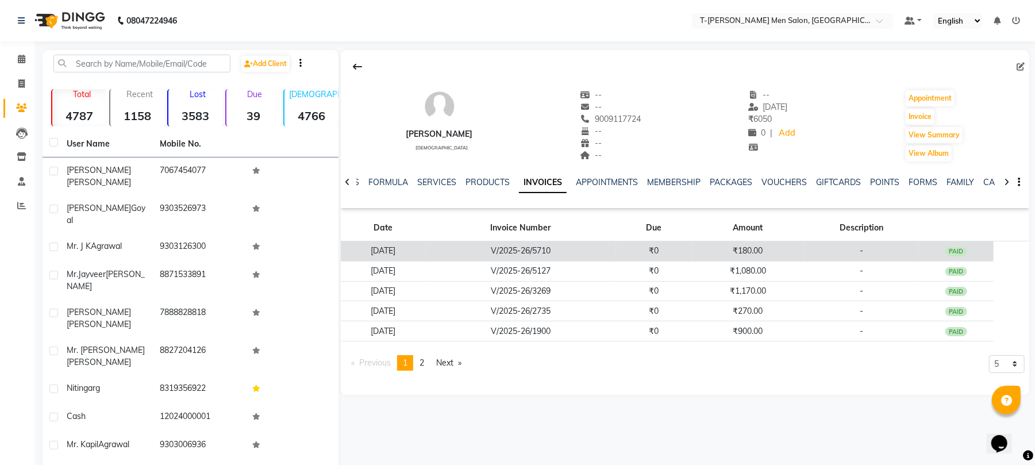
click at [561, 246] on td "V/2025-26/5710" at bounding box center [520, 251] width 191 height 20
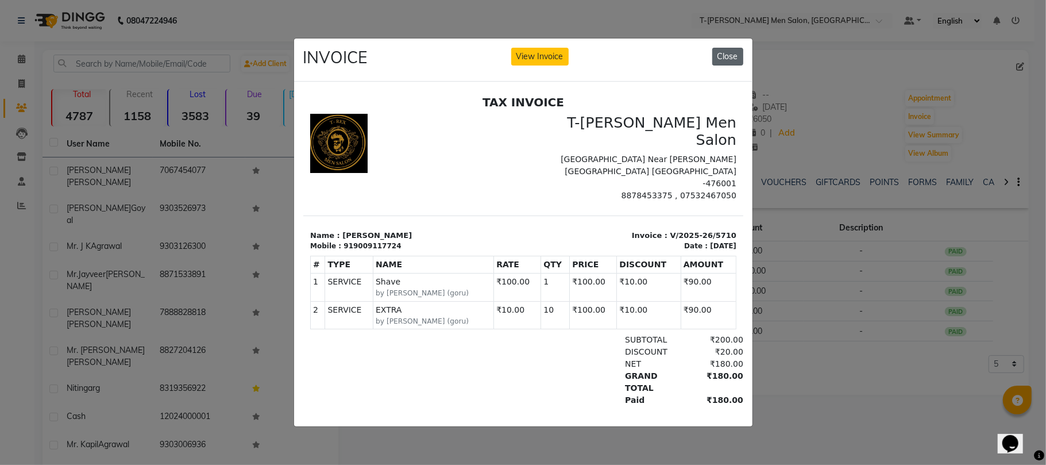
click at [725, 48] on button "Close" at bounding box center [727, 57] width 31 height 18
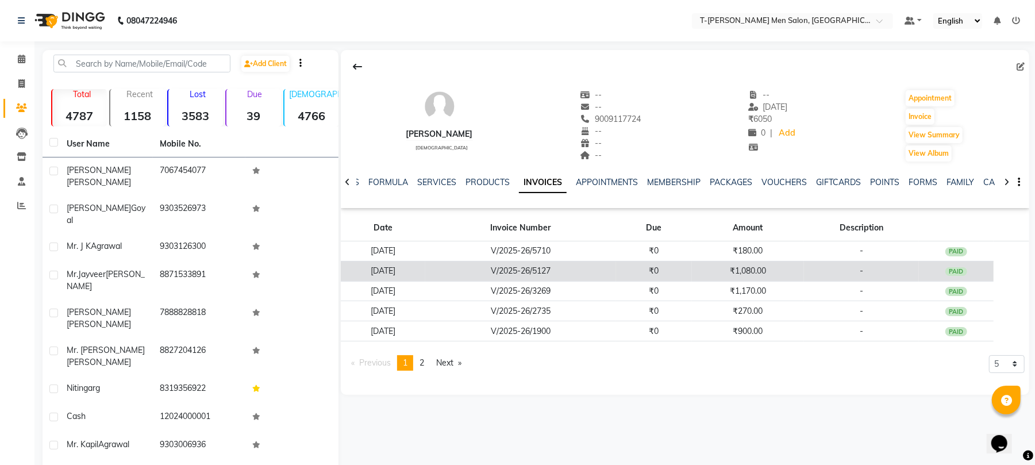
click at [502, 279] on td "V/2025-26/5127" at bounding box center [520, 271] width 191 height 20
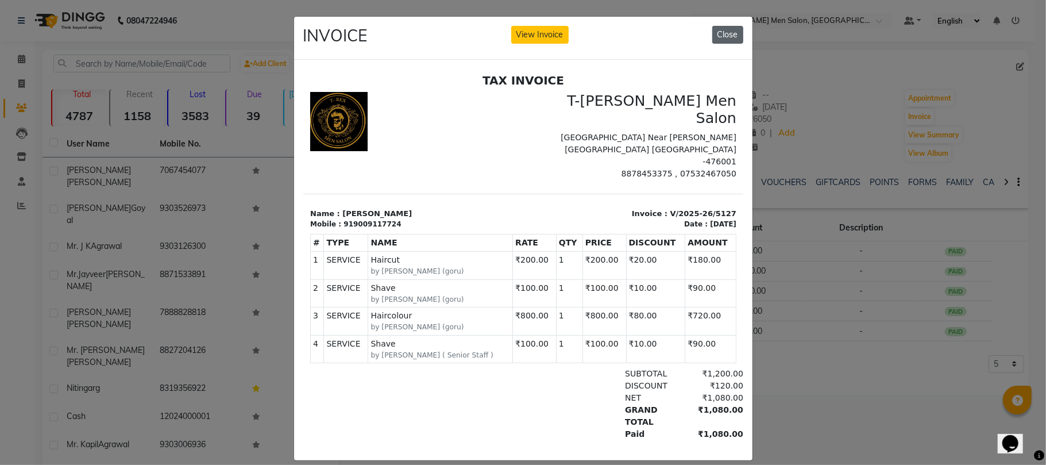
click at [728, 33] on button "Close" at bounding box center [727, 35] width 31 height 18
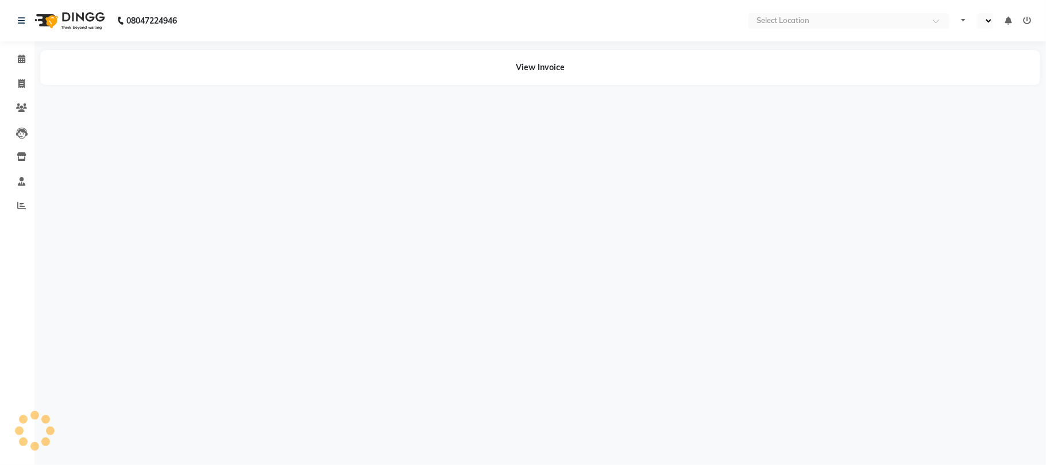
select select "en"
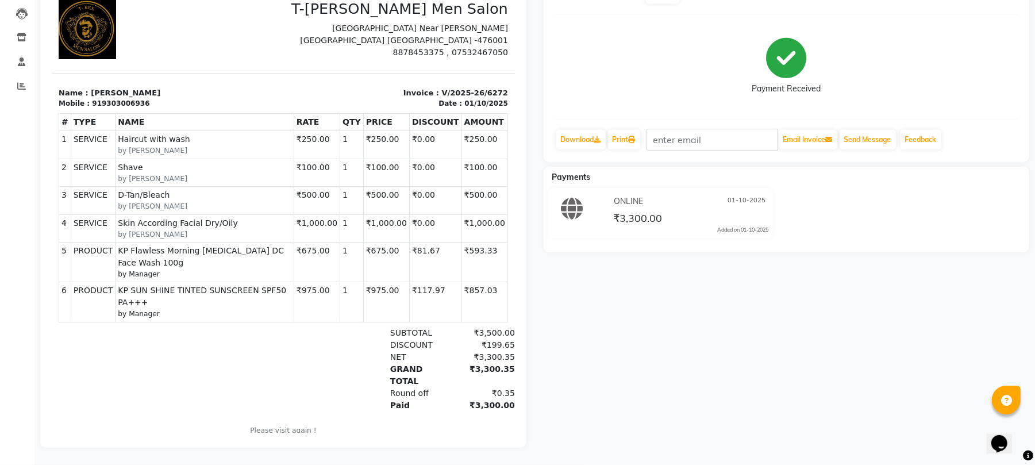
scroll to position [131, 0]
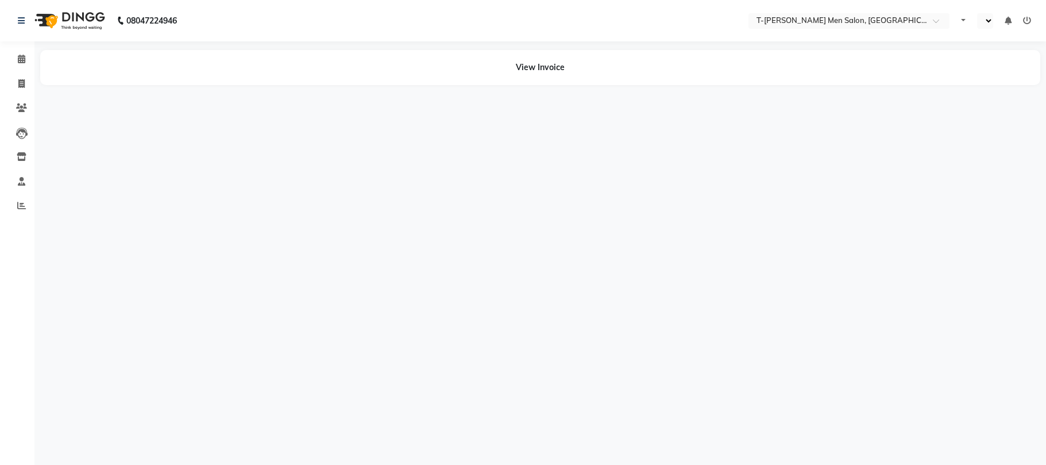
select select "en"
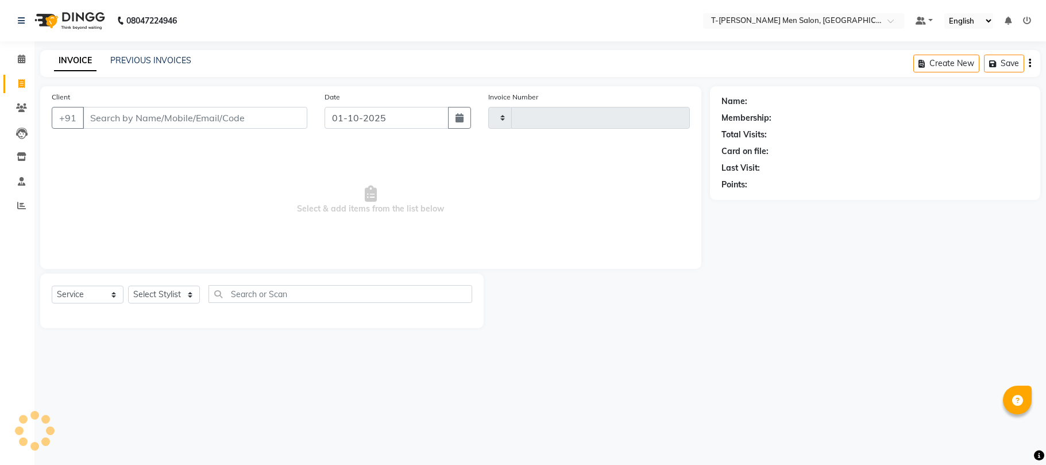
select select "service"
type input "6303"
select select "4816"
click at [193, 124] on input "Client" at bounding box center [195, 118] width 225 height 22
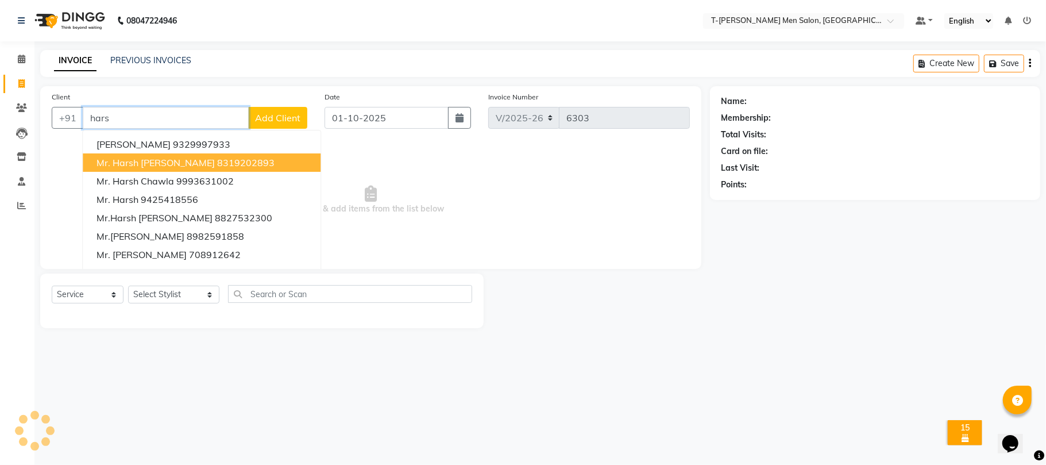
type input "harsh"
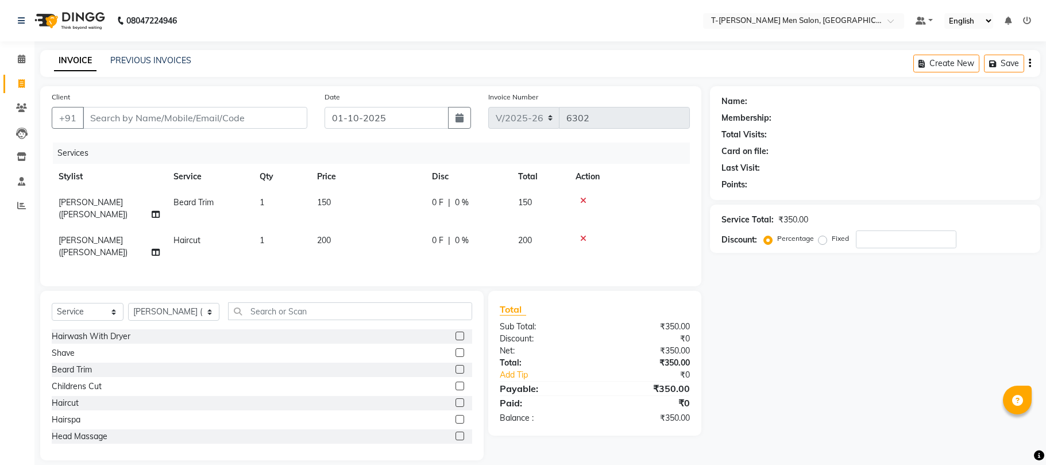
select select "4816"
select select "service"
select select "85177"
click at [188, 235] on span "Haircut" at bounding box center [187, 240] width 27 height 10
select select "85177"
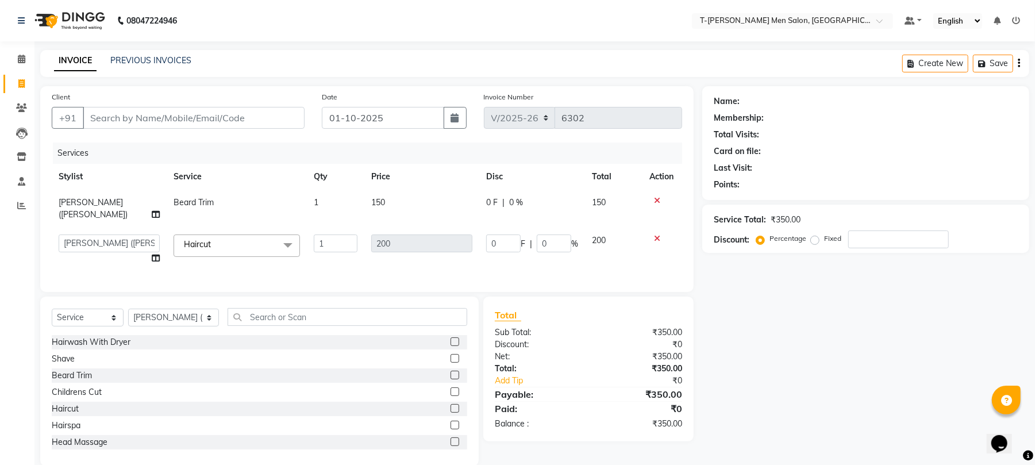
click at [231, 234] on span "Haircut x" at bounding box center [237, 245] width 126 height 22
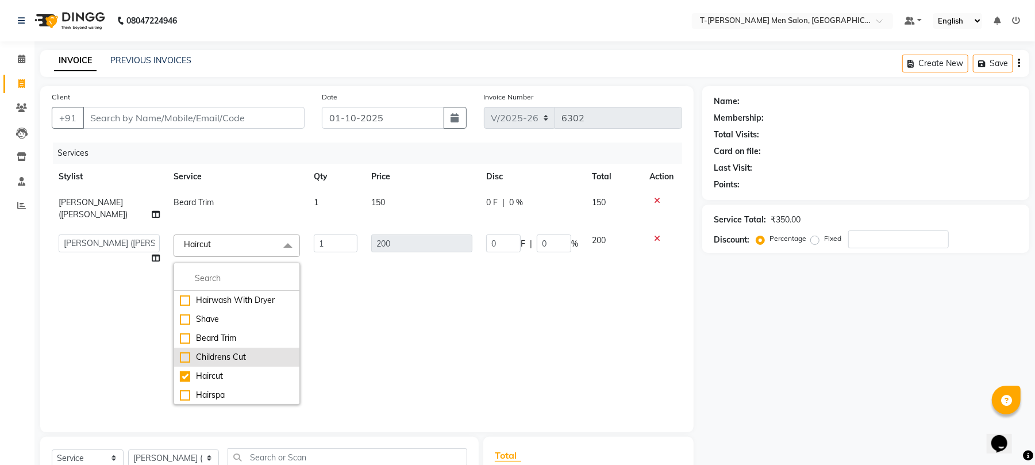
scroll to position [76, 0]
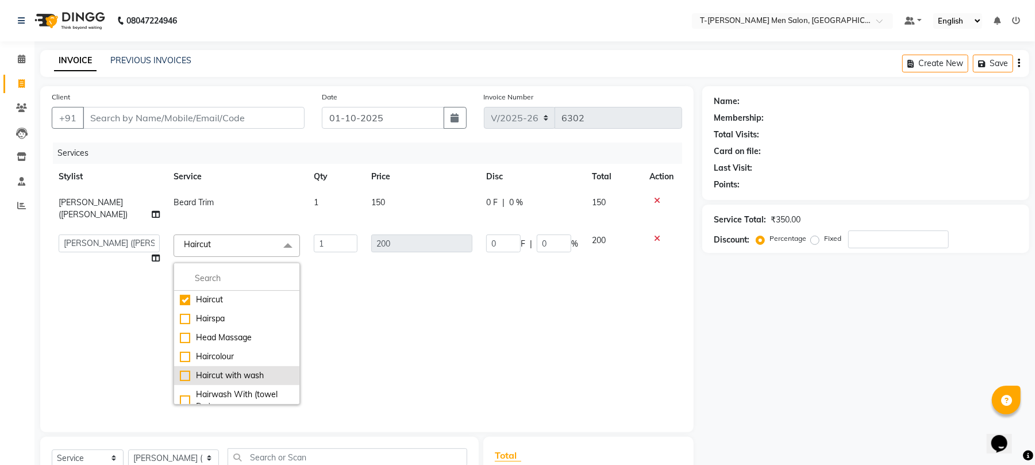
click at [235, 369] on div "Haircut with wash" at bounding box center [237, 375] width 114 height 12
checkbox input "false"
checkbox input "true"
type input "250"
click at [377, 302] on td "250" at bounding box center [421, 320] width 115 height 184
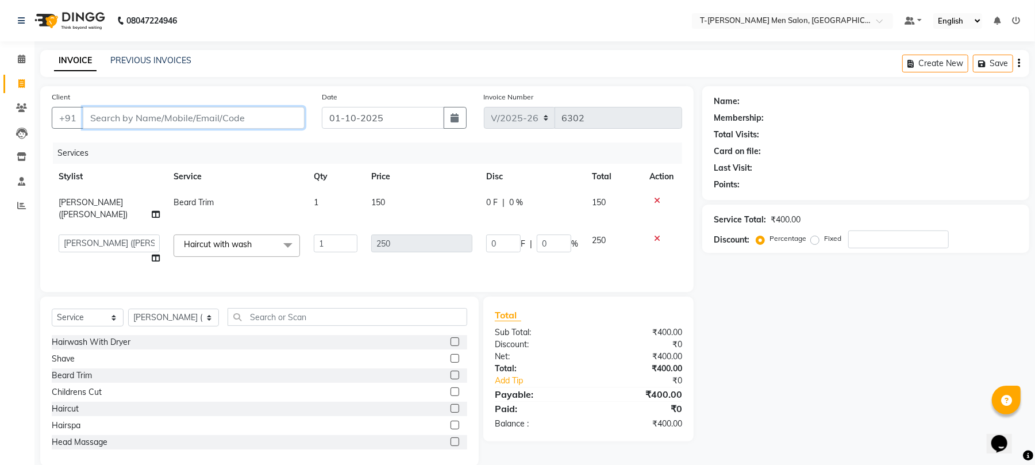
click at [178, 126] on input "Client" at bounding box center [194, 118] width 222 height 22
type input "8"
type input "0"
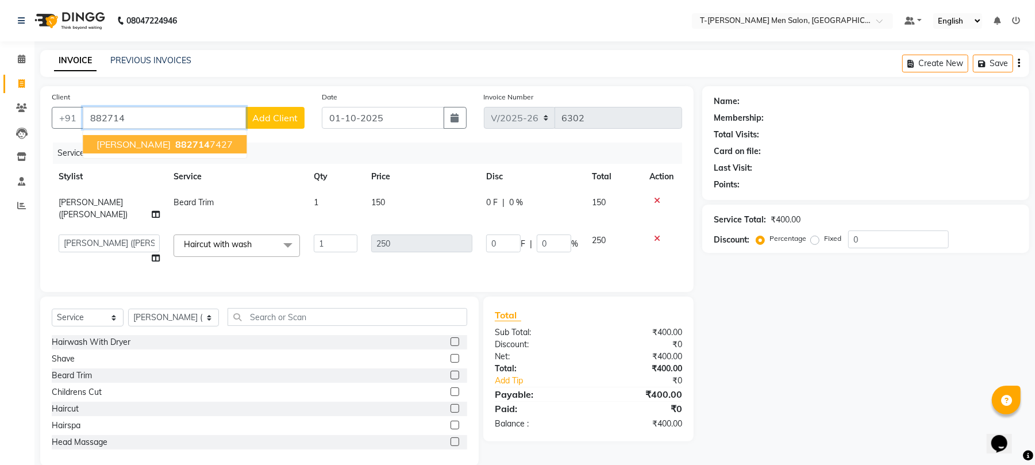
click at [131, 146] on span "[PERSON_NAME]" at bounding box center [134, 143] width 74 height 11
type input "8827147427"
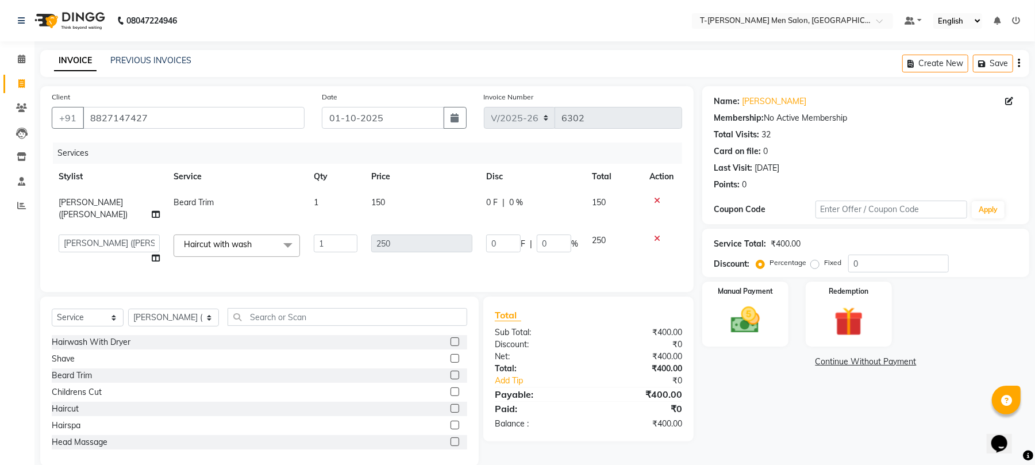
scroll to position [17, 0]
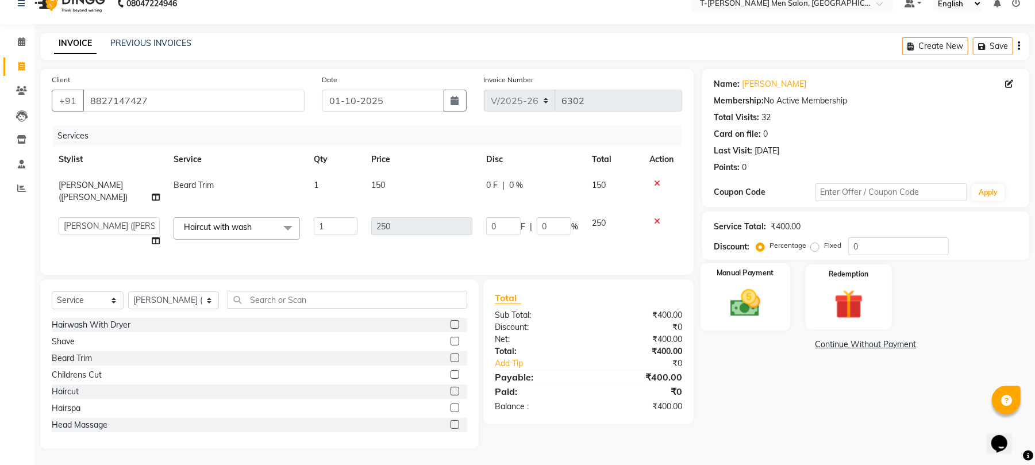
click at [746, 303] on img at bounding box center [744, 303] width 49 height 35
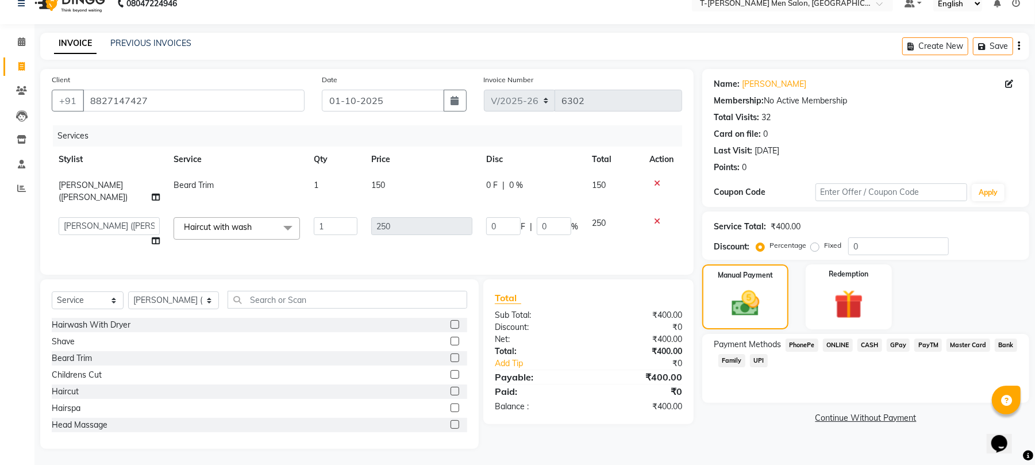
click at [871, 348] on span "CASH" at bounding box center [869, 344] width 25 height 13
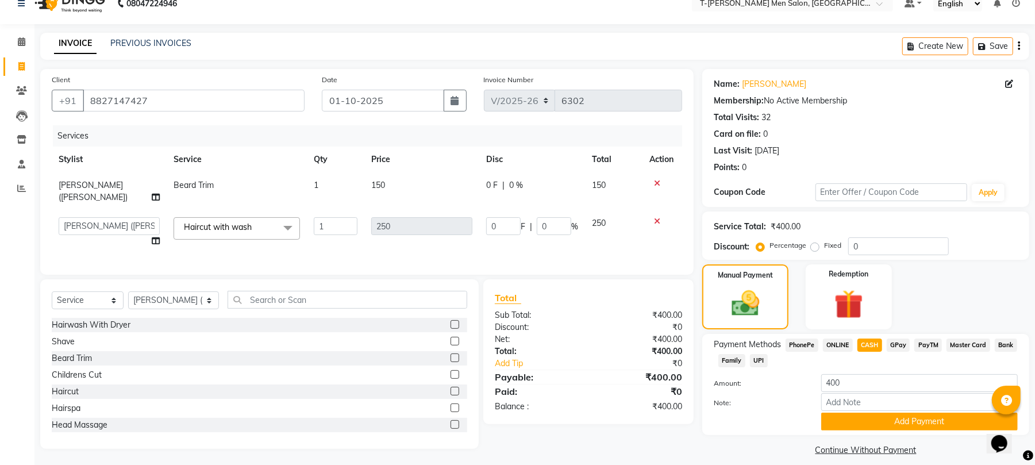
scroll to position [29, 0]
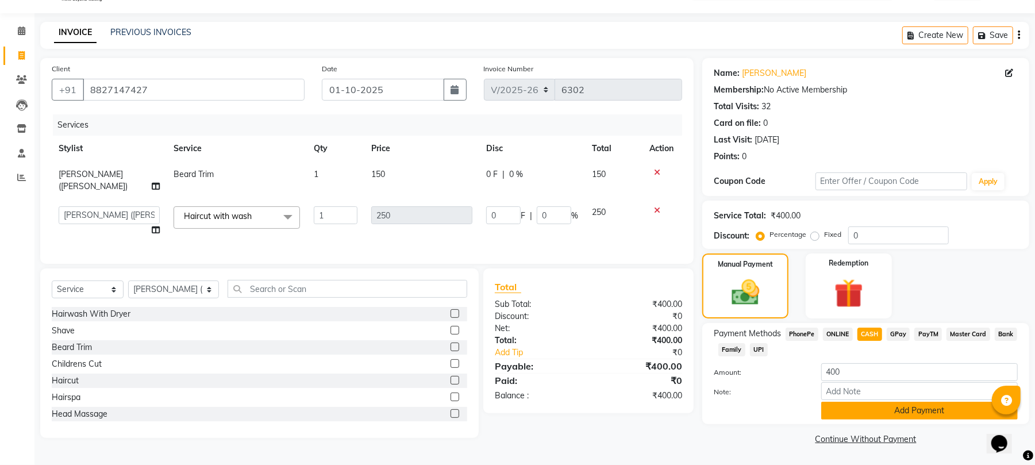
click at [907, 408] on button "Add Payment" at bounding box center [919, 411] width 196 height 18
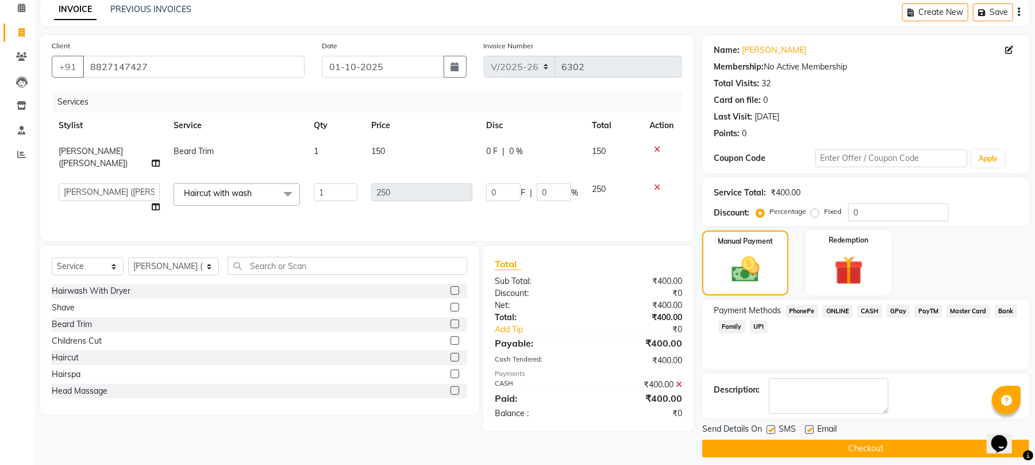
scroll to position [62, 0]
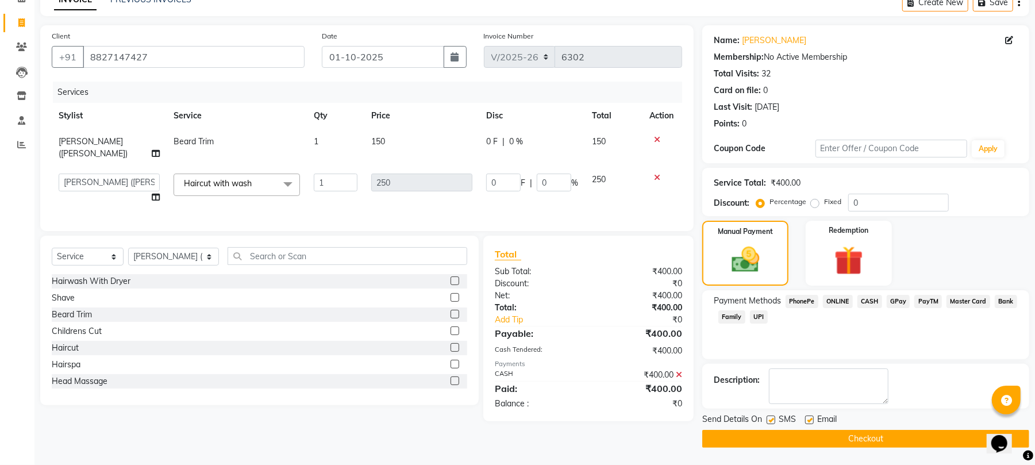
click at [858, 437] on button "Checkout" at bounding box center [865, 439] width 327 height 18
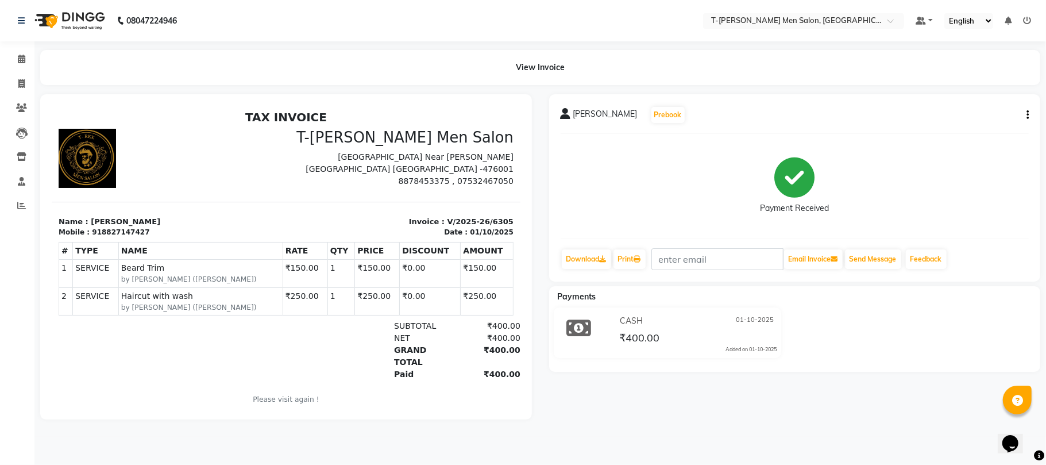
click at [1025, 114] on button "button" at bounding box center [1025, 115] width 7 height 12
click at [17, 82] on span at bounding box center [21, 84] width 20 height 13
select select "service"
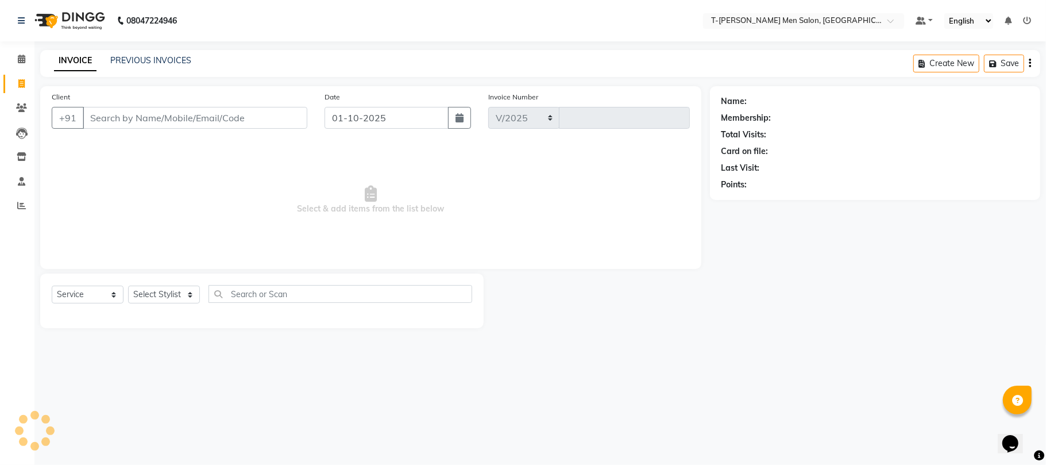
select select "4816"
type input "6307"
click at [155, 61] on link "PREVIOUS INVOICES" at bounding box center [150, 60] width 81 height 10
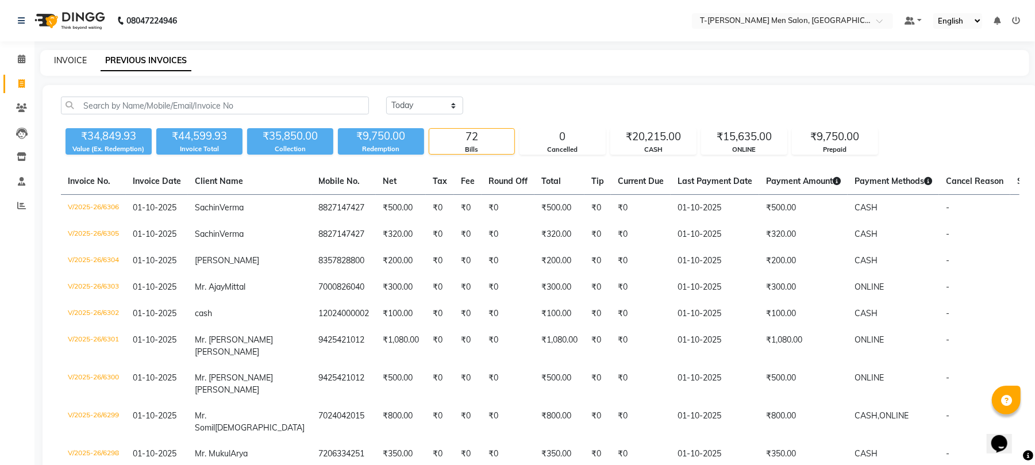
click at [65, 59] on link "INVOICE" at bounding box center [70, 60] width 33 height 10
select select "service"
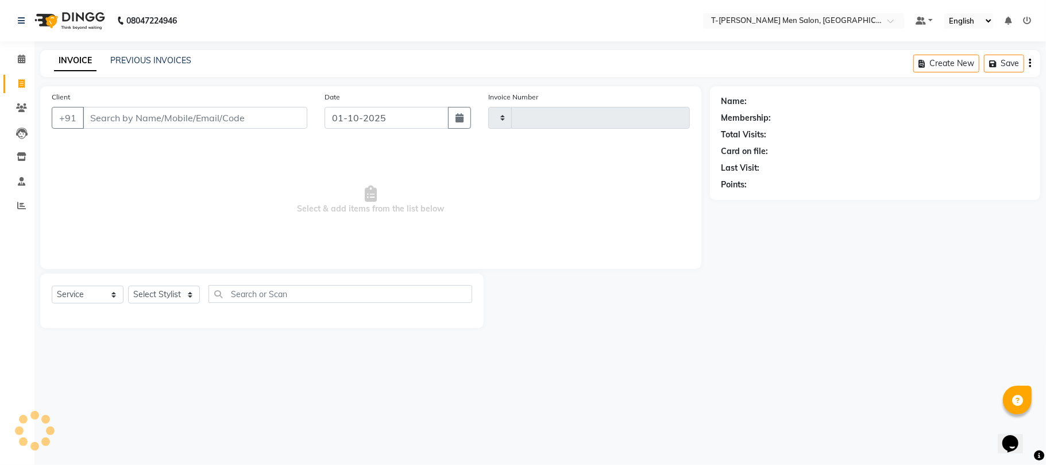
type input "6307"
select select "4816"
click at [152, 297] on select "Select Stylist [PERSON_NAME] [PERSON_NAME] (goru) [PERSON_NAME] [PERSON_NAME] (…" at bounding box center [173, 295] width 91 height 18
select select "80929"
click at [128, 286] on select "Select Stylist [PERSON_NAME] [PERSON_NAME] (goru) [PERSON_NAME] [PERSON_NAME] (…" at bounding box center [173, 295] width 91 height 18
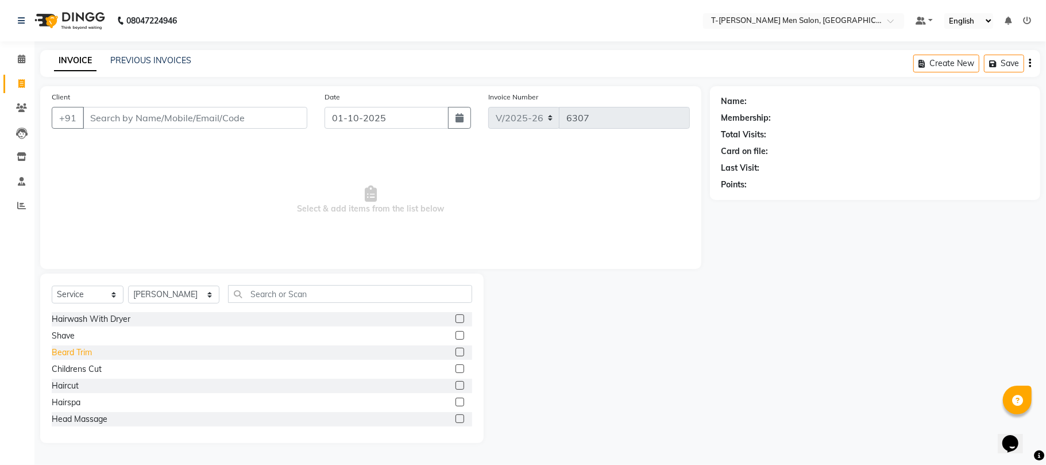
click at [90, 349] on div "Beard Trim" at bounding box center [72, 352] width 40 height 12
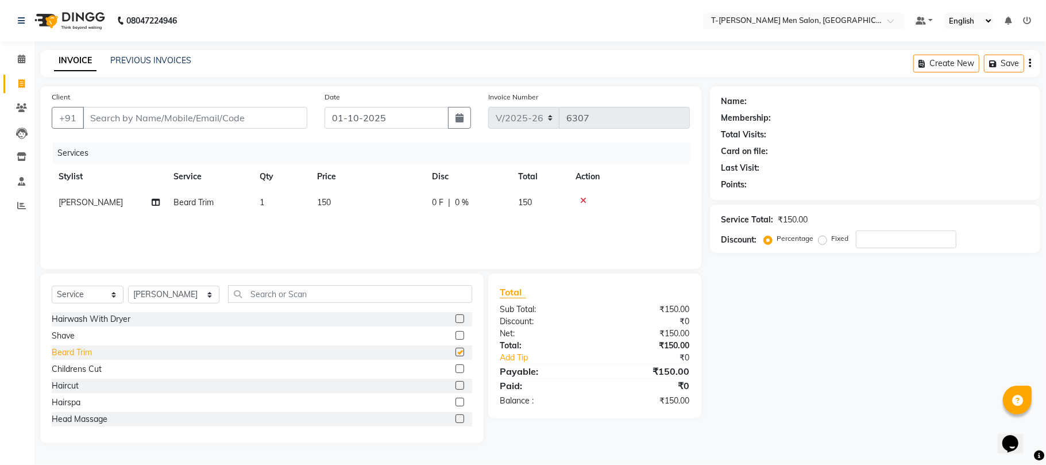
checkbox input "false"
drag, startPoint x: 72, startPoint y: 380, endPoint x: 65, endPoint y: 380, distance: 6.3
click at [69, 384] on div "Haircut" at bounding box center [65, 386] width 27 height 12
checkbox input "false"
click at [154, 123] on input "Client" at bounding box center [195, 118] width 225 height 22
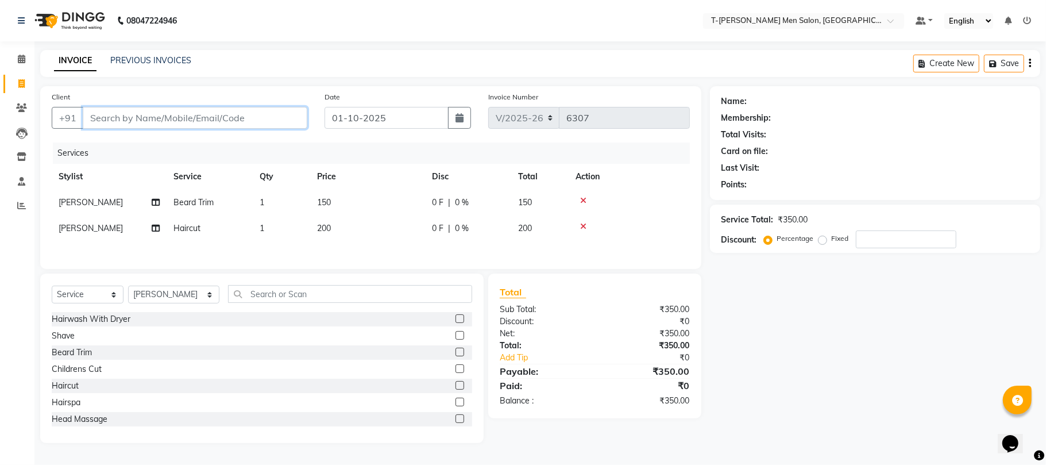
type input "P"
type input "0"
type input "9329260846"
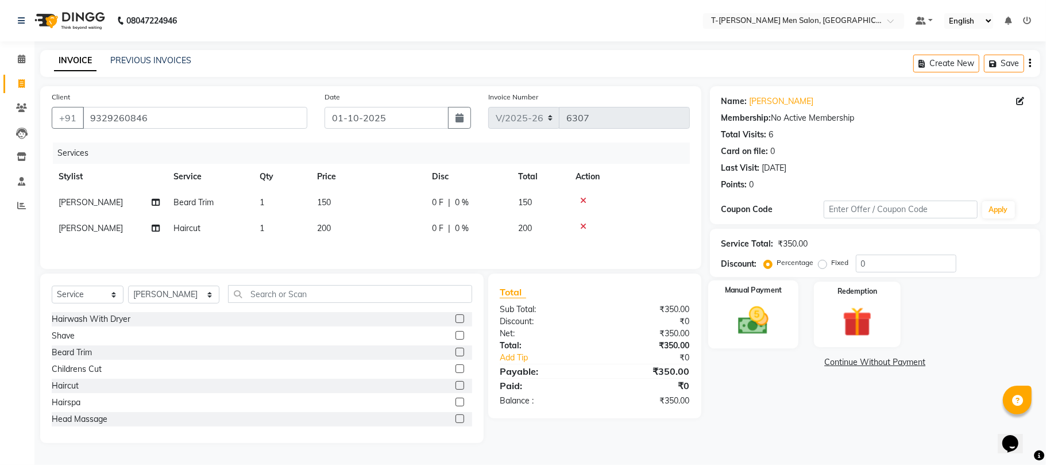
click at [765, 322] on img at bounding box center [753, 321] width 50 height 36
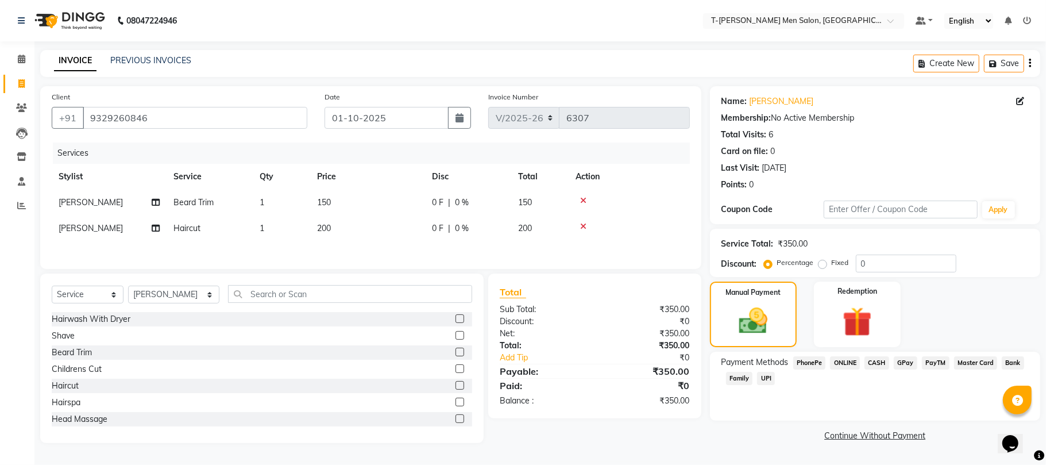
click at [845, 360] on span "ONLINE" at bounding box center [845, 362] width 30 height 13
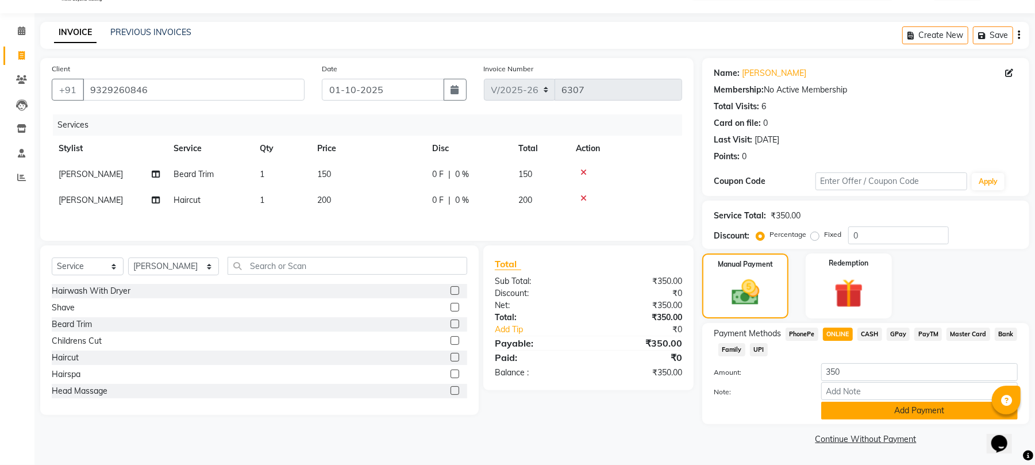
click at [832, 403] on button "Add Payment" at bounding box center [919, 411] width 196 height 18
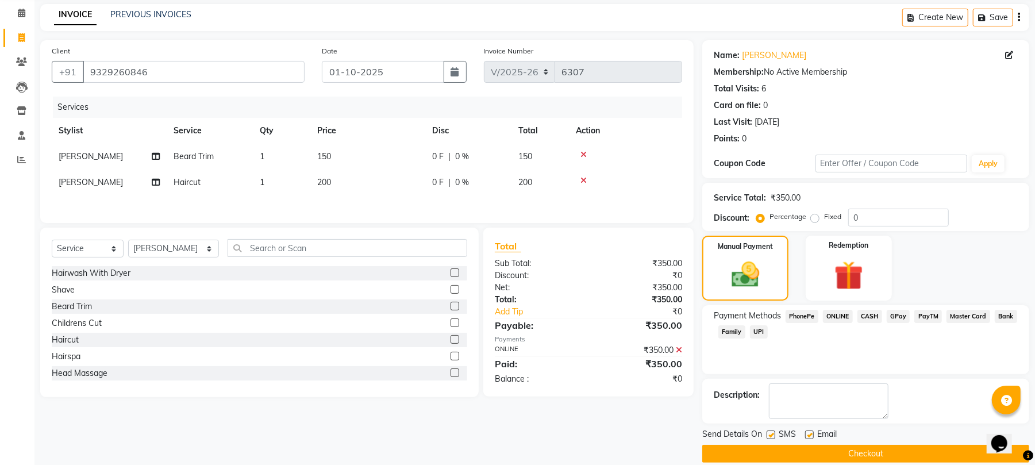
scroll to position [62, 0]
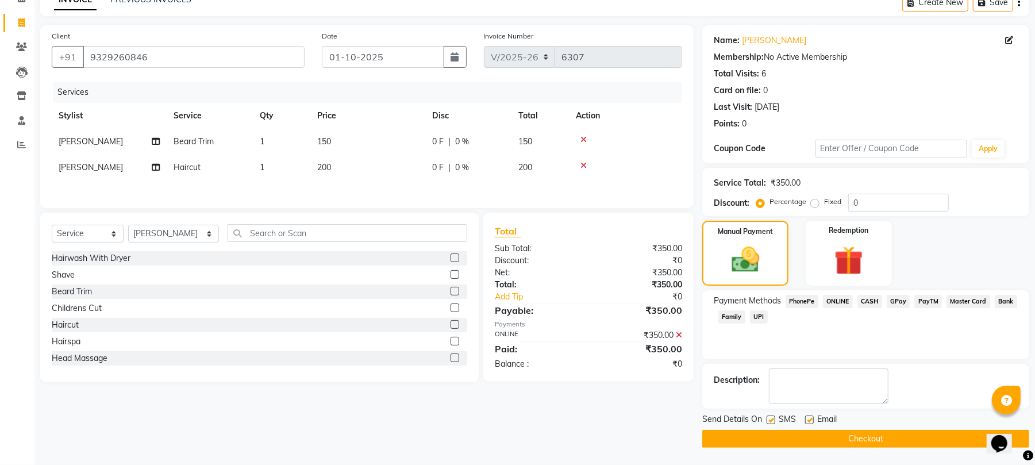
click at [809, 419] on label at bounding box center [809, 419] width 9 height 9
click at [809, 419] on input "checkbox" at bounding box center [808, 420] width 7 height 7
checkbox input "false"
click at [873, 435] on button "Checkout" at bounding box center [865, 439] width 327 height 18
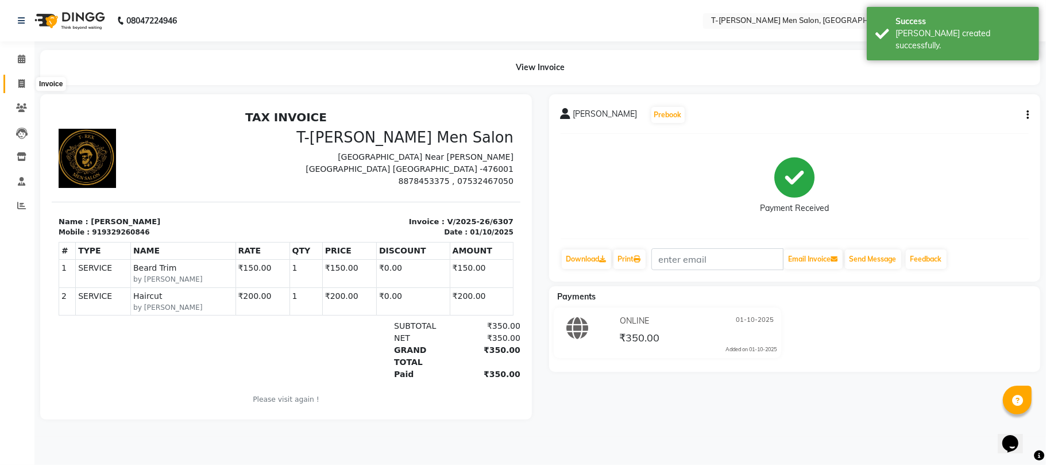
click at [22, 79] on icon at bounding box center [21, 83] width 6 height 9
select select "4816"
select select "service"
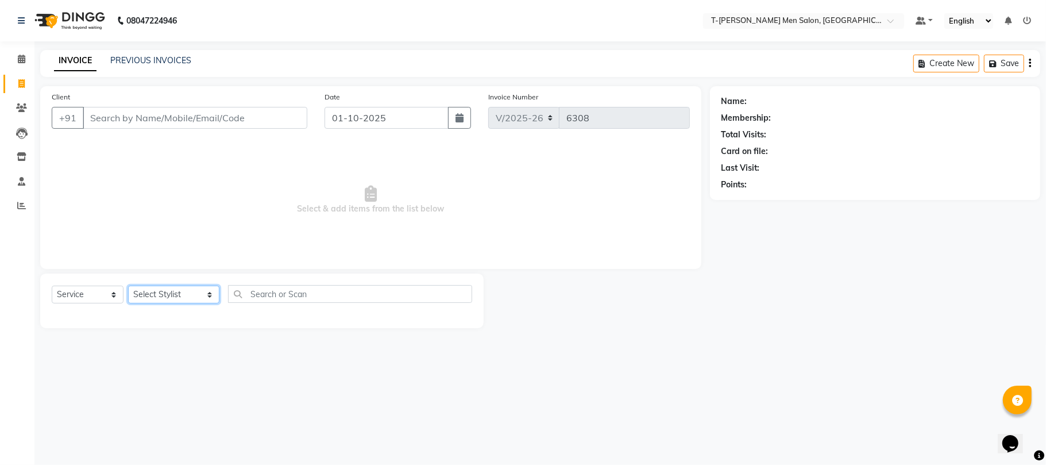
click at [153, 295] on select "Select Stylist [PERSON_NAME] [PERSON_NAME] (goru) [PERSON_NAME] [PERSON_NAME] (…" at bounding box center [173, 295] width 91 height 18
select select "29181"
click at [128, 286] on select "Select Stylist [PERSON_NAME] [PERSON_NAME] (goru) [PERSON_NAME] [PERSON_NAME] (…" at bounding box center [173, 295] width 91 height 18
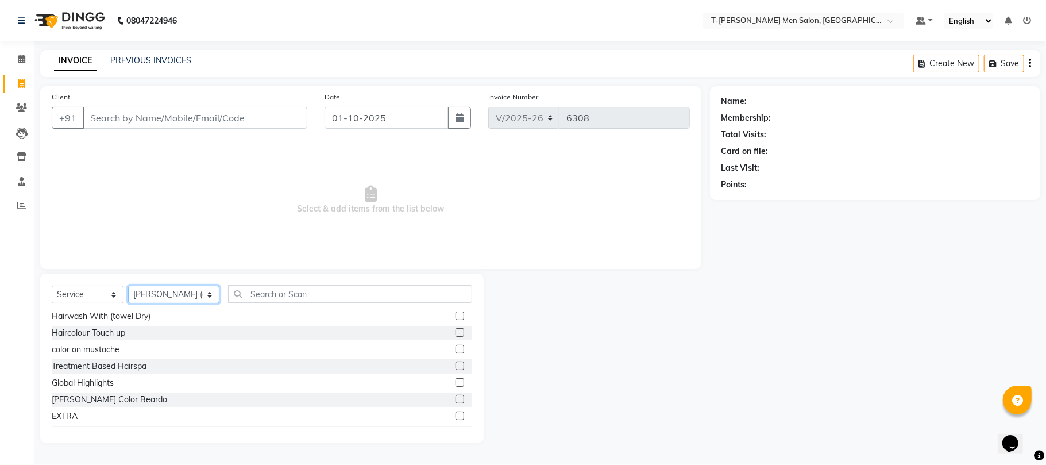
scroll to position [230, 0]
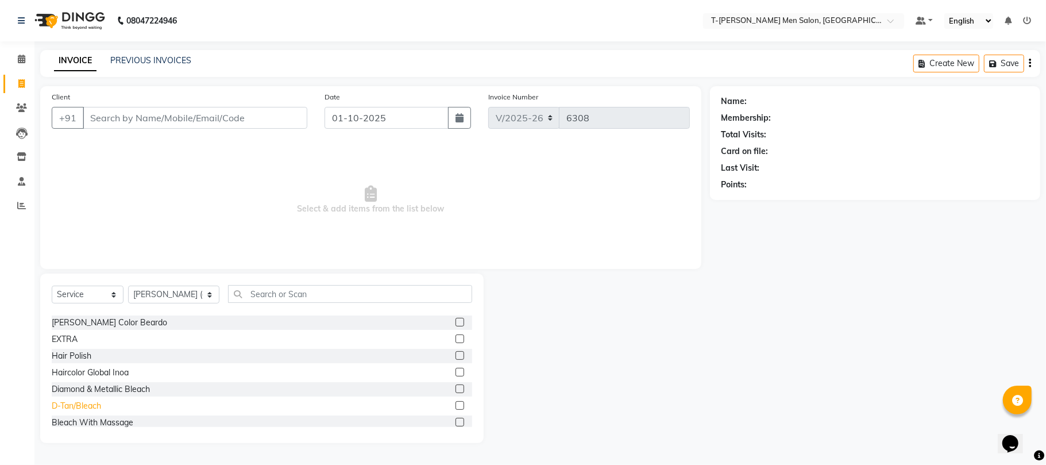
click at [99, 406] on div "D-Tan/Bleach" at bounding box center [76, 406] width 49 height 12
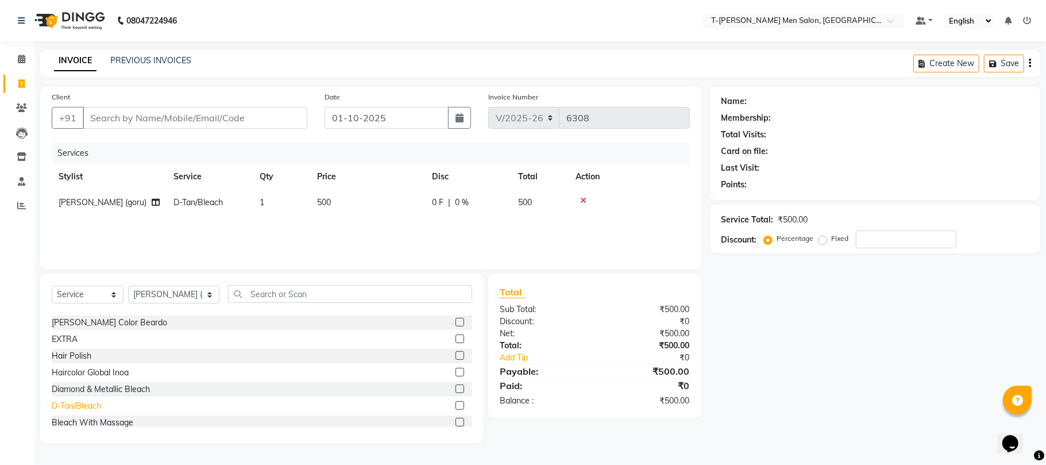
click at [97, 407] on div "D-Tan/Bleach" at bounding box center [76, 406] width 49 height 12
checkbox input "false"
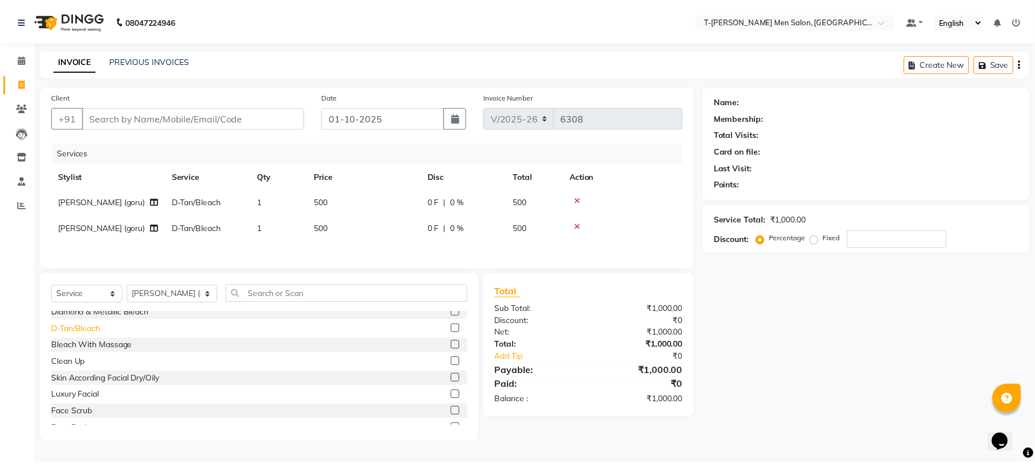
scroll to position [383, 0]
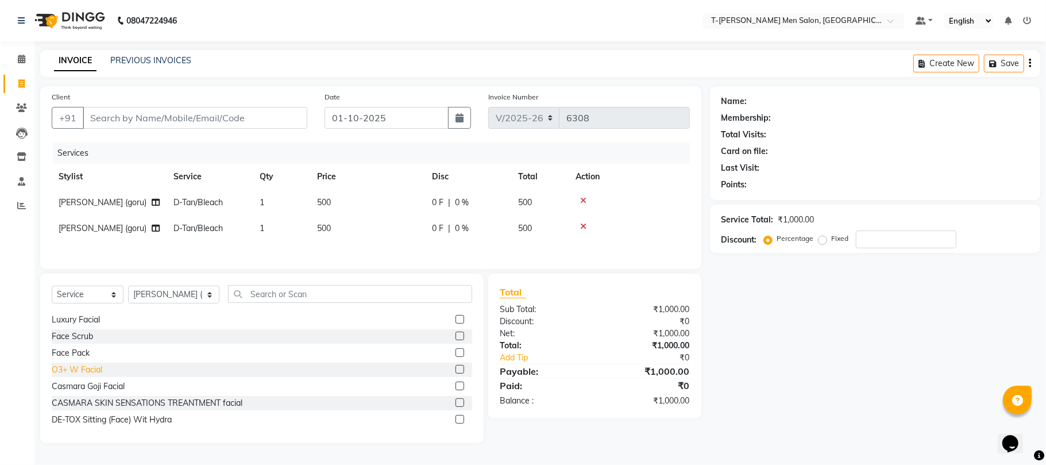
click at [95, 376] on div "O3+ W Facial" at bounding box center [77, 370] width 51 height 12
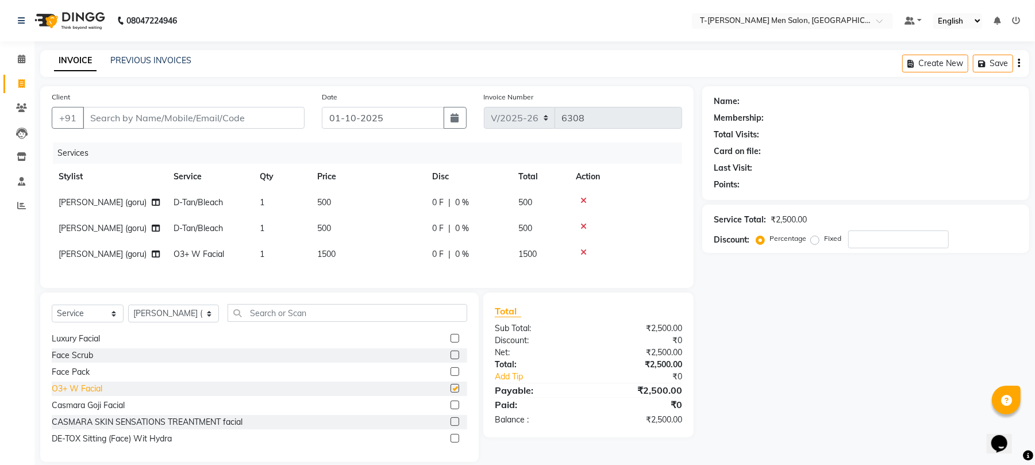
checkbox input "false"
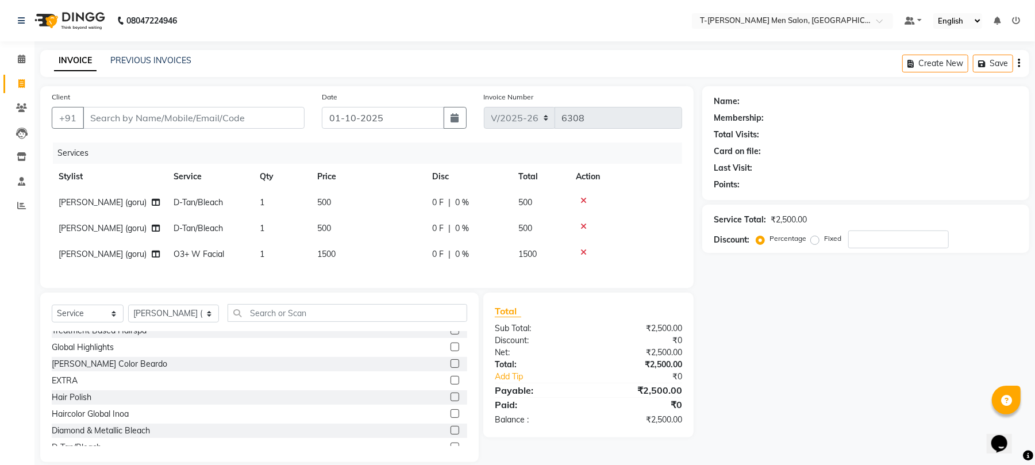
scroll to position [0, 0]
click at [65, 377] on div "Beard Trim" at bounding box center [72, 371] width 40 height 12
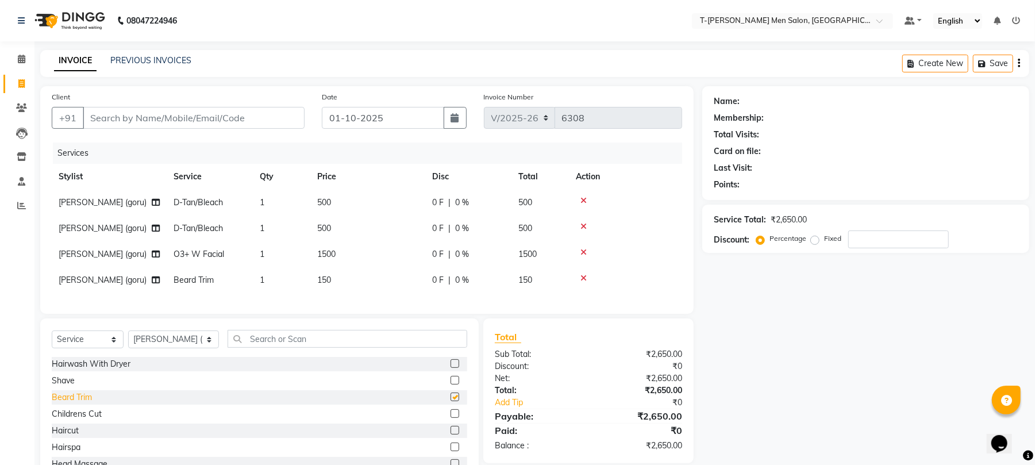
checkbox input "false"
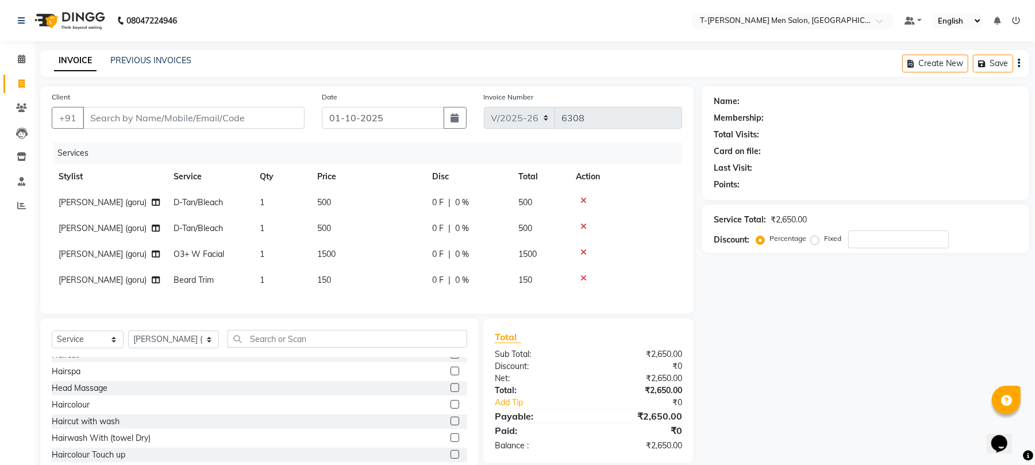
scroll to position [76, 0]
click at [87, 427] on div "Haircut with wash" at bounding box center [86, 421] width 68 height 12
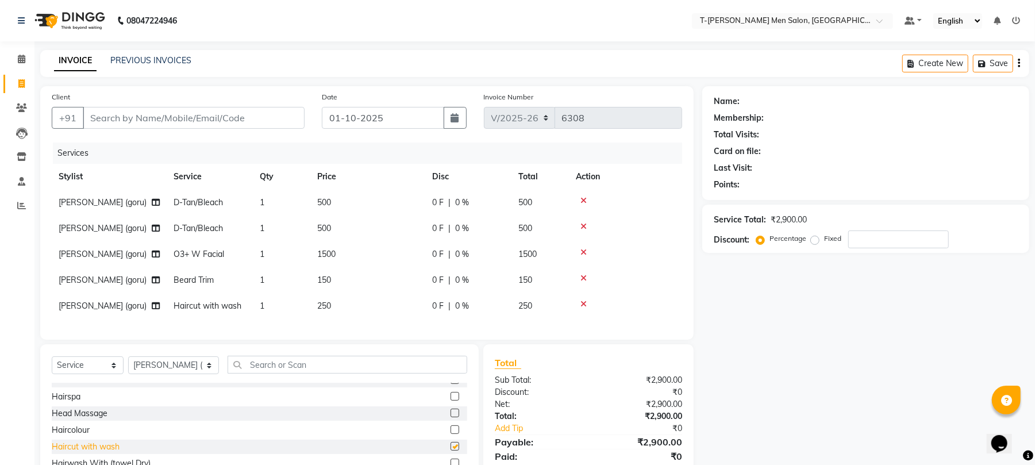
checkbox input "false"
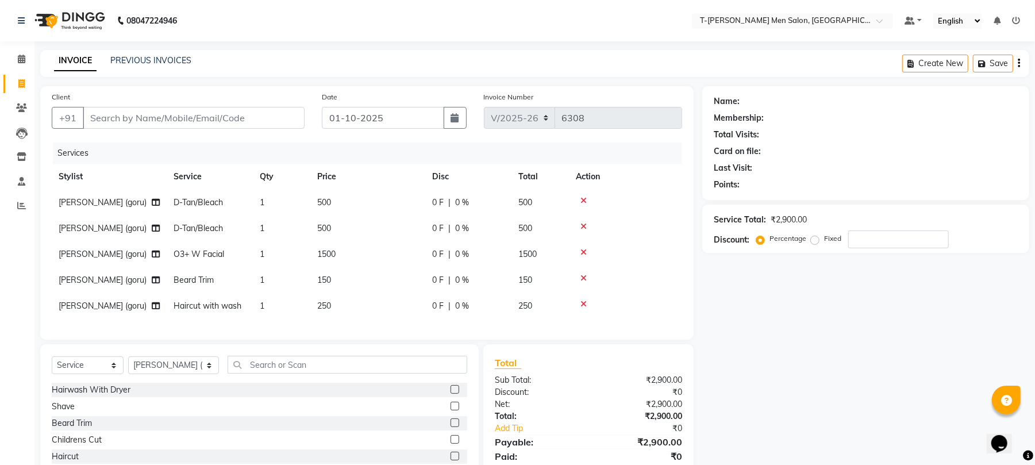
click at [200, 307] on span "Haircut with wash" at bounding box center [208, 305] width 68 height 10
select select "29181"
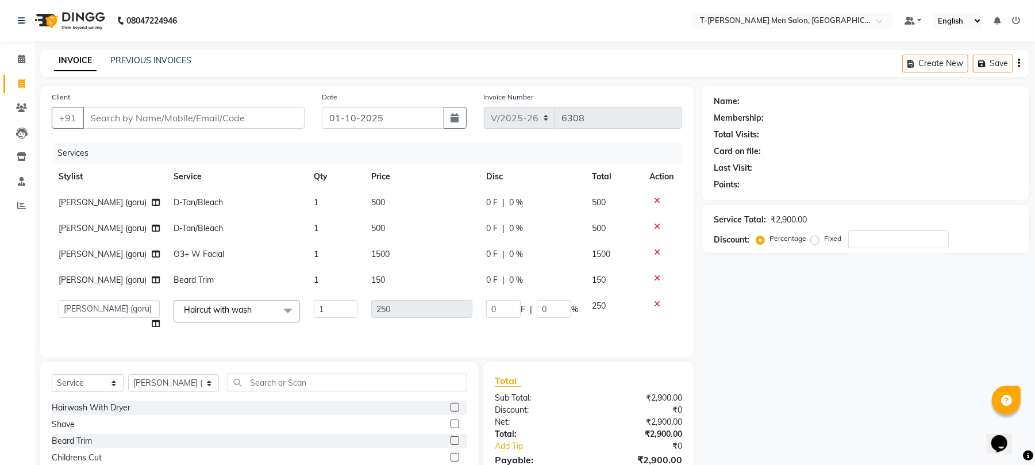
click at [207, 304] on span "Haircut with wash" at bounding box center [218, 309] width 68 height 10
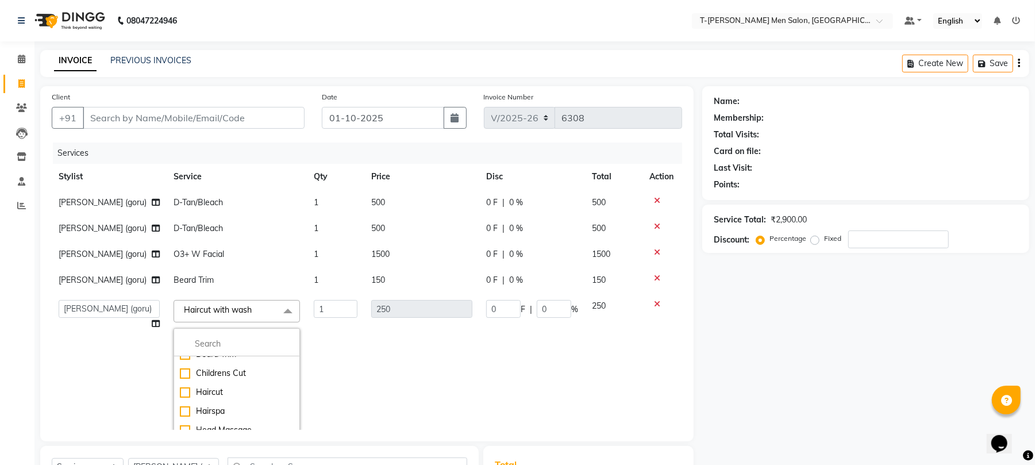
scroll to position [76, 0]
click at [207, 359] on div "Haircut" at bounding box center [237, 365] width 114 height 12
checkbox input "true"
checkbox input "false"
type input "200"
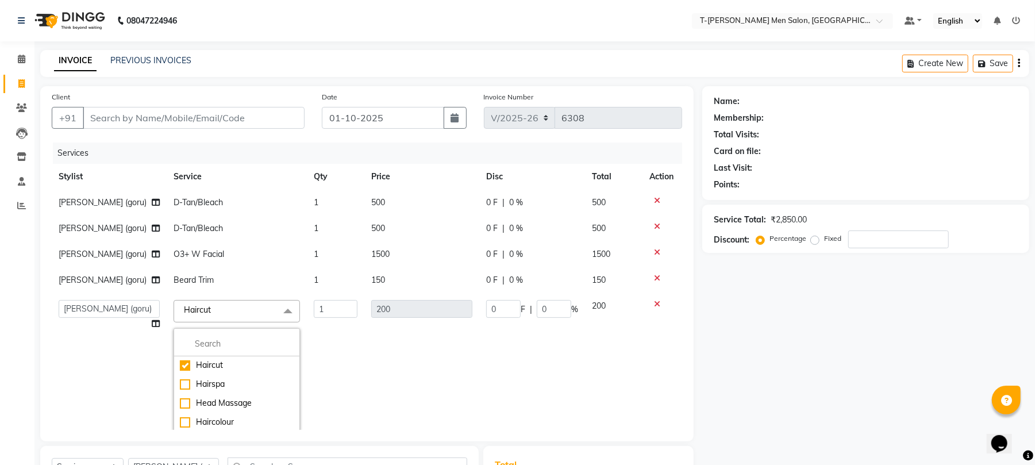
click at [433, 329] on td "200" at bounding box center [421, 385] width 115 height 184
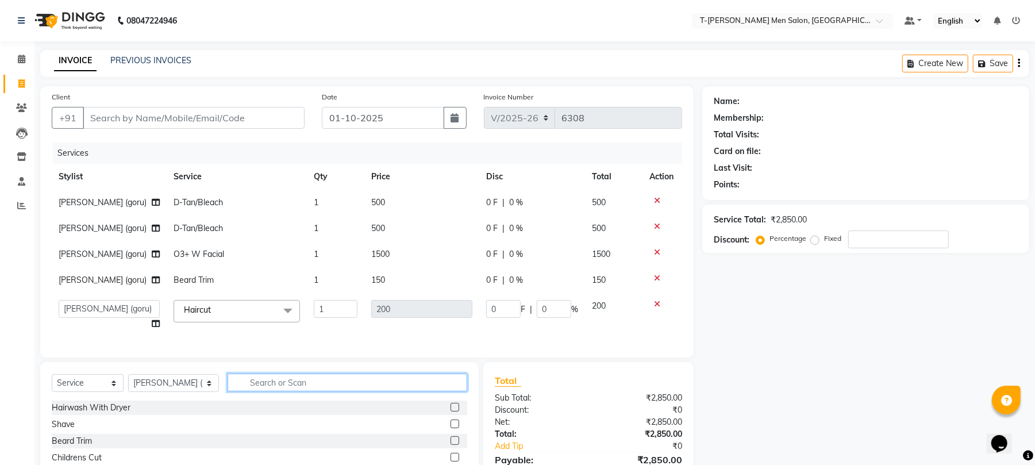
click at [383, 391] on input "text" at bounding box center [348, 382] width 240 height 18
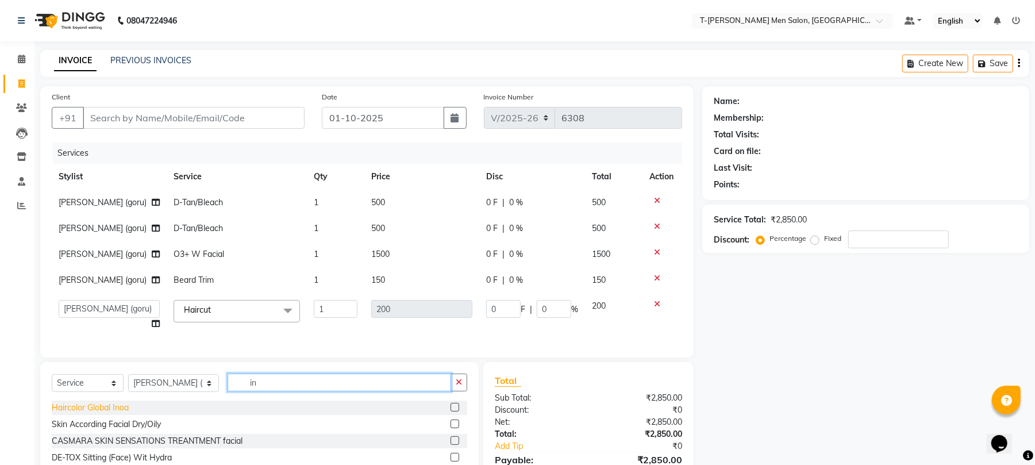
type input "in"
click at [111, 414] on div "Haircolor Global Inoa" at bounding box center [90, 408] width 77 height 12
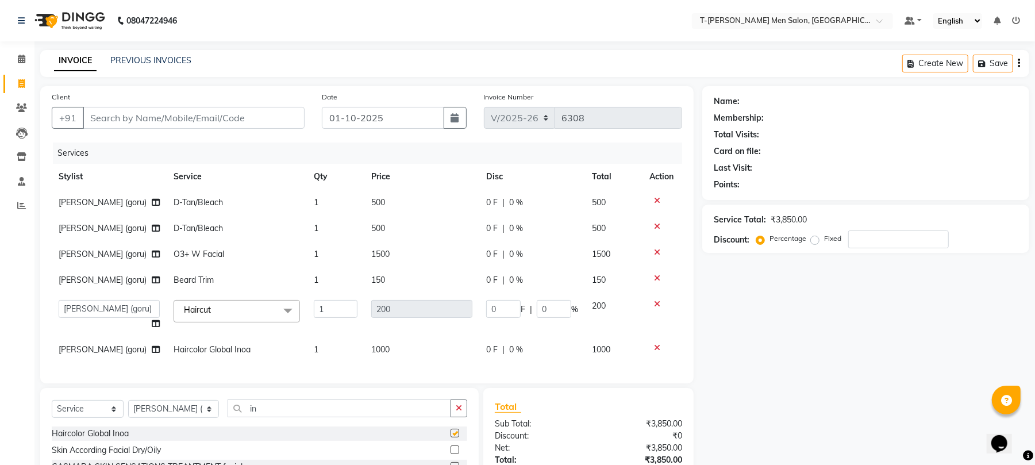
checkbox input "false"
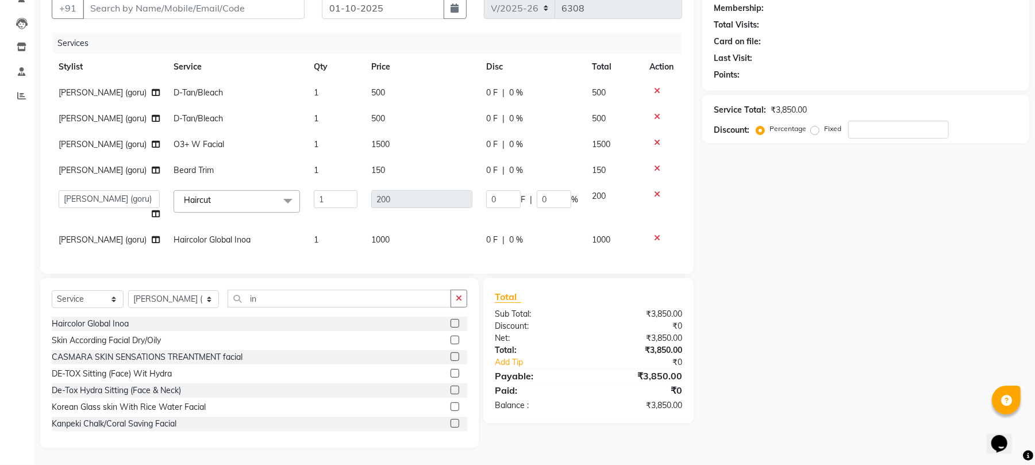
scroll to position [0, 0]
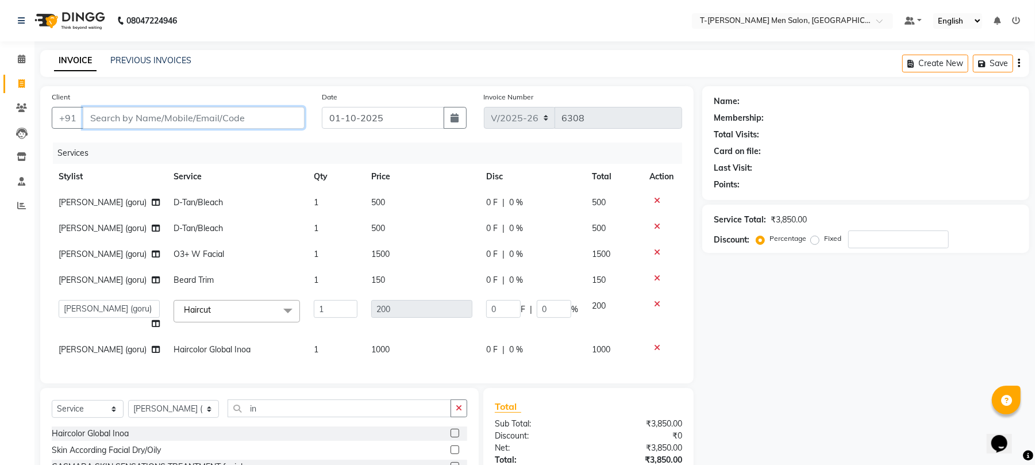
click at [253, 118] on input "Client" at bounding box center [194, 118] width 222 height 22
type input "8"
type input "0"
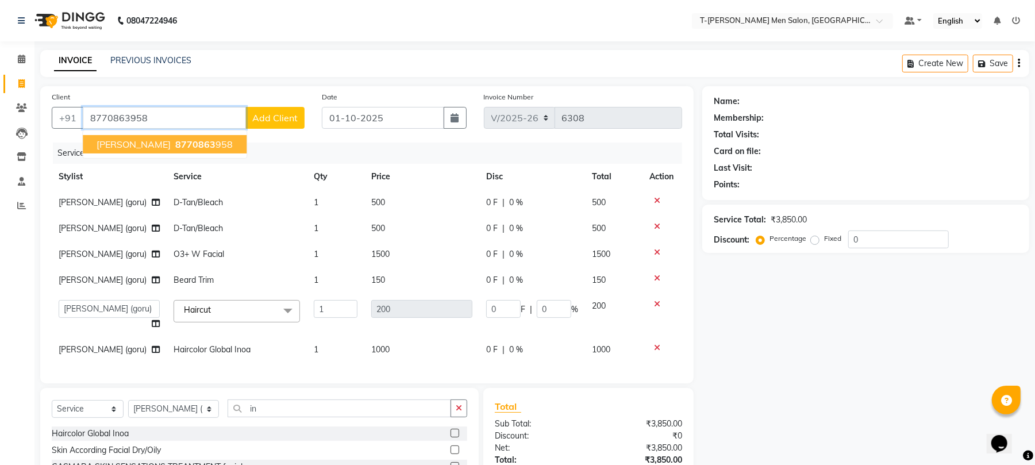
type input "8770863958"
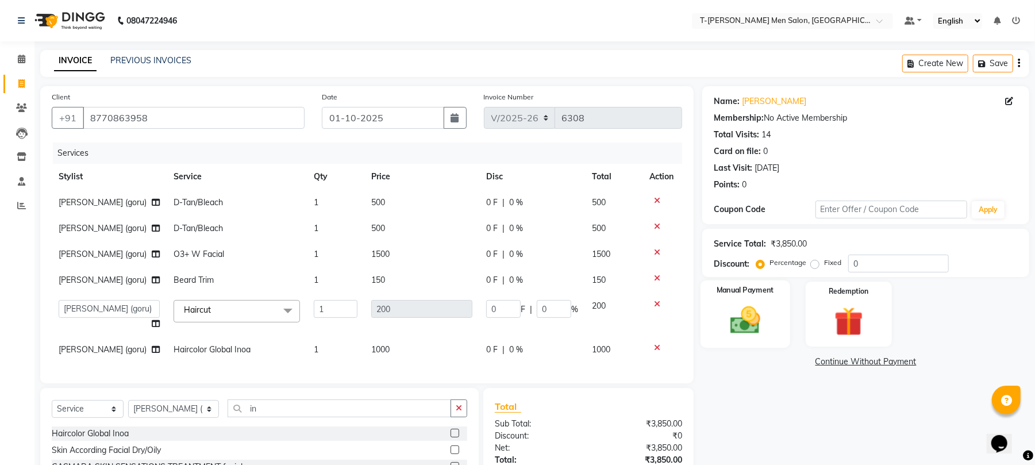
click at [755, 317] on img at bounding box center [744, 320] width 49 height 35
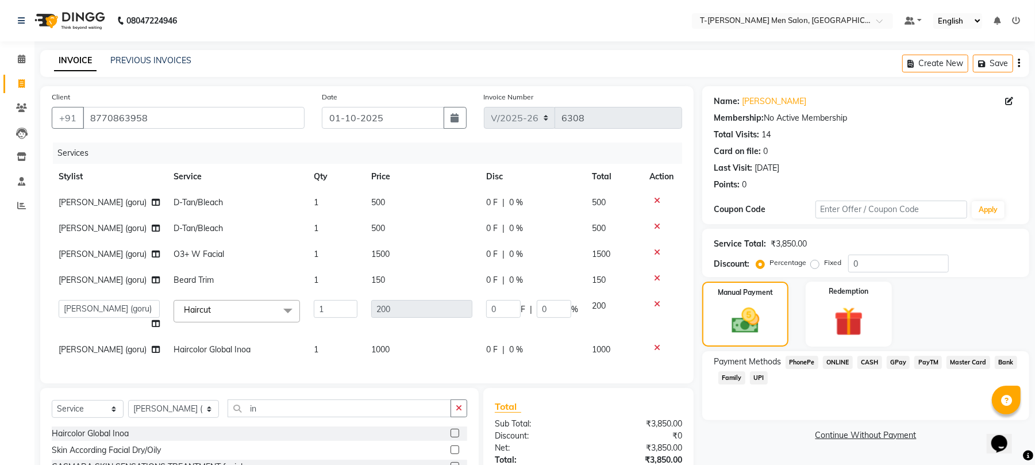
click at [839, 362] on span "ONLINE" at bounding box center [838, 362] width 30 height 13
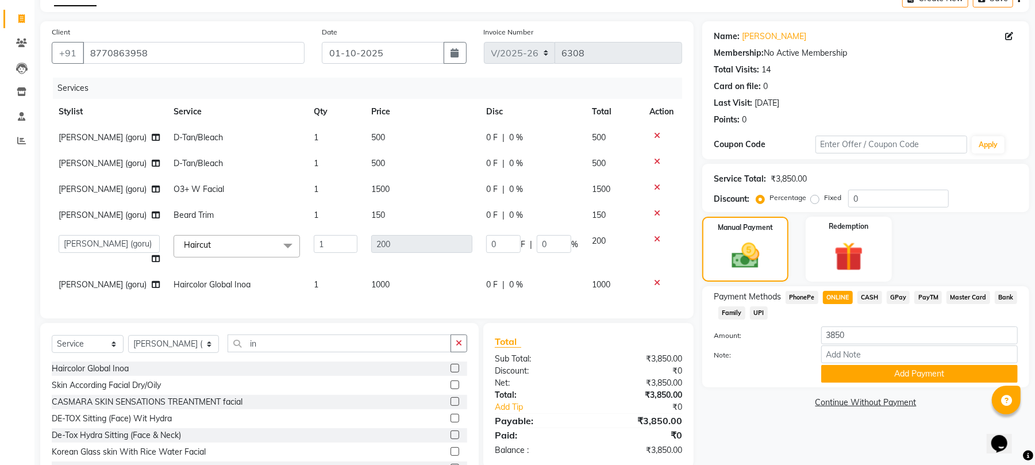
scroll to position [122, 0]
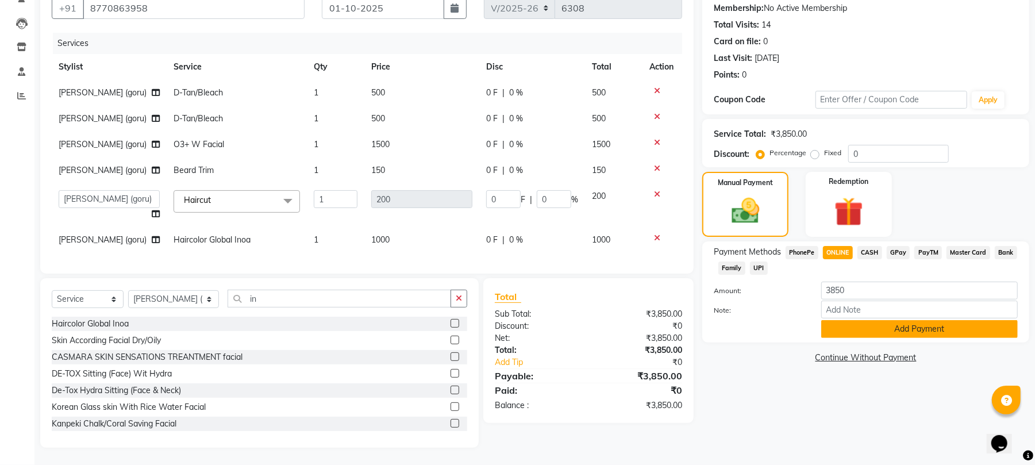
click at [851, 320] on button "Add Payment" at bounding box center [919, 329] width 196 height 18
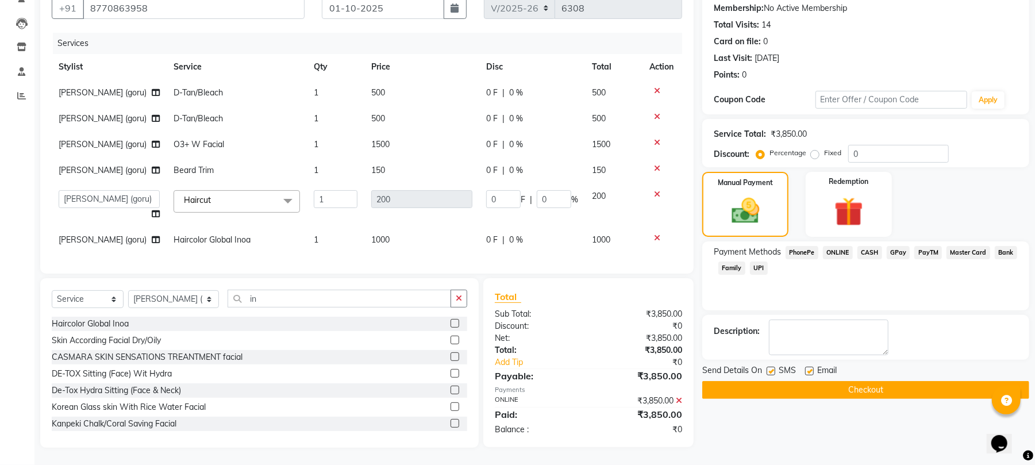
click at [810, 367] on label at bounding box center [809, 371] width 9 height 9
click at [810, 368] on input "checkbox" at bounding box center [808, 371] width 7 height 7
checkbox input "false"
click at [779, 381] on button "Checkout" at bounding box center [865, 390] width 327 height 18
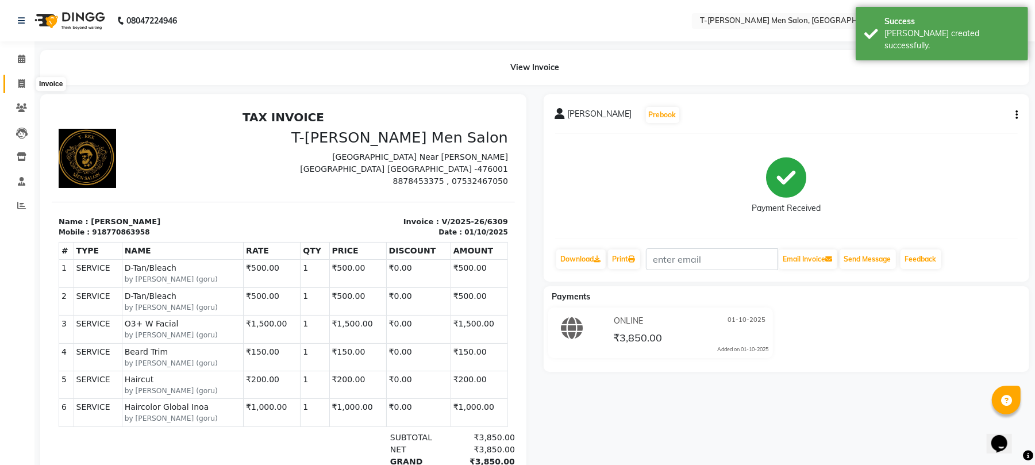
click at [24, 86] on icon at bounding box center [21, 83] width 6 height 9
select select "service"
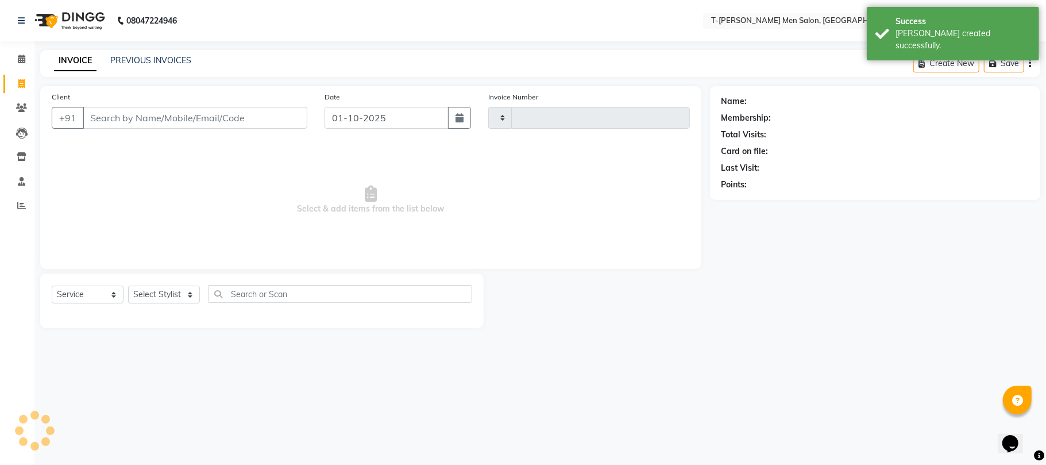
type input "6310"
select select "4816"
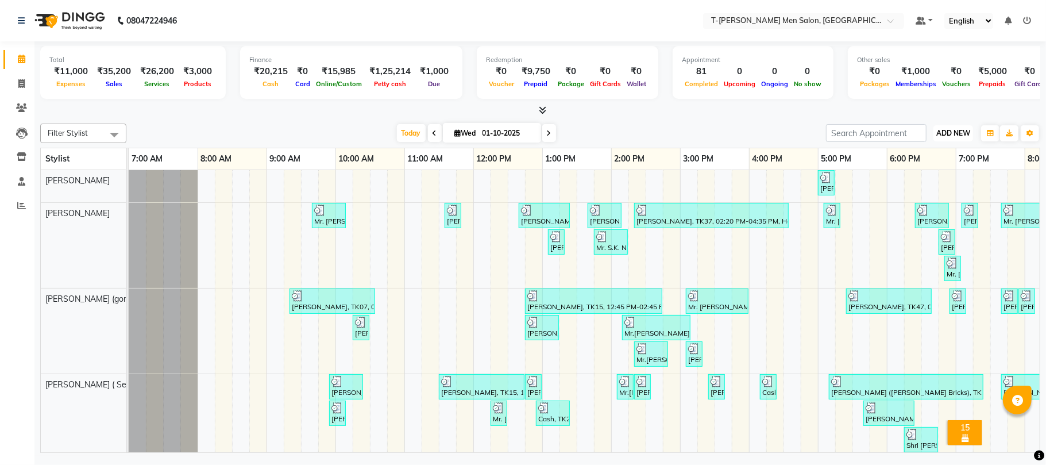
click at [957, 130] on span "ADD NEW" at bounding box center [953, 133] width 34 height 9
click at [928, 184] on link "Add Expense" at bounding box center [927, 185] width 91 height 15
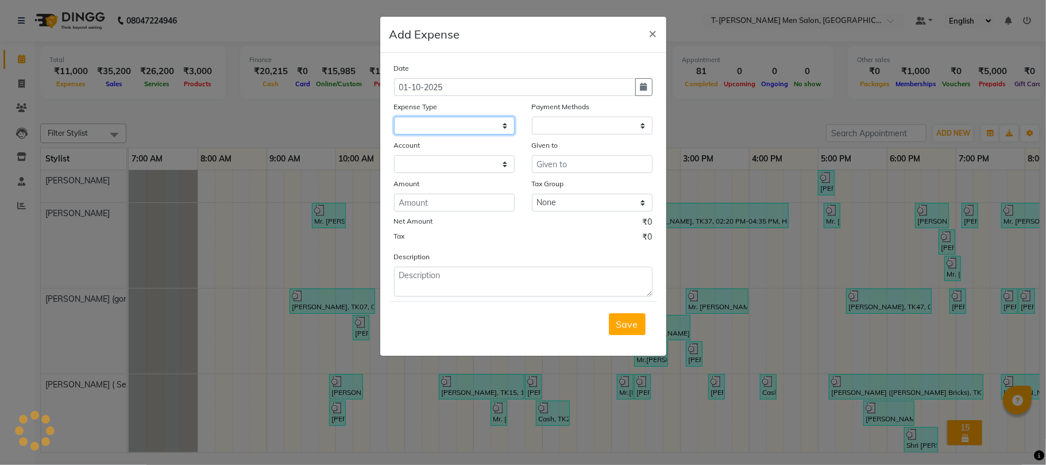
click at [476, 128] on select at bounding box center [454, 126] width 121 height 18
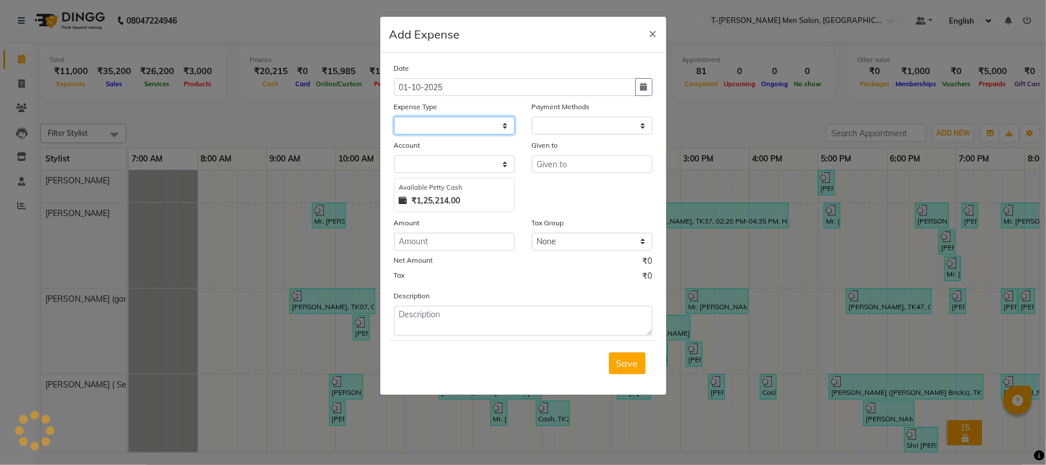
select select
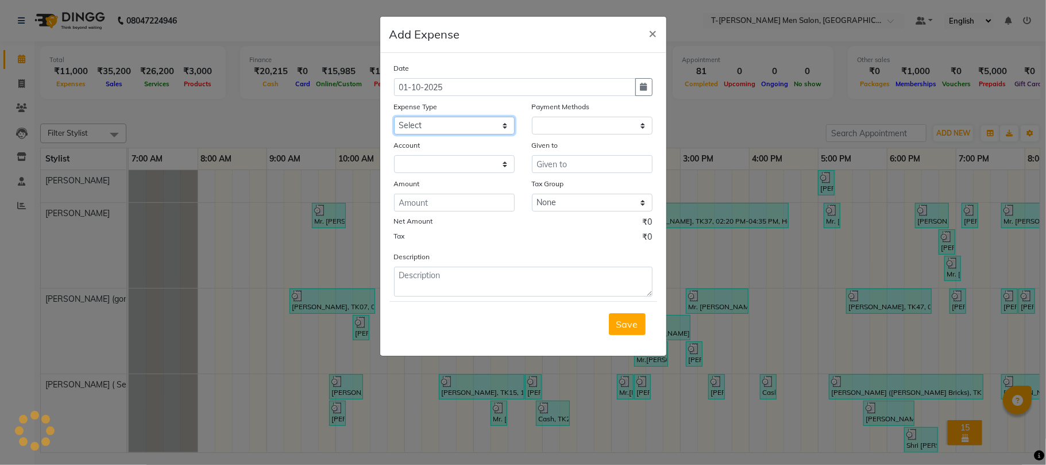
select select "1"
select select "3663"
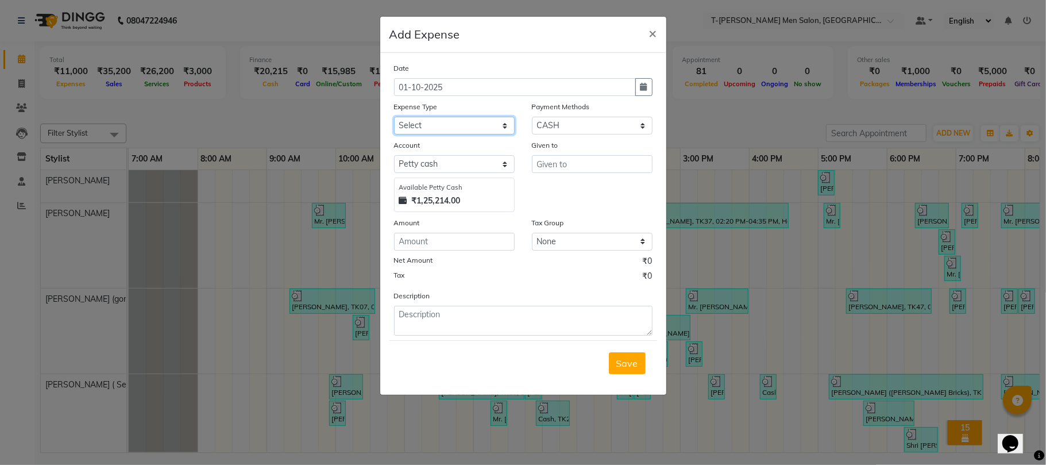
click at [476, 127] on select "Select Advance Salary Bank charges Bank Loan Intrest Recovery Car maintenance C…" at bounding box center [454, 126] width 121 height 18
click at [481, 115] on div "Expense Type" at bounding box center [454, 109] width 121 height 16
click at [488, 122] on select "Select Advance Salary Bank charges Bank Loan Intrest Recovery Car maintenance C…" at bounding box center [454, 126] width 121 height 18
select select "6658"
click at [394, 117] on select "Select Advance Salary Bank charges Bank Loan Intrest Recovery Car maintenance C…" at bounding box center [454, 126] width 121 height 18
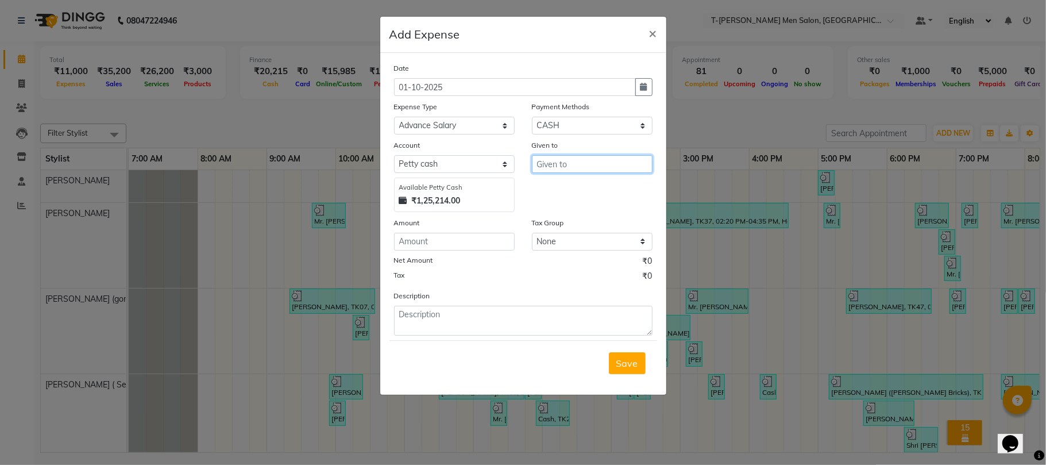
click at [555, 164] on input "text" at bounding box center [592, 164] width 121 height 18
click at [577, 182] on ngb-highlight "Mu kesh Srivas" at bounding box center [590, 187] width 88 height 11
type input "[PERSON_NAME]"
click at [507, 242] on input "number" at bounding box center [454, 242] width 121 height 18
type input "500"
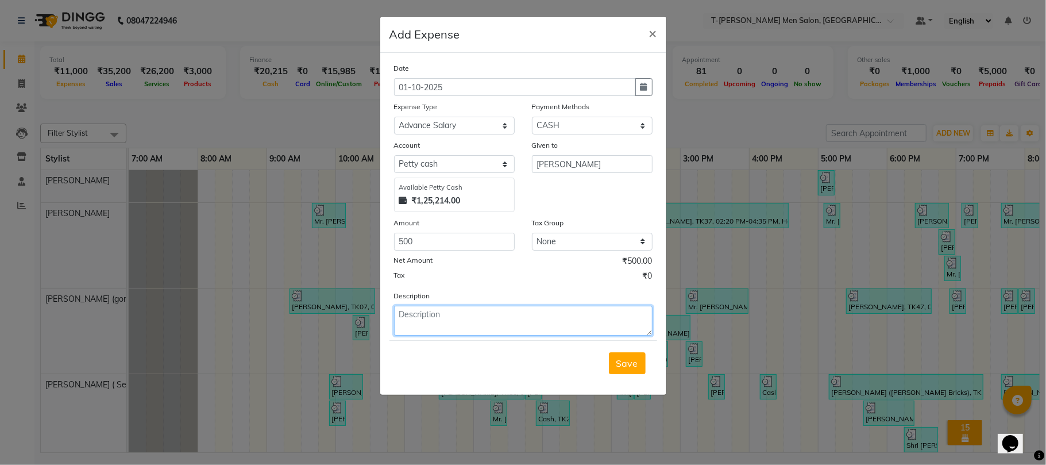
click at [473, 322] on textarea at bounding box center [523, 321] width 259 height 30
type textarea "Advance Salary"
click at [635, 366] on span "Save" at bounding box center [627, 362] width 22 height 11
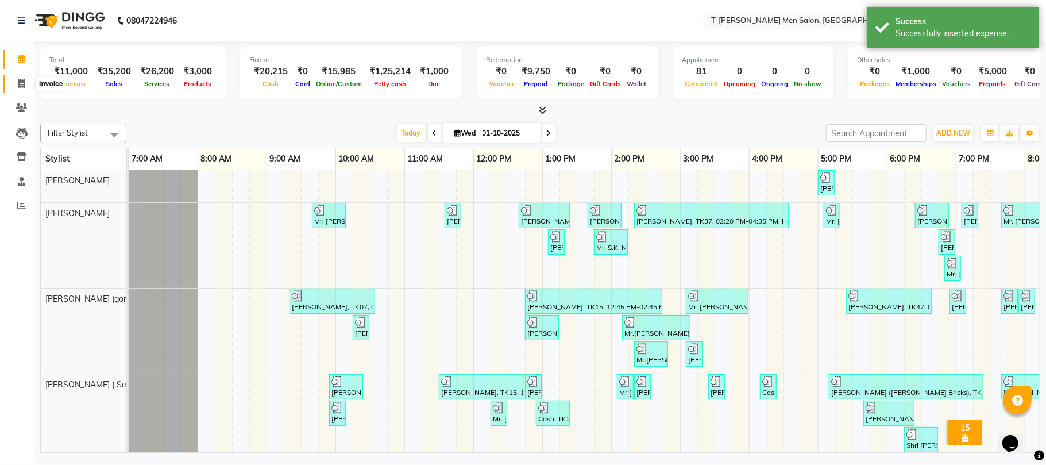
click at [21, 81] on icon at bounding box center [21, 83] width 6 height 9
select select "service"
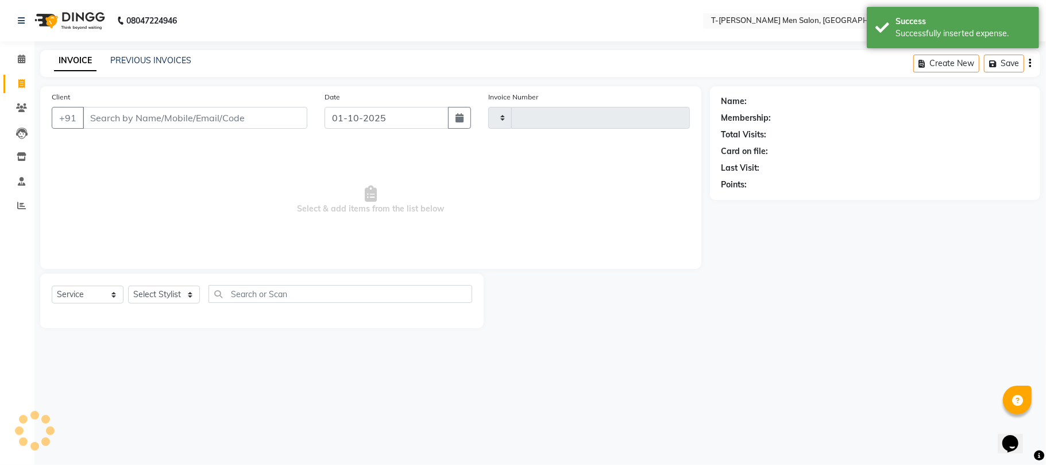
type input "6308"
select select "4816"
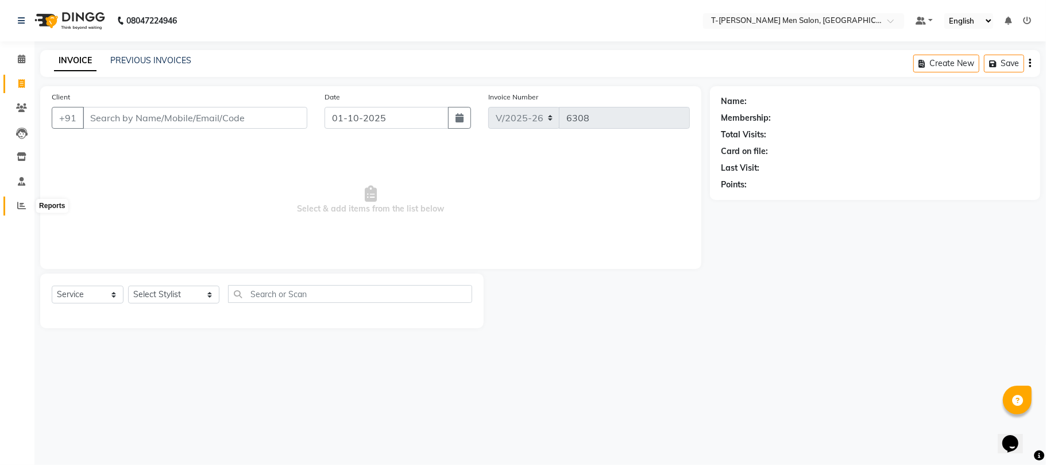
click at [28, 207] on span at bounding box center [21, 205] width 20 height 13
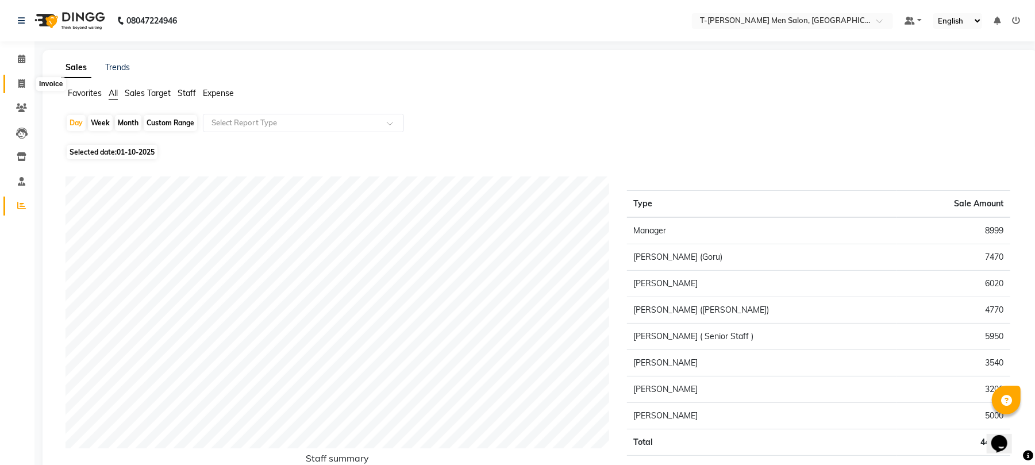
click at [21, 85] on icon at bounding box center [21, 83] width 6 height 9
select select "service"
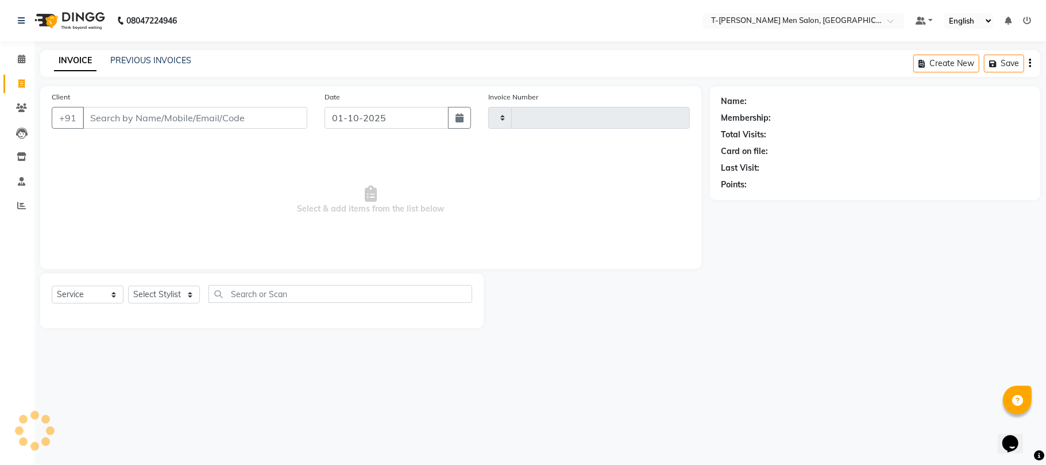
type input "6308"
select select "4816"
click at [176, 294] on select "Select Stylist [PERSON_NAME] [PERSON_NAME] (goru) [PERSON_NAME] [PERSON_NAME] (…" at bounding box center [173, 295] width 91 height 18
drag, startPoint x: 22, startPoint y: 77, endPoint x: 26, endPoint y: 60, distance: 17.8
click at [22, 79] on span at bounding box center [21, 84] width 20 height 13
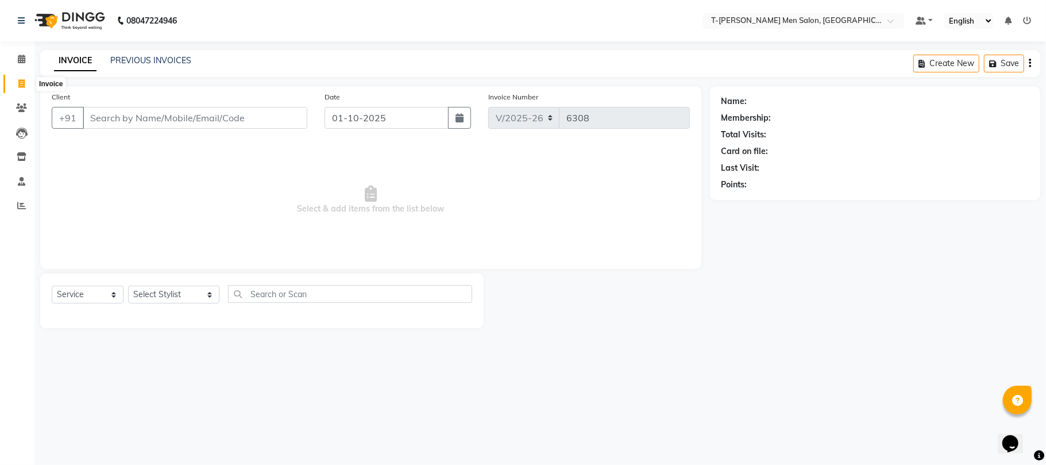
select select "service"
type input "6308"
select select "4816"
click at [14, 60] on span at bounding box center [21, 59] width 20 height 13
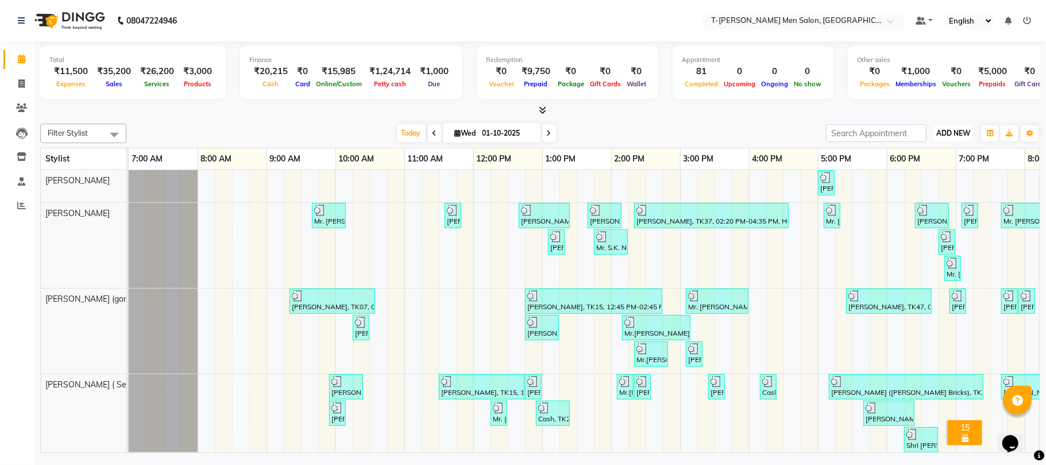
click at [963, 131] on span "ADD NEW" at bounding box center [953, 133] width 34 height 9
click at [904, 182] on link "Add Expense" at bounding box center [927, 185] width 91 height 15
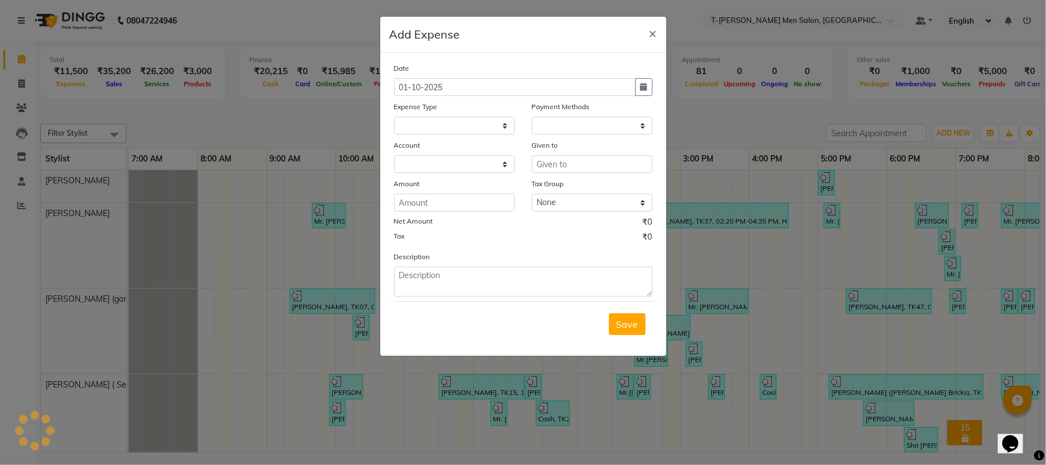
select select
select select "1"
select select "3663"
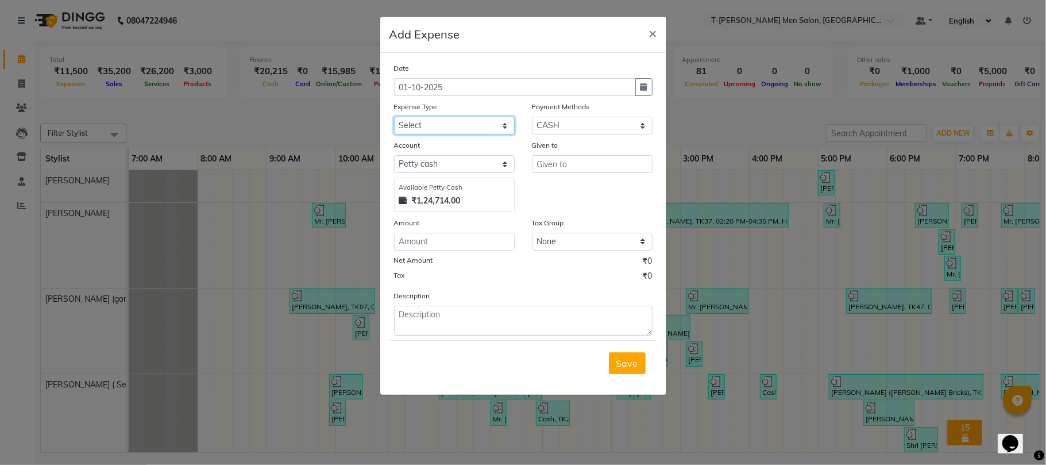
click at [471, 122] on select "Select Advance Salary Bank charges Bank Loan Intrest Recovery Car maintenance C…" at bounding box center [454, 126] width 121 height 18
select select "12220"
click at [394, 117] on select "Select Advance Salary Bank charges Bank Loan Intrest Recovery Car maintenance C…" at bounding box center [454, 126] width 121 height 18
click at [580, 162] on input "text" at bounding box center [592, 164] width 121 height 18
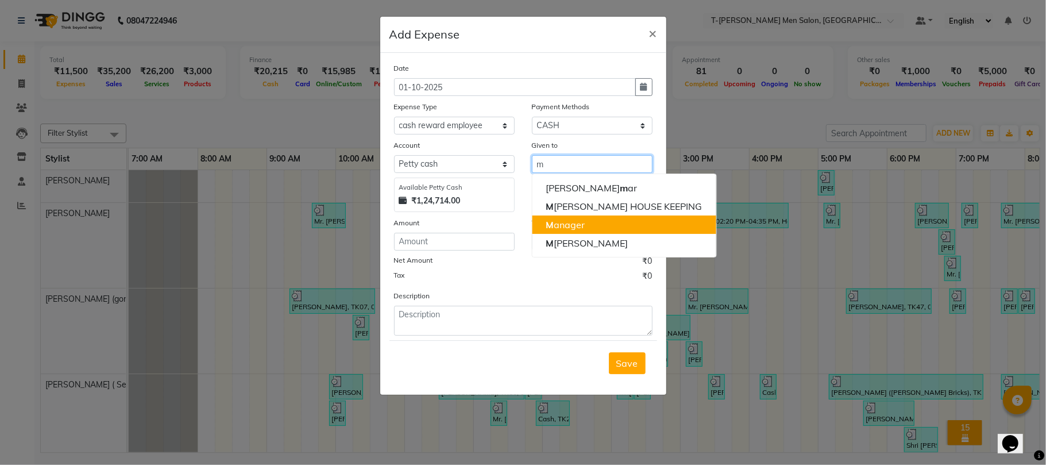
click at [596, 217] on button "M anager" at bounding box center [624, 224] width 184 height 18
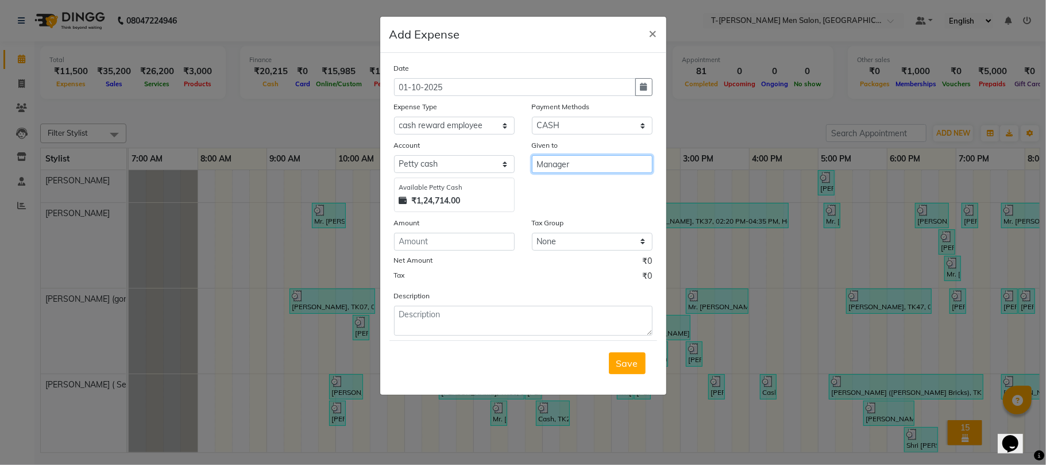
type input "Manager"
click at [469, 245] on input "number" at bounding box center [454, 242] width 121 height 18
type input "400"
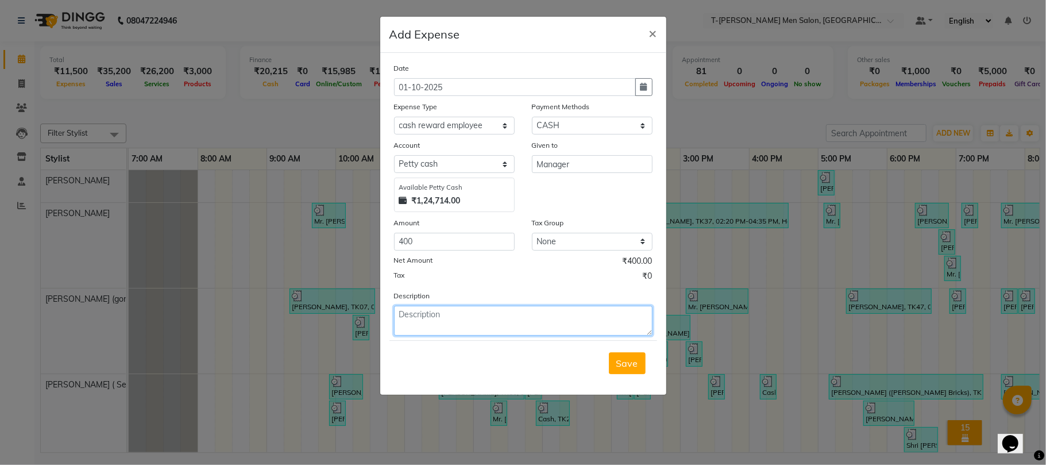
click at [522, 315] on textarea at bounding box center [523, 321] width 259 height 30
type textarea "Goru 10k , Karan 5k"
click at [616, 364] on span "Save" at bounding box center [627, 362] width 22 height 11
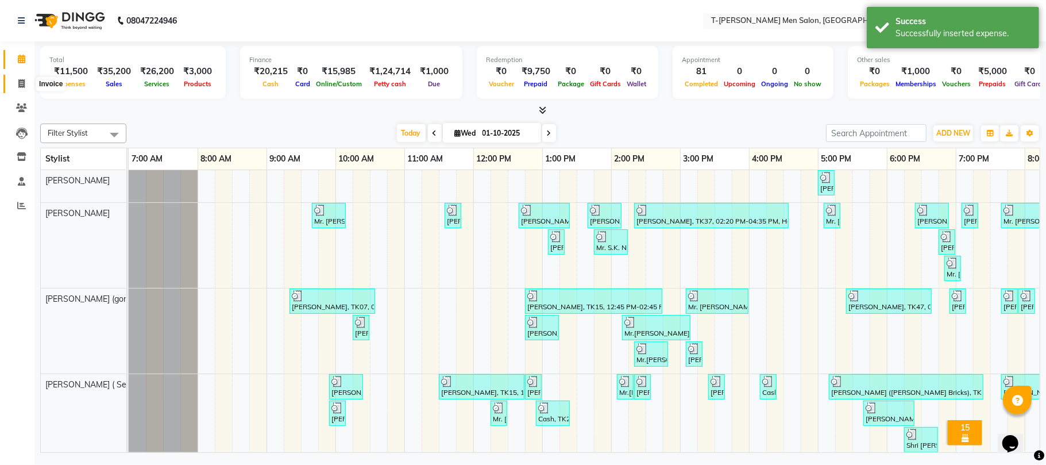
click at [17, 85] on span at bounding box center [21, 84] width 20 height 13
select select "service"
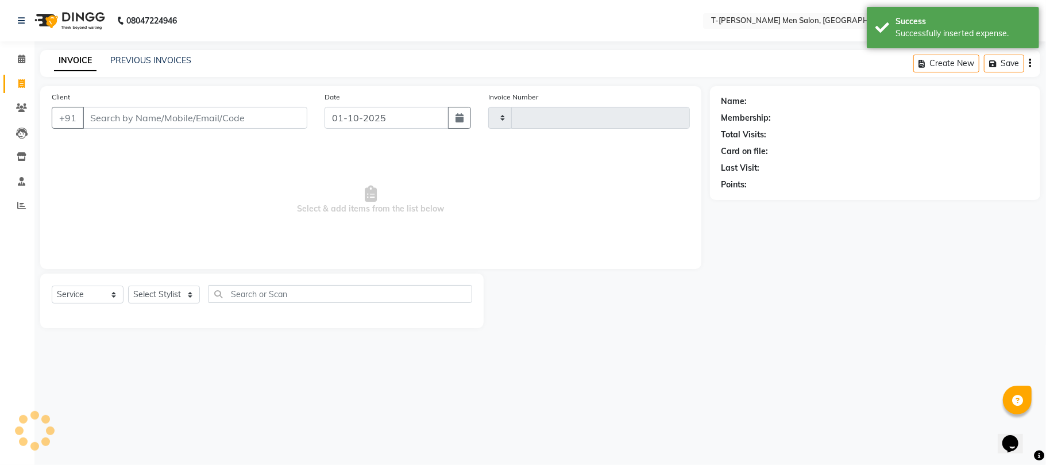
type input "6308"
select select "4816"
click at [20, 65] on span at bounding box center [21, 59] width 20 height 13
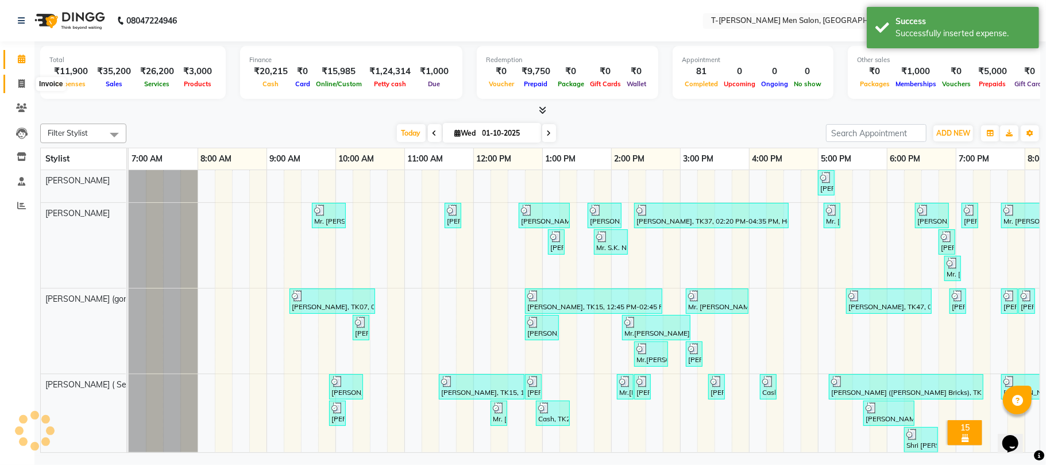
click at [21, 81] on icon at bounding box center [21, 83] width 6 height 9
select select "4816"
select select "service"
